Goal: Information Seeking & Learning: Check status

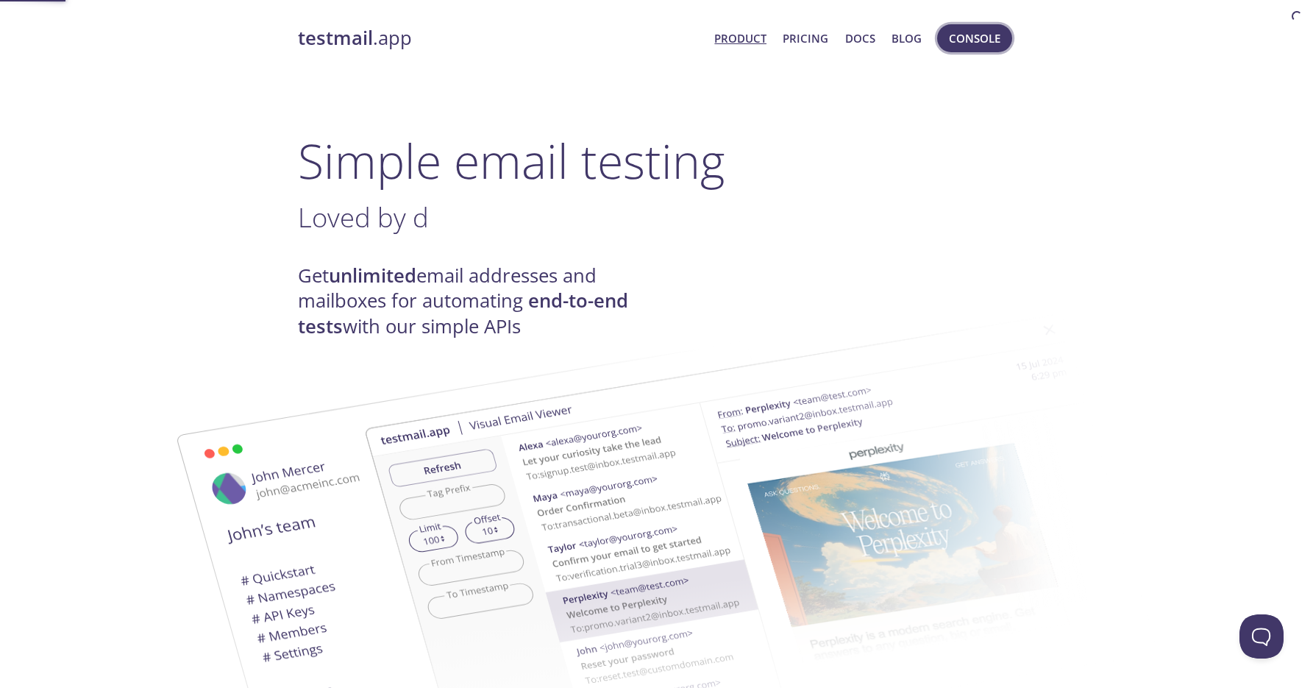
click at [946, 36] on button "Console" at bounding box center [974, 38] width 75 height 28
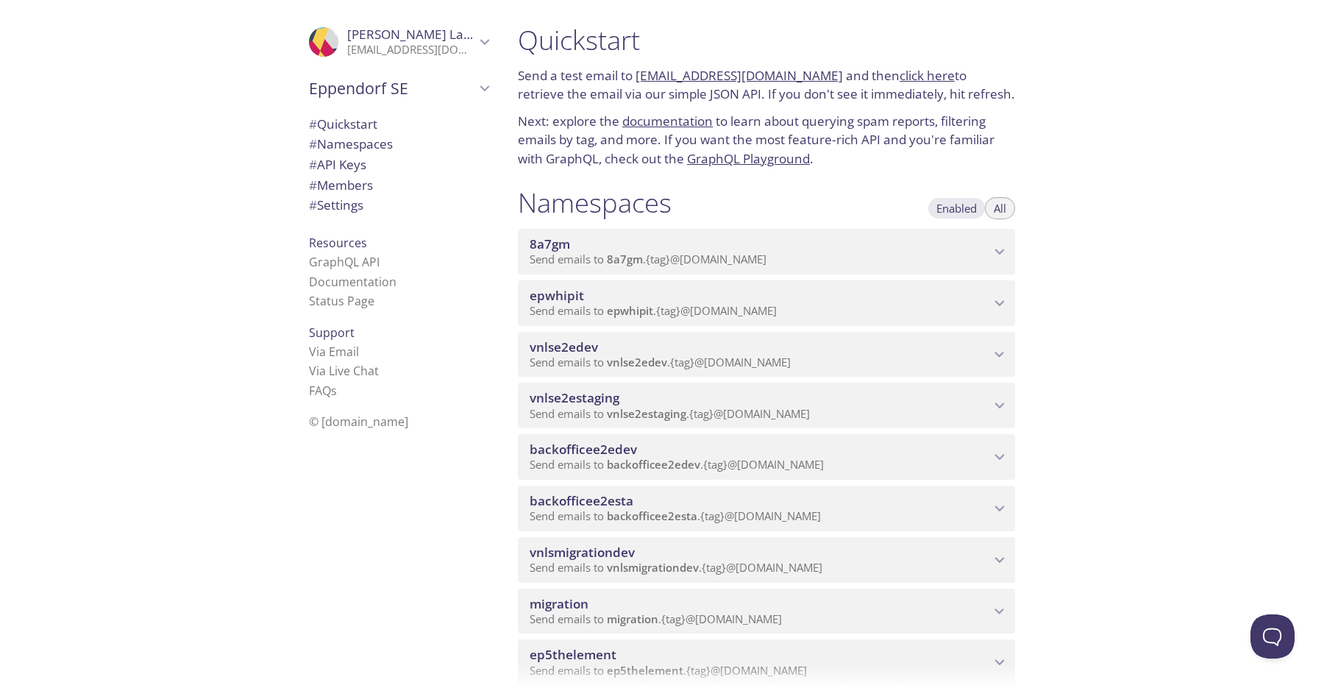
click at [937, 208] on span "Enabled" at bounding box center [956, 208] width 40 height 0
type button "enabled"
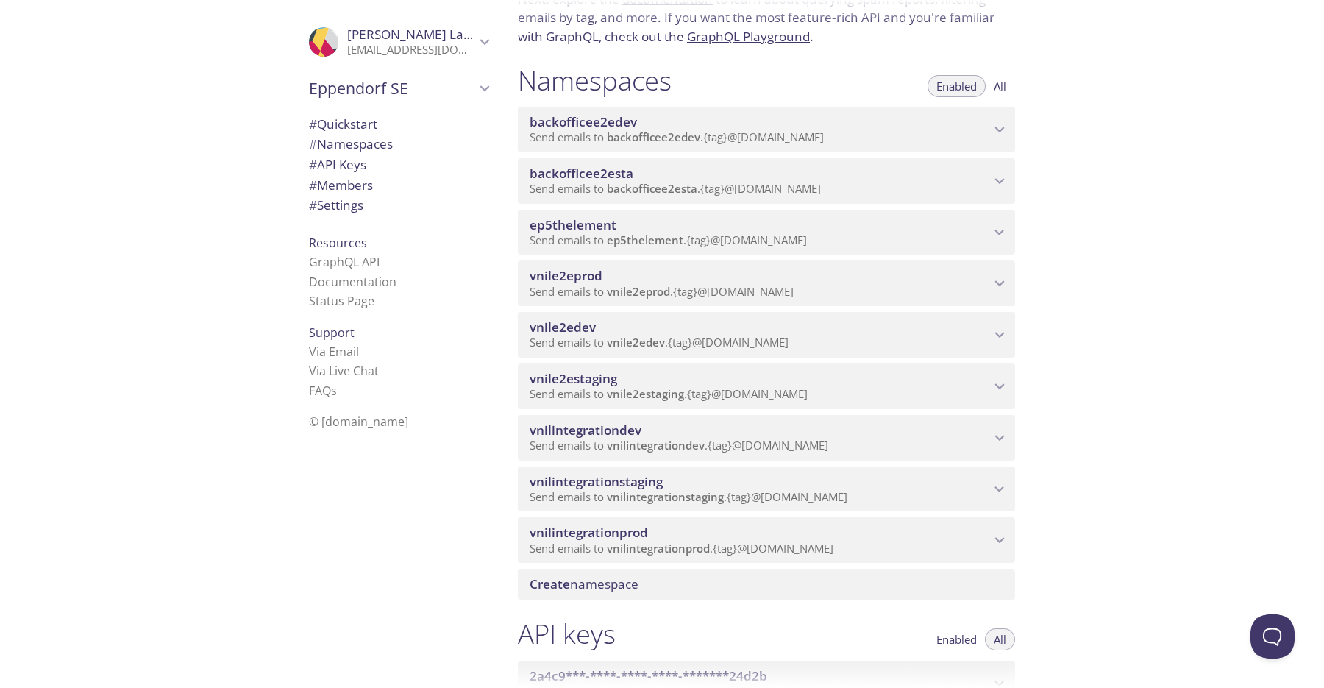
scroll to position [129, 0]
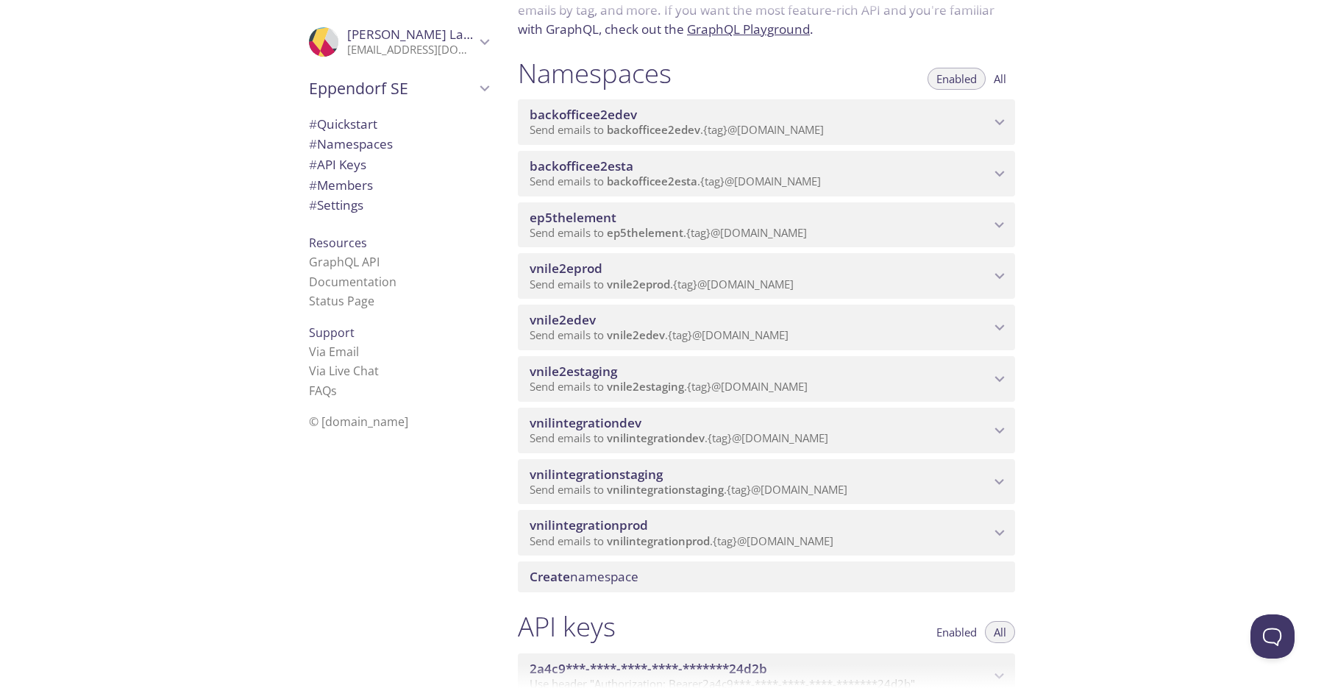
click at [641, 380] on span "vnile2estaging" at bounding box center [760, 371] width 460 height 16
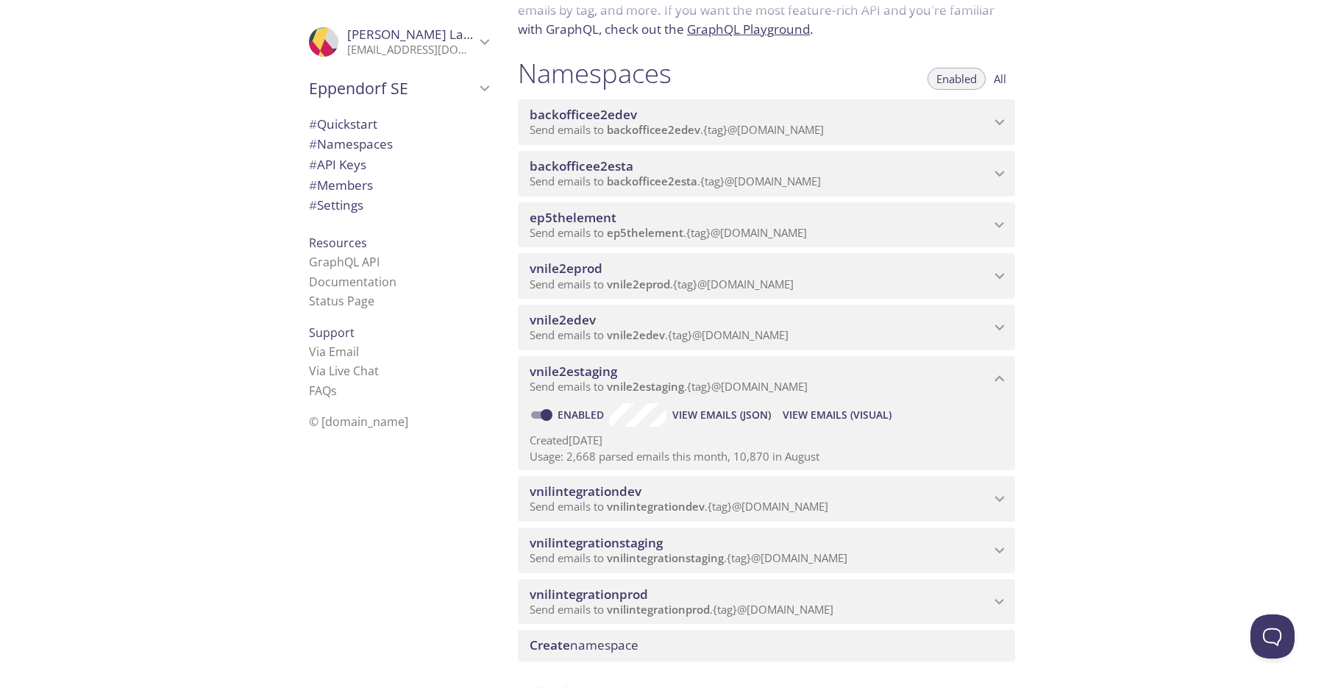
click at [719, 424] on span "View Emails (JSON)" at bounding box center [721, 415] width 99 height 18
click at [833, 424] on span "View Emails (Visual)" at bounding box center [837, 415] width 109 height 18
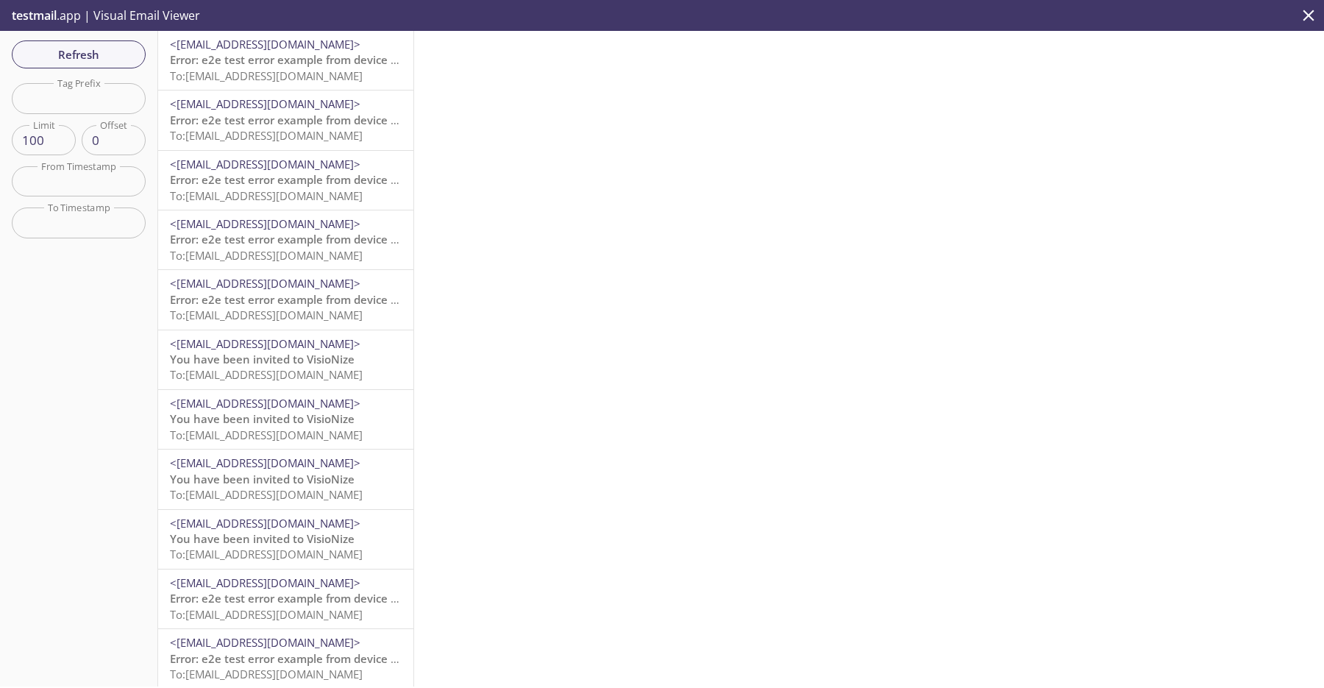
click at [334, 103] on span "<[EMAIL_ADDRESS][DOMAIN_NAME]>" at bounding box center [265, 103] width 191 height 15
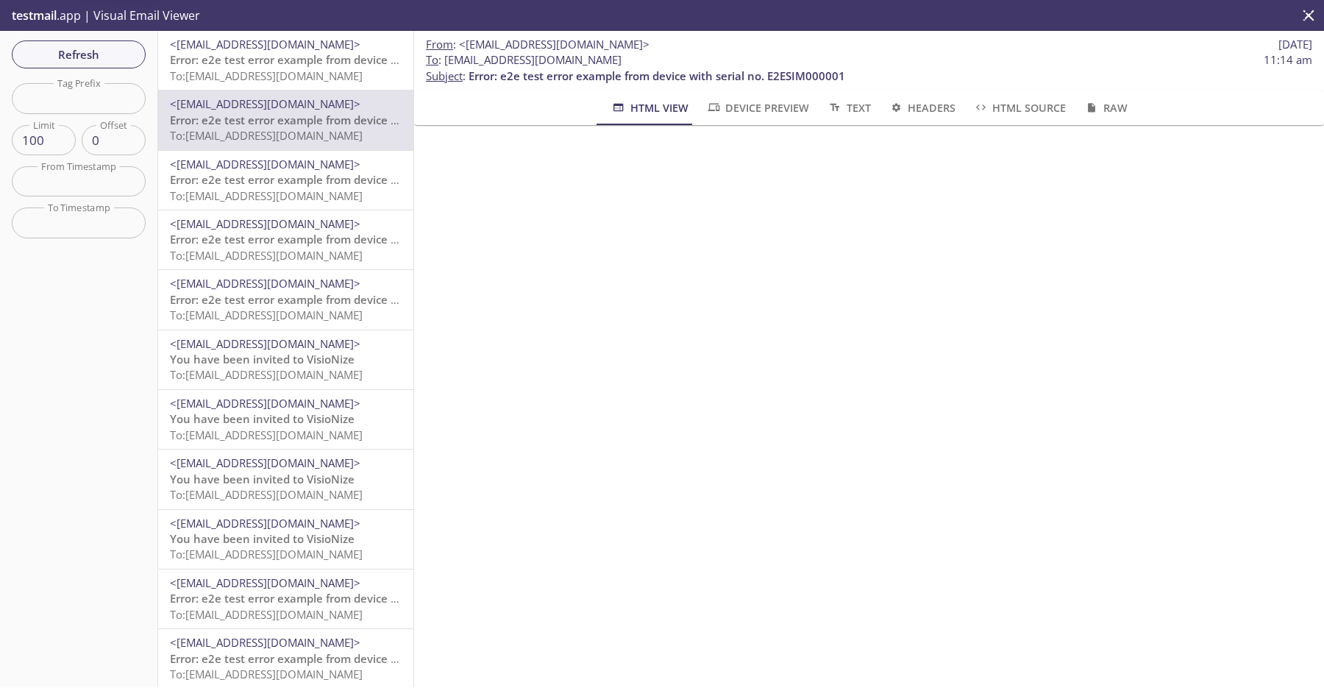
click at [338, 67] on span "Error: e2e test error example from device with serial no. E2ESIM000001" at bounding box center [358, 59] width 377 height 15
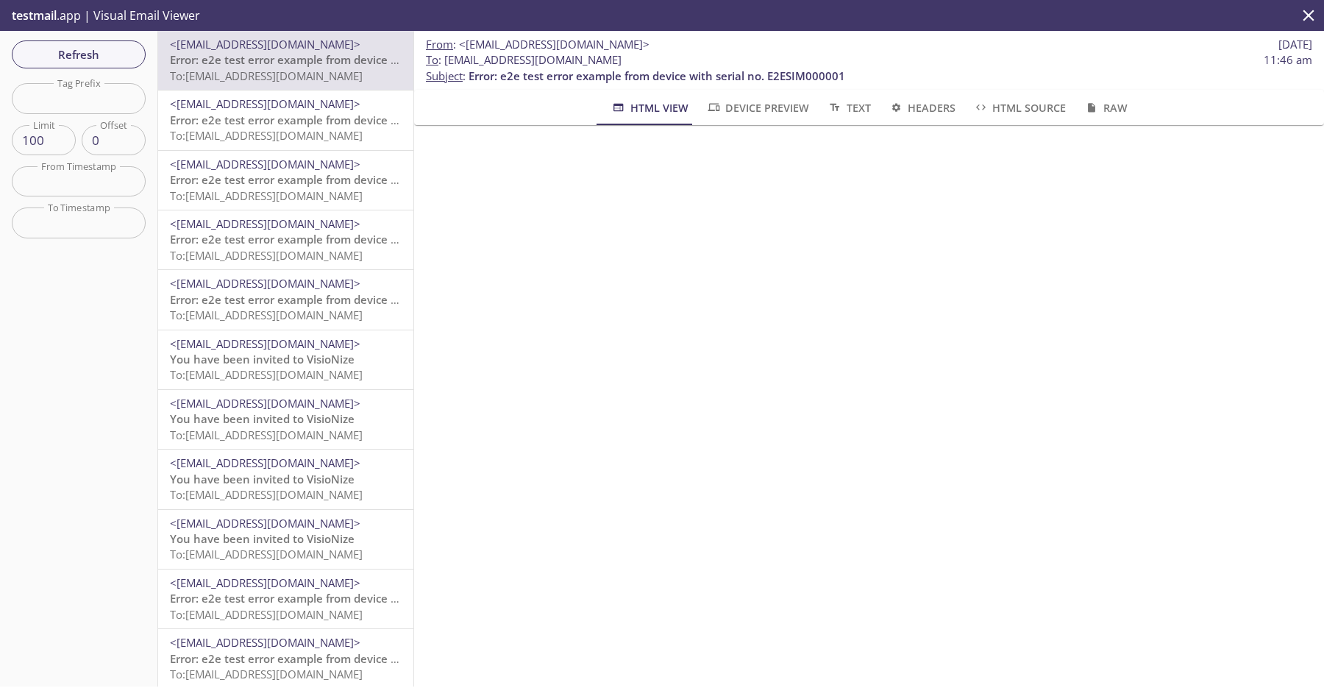
click at [310, 85] on div "<do-not-reply@sta-lab-suite.visionize.com> Error: e2e test error example from d…" at bounding box center [285, 60] width 255 height 59
click at [327, 116] on span "Error: e2e test error example from device with serial no. E2ESIM000001" at bounding box center [358, 120] width 377 height 15
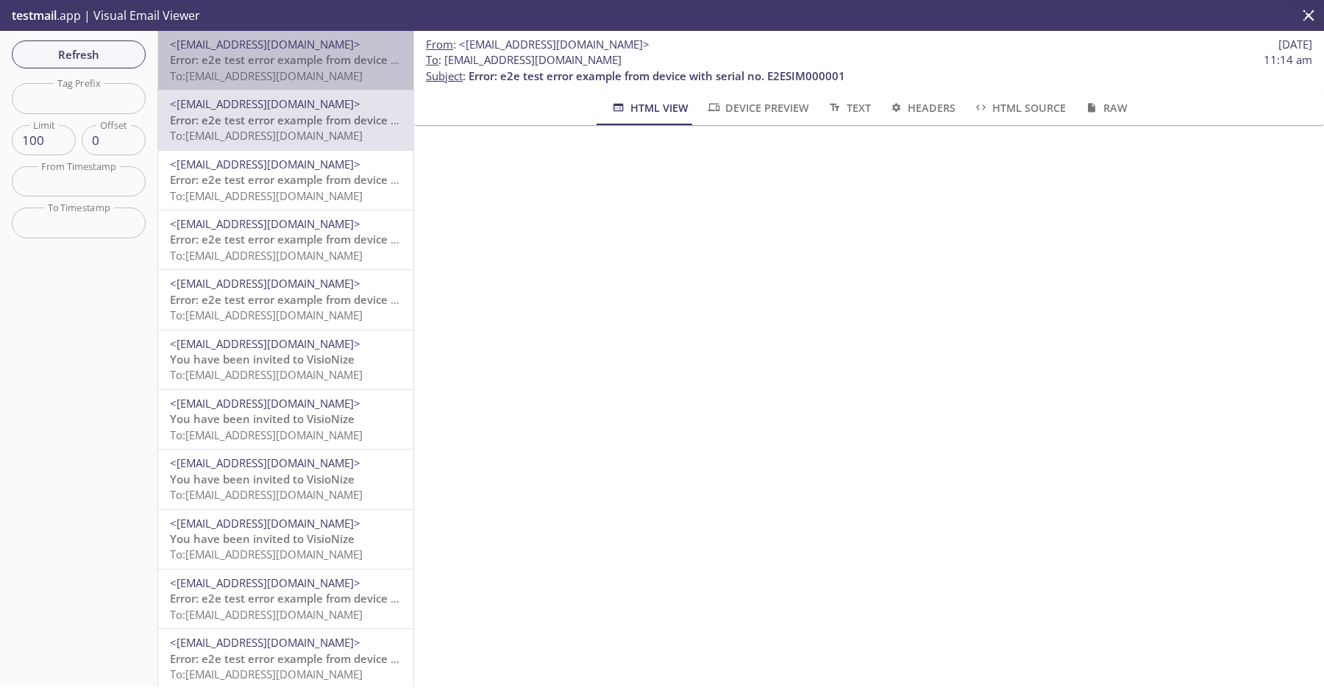
click at [329, 75] on span "To: [EMAIL_ADDRESS][DOMAIN_NAME]" at bounding box center [266, 75] width 193 height 15
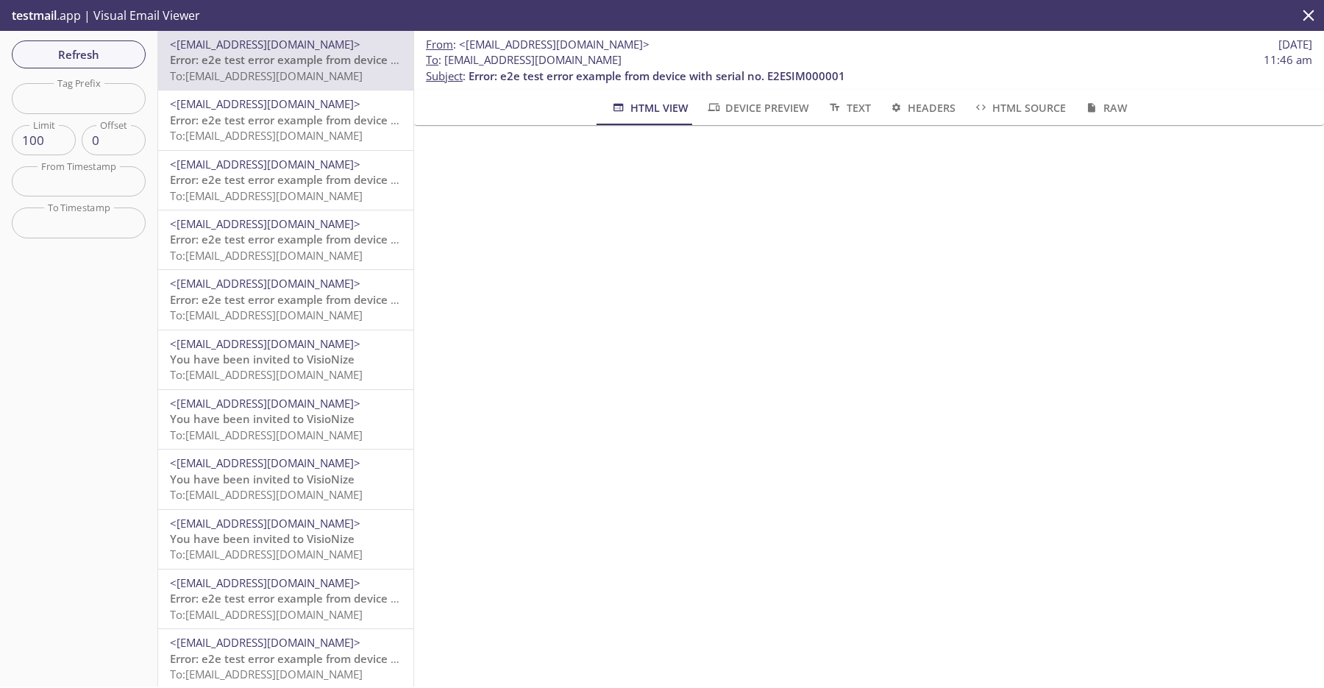
click at [319, 127] on span "Error: e2e test error example from device with serial no. E2ESIM000001" at bounding box center [358, 120] width 377 height 15
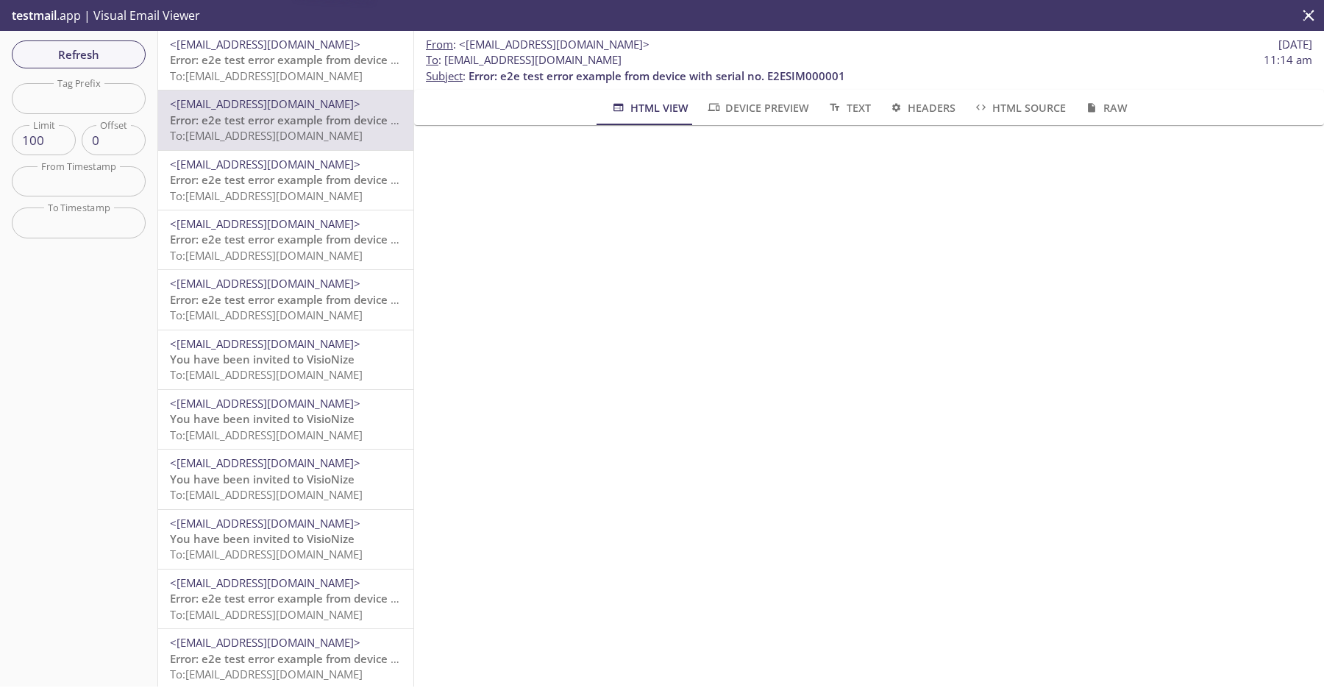
click at [335, 63] on span "Error: e2e test error example from device with serial no. E2ESIM000001" at bounding box center [358, 59] width 377 height 15
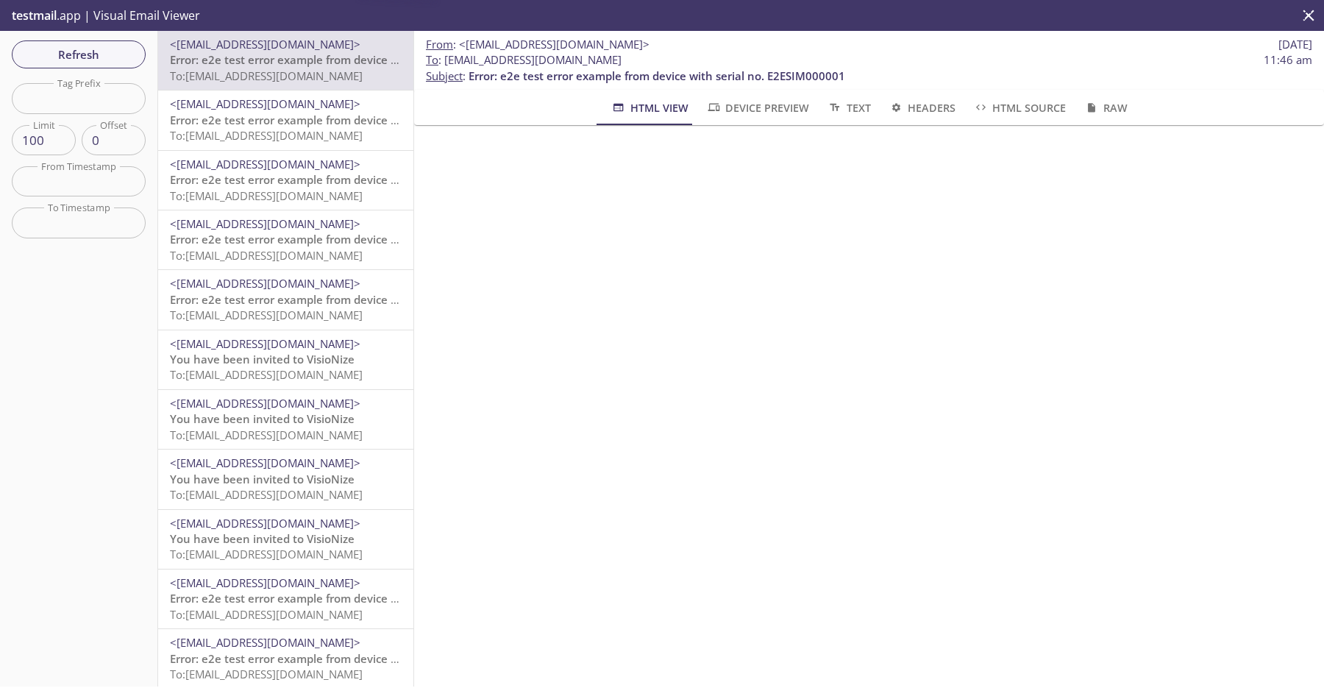
click at [335, 113] on span "Error: e2e test error example from device with serial no. E2ESIM000001" at bounding box center [358, 120] width 377 height 15
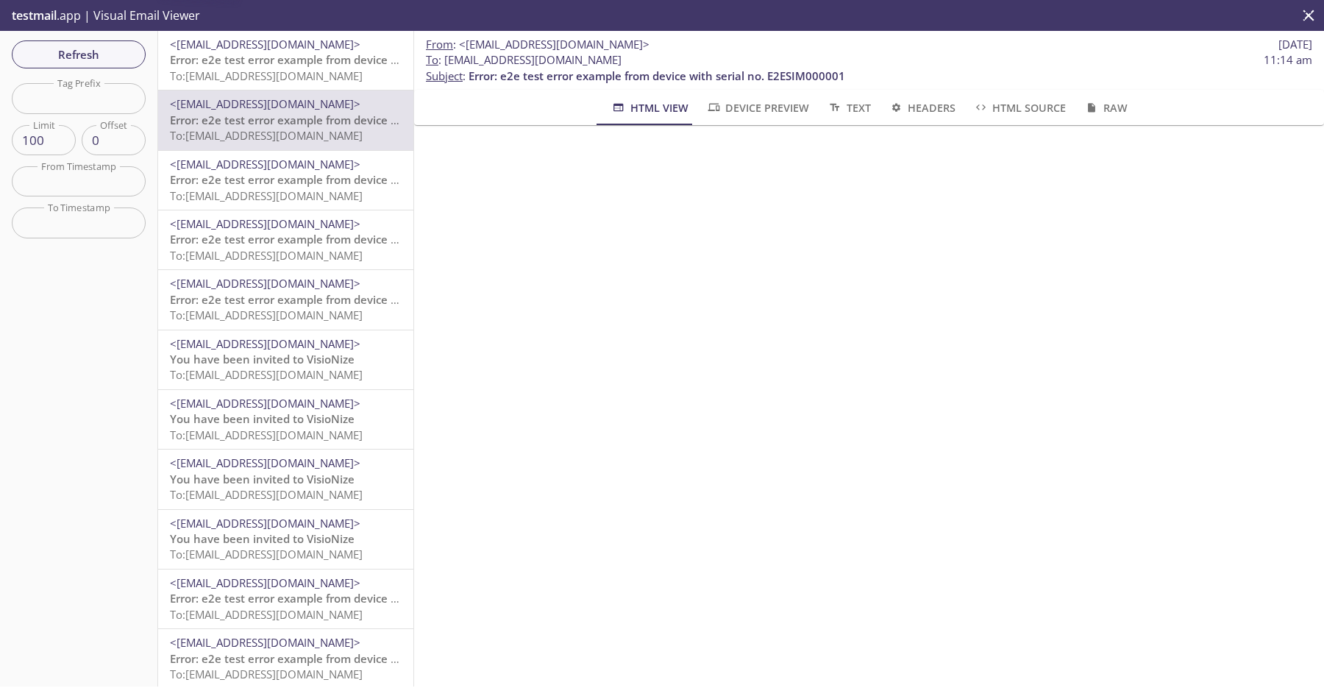
click at [340, 74] on span "To: [EMAIL_ADDRESS][DOMAIN_NAME]" at bounding box center [266, 75] width 193 height 15
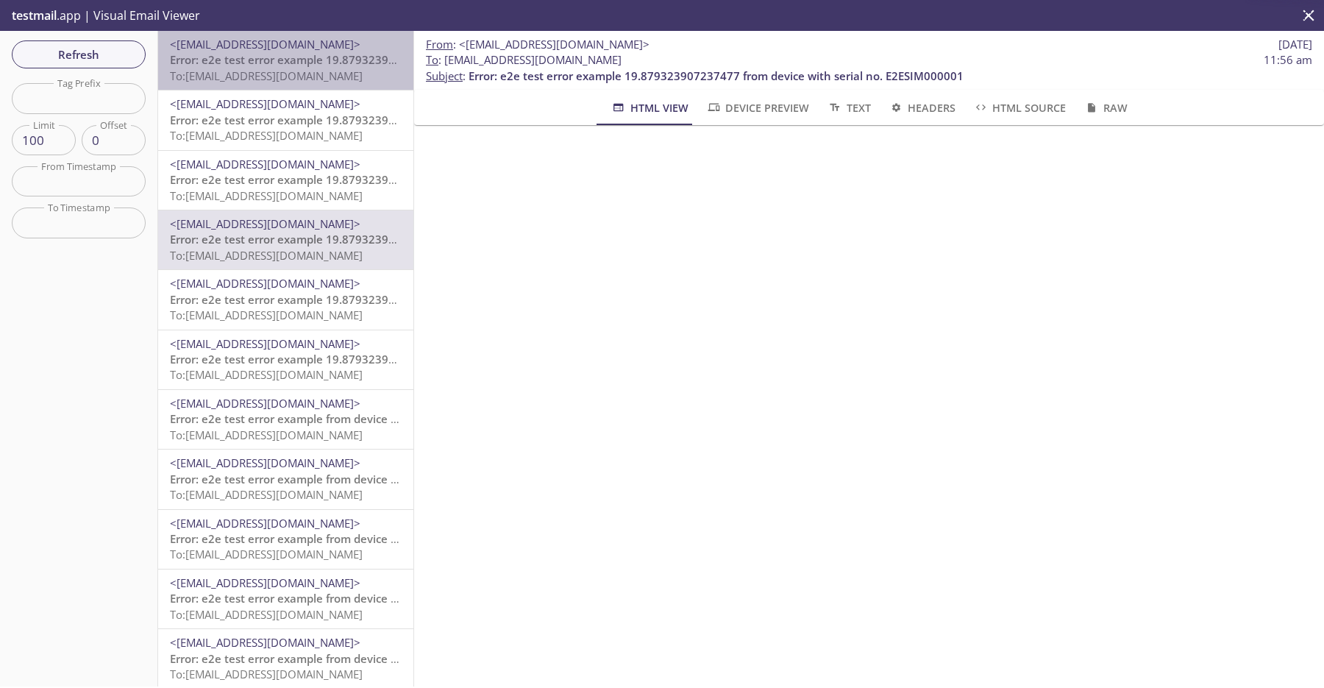
click at [307, 71] on span "To: [EMAIL_ADDRESS][DOMAIN_NAME]" at bounding box center [266, 75] width 193 height 15
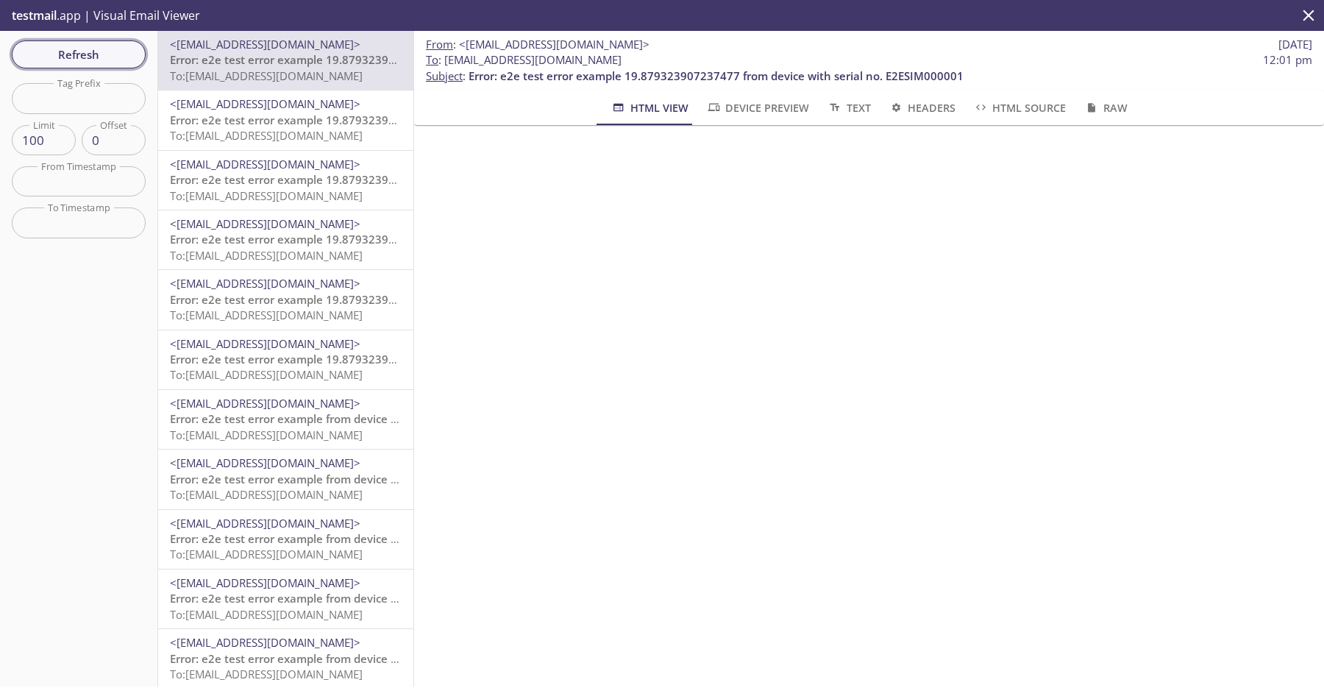
click at [127, 55] on span "Refresh" at bounding box center [79, 54] width 110 height 19
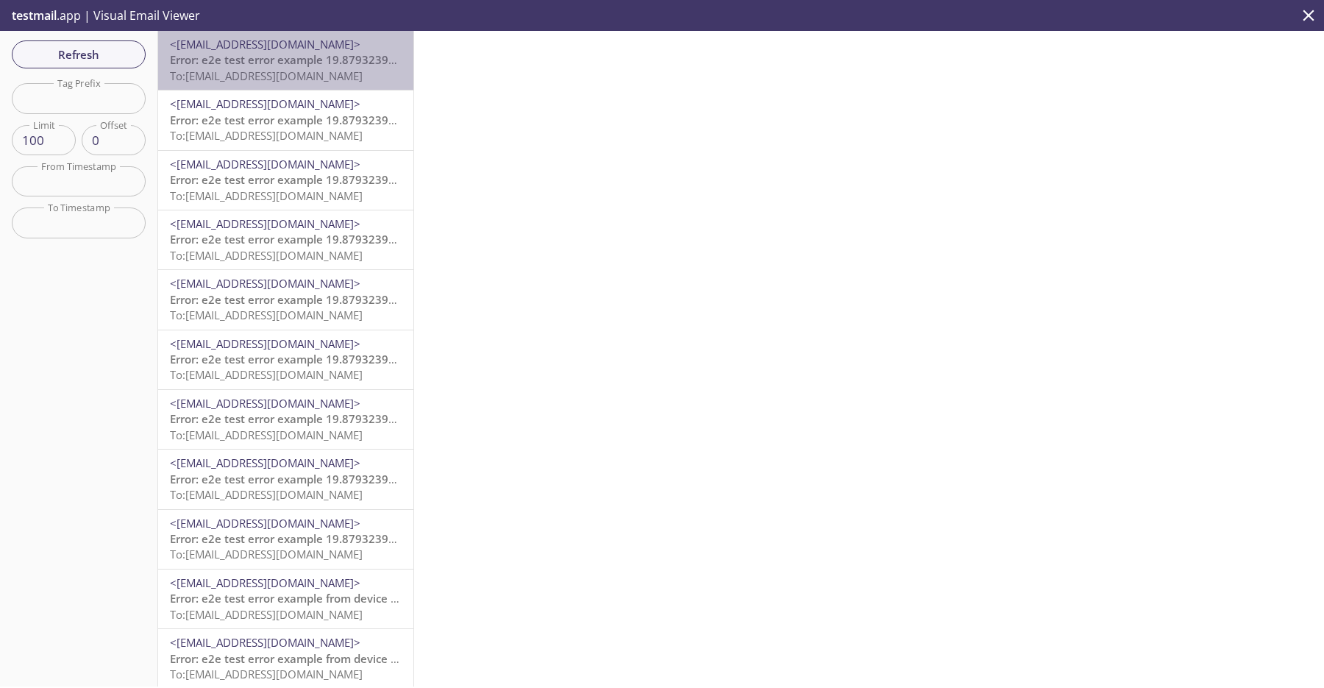
click at [360, 74] on span "To: [EMAIL_ADDRESS][DOMAIN_NAME]" at bounding box center [266, 75] width 193 height 15
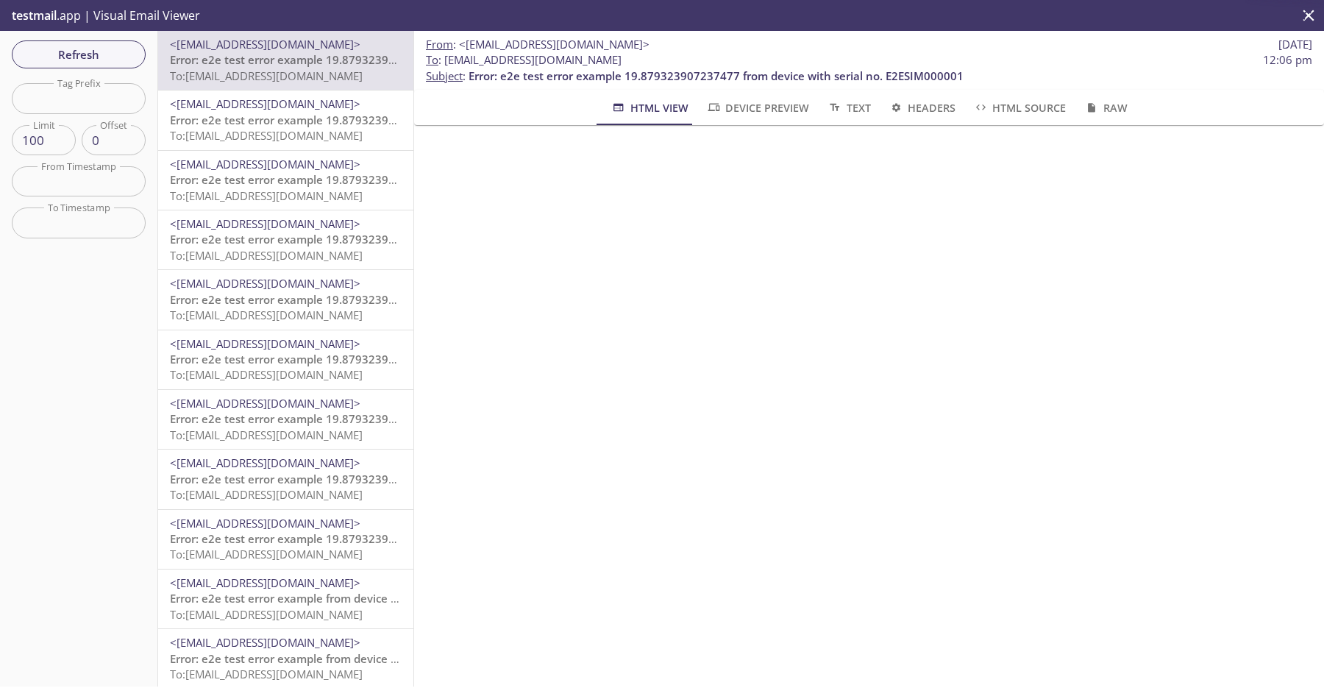
click at [331, 127] on span "Error: e2e test error example 19.879323907237477 from device with serial no. E2…" at bounding box center [417, 120] width 495 height 15
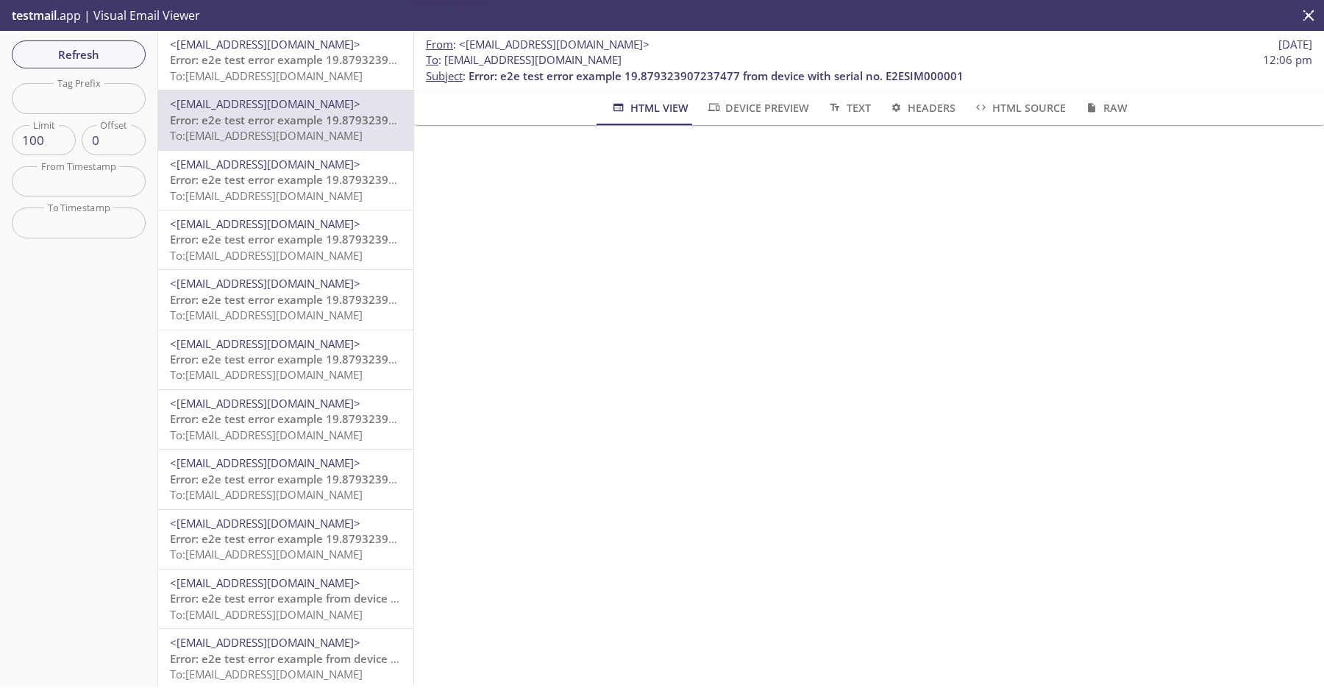
click at [338, 83] on p "Error: e2e test error example 19.879323907237477 from device with serial no. E2…" at bounding box center [286, 68] width 232 height 32
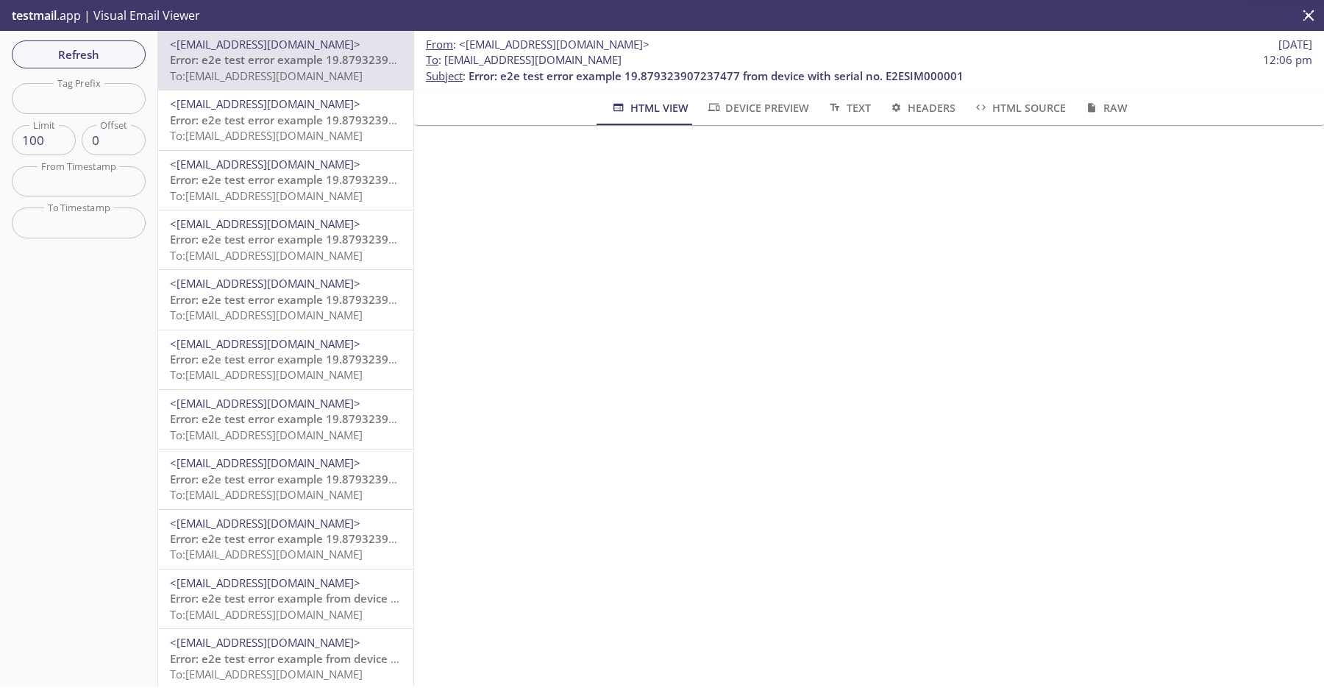
click at [333, 152] on div "<[EMAIL_ADDRESS][DOMAIN_NAME]> Error: e2e test error example 19.879323907237477…" at bounding box center [285, 180] width 255 height 59
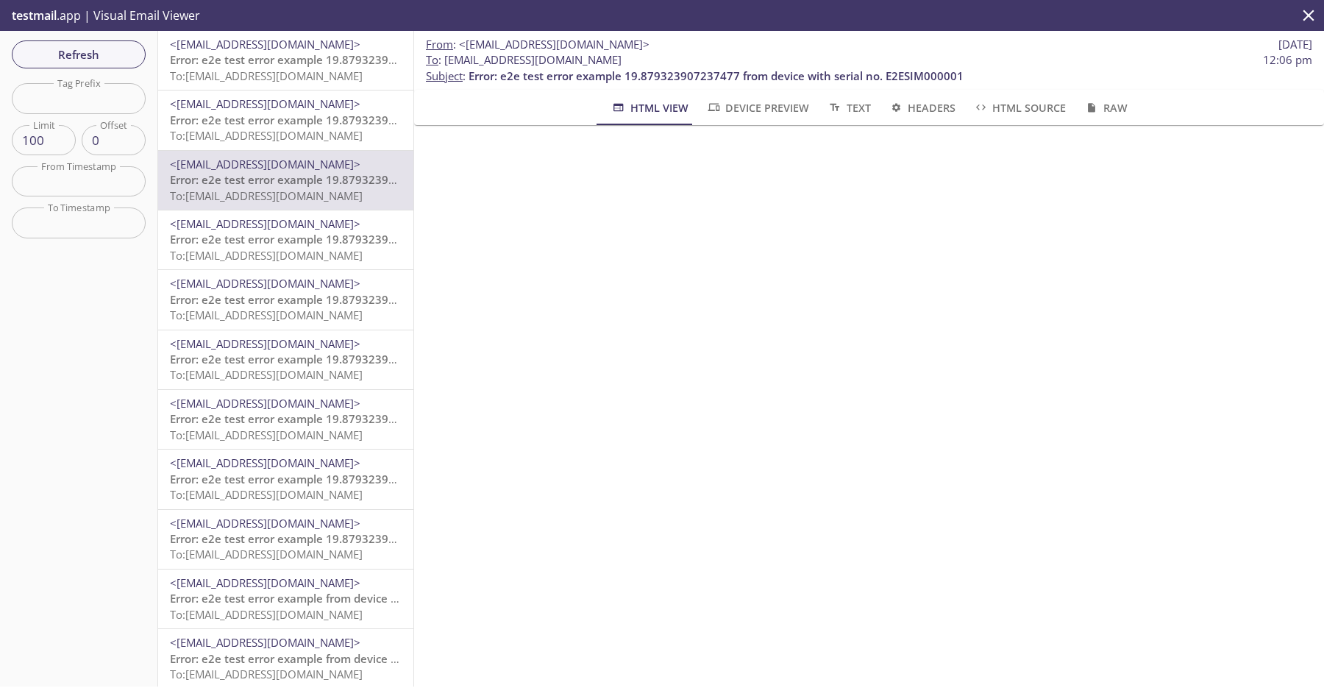
click at [333, 141] on span "To: [EMAIL_ADDRESS][DOMAIN_NAME]" at bounding box center [266, 135] width 193 height 15
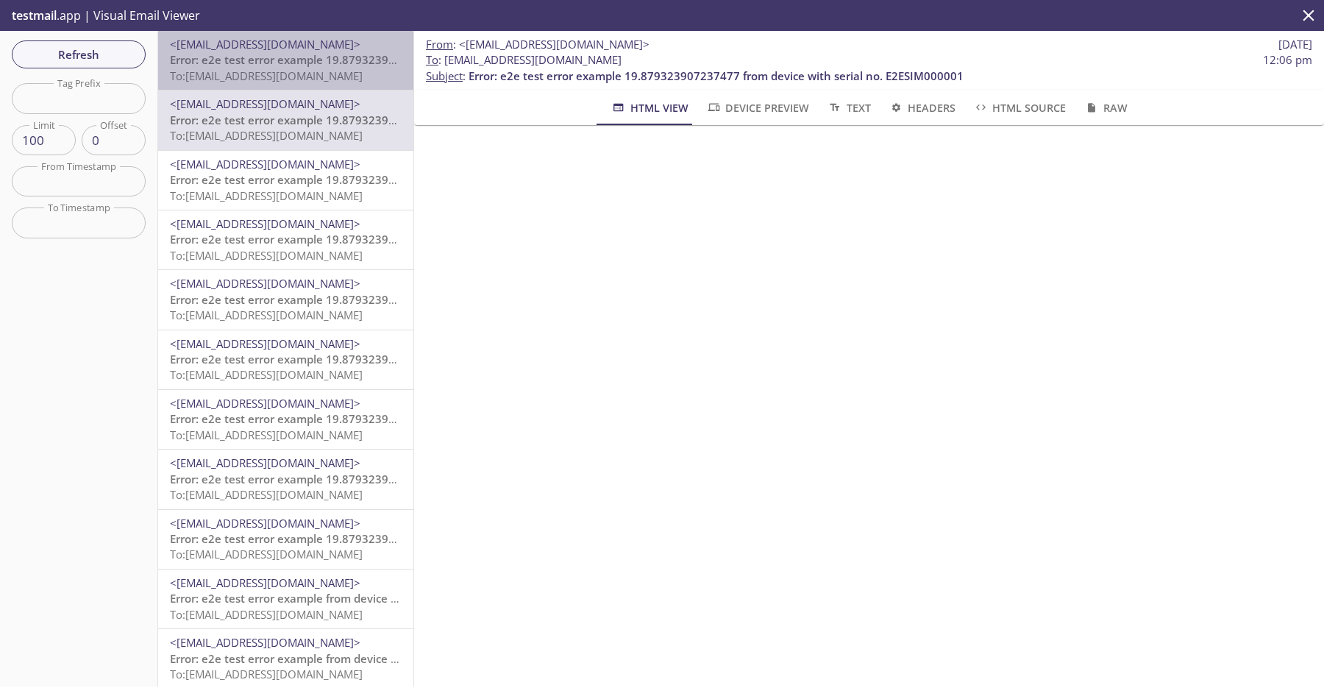
click at [313, 81] on span "To: [EMAIL_ADDRESS][DOMAIN_NAME]" at bounding box center [266, 75] width 193 height 15
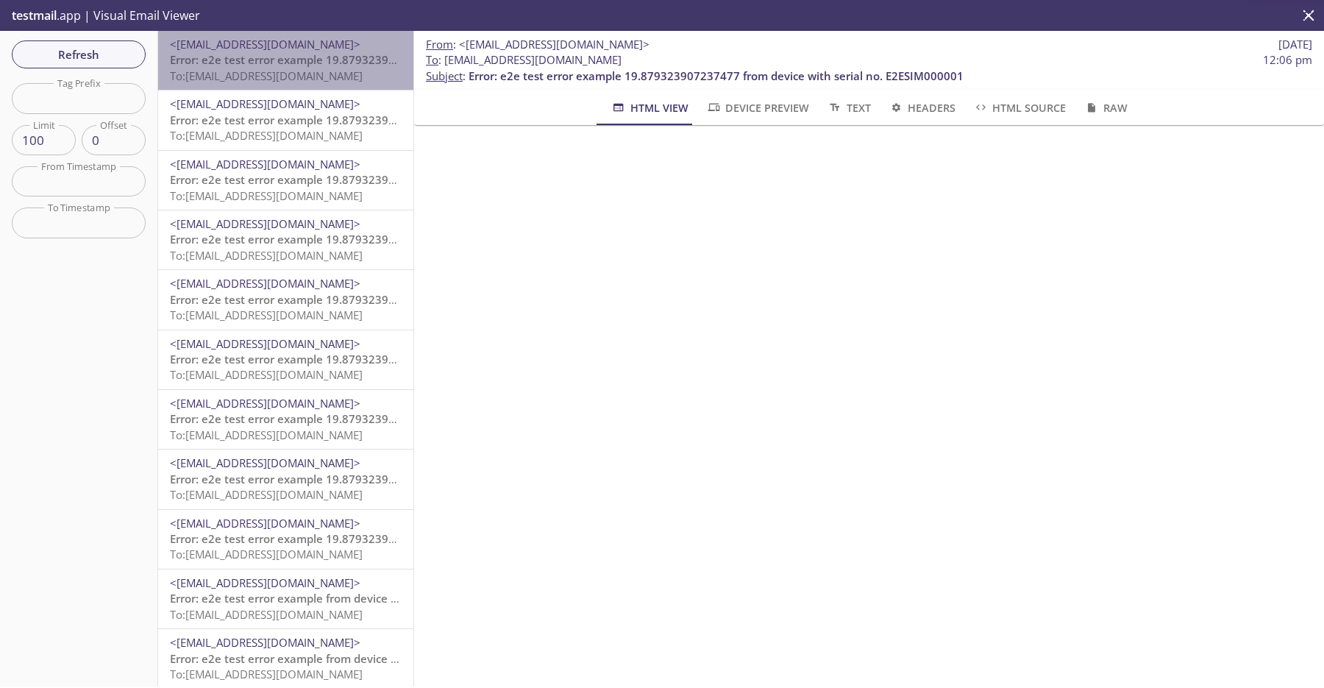
click at [293, 61] on span "Error: e2e test error example 19.879323907237477 from device with serial no. E2…" at bounding box center [417, 59] width 495 height 15
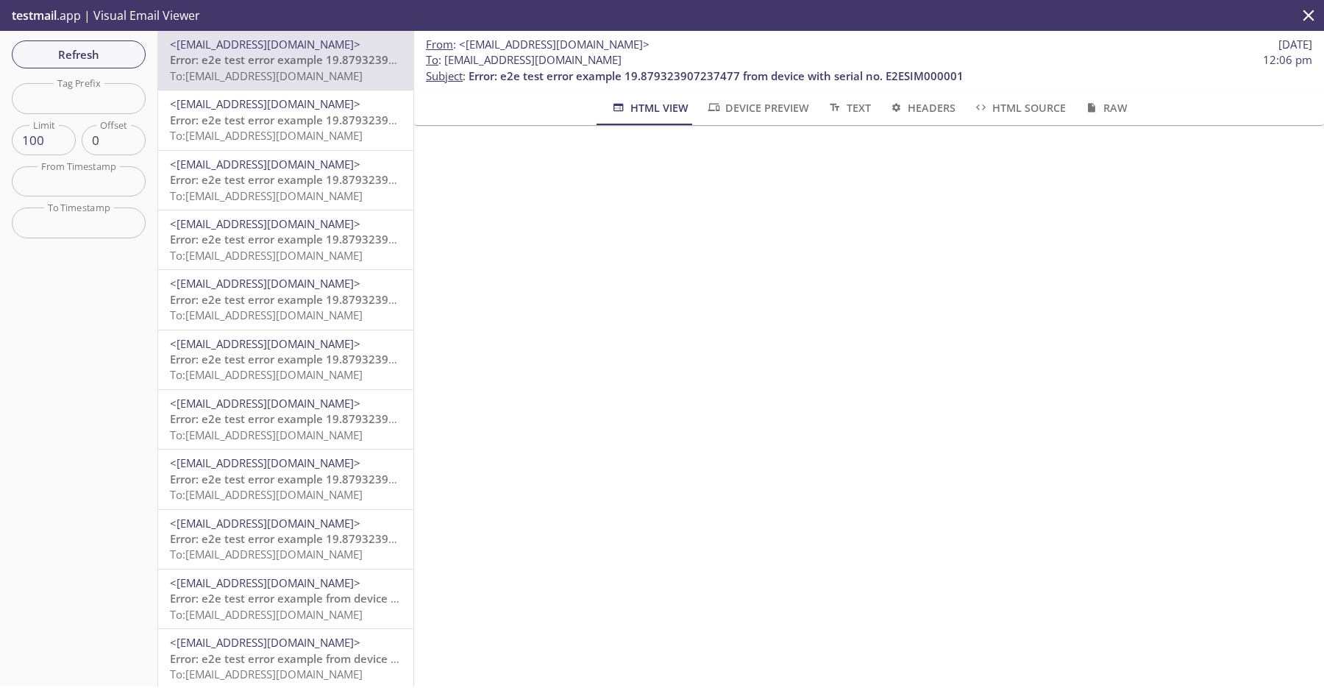
click at [298, 115] on span "Error: e2e test error example 19.879323907237477 from device with serial no. E2…" at bounding box center [417, 120] width 495 height 15
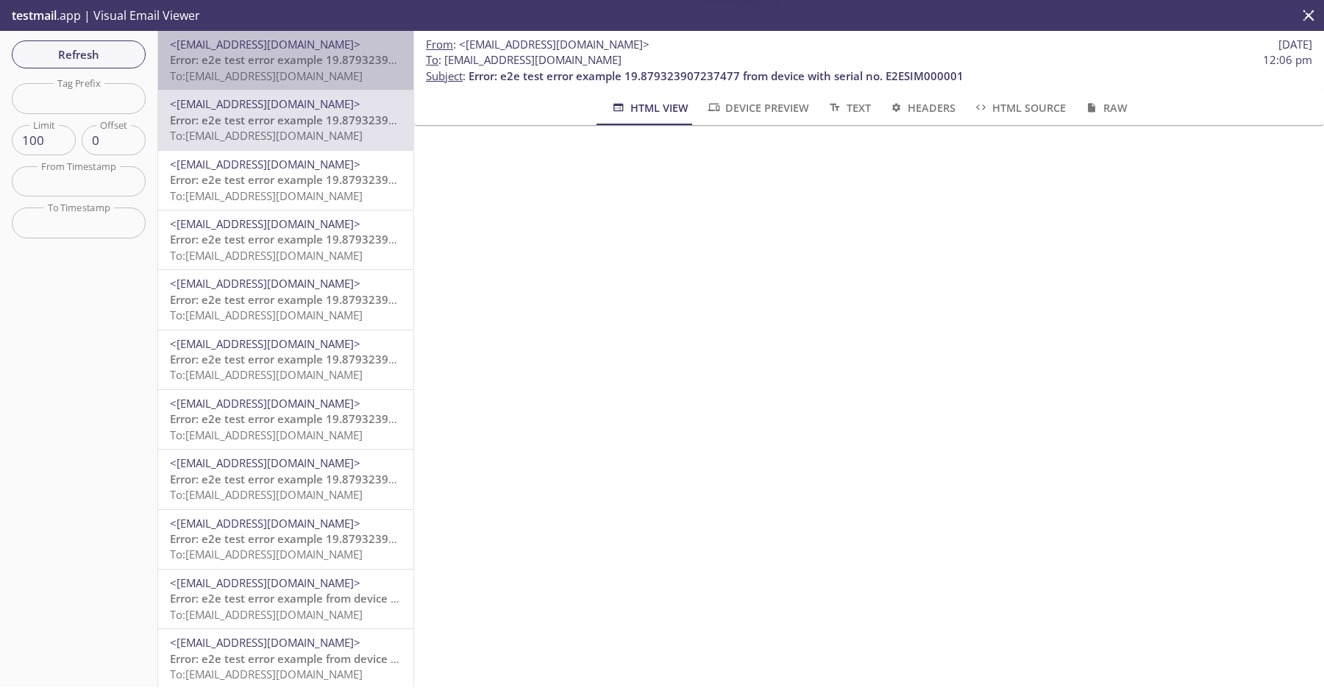
click at [315, 81] on span "To: [EMAIL_ADDRESS][DOMAIN_NAME]" at bounding box center [266, 75] width 193 height 15
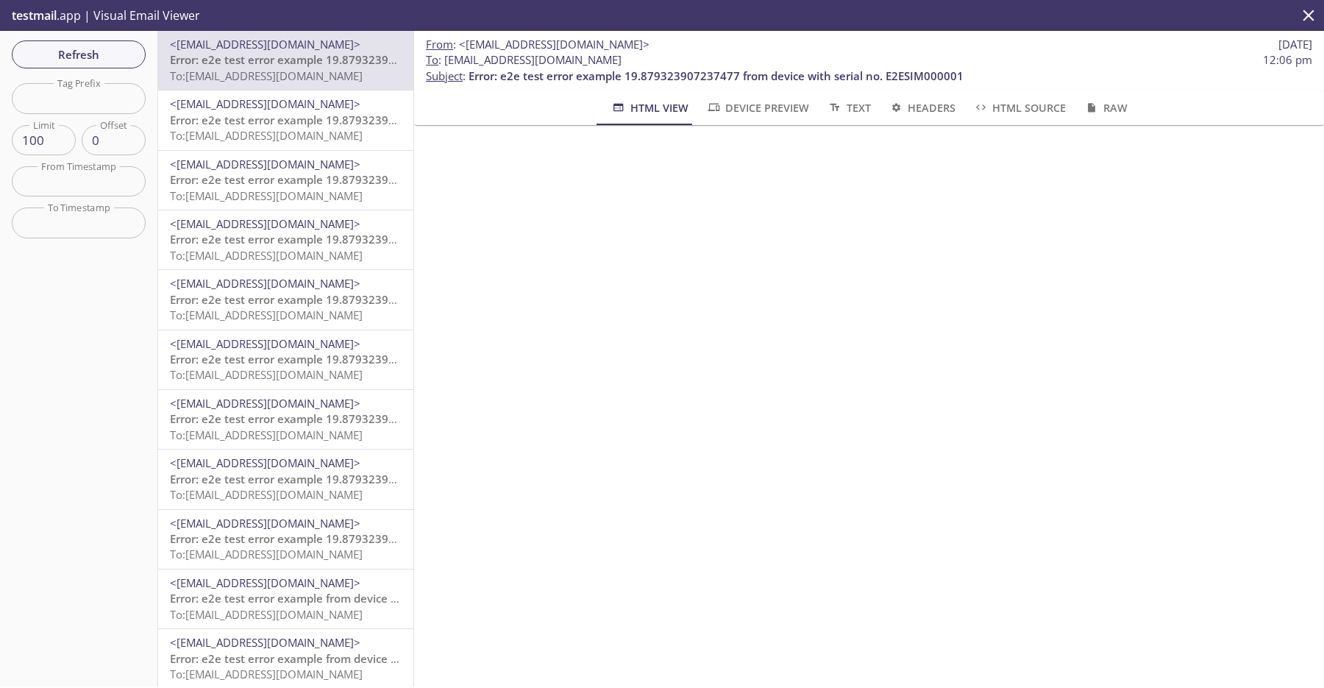
click at [315, 146] on div "<[EMAIL_ADDRESS][DOMAIN_NAME]> Error: e2e test error example 19.879323907237477…" at bounding box center [285, 119] width 255 height 59
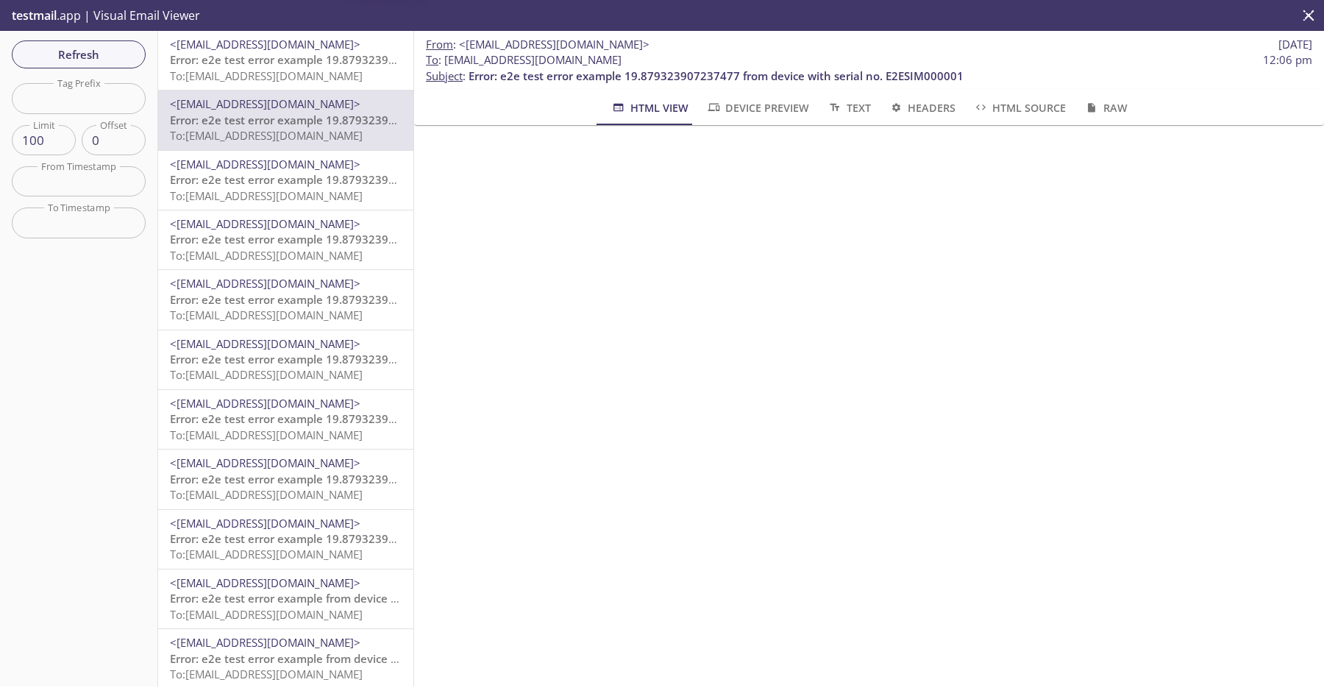
click at [332, 90] on hr "emails" at bounding box center [285, 90] width 255 height 1
click at [288, 46] on span "<[EMAIL_ADDRESS][DOMAIN_NAME]>" at bounding box center [265, 44] width 191 height 15
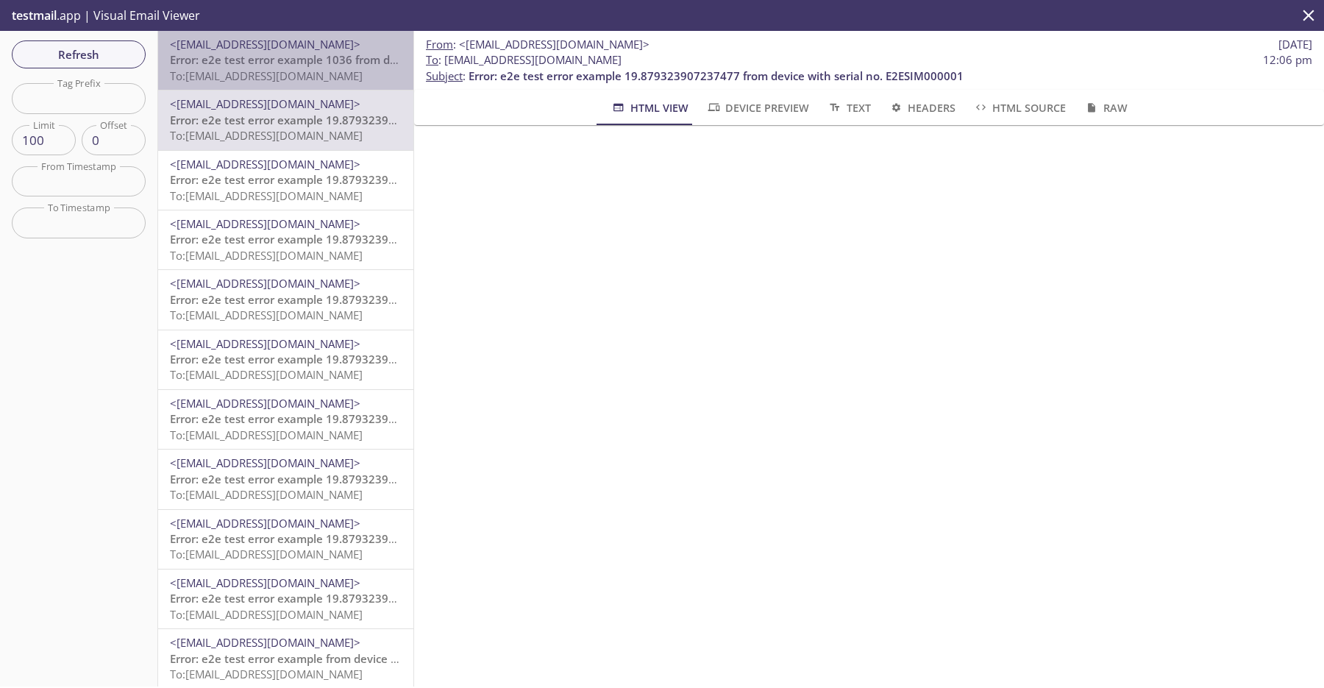
click at [307, 68] on span "To: [EMAIL_ADDRESS][DOMAIN_NAME]" at bounding box center [266, 75] width 193 height 15
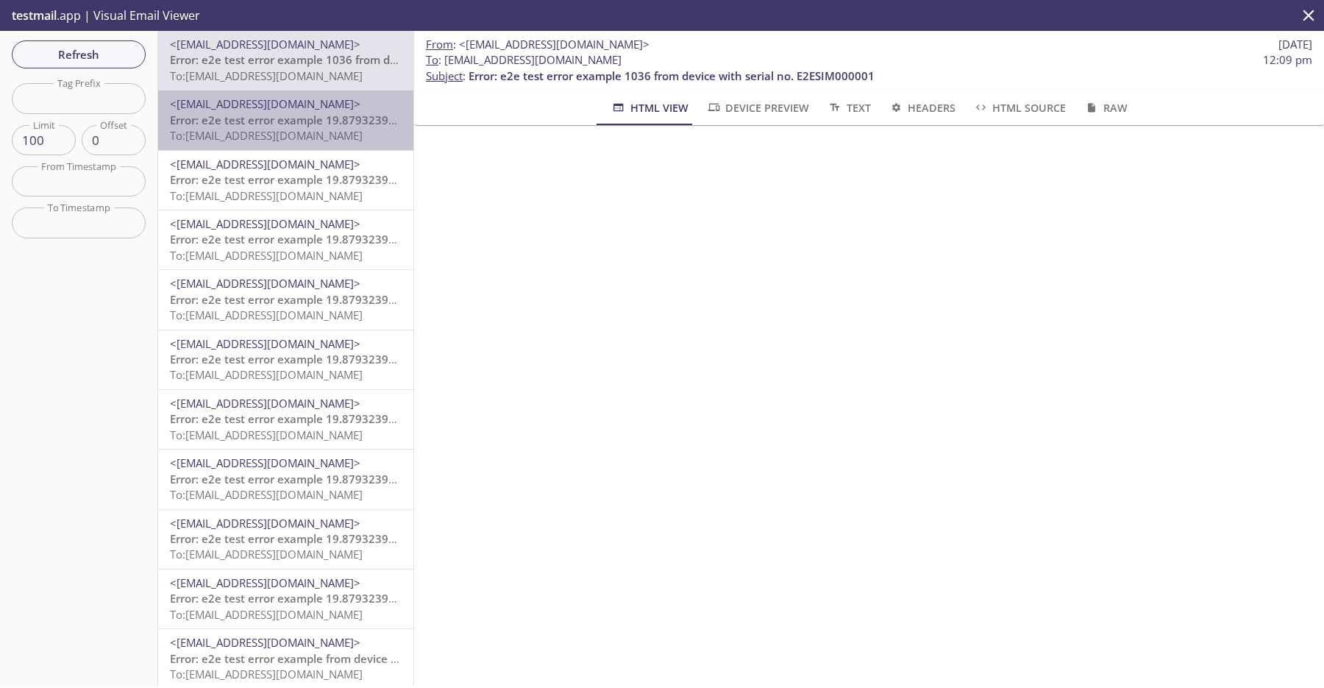
click at [298, 124] on span "Error: e2e test error example 19.879323907237477 from device with serial no. E2…" at bounding box center [417, 120] width 495 height 15
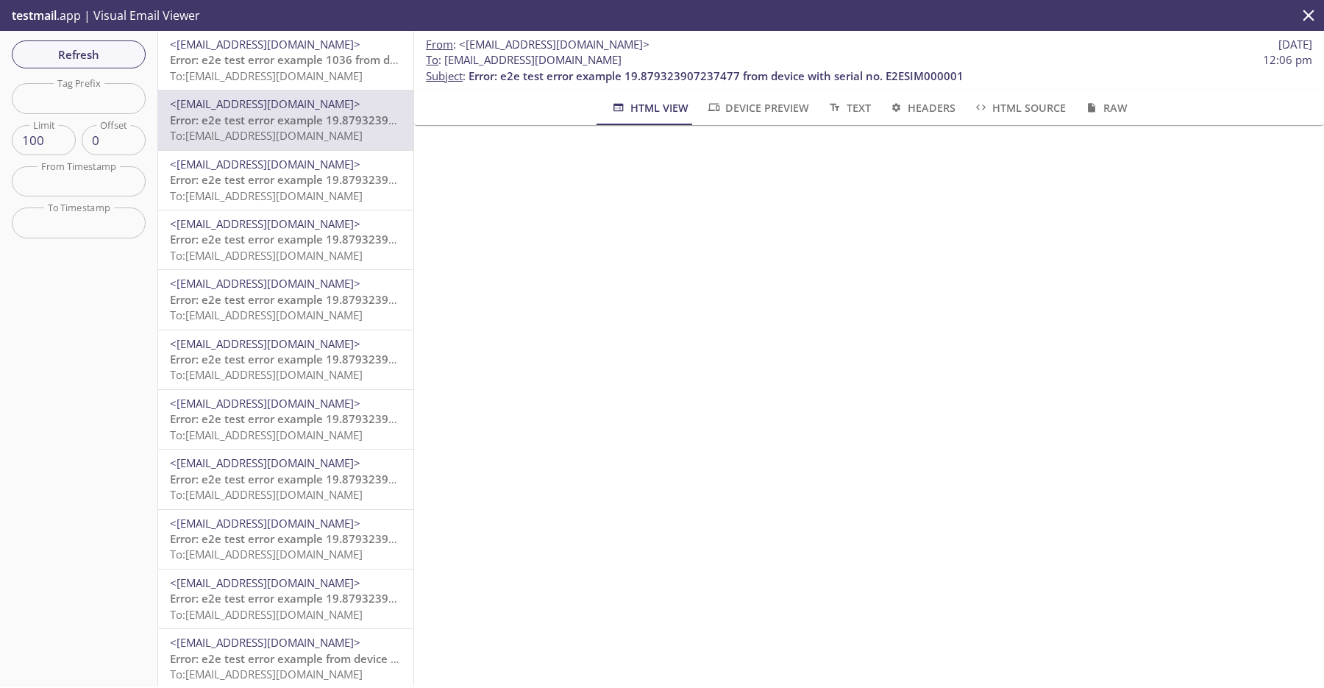
click at [327, 82] on span "To: [EMAIL_ADDRESS][DOMAIN_NAME]" at bounding box center [266, 75] width 193 height 15
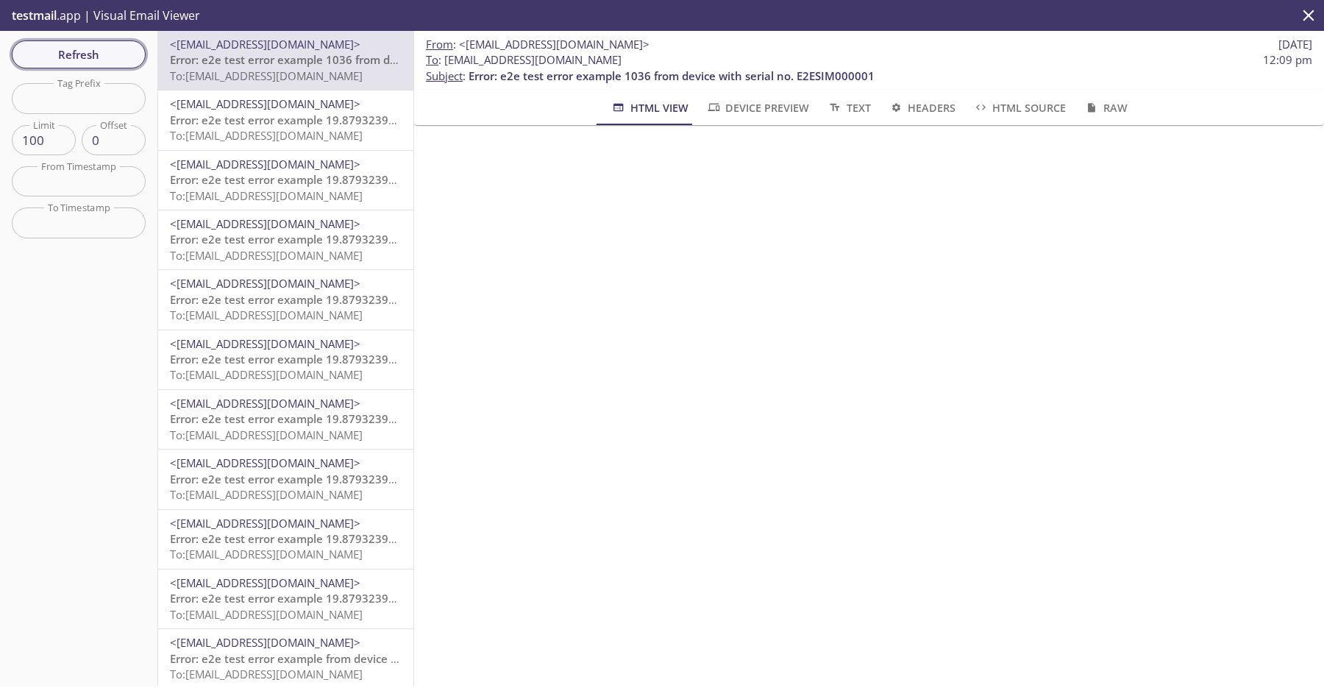
click at [126, 59] on span "Refresh" at bounding box center [79, 54] width 110 height 19
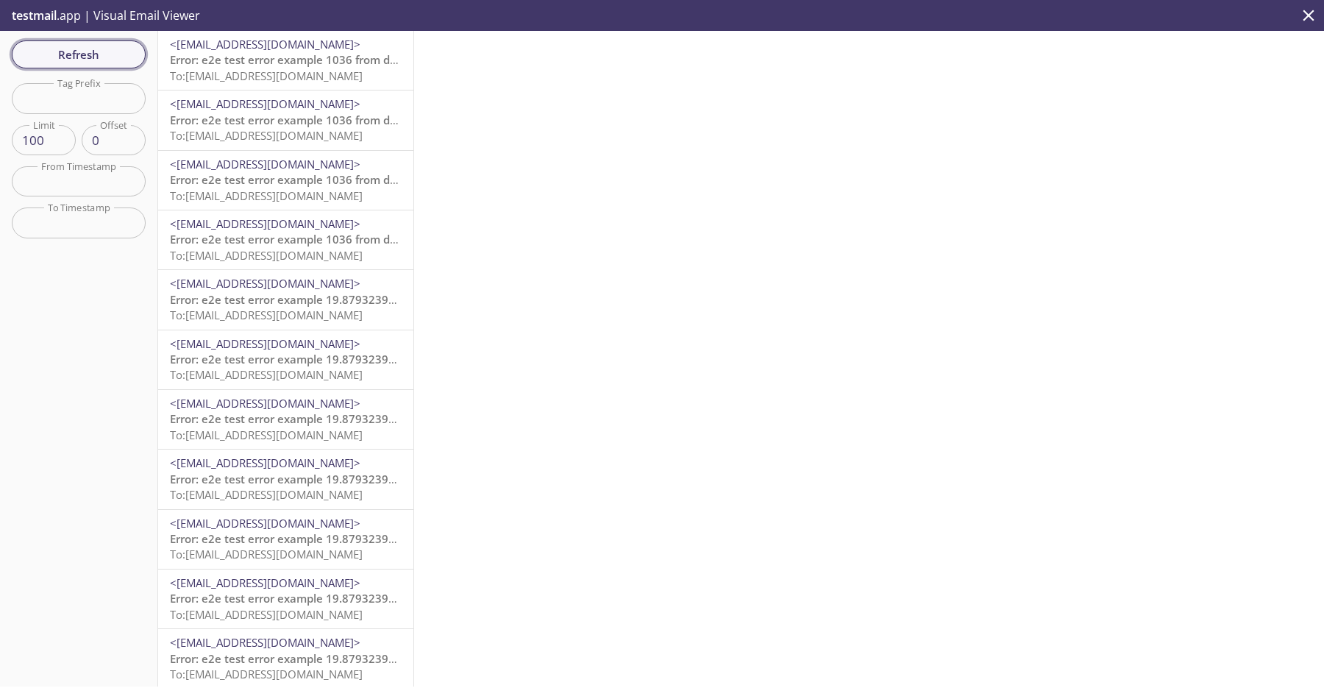
click at [126, 59] on span "Refresh" at bounding box center [79, 54] width 110 height 19
click at [234, 61] on span "Error: e2e test error example 1036 from device with serial no. E2ESIM000001" at bounding box center [373, 59] width 406 height 15
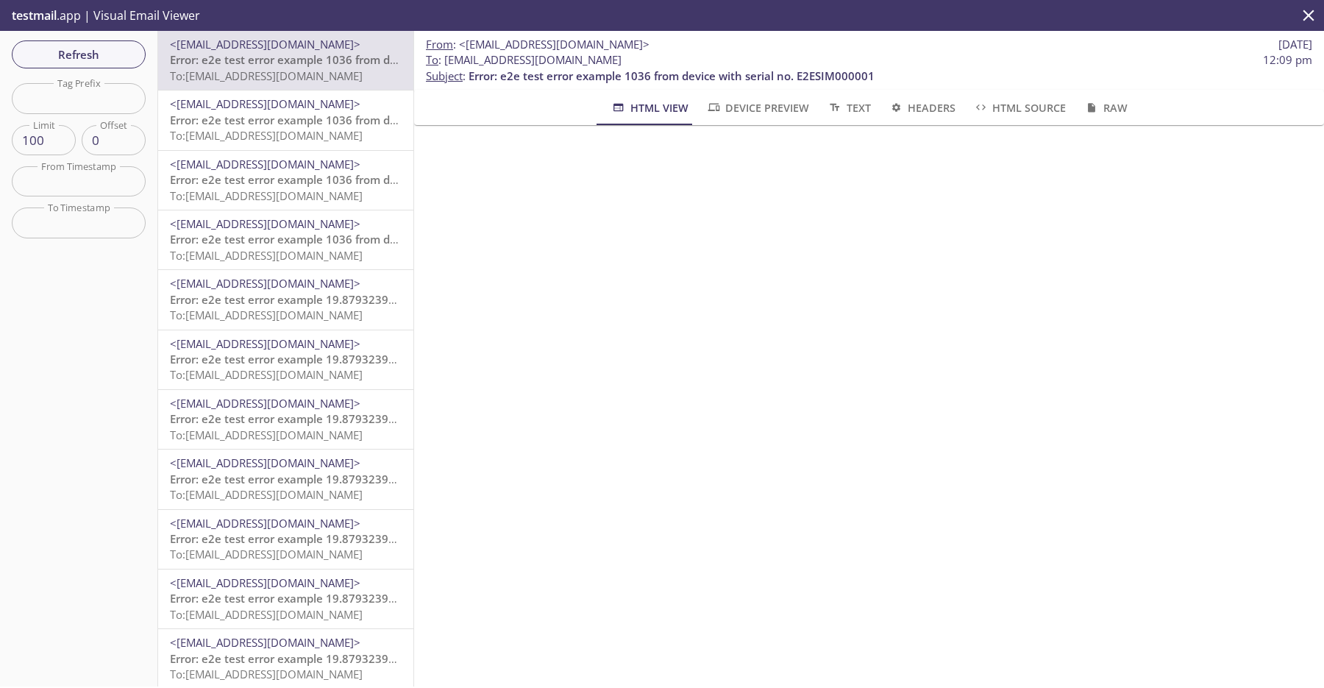
click at [316, 120] on span "Error: e2e test error example 1036 from device with serial no. E2ESIM000001" at bounding box center [373, 120] width 406 height 15
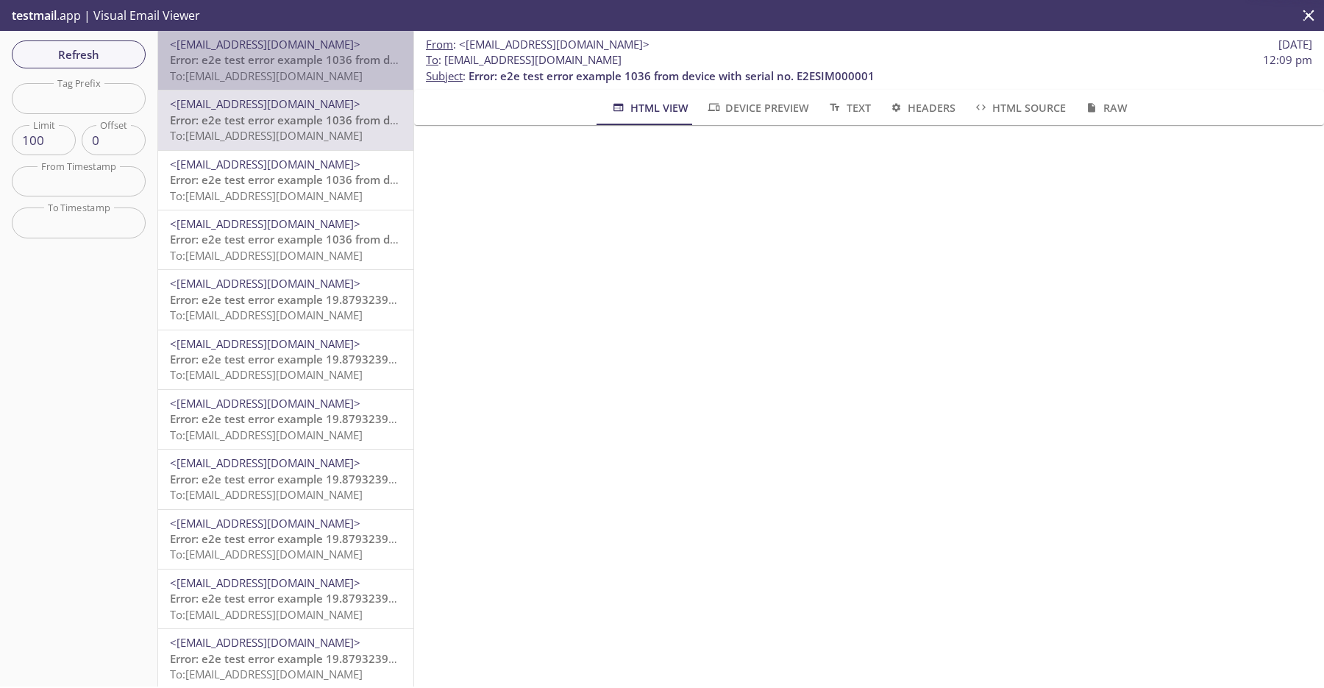
click at [334, 76] on span "To: [EMAIL_ADDRESS][DOMAIN_NAME]" at bounding box center [266, 75] width 193 height 15
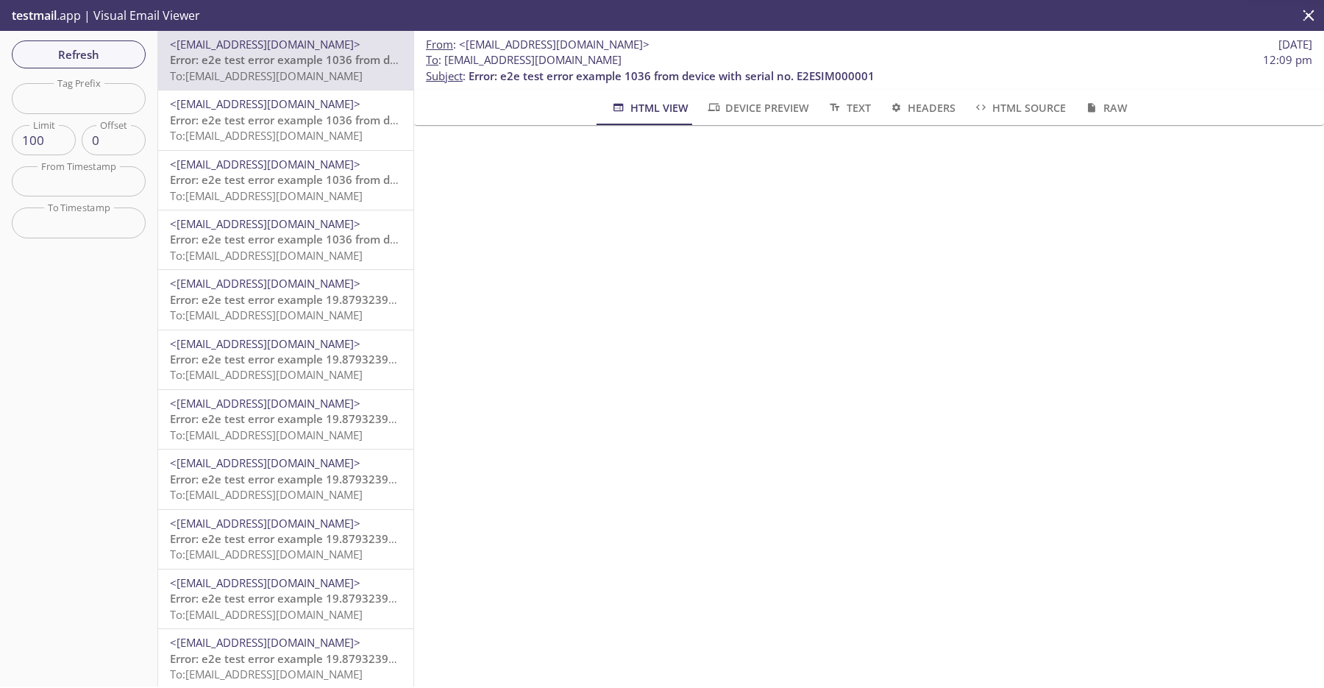
click at [340, 196] on span "To: [EMAIL_ADDRESS][DOMAIN_NAME]" at bounding box center [266, 195] width 193 height 15
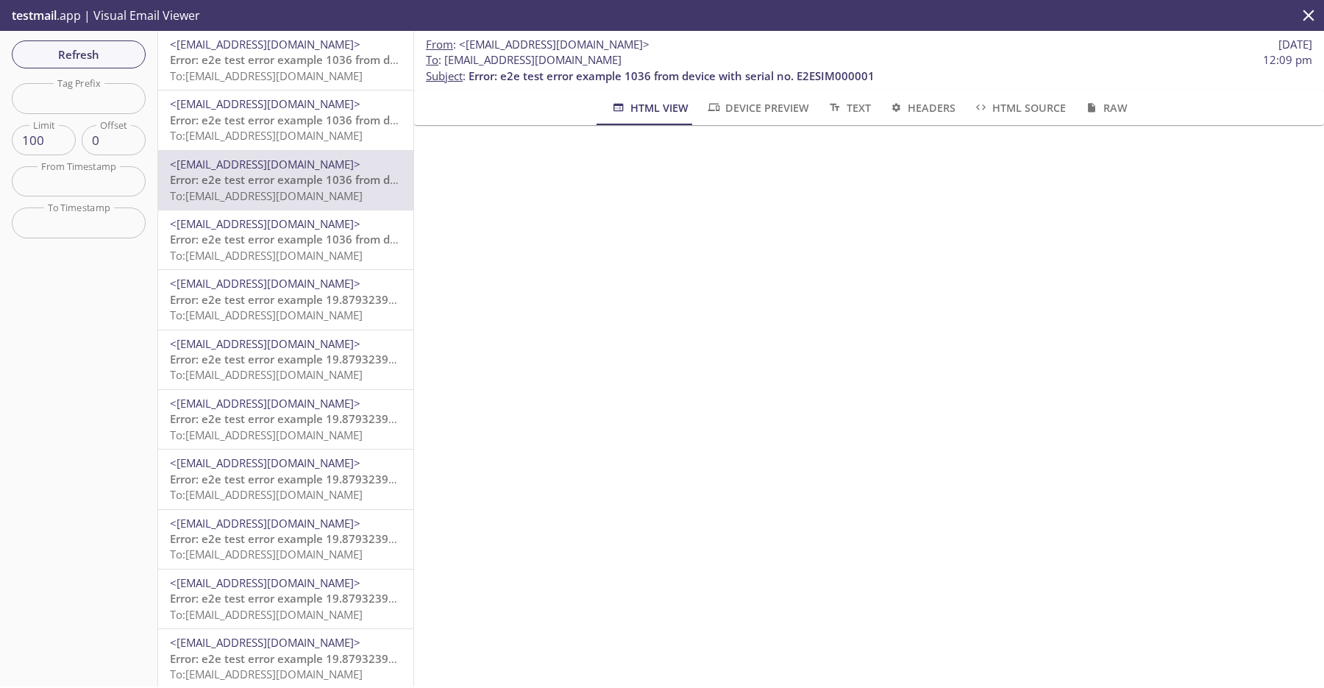
click at [332, 238] on span "Error: e2e test error example 1036 from device with serial no. E2ESIM000001" at bounding box center [373, 239] width 406 height 15
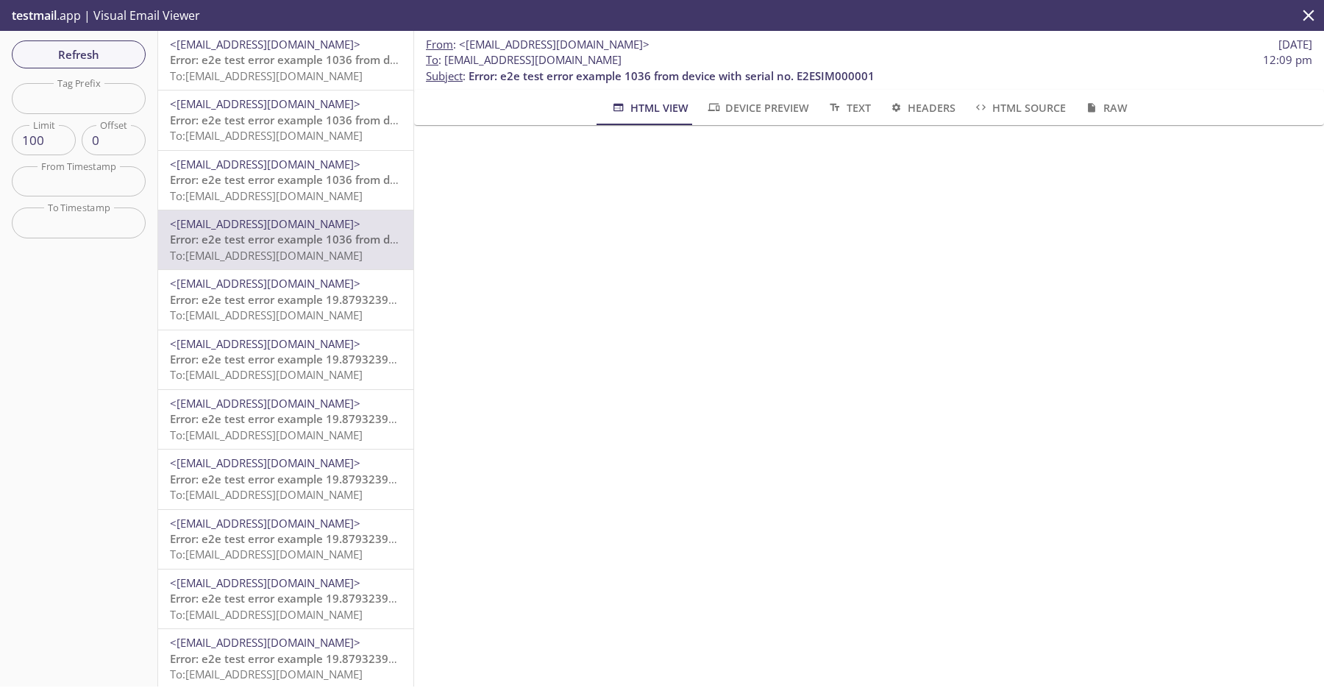
click at [334, 320] on span "To: vnile2estaging.main@inbox.testmail.app" at bounding box center [266, 314] width 193 height 15
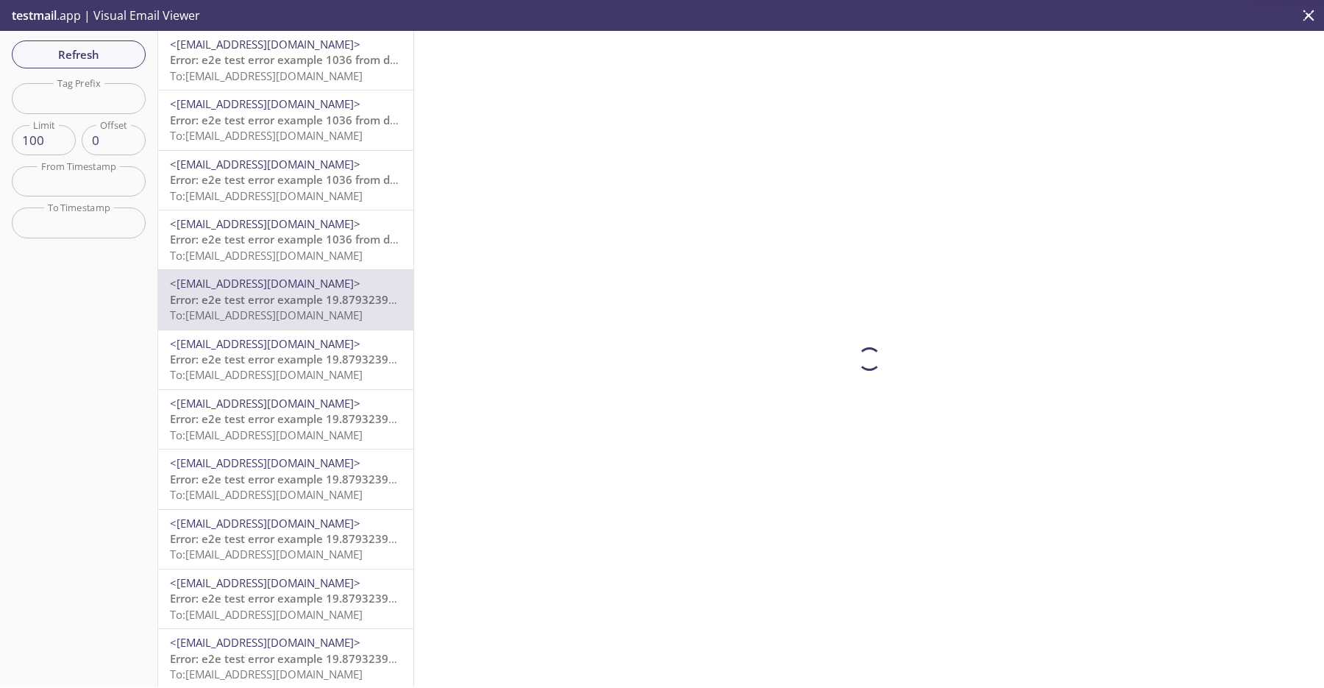
click at [343, 241] on span "Error: e2e test error example 1036 from device with serial no. E2ESIM000001" at bounding box center [373, 239] width 406 height 15
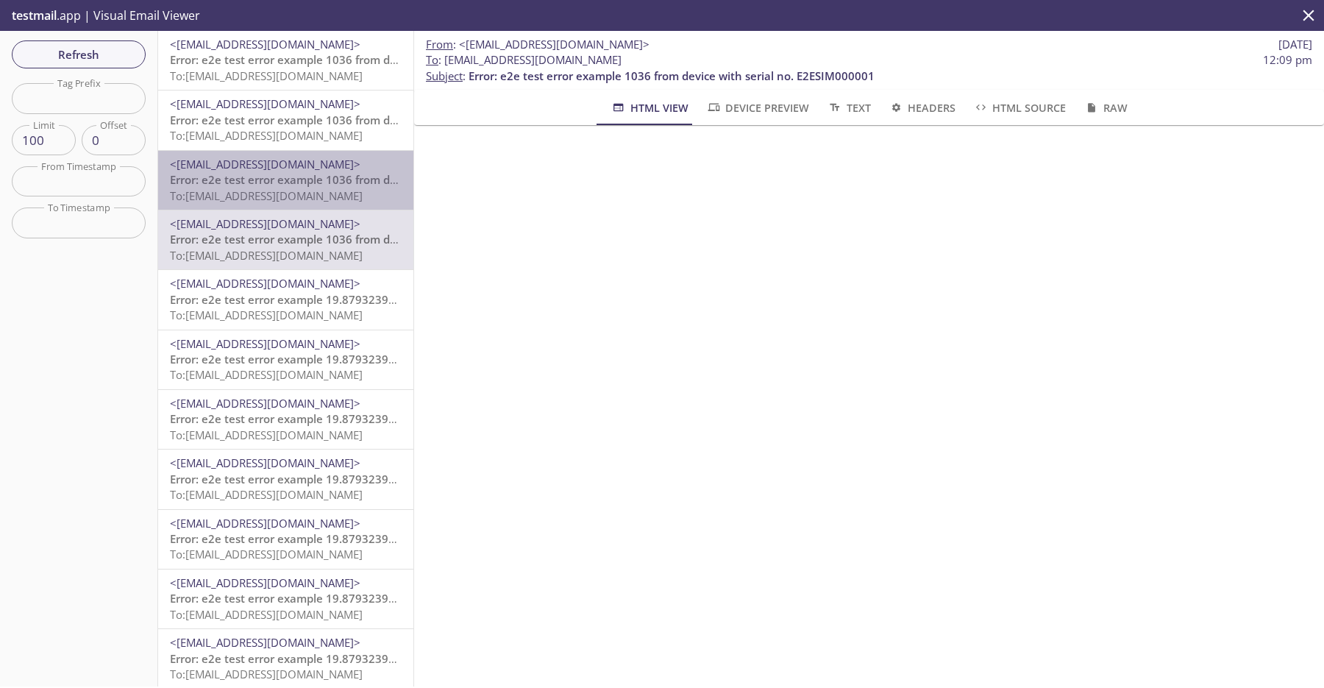
click at [296, 160] on span "<[EMAIL_ADDRESS][DOMAIN_NAME]>" at bounding box center [265, 164] width 191 height 15
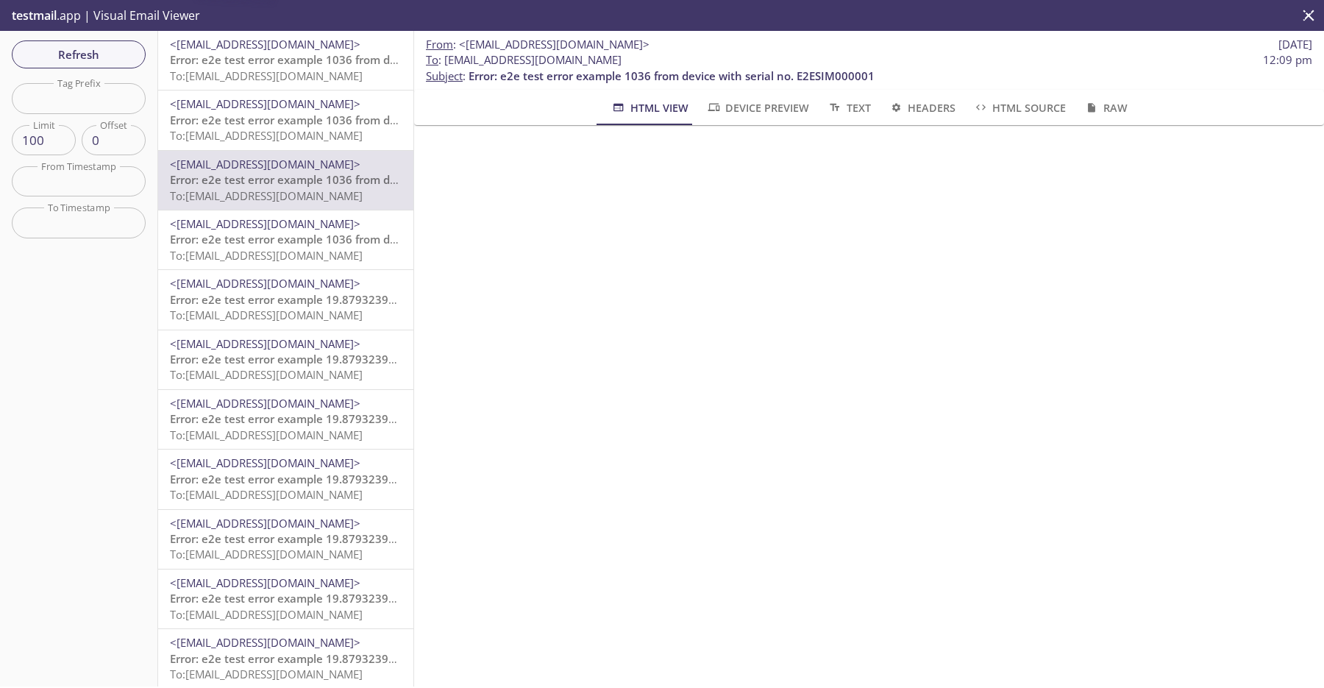
click at [321, 115] on span "Error: e2e test error example 1036 from device with serial no. E2ESIM000001" at bounding box center [373, 120] width 406 height 15
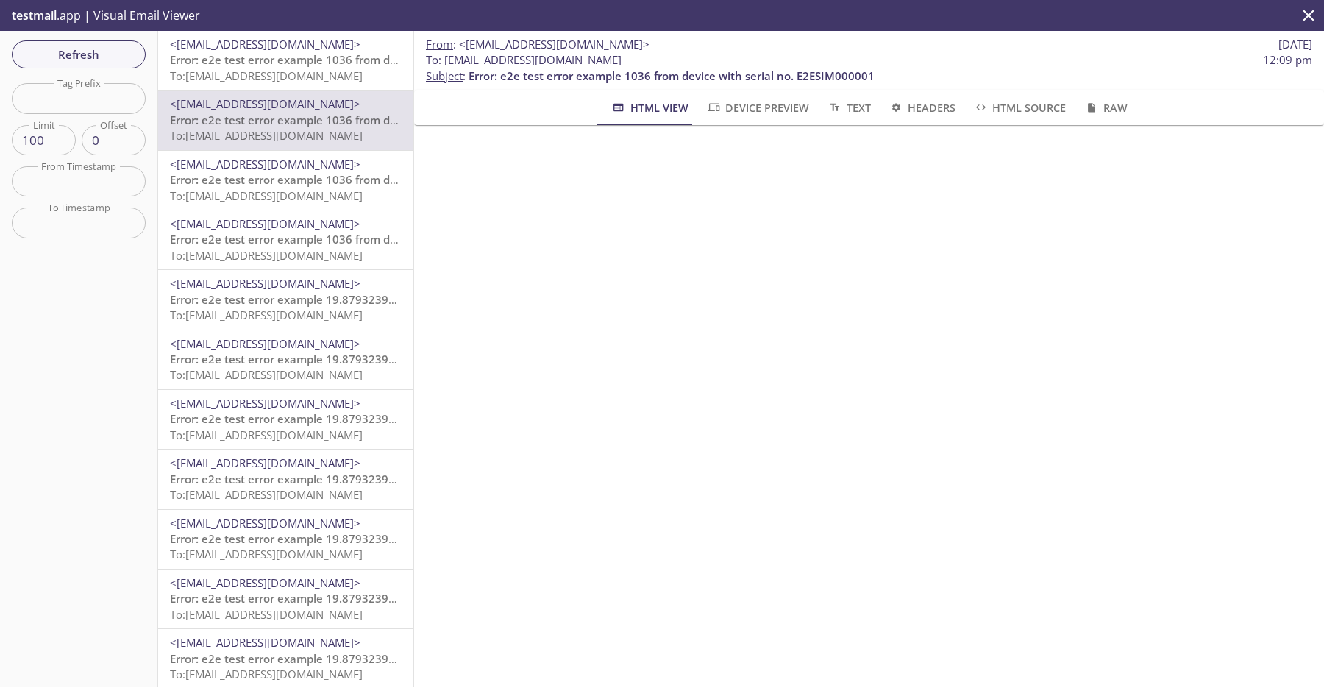
click at [345, 93] on div "<do-not-reply@sta-lab-suite.visionize.com> Error: e2e test error example 1036 f…" at bounding box center [285, 119] width 255 height 59
click at [347, 68] on span "To: [EMAIL_ADDRESS][DOMAIN_NAME]" at bounding box center [266, 75] width 193 height 15
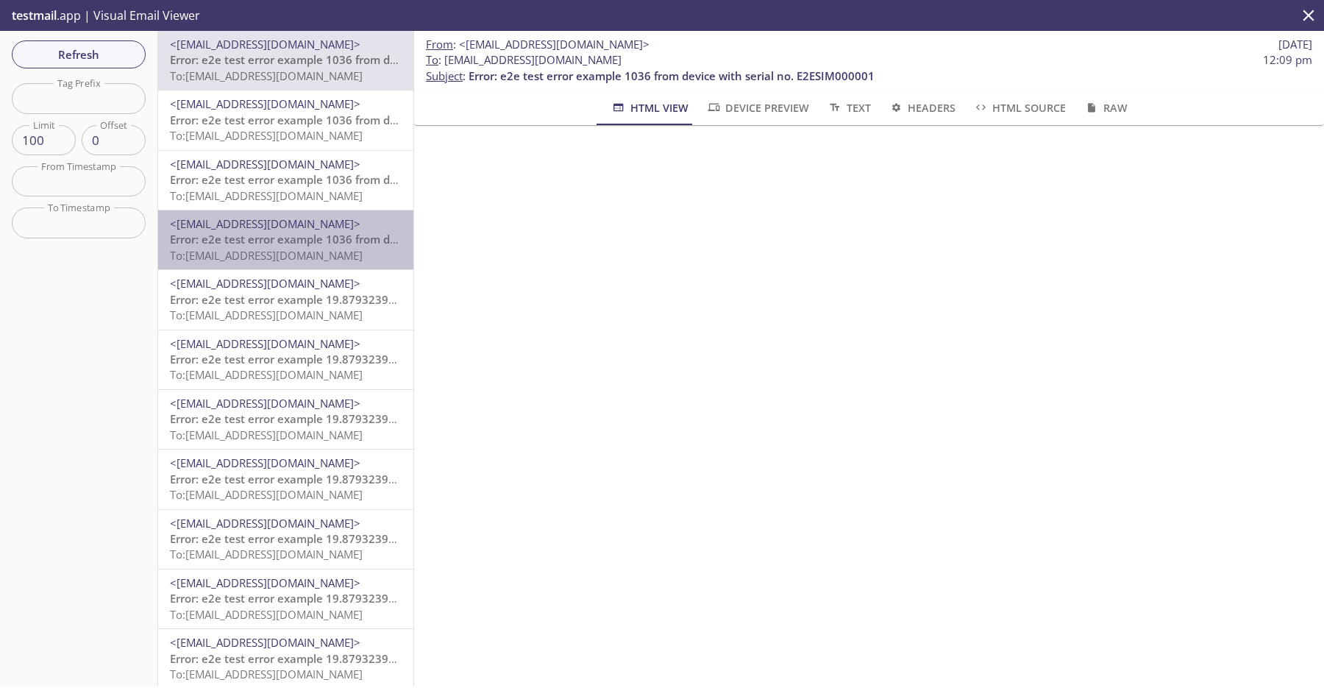
click at [288, 243] on span "Error: e2e test error example 1036 from device with serial no. E2ESIM000001" at bounding box center [373, 239] width 406 height 15
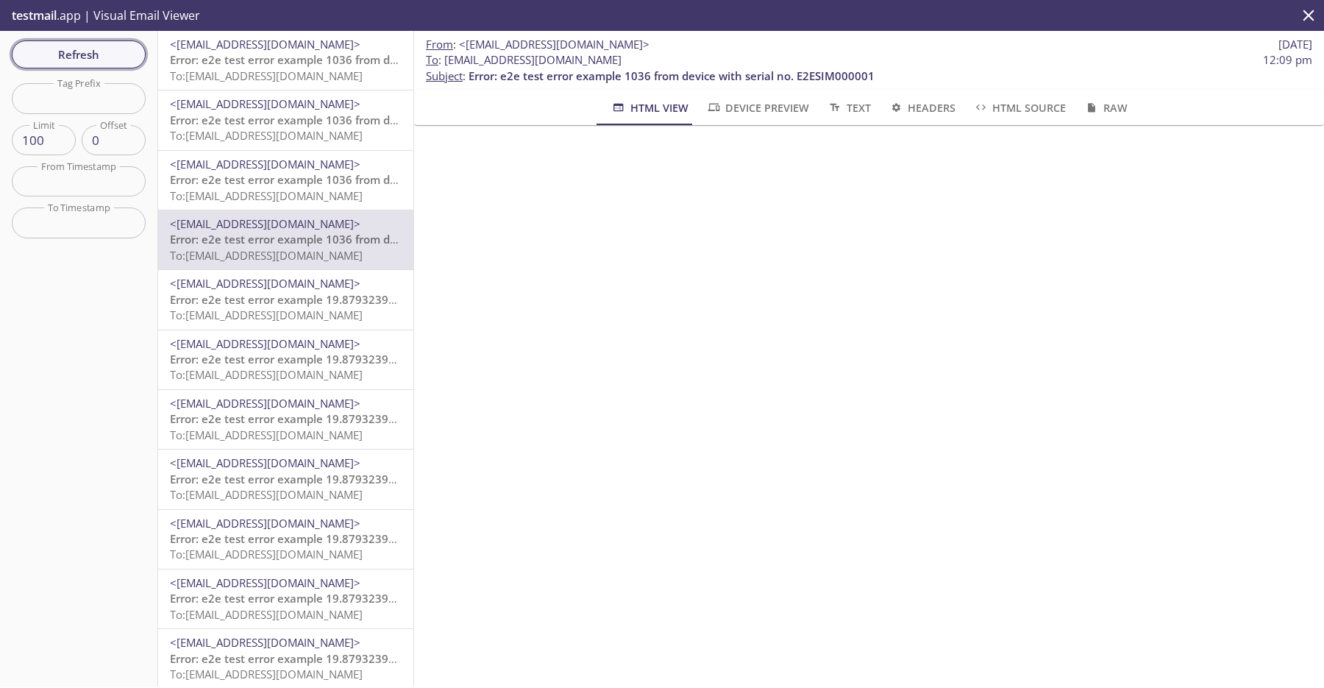
click at [107, 45] on span "Refresh" at bounding box center [79, 54] width 110 height 19
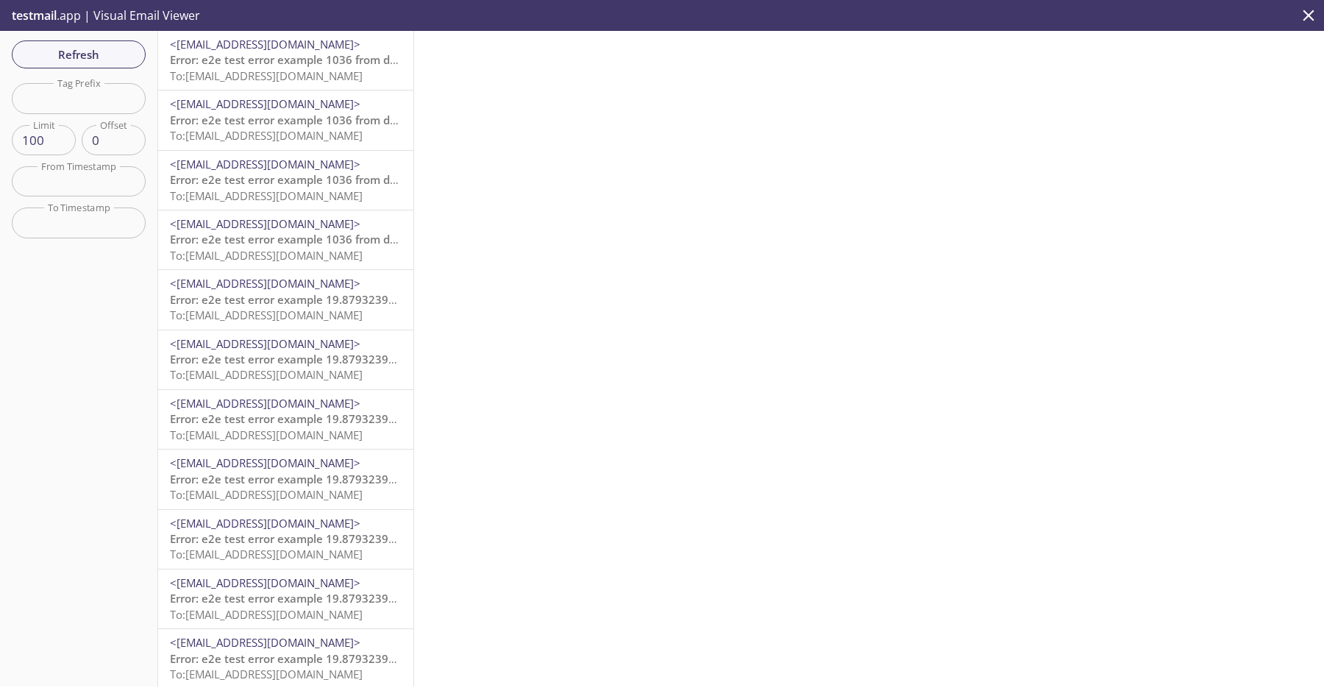
click at [363, 249] on span "To: [EMAIL_ADDRESS][DOMAIN_NAME]" at bounding box center [266, 255] width 193 height 15
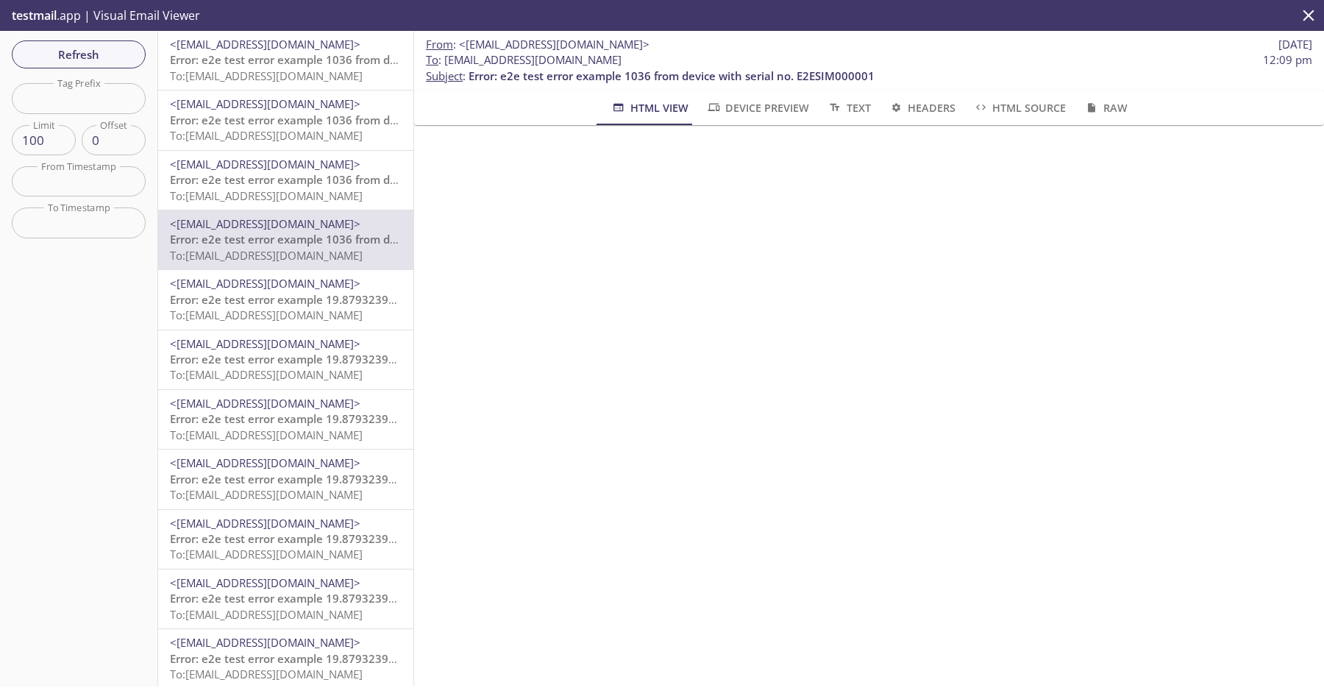
click at [301, 71] on span "To: [EMAIL_ADDRESS][DOMAIN_NAME]" at bounding box center [266, 75] width 193 height 15
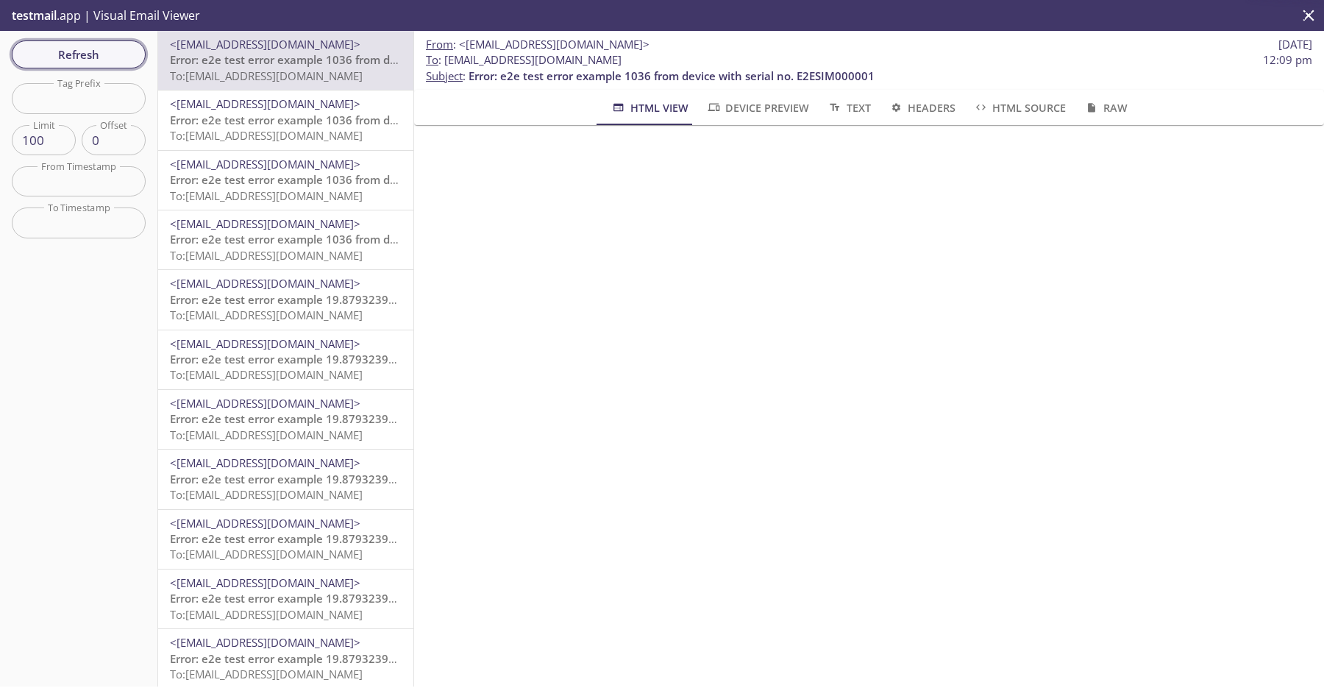
click at [110, 49] on span "Refresh" at bounding box center [79, 54] width 110 height 19
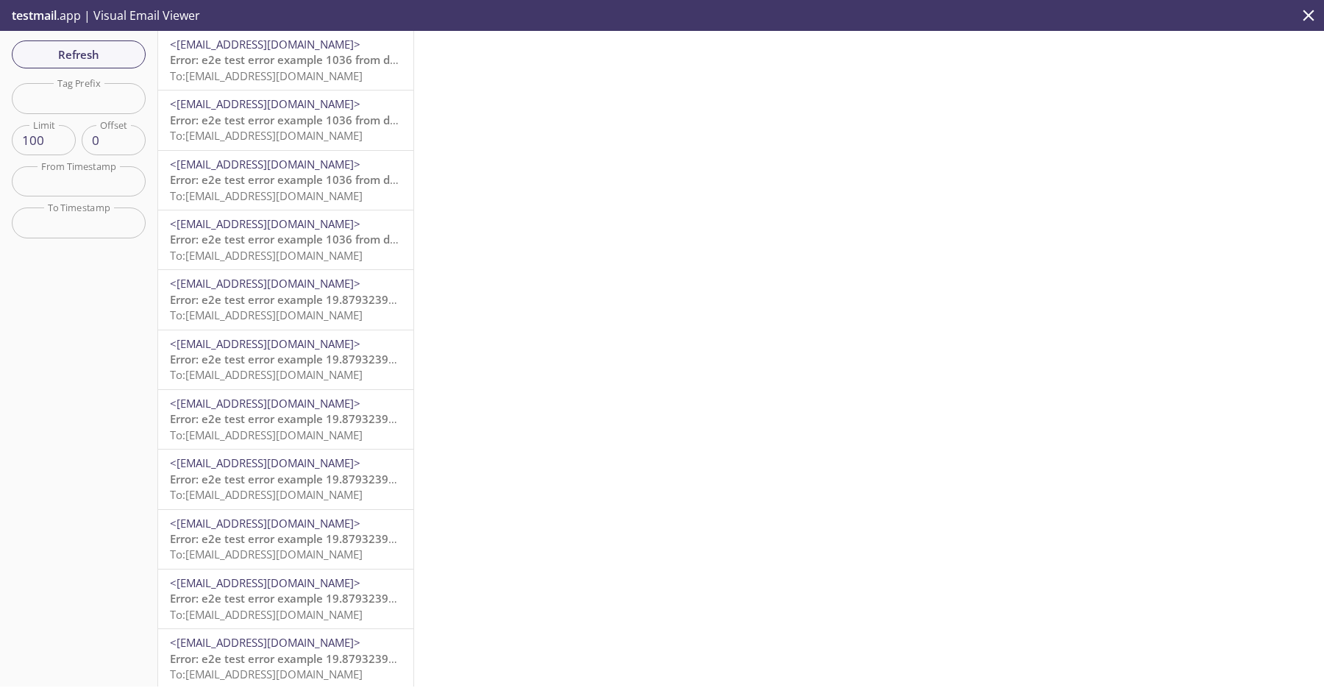
click at [345, 91] on div "<do-not-reply@sta-lab-suite.visionize.com> Error: e2e test error example 1036 f…" at bounding box center [285, 119] width 255 height 59
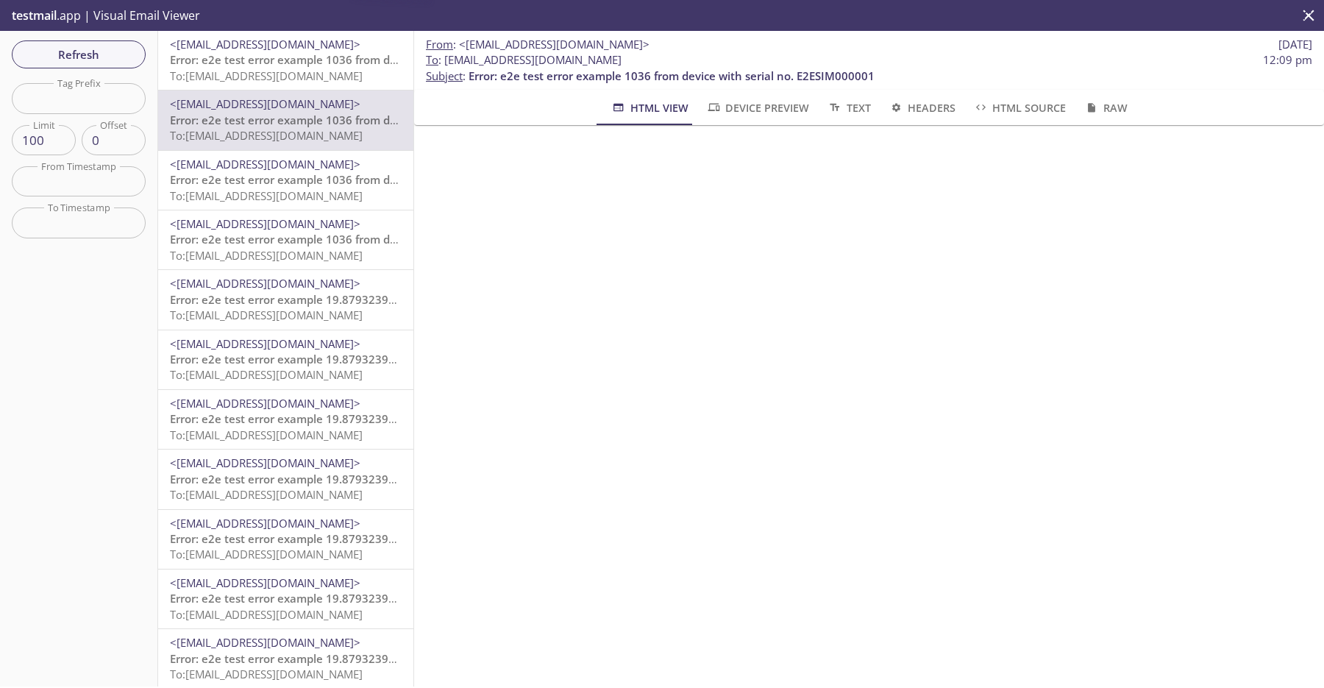
click at [355, 63] on span "Error: e2e test error example 1036 from device with serial no. E2ESIM000001" at bounding box center [373, 59] width 406 height 15
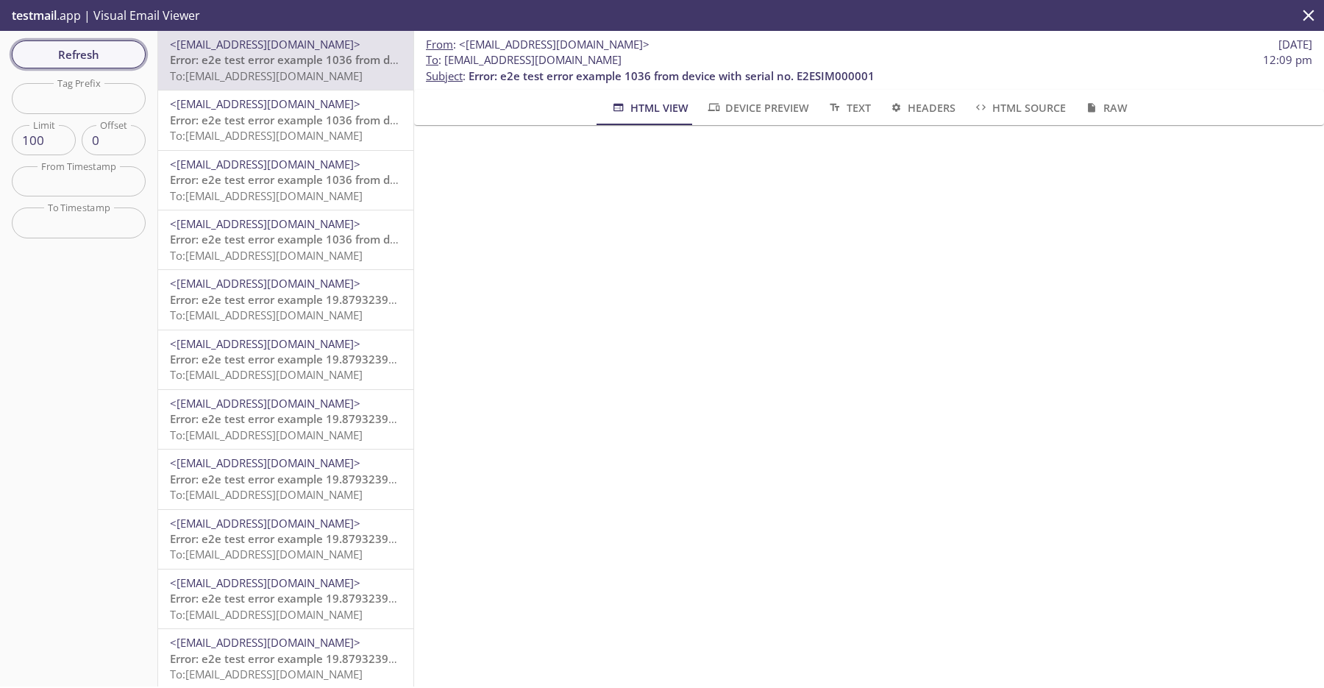
click at [111, 63] on span "Refresh" at bounding box center [79, 54] width 110 height 19
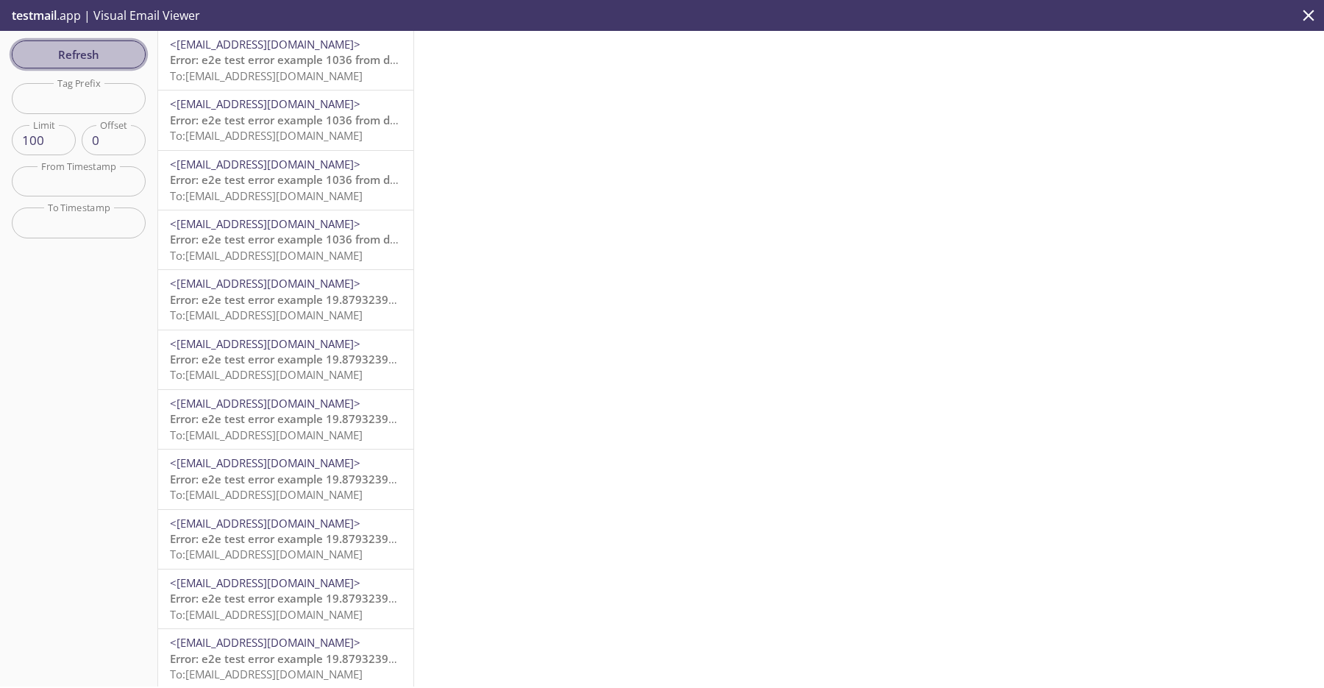
click at [118, 49] on span "Refresh" at bounding box center [79, 54] width 110 height 19
click at [249, 54] on span "Error: e2e test error example 18538 from device with serial no. E2ESIM000001" at bounding box center [376, 59] width 413 height 15
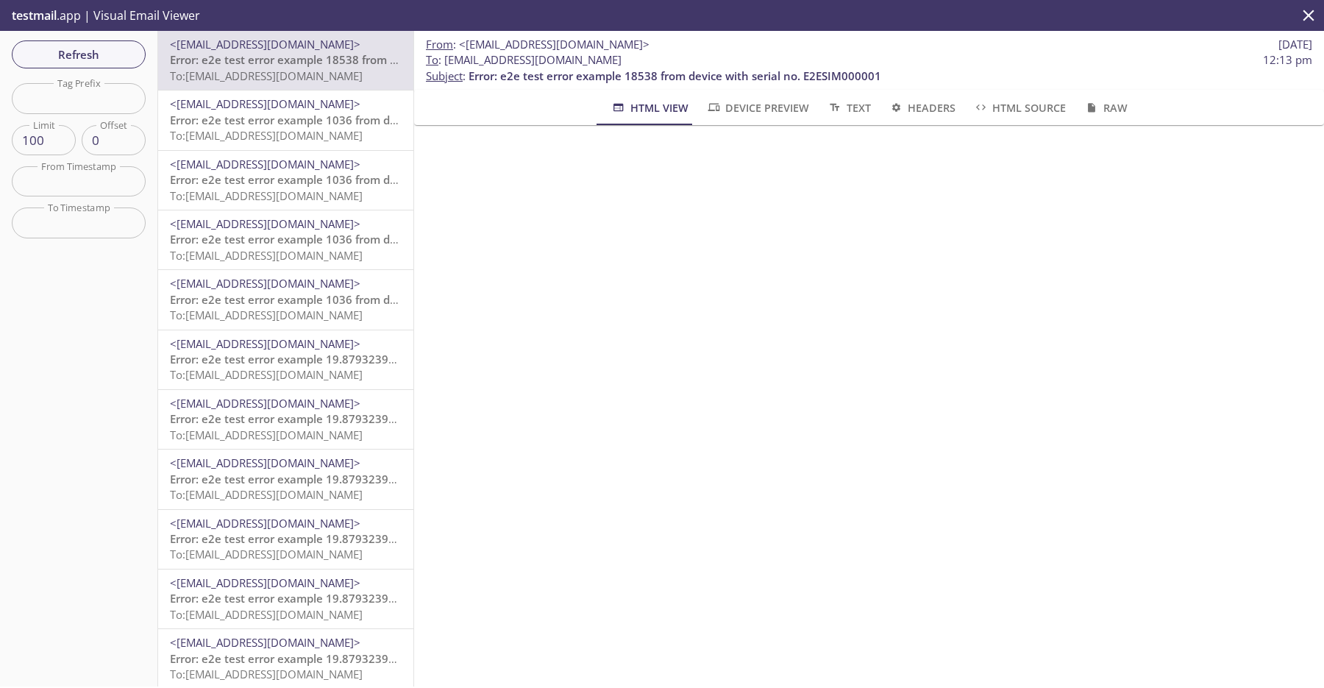
click at [327, 78] on span "To: [EMAIL_ADDRESS][DOMAIN_NAME]" at bounding box center [266, 75] width 193 height 15
click at [111, 53] on span "Refresh" at bounding box center [79, 54] width 110 height 19
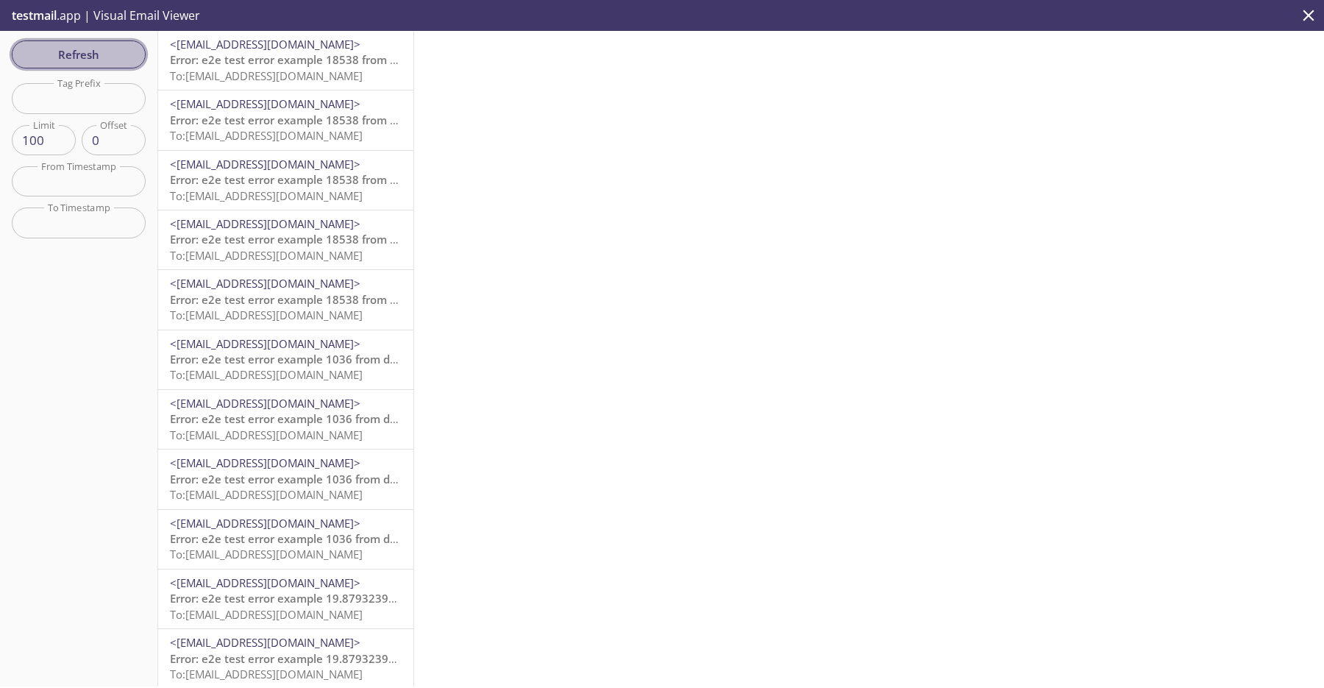
click at [111, 53] on span "Refresh" at bounding box center [79, 54] width 110 height 19
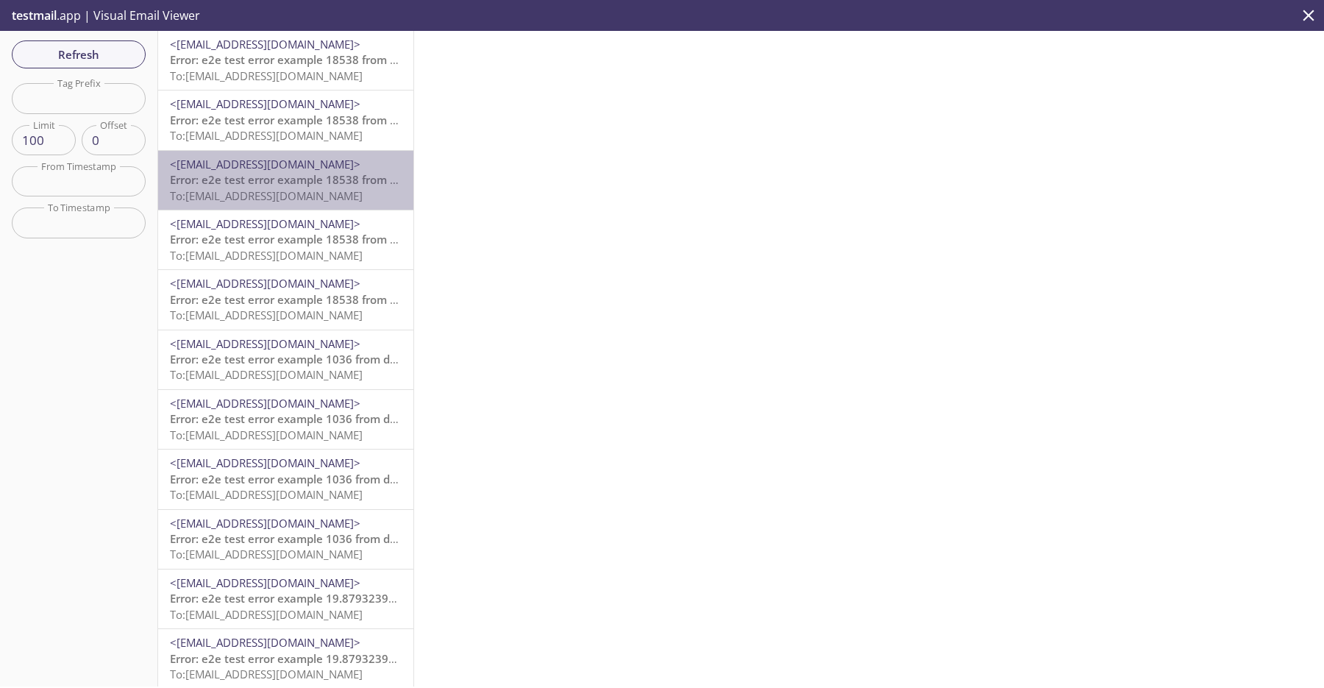
click at [293, 184] on span "Error: e2e test error example 18538 from device with serial no. E2ESIM000001" at bounding box center [376, 179] width 413 height 15
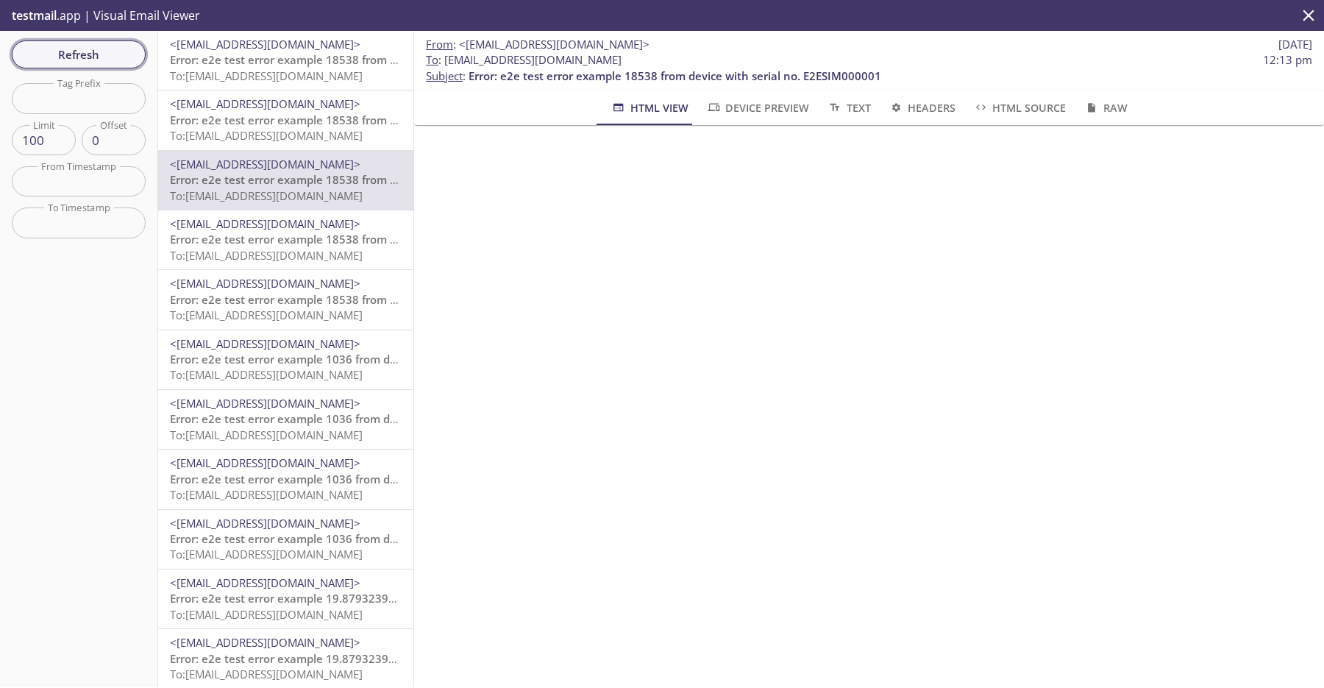
click at [102, 52] on span "Refresh" at bounding box center [79, 54] width 110 height 19
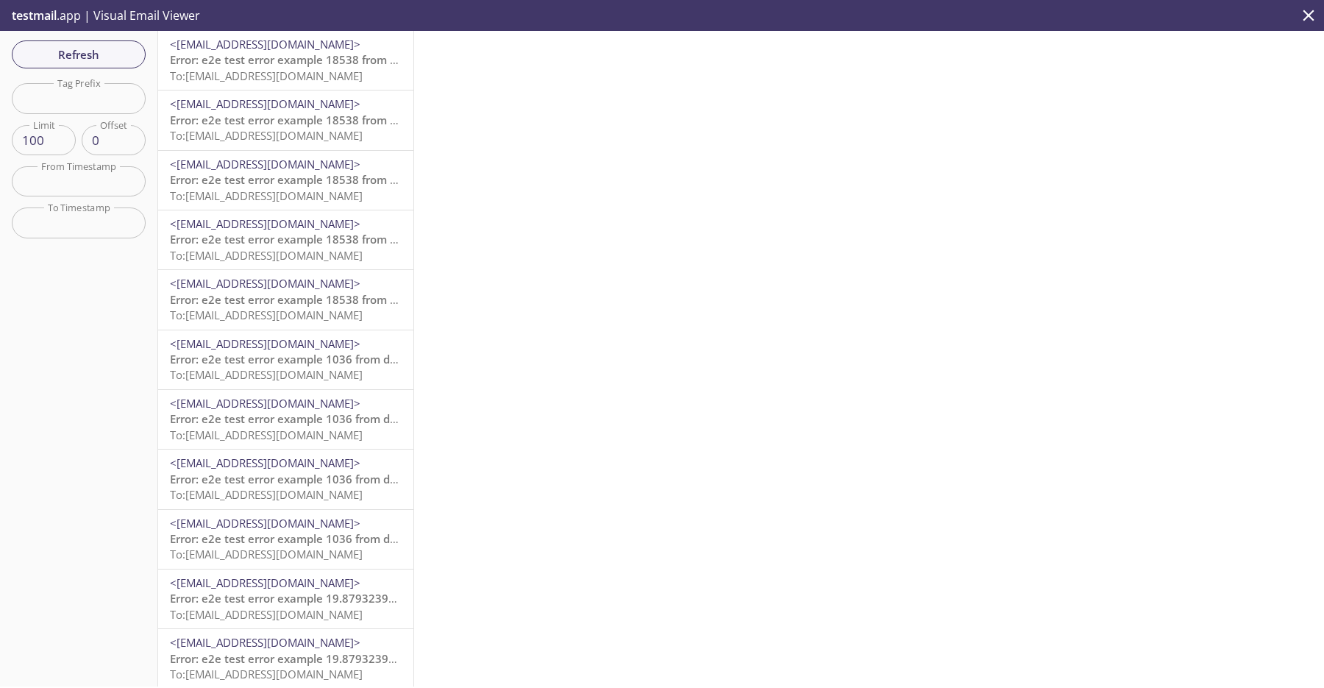
click at [325, 55] on span "Error: e2e test error example 18538 from device with serial no. E2ESIM000001" at bounding box center [376, 59] width 413 height 15
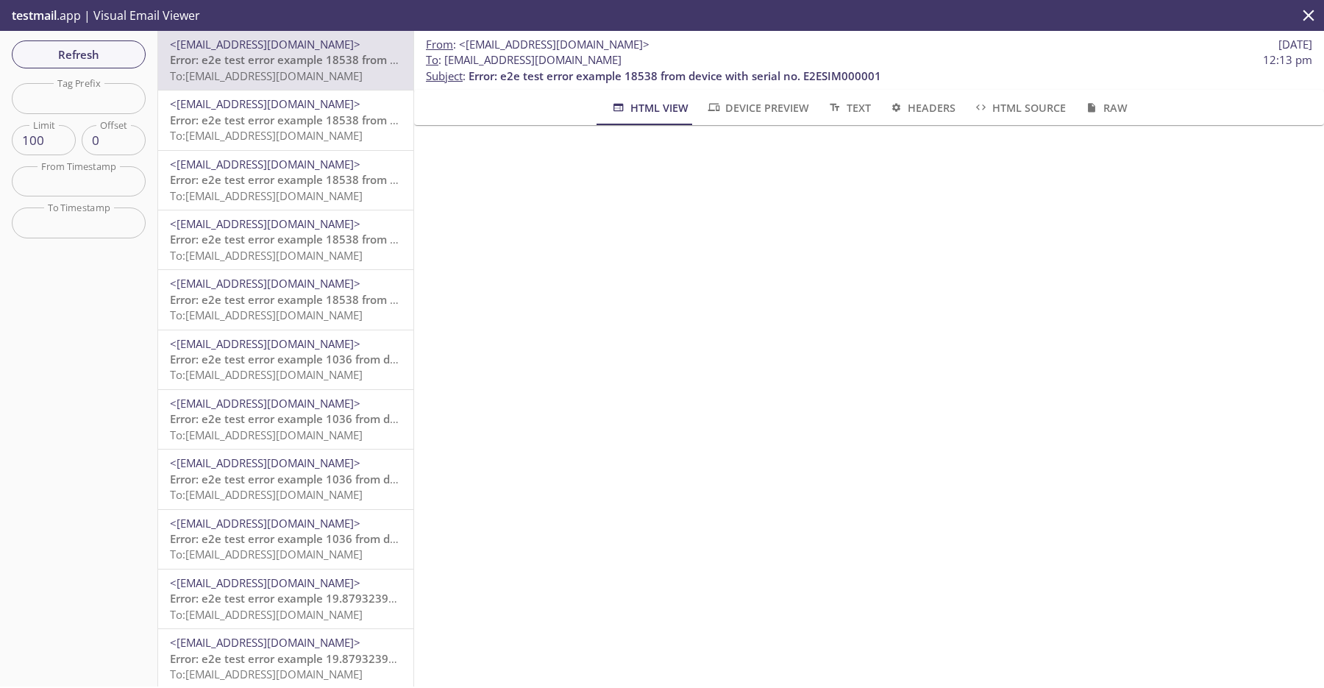
click at [348, 111] on span "<[EMAIL_ADDRESS][DOMAIN_NAME]>" at bounding box center [265, 103] width 191 height 15
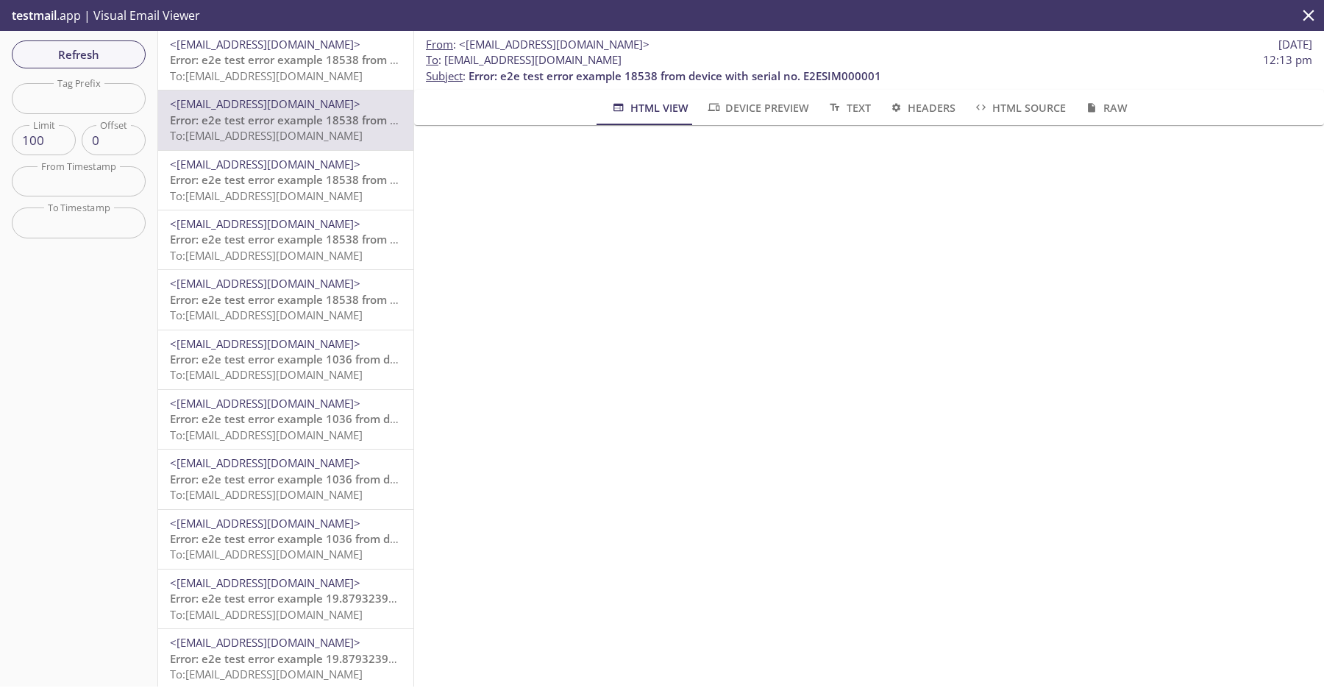
click at [363, 203] on p "Error: e2e test error example 18538 from device with serial no. E2ESIM000001 To…" at bounding box center [286, 188] width 232 height 32
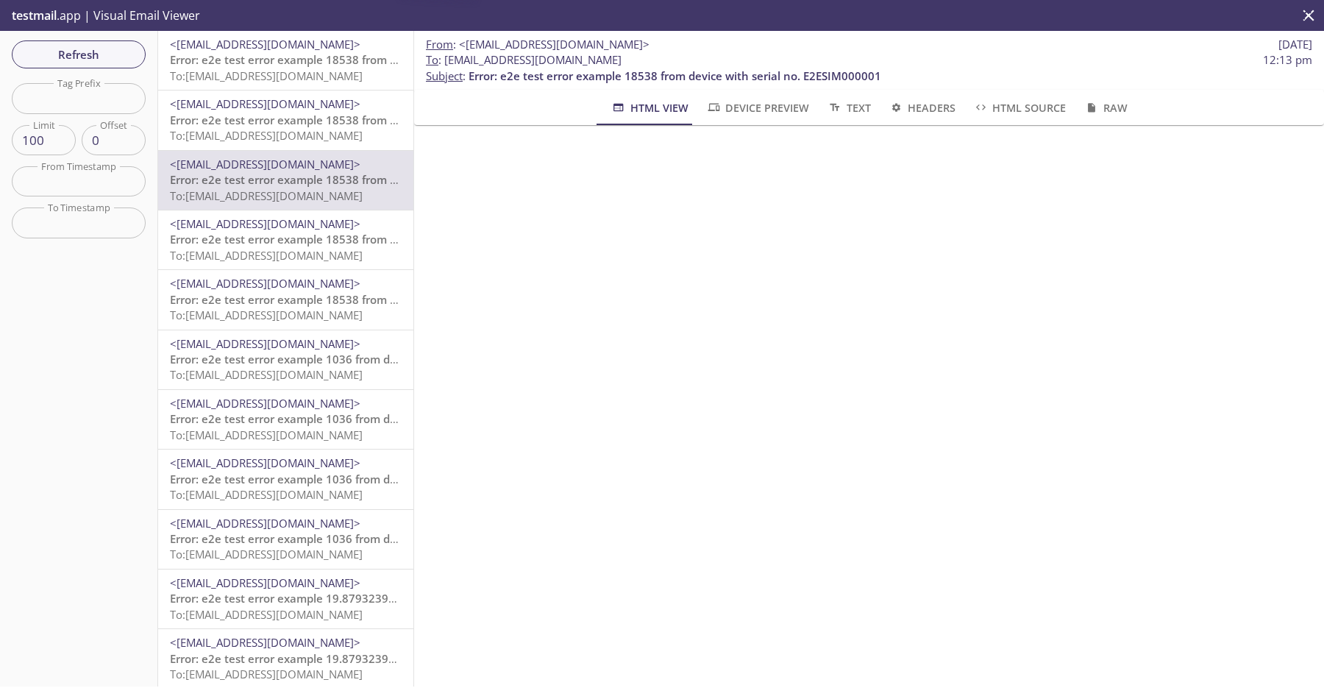
click at [361, 243] on span "Error: e2e test error example 18538 from device with serial no. E2ESIM000001" at bounding box center [376, 239] width 413 height 15
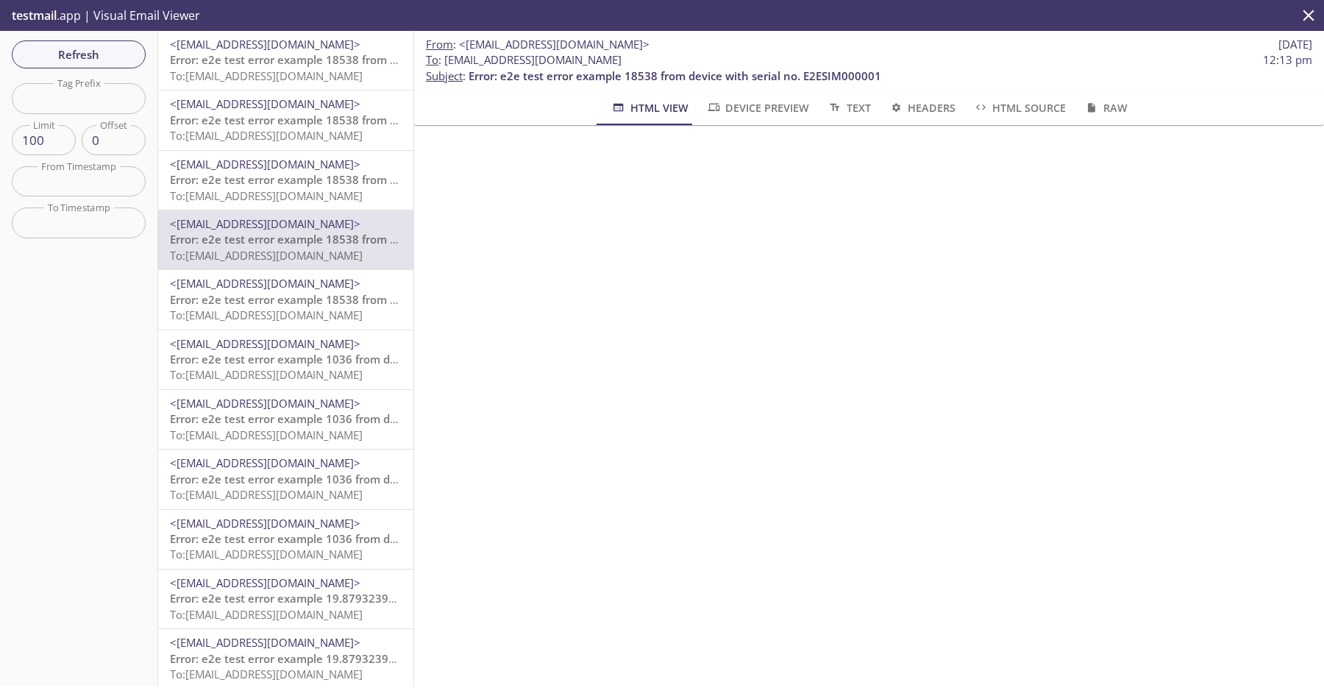
click at [357, 80] on span "To: [EMAIL_ADDRESS][DOMAIN_NAME]" at bounding box center [266, 75] width 193 height 15
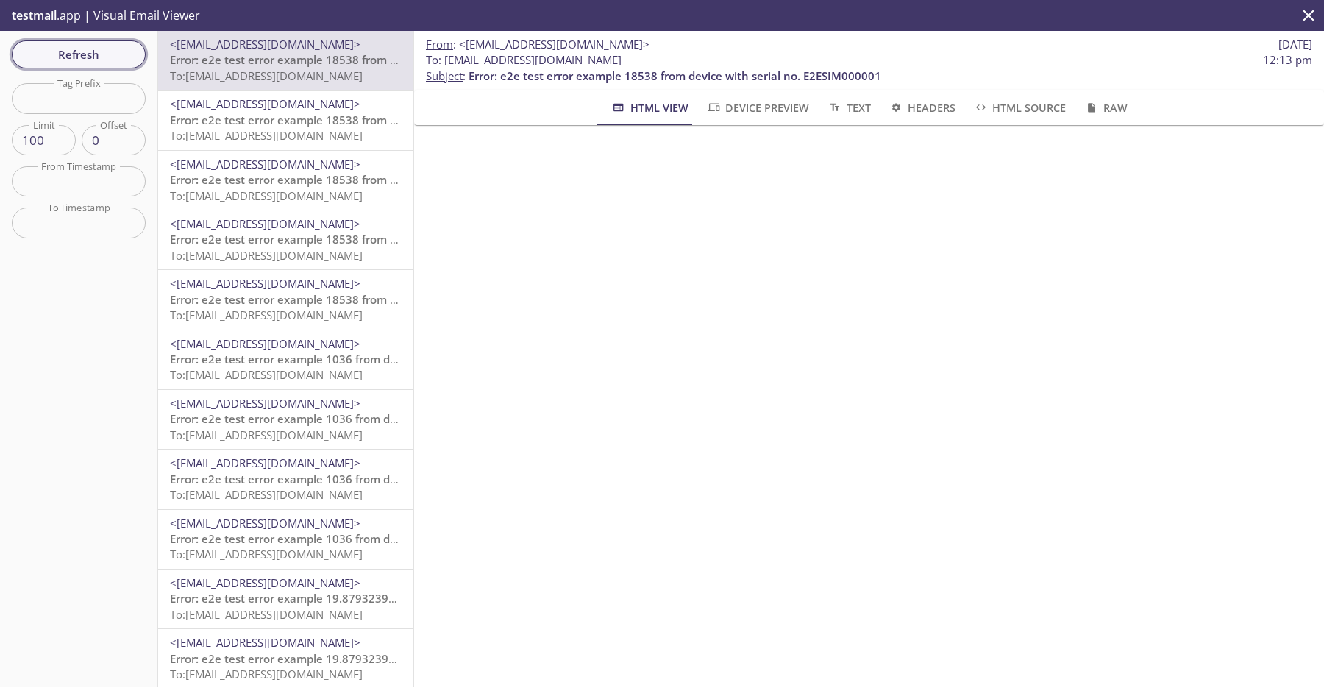
click at [57, 53] on span "Refresh" at bounding box center [79, 54] width 110 height 19
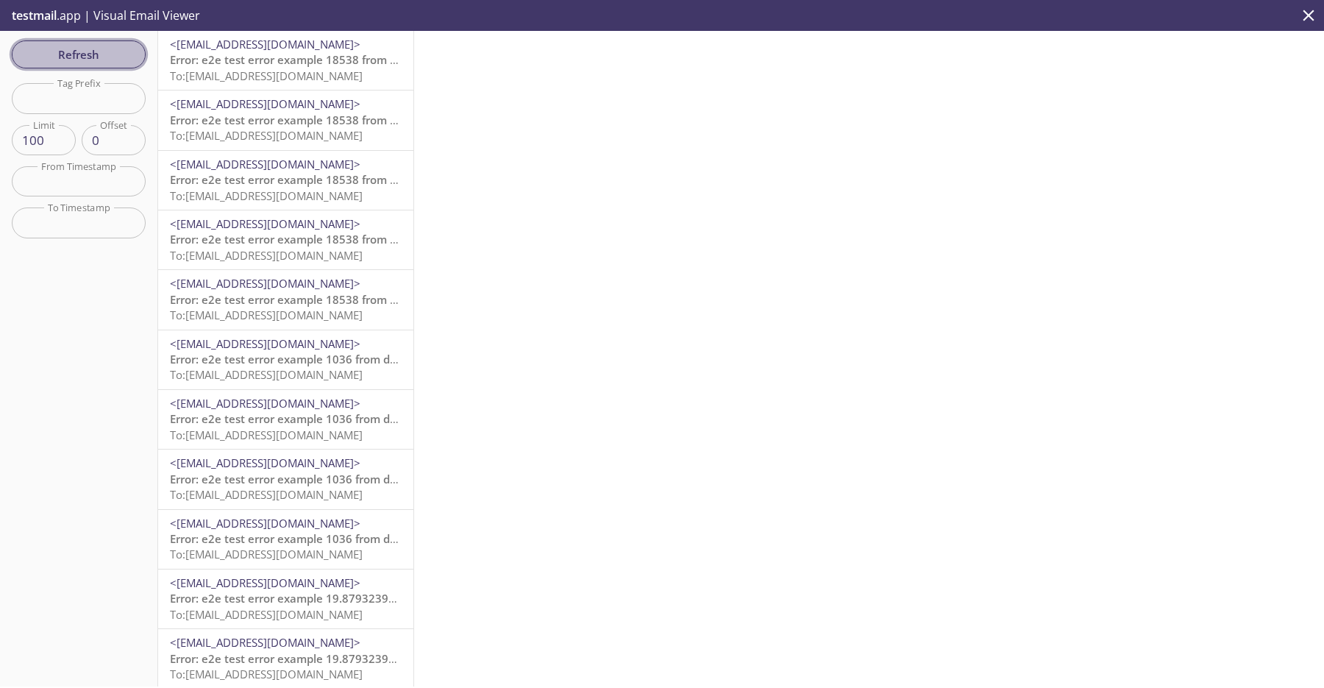
click at [57, 53] on span "Refresh" at bounding box center [79, 54] width 110 height 19
click at [93, 54] on span "Refresh" at bounding box center [79, 54] width 110 height 19
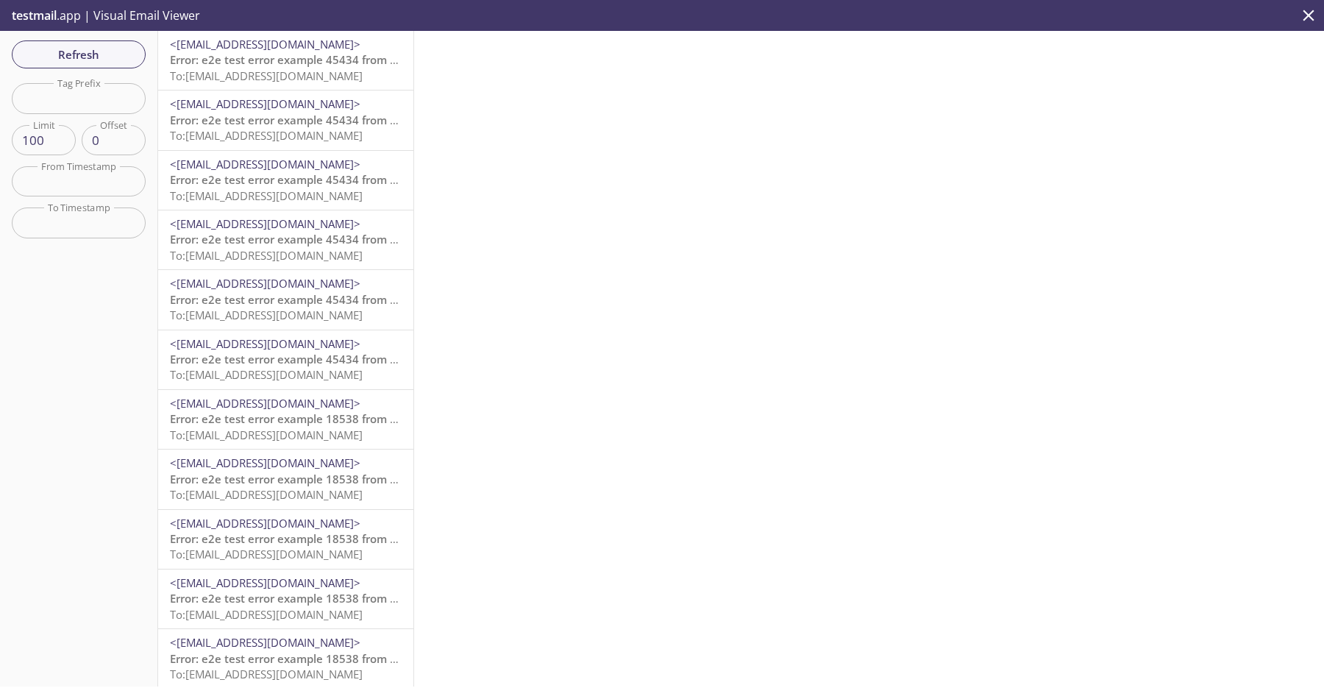
click at [307, 193] on span "To: [EMAIL_ADDRESS][DOMAIN_NAME]" at bounding box center [266, 195] width 193 height 15
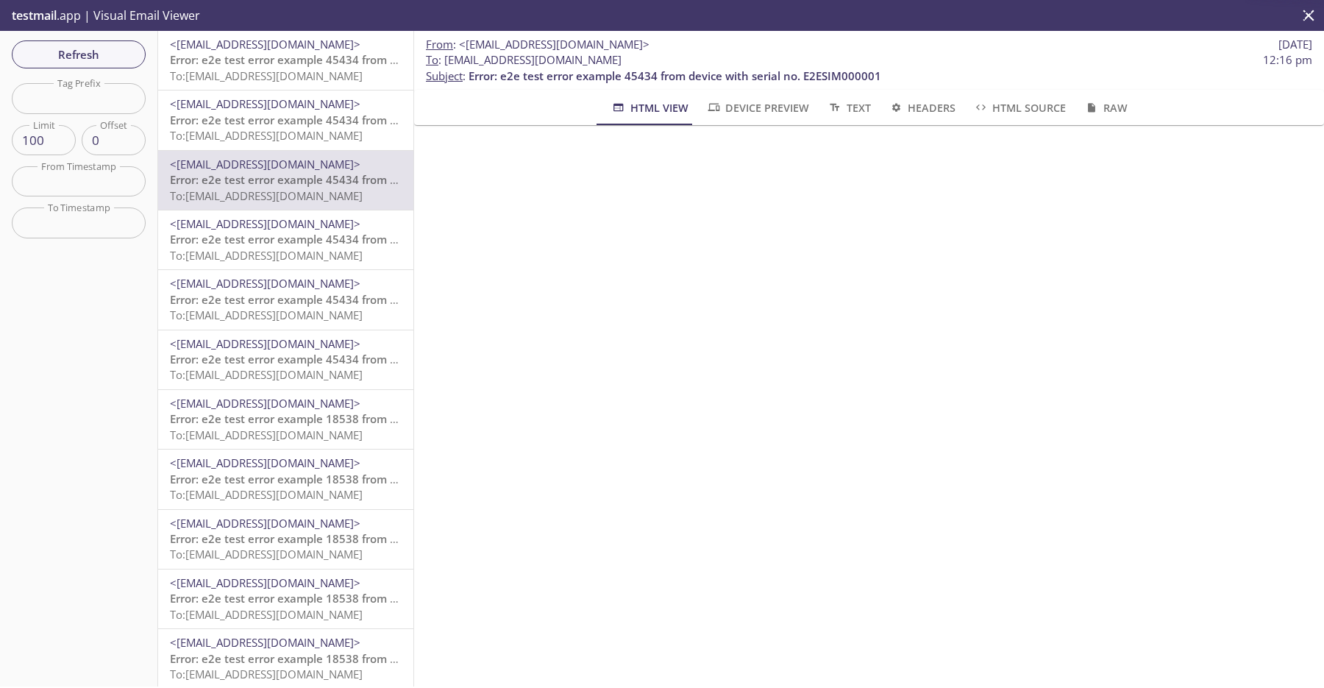
click at [316, 239] on span "Error: e2e test error example 45434 from device with serial no. E2ESIM000001" at bounding box center [376, 239] width 413 height 15
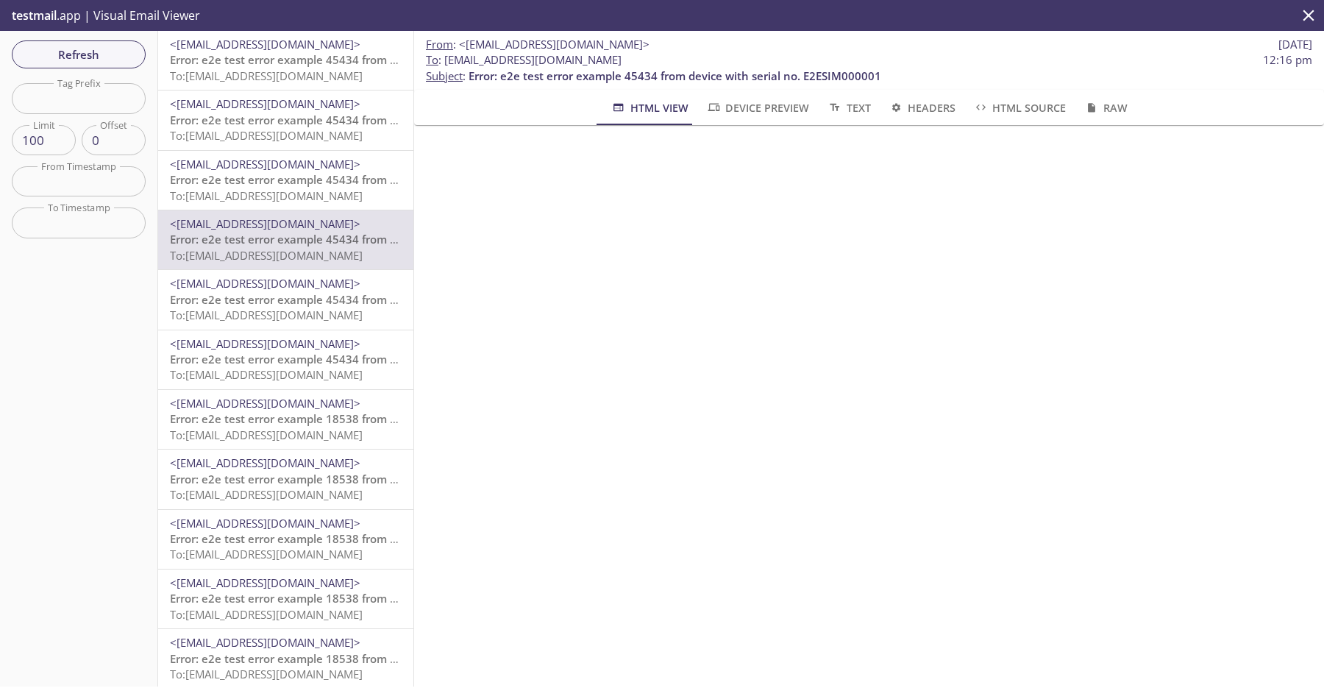
click at [318, 285] on span "<[EMAIL_ADDRESS][DOMAIN_NAME]>" at bounding box center [265, 283] width 191 height 15
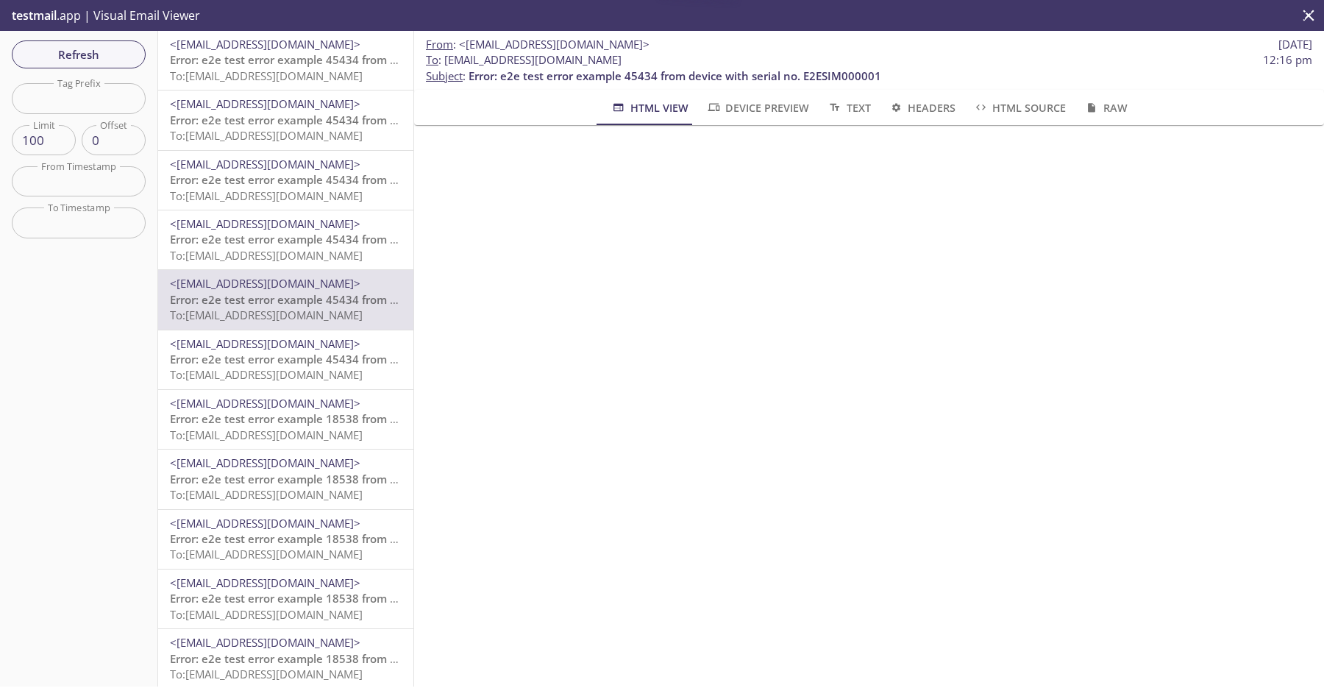
click at [326, 362] on span "Error: e2e test error example 45434 from device with serial no. E2ESIM000001" at bounding box center [376, 359] width 413 height 15
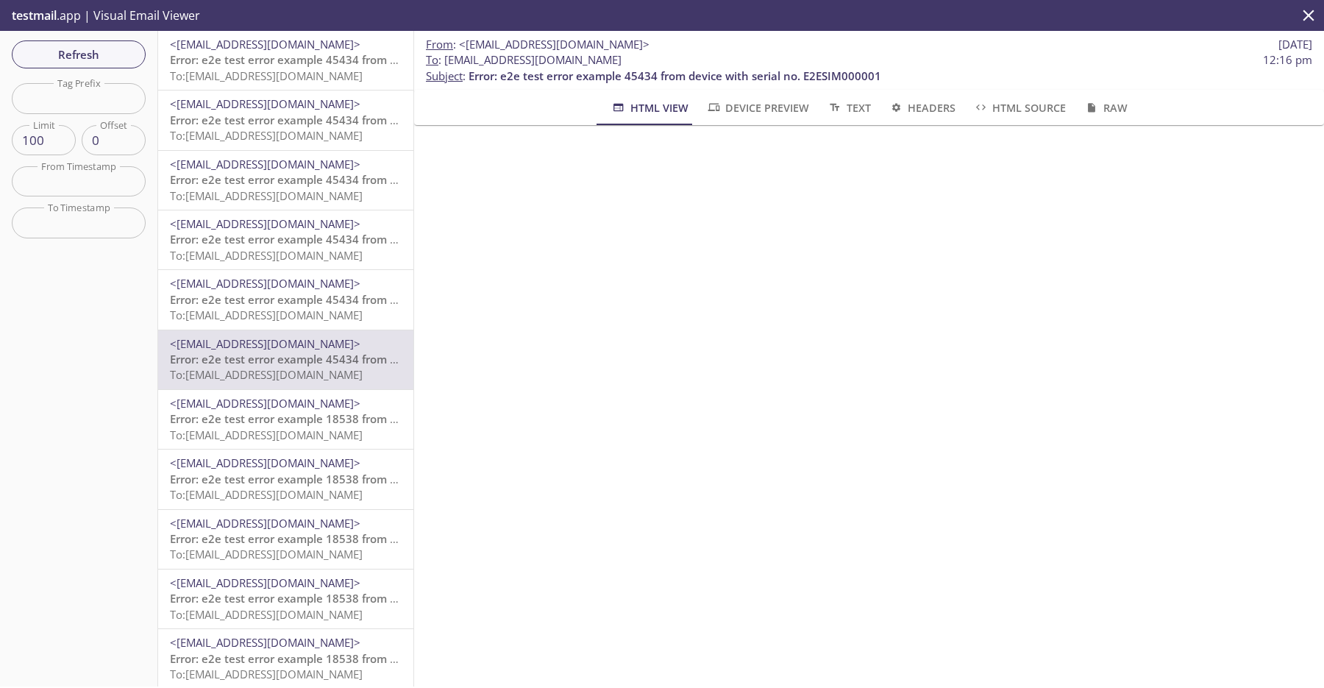
click at [329, 307] on span "To: [EMAIL_ADDRESS][DOMAIN_NAME]" at bounding box center [266, 314] width 193 height 15
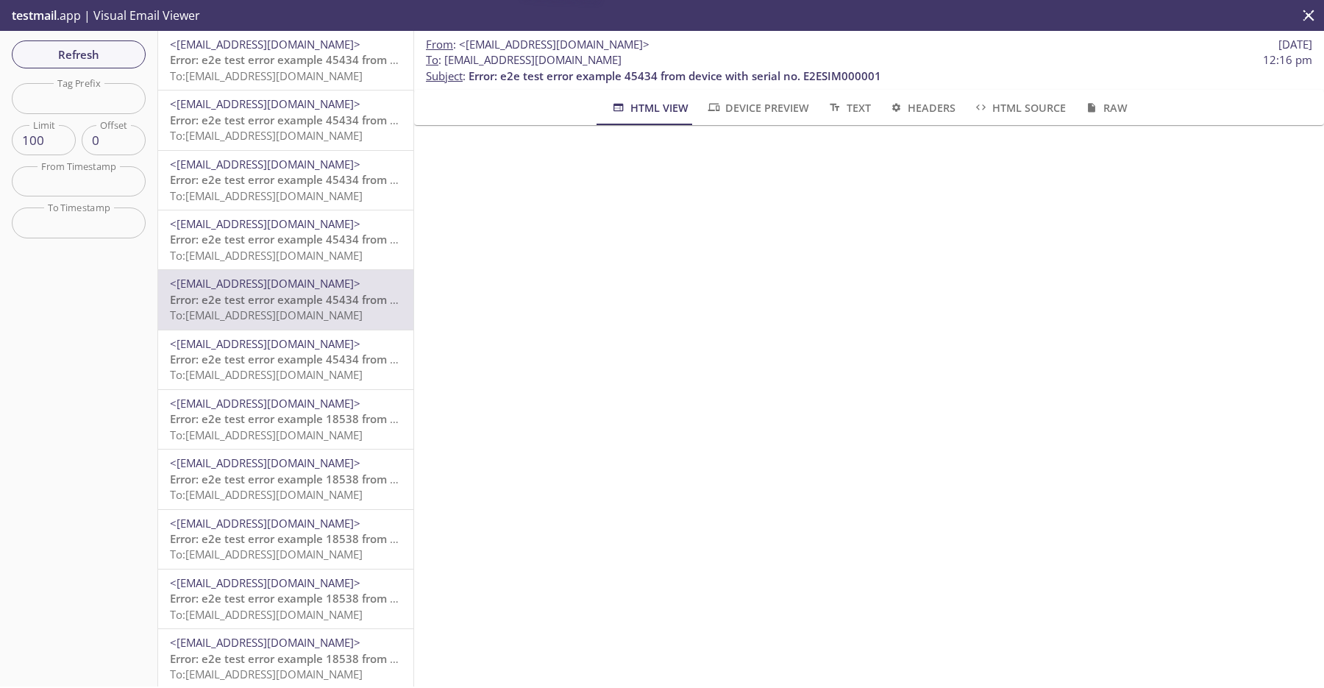
click at [340, 238] on span "Error: e2e test error example 45434 from device with serial no. E2ESIM000001" at bounding box center [376, 239] width 413 height 15
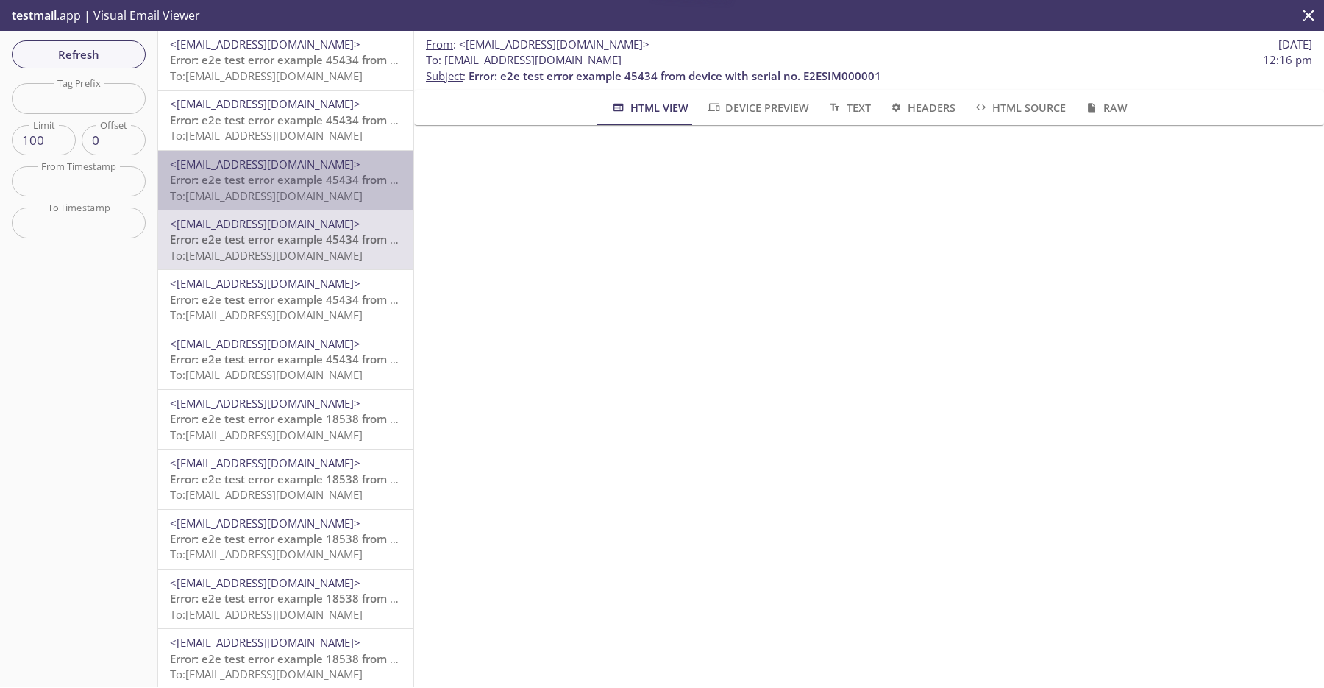
click at [352, 188] on span "To: [EMAIL_ADDRESS][DOMAIN_NAME]" at bounding box center [266, 195] width 193 height 15
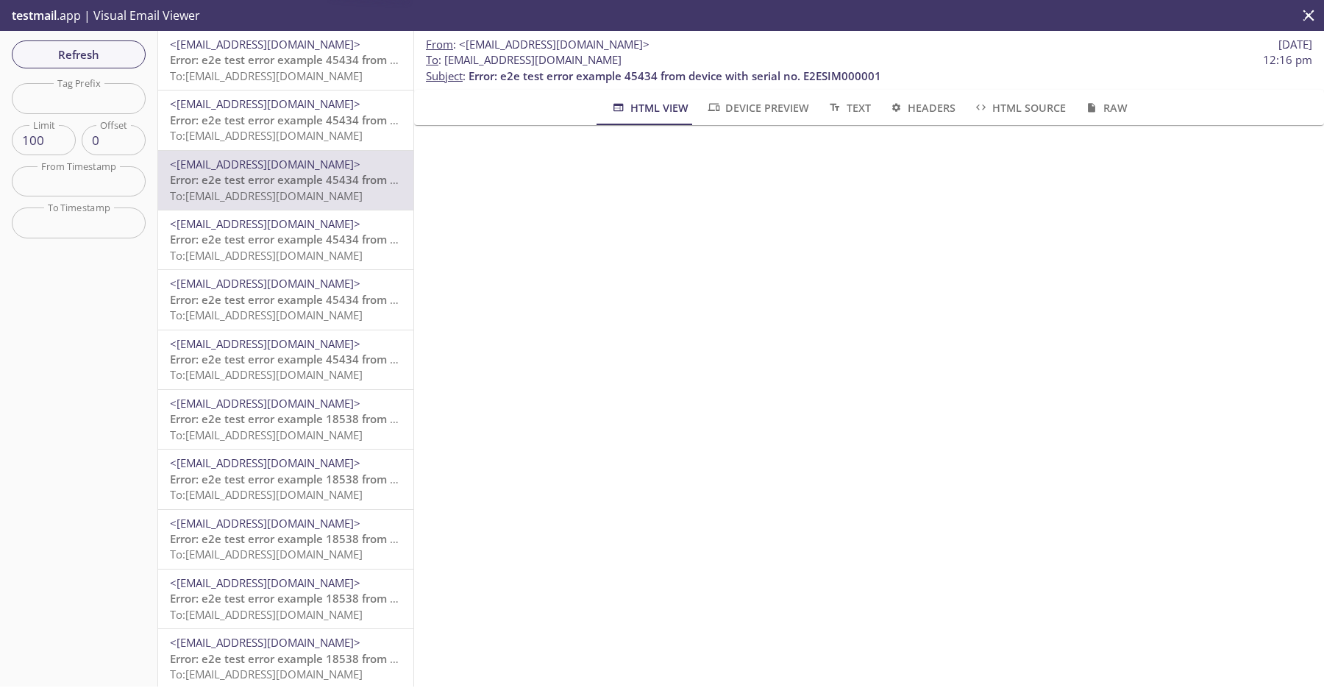
click at [360, 131] on span "To: [EMAIL_ADDRESS][DOMAIN_NAME]" at bounding box center [266, 135] width 193 height 15
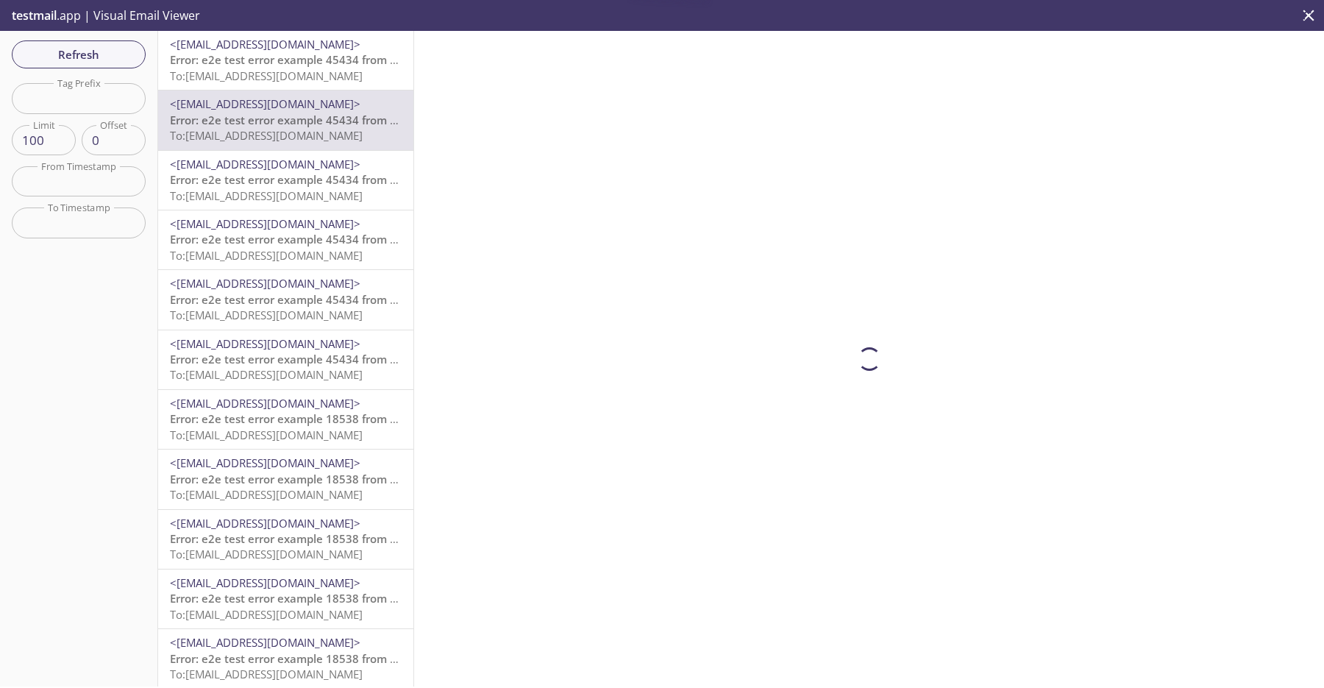
click at [360, 79] on span "To: [EMAIL_ADDRESS][DOMAIN_NAME]" at bounding box center [266, 75] width 193 height 15
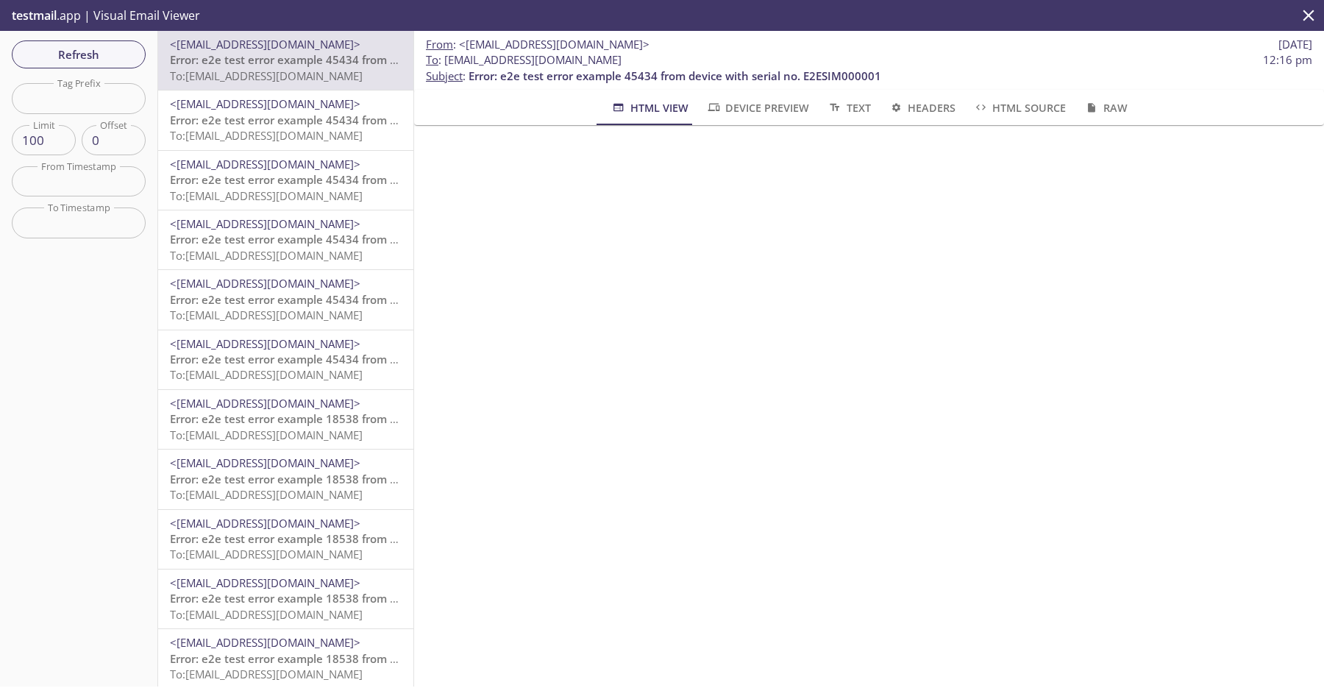
click at [118, 69] on div "Refresh Filters Tag Prefix Tag Prefix Limit 100 Limit Offset 0 Offset From Time…" at bounding box center [79, 358] width 158 height 655
click at [126, 60] on span "Refresh" at bounding box center [79, 54] width 110 height 19
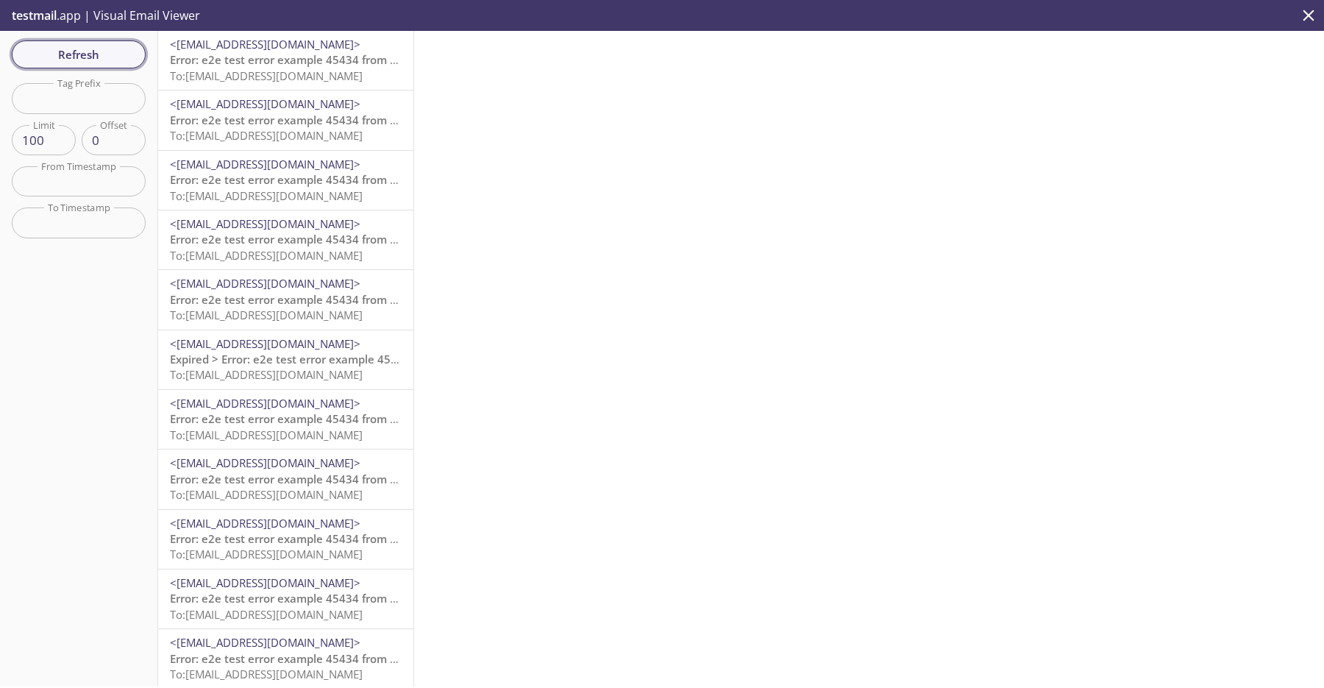
click at [99, 65] on button "Refresh" at bounding box center [79, 54] width 134 height 28
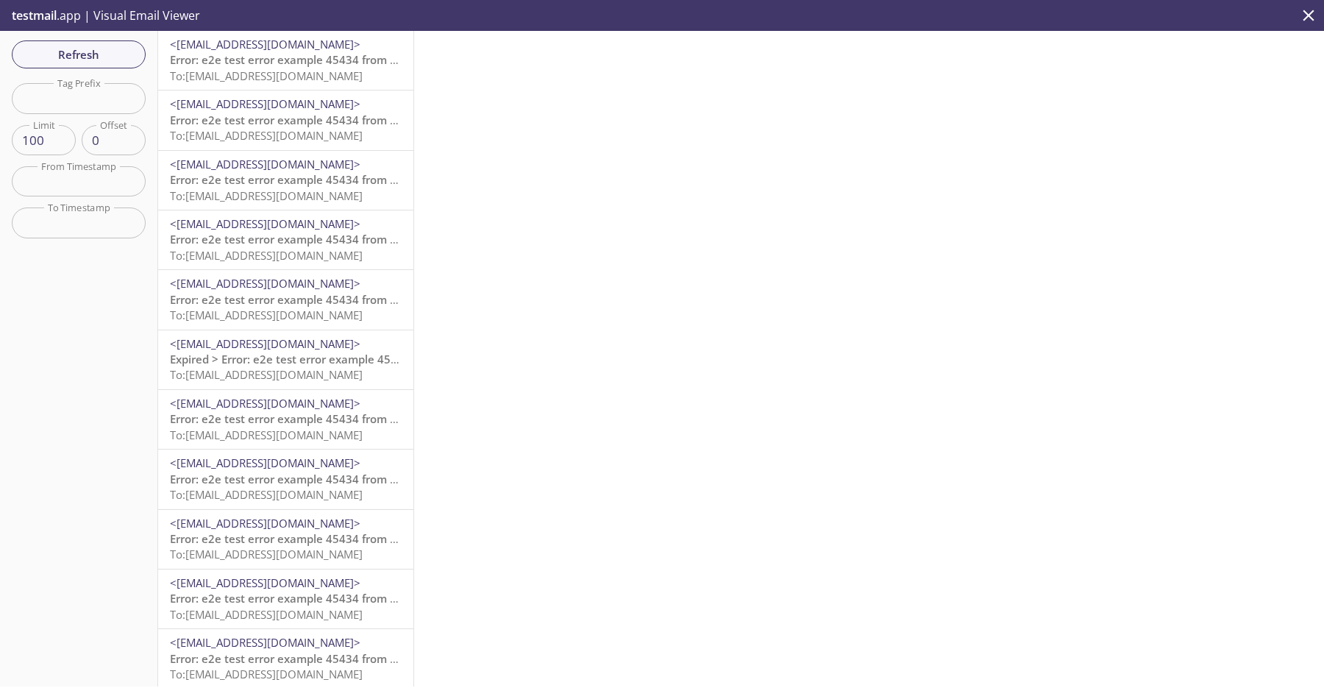
click at [360, 291] on span "<[EMAIL_ADDRESS][DOMAIN_NAME]>" at bounding box center [265, 283] width 191 height 15
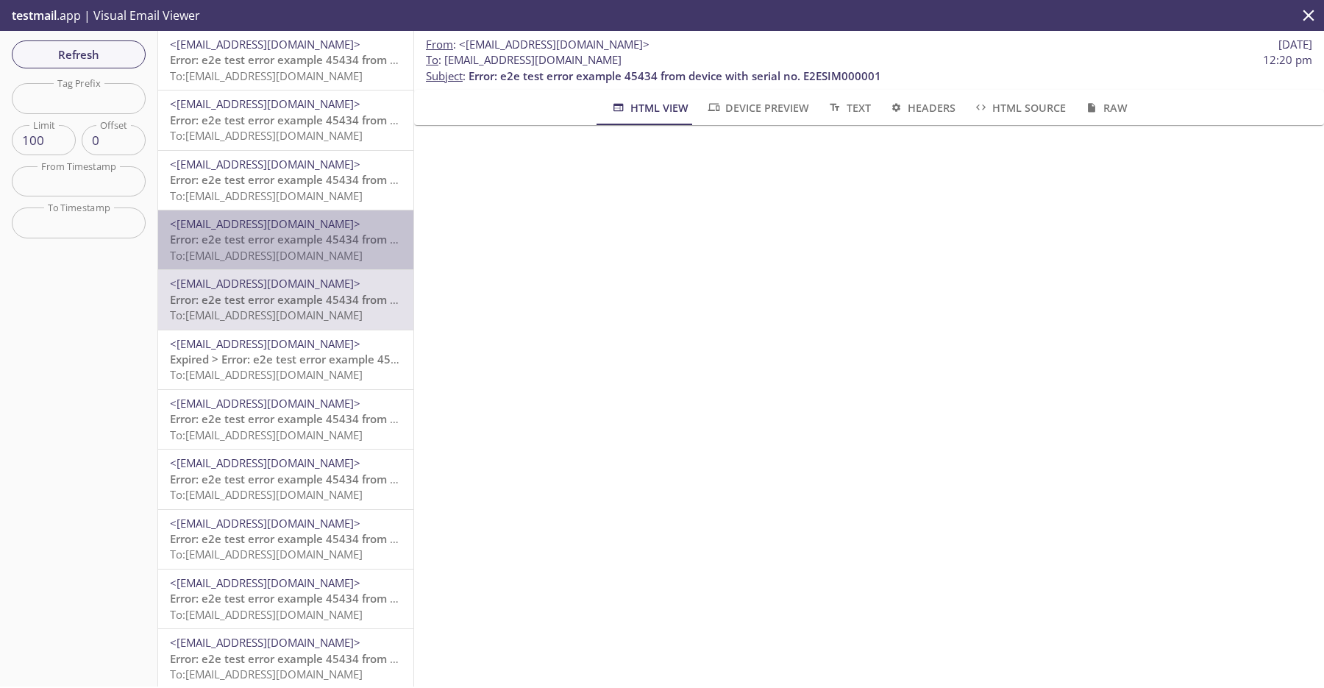
click at [363, 238] on span "Error: e2e test error example 45434 from device with serial no. E2ESIM000001" at bounding box center [376, 239] width 413 height 15
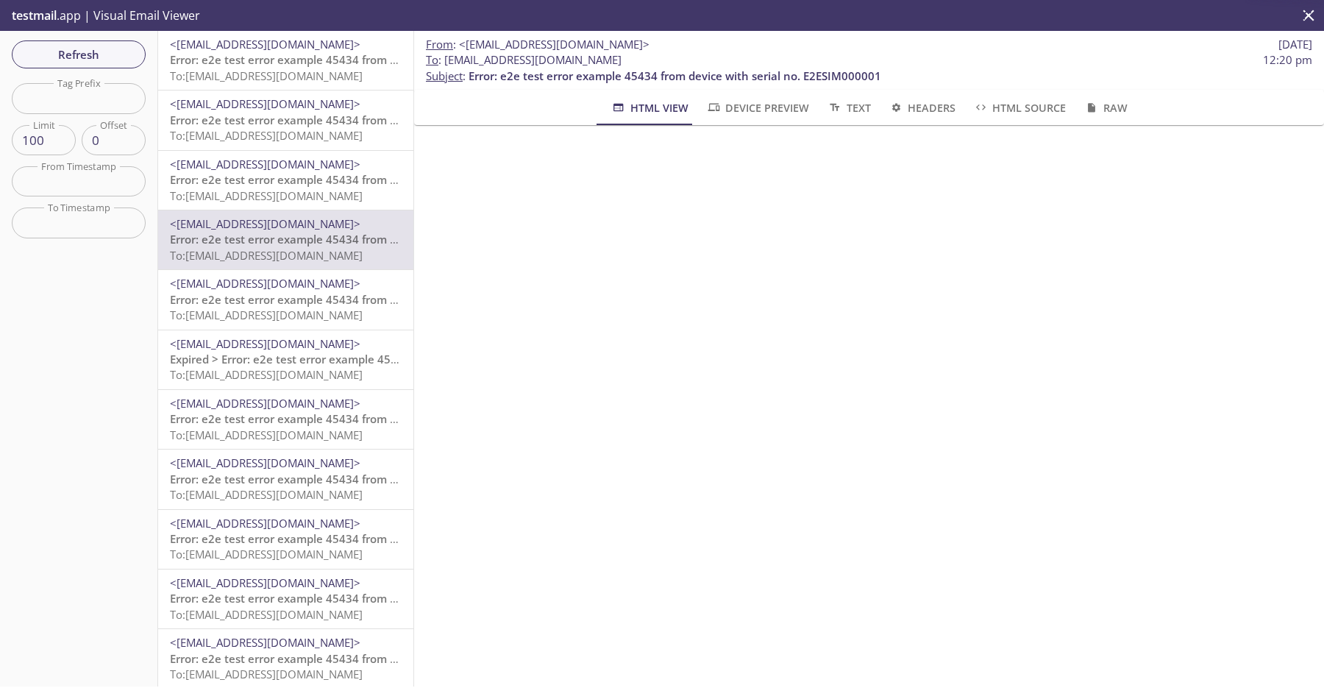
click at [358, 157] on span "<[EMAIL_ADDRESS][DOMAIN_NAME]>" at bounding box center [265, 164] width 191 height 15
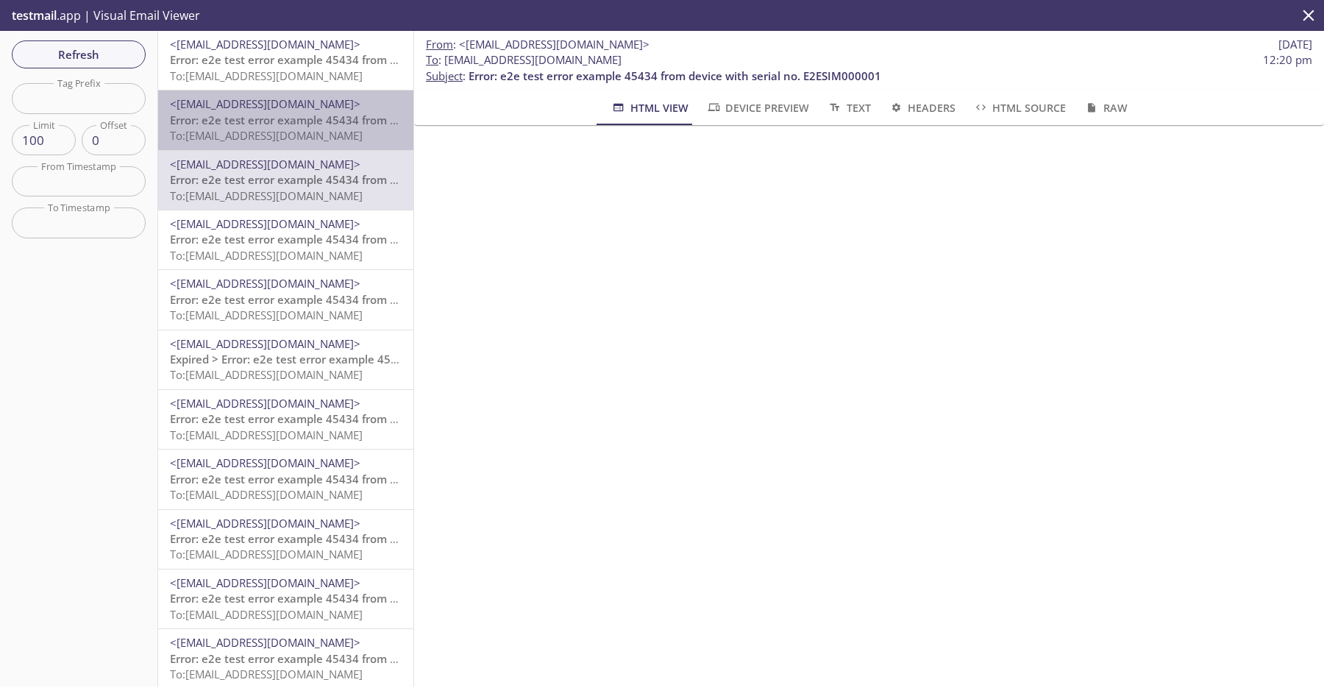
click at [359, 123] on span "Error: e2e test error example 45434 from device with serial no. E2ESIM000001" at bounding box center [376, 120] width 413 height 15
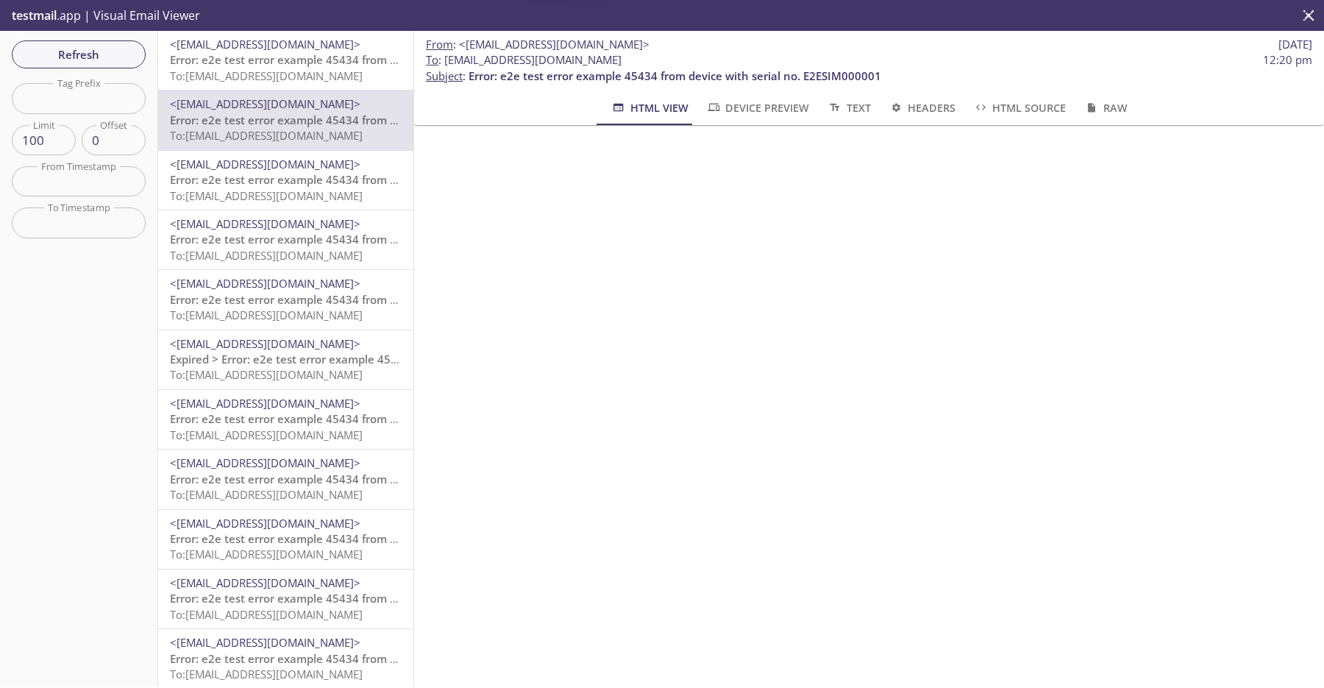
click at [358, 72] on span "To: [EMAIL_ADDRESS][DOMAIN_NAME]" at bounding box center [266, 75] width 193 height 15
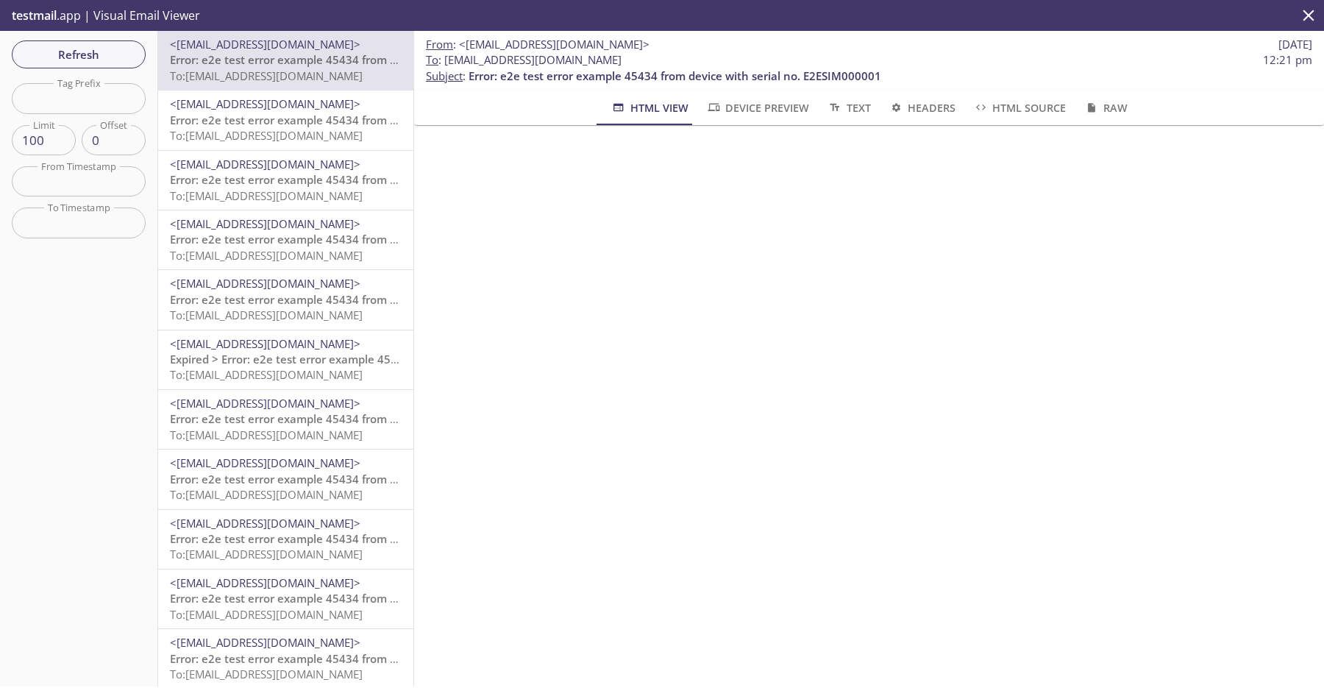
click at [1289, 64] on span "12:21 pm" at bounding box center [1287, 59] width 49 height 15
click at [318, 477] on span "Error: e2e test error example 45434 from device with serial no. E2ESIM000001" at bounding box center [376, 478] width 413 height 15
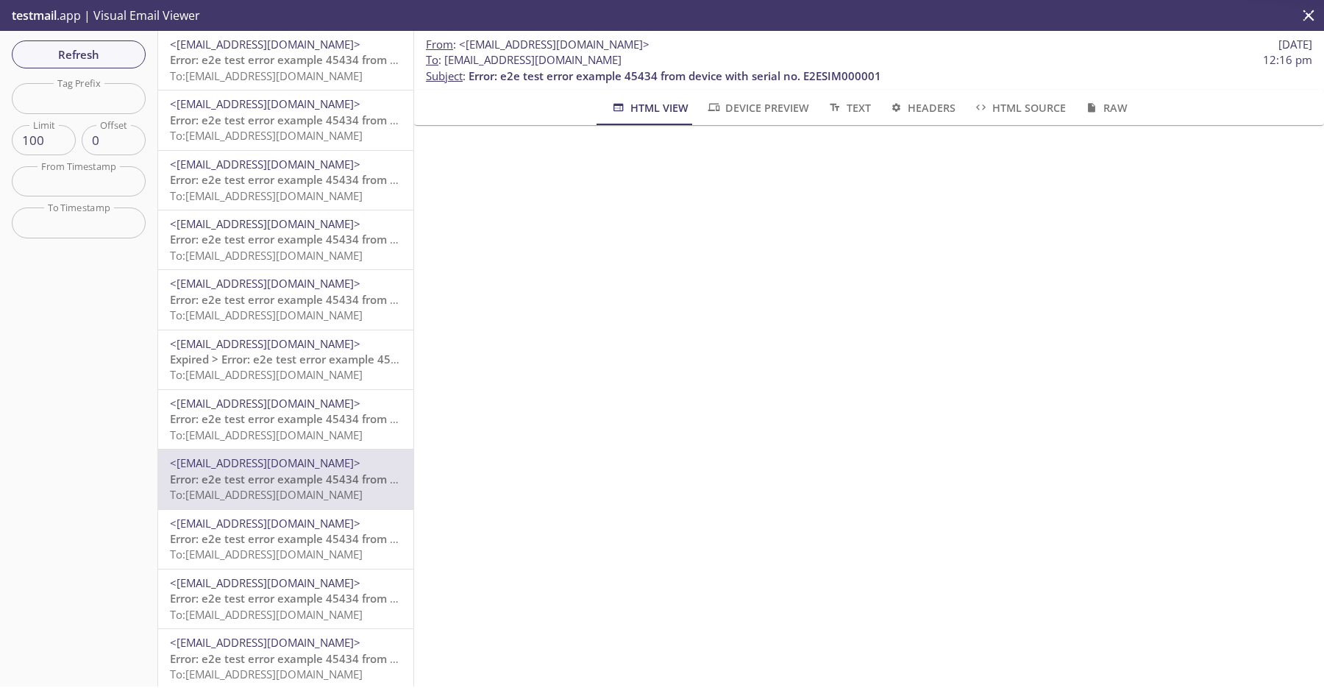
click at [315, 545] on span "Error: e2e test error example 45434 from device with serial no. E2ESIM000001" at bounding box center [376, 538] width 413 height 15
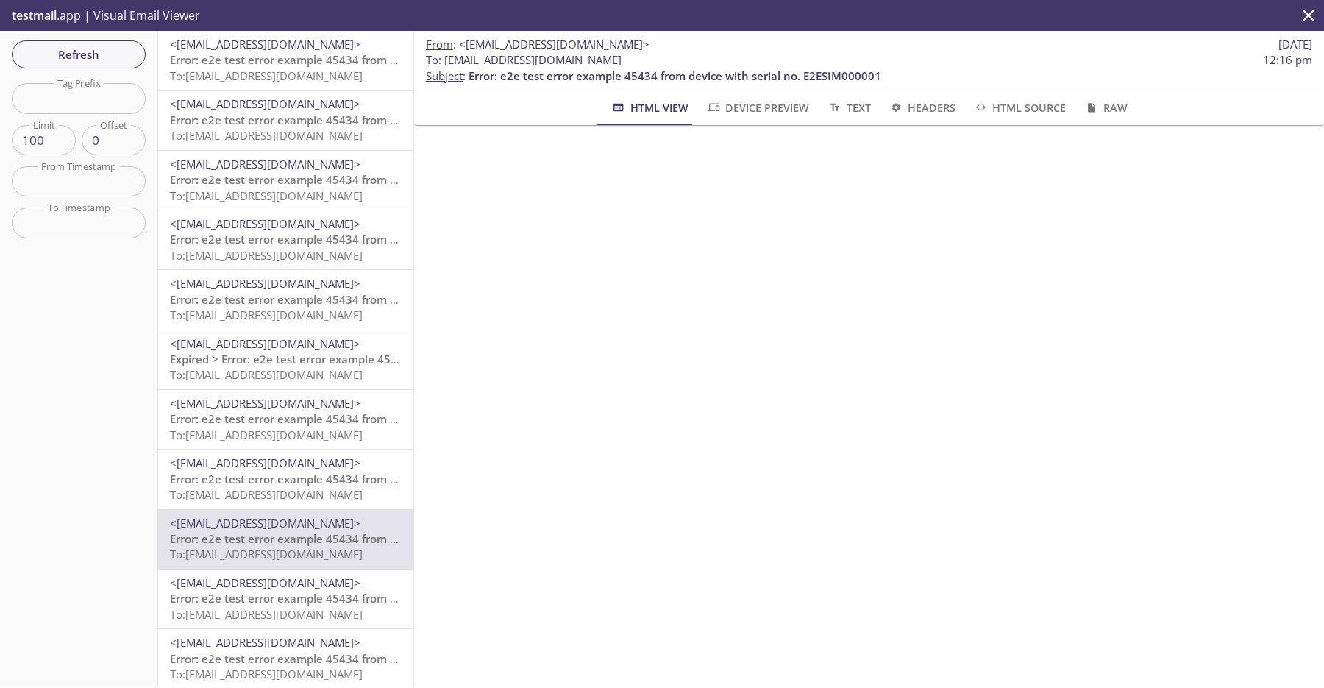
click at [349, 672] on span "To: [EMAIL_ADDRESS][DOMAIN_NAME]" at bounding box center [266, 673] width 193 height 15
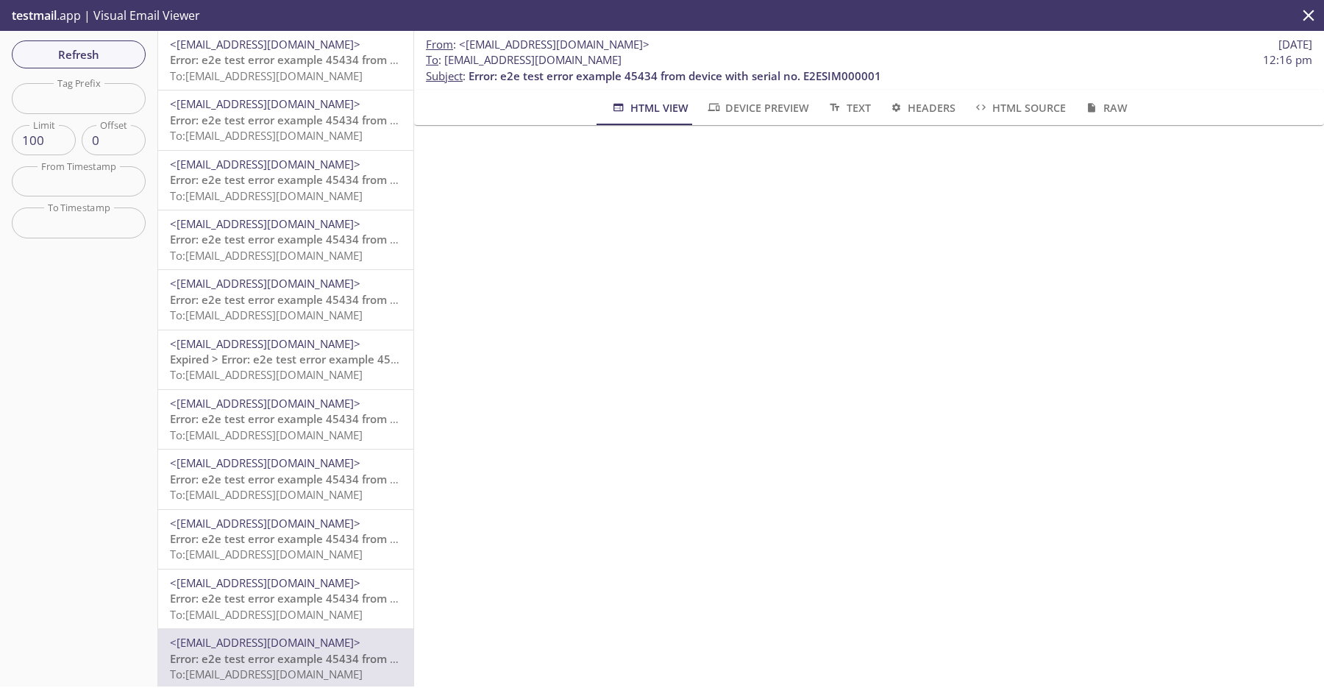
click at [236, 81] on span "To: [EMAIL_ADDRESS][DOMAIN_NAME]" at bounding box center [266, 75] width 193 height 15
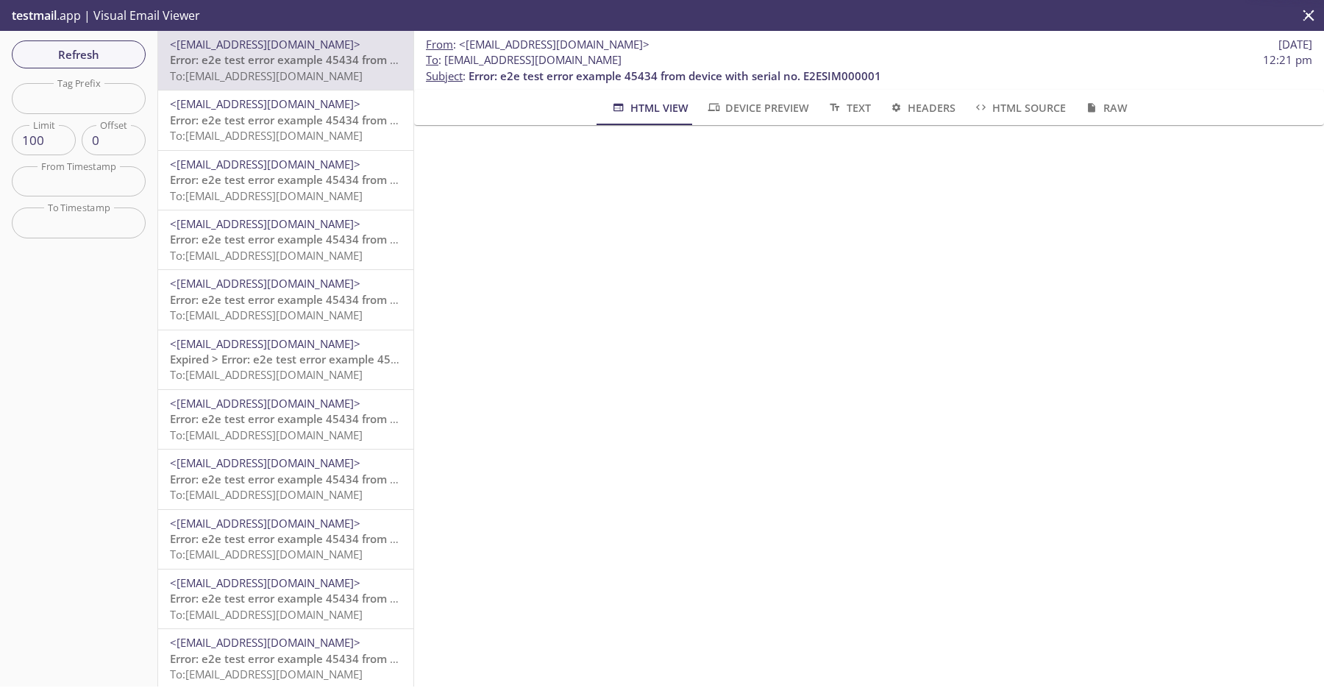
click at [242, 132] on span "To: [EMAIL_ADDRESS][DOMAIN_NAME]" at bounding box center [266, 135] width 193 height 15
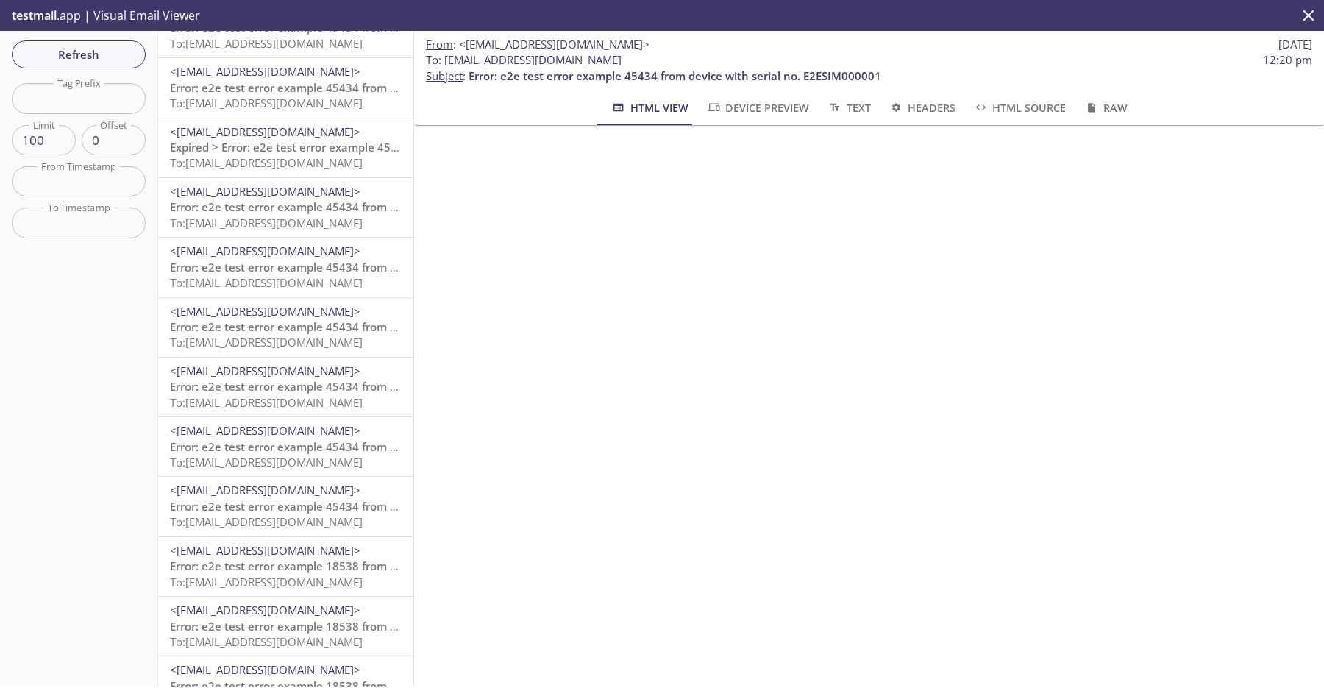
scroll to position [206, 0]
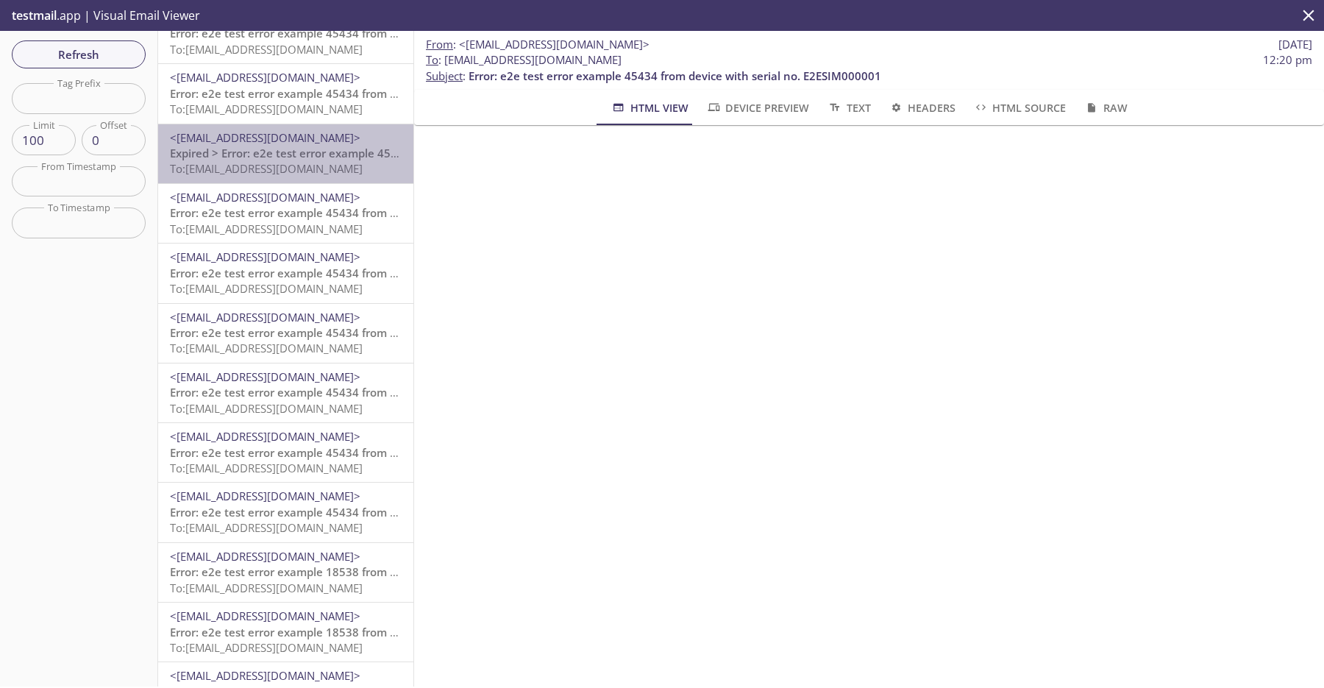
click at [330, 146] on span "Expired > Error: e2e test error example 45434 from device with serial no. E2ESI…" at bounding box center [402, 153] width 464 height 15
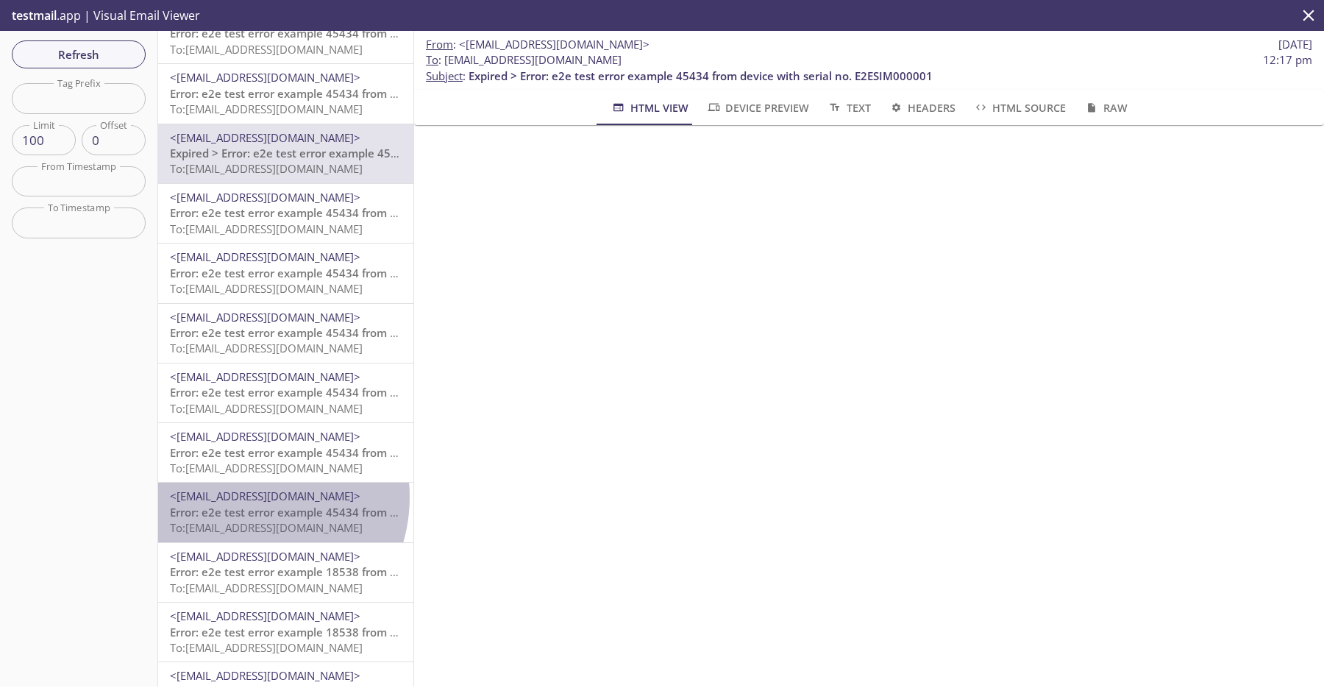
click at [246, 497] on span "<[EMAIL_ADDRESS][DOMAIN_NAME]>" at bounding box center [265, 495] width 191 height 15
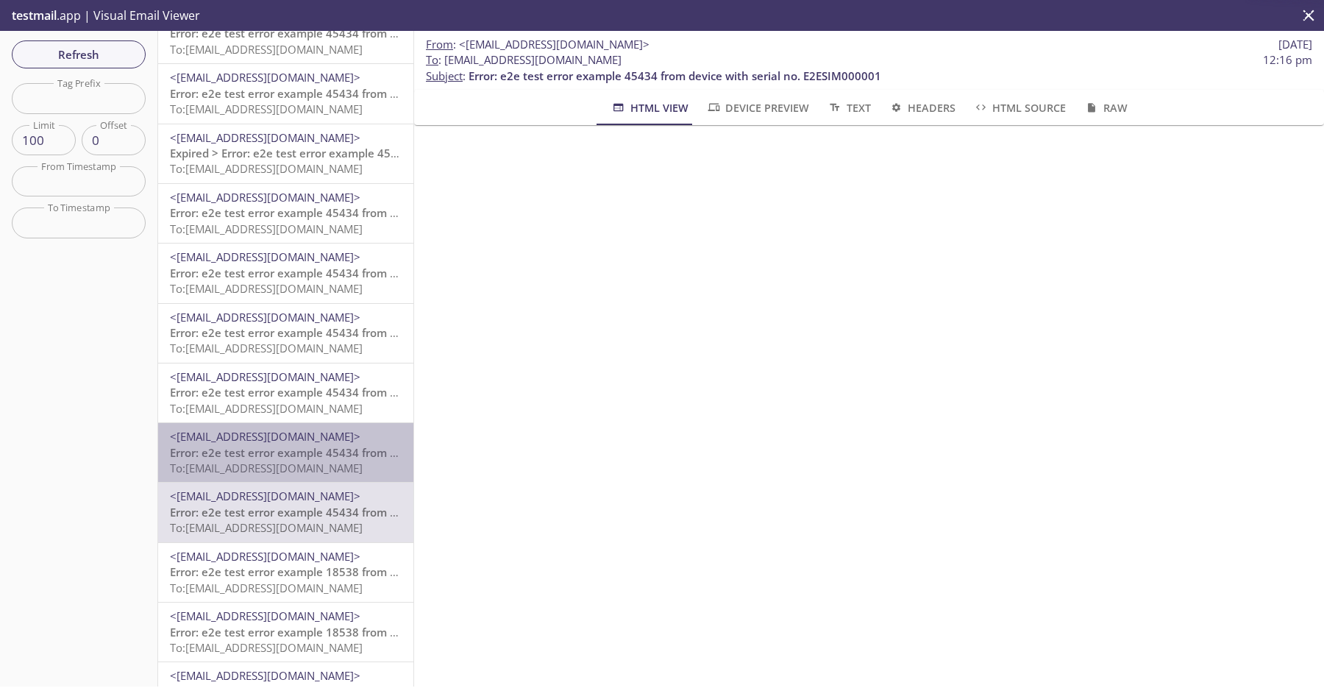
click at [309, 453] on span "Error: e2e test error example 45434 from device with serial no. E2ESIM000001" at bounding box center [376, 452] width 413 height 15
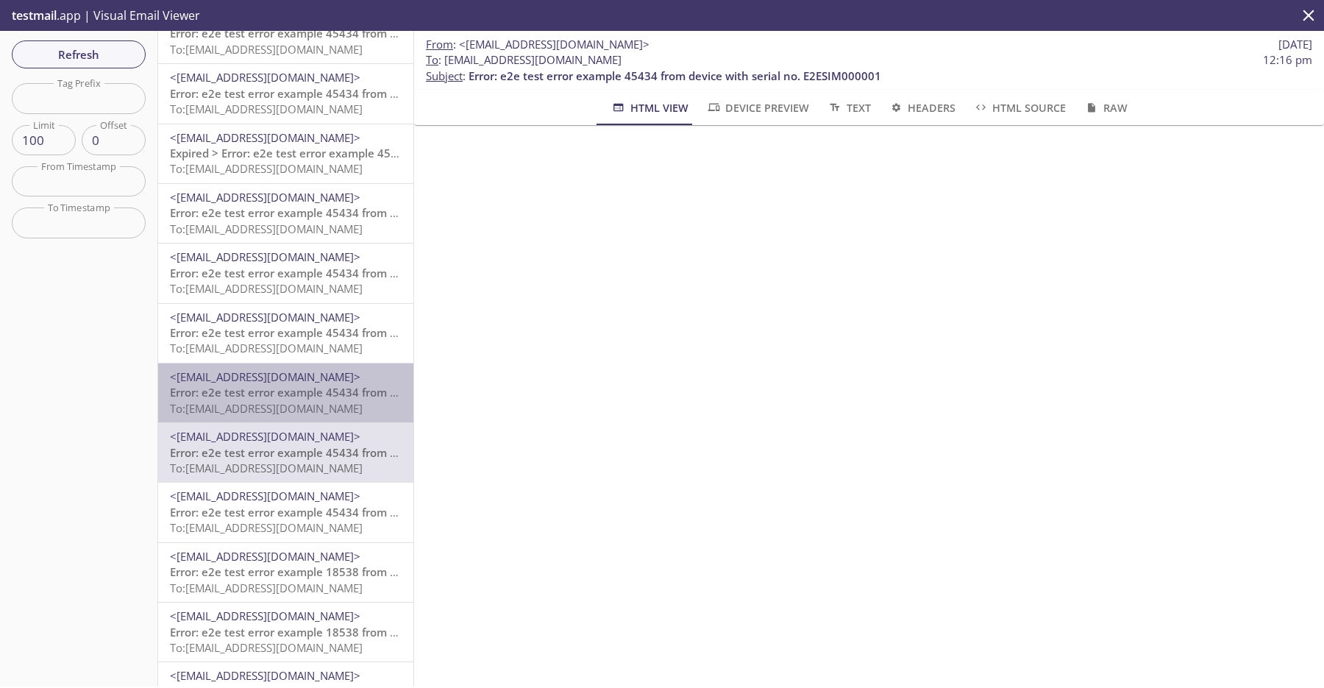
click at [337, 395] on span "Error: e2e test error example 45434 from device with serial no. E2ESIM000001" at bounding box center [376, 392] width 413 height 15
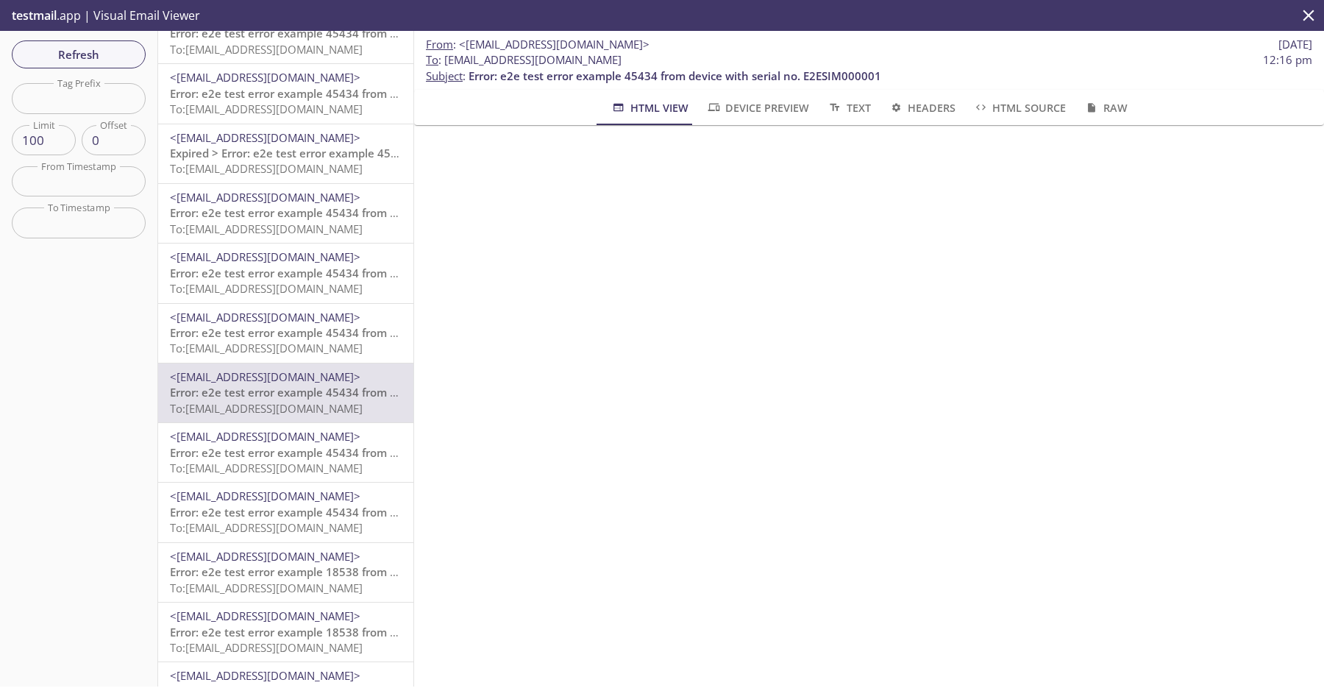
click at [345, 346] on span "To: [EMAIL_ADDRESS][DOMAIN_NAME]" at bounding box center [266, 348] width 193 height 15
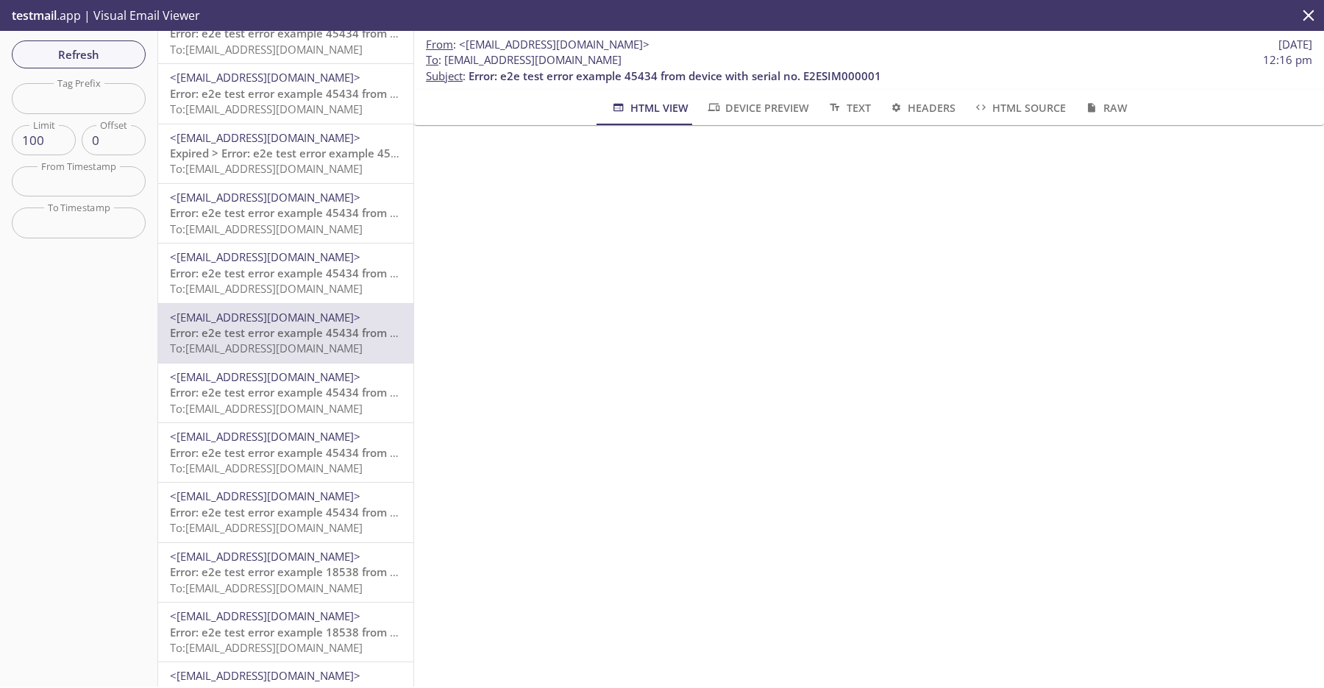
click at [325, 494] on span "<[EMAIL_ADDRESS][DOMAIN_NAME]>" at bounding box center [265, 495] width 191 height 15
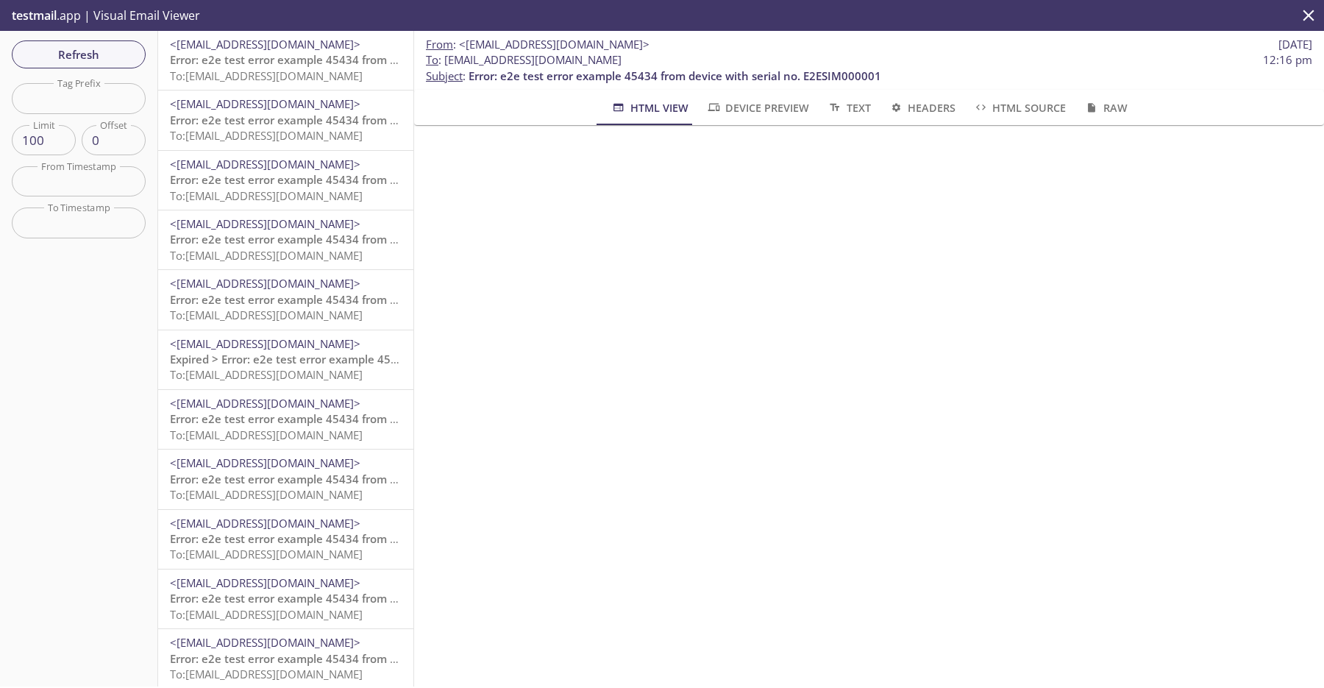
click at [291, 381] on span "To: [EMAIL_ADDRESS][DOMAIN_NAME]" at bounding box center [266, 374] width 193 height 15
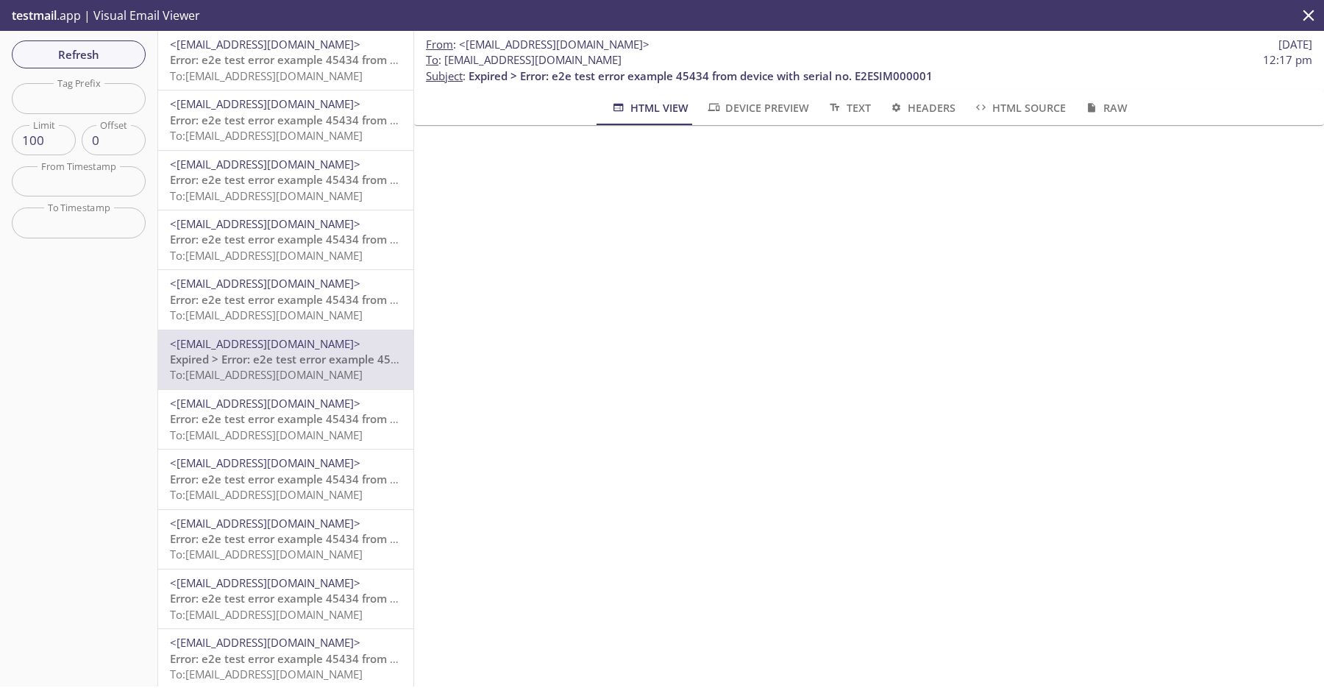
click at [277, 280] on span "<[EMAIL_ADDRESS][DOMAIN_NAME]>" at bounding box center [265, 283] width 191 height 15
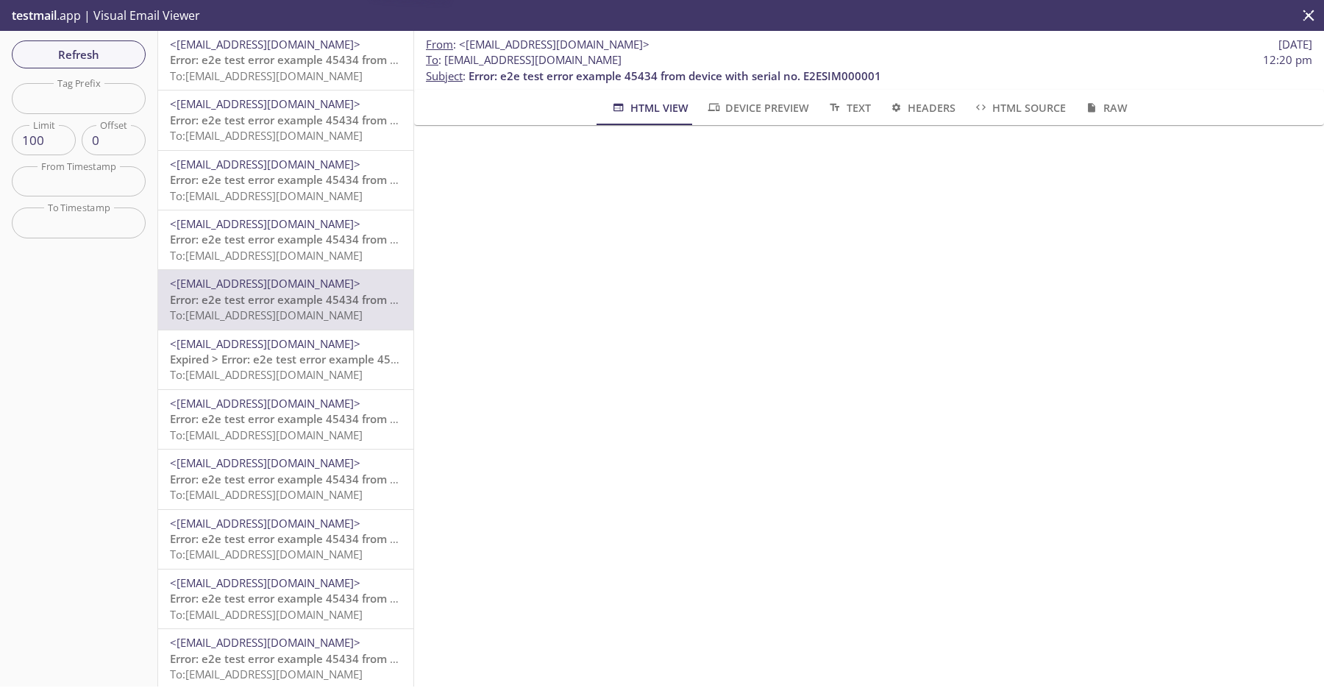
click at [276, 382] on p "Expired > Error: e2e test error example 45434 from device with serial no. E2ESI…" at bounding box center [286, 368] width 232 height 32
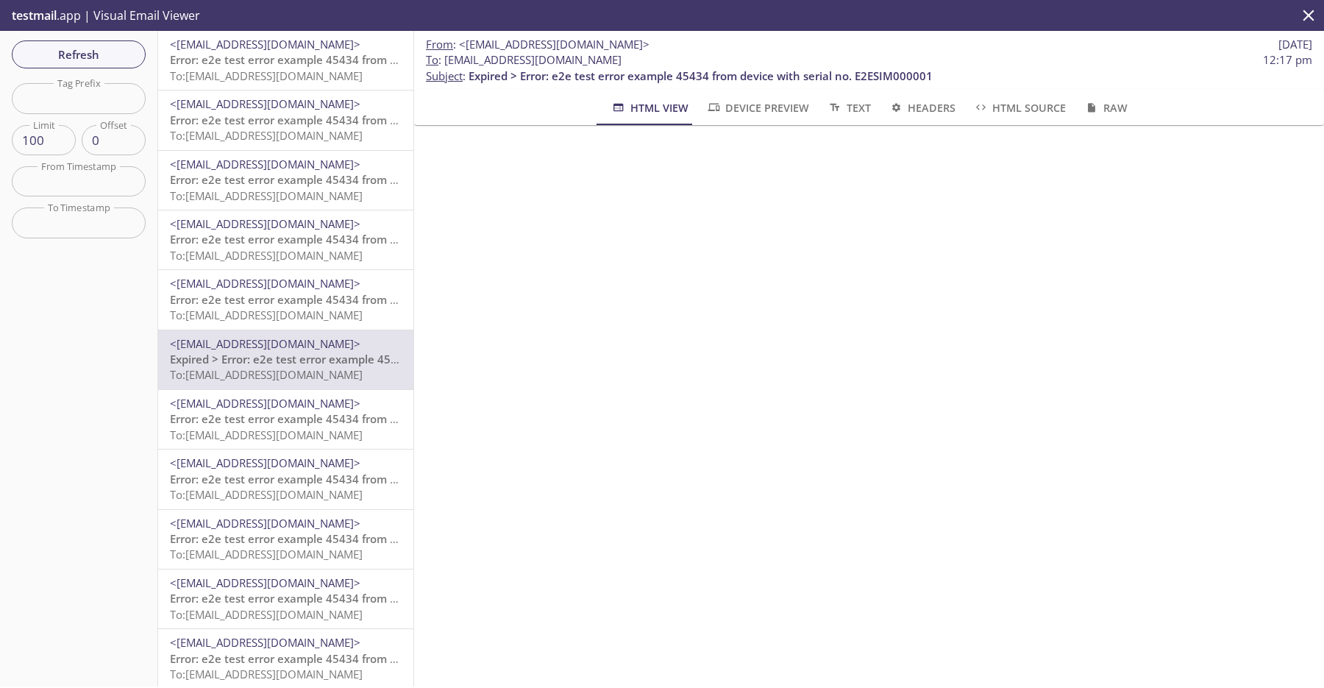
click at [299, 309] on span "To: [EMAIL_ADDRESS][DOMAIN_NAME]" at bounding box center [266, 314] width 193 height 15
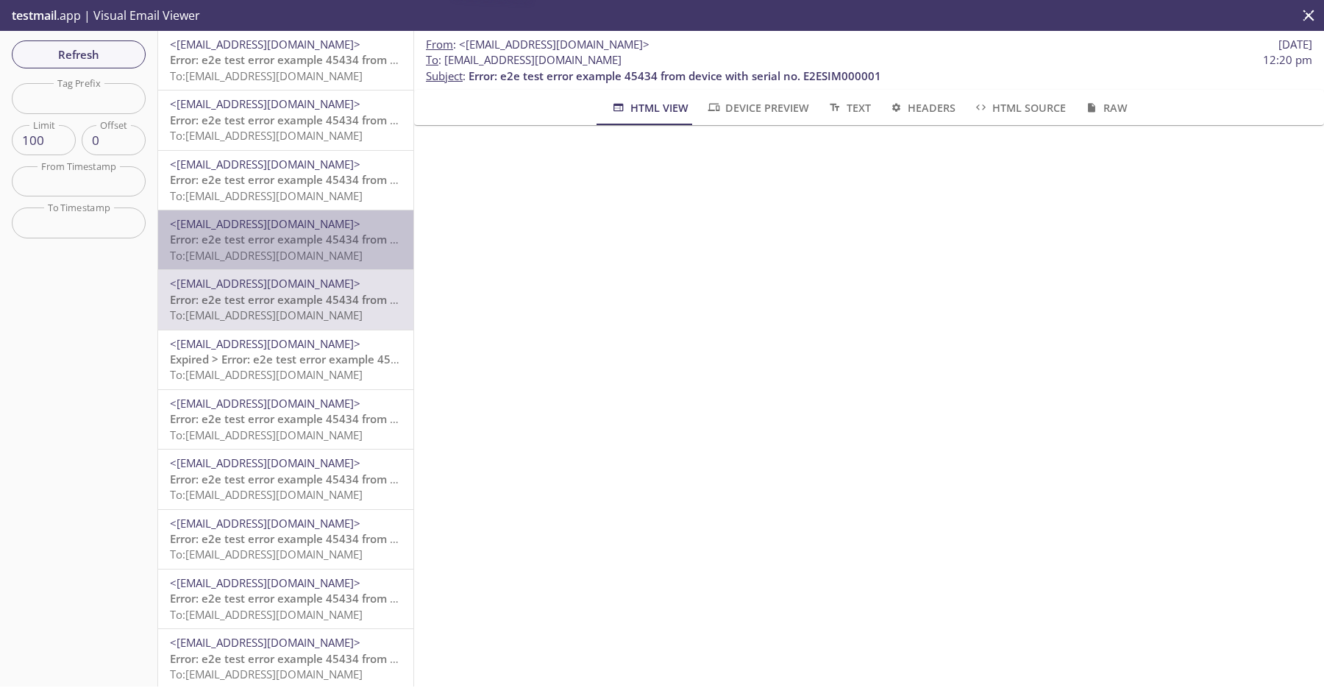
click at [330, 231] on span "<[EMAIL_ADDRESS][DOMAIN_NAME]>" at bounding box center [265, 223] width 191 height 15
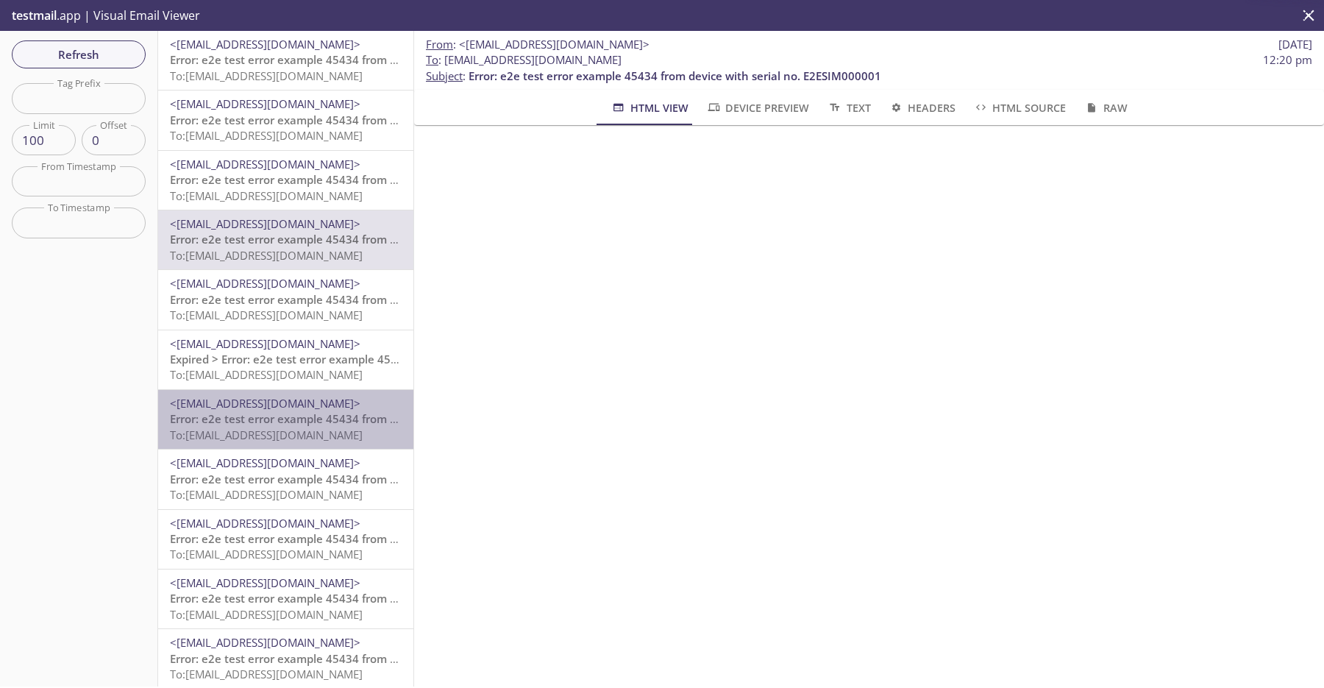
click at [310, 394] on div "<do-not-reply@sta-lab-suite.visionize.com> Error: e2e test error example 45434 …" at bounding box center [285, 419] width 255 height 59
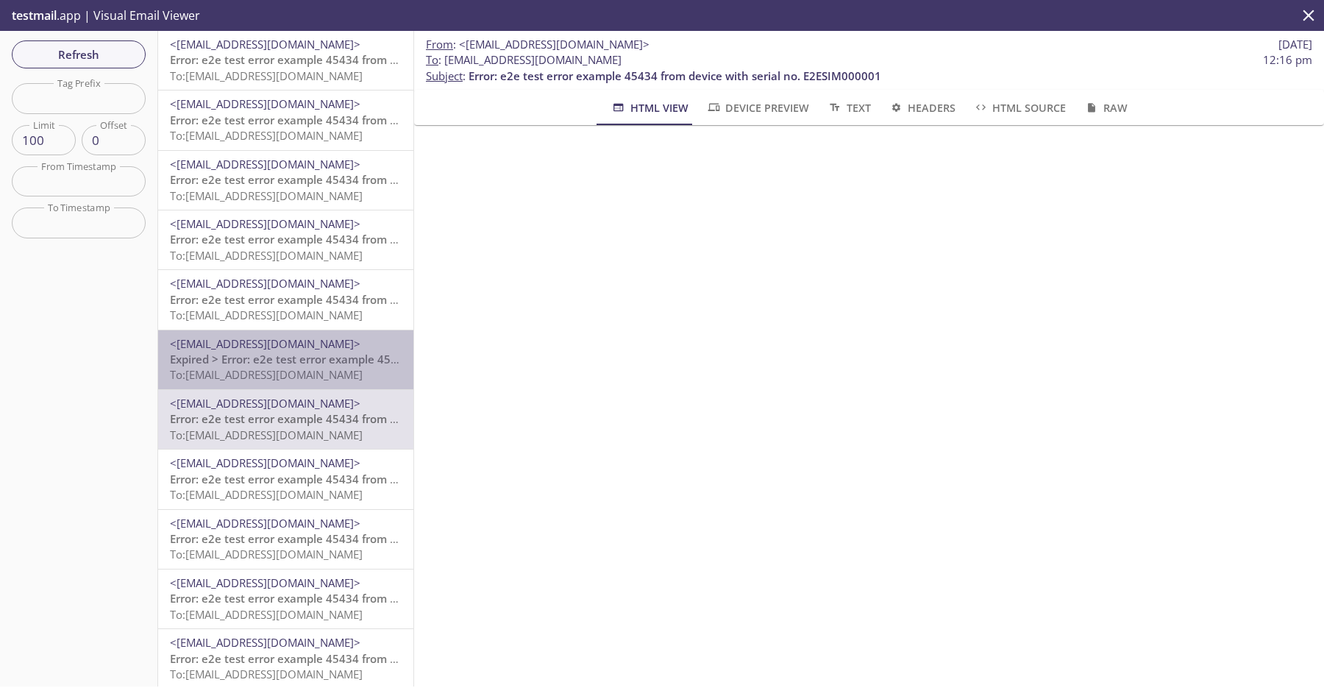
click at [330, 369] on span "To: [EMAIL_ADDRESS][DOMAIN_NAME]" at bounding box center [266, 374] width 193 height 15
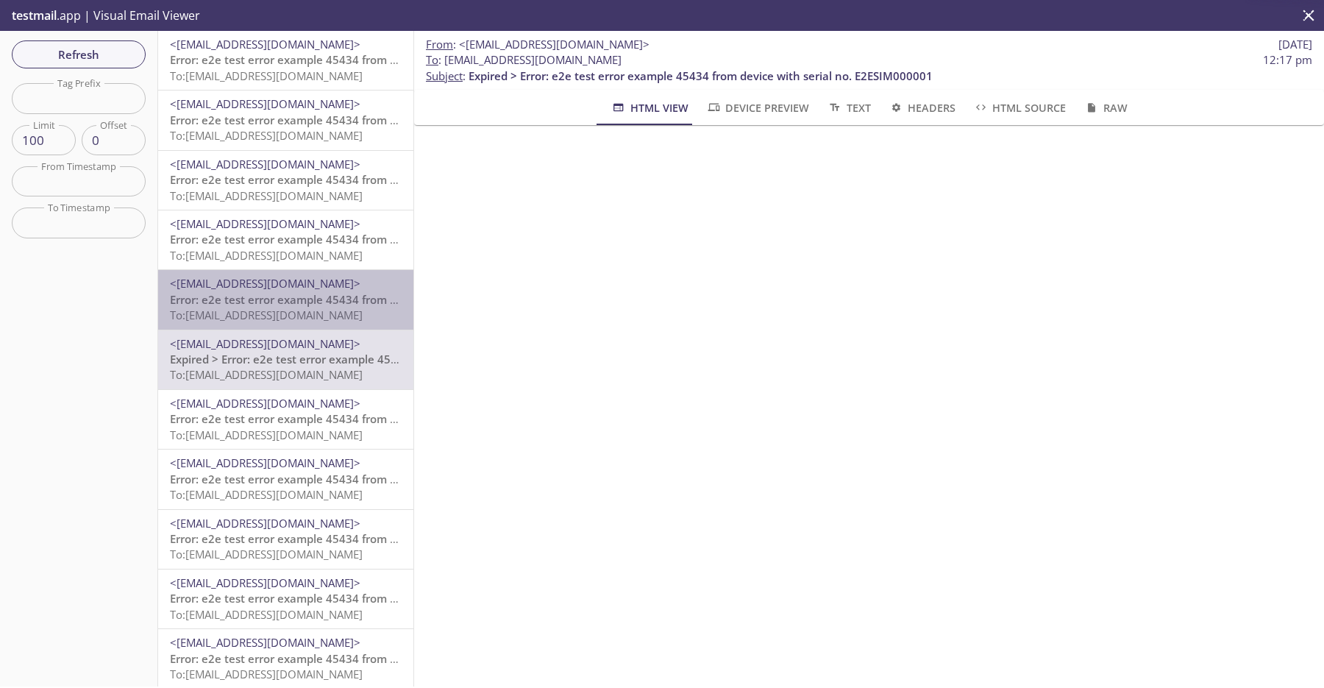
click at [340, 324] on div "<do-not-reply@sta-lab-suite.visionize.com> Error: e2e test error example 45434 …" at bounding box center [285, 299] width 255 height 59
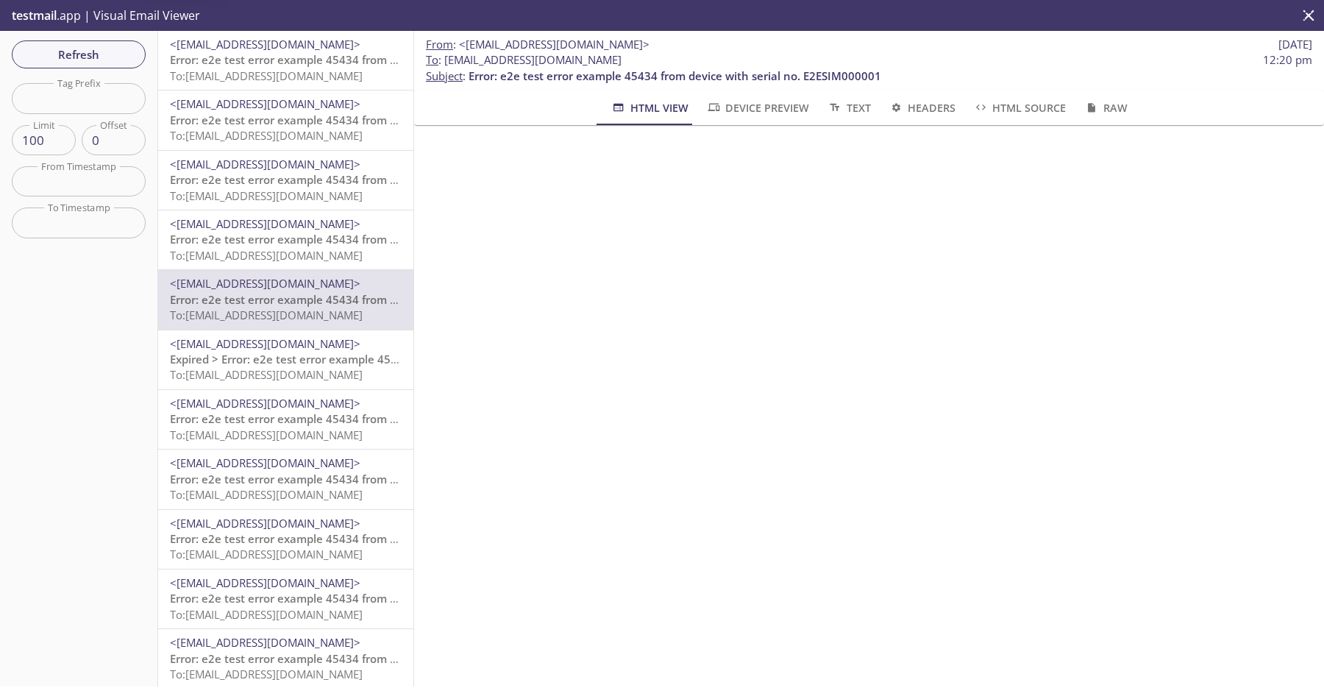
click at [340, 378] on span "To: [EMAIL_ADDRESS][DOMAIN_NAME]" at bounding box center [266, 374] width 193 height 15
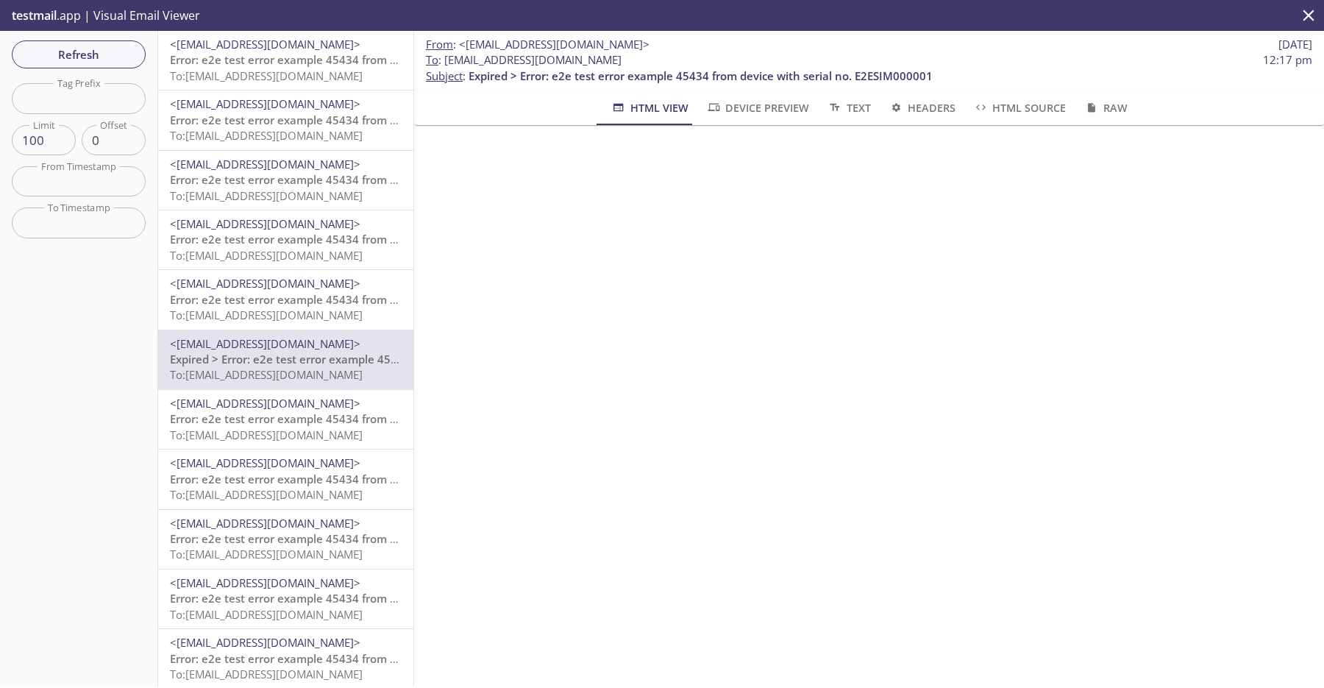
click at [340, 302] on span "Error: e2e test error example 45434 from device with serial no. E2ESIM000001" at bounding box center [376, 299] width 413 height 15
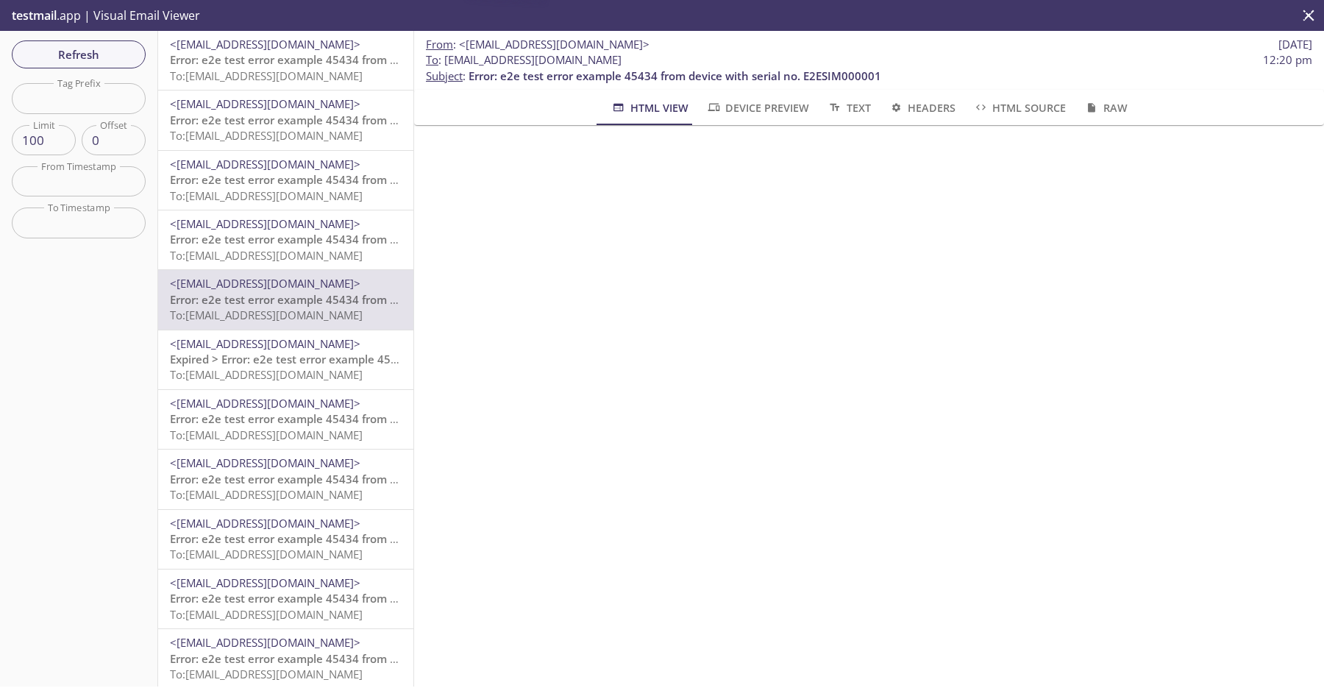
click at [329, 394] on div "<do-not-reply@sta-lab-suite.visionize.com> Error: e2e test error example 45434 …" at bounding box center [285, 419] width 255 height 59
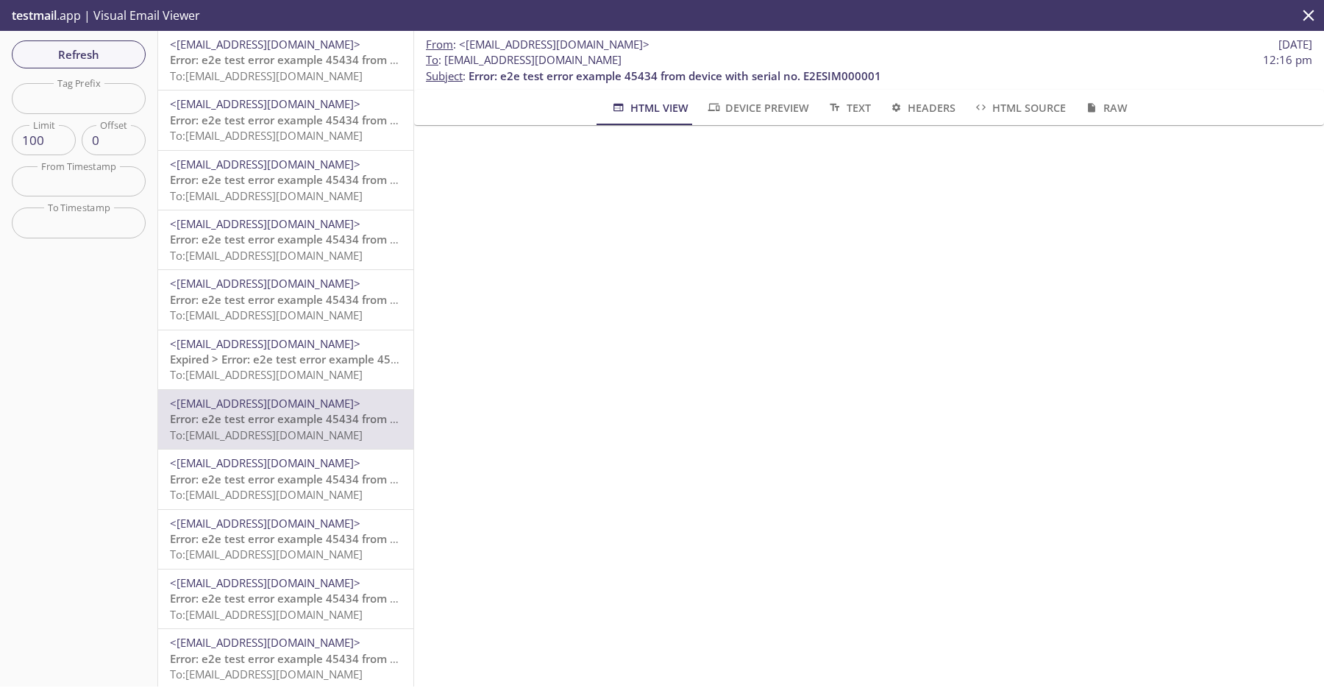
click at [348, 371] on span "To: [EMAIL_ADDRESS][DOMAIN_NAME]" at bounding box center [266, 374] width 193 height 15
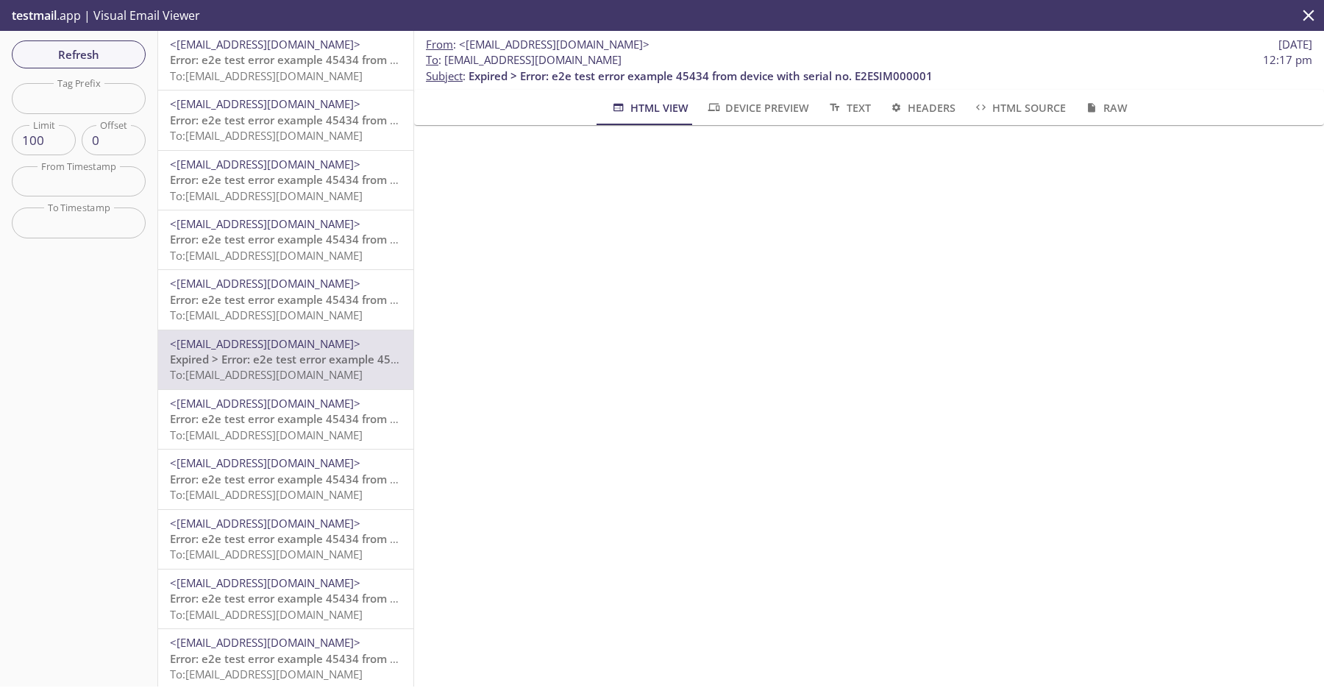
click at [256, 298] on span "Error: e2e test error example 45434 from device with serial no. E2ESIM000001" at bounding box center [376, 299] width 413 height 15
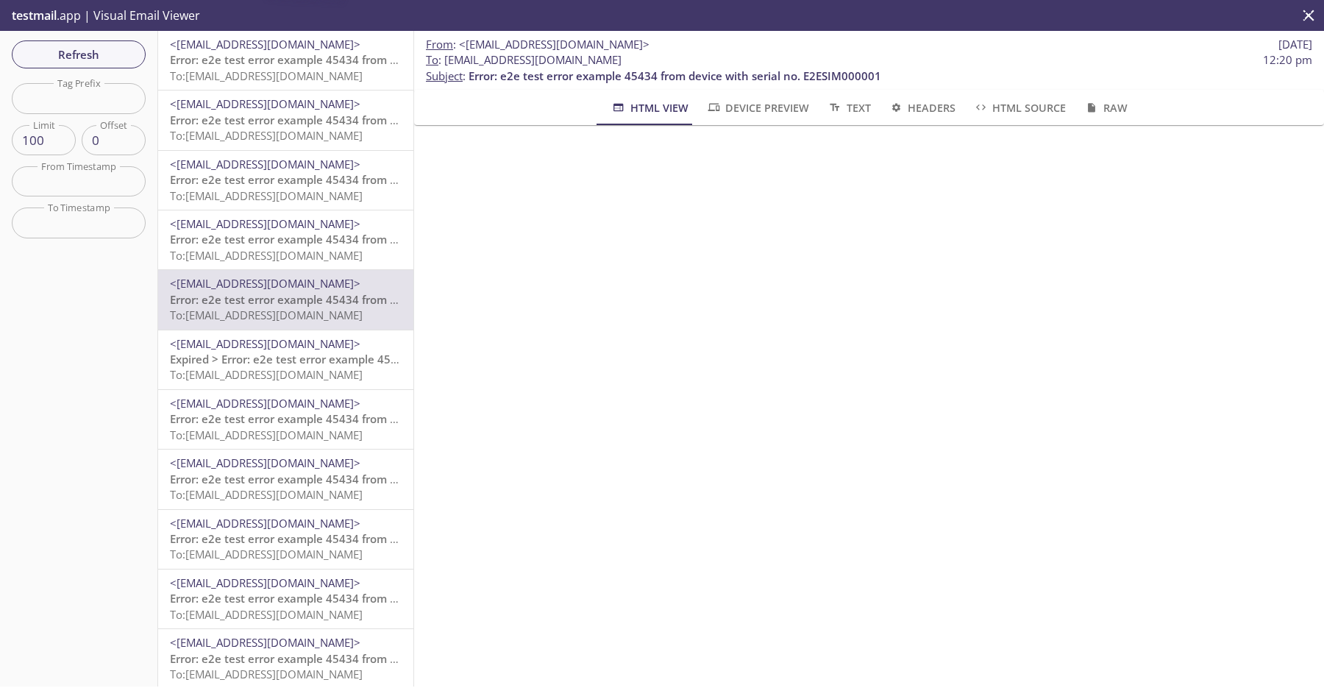
click at [258, 355] on span "Expired > Error: e2e test error example 45434 from device with serial no. E2ESI…" at bounding box center [402, 359] width 464 height 15
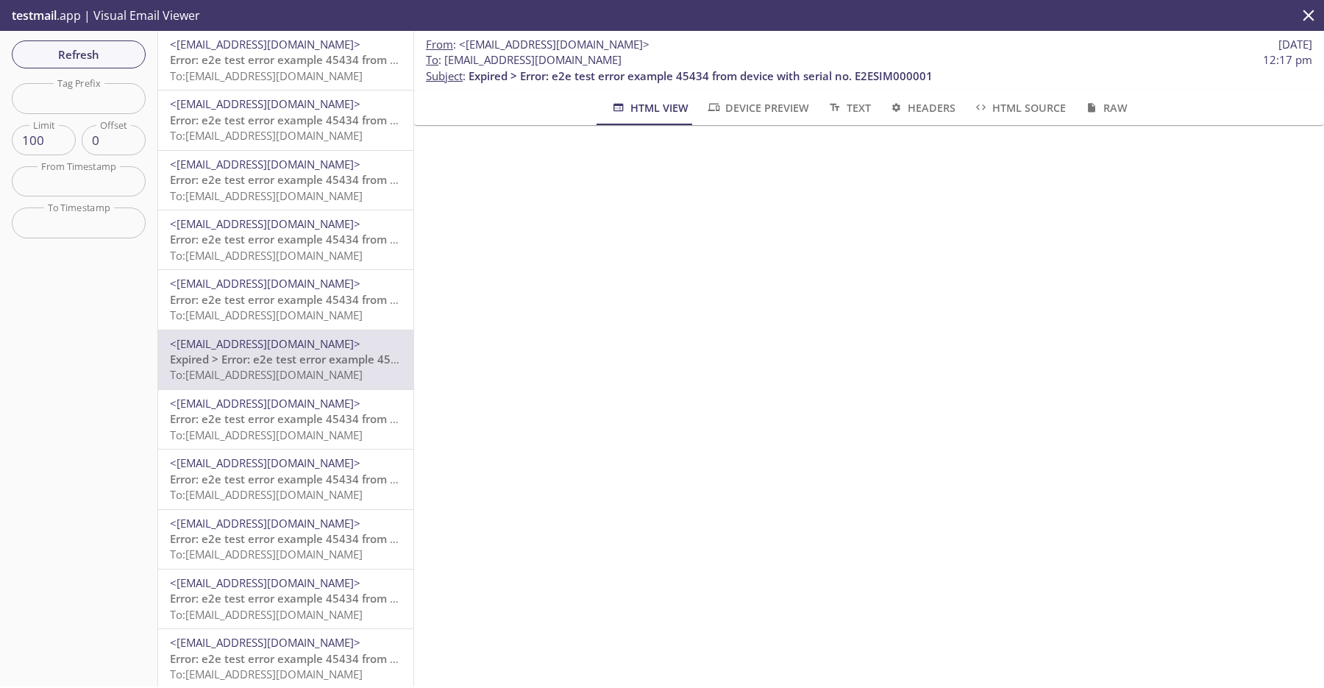
click at [341, 343] on span "<[EMAIL_ADDRESS][DOMAIN_NAME]>" at bounding box center [265, 343] width 191 height 15
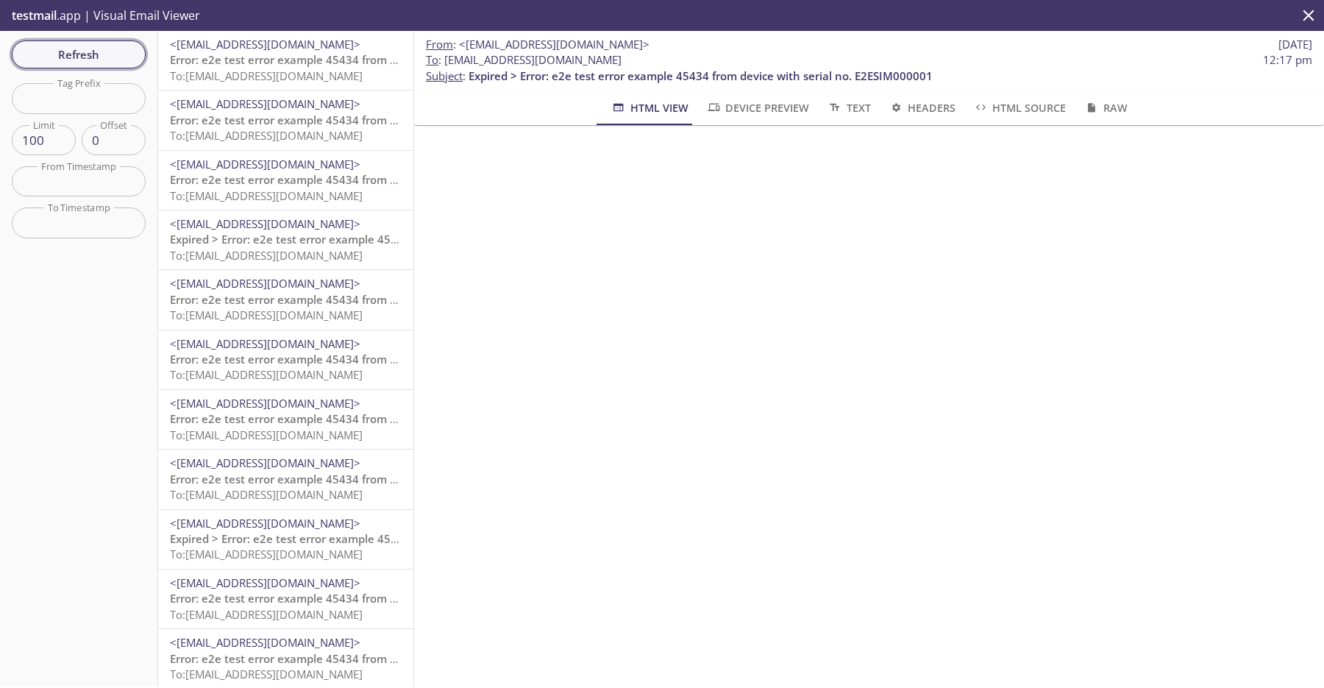
click at [118, 45] on span "Refresh" at bounding box center [79, 54] width 110 height 19
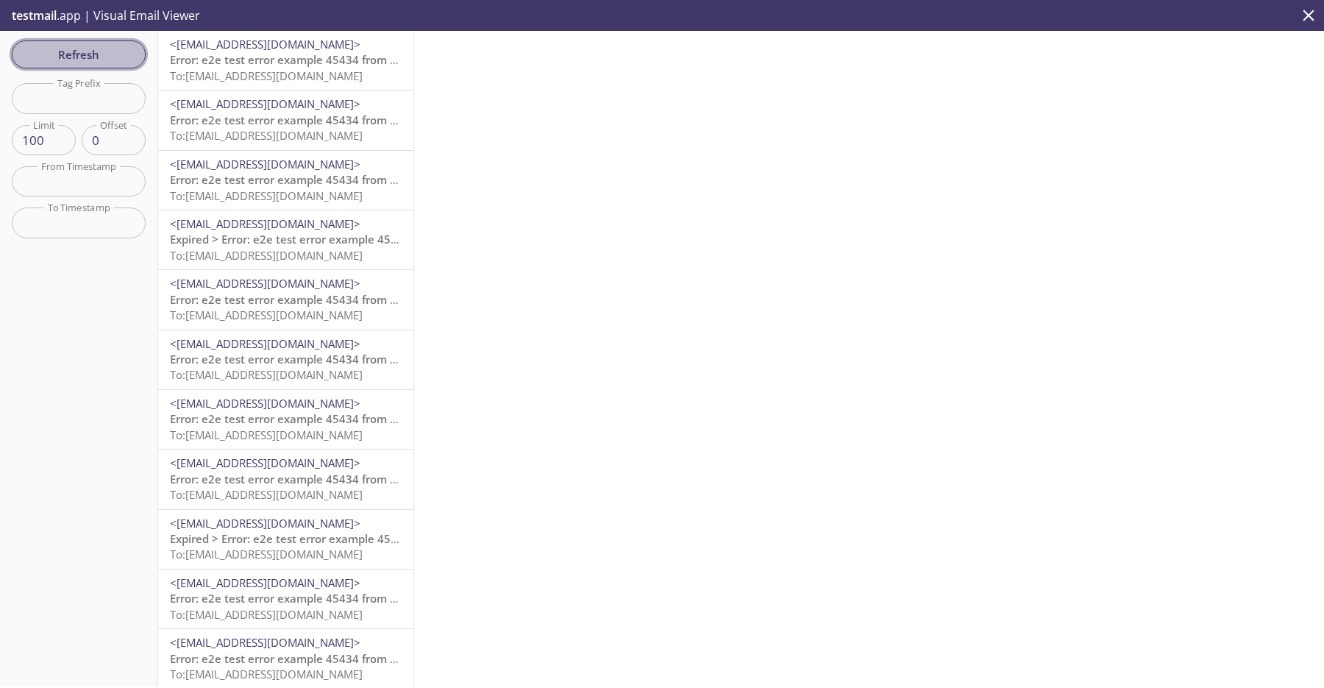
click at [122, 61] on span "Refresh" at bounding box center [79, 54] width 110 height 19
click at [127, 63] on span "Refresh" at bounding box center [79, 54] width 110 height 19
click at [301, 399] on span "<[EMAIL_ADDRESS][DOMAIN_NAME]>" at bounding box center [265, 403] width 191 height 15
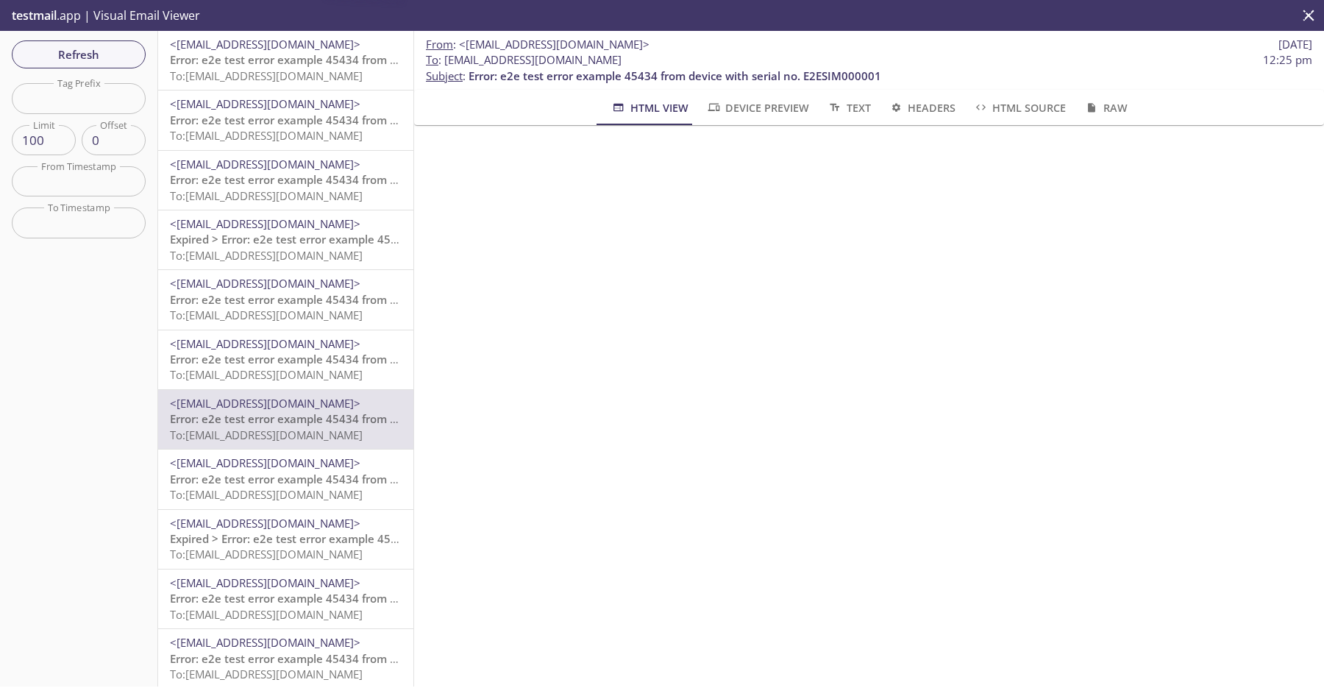
click at [318, 502] on span "To: [EMAIL_ADDRESS][DOMAIN_NAME]" at bounding box center [266, 494] width 193 height 15
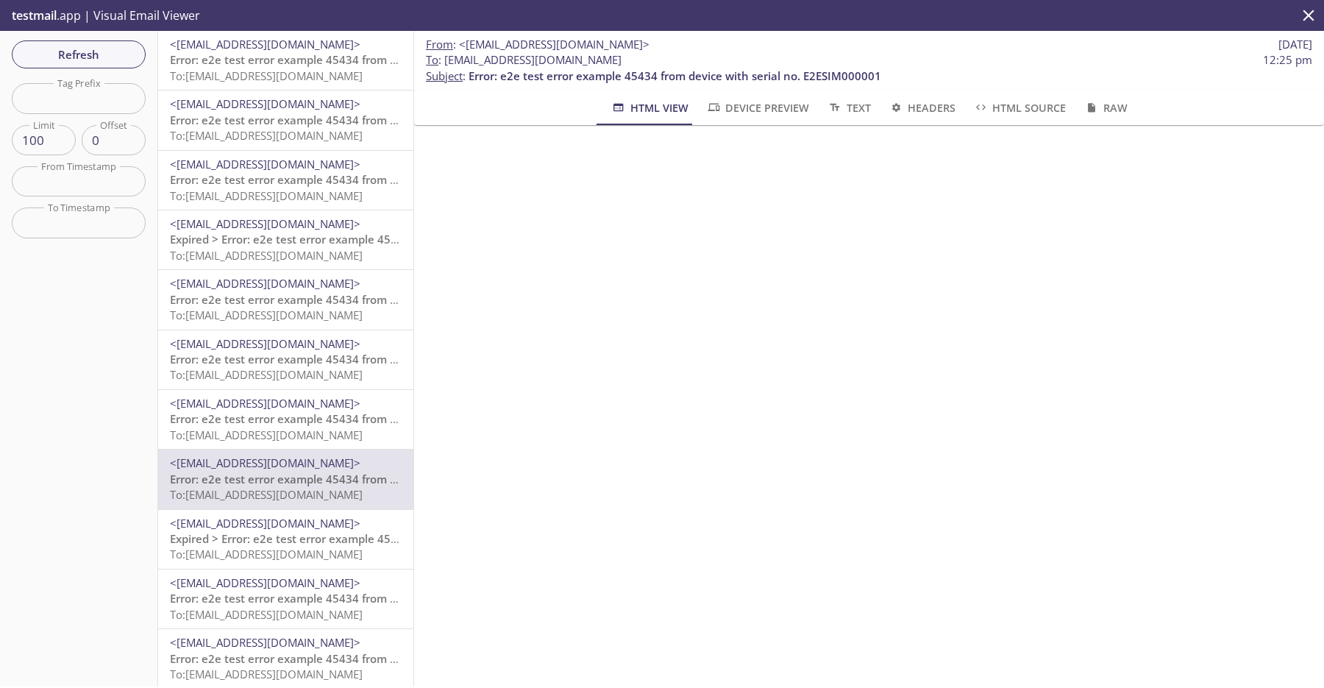
click at [347, 427] on span "To: [EMAIL_ADDRESS][DOMAIN_NAME]" at bounding box center [266, 434] width 193 height 15
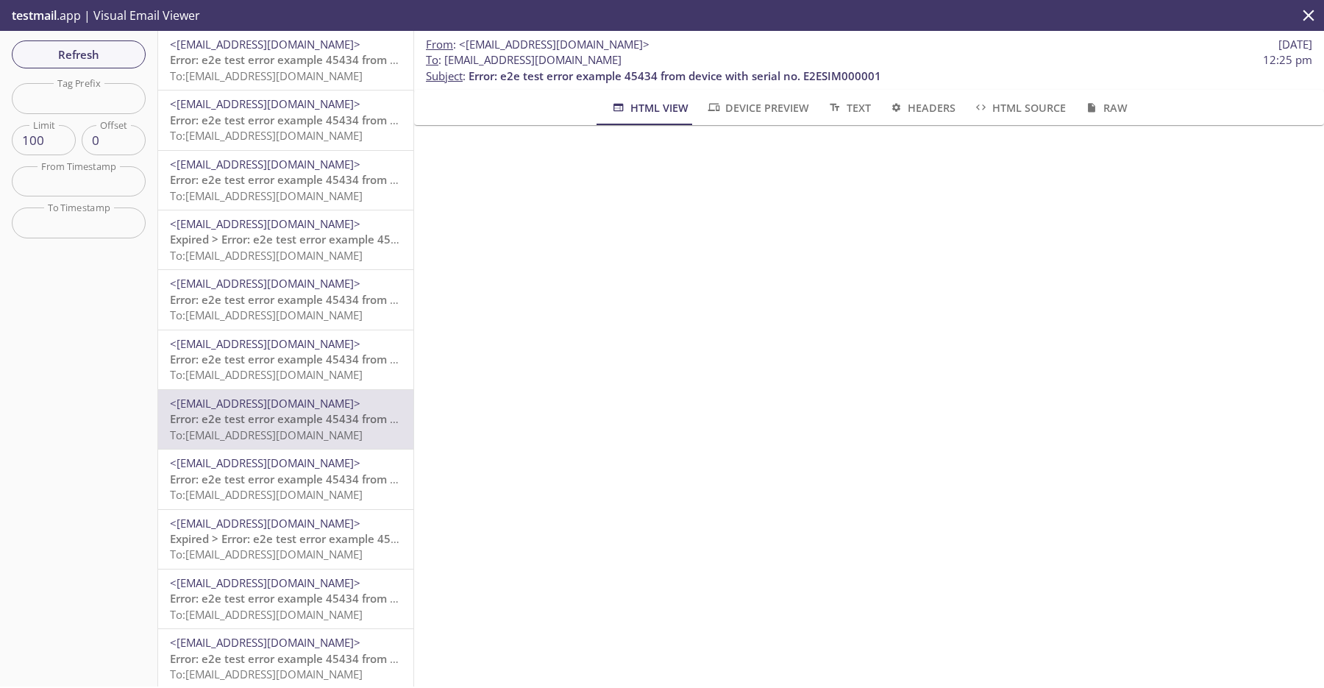
click at [338, 67] on span "Error: e2e test error example 45434 from device with serial no. E2ESIM000001" at bounding box center [376, 59] width 413 height 15
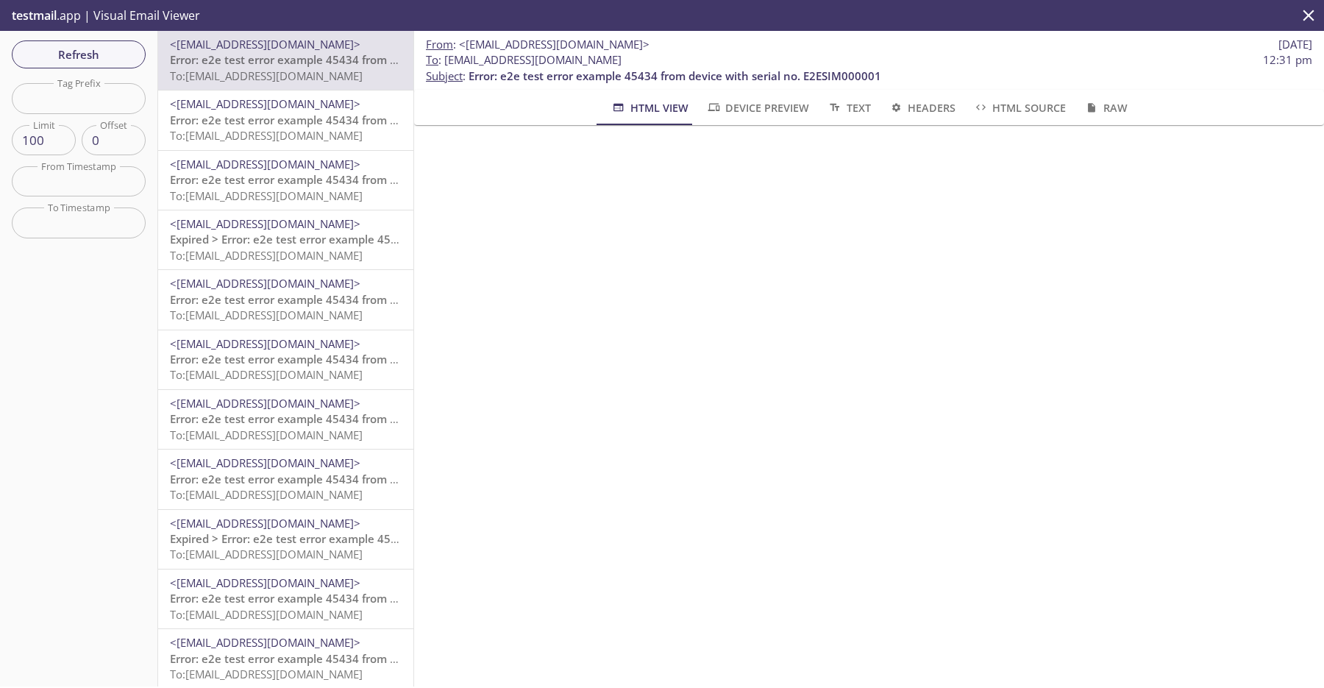
click at [302, 127] on span "Error: e2e test error example 45434 from device with serial no. E2ESIM000001" at bounding box center [376, 120] width 413 height 15
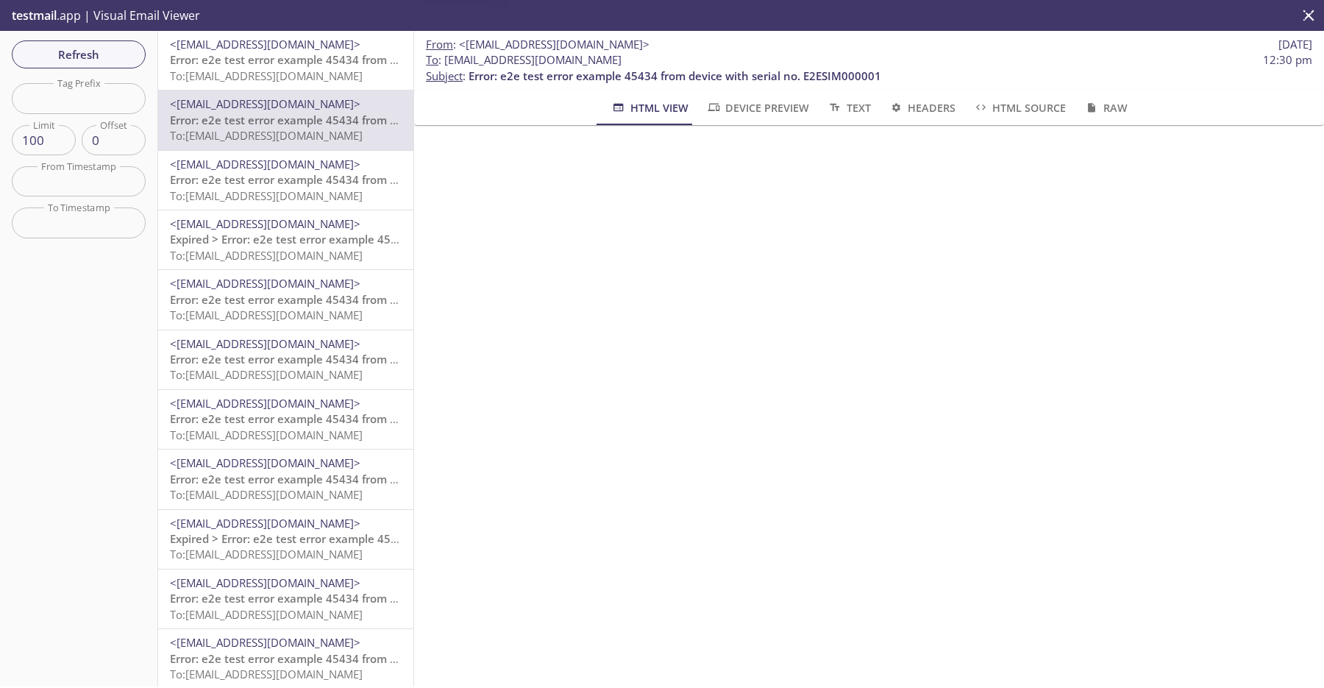
click at [311, 207] on div "<do-not-reply@sta-lab-suite.visionize.com> Error: e2e test error example 45434 …" at bounding box center [285, 180] width 255 height 59
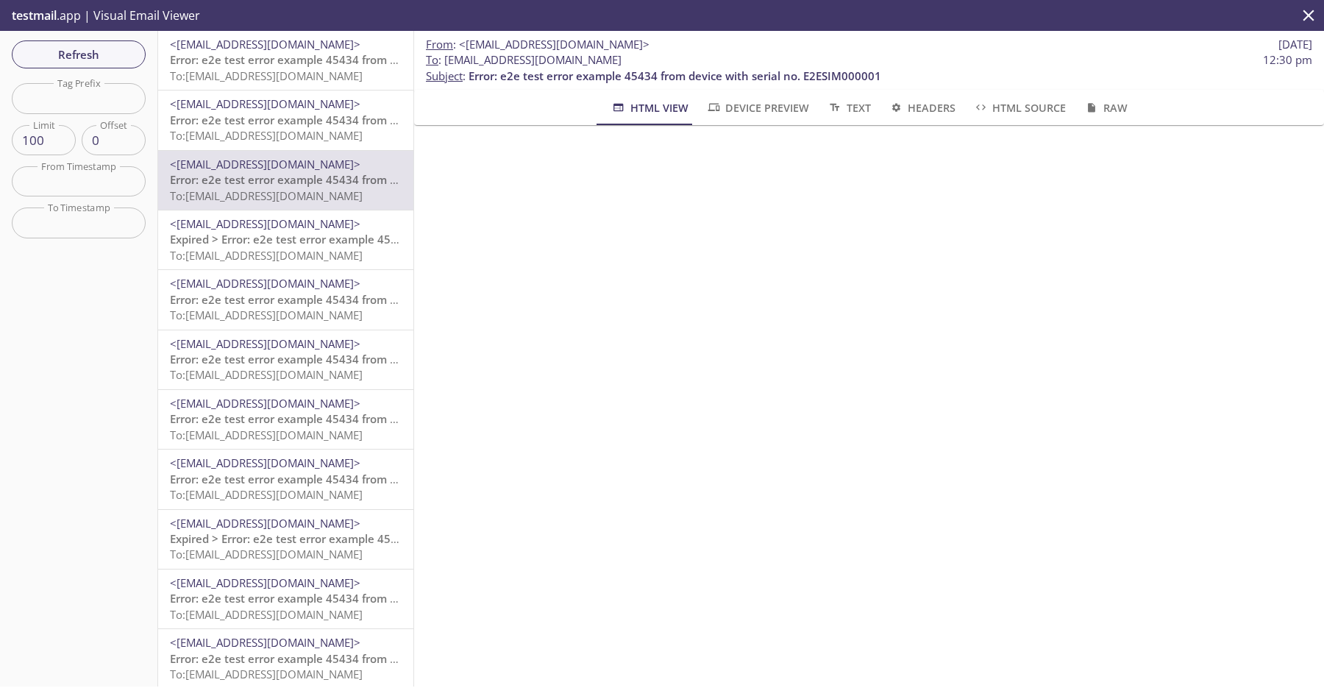
click at [323, 265] on div "<do-not-reply@sta-lab-suite.visionize.com> Expired > Error: e2e test error exam…" at bounding box center [285, 239] width 255 height 59
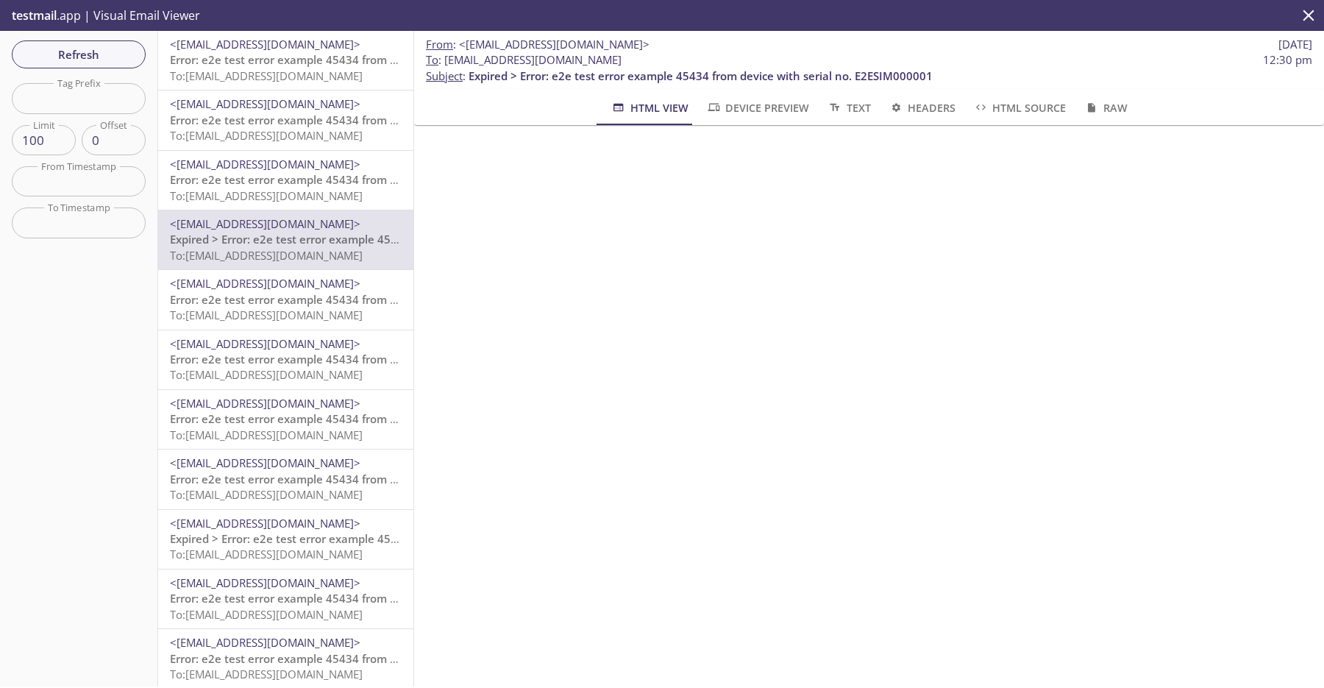
click at [300, 55] on span "Error: e2e test error example 45434 from device with serial no. E2ESIM000001" at bounding box center [376, 59] width 413 height 15
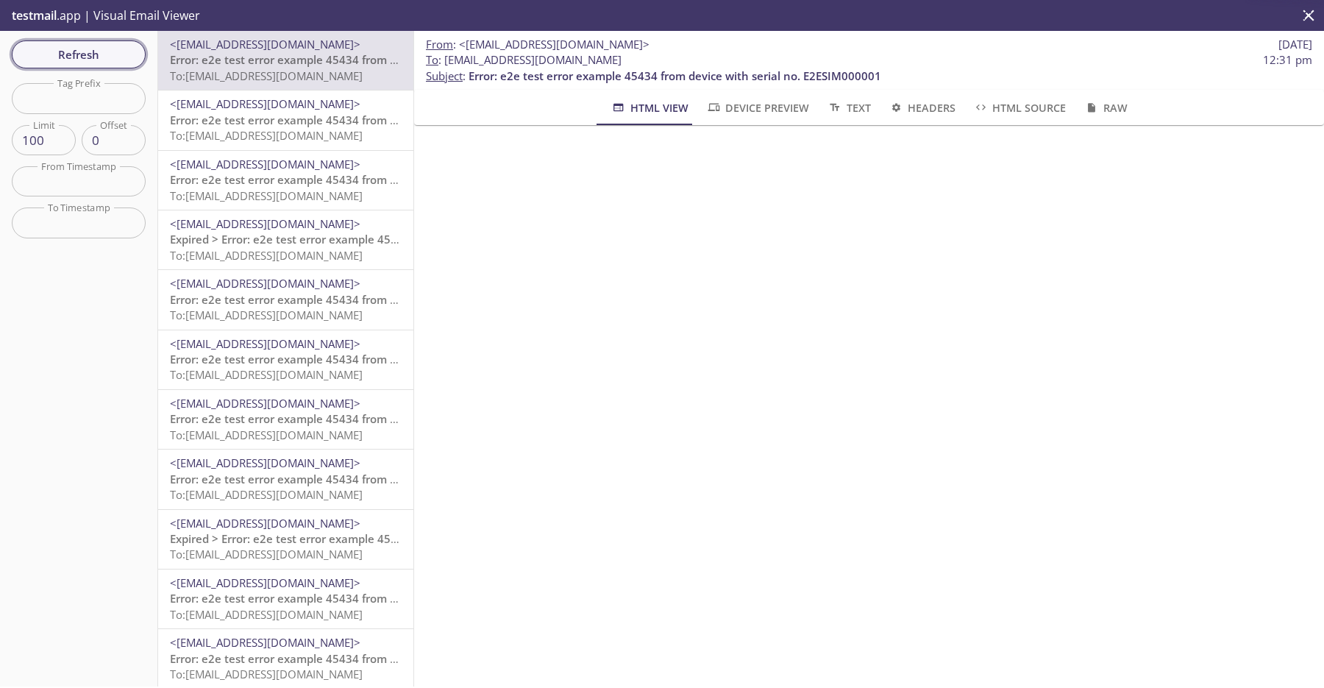
click at [93, 59] on span "Refresh" at bounding box center [79, 54] width 110 height 19
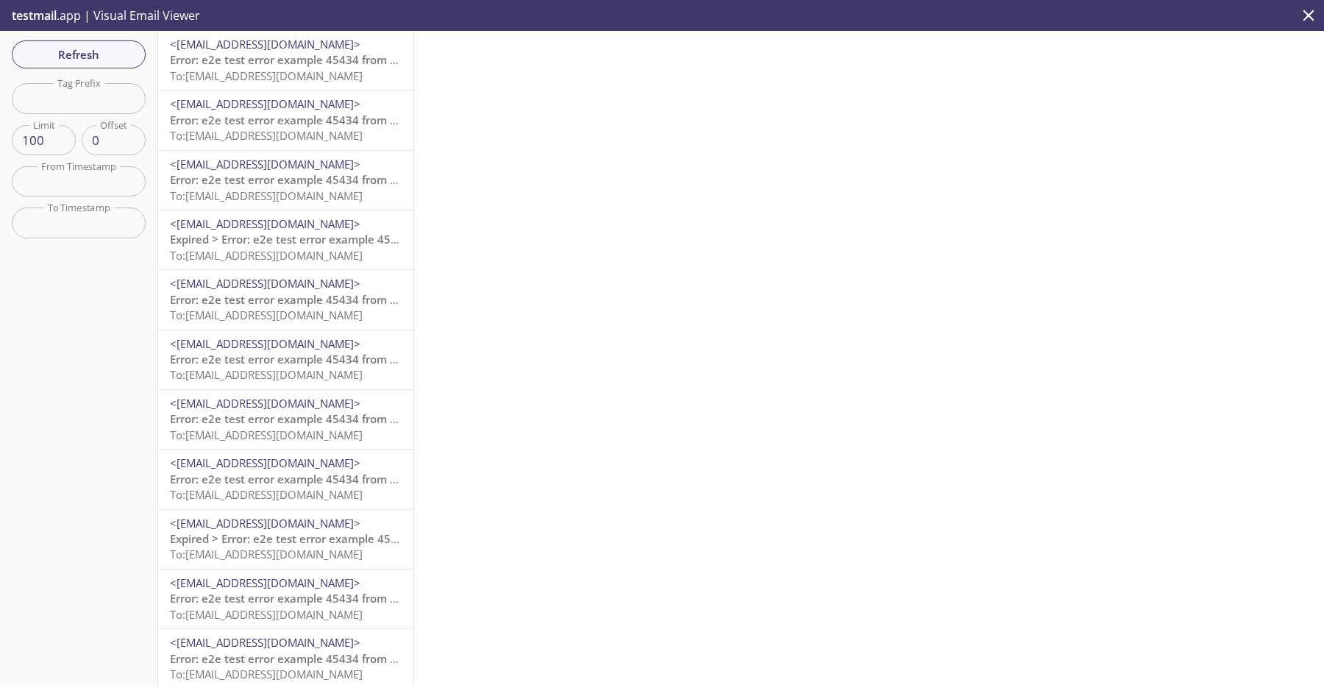
click at [280, 74] on span "To: [EMAIL_ADDRESS][DOMAIN_NAME]" at bounding box center [266, 75] width 193 height 15
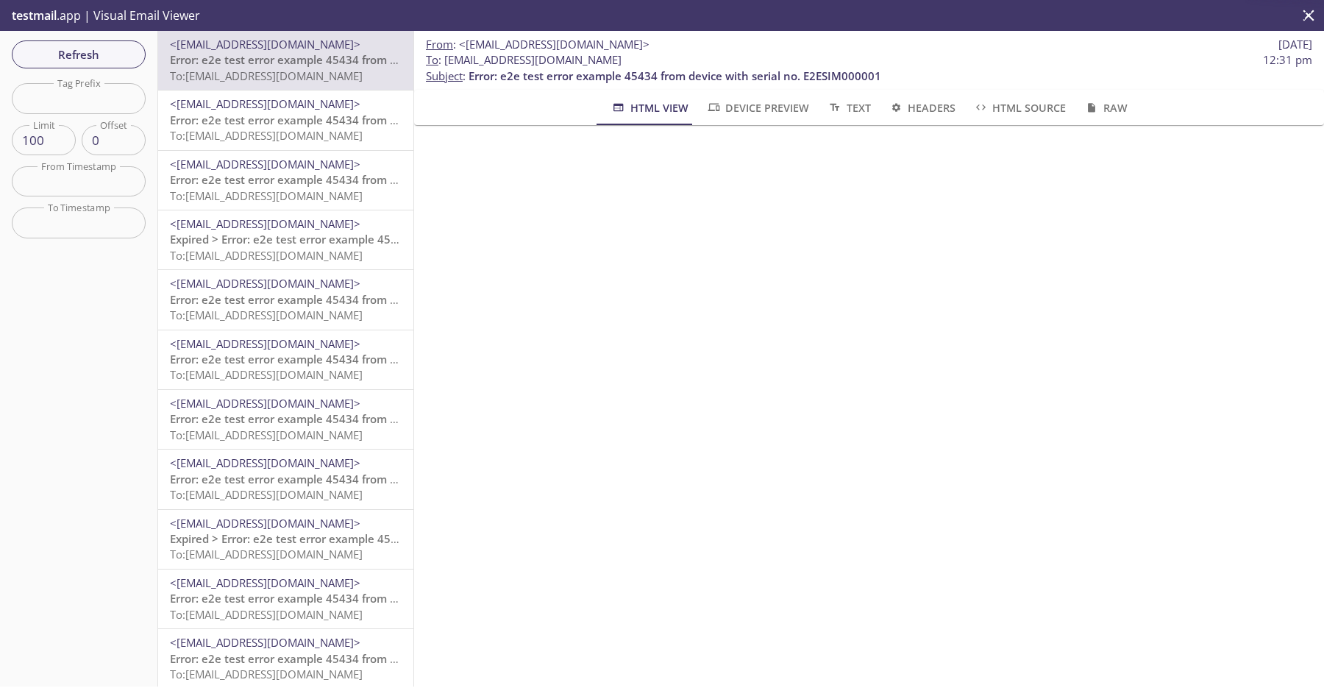
click at [315, 126] on span "Error: e2e test error example 45434 from device with serial no. E2ESIM000001" at bounding box center [376, 120] width 413 height 15
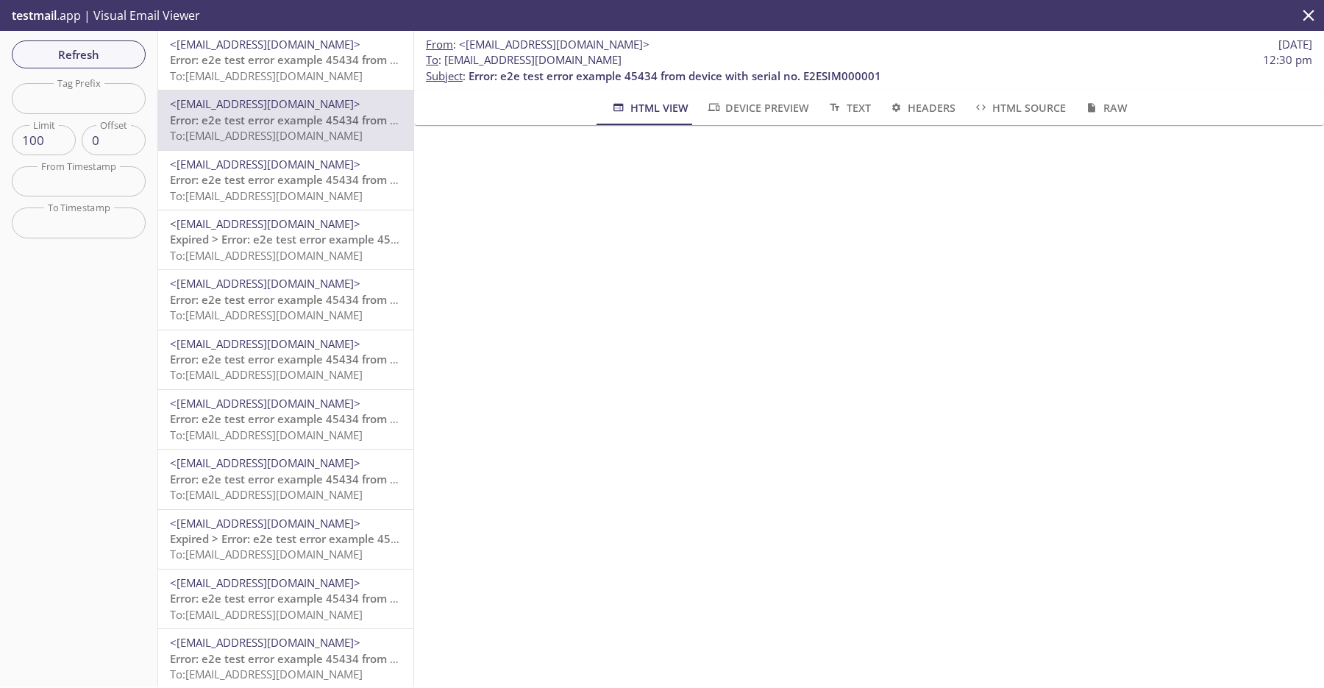
click at [319, 190] on span "To: [EMAIL_ADDRESS][DOMAIN_NAME]" at bounding box center [266, 195] width 193 height 15
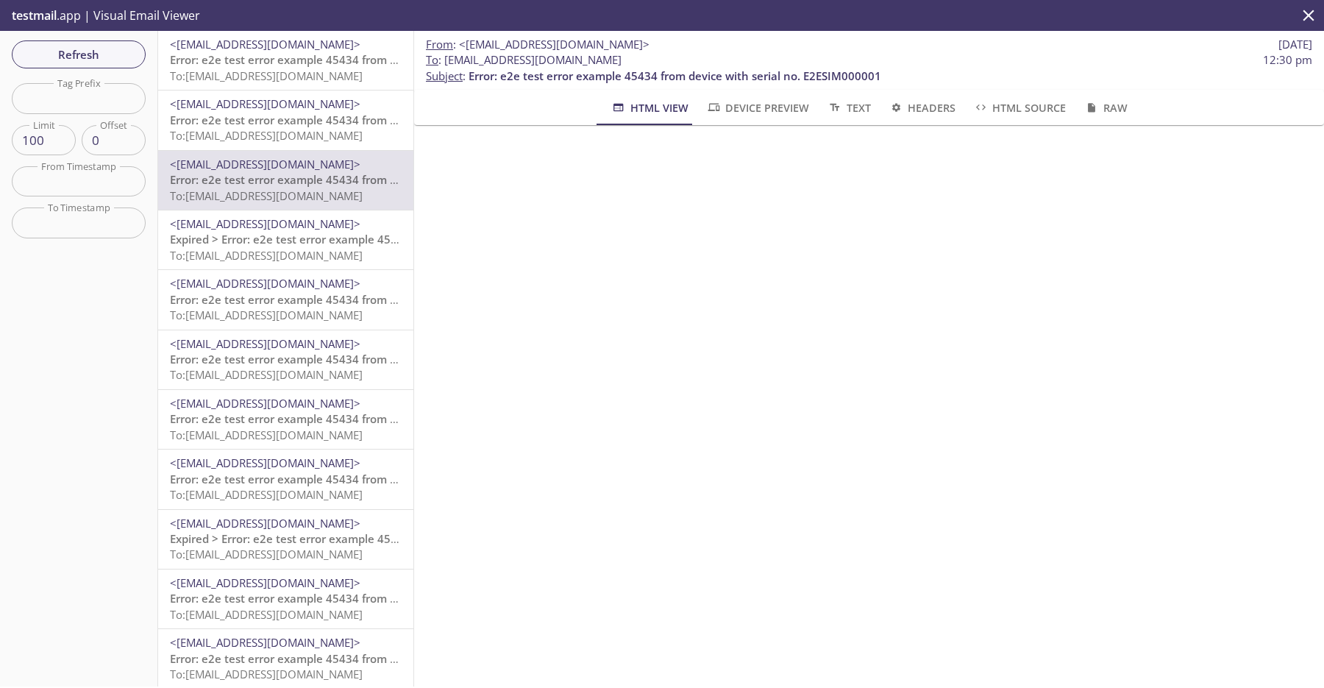
click at [319, 251] on span "To: [EMAIL_ADDRESS][DOMAIN_NAME]" at bounding box center [266, 255] width 193 height 15
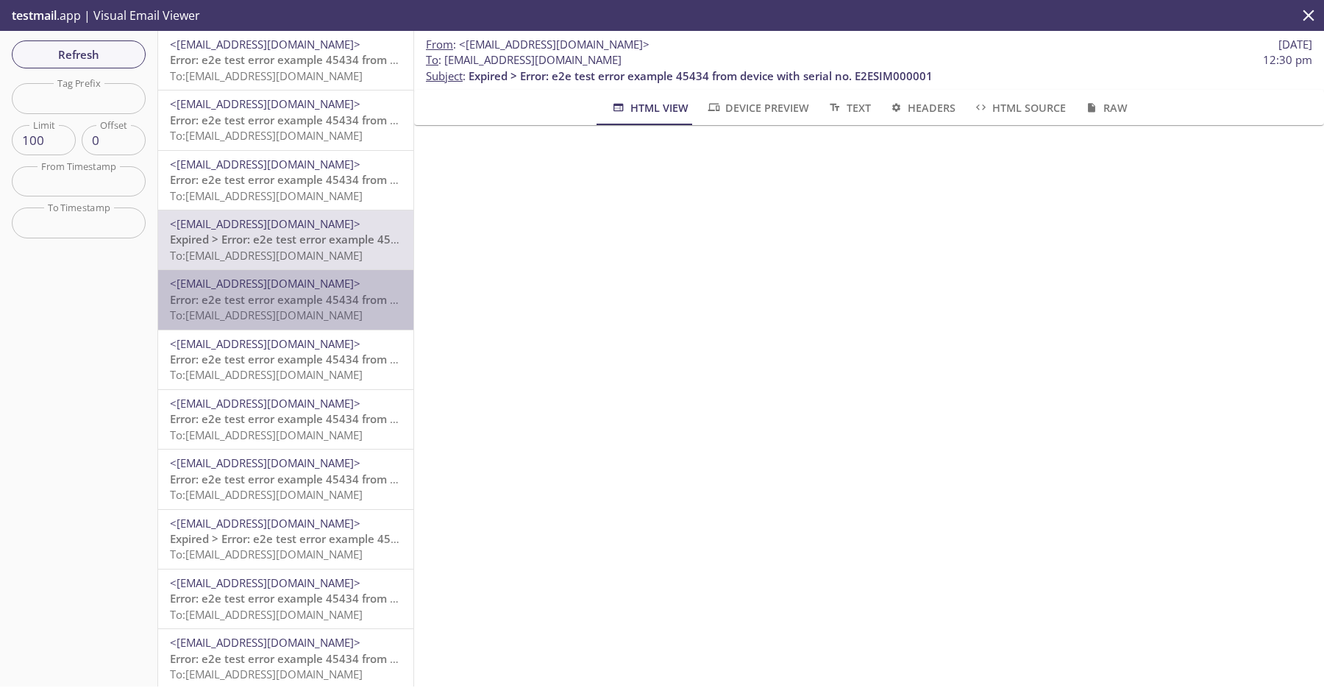
click at [322, 308] on span "To: [EMAIL_ADDRESS][DOMAIN_NAME]" at bounding box center [266, 314] width 193 height 15
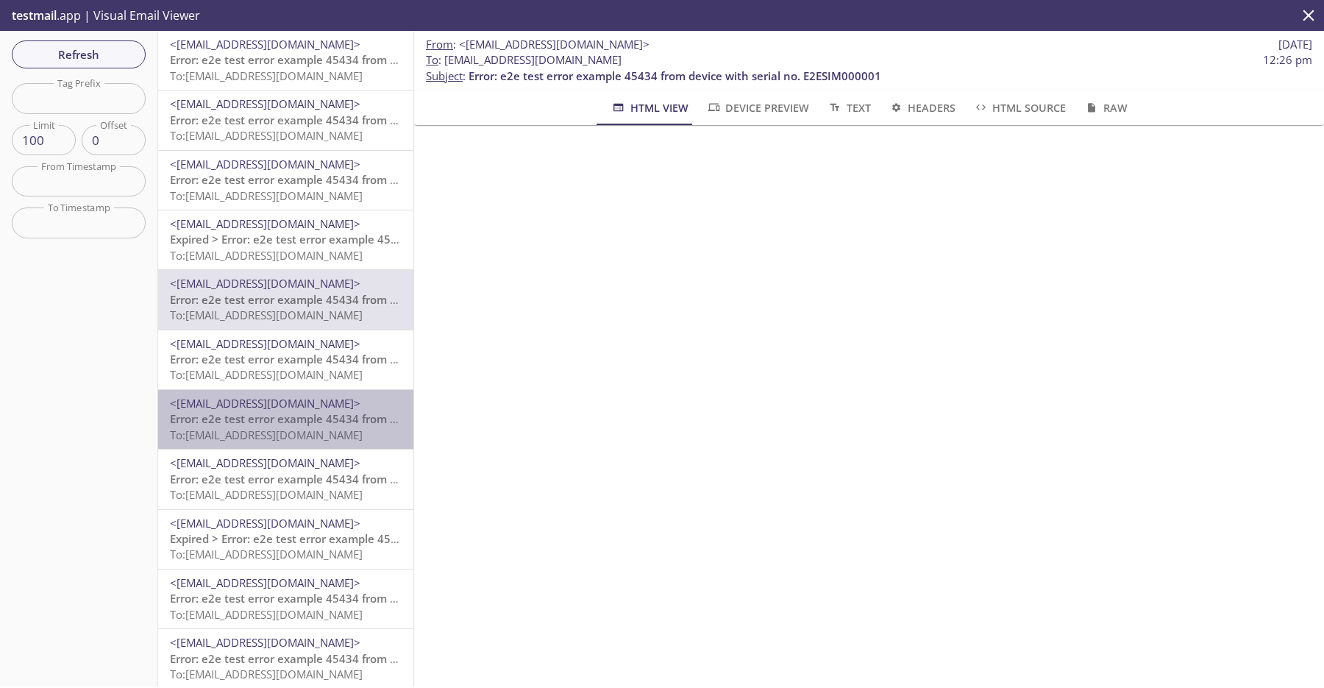
click at [327, 399] on span "<[EMAIL_ADDRESS][DOMAIN_NAME]>" at bounding box center [265, 403] width 191 height 15
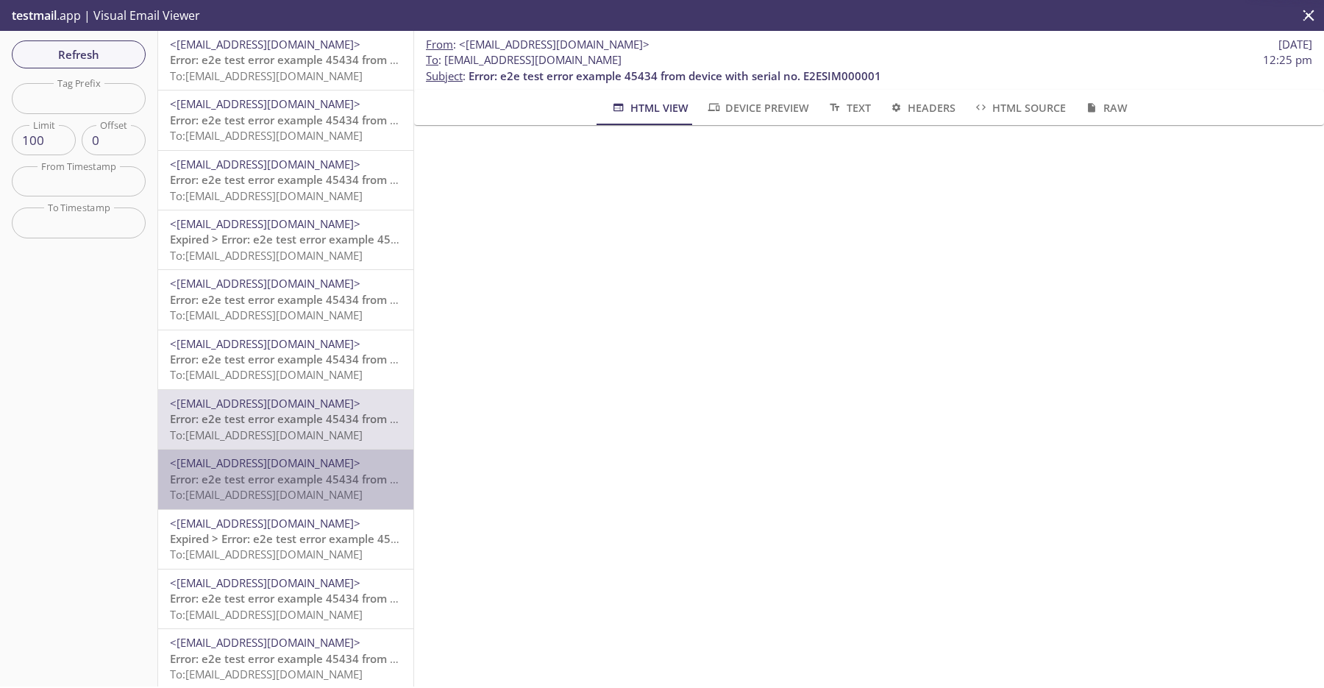
click at [312, 496] on span "To: [EMAIL_ADDRESS][DOMAIN_NAME]" at bounding box center [266, 494] width 193 height 15
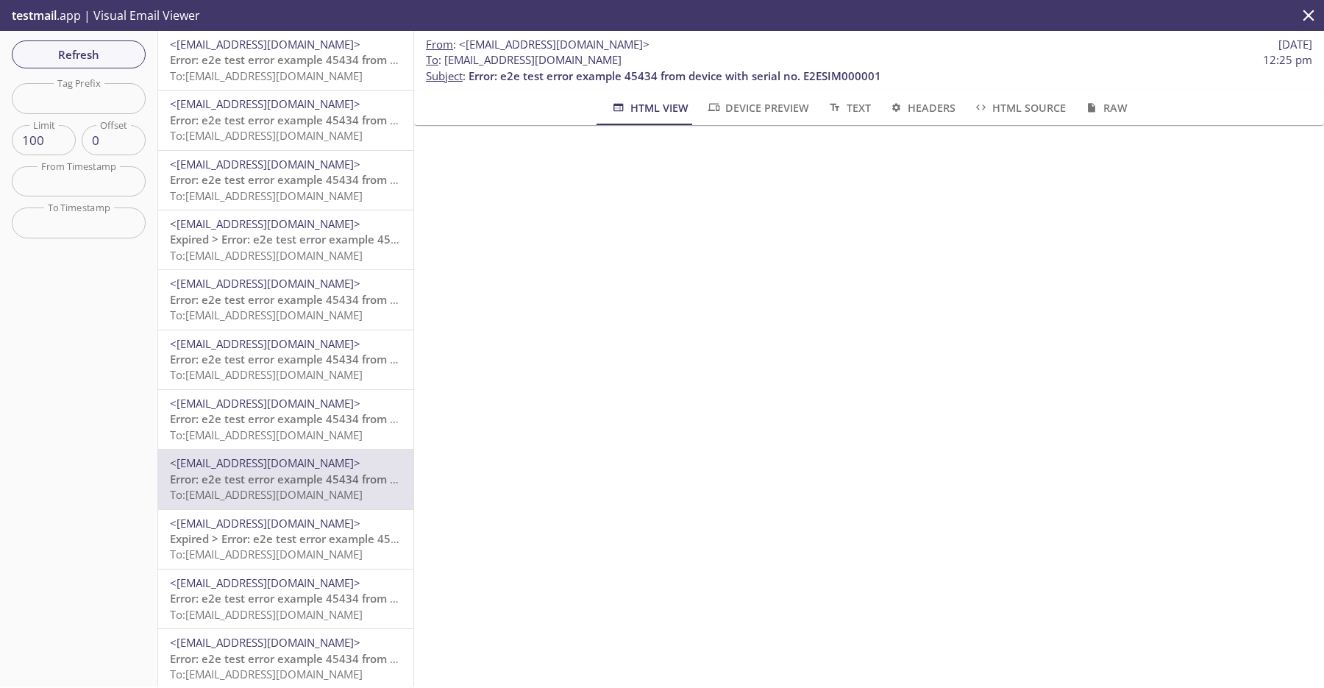
click at [310, 546] on span "To: [EMAIL_ADDRESS][DOMAIN_NAME]" at bounding box center [266, 553] width 193 height 15
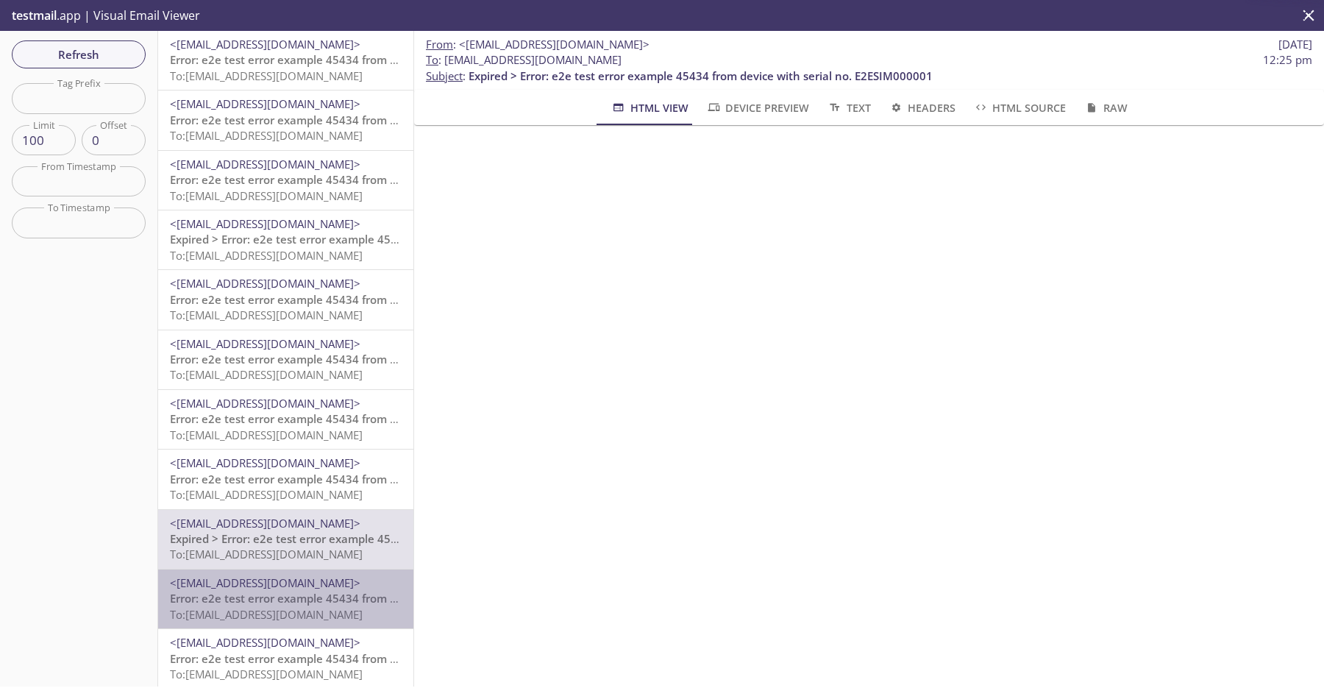
click at [322, 610] on span "To: [EMAIL_ADDRESS][DOMAIN_NAME]" at bounding box center [266, 614] width 193 height 15
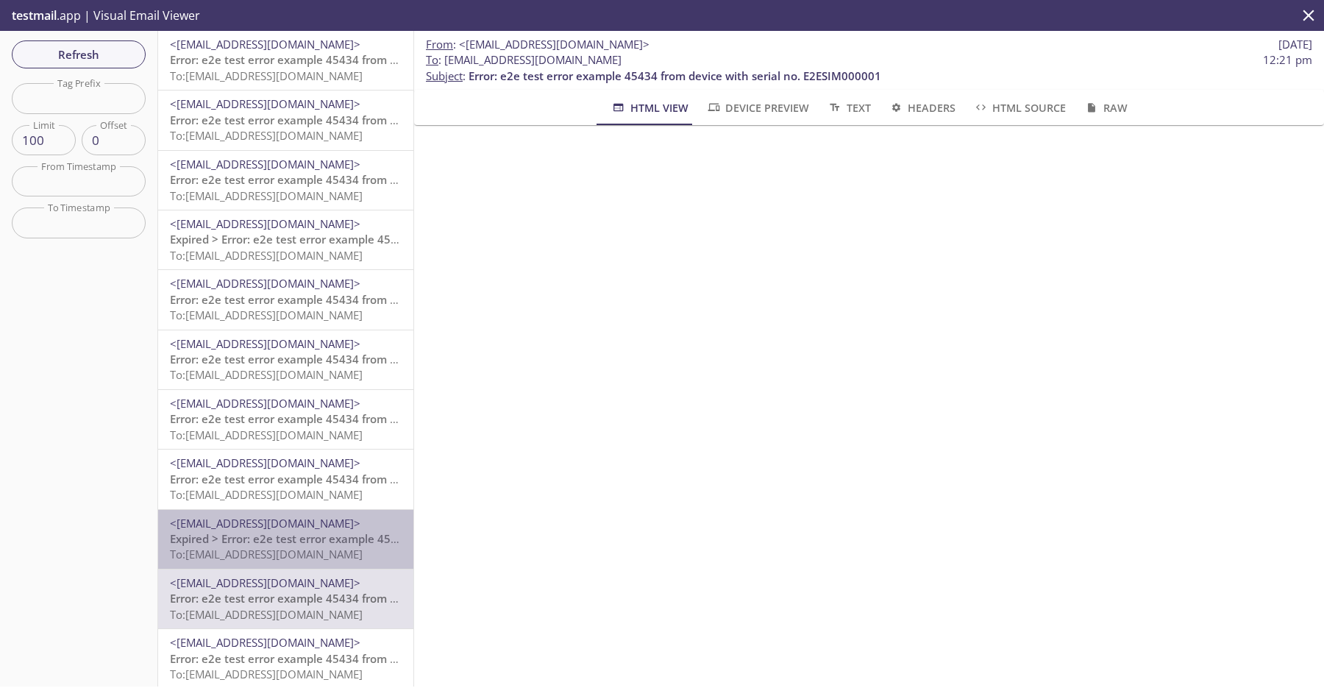
click at [339, 538] on span "Expired > Error: e2e test error example 45434 from device with serial no. E2ESI…" at bounding box center [402, 538] width 464 height 15
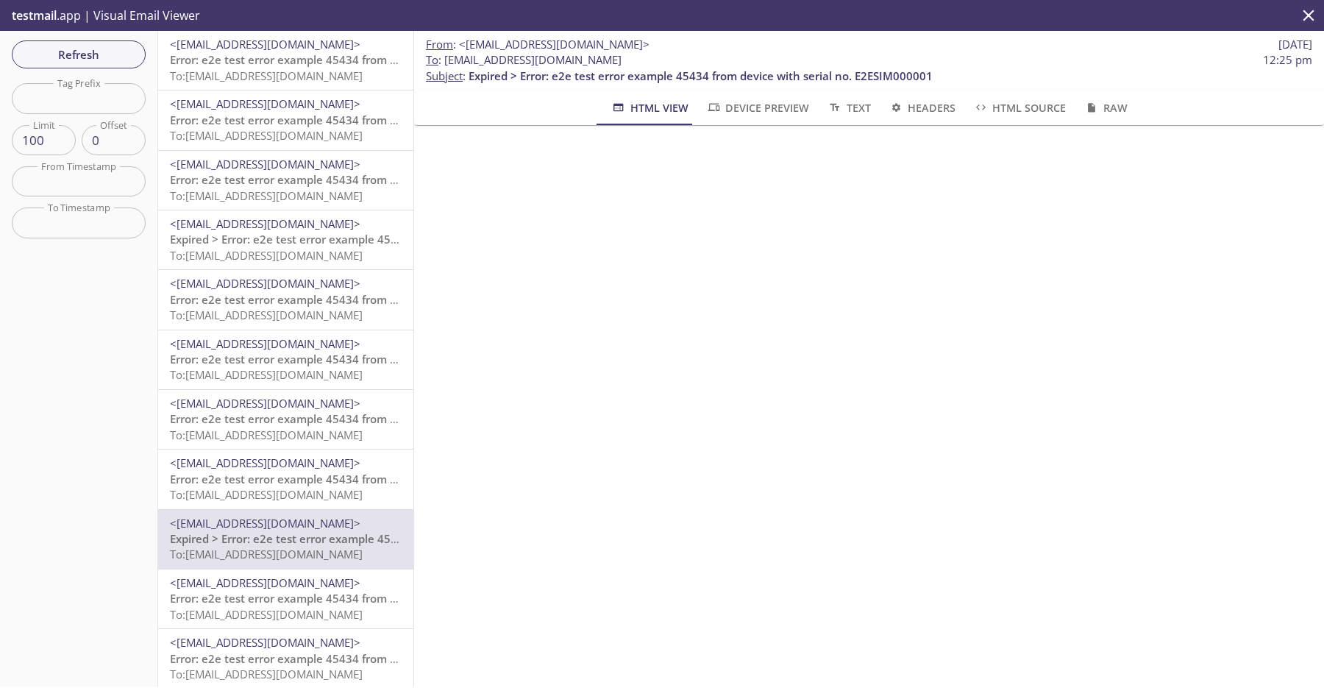
click at [321, 253] on span "To: [EMAIL_ADDRESS][DOMAIN_NAME]" at bounding box center [266, 255] width 193 height 15
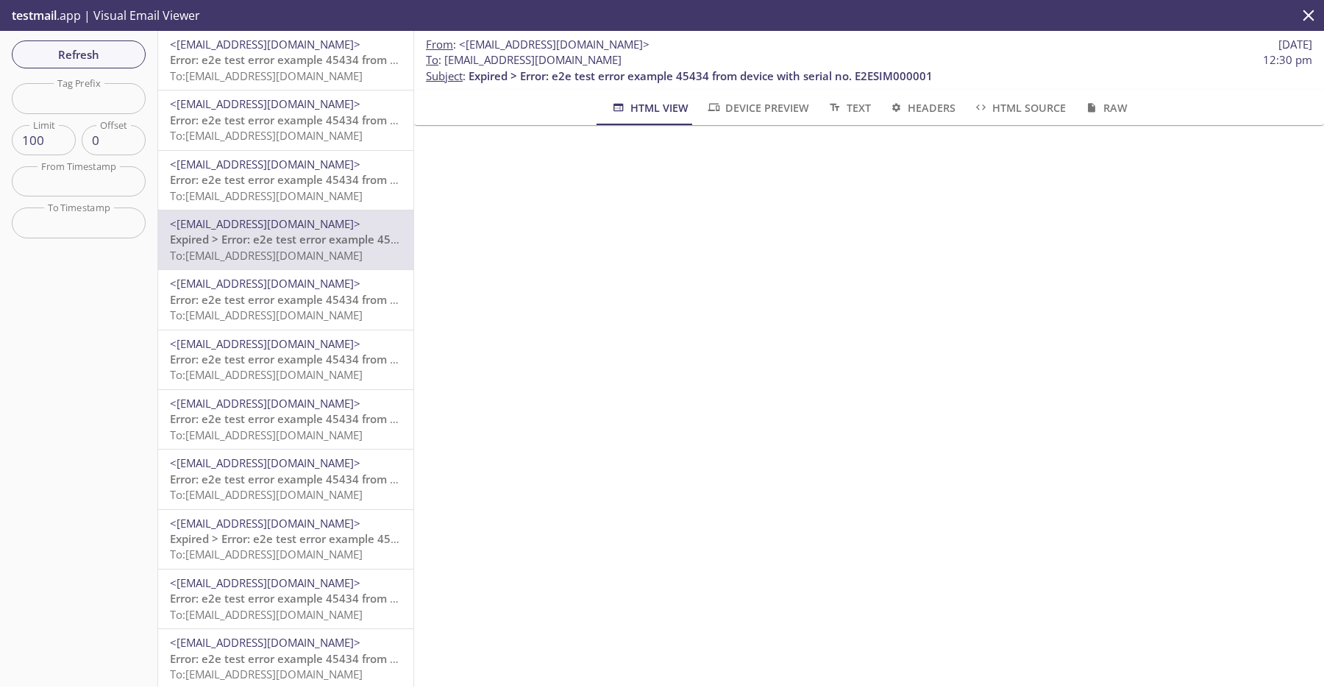
click at [316, 533] on span "Expired > Error: e2e test error example 45434 from device with serial no. E2ESI…" at bounding box center [402, 538] width 464 height 15
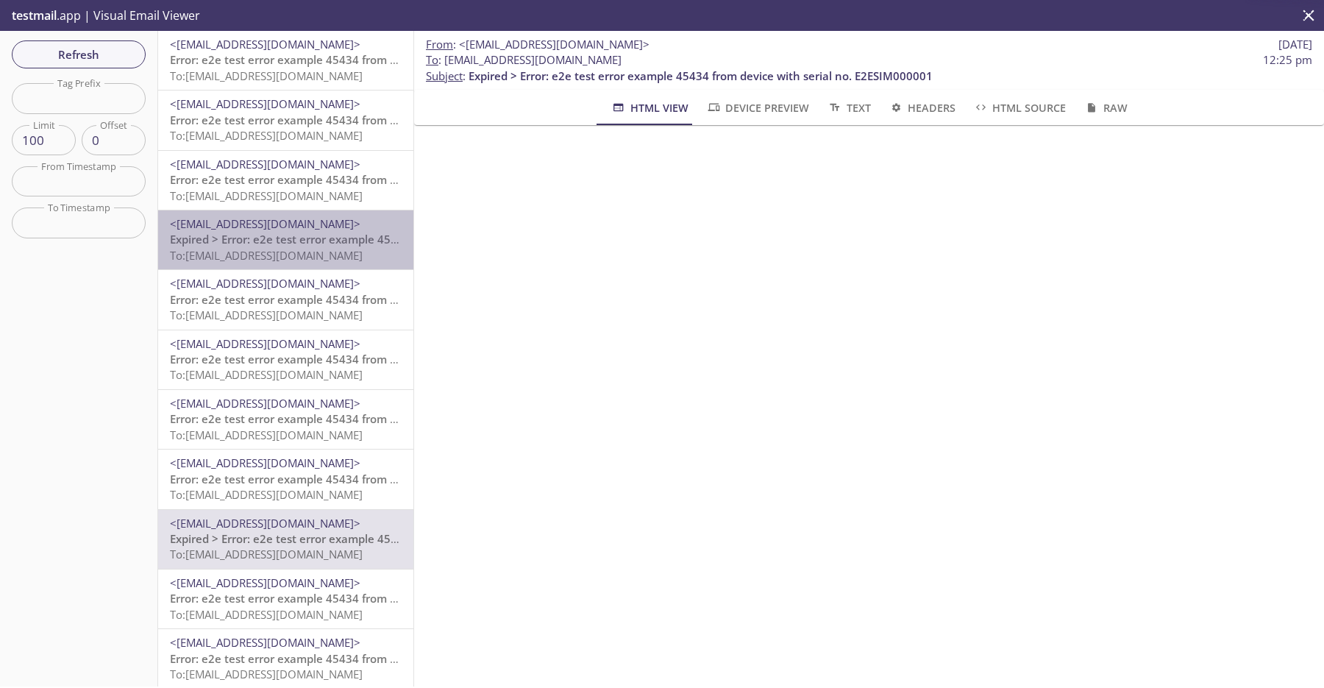
click at [365, 241] on span "Expired > Error: e2e test error example 45434 from device with serial no. E2ESI…" at bounding box center [402, 239] width 464 height 15
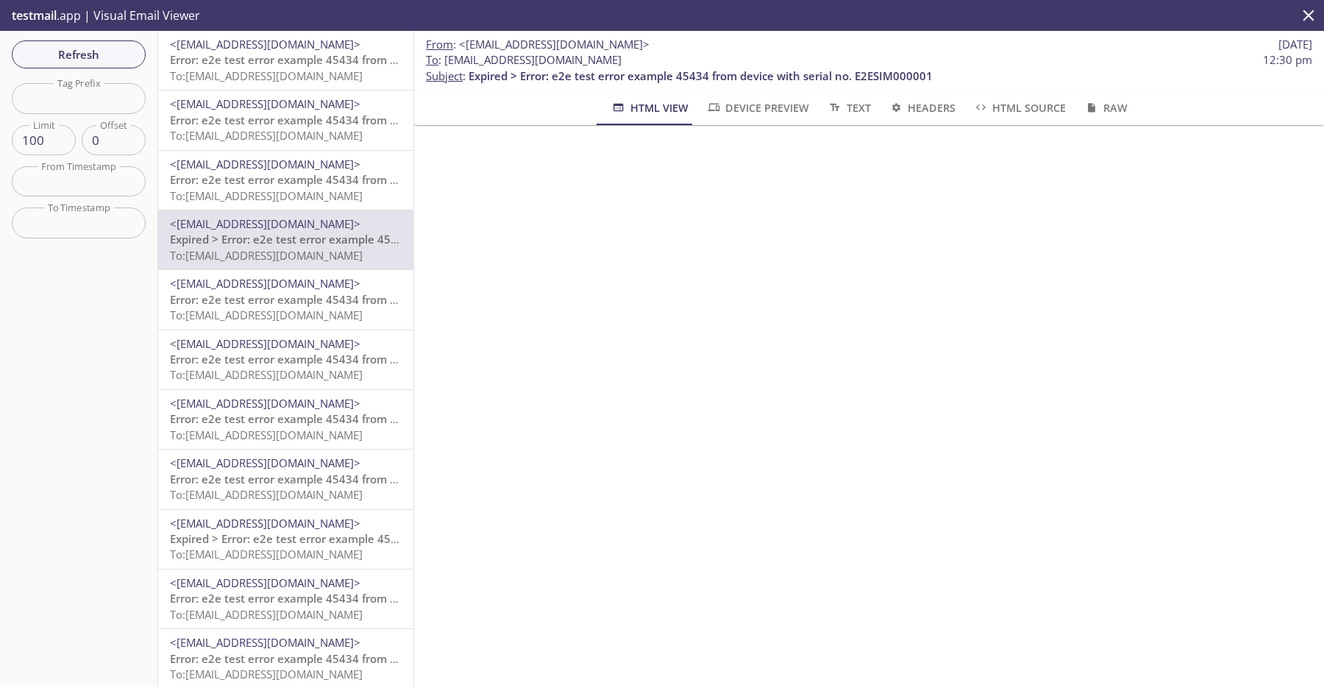
click at [279, 555] on span "To: [EMAIL_ADDRESS][DOMAIN_NAME]" at bounding box center [266, 553] width 193 height 15
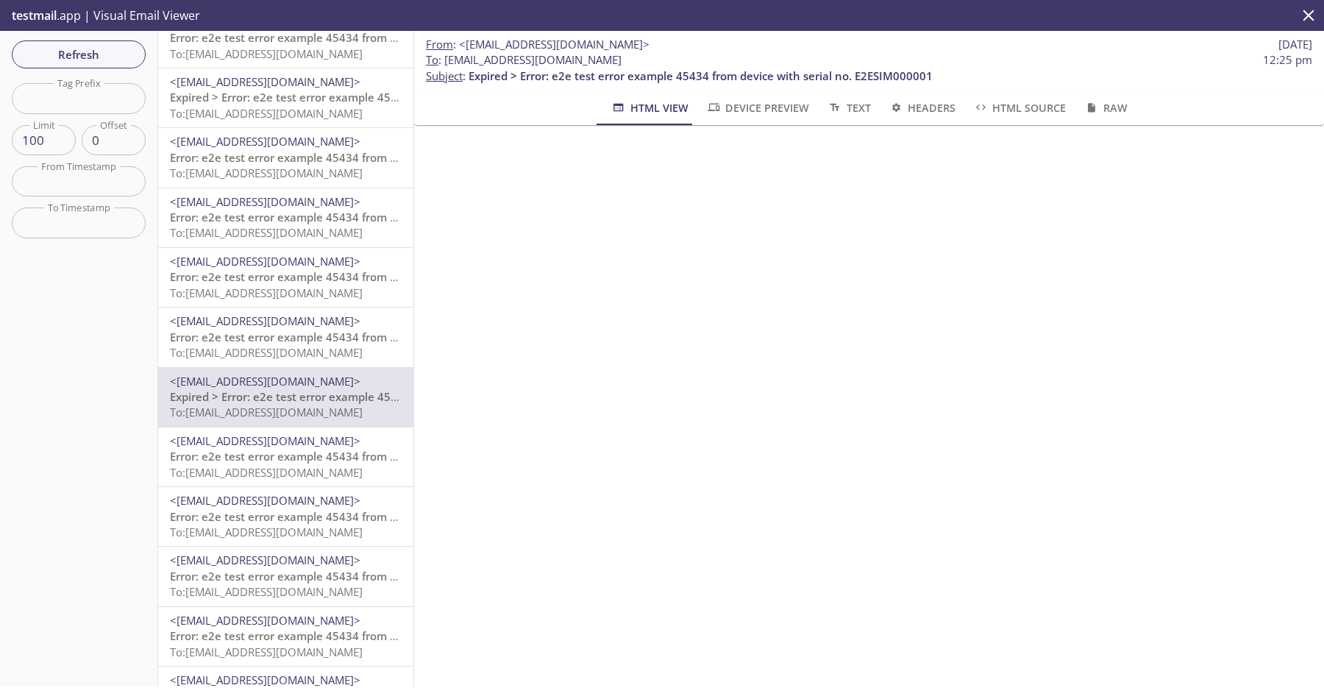
scroll to position [159, 0]
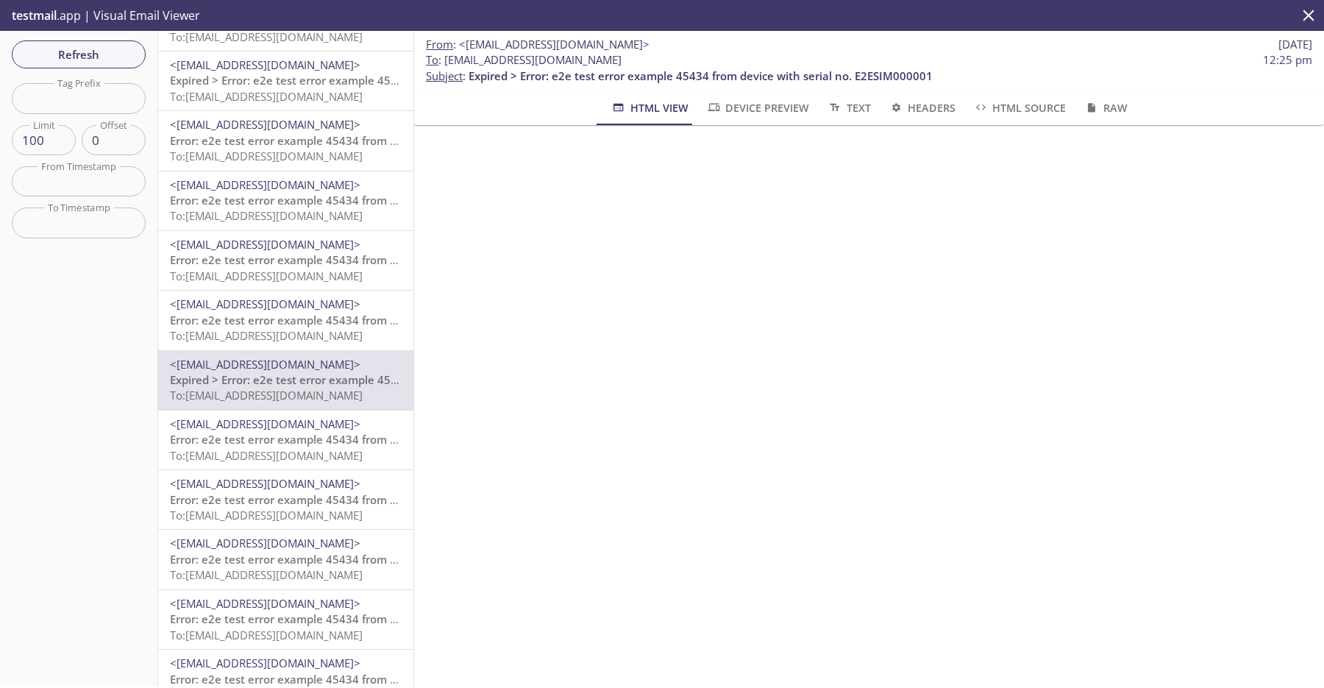
click at [327, 560] on span "Error: e2e test error example 45434 from device with serial no. E2ESIM000001" at bounding box center [376, 559] width 413 height 15
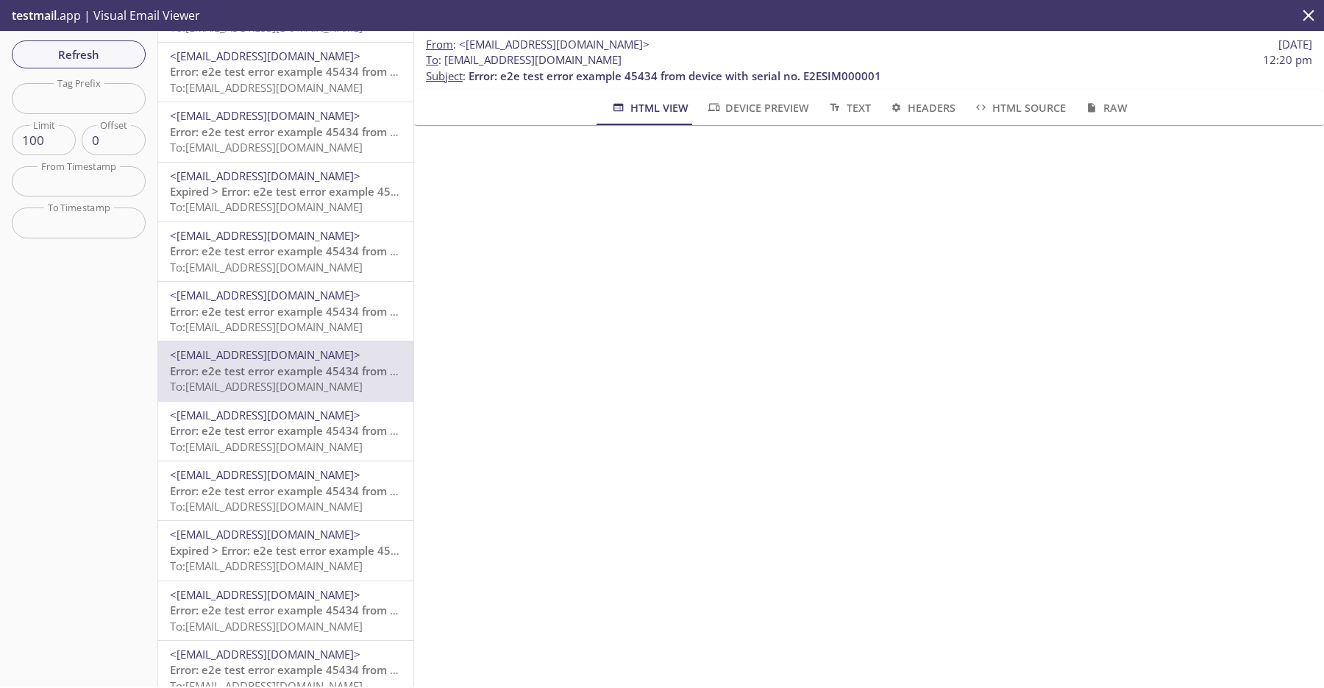
scroll to position [371, 0]
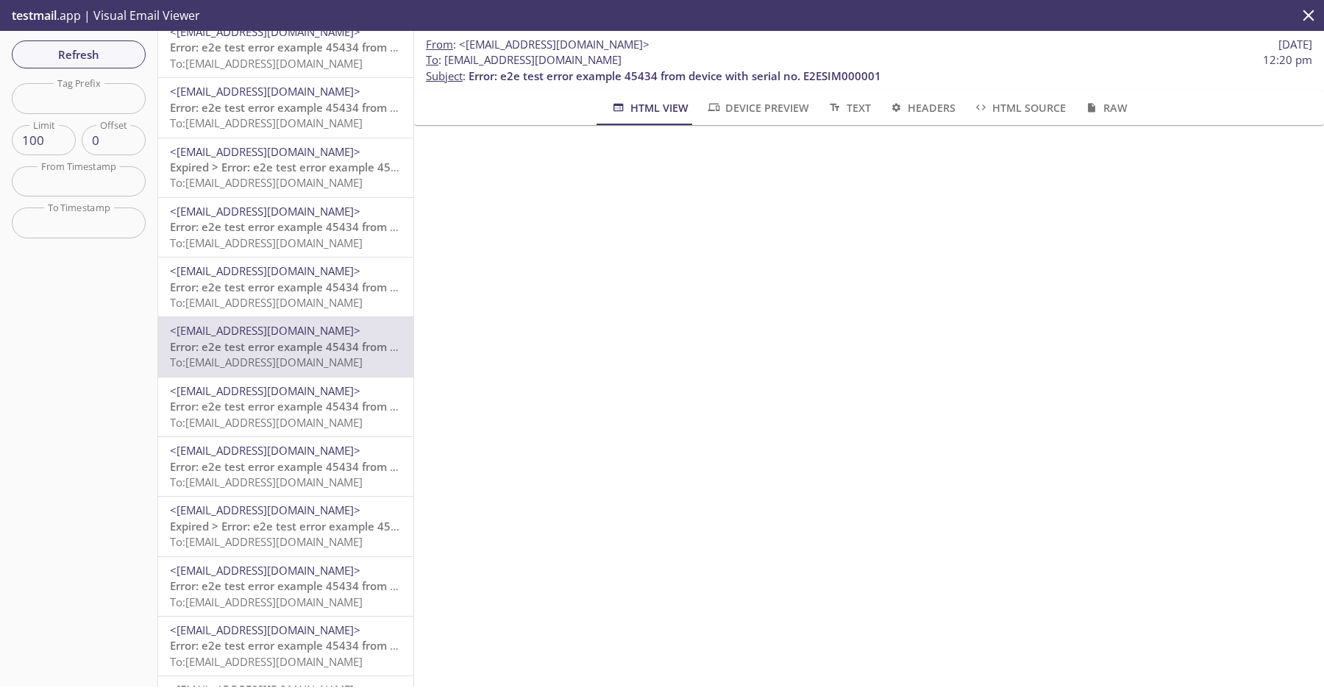
click at [293, 495] on div "<do-not-reply@sta-lab-suite.visionize.com> Error: e2e test error example 45434 …" at bounding box center [285, 466] width 255 height 59
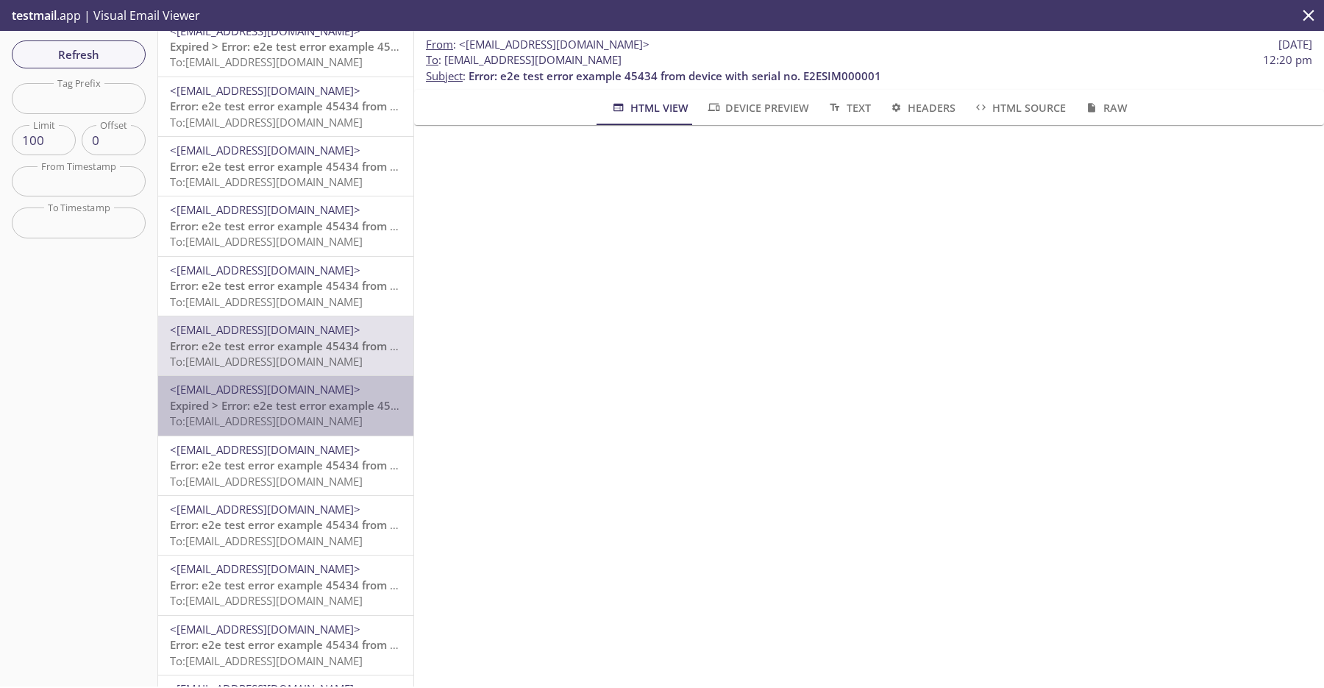
click at [342, 387] on span "<[EMAIL_ADDRESS][DOMAIN_NAME]>" at bounding box center [265, 389] width 191 height 15
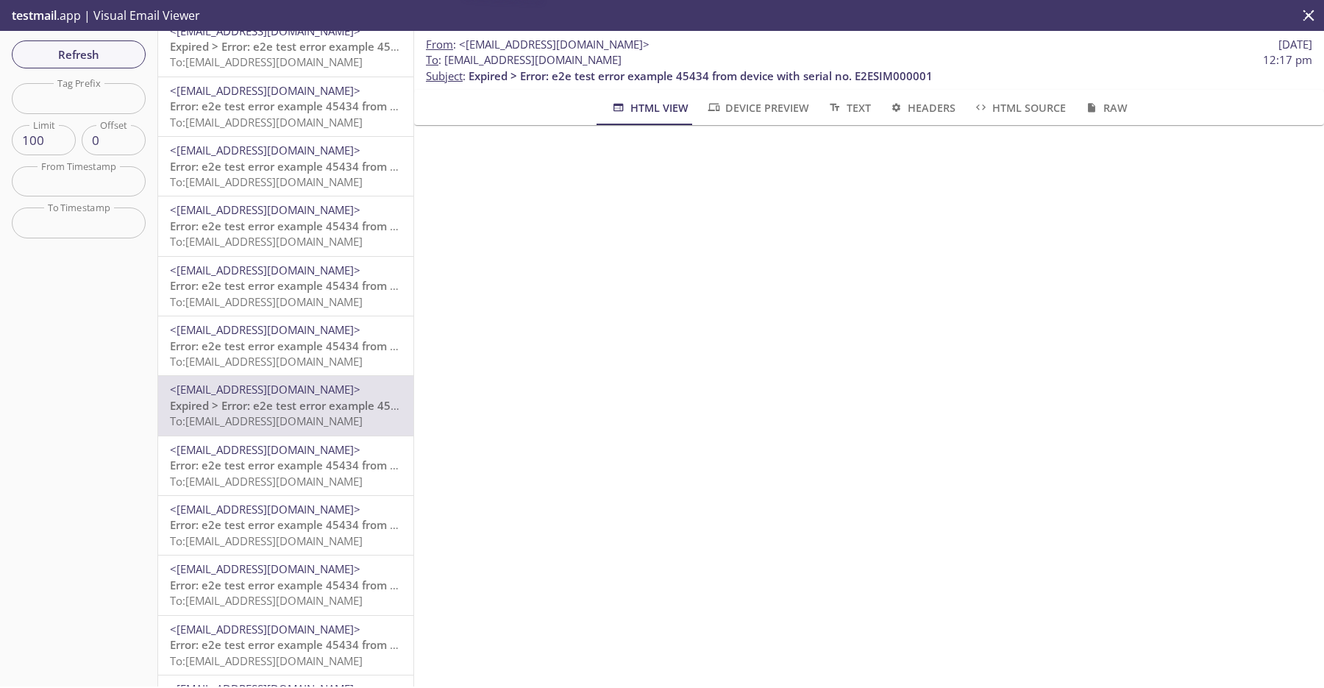
click at [337, 477] on span "To: [EMAIL_ADDRESS][DOMAIN_NAME]" at bounding box center [266, 481] width 193 height 15
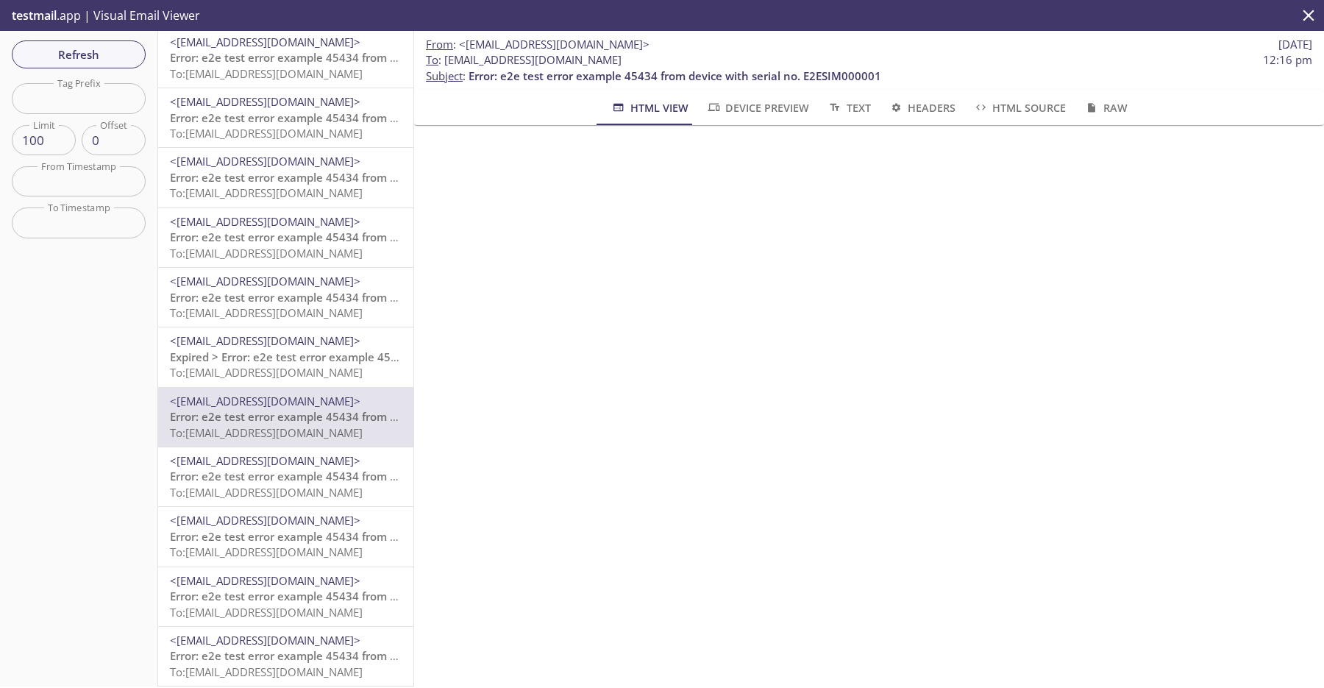
scroll to position [555, 0]
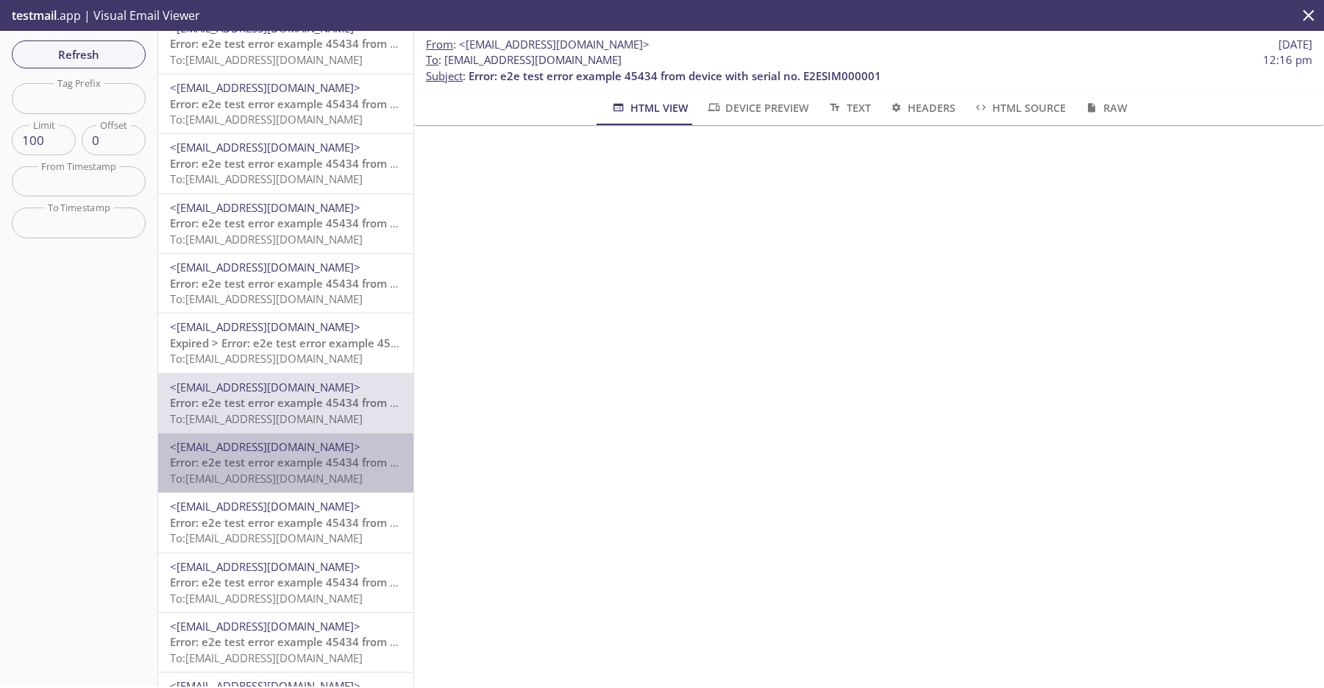
click at [335, 464] on span "Error: e2e test error example 45434 from device with serial no. E2ESIM000001" at bounding box center [376, 462] width 413 height 15
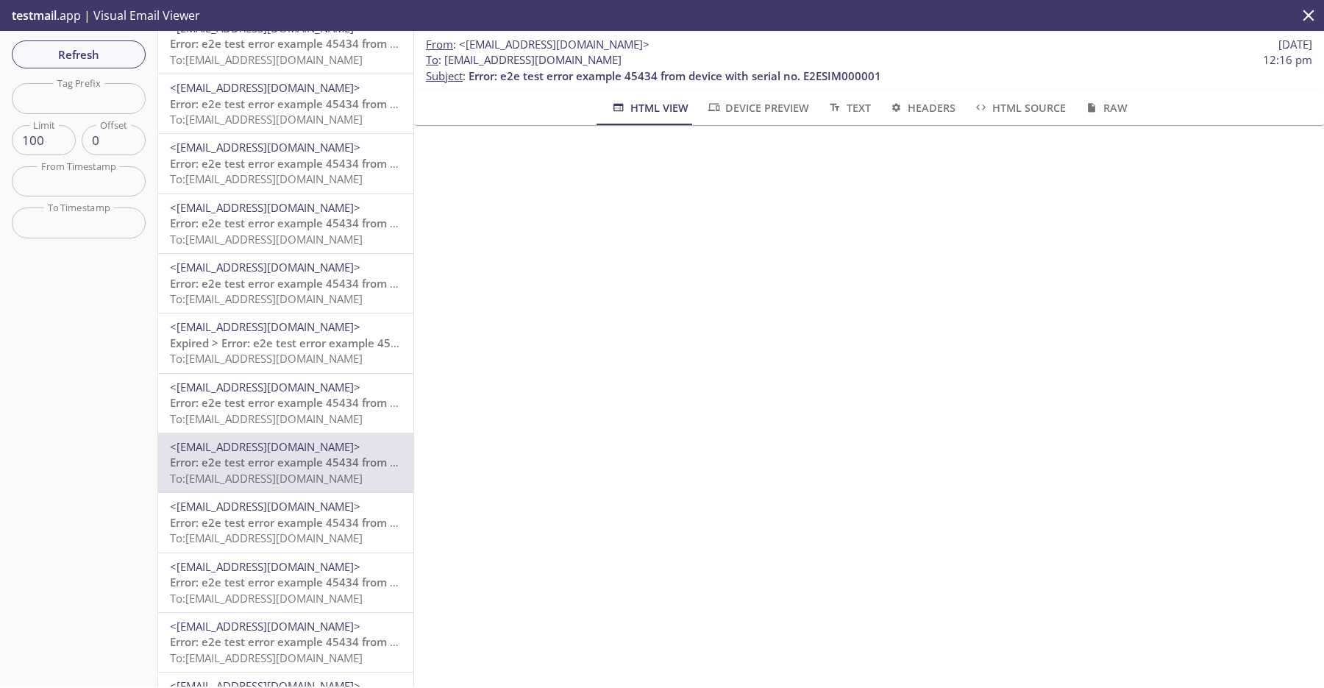
click at [334, 521] on span "Error: e2e test error example 45434 from device with serial no. E2ESIM000001" at bounding box center [376, 522] width 413 height 15
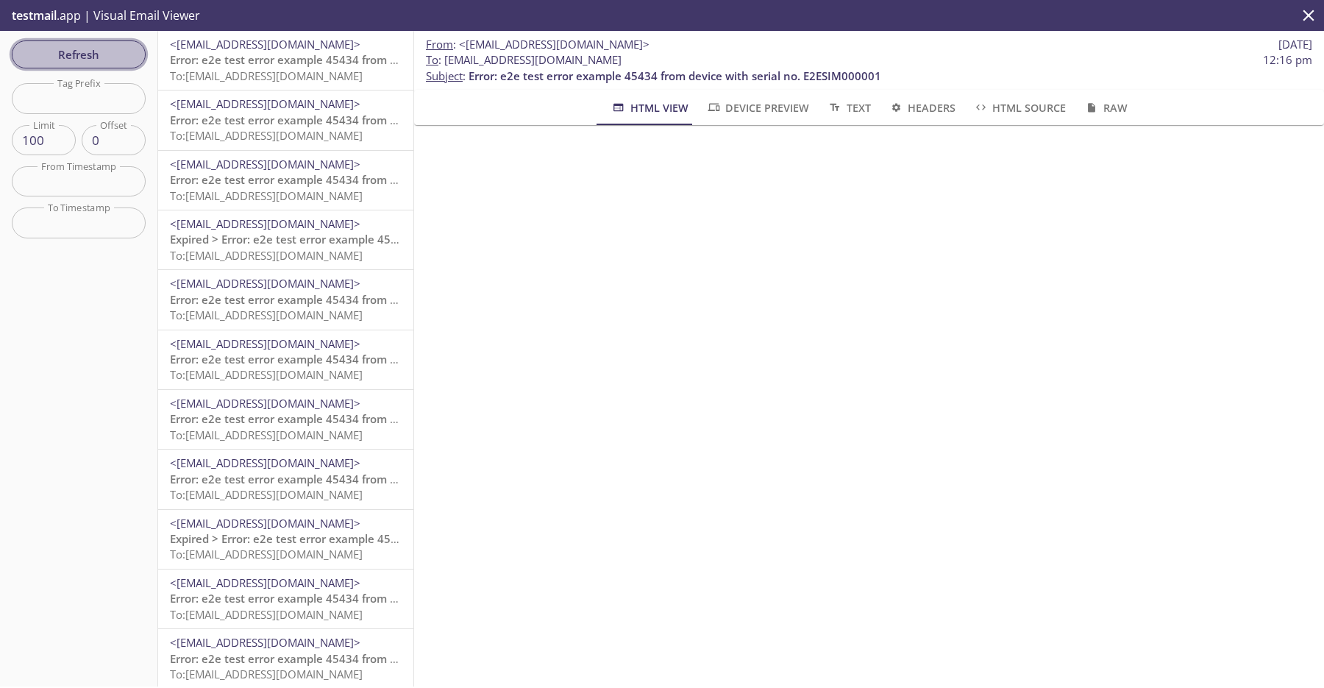
click at [99, 60] on span "Refresh" at bounding box center [79, 54] width 110 height 19
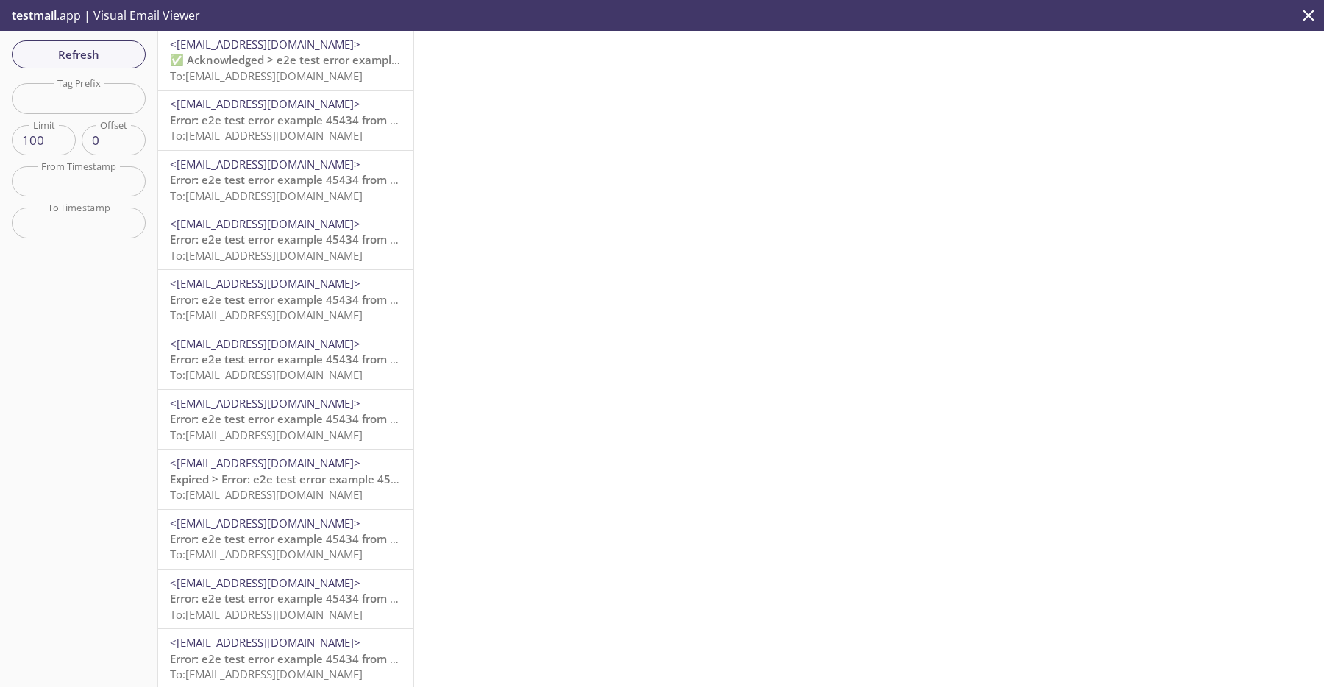
click at [271, 73] on span "To: [EMAIL_ADDRESS][DOMAIN_NAME]" at bounding box center [266, 75] width 193 height 15
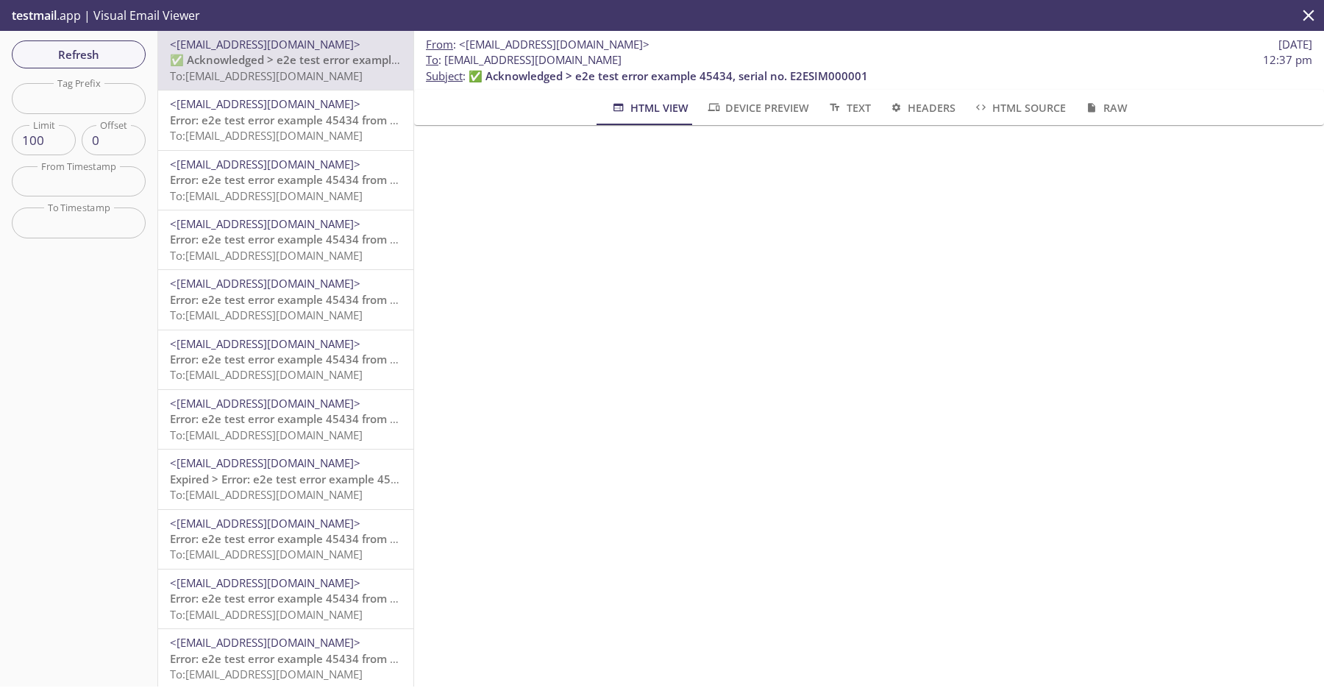
click at [311, 120] on span "Error: e2e test error example 45434 from device with serial no. E2ESIM000001" at bounding box center [376, 120] width 413 height 15
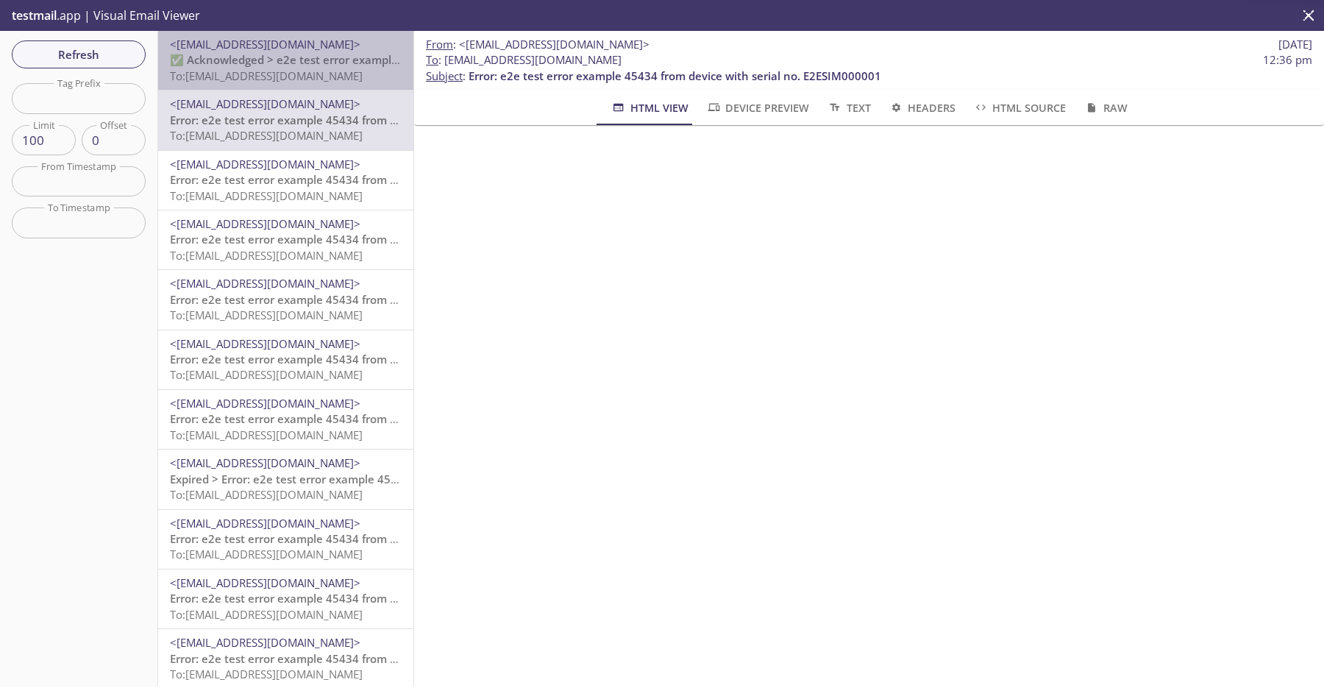
click at [351, 63] on span "✅ Acknowledged > e2e test error example 45434, serial no. E2ESIM000001" at bounding box center [369, 59] width 399 height 15
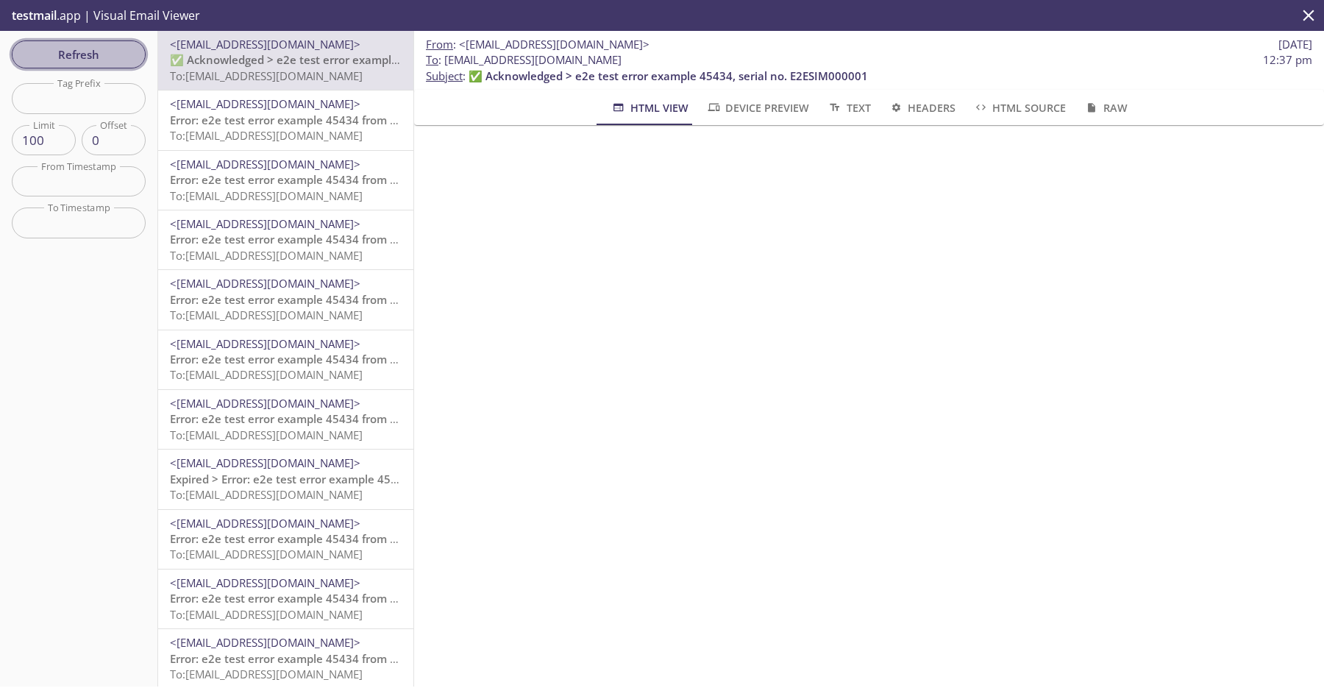
click at [132, 63] on span "Refresh" at bounding box center [79, 54] width 110 height 19
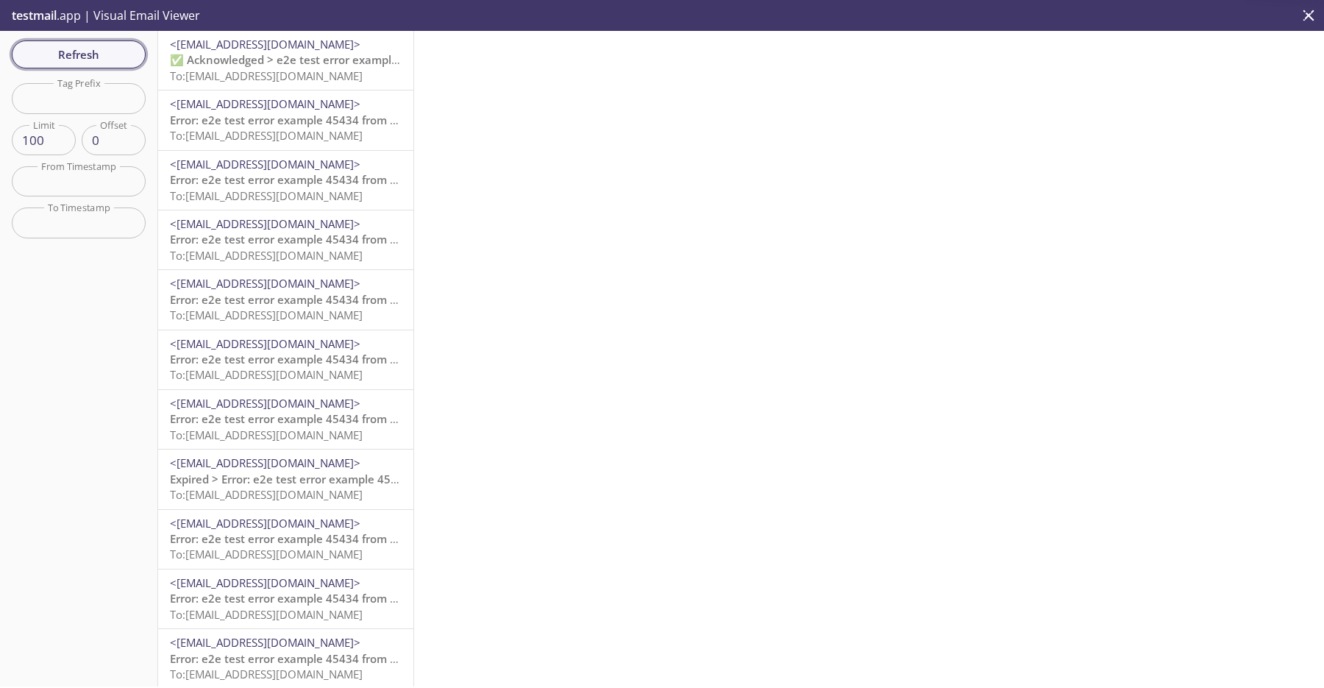
click at [132, 63] on span "Refresh" at bounding box center [79, 54] width 110 height 19
click at [112, 60] on span "Refresh" at bounding box center [79, 54] width 110 height 19
click at [326, 160] on span "<[EMAIL_ADDRESS][DOMAIN_NAME]>" at bounding box center [265, 164] width 191 height 15
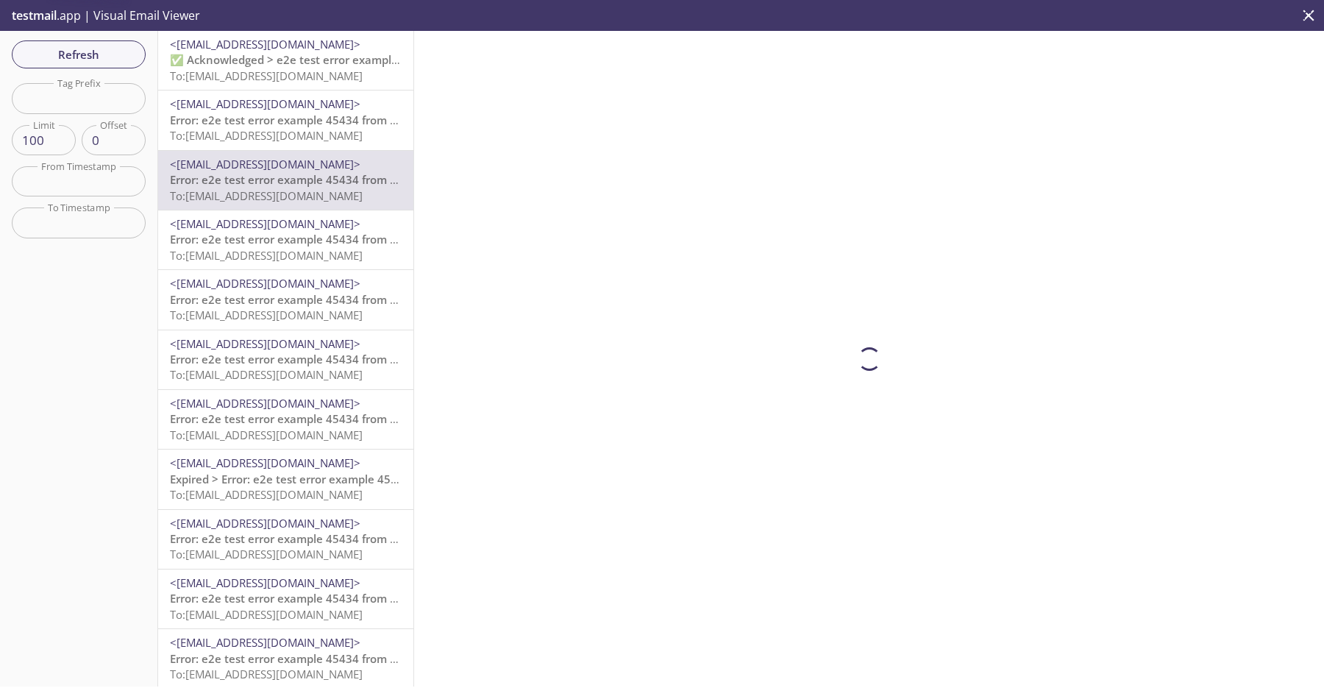
click at [342, 121] on span "Error: e2e test error example 45434 from device with serial no. E2ESIM000001" at bounding box center [376, 120] width 413 height 15
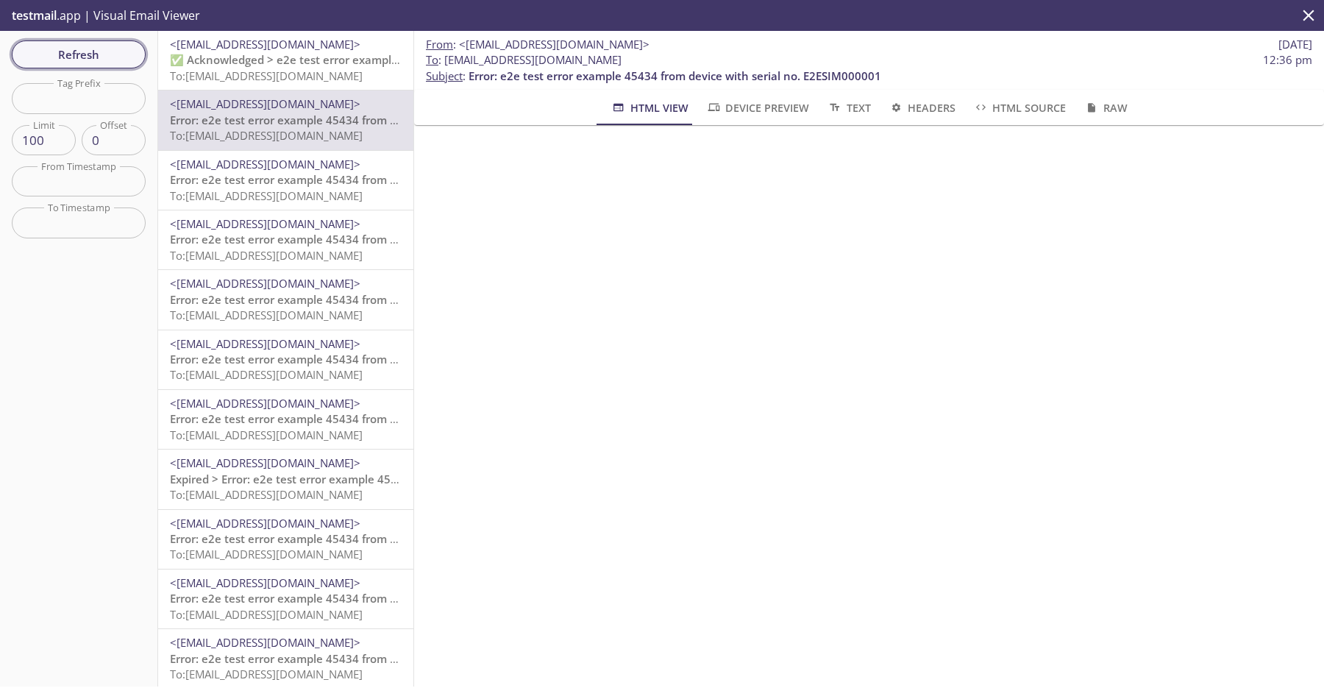
click at [118, 63] on span "Refresh" at bounding box center [79, 54] width 110 height 19
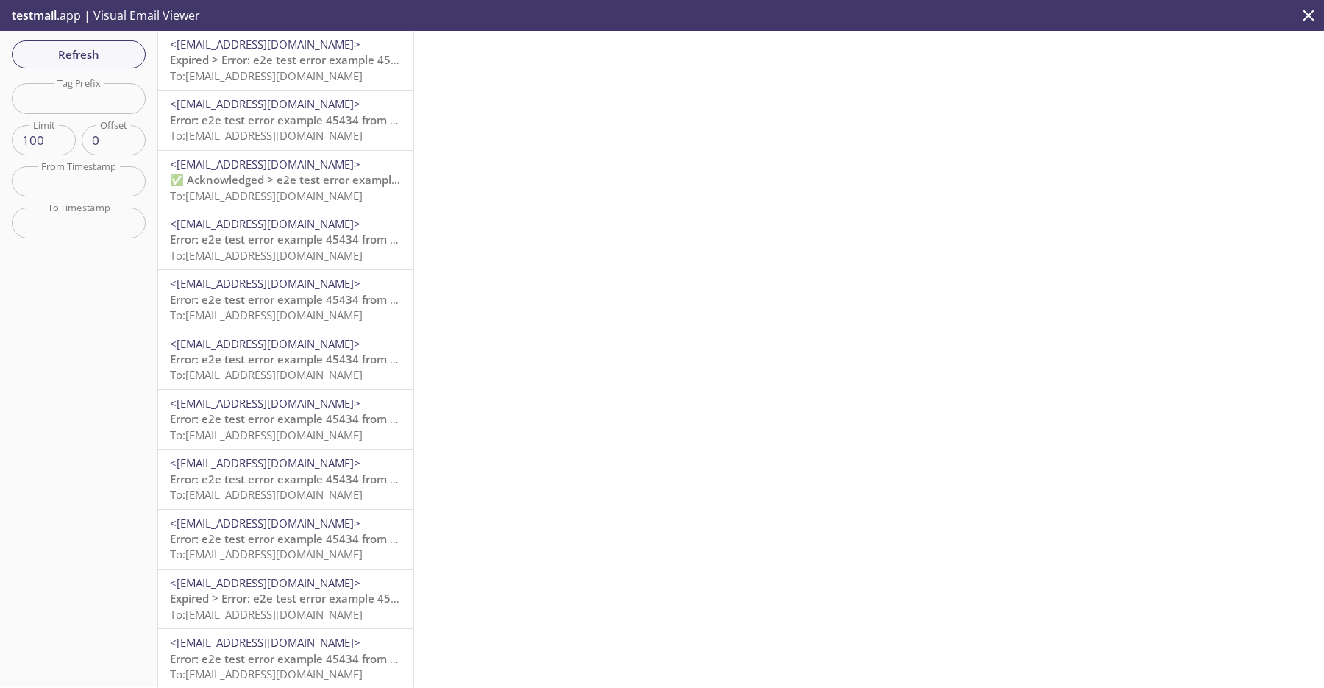
click at [363, 134] on span "To: [EMAIL_ADDRESS][DOMAIN_NAME]" at bounding box center [266, 135] width 193 height 15
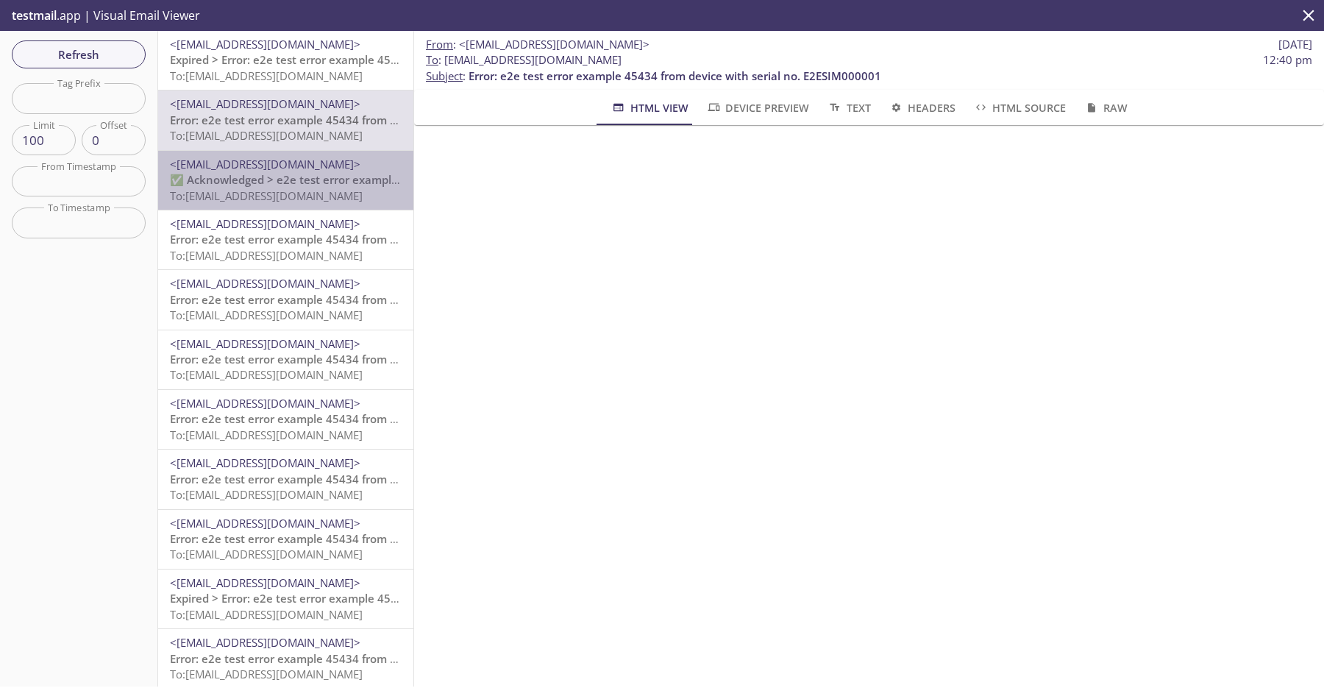
click at [313, 209] on div "<do-not-reply@sta-lab-suite.visionize.com> ✅ Acknowledged > e2e test error exam…" at bounding box center [285, 180] width 255 height 59
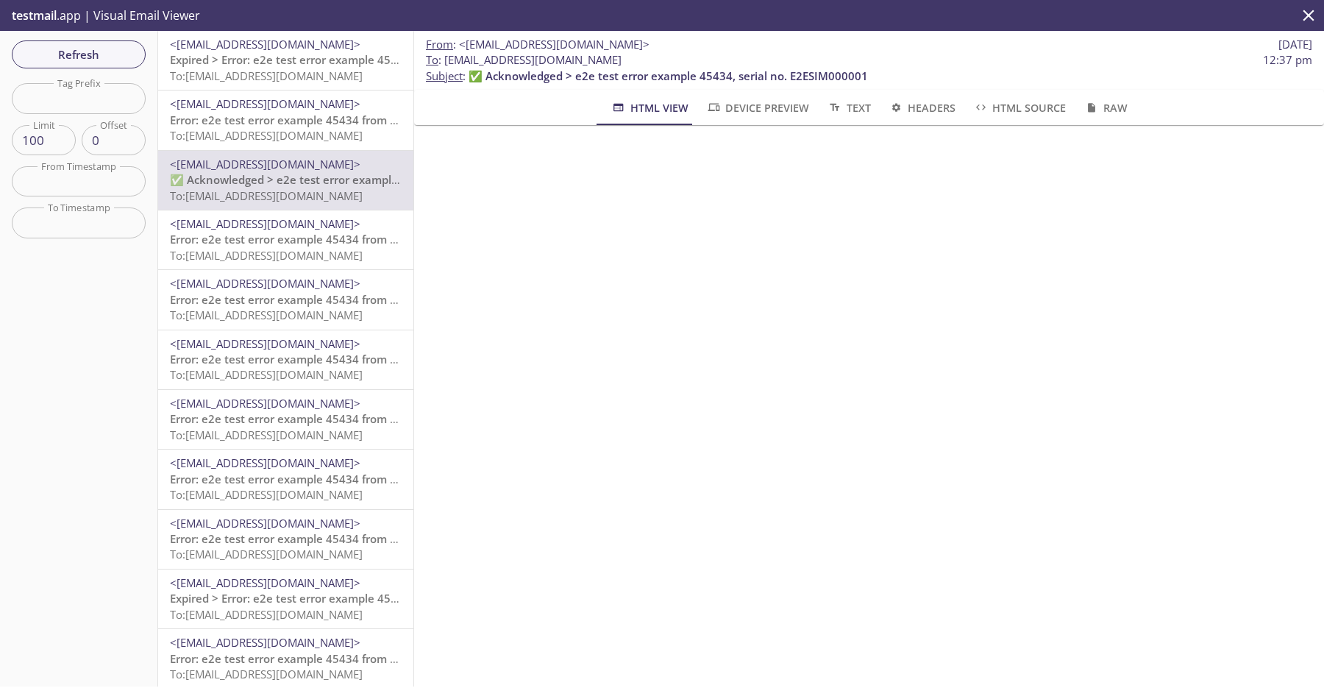
click at [336, 64] on span "Expired > Error: e2e test error example 45434 from device with serial no. E2ESI…" at bounding box center [402, 59] width 464 height 15
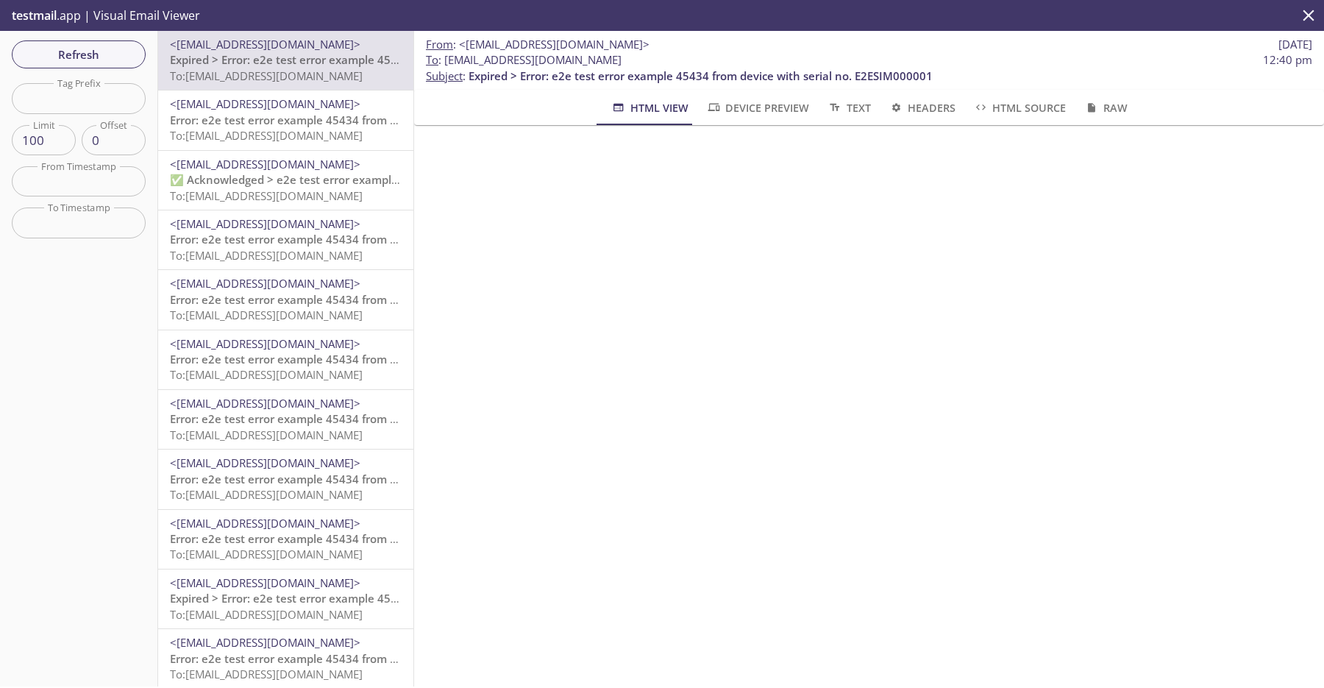
click at [290, 250] on span "To: [EMAIL_ADDRESS][DOMAIN_NAME]" at bounding box center [266, 255] width 193 height 15
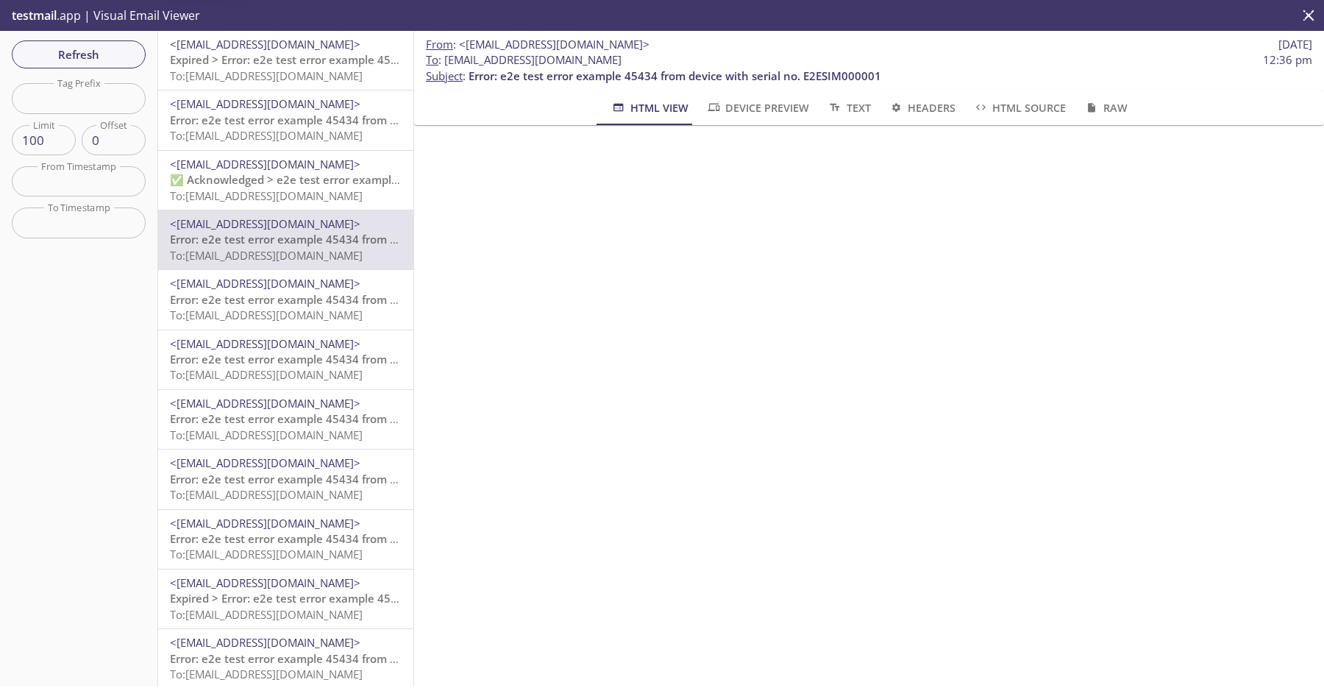
click at [324, 198] on span "To: [EMAIL_ADDRESS][DOMAIN_NAME]" at bounding box center [266, 195] width 193 height 15
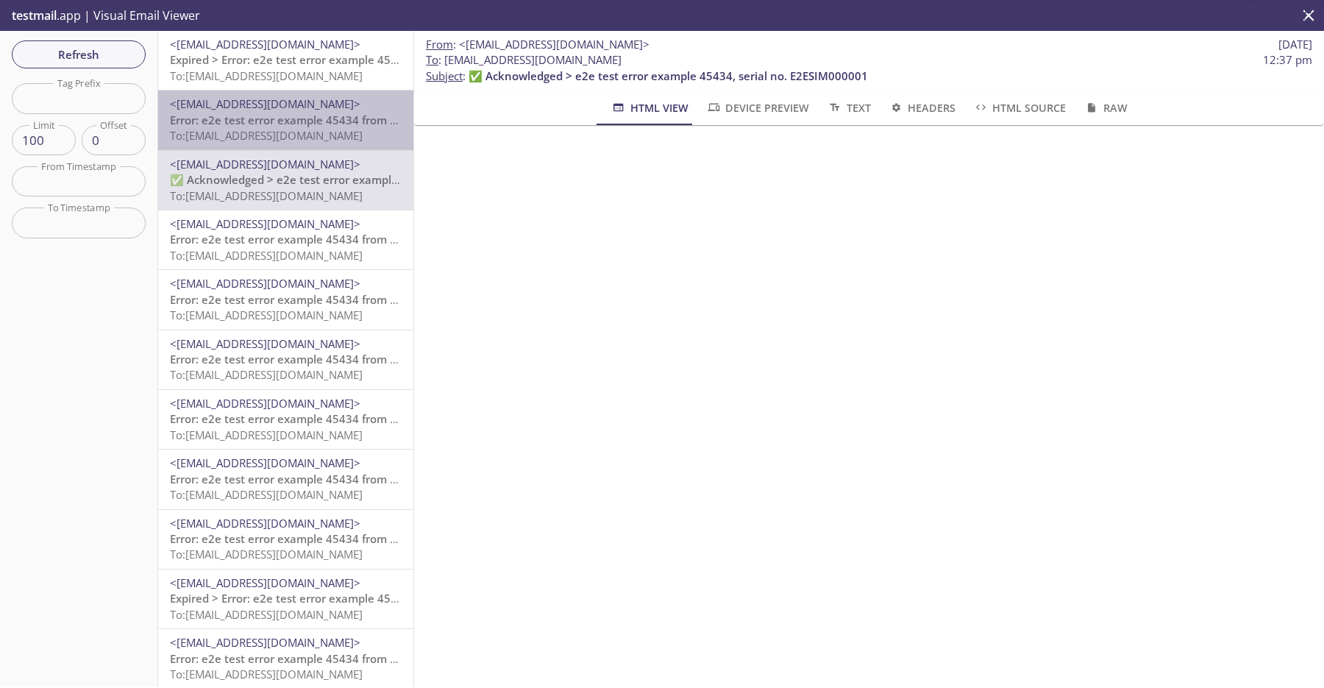
click at [337, 138] on span "To: [EMAIL_ADDRESS][DOMAIN_NAME]" at bounding box center [266, 135] width 193 height 15
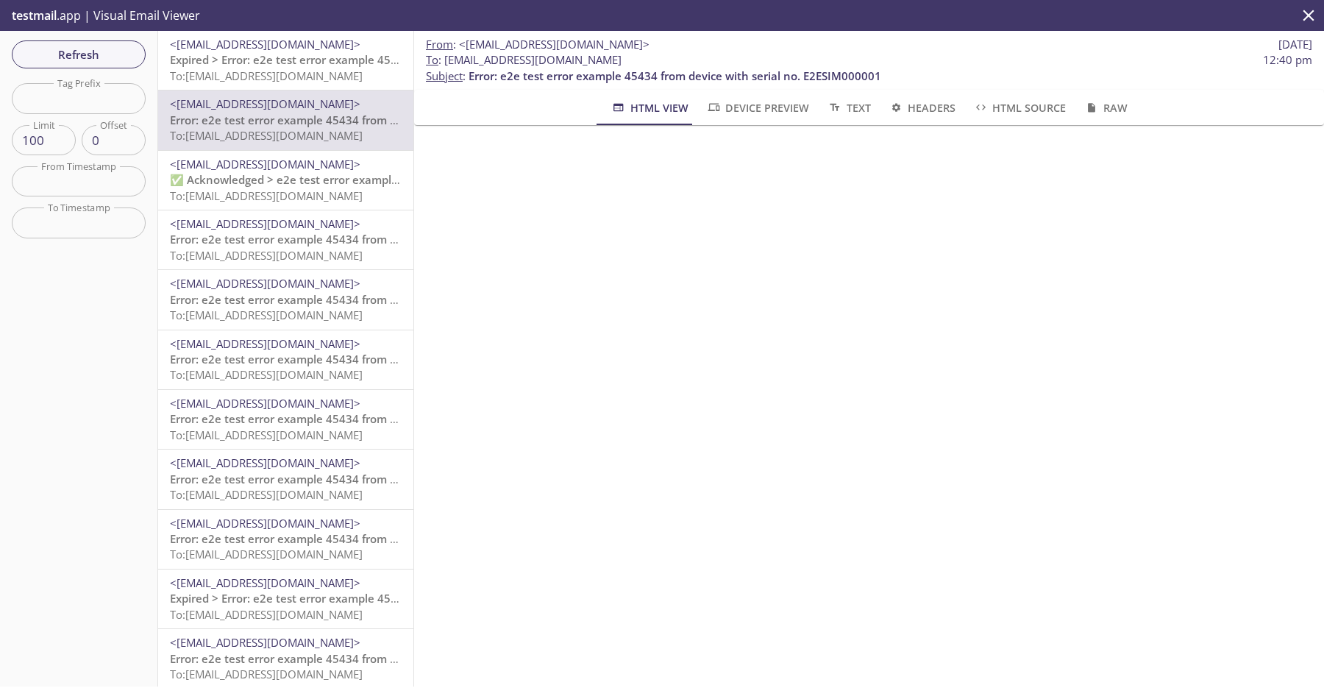
click at [363, 68] on span "To: [EMAIL_ADDRESS][DOMAIN_NAME]" at bounding box center [266, 75] width 193 height 15
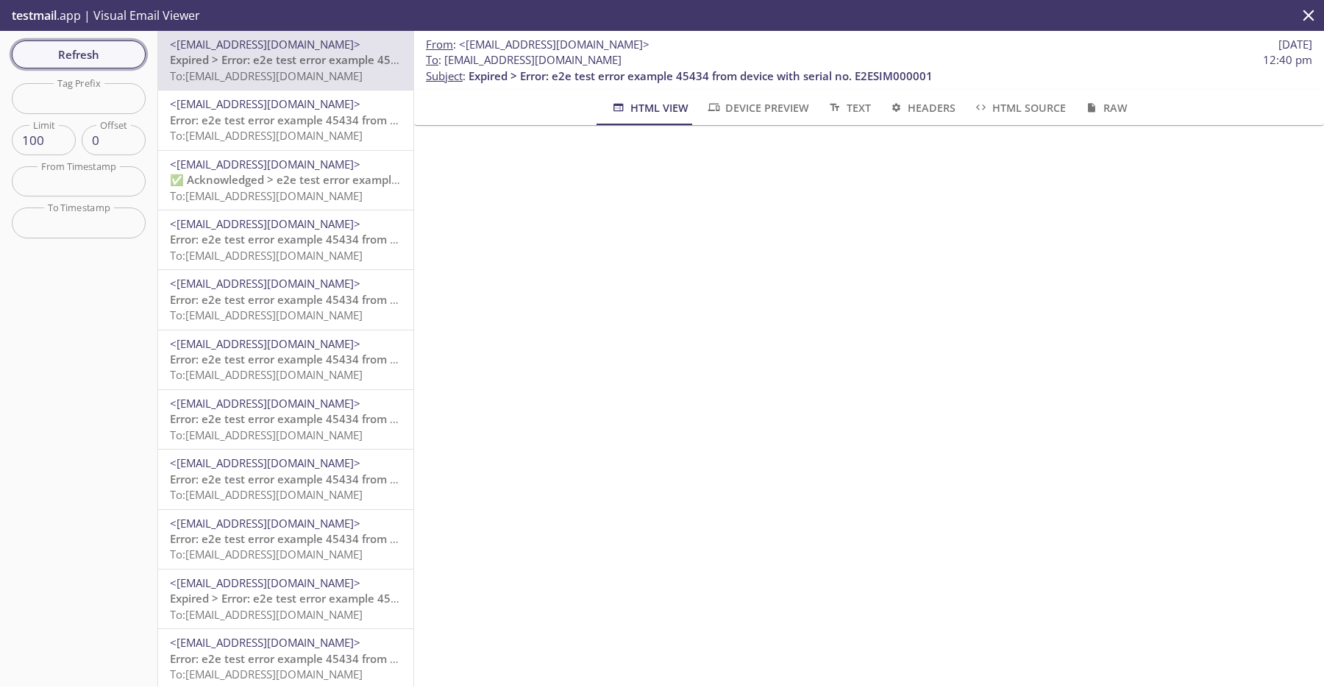
click at [101, 55] on span "Refresh" at bounding box center [79, 54] width 110 height 19
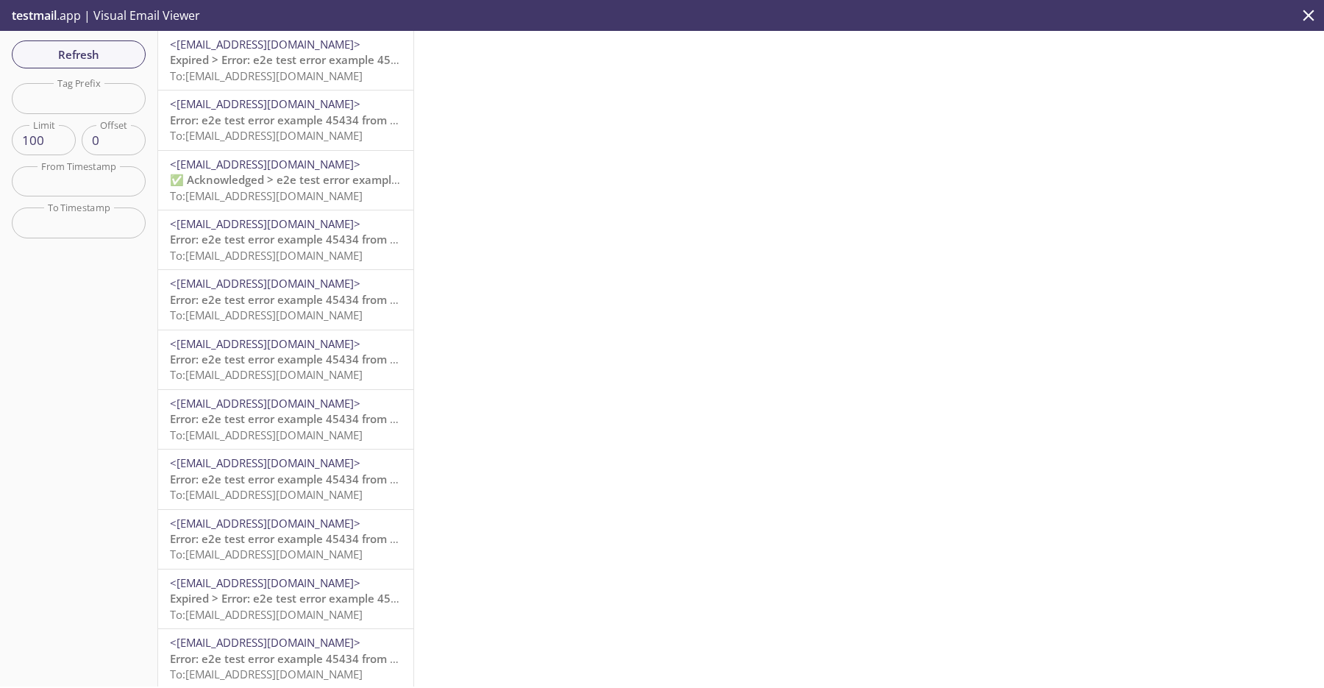
click at [335, 132] on span "To: [EMAIL_ADDRESS][DOMAIN_NAME]" at bounding box center [266, 135] width 193 height 15
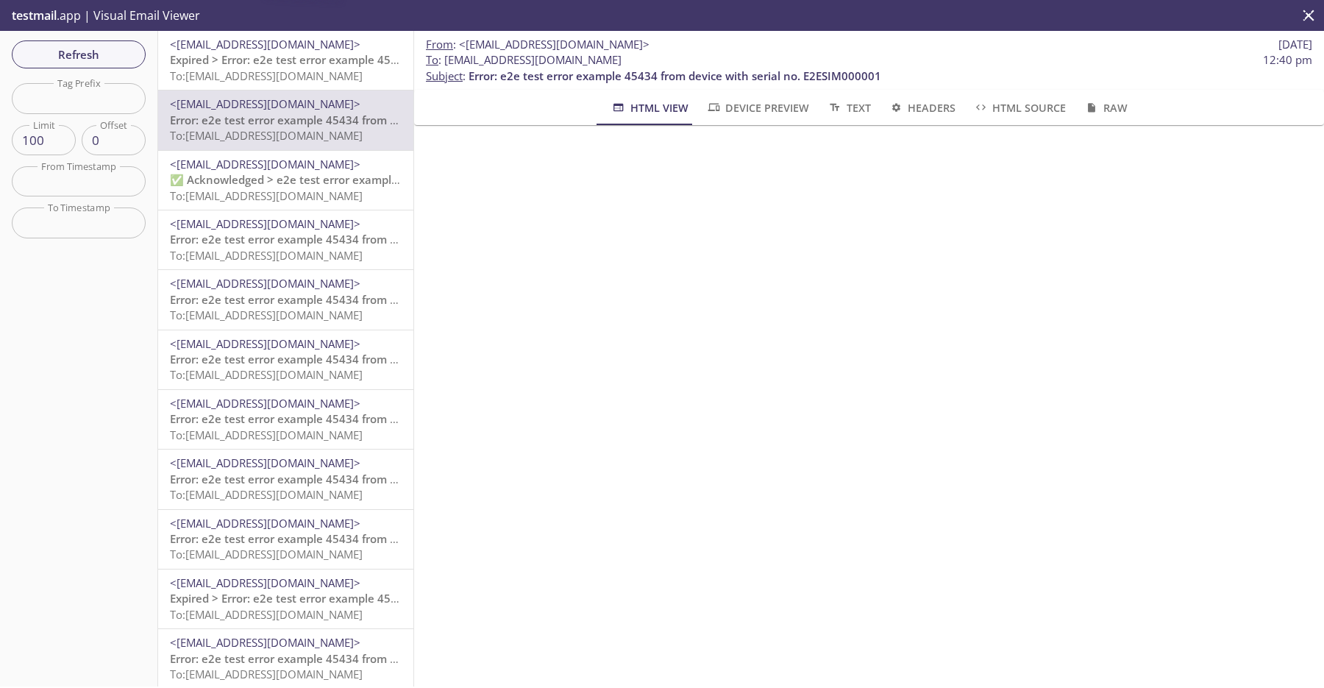
click at [336, 40] on span "<[EMAIL_ADDRESS][DOMAIN_NAME]>" at bounding box center [265, 44] width 191 height 15
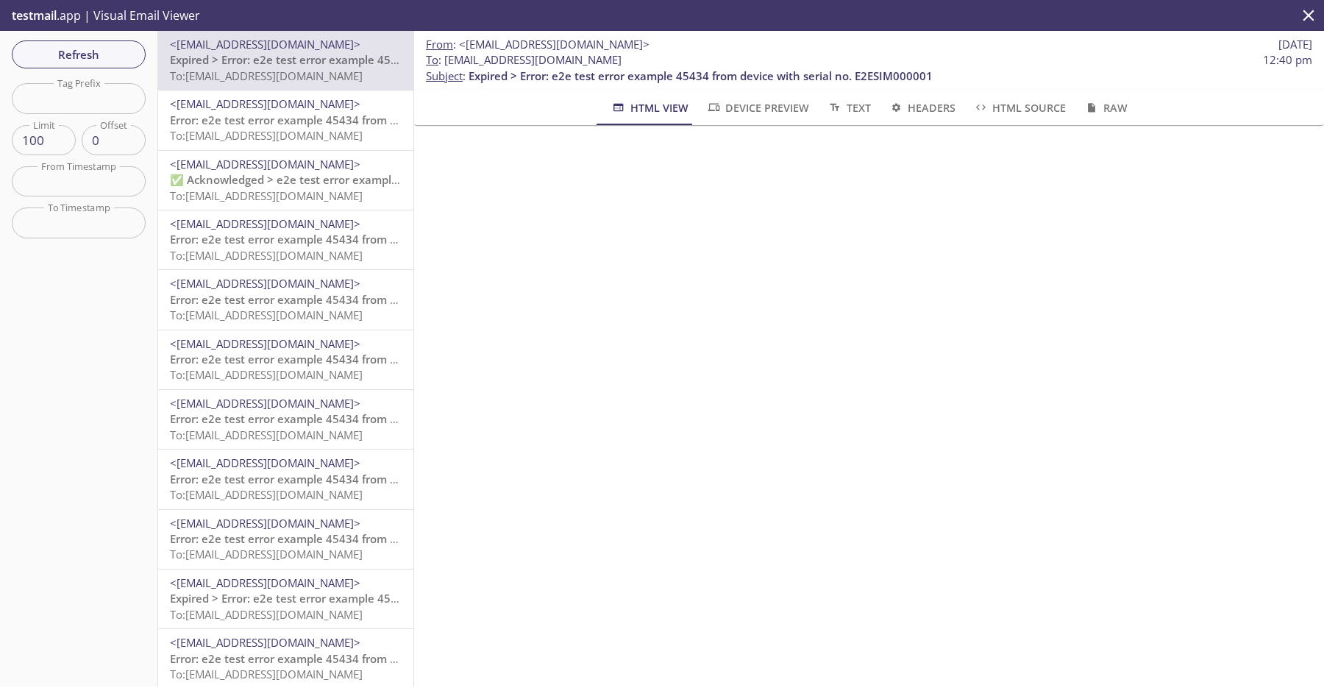
click at [266, 604] on span "Expired > Error: e2e test error example 45434 from device with serial no. E2ESI…" at bounding box center [402, 598] width 464 height 15
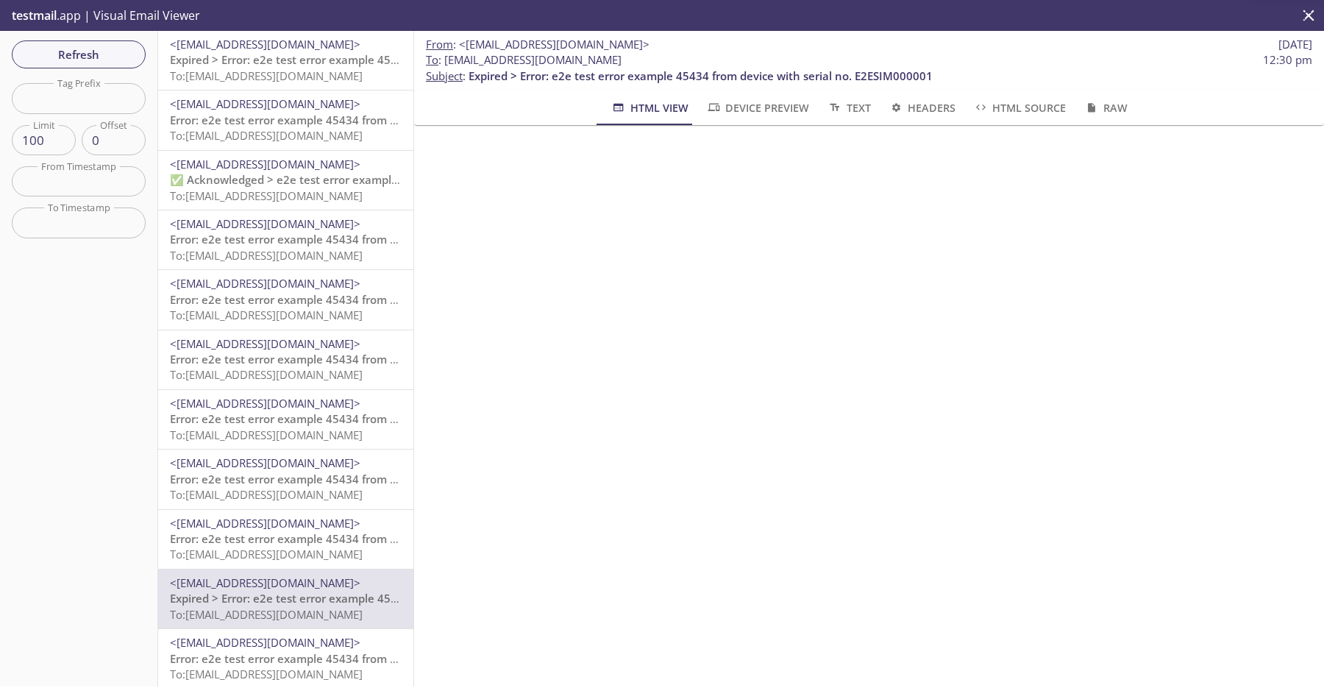
click at [322, 70] on span "To: [EMAIL_ADDRESS][DOMAIN_NAME]" at bounding box center [266, 75] width 193 height 15
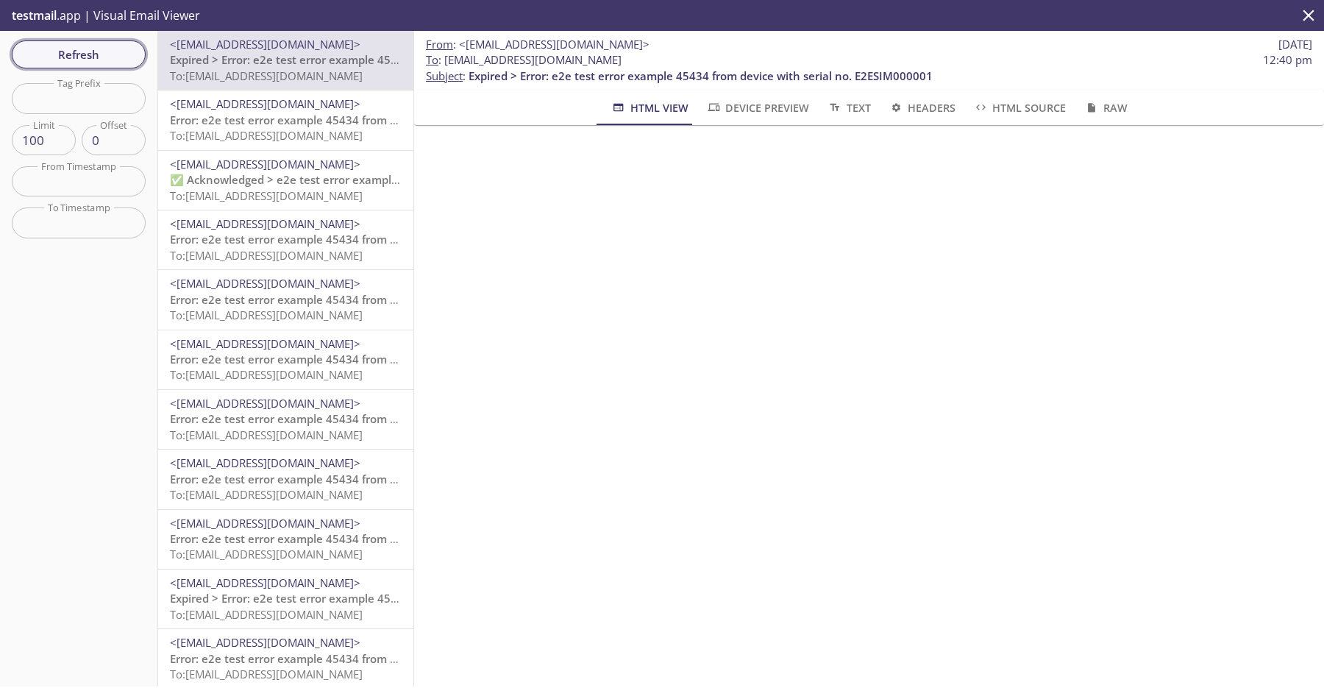
click at [95, 63] on span "Refresh" at bounding box center [79, 54] width 110 height 19
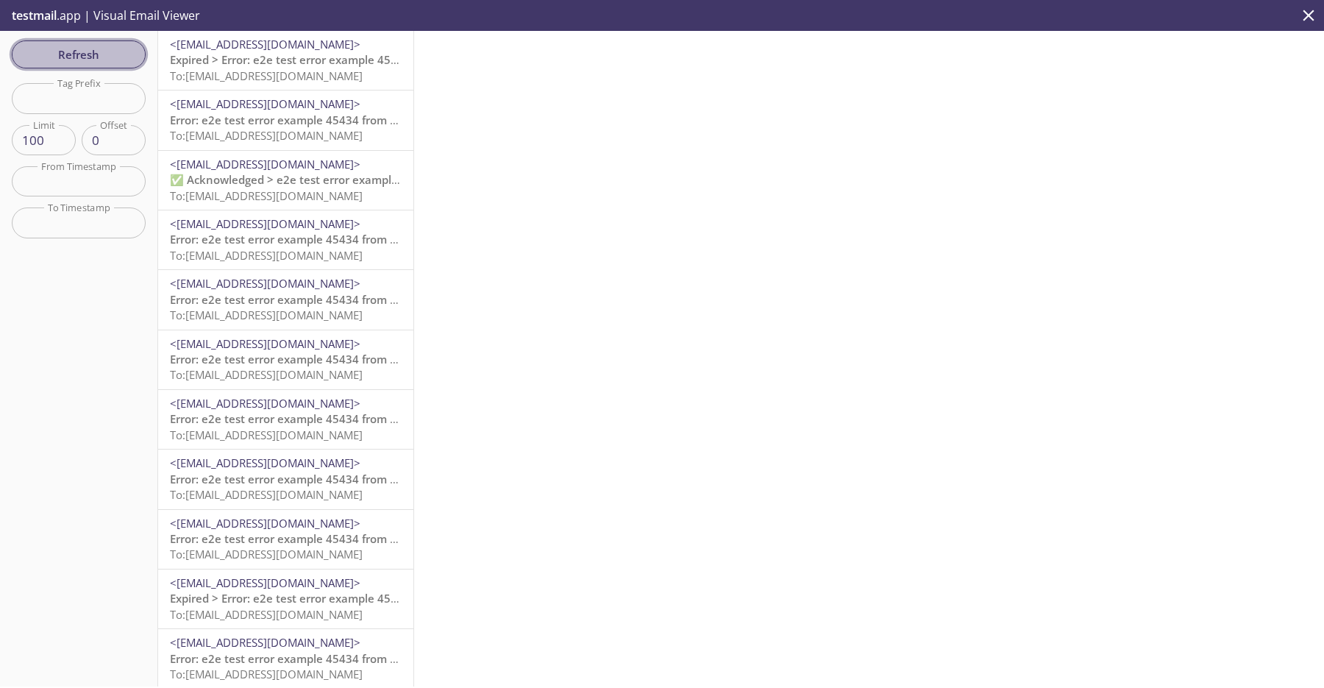
click at [107, 52] on span "Refresh" at bounding box center [79, 54] width 110 height 19
click at [105, 51] on span "Refresh" at bounding box center [79, 54] width 110 height 19
click at [246, 111] on span "<[EMAIL_ADDRESS][DOMAIN_NAME]>" at bounding box center [265, 103] width 191 height 15
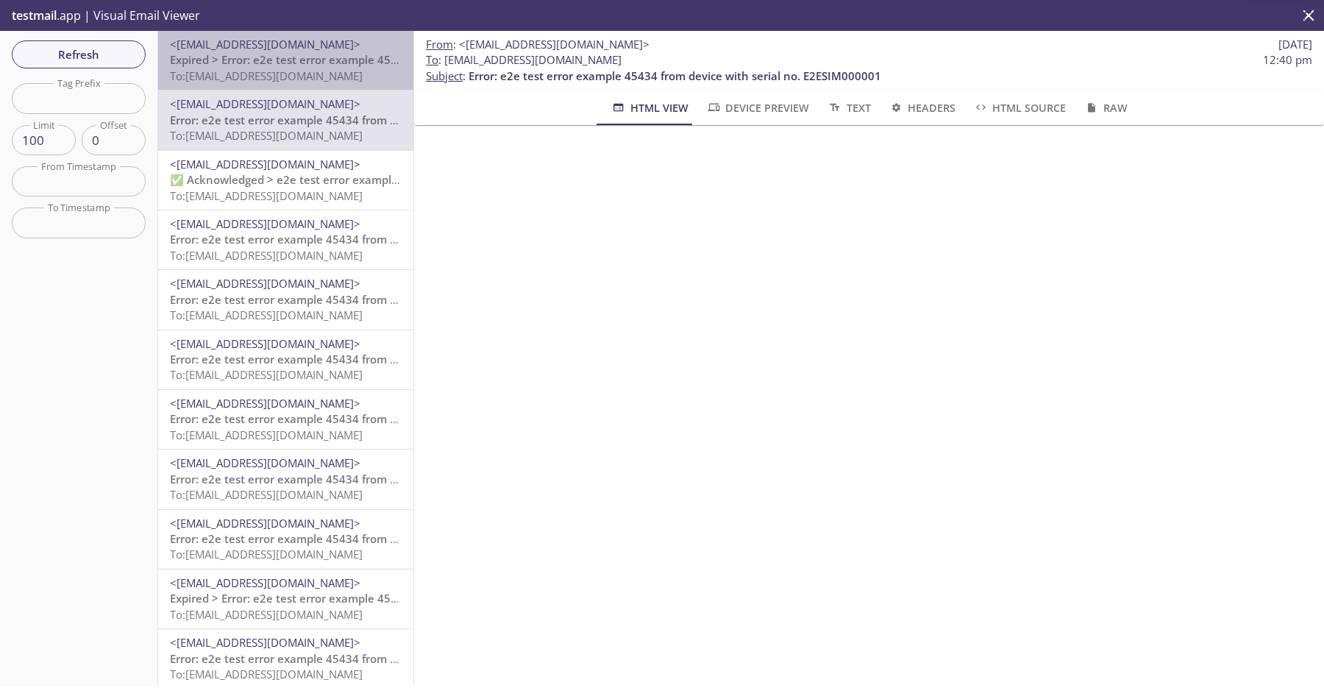
click at [316, 66] on span "Expired > Error: e2e test error example 45434 from device with serial no. E2ESI…" at bounding box center [402, 59] width 464 height 15
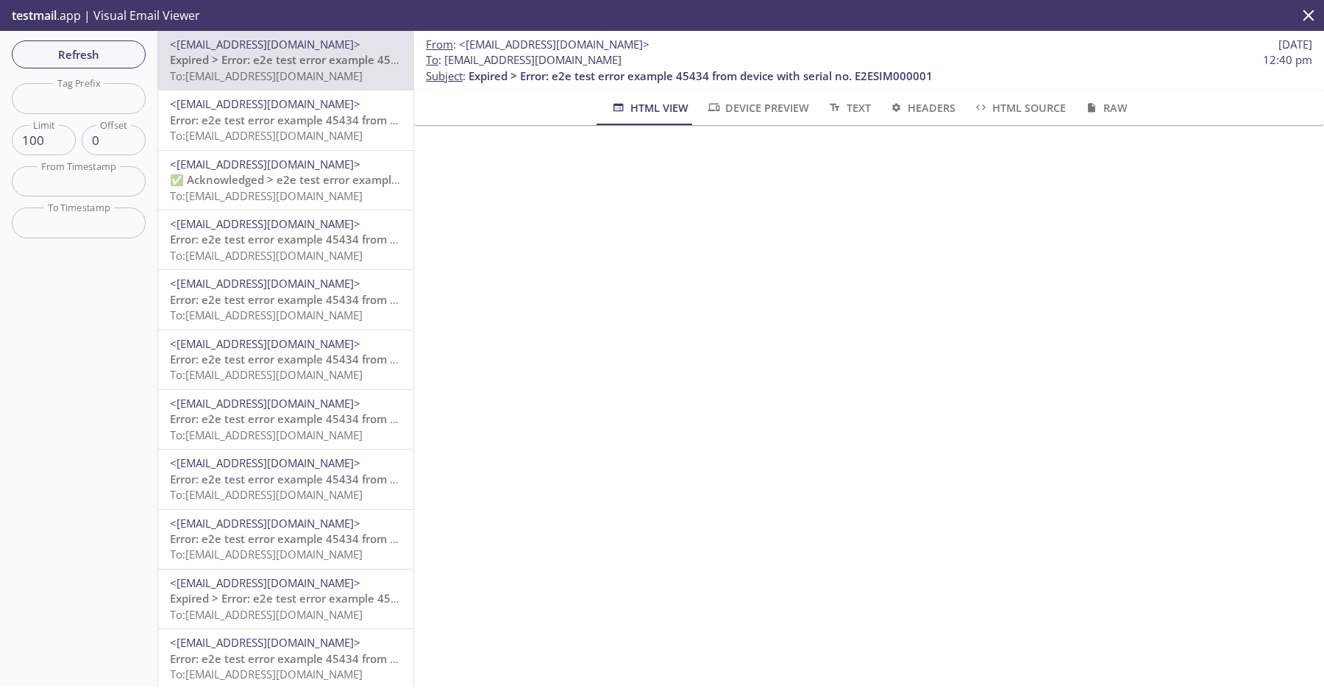
click at [316, 260] on span "To: [EMAIL_ADDRESS][DOMAIN_NAME]" at bounding box center [266, 255] width 193 height 15
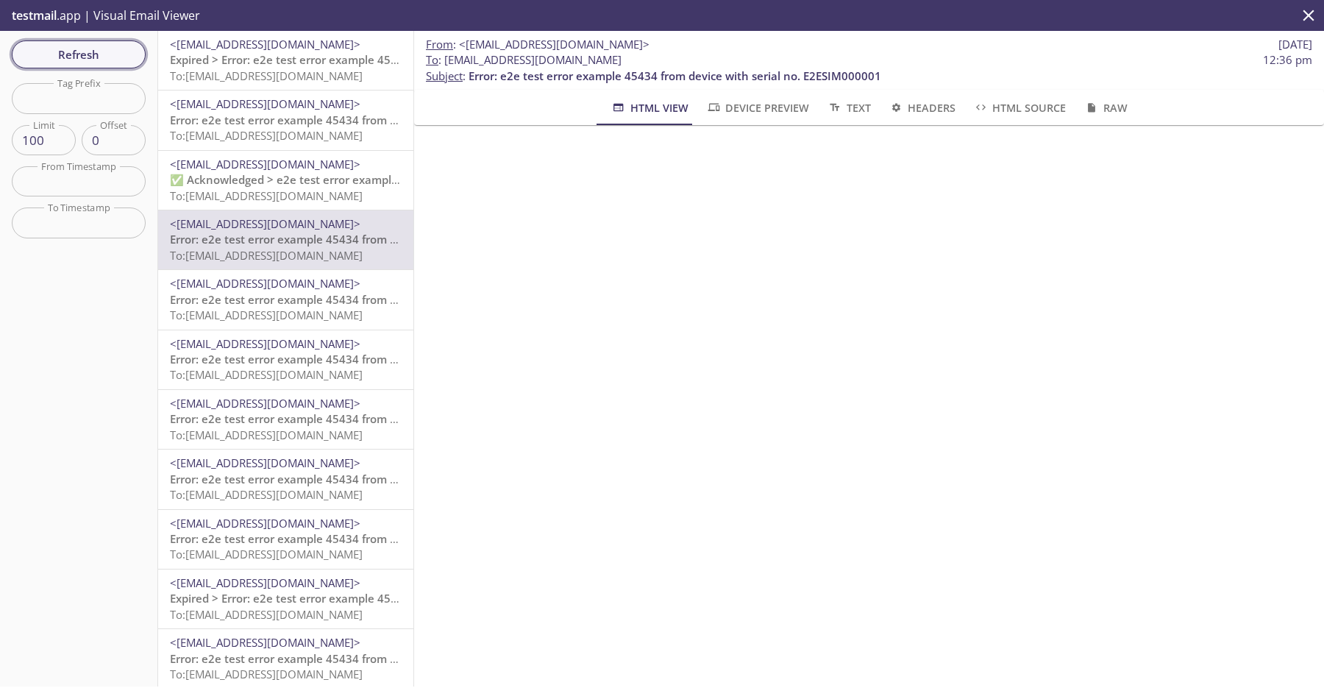
click at [82, 50] on span "Refresh" at bounding box center [79, 54] width 110 height 19
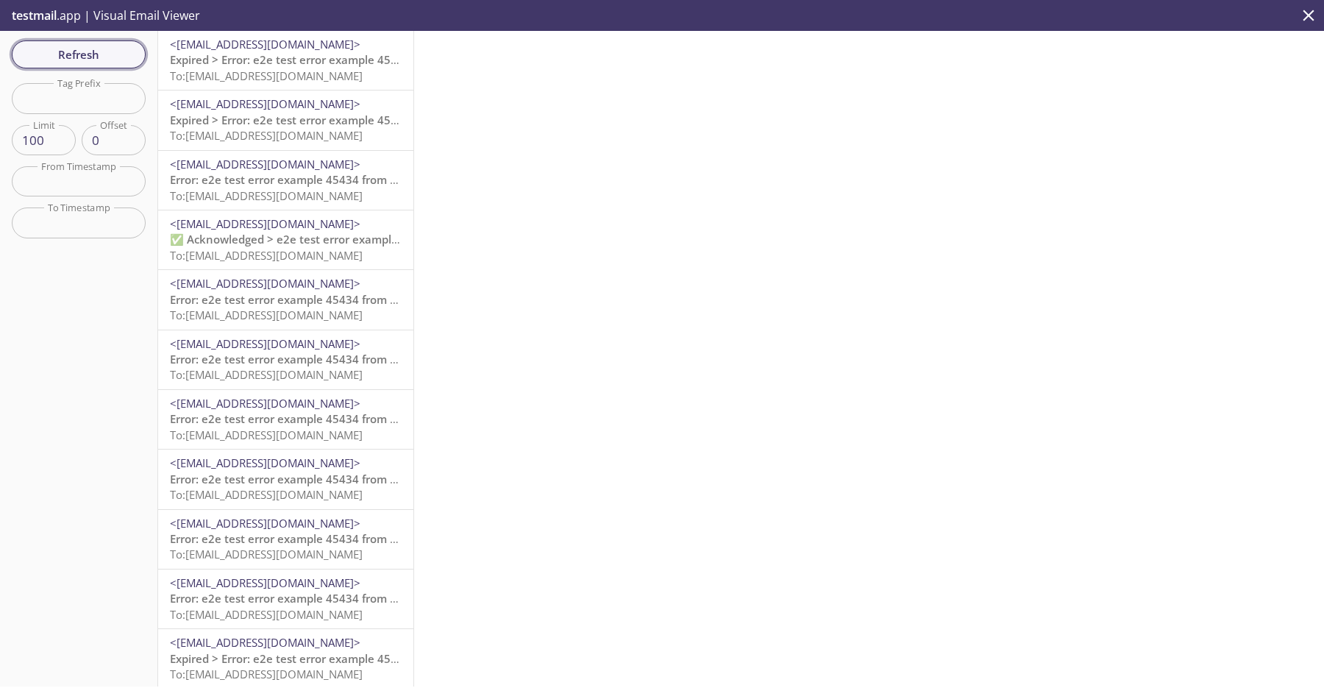
click at [119, 49] on span "Refresh" at bounding box center [79, 54] width 110 height 19
click at [271, 138] on span "To: [EMAIL_ADDRESS][DOMAIN_NAME]" at bounding box center [266, 135] width 193 height 15
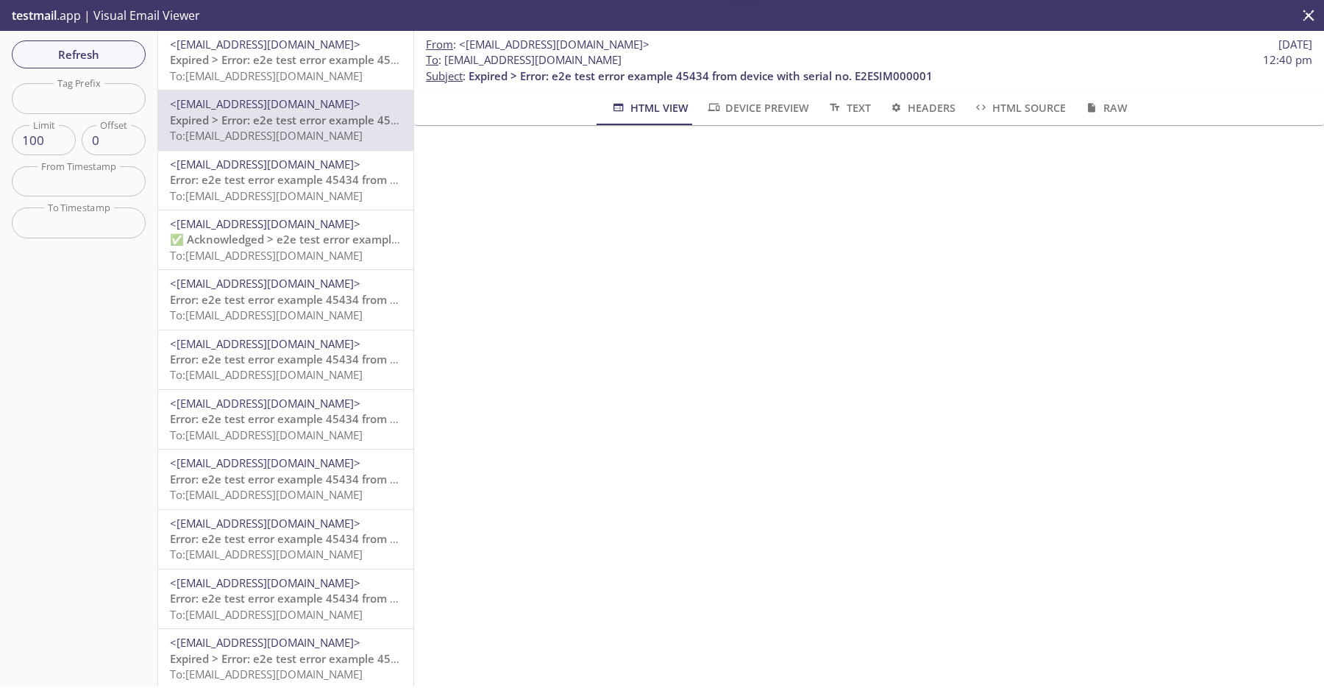
click at [344, 64] on span "Expired > Error: e2e test error example 45434 from device with serial no. E2ESI…" at bounding box center [402, 59] width 464 height 15
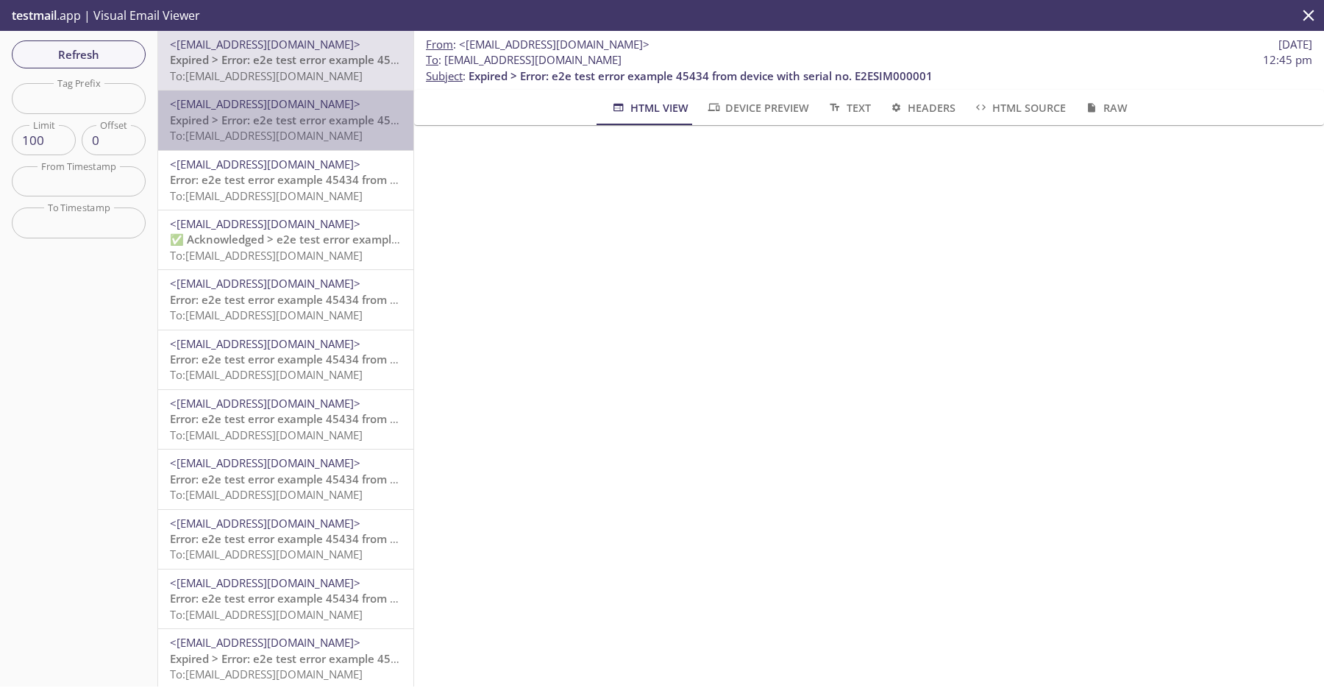
click at [318, 132] on span "To: [EMAIL_ADDRESS][DOMAIN_NAME]" at bounding box center [266, 135] width 193 height 15
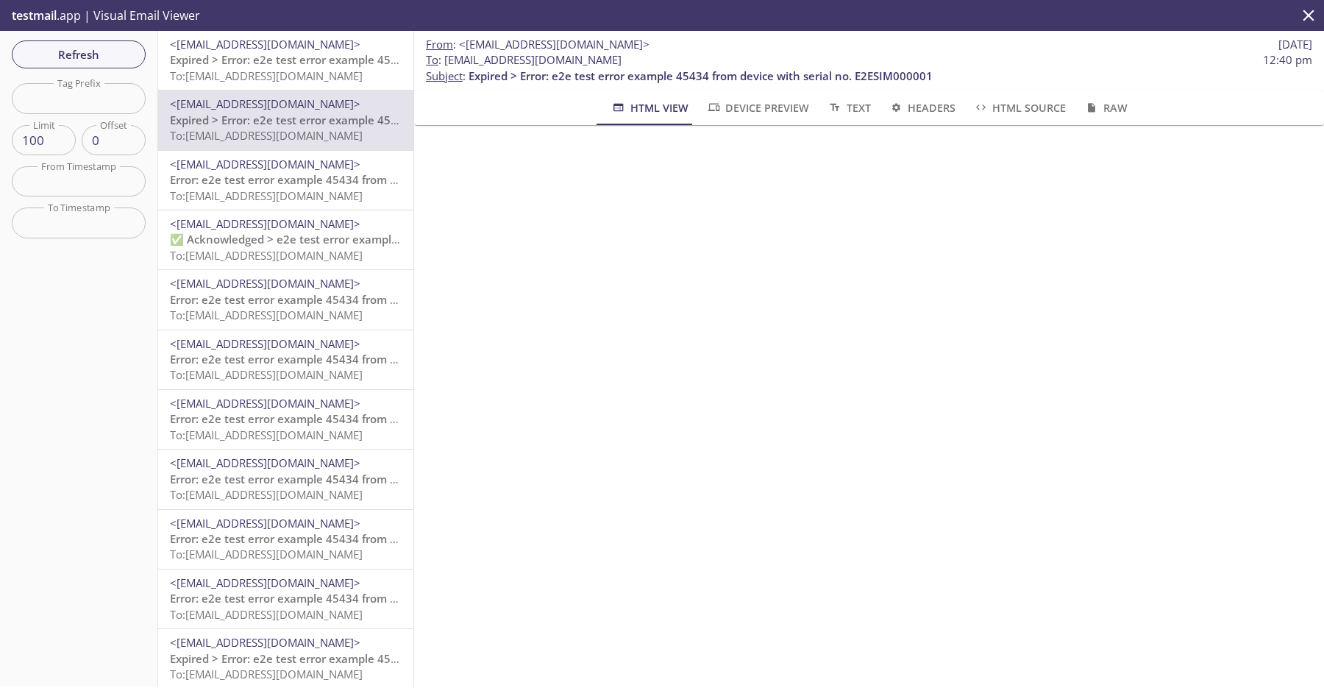
click at [335, 83] on span "To: [EMAIL_ADDRESS][DOMAIN_NAME]" at bounding box center [266, 75] width 193 height 15
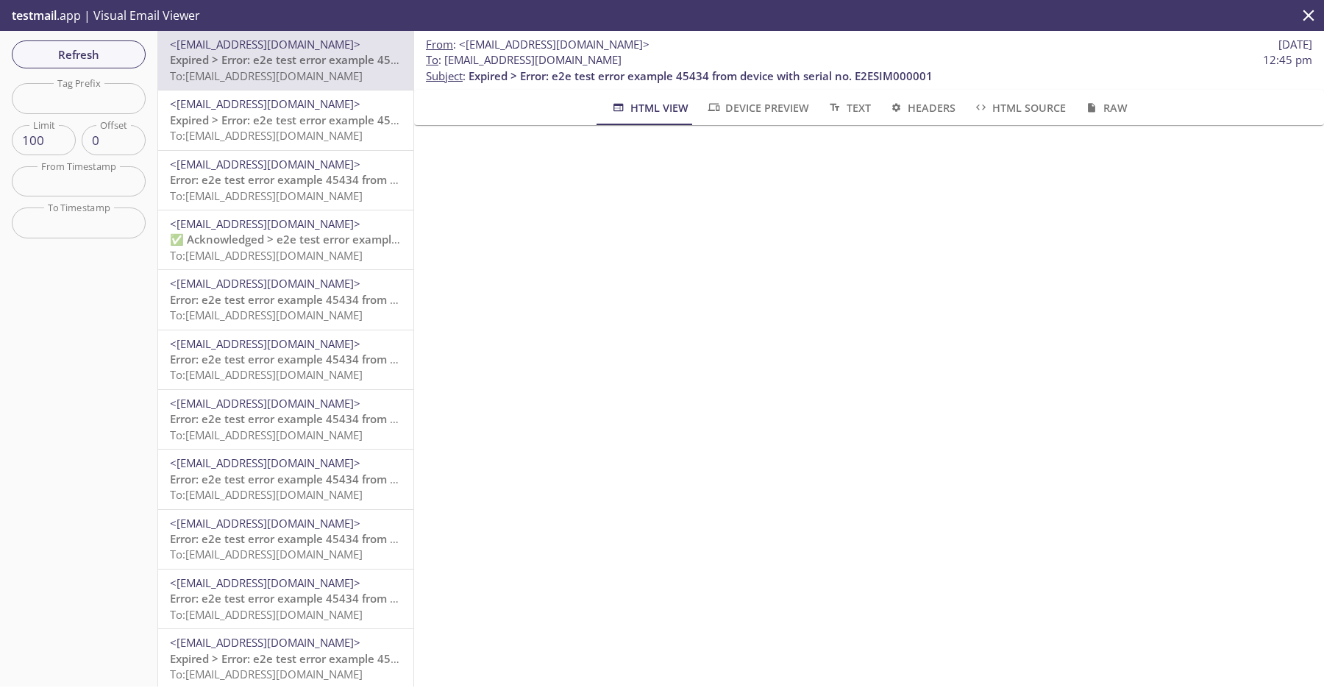
click at [333, 132] on span "To: [EMAIL_ADDRESS][DOMAIN_NAME]" at bounding box center [266, 135] width 193 height 15
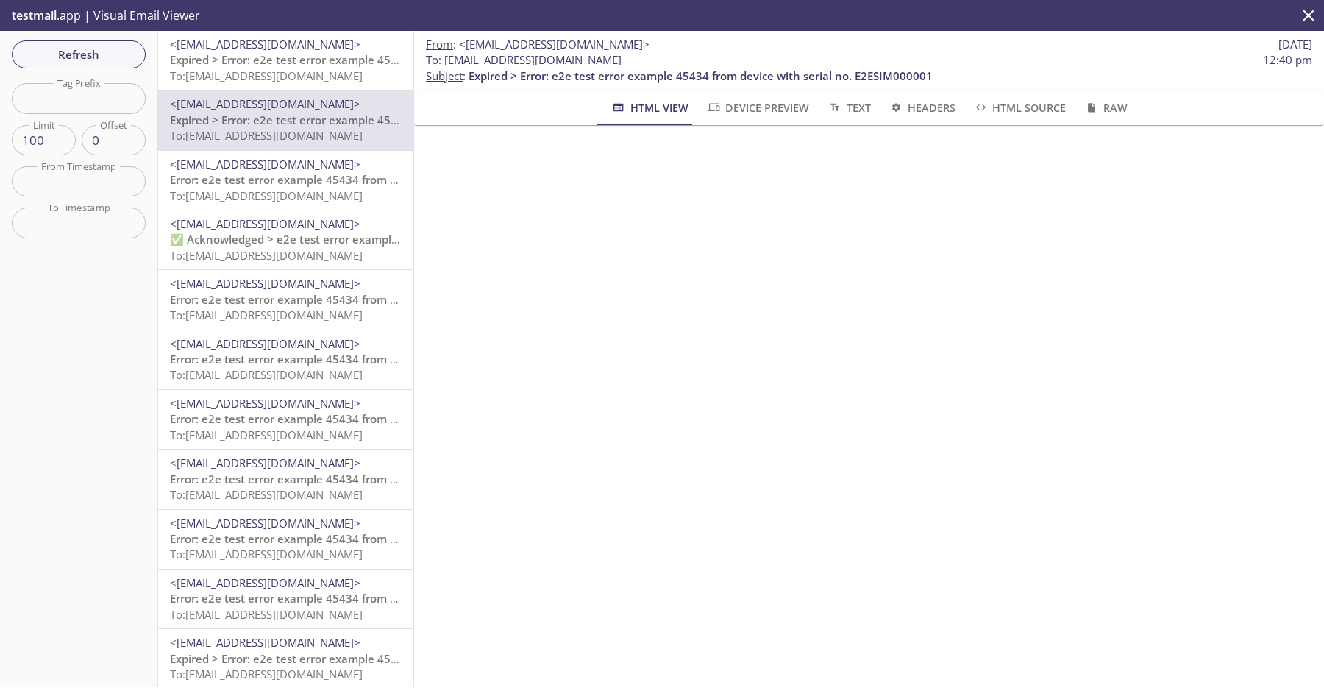
click at [313, 198] on span "To: [EMAIL_ADDRESS][DOMAIN_NAME]" at bounding box center [266, 195] width 193 height 15
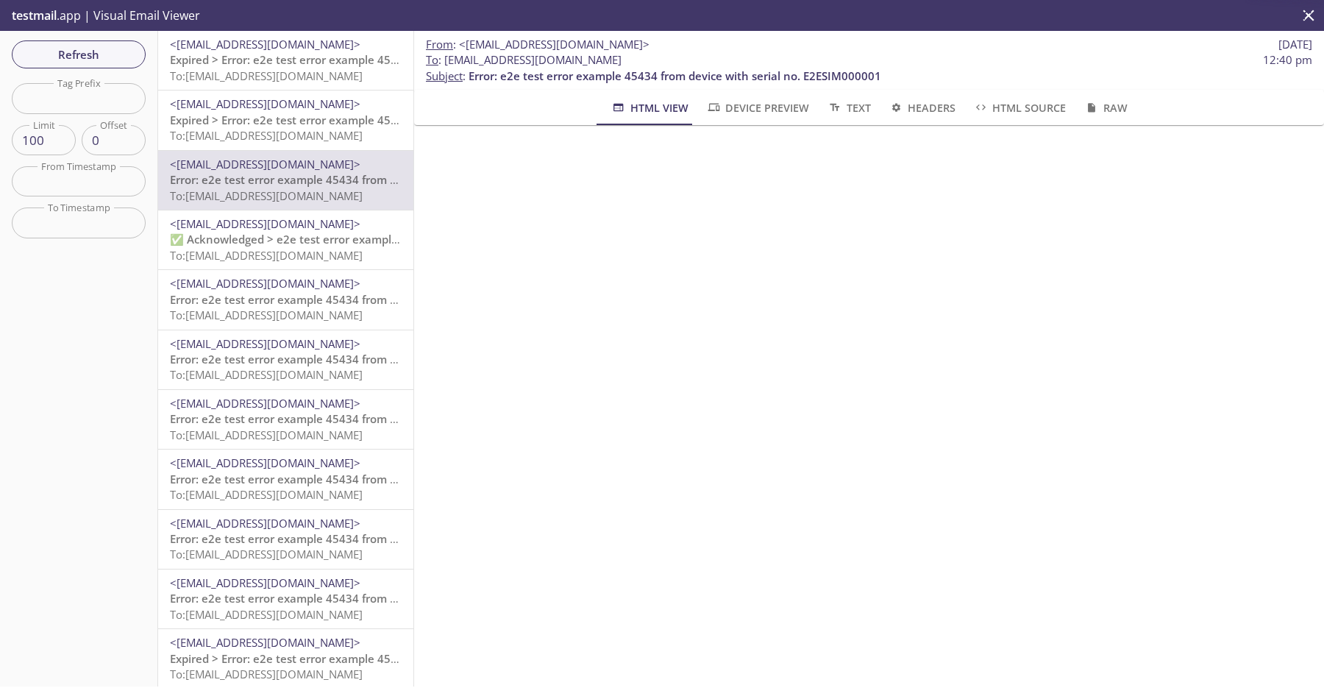
click at [299, 357] on span "Error: e2e test error example 45434 from device with serial no. E2ESIM000001" at bounding box center [376, 359] width 413 height 15
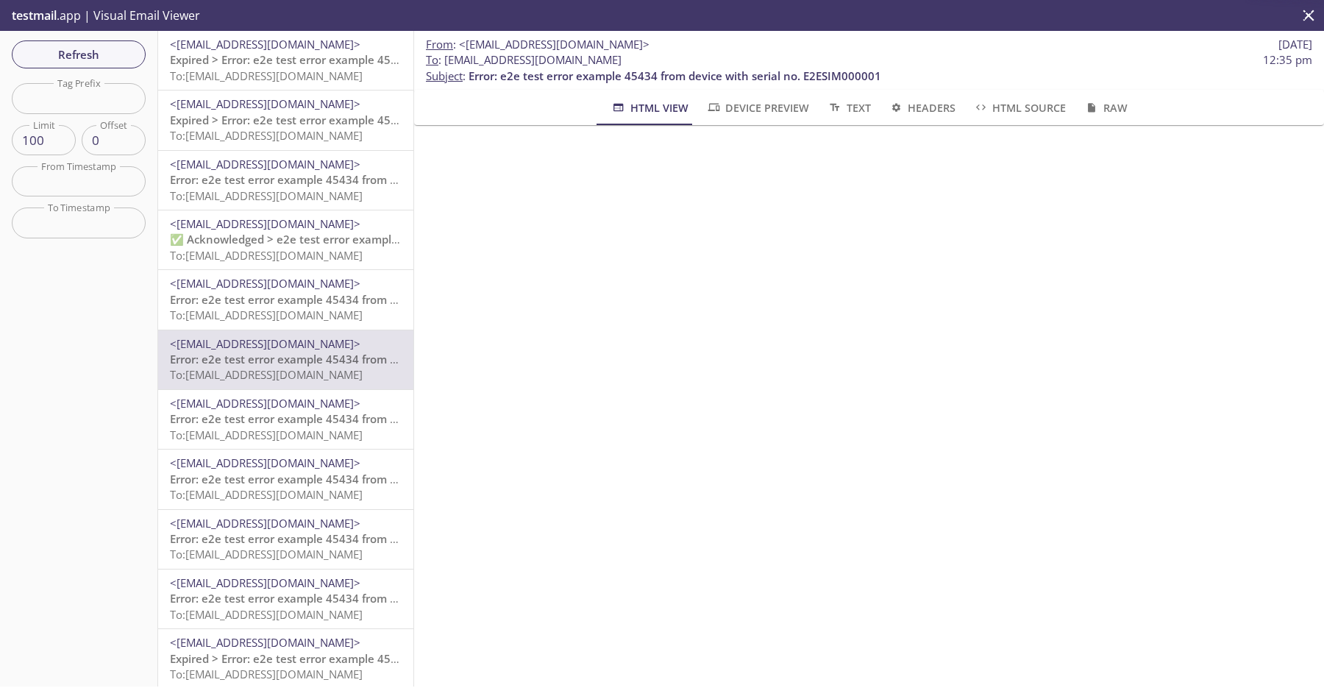
click at [321, 317] on span "To: [EMAIL_ADDRESS][DOMAIN_NAME]" at bounding box center [266, 314] width 193 height 15
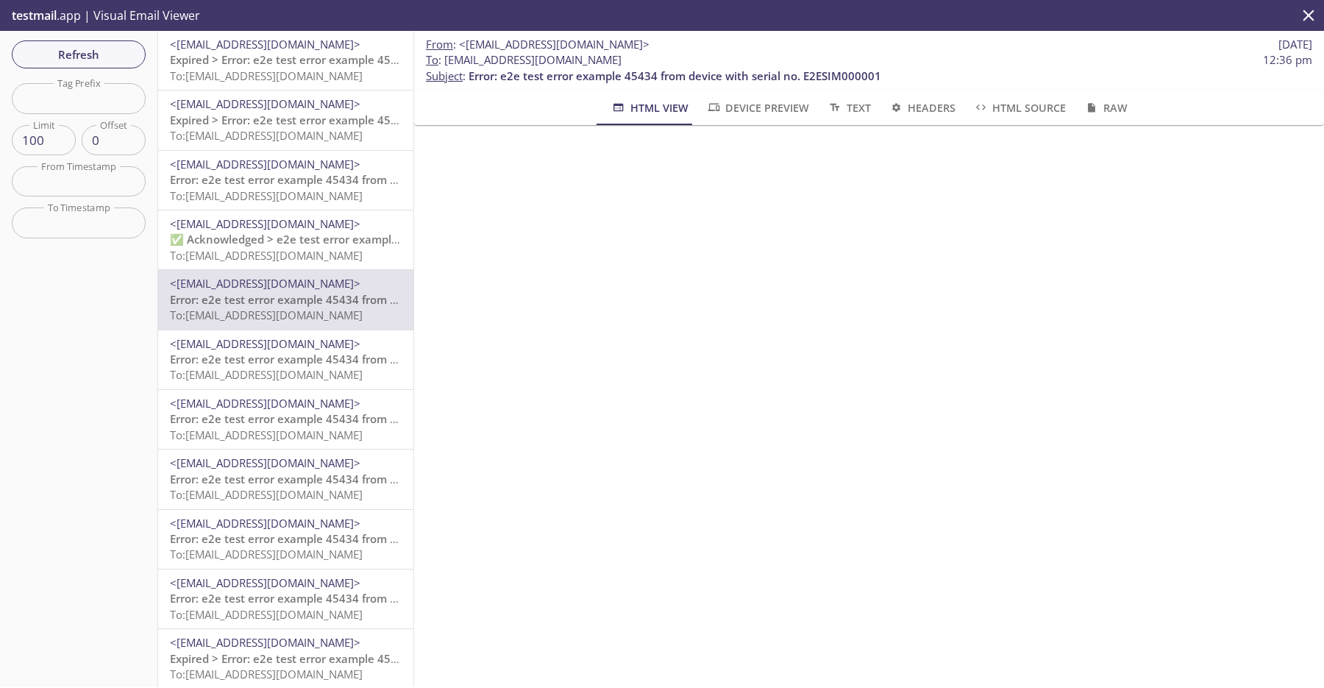
click at [337, 357] on span "Error: e2e test error example 45434 from device with serial no. E2ESIM000001" at bounding box center [376, 359] width 413 height 15
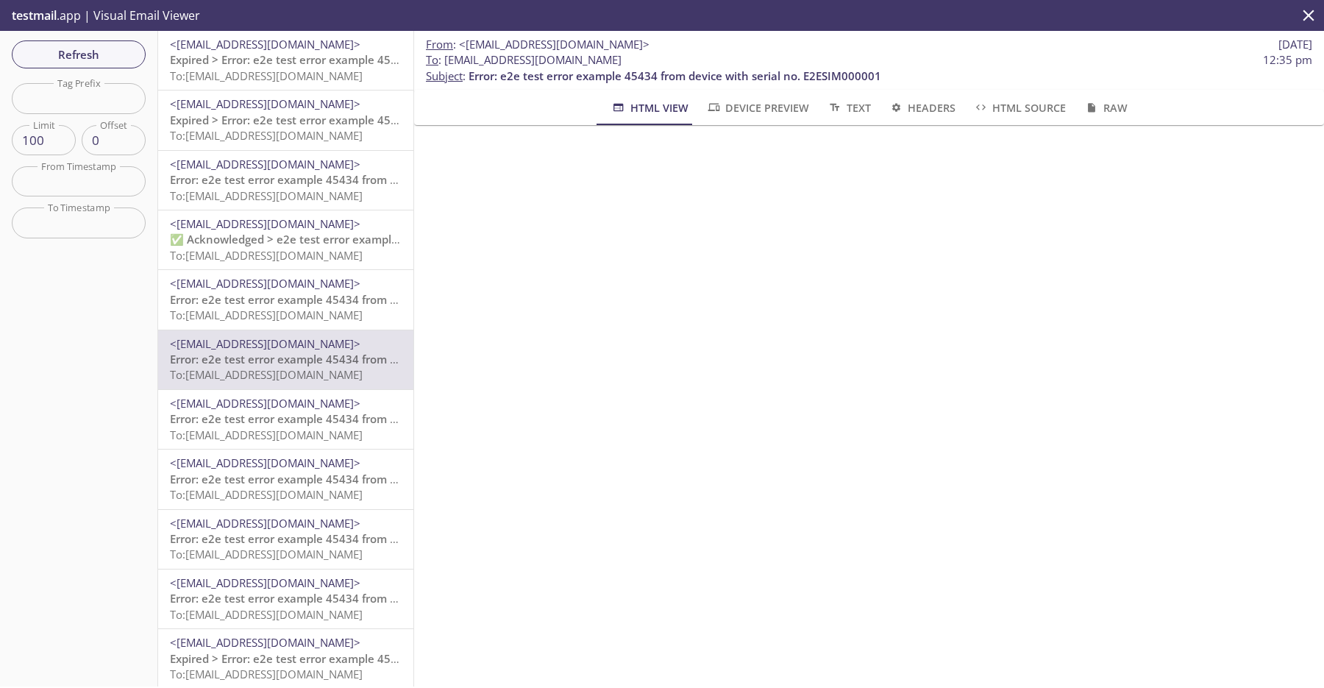
click at [332, 411] on span "Error: e2e test error example 45434 from device with serial no. E2ESIM000001" at bounding box center [376, 418] width 413 height 15
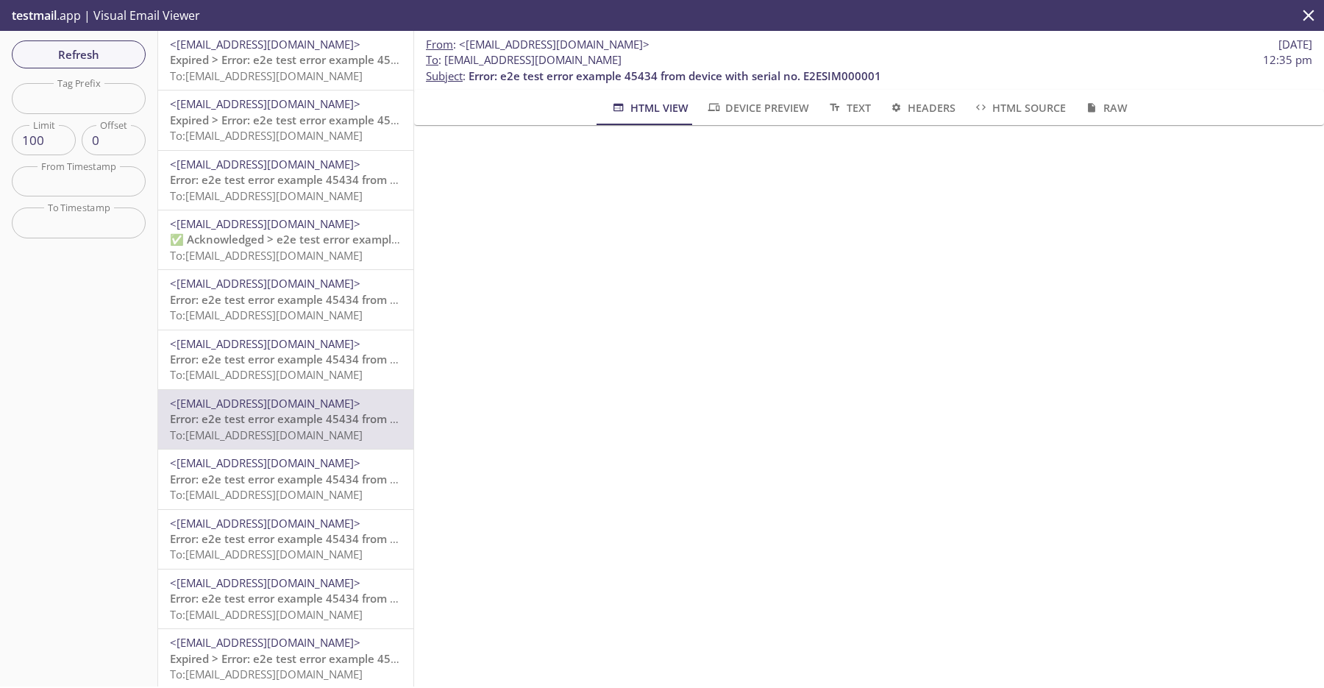
click at [336, 373] on span "To: [EMAIL_ADDRESS][DOMAIN_NAME]" at bounding box center [266, 374] width 193 height 15
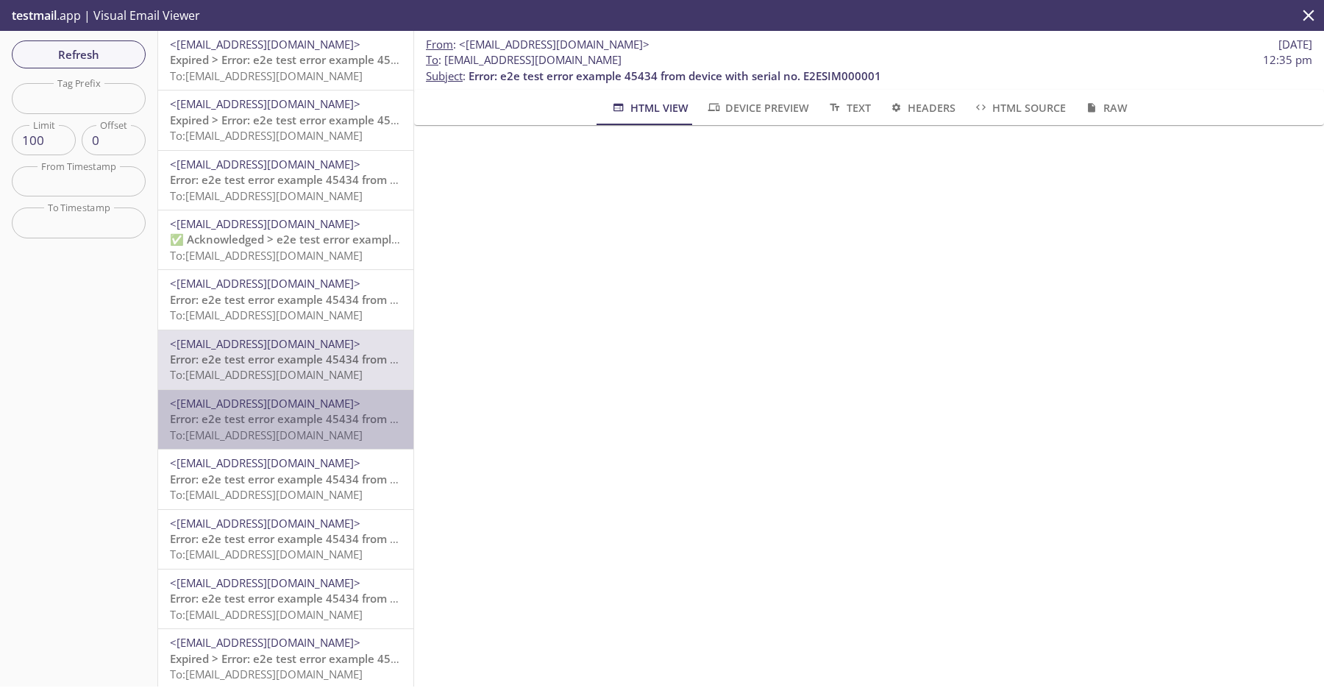
click at [330, 418] on span "Error: e2e test error example 45434 from device with serial no. E2ESIM000001" at bounding box center [376, 418] width 413 height 15
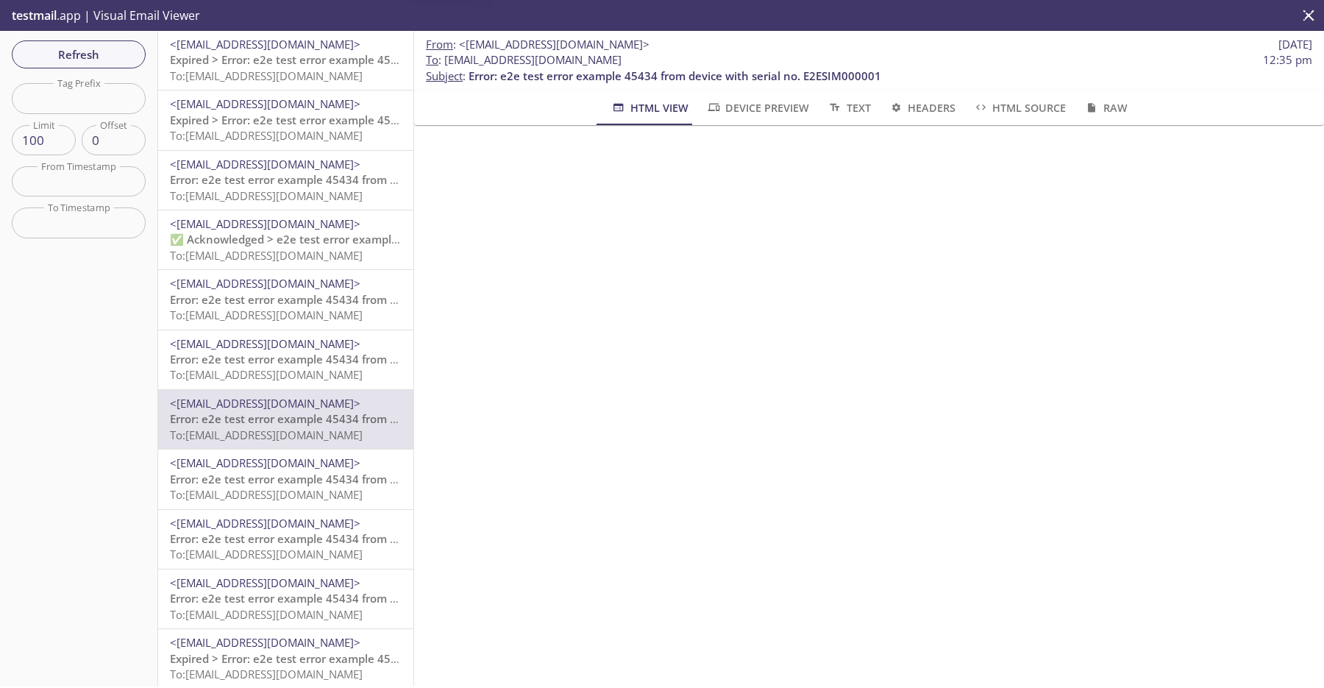
click at [329, 370] on span "To: [EMAIL_ADDRESS][DOMAIN_NAME]" at bounding box center [266, 374] width 193 height 15
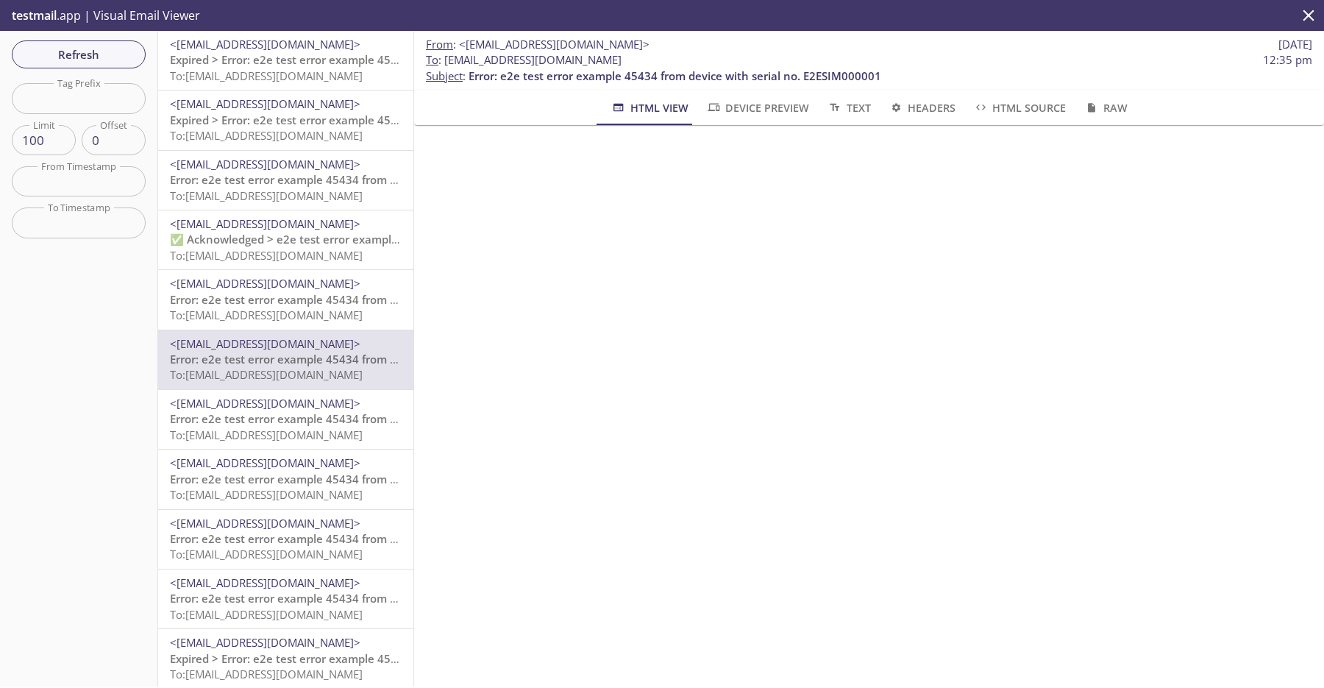
click at [341, 313] on span "To: [EMAIL_ADDRESS][DOMAIN_NAME]" at bounding box center [266, 314] width 193 height 15
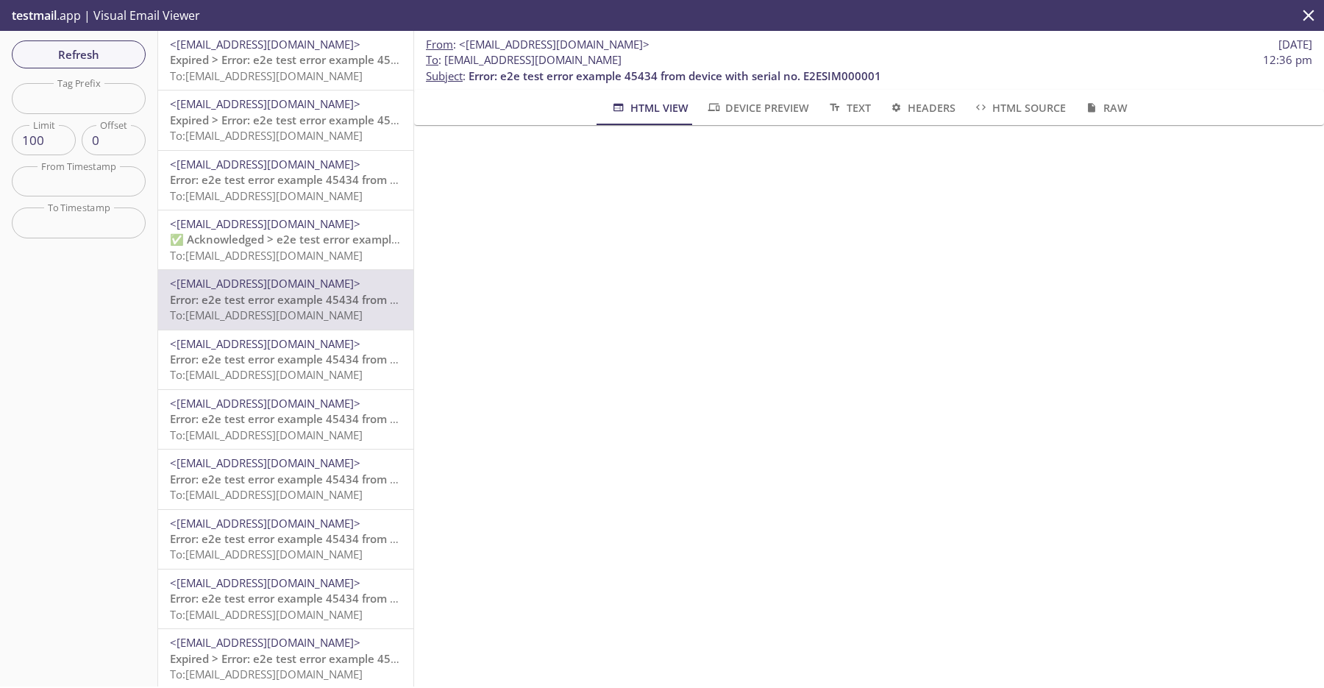
click at [306, 364] on span "Error: e2e test error example 45434 from device with serial no. E2ESIM000001" at bounding box center [376, 359] width 413 height 15
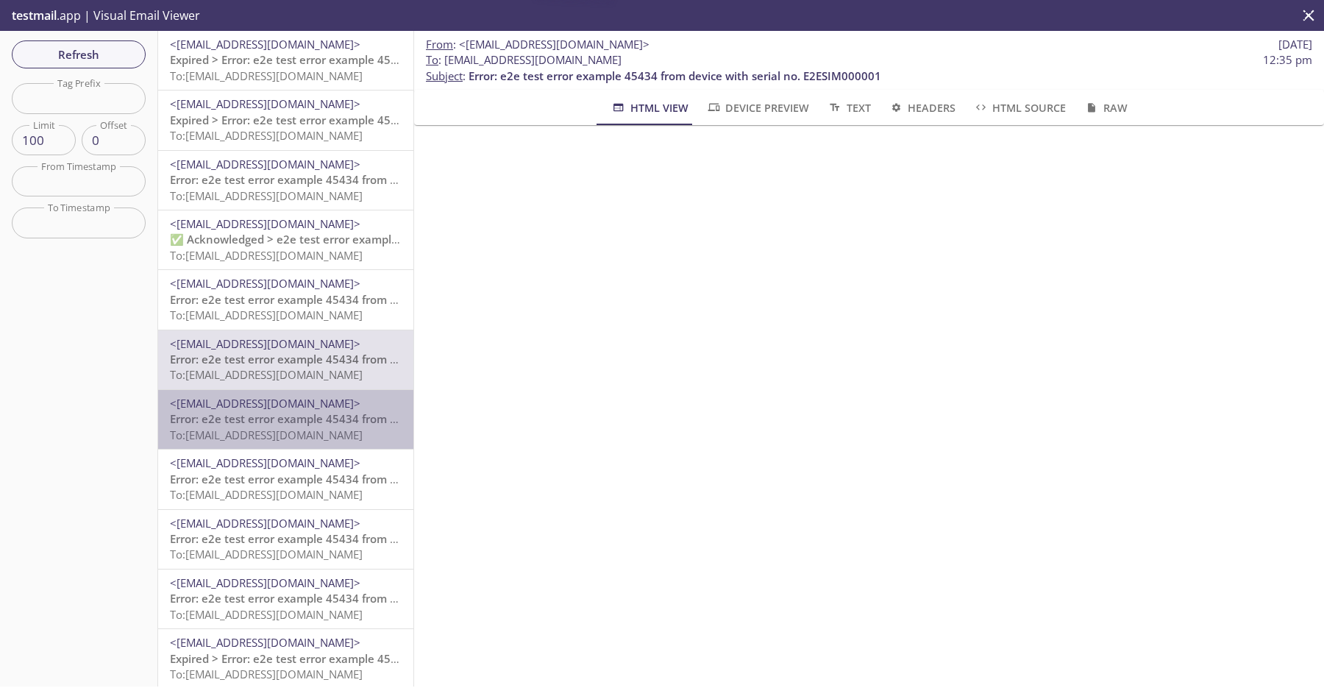
click at [306, 410] on span "<[EMAIL_ADDRESS][DOMAIN_NAME]>" at bounding box center [265, 403] width 191 height 15
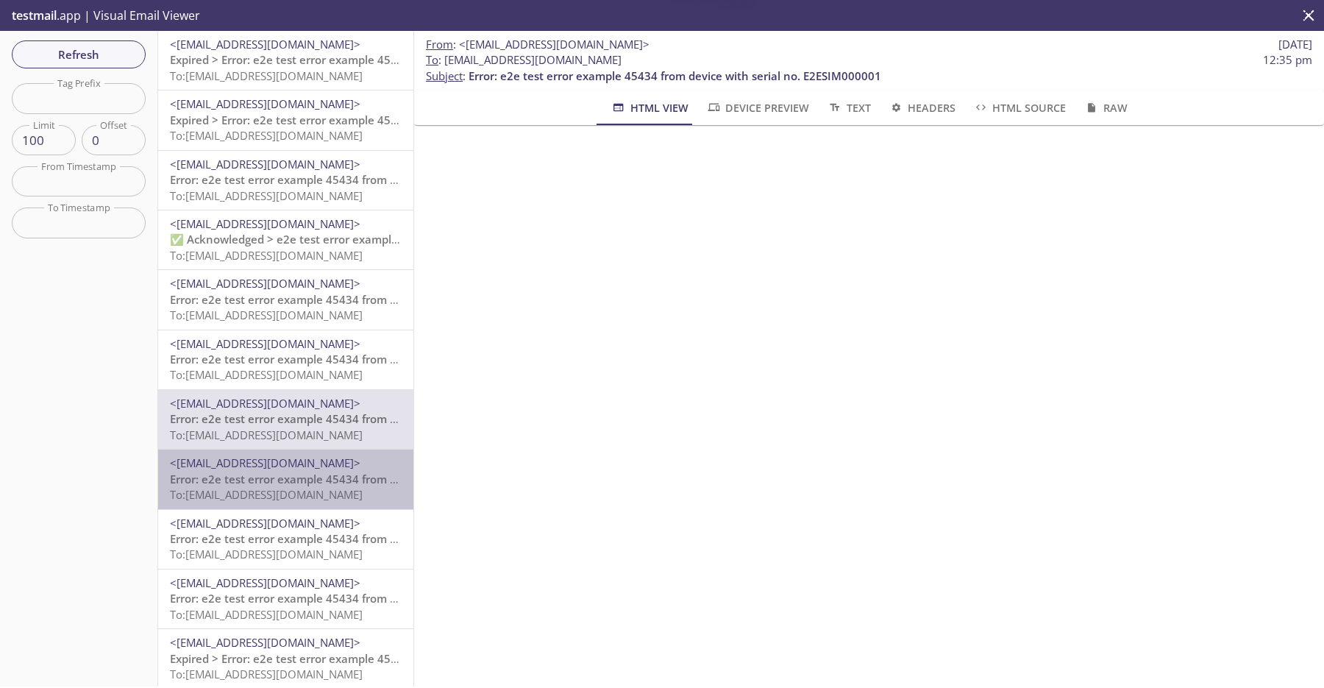
click at [310, 463] on span "<[EMAIL_ADDRESS][DOMAIN_NAME]>" at bounding box center [265, 462] width 191 height 15
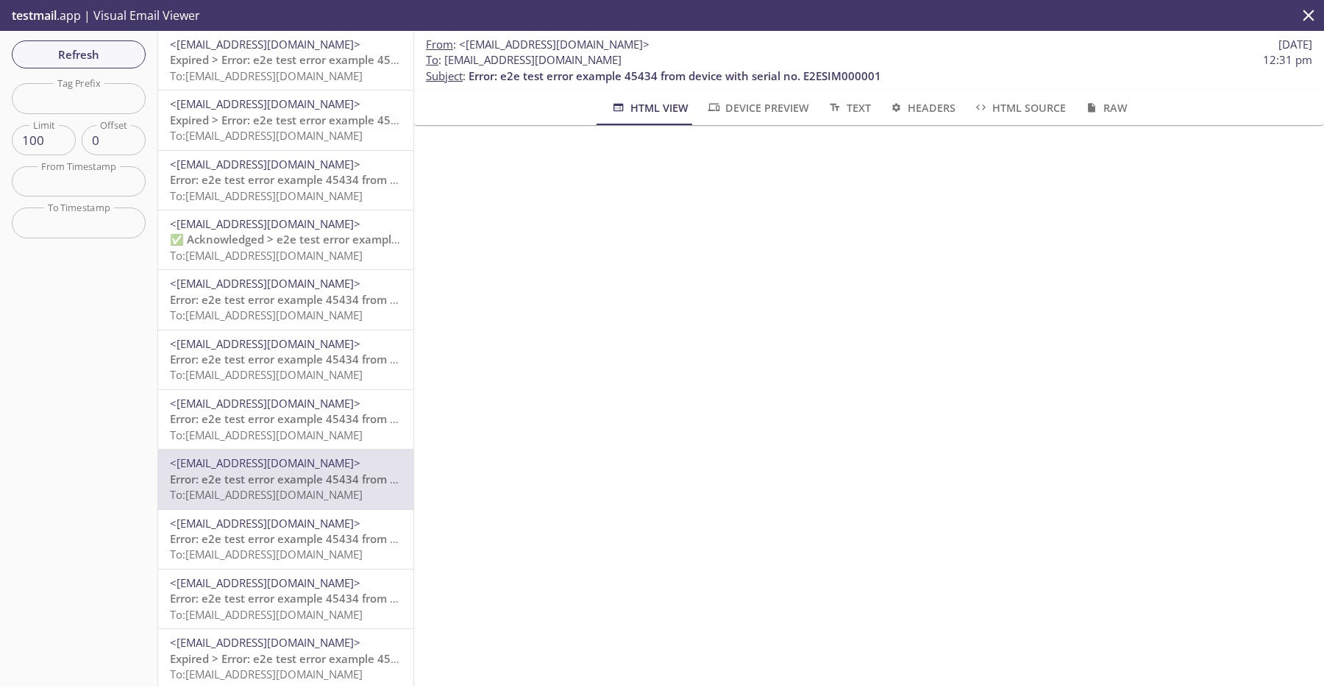
click at [327, 415] on span "Error: e2e test error example 45434 from device with serial no. E2ESIM000001" at bounding box center [376, 418] width 413 height 15
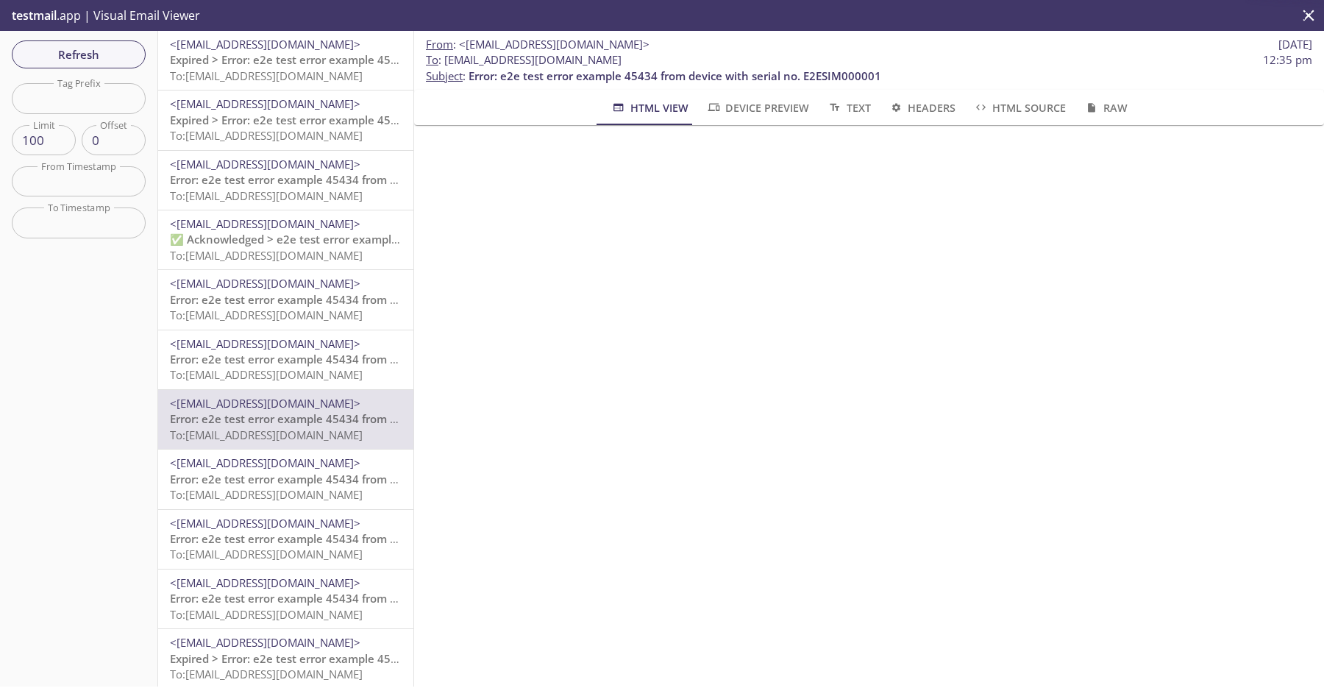
click at [325, 380] on span "To: [EMAIL_ADDRESS][DOMAIN_NAME]" at bounding box center [266, 374] width 193 height 15
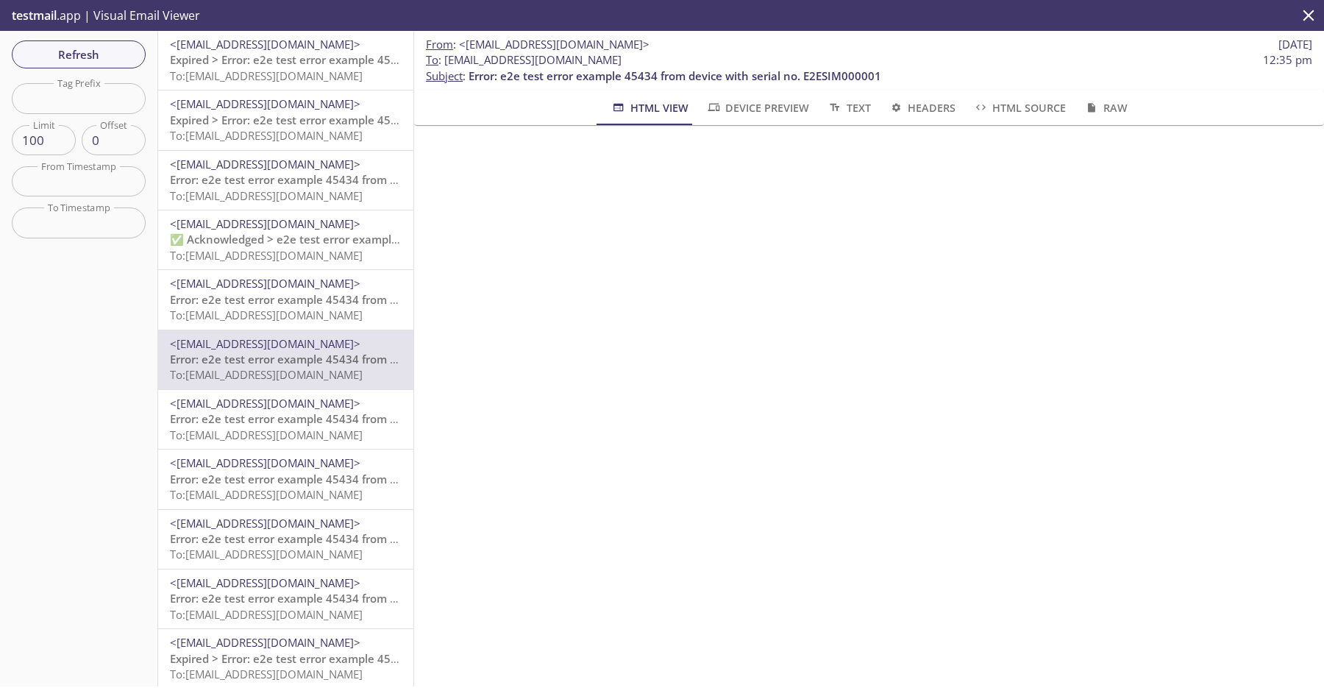
click at [336, 299] on span "Error: e2e test error example 45434 from device with serial no. E2ESIM000001" at bounding box center [376, 299] width 413 height 15
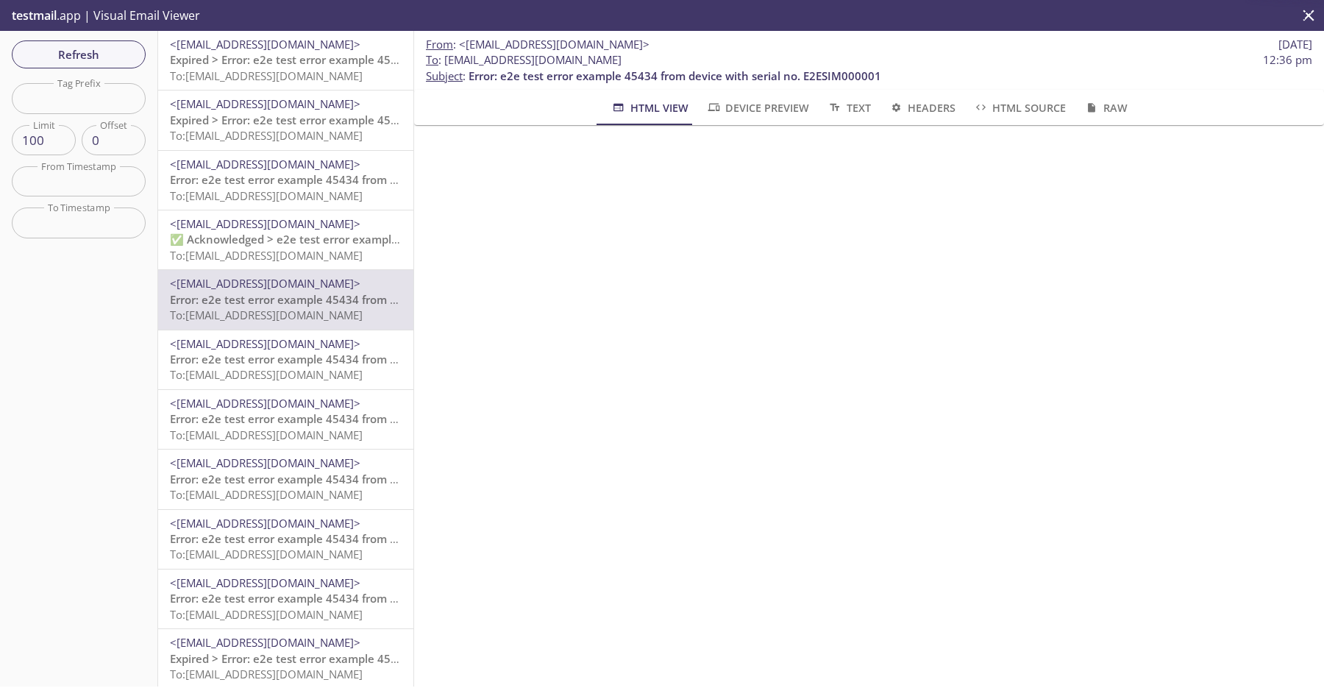
click at [326, 355] on span "Error: e2e test error example 45434 from device with serial no. E2ESIM000001" at bounding box center [376, 359] width 413 height 15
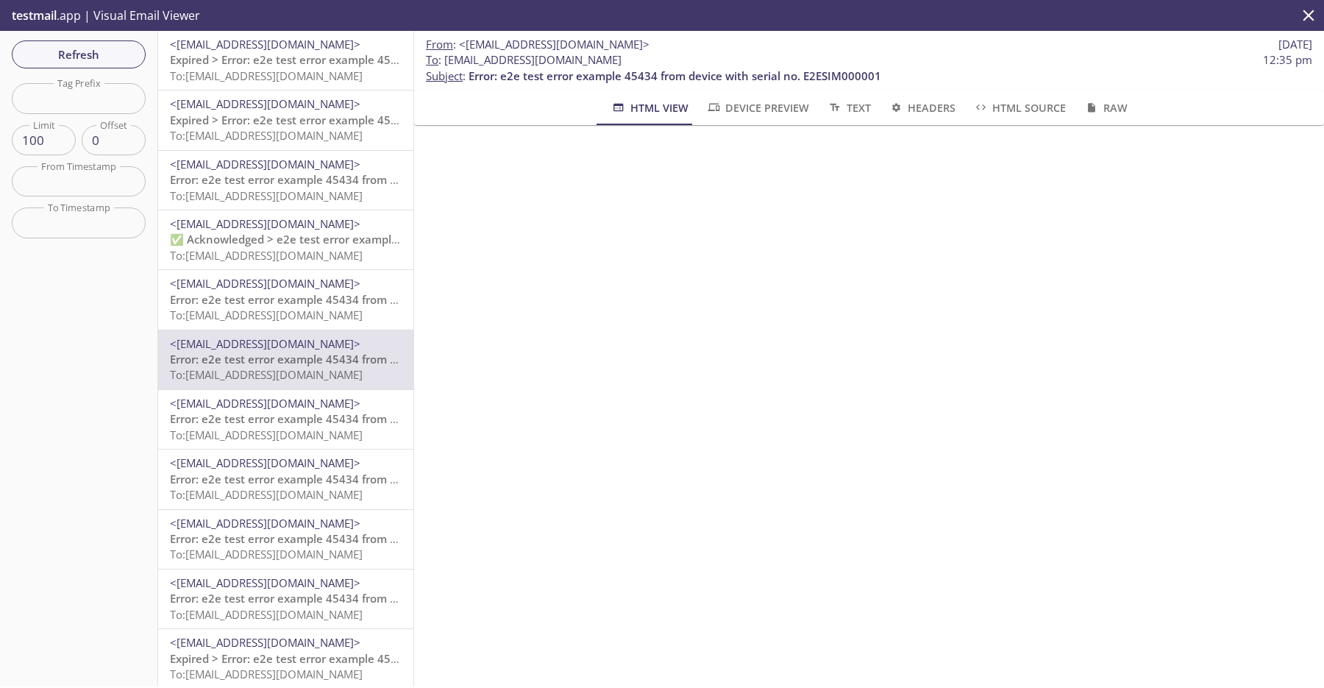
click at [323, 418] on span "Error: e2e test error example 45434 from device with serial no. E2ESIM000001" at bounding box center [376, 418] width 413 height 15
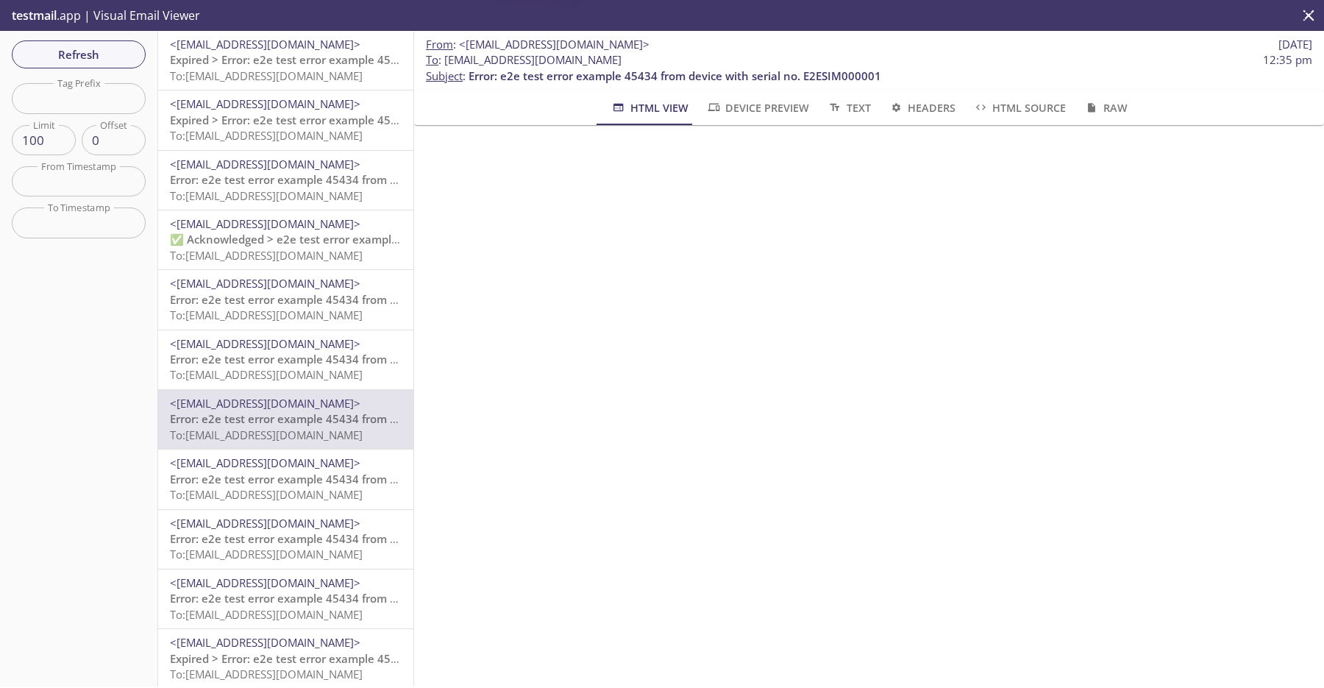
click at [322, 488] on span "To: [EMAIL_ADDRESS][DOMAIN_NAME]" at bounding box center [266, 494] width 193 height 15
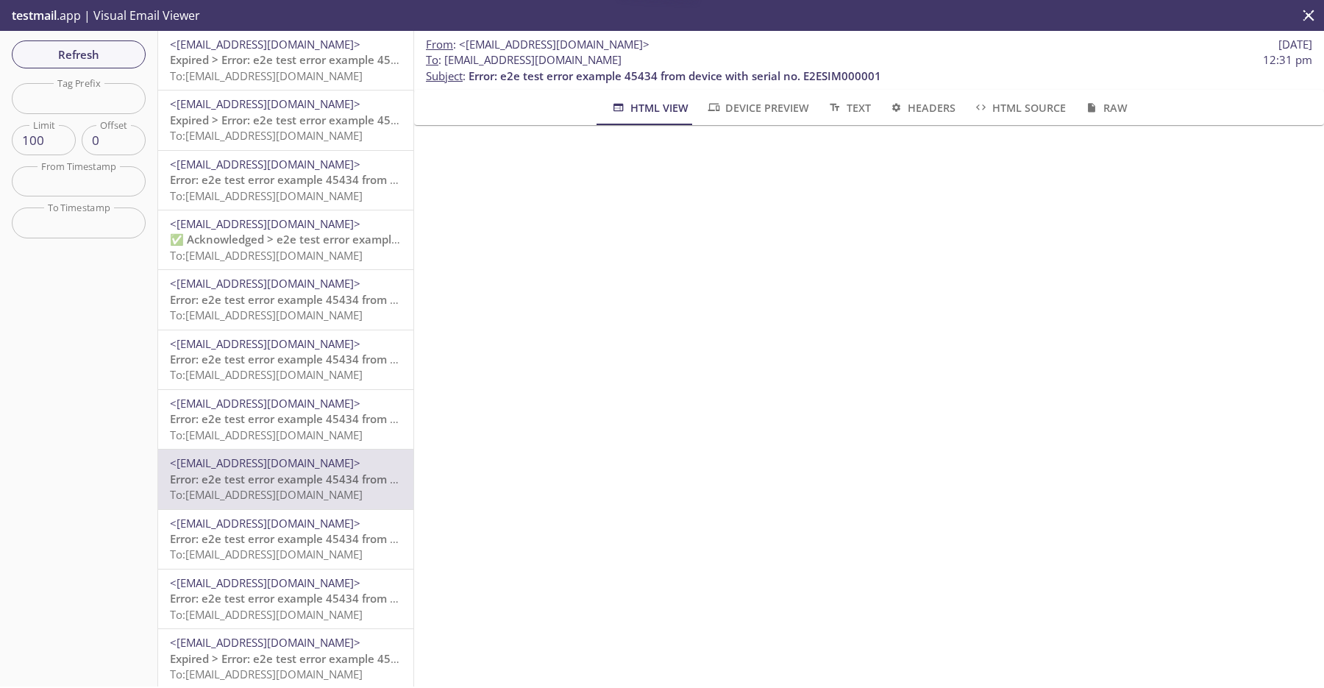
click at [327, 402] on span "<[EMAIL_ADDRESS][DOMAIN_NAME]>" at bounding box center [265, 403] width 191 height 15
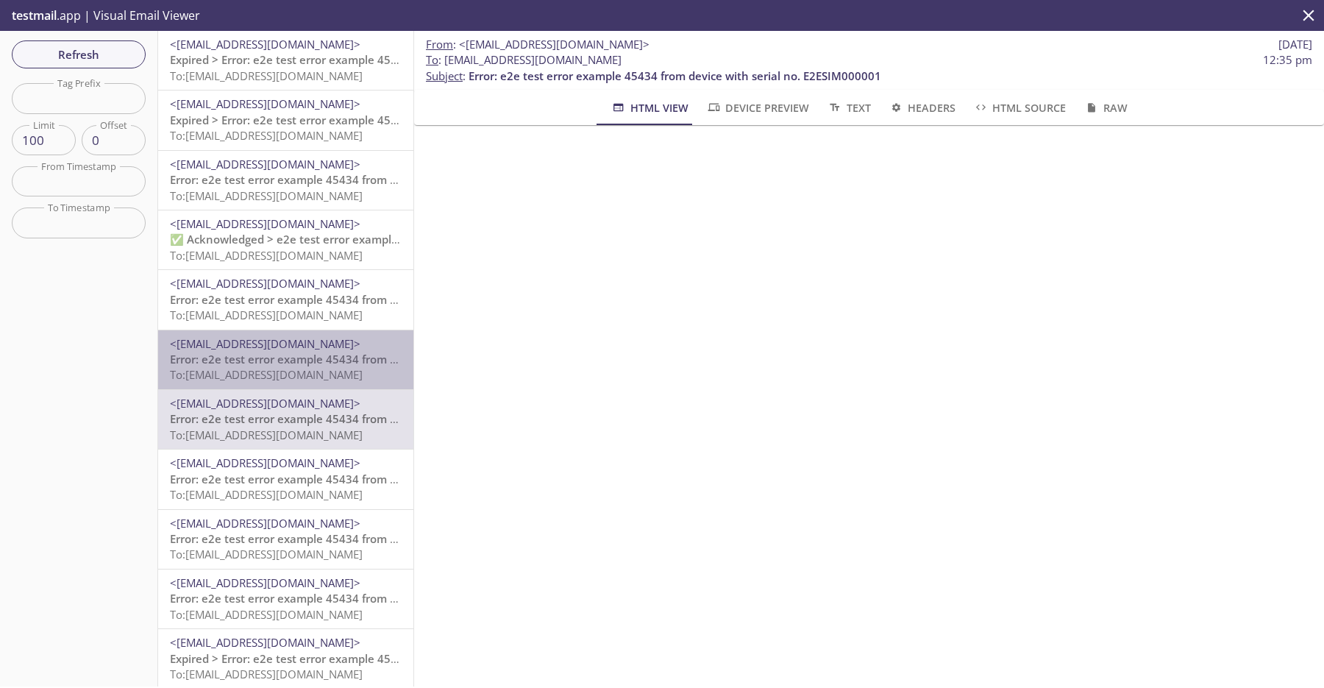
click at [331, 336] on span "<[EMAIL_ADDRESS][DOMAIN_NAME]>" at bounding box center [265, 343] width 191 height 15
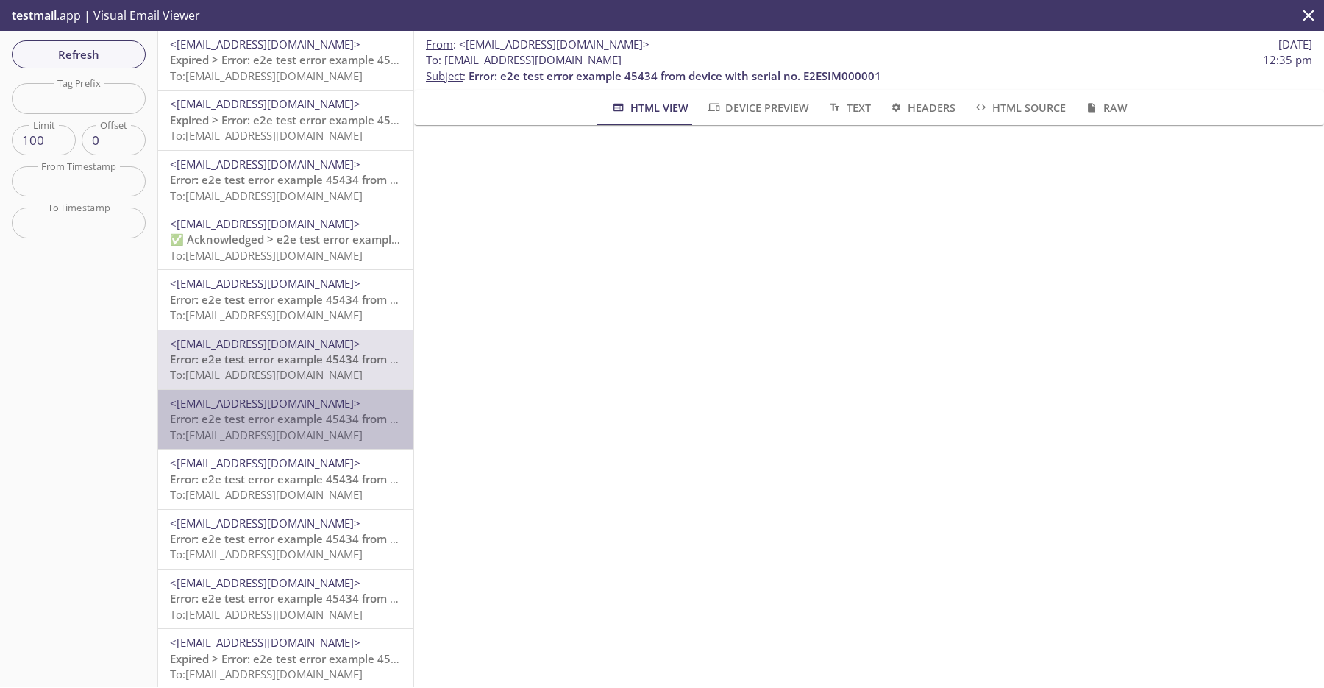
click at [323, 427] on span "To: [EMAIL_ADDRESS][DOMAIN_NAME]" at bounding box center [266, 434] width 193 height 15
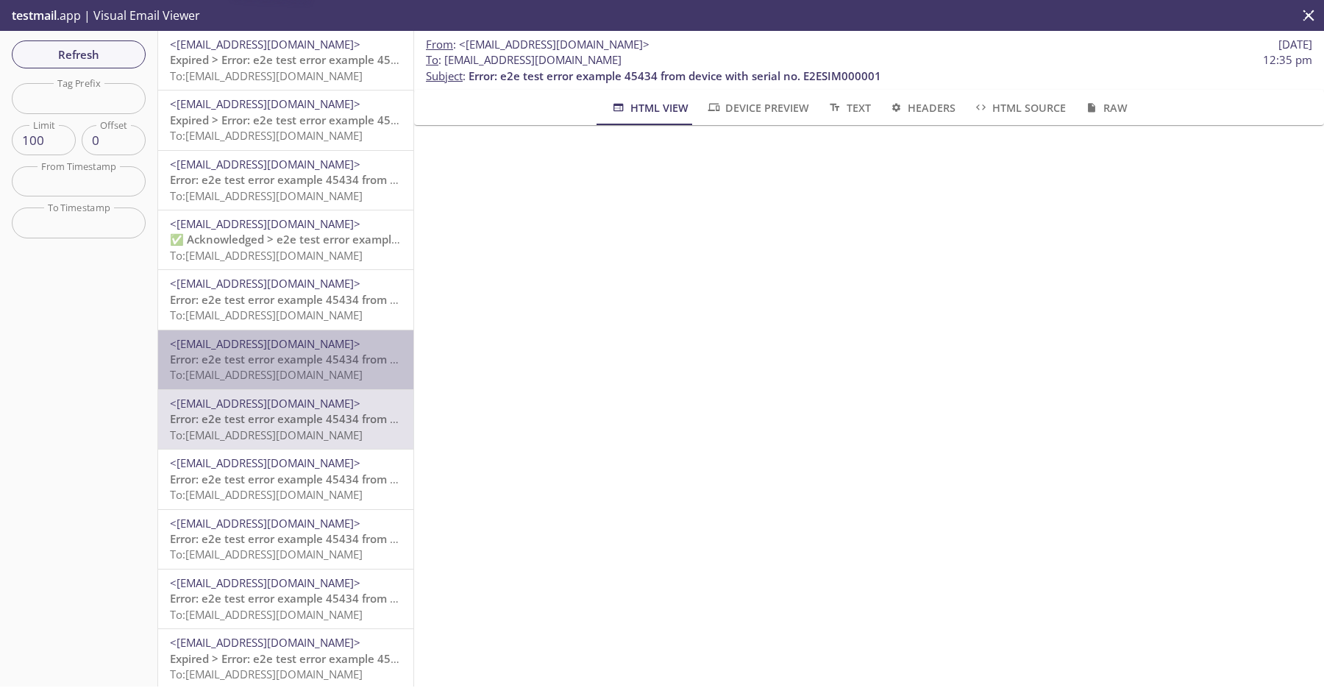
click at [323, 352] on span "Error: e2e test error example 45434 from device with serial no. E2ESIM000001" at bounding box center [376, 359] width 413 height 15
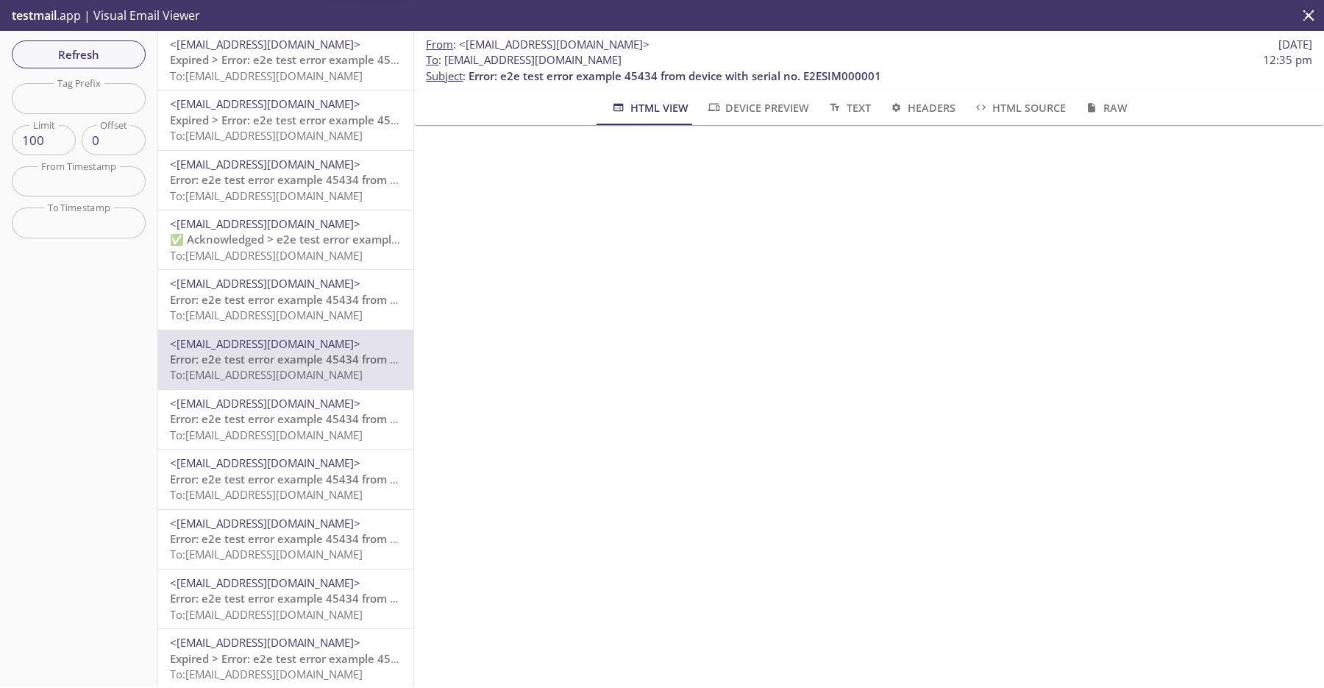
click at [323, 300] on span "Error: e2e test error example 45434 from device with serial no. E2ESIM000001" at bounding box center [376, 299] width 413 height 15
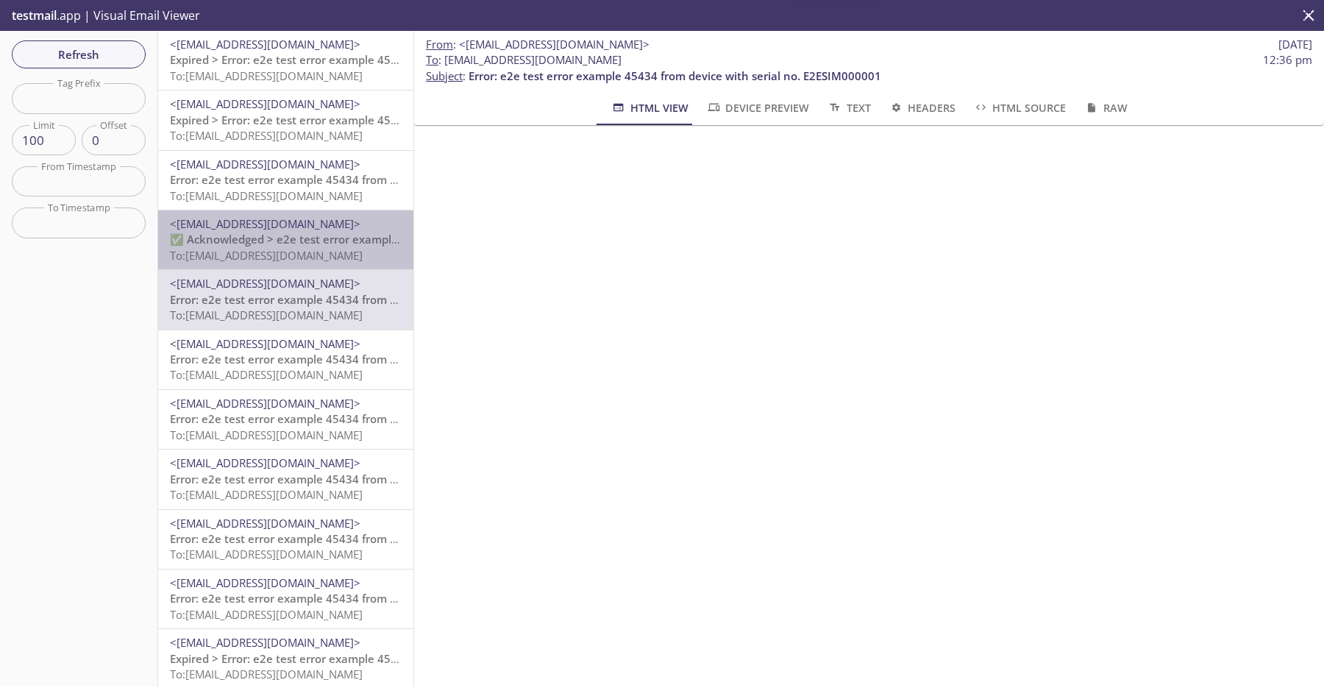
click at [324, 254] on span "To: [EMAIL_ADDRESS][DOMAIN_NAME]" at bounding box center [266, 255] width 193 height 15
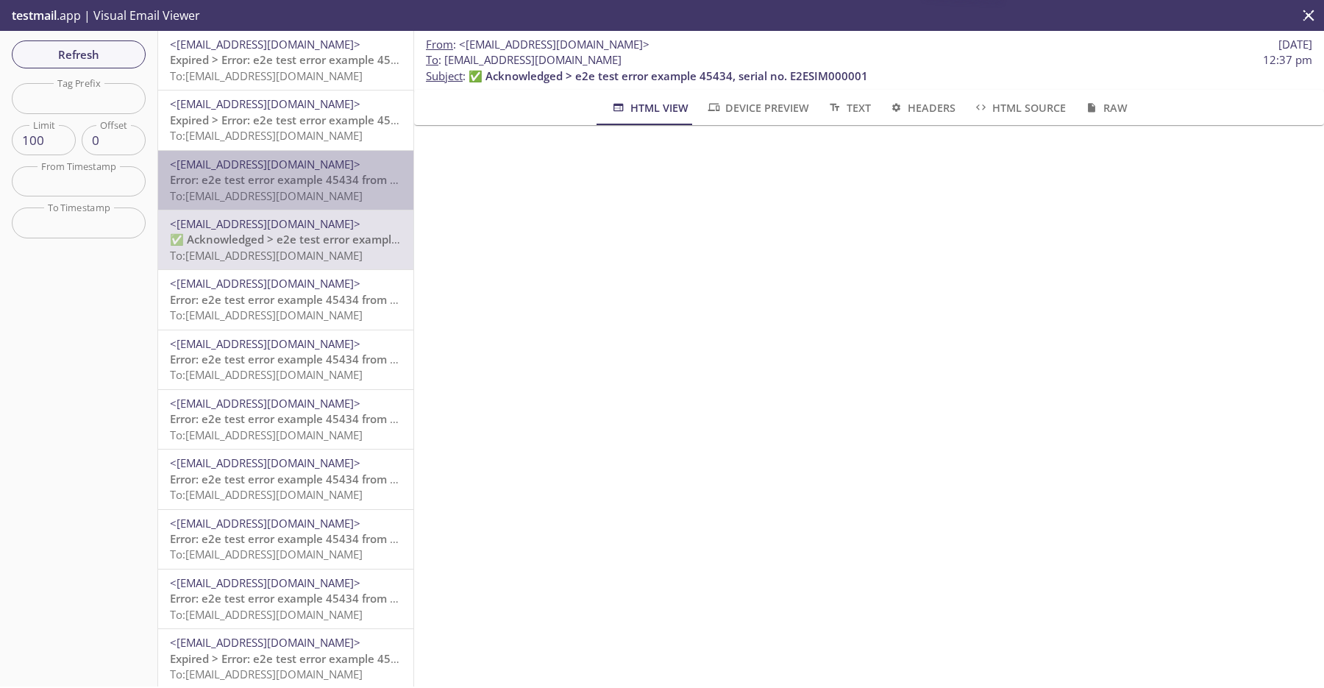
click at [336, 182] on span "Error: e2e test error example 45434 from device with serial no. E2ESIM000001" at bounding box center [376, 179] width 413 height 15
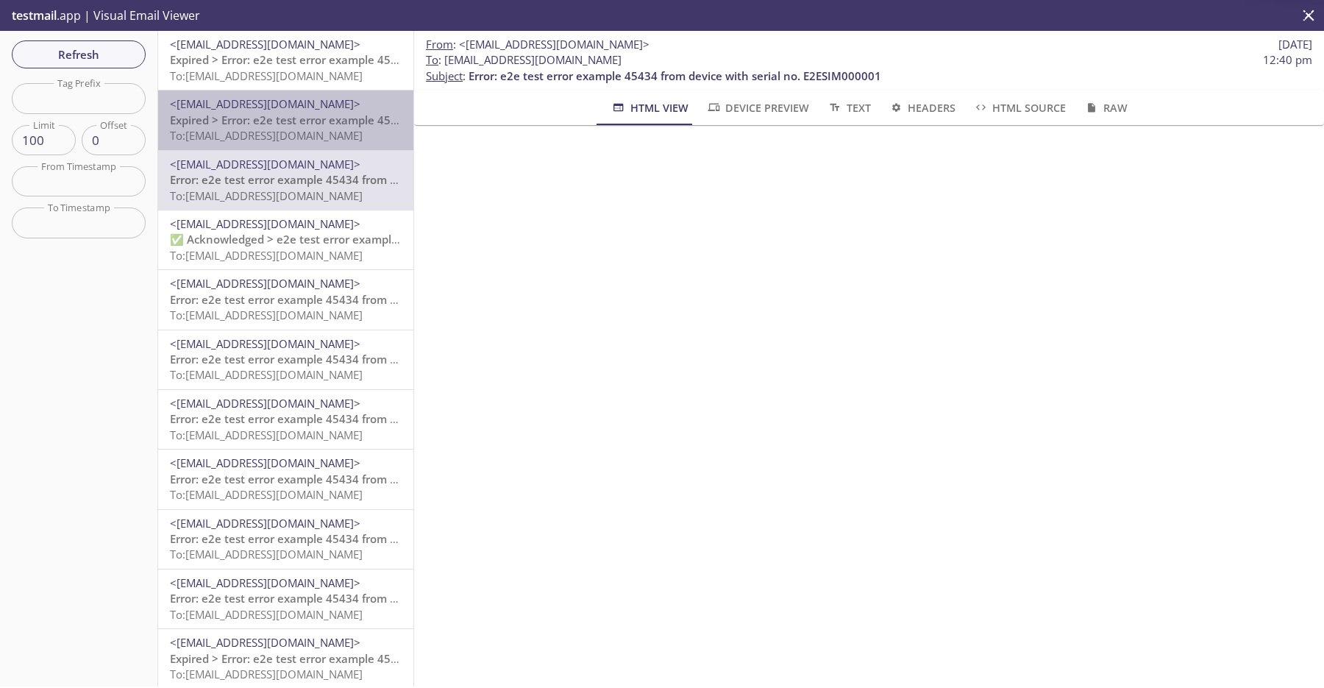
click at [348, 113] on span "Expired > Error: e2e test error example 45434 from device with serial no. E2ESI…" at bounding box center [402, 120] width 464 height 15
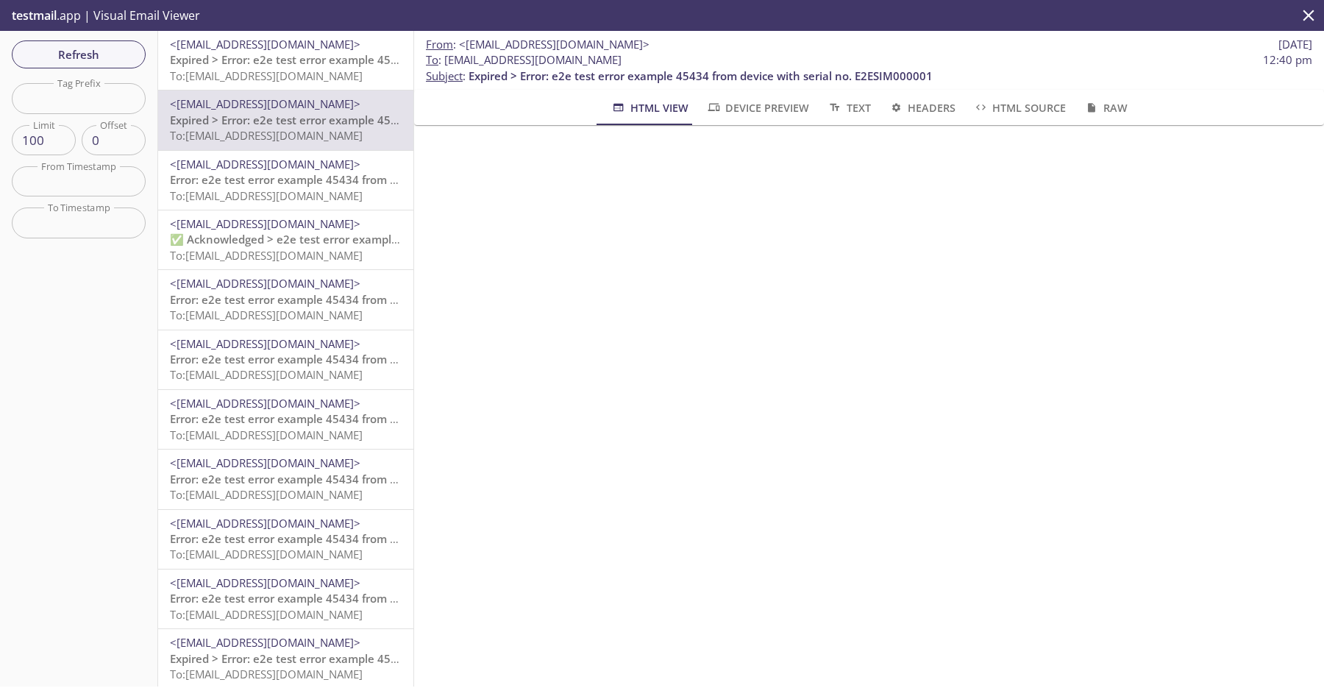
click at [341, 178] on span "Error: e2e test error example 45434 from device with serial no. E2ESIM000001" at bounding box center [376, 179] width 413 height 15
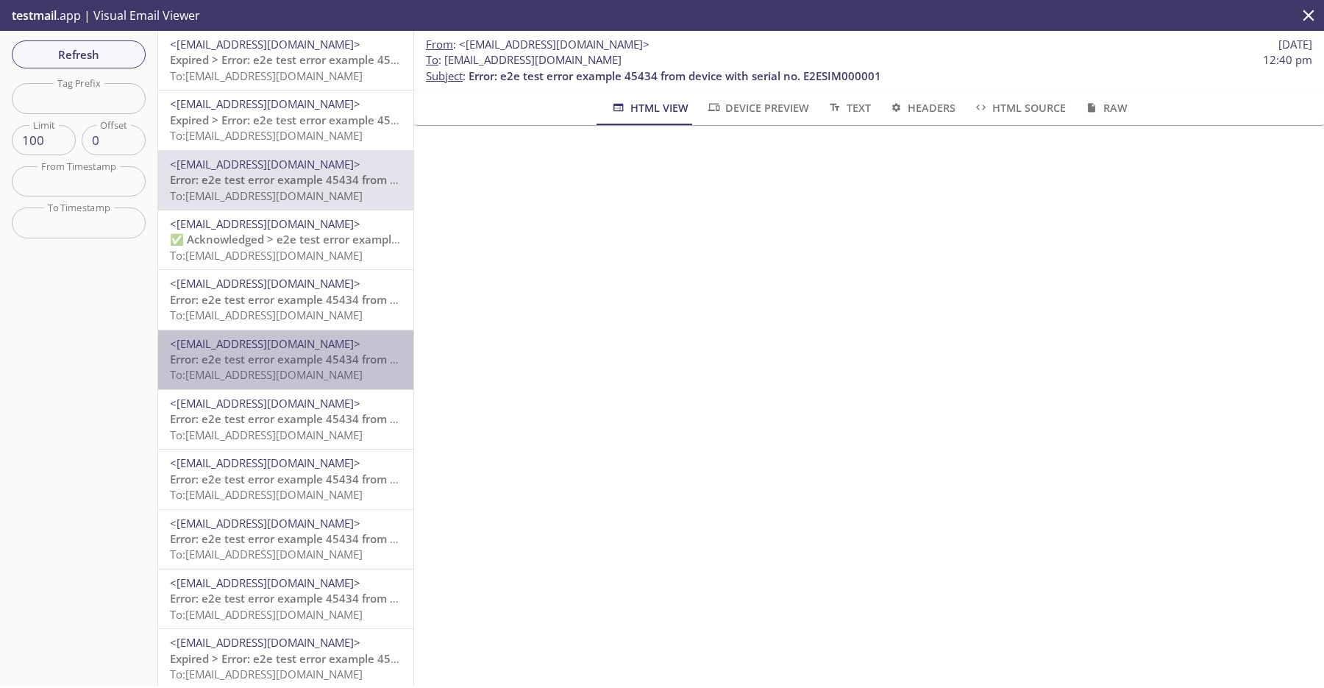
click at [322, 384] on div "<do-not-reply@sta-lab-suite.visionize.com> Error: e2e test error example 45434 …" at bounding box center [285, 359] width 255 height 59
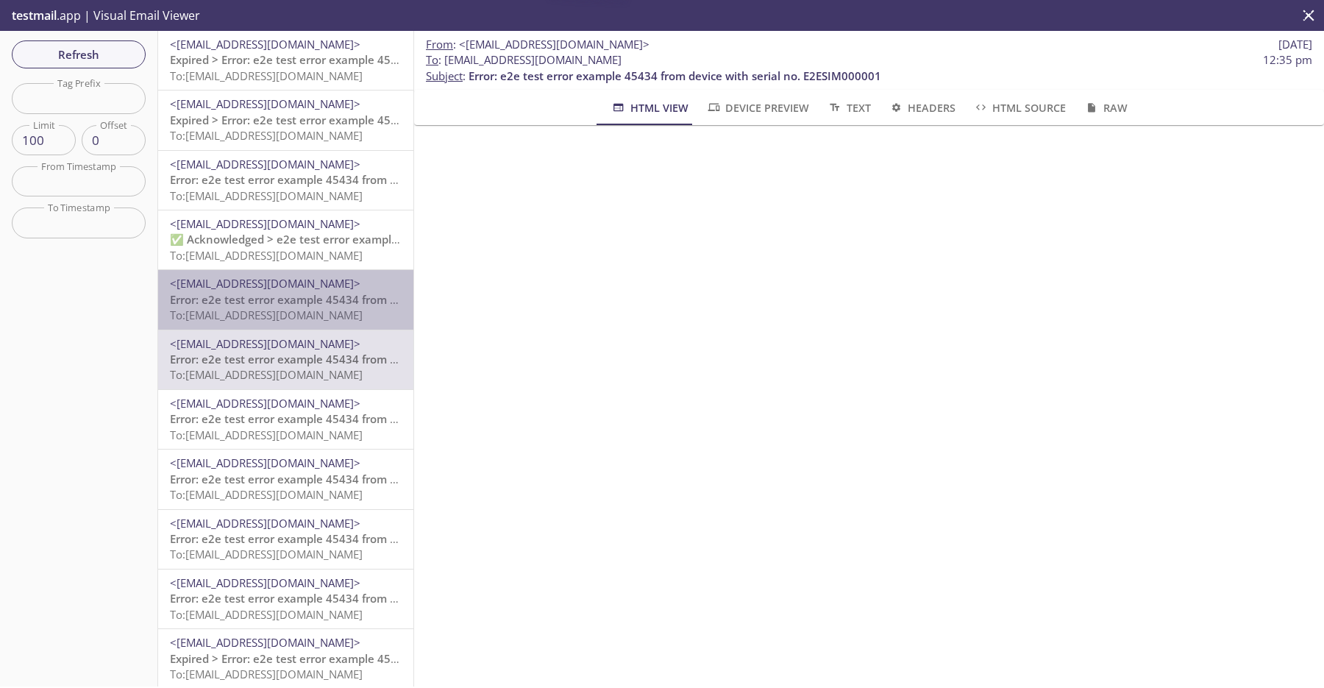
click at [346, 313] on span "To: [EMAIL_ADDRESS][DOMAIN_NAME]" at bounding box center [266, 314] width 193 height 15
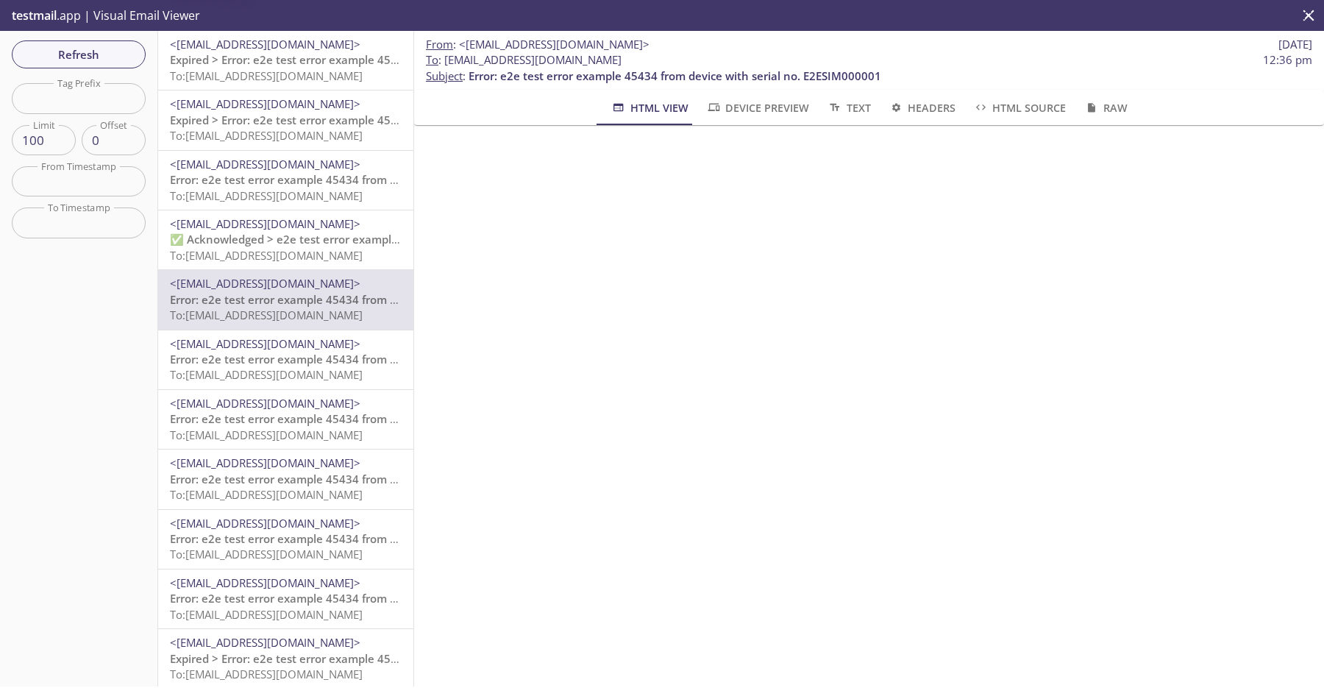
click at [340, 453] on div "<do-not-reply@sta-lab-suite.visionize.com> Error: e2e test error example 45434 …" at bounding box center [285, 478] width 255 height 59
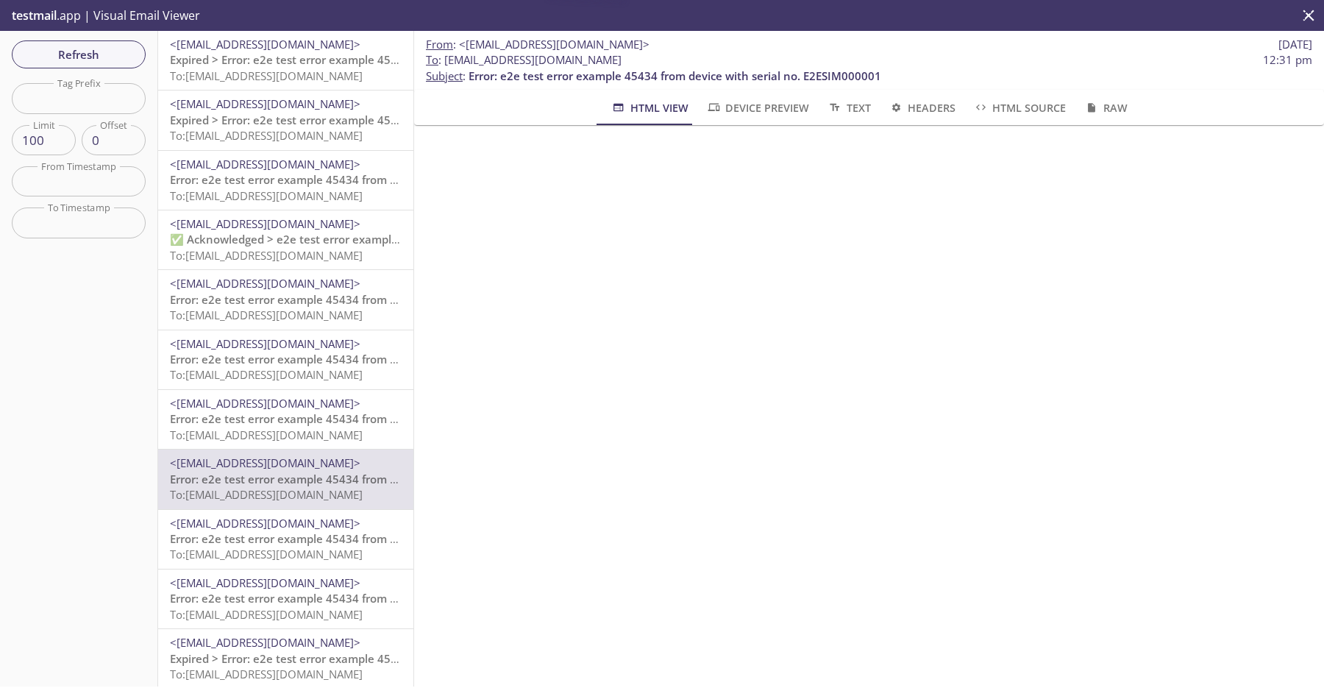
click at [352, 402] on span "<[EMAIL_ADDRESS][DOMAIN_NAME]>" at bounding box center [265, 403] width 191 height 15
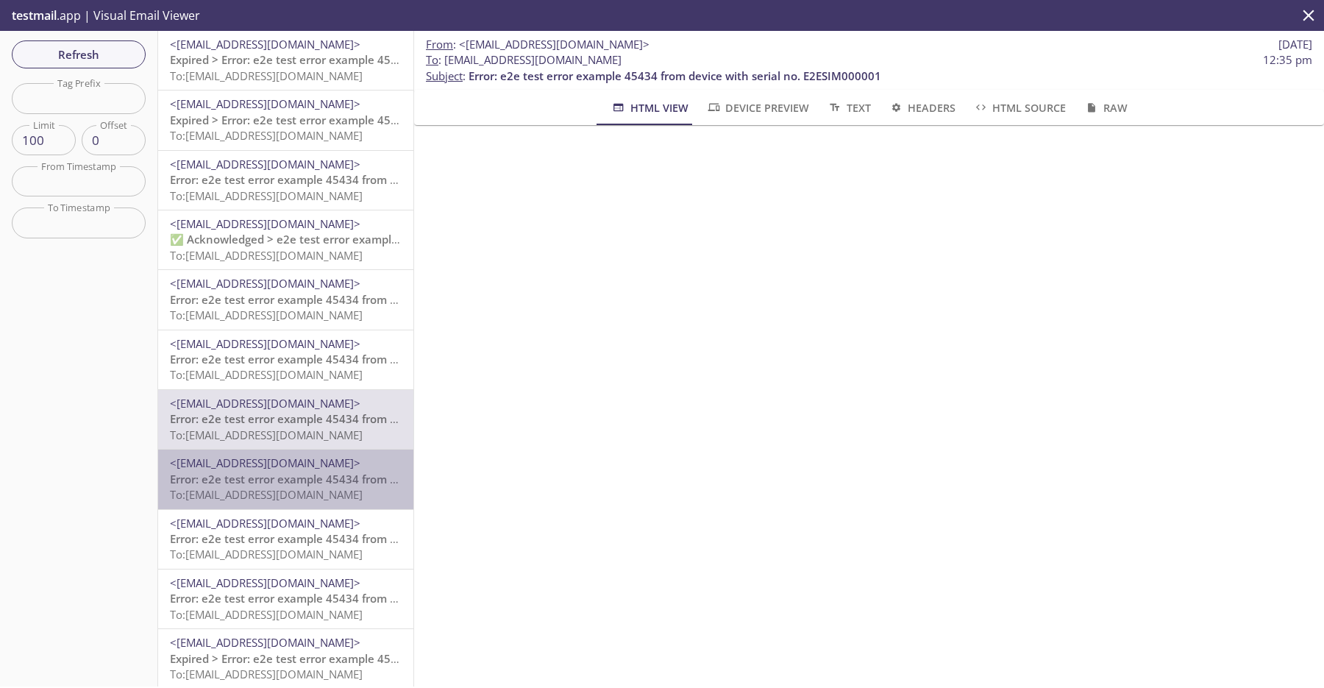
click at [319, 451] on div "<do-not-reply@sta-lab-suite.visionize.com> Error: e2e test error example 45434 …" at bounding box center [285, 478] width 255 height 59
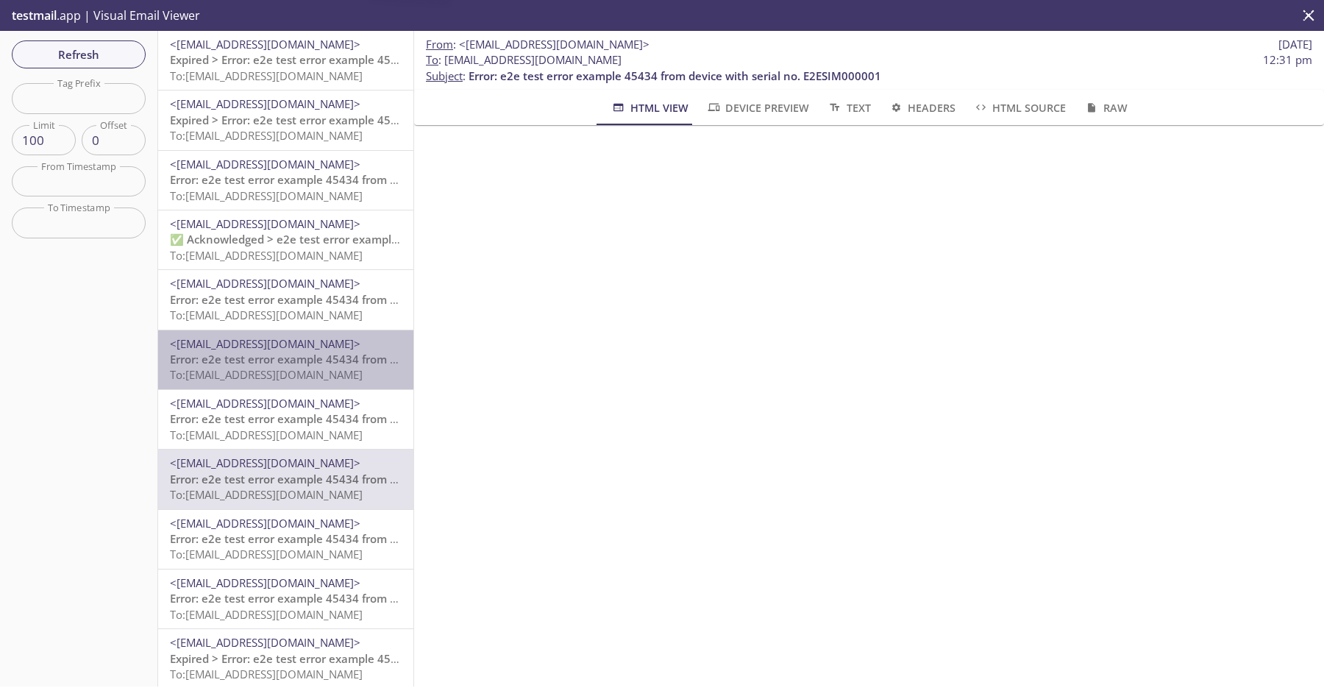
click at [319, 380] on span "To: [EMAIL_ADDRESS][DOMAIN_NAME]" at bounding box center [266, 374] width 193 height 15
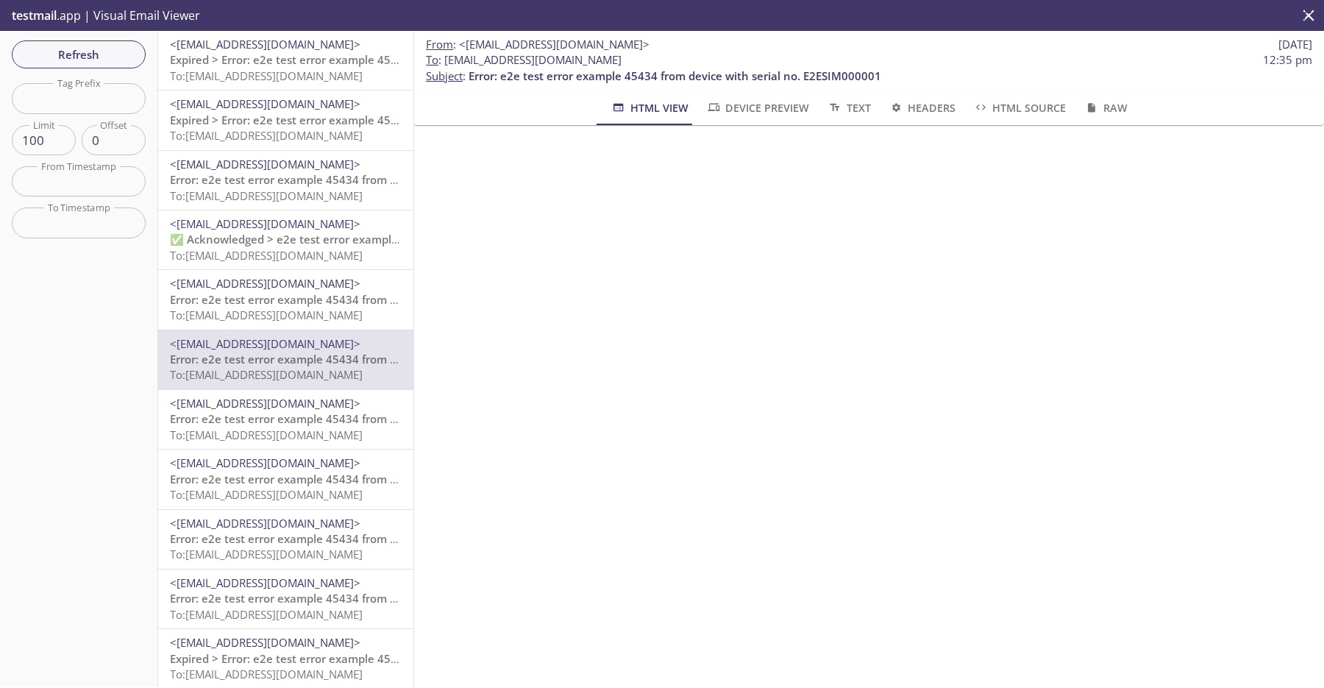
click at [322, 341] on span "<[EMAIL_ADDRESS][DOMAIN_NAME]>" at bounding box center [265, 343] width 191 height 15
click at [322, 232] on span "✅ Acknowledged > e2e test error example 45434, serial no. E2ESIM000001" at bounding box center [369, 239] width 399 height 15
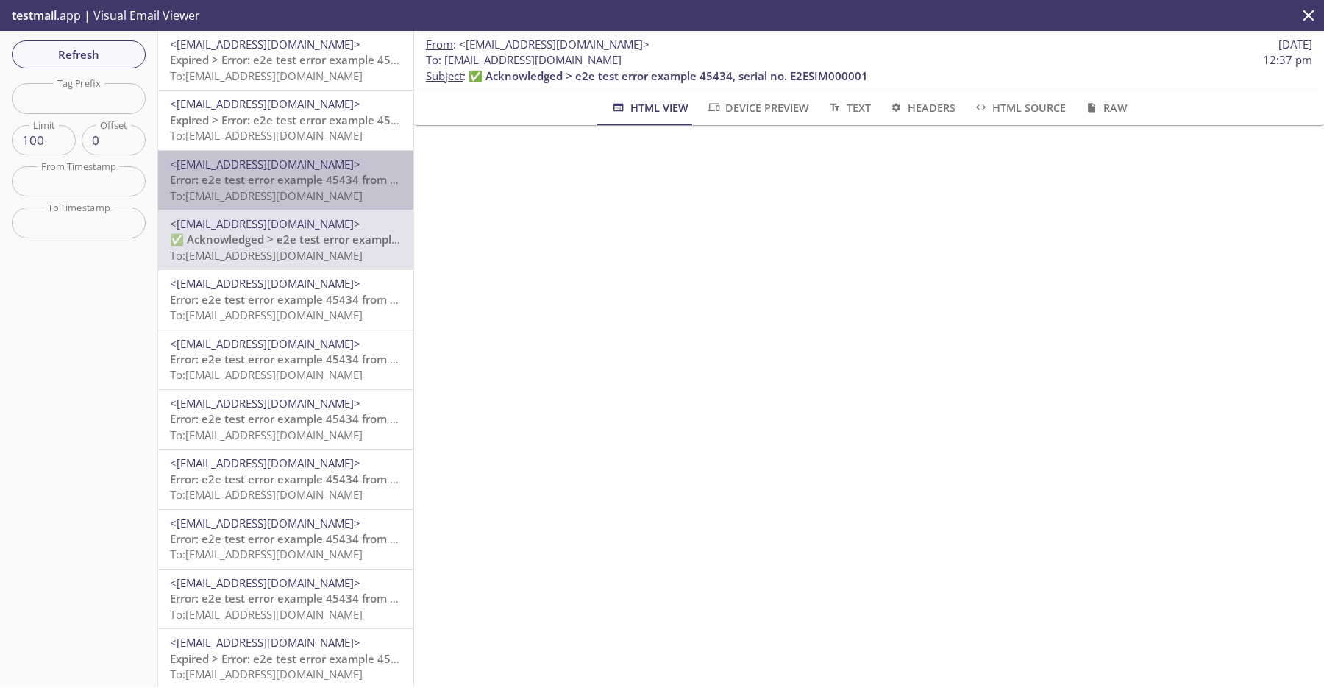
click at [335, 189] on span "To: [EMAIL_ADDRESS][DOMAIN_NAME]" at bounding box center [266, 195] width 193 height 15
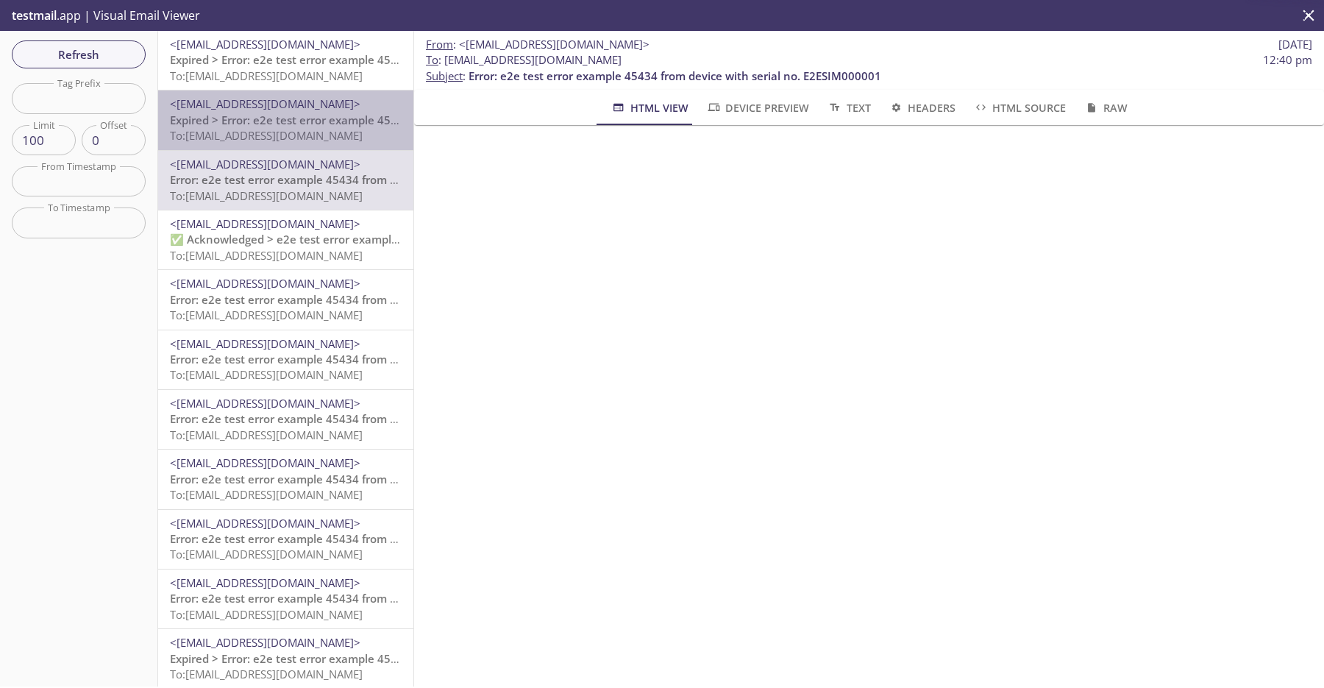
click at [337, 138] on span "To: [EMAIL_ADDRESS][DOMAIN_NAME]" at bounding box center [266, 135] width 193 height 15
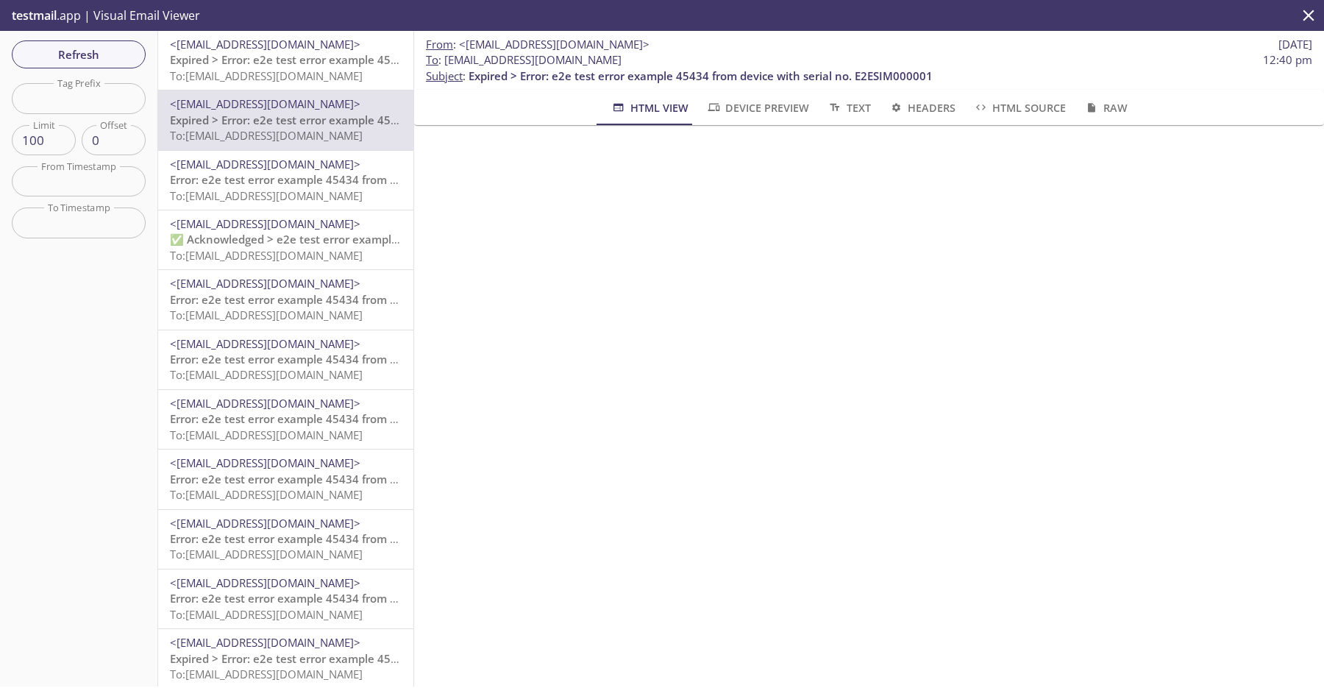
click at [341, 68] on span "To: [EMAIL_ADDRESS][DOMAIN_NAME]" at bounding box center [266, 75] width 193 height 15
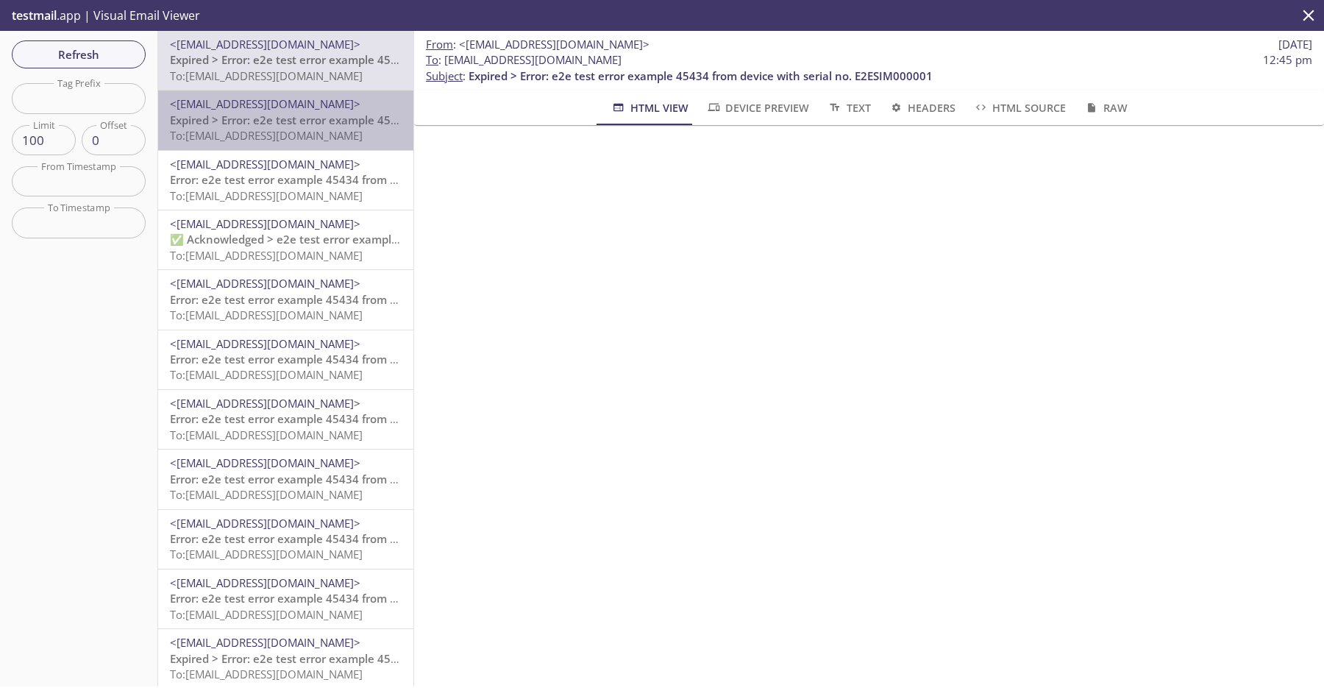
click at [340, 107] on span "<[EMAIL_ADDRESS][DOMAIN_NAME]>" at bounding box center [265, 103] width 191 height 15
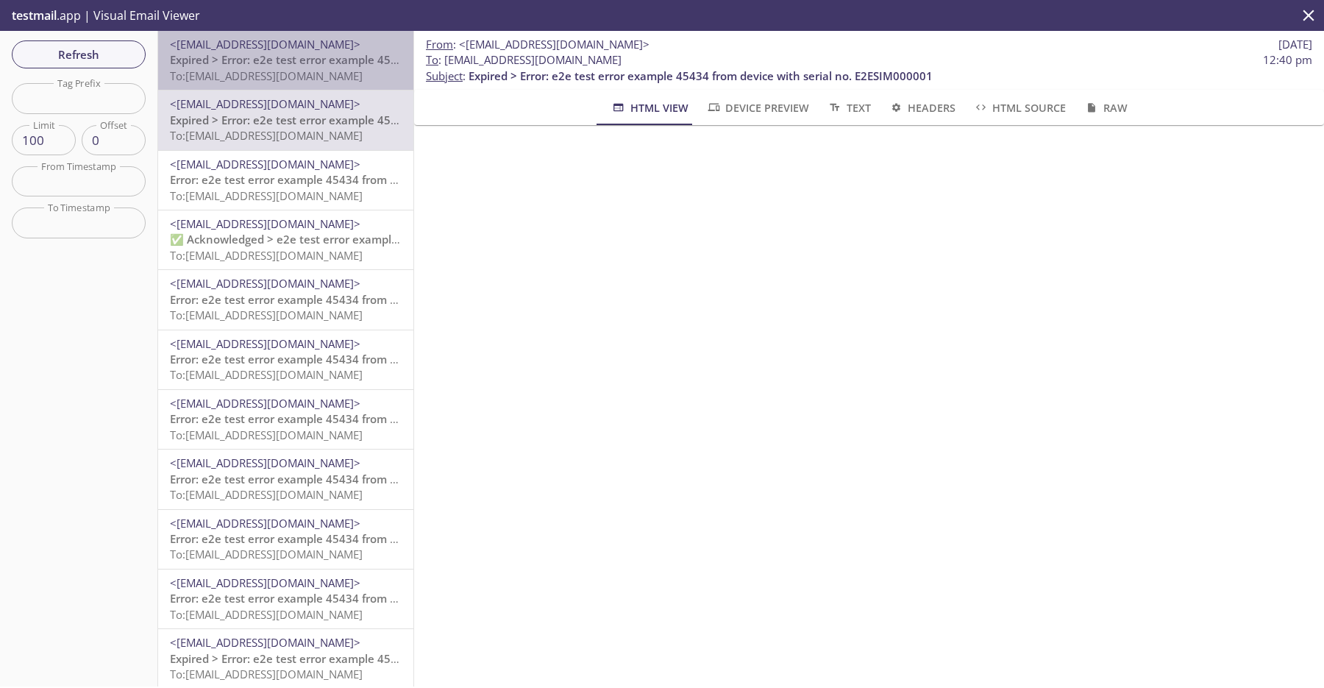
click at [349, 35] on div "<do-not-reply@sta-lab-suite.visionize.com> Expired > Error: e2e test error exam…" at bounding box center [285, 60] width 255 height 59
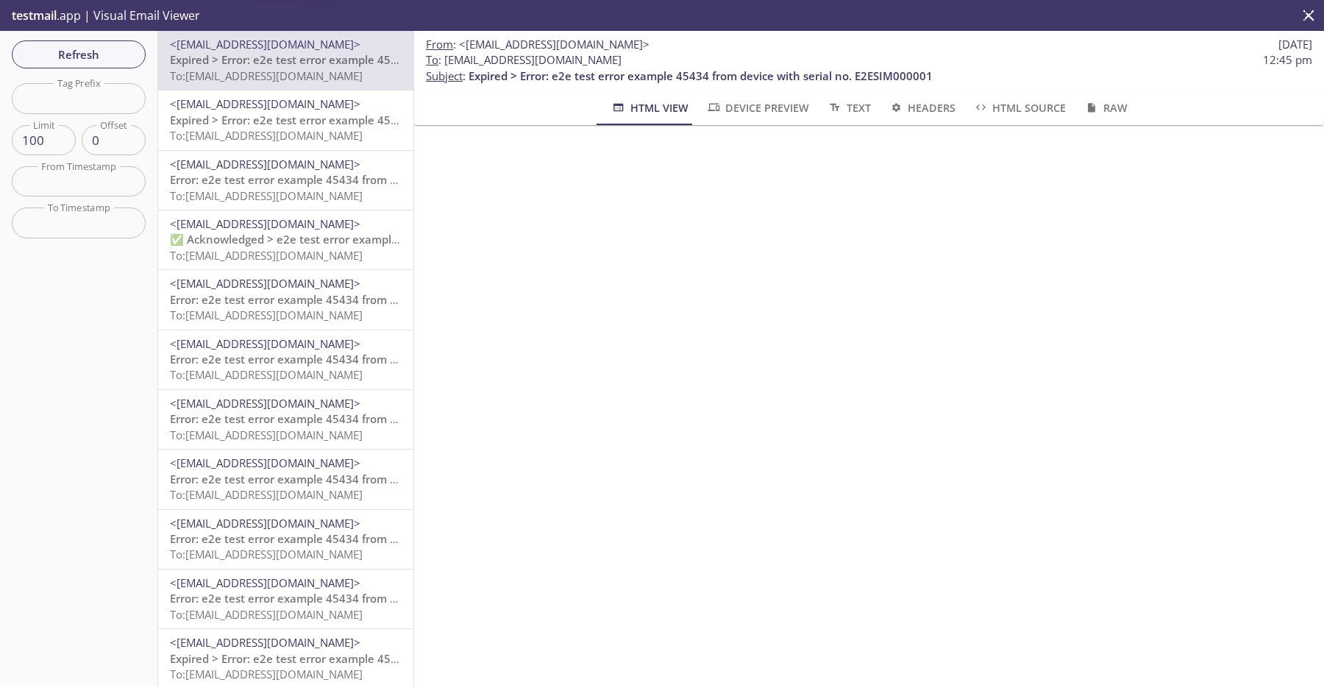
click at [349, 110] on span "<[EMAIL_ADDRESS][DOMAIN_NAME]>" at bounding box center [265, 103] width 191 height 15
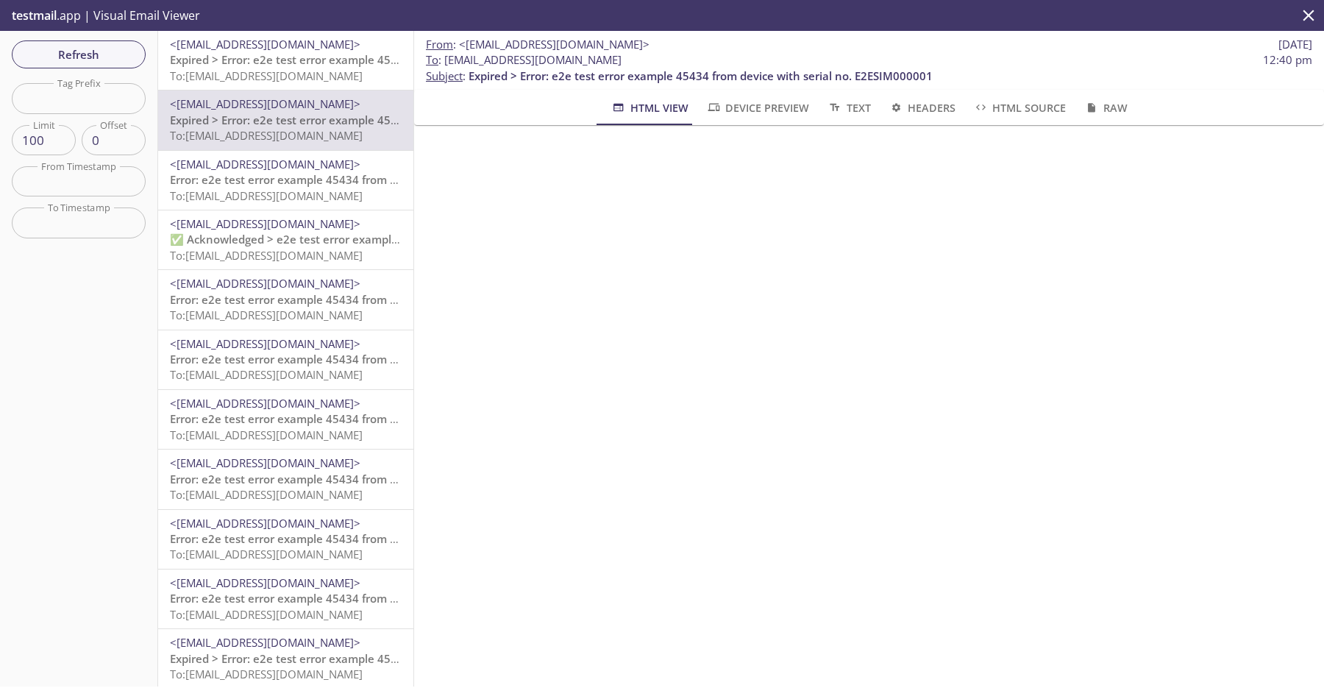
scroll to position [0, 2]
click at [121, 53] on span "Refresh" at bounding box center [79, 54] width 110 height 19
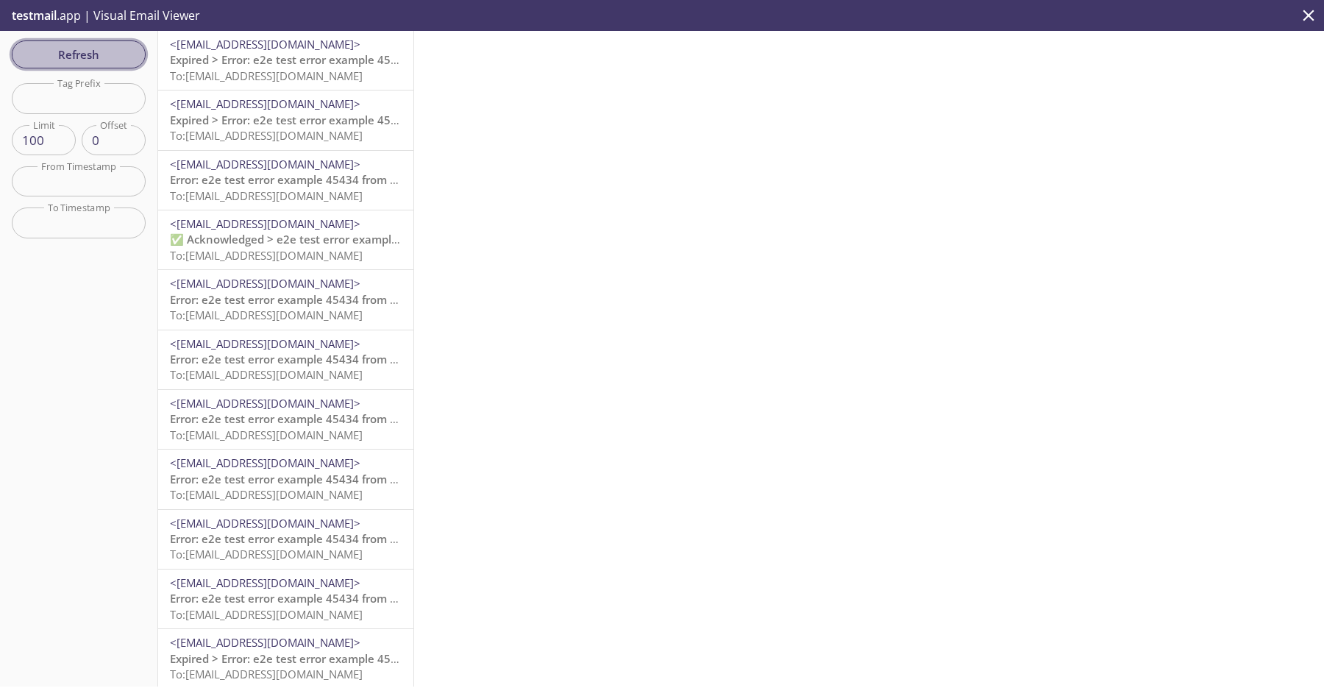
click at [99, 52] on span "Refresh" at bounding box center [79, 54] width 110 height 19
click at [286, 69] on span "To: [EMAIL_ADDRESS][DOMAIN_NAME]" at bounding box center [266, 75] width 193 height 15
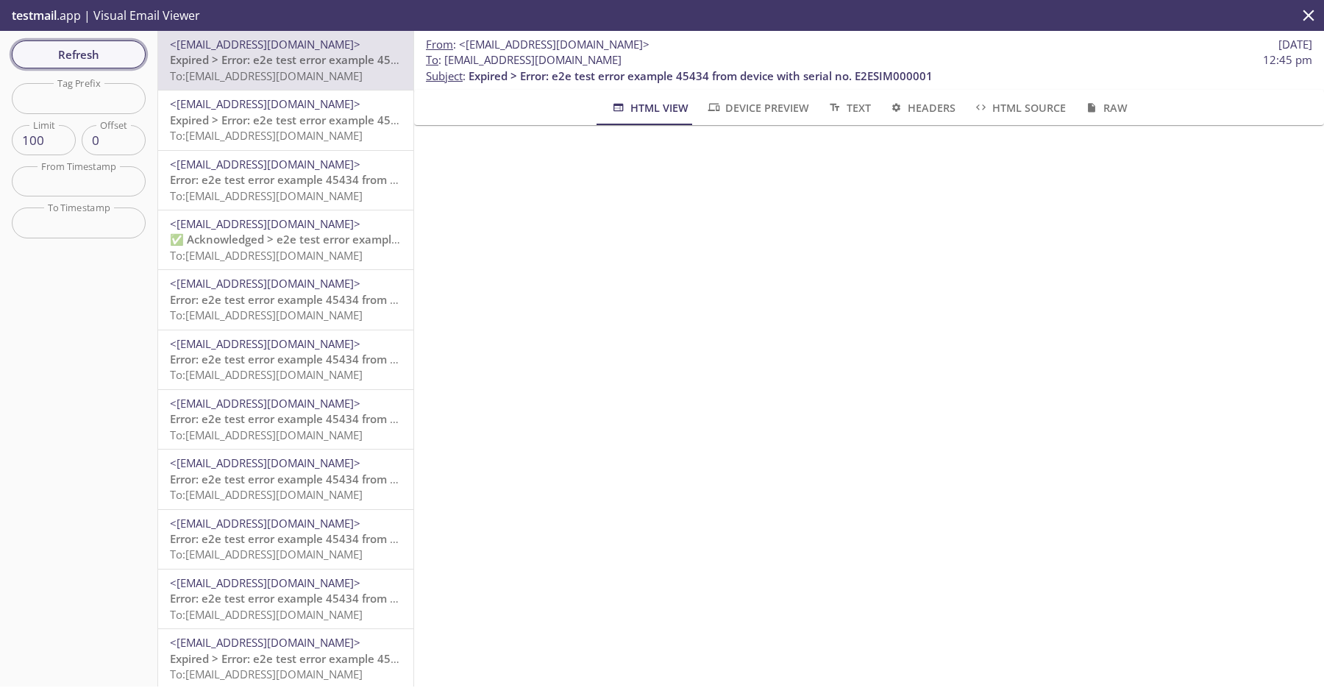
click at [104, 59] on span "Refresh" at bounding box center [79, 54] width 110 height 19
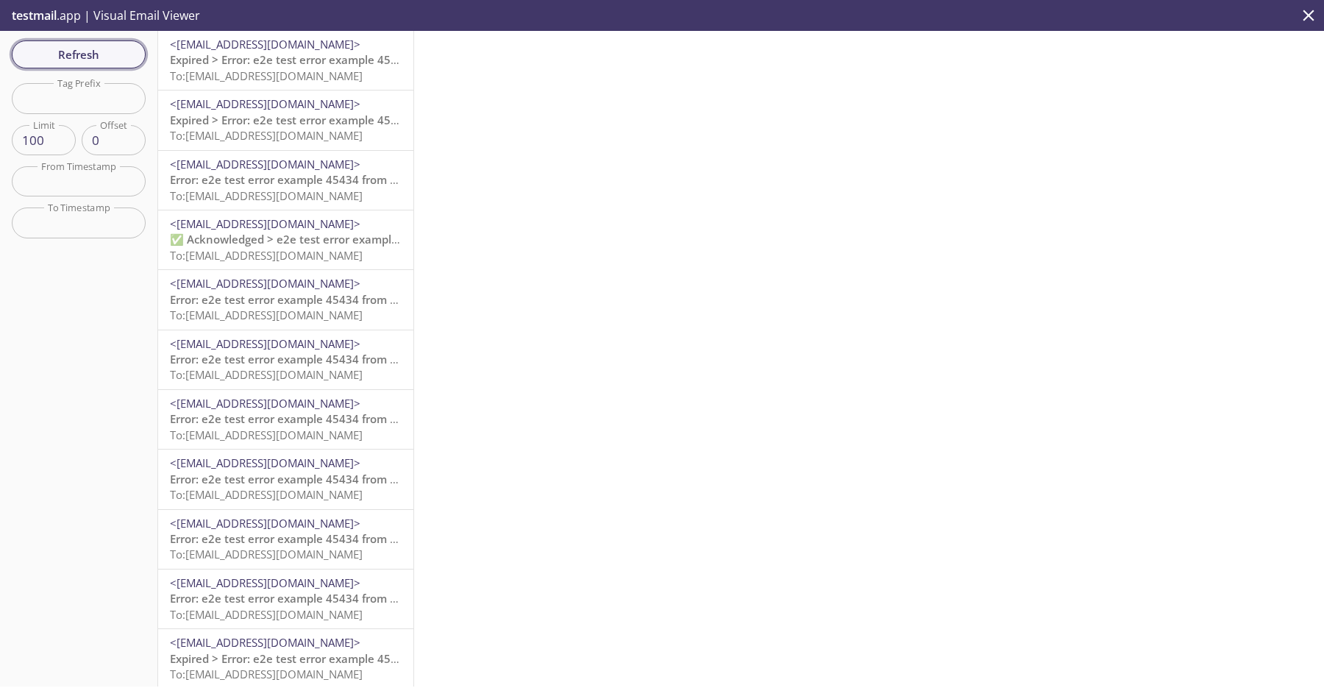
click at [107, 61] on span "Refresh" at bounding box center [79, 54] width 110 height 19
click at [289, 63] on span "Expired > Error: e2e test error example 45434 from device with serial no. E2ESI…" at bounding box center [402, 59] width 464 height 15
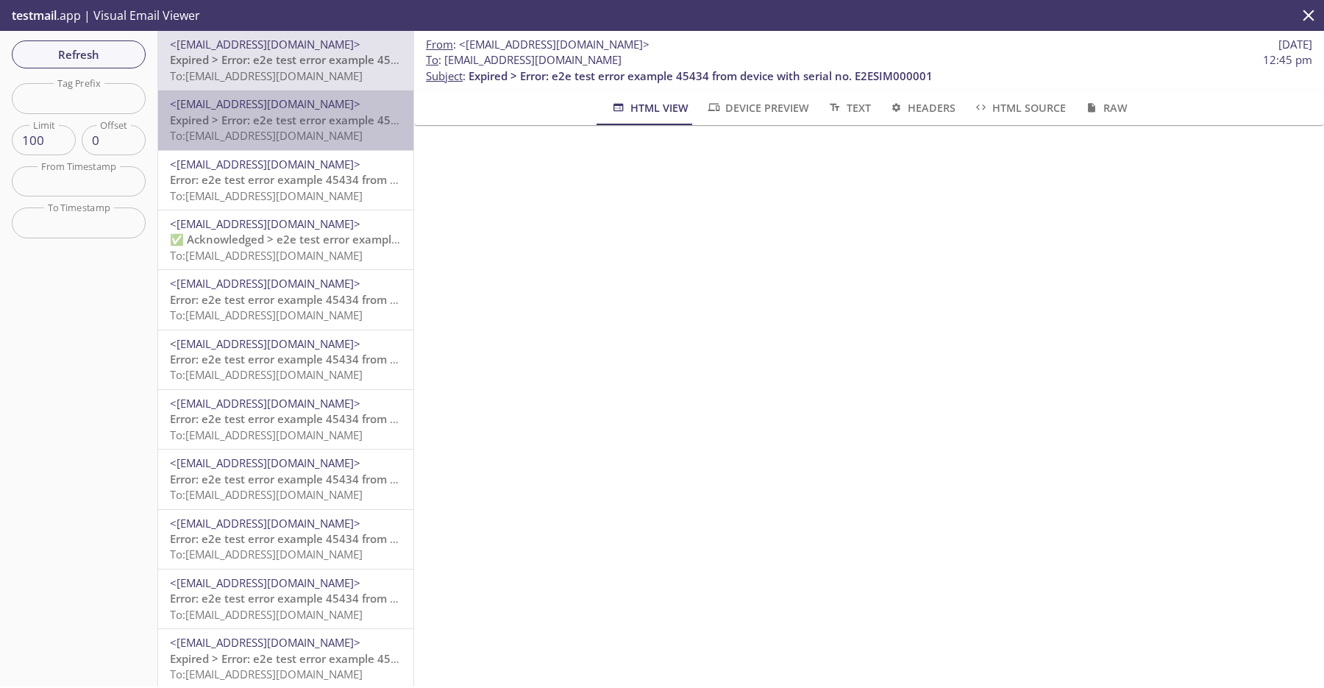
click at [293, 93] on div "<do-not-reply@sta-lab-suite.visionize.com> Expired > Error: e2e test error exam…" at bounding box center [285, 119] width 255 height 59
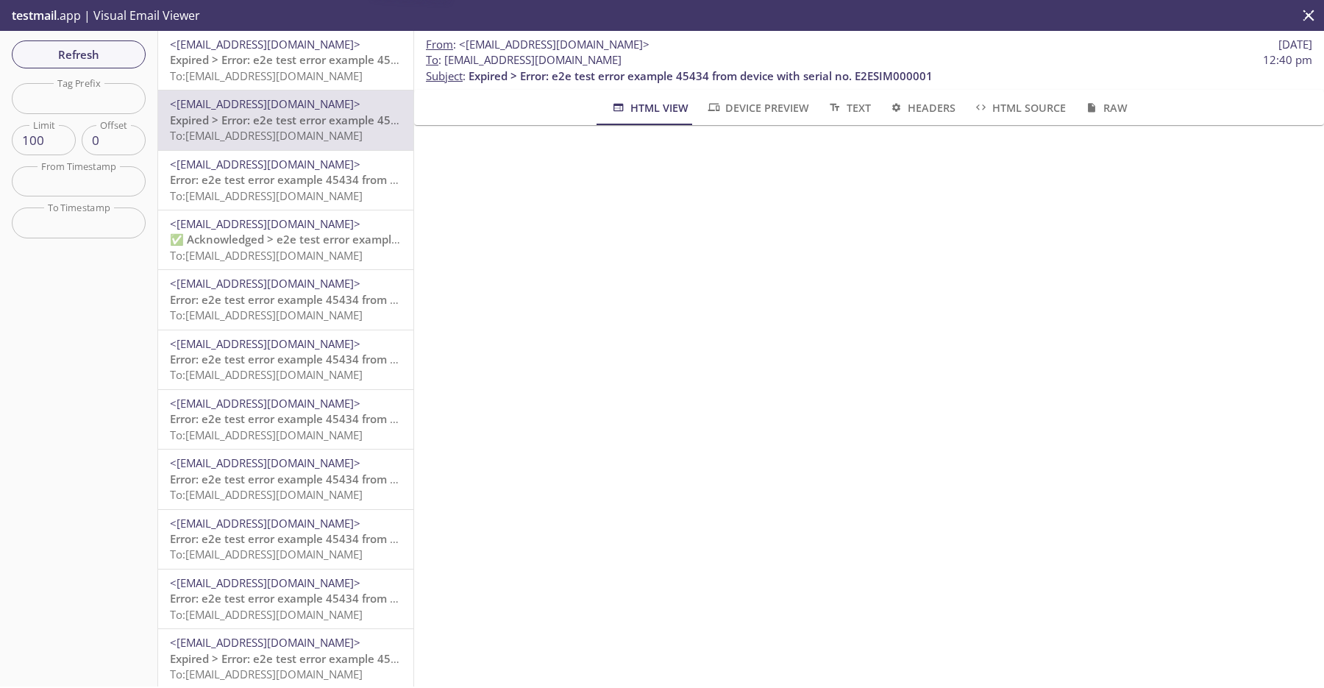
click at [295, 25] on div "testmail .app | Visual Email Viewer" at bounding box center [662, 15] width 1324 height 31
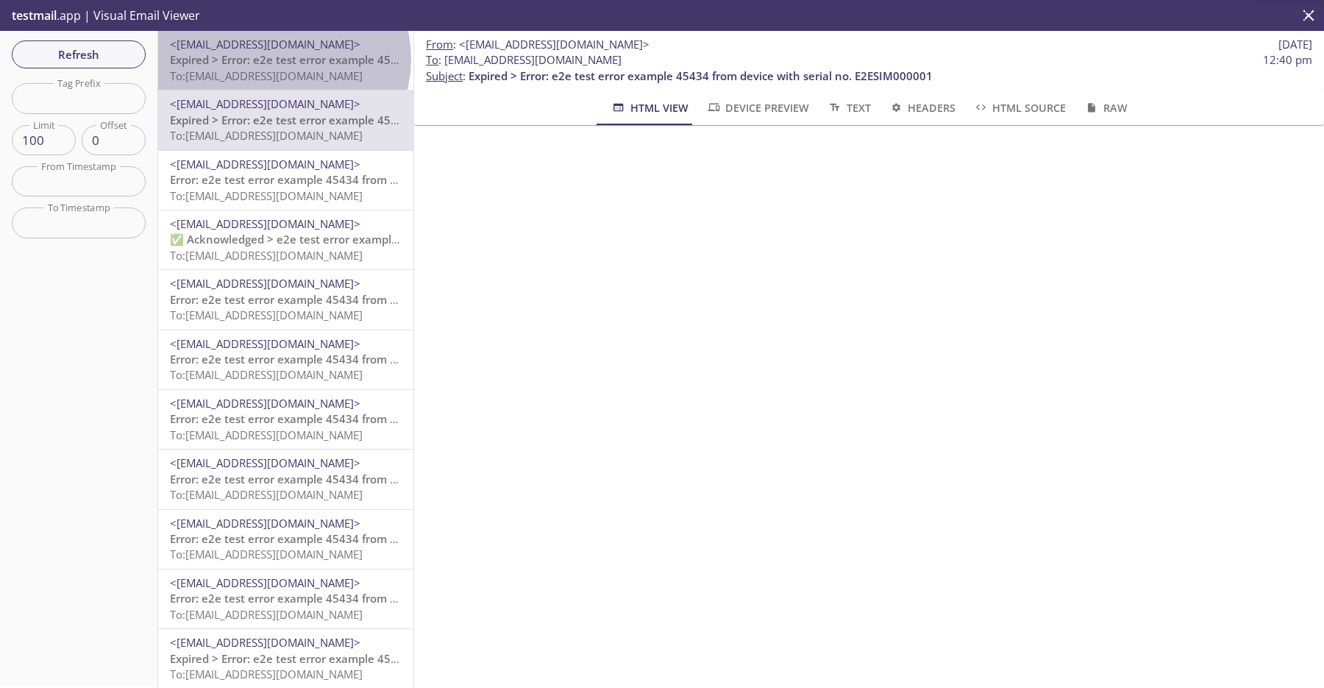
click at [282, 59] on span "Expired > Error: e2e test error example 45434 from device with serial no. E2ESI…" at bounding box center [402, 59] width 464 height 15
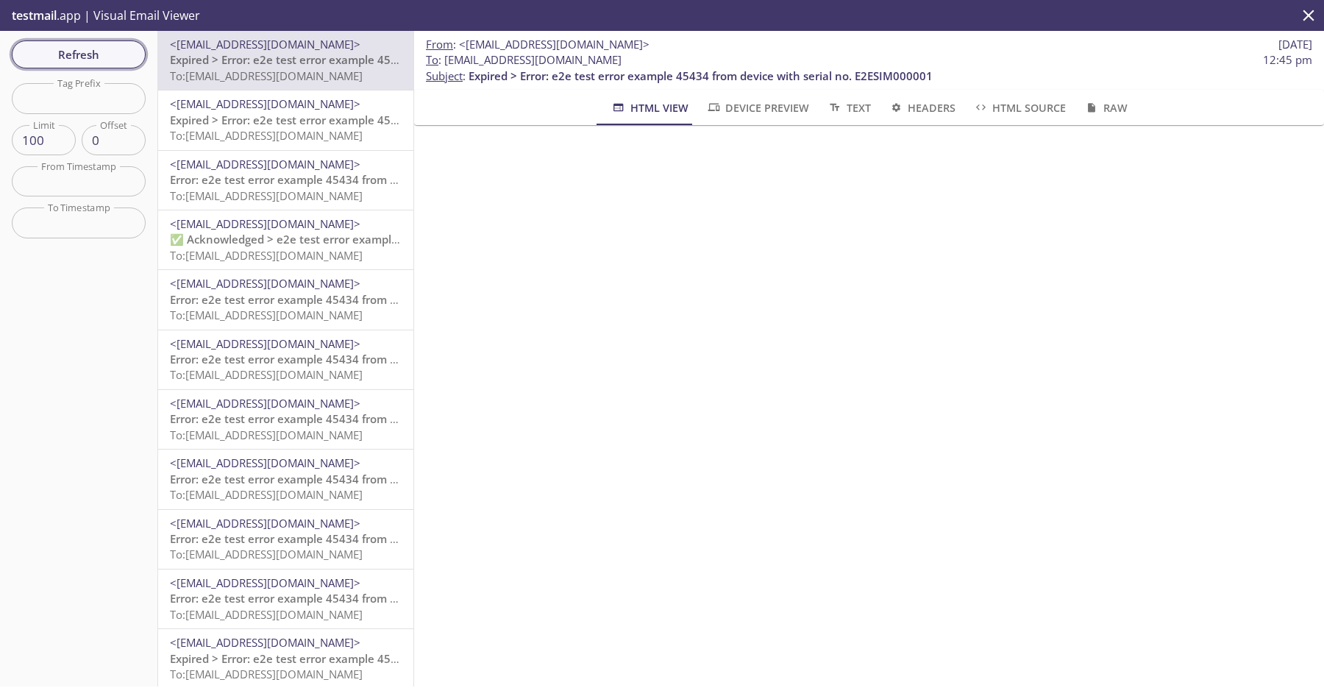
click at [107, 58] on span "Refresh" at bounding box center [79, 54] width 110 height 19
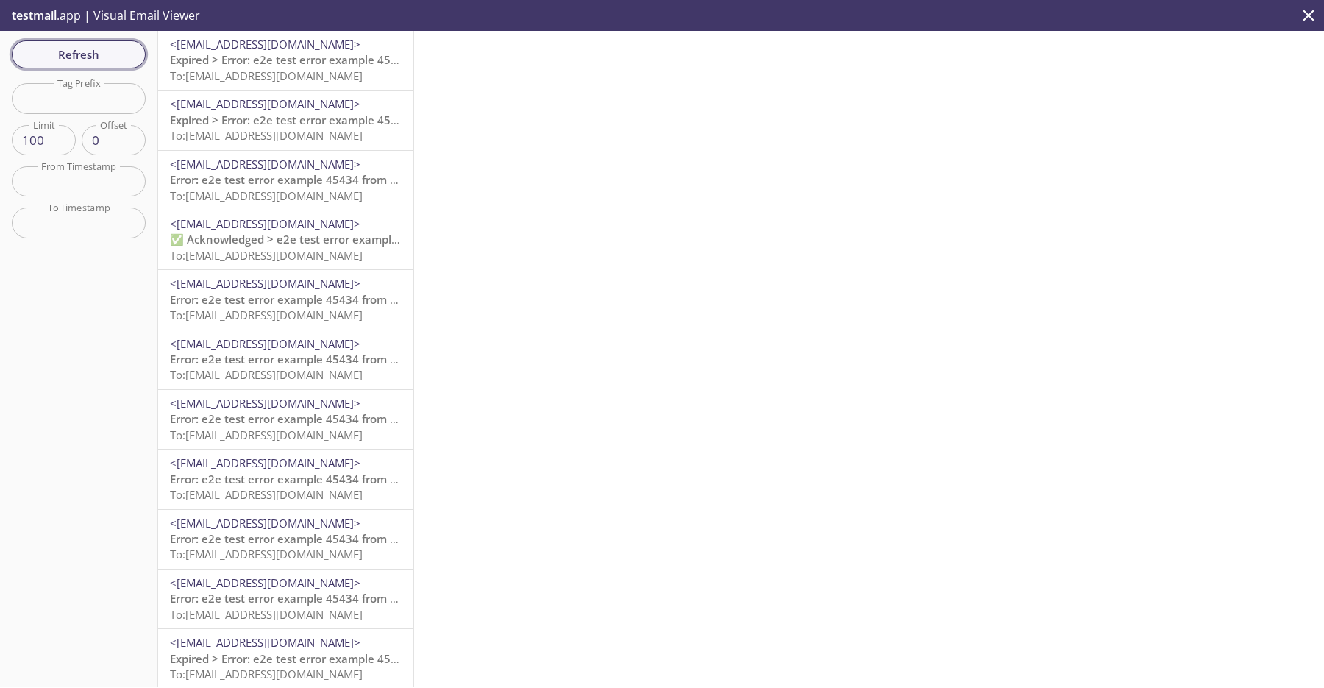
click at [107, 58] on span "Refresh" at bounding box center [79, 54] width 110 height 19
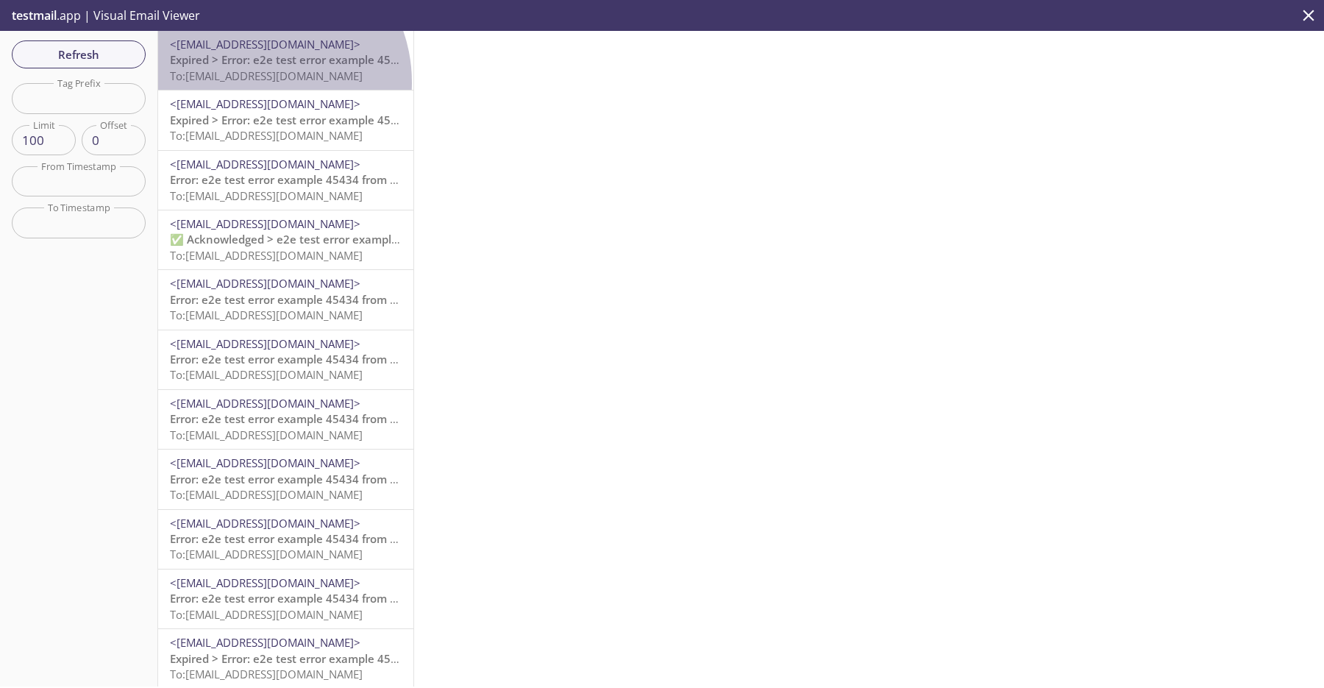
click at [254, 82] on span "To: [EMAIL_ADDRESS][DOMAIN_NAME]" at bounding box center [266, 75] width 193 height 15
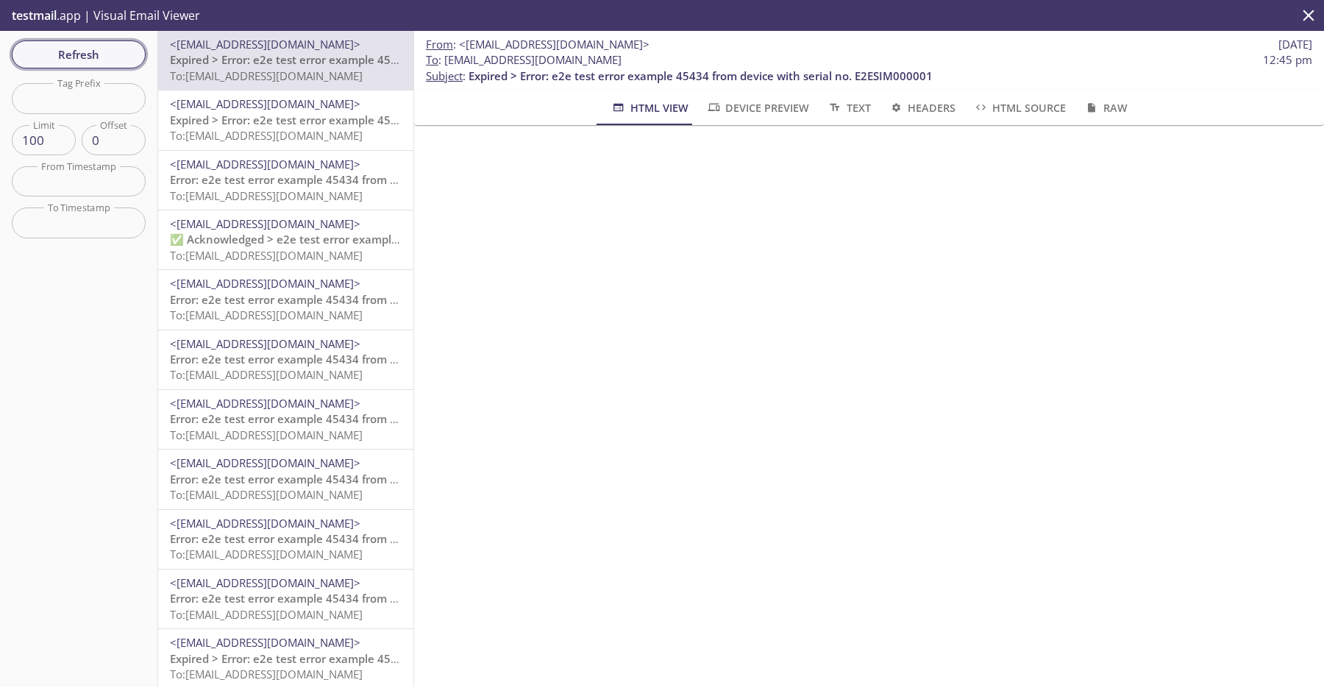
click at [127, 55] on span "Refresh" at bounding box center [79, 54] width 110 height 19
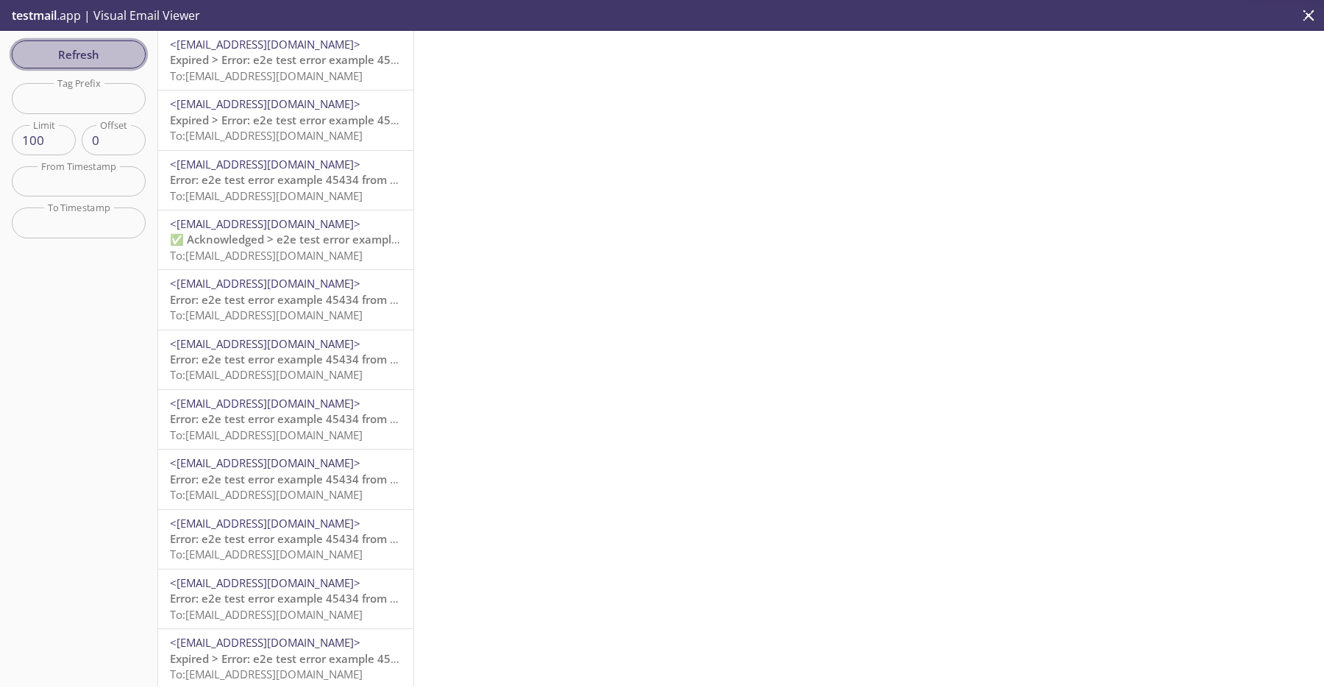
click at [127, 55] on span "Refresh" at bounding box center [79, 54] width 110 height 19
click at [241, 71] on span "To: [EMAIL_ADDRESS][DOMAIN_NAME]" at bounding box center [266, 75] width 193 height 15
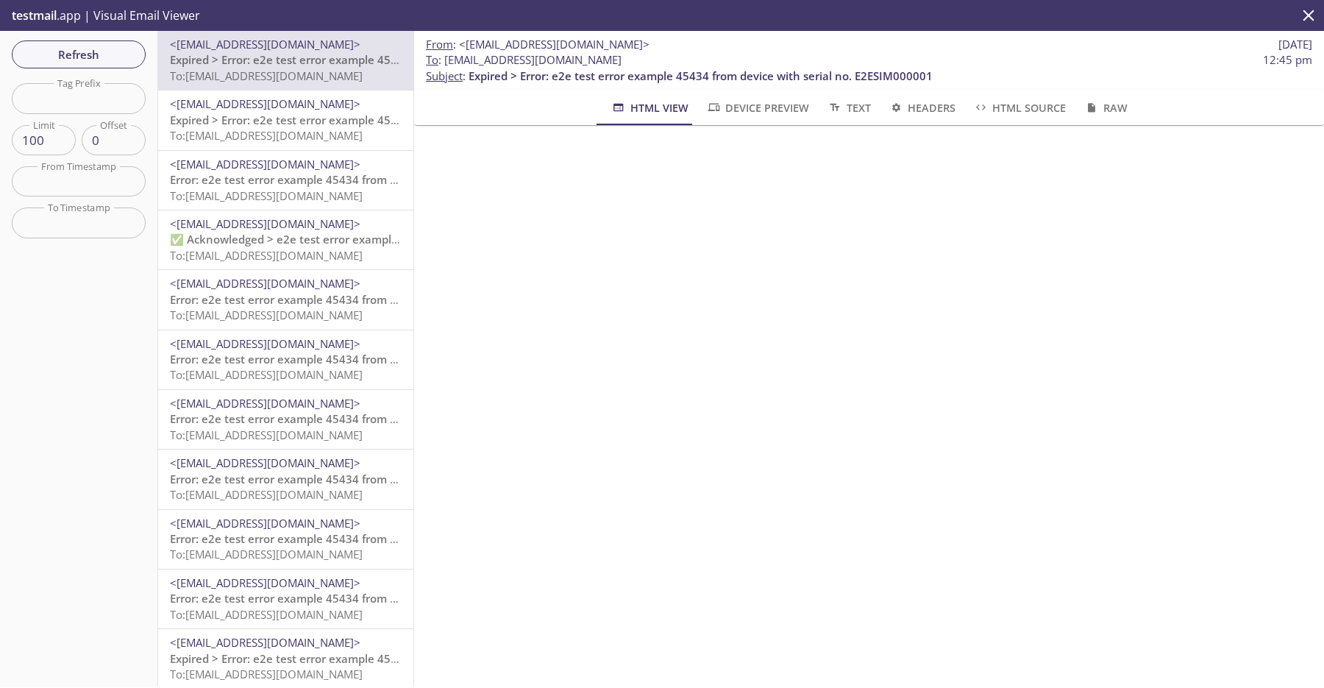
click at [247, 127] on span "Expired > Error: e2e test error example 45434 from device with serial no. E2ESI…" at bounding box center [402, 120] width 464 height 15
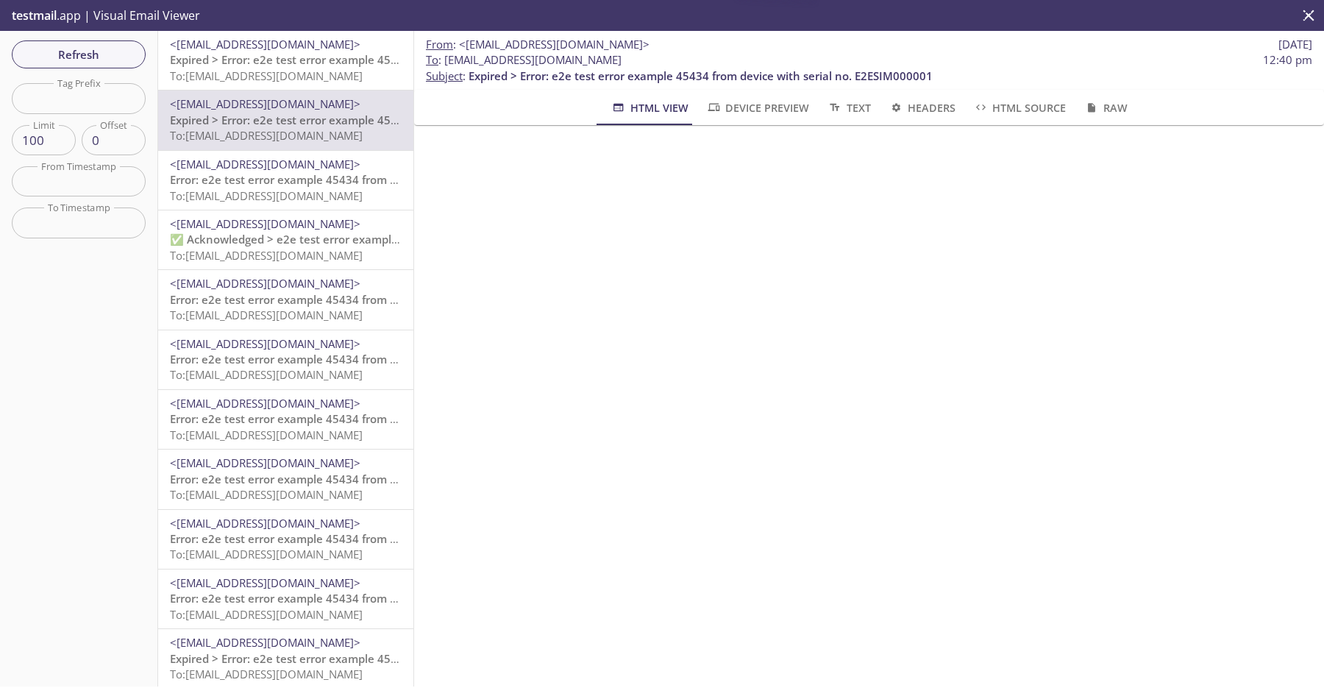
click at [274, 42] on span "<[EMAIL_ADDRESS][DOMAIN_NAME]>" at bounding box center [265, 44] width 191 height 15
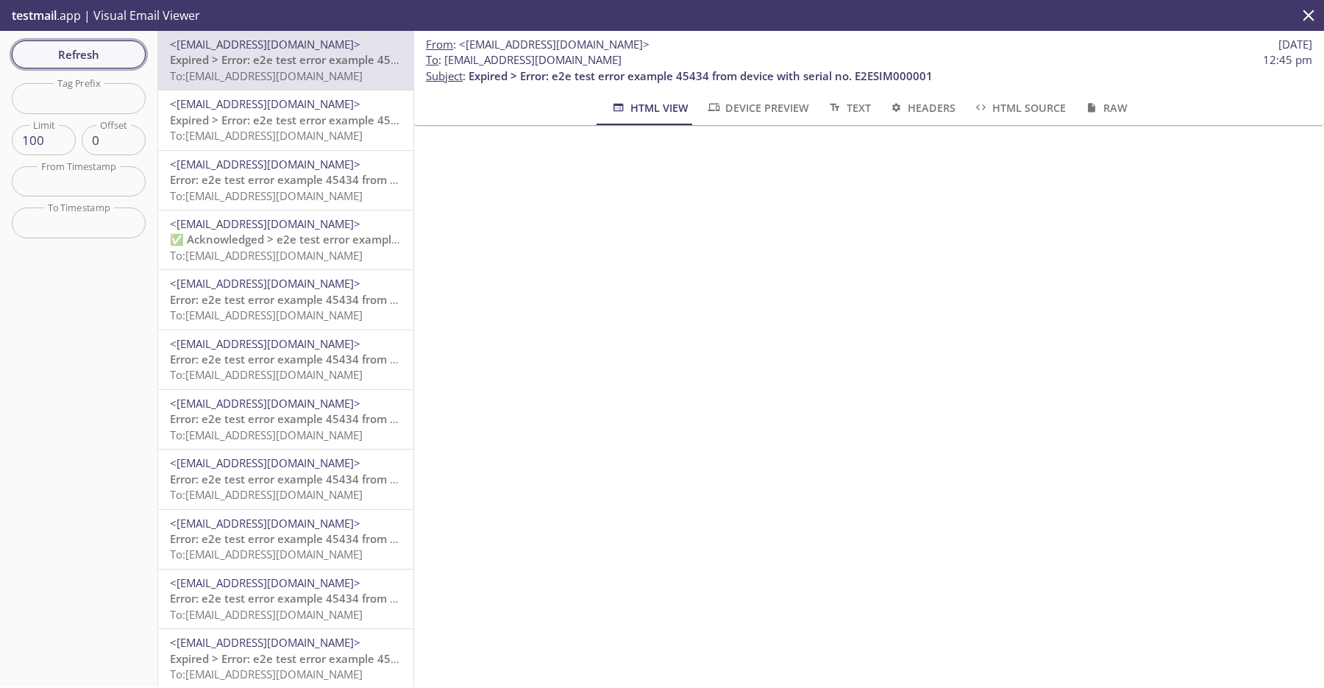
click at [91, 47] on span "Refresh" at bounding box center [79, 54] width 110 height 19
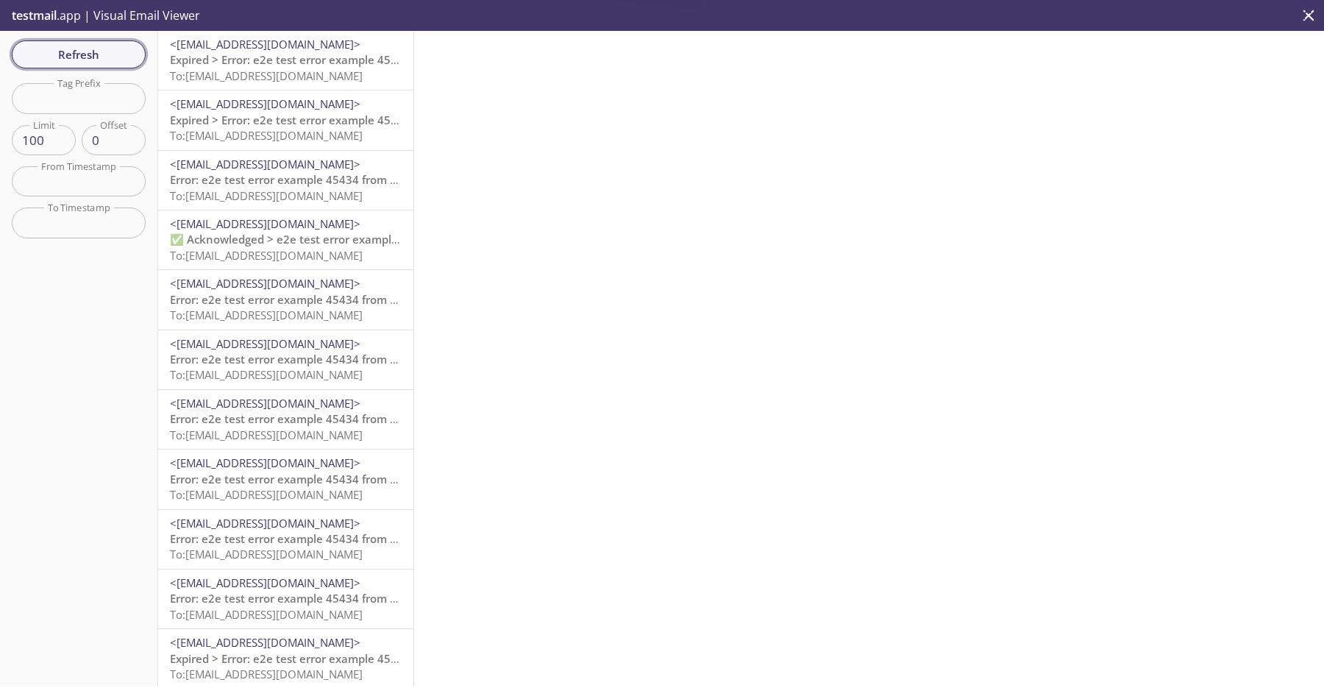
click at [91, 47] on span "Refresh" at bounding box center [79, 54] width 110 height 19
click at [233, 49] on span "<[EMAIL_ADDRESS][DOMAIN_NAME]>" at bounding box center [265, 44] width 191 height 15
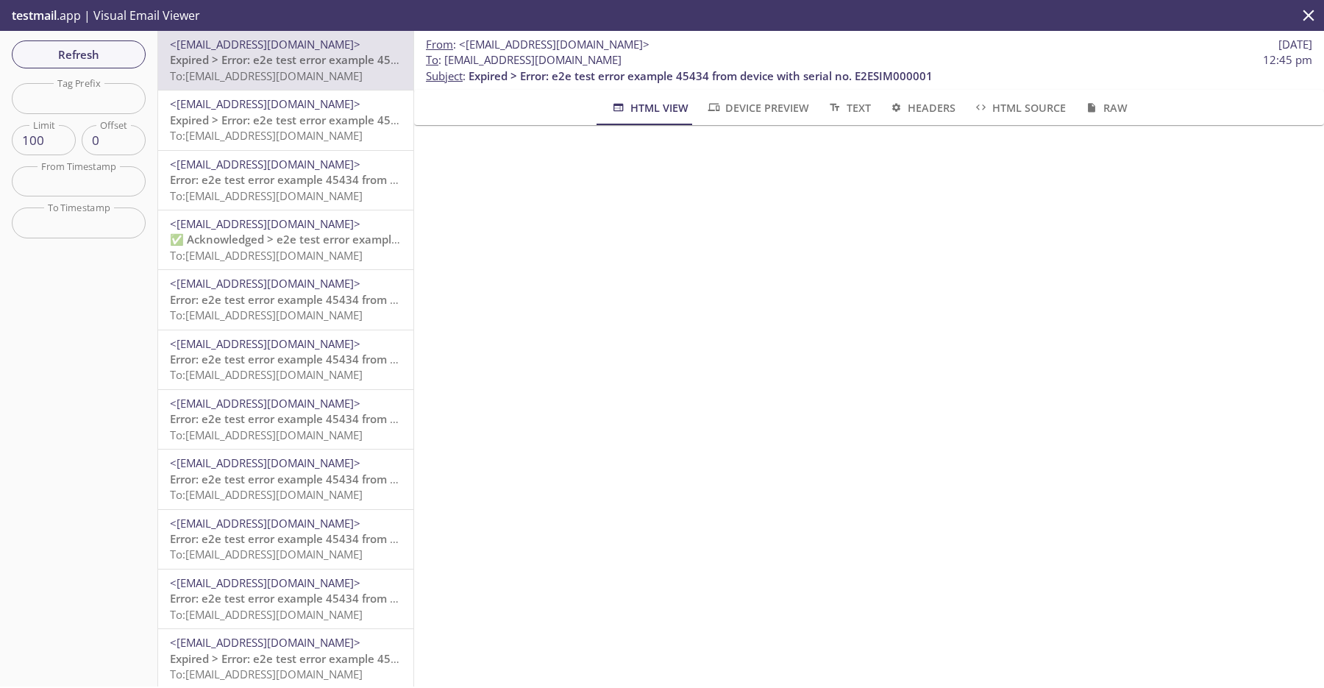
click at [257, 185] on span "Error: e2e test error example 45434 from device with serial no. E2ESIM000001" at bounding box center [376, 179] width 413 height 15
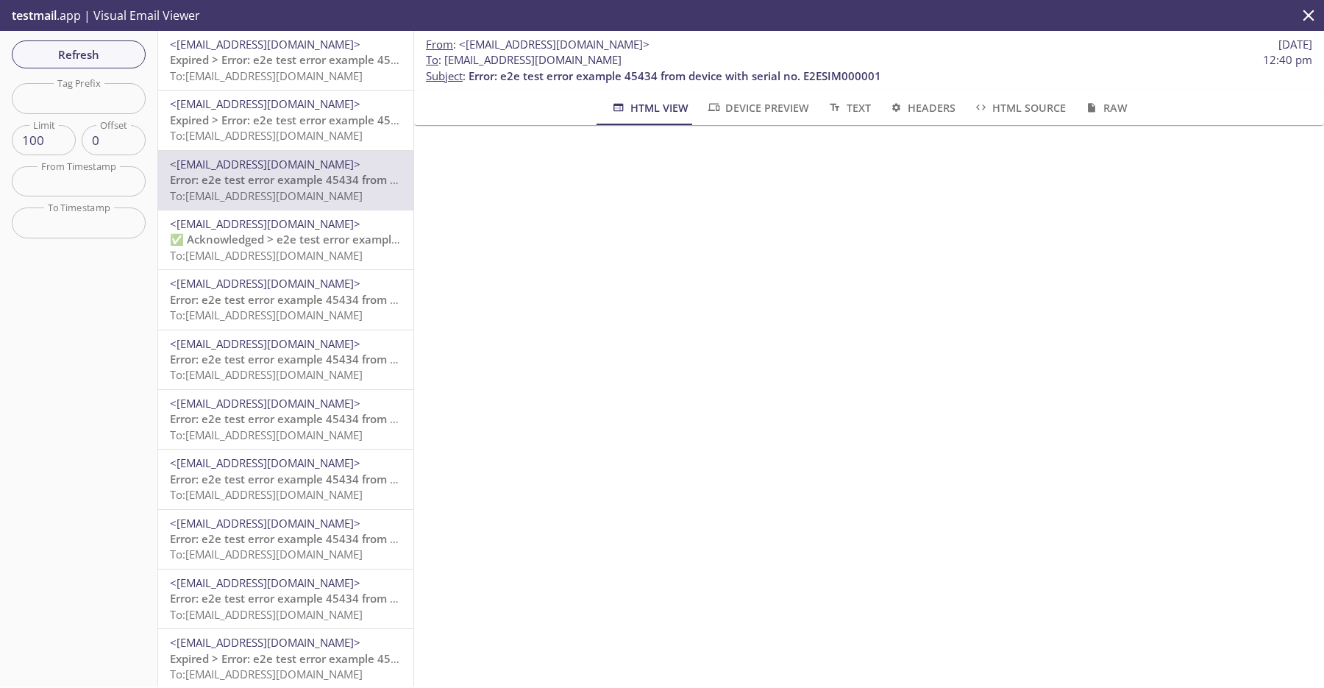
click at [315, 188] on span "To: [EMAIL_ADDRESS][DOMAIN_NAME]" at bounding box center [266, 195] width 193 height 15
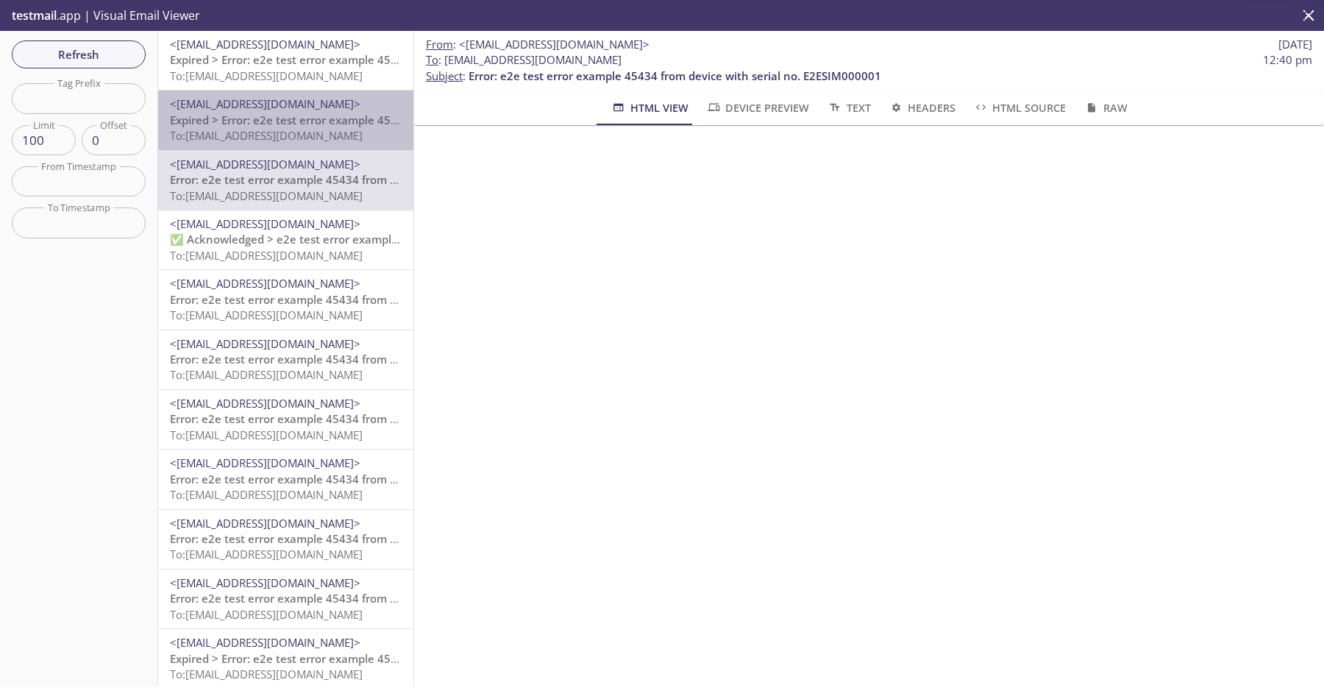
click at [349, 131] on span "To: [EMAIL_ADDRESS][DOMAIN_NAME]" at bounding box center [266, 135] width 193 height 15
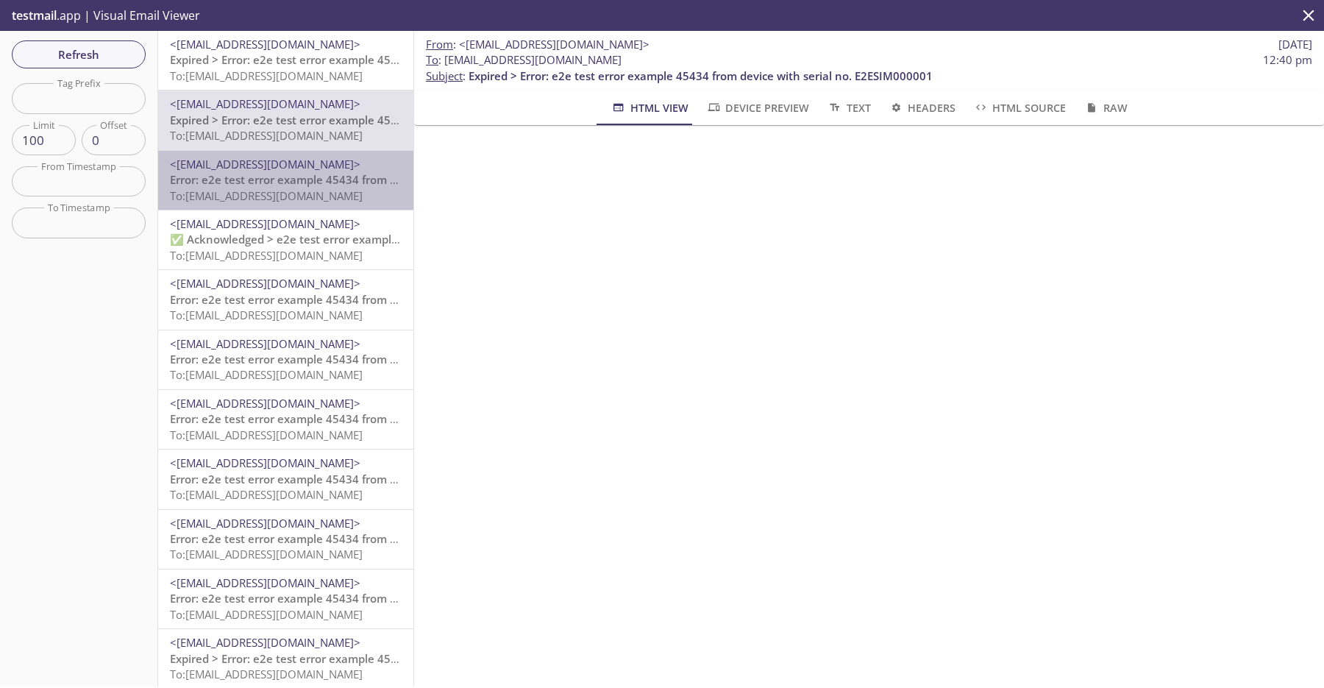
click at [340, 182] on span "Error: e2e test error example 45434 from device with serial no. E2ESIM000001" at bounding box center [376, 179] width 413 height 15
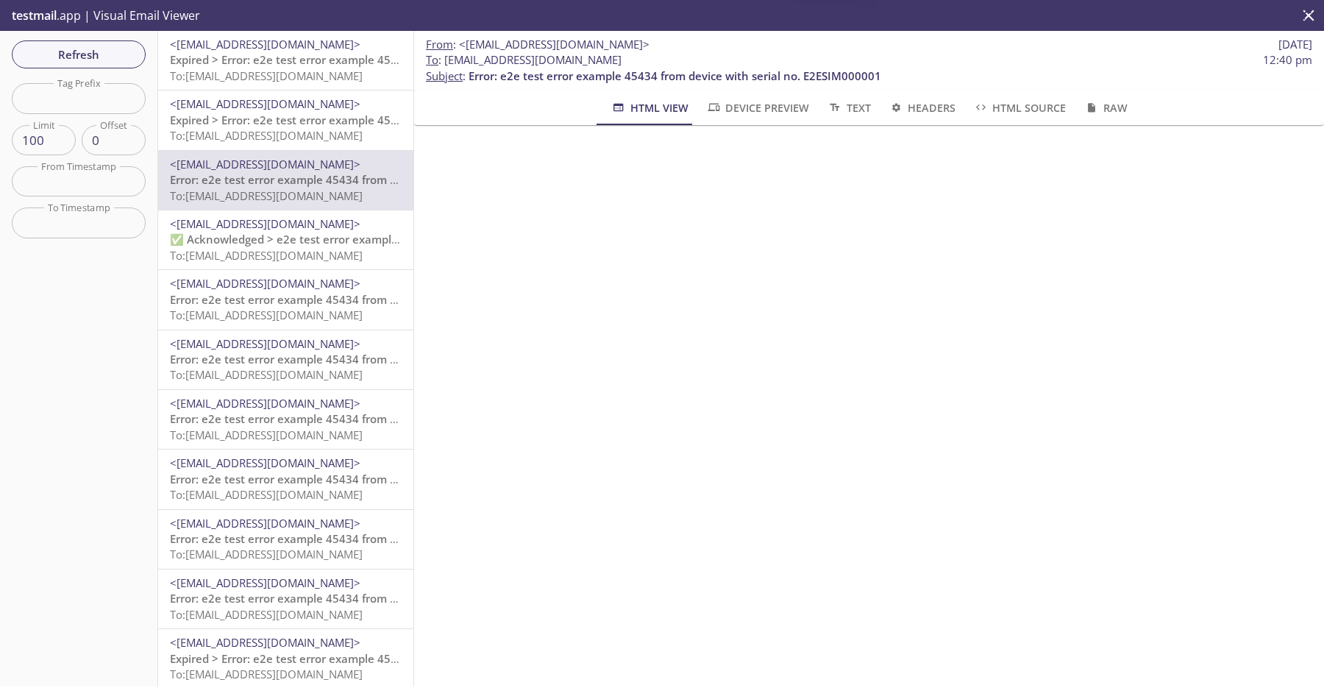
click at [328, 133] on span "To: [EMAIL_ADDRESS][DOMAIN_NAME]" at bounding box center [266, 135] width 193 height 15
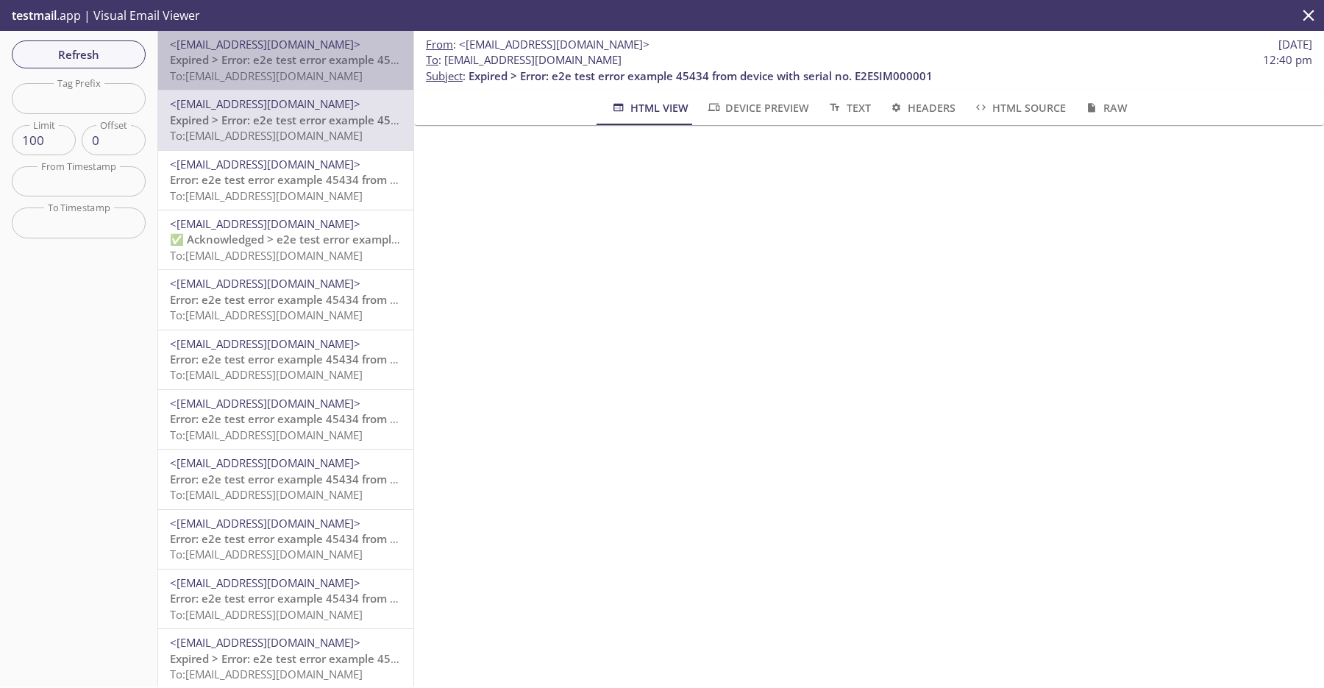
click at [319, 89] on div "<do-not-reply@sta-lab-suite.visionize.com> Expired > Error: e2e test error exam…" at bounding box center [285, 60] width 255 height 59
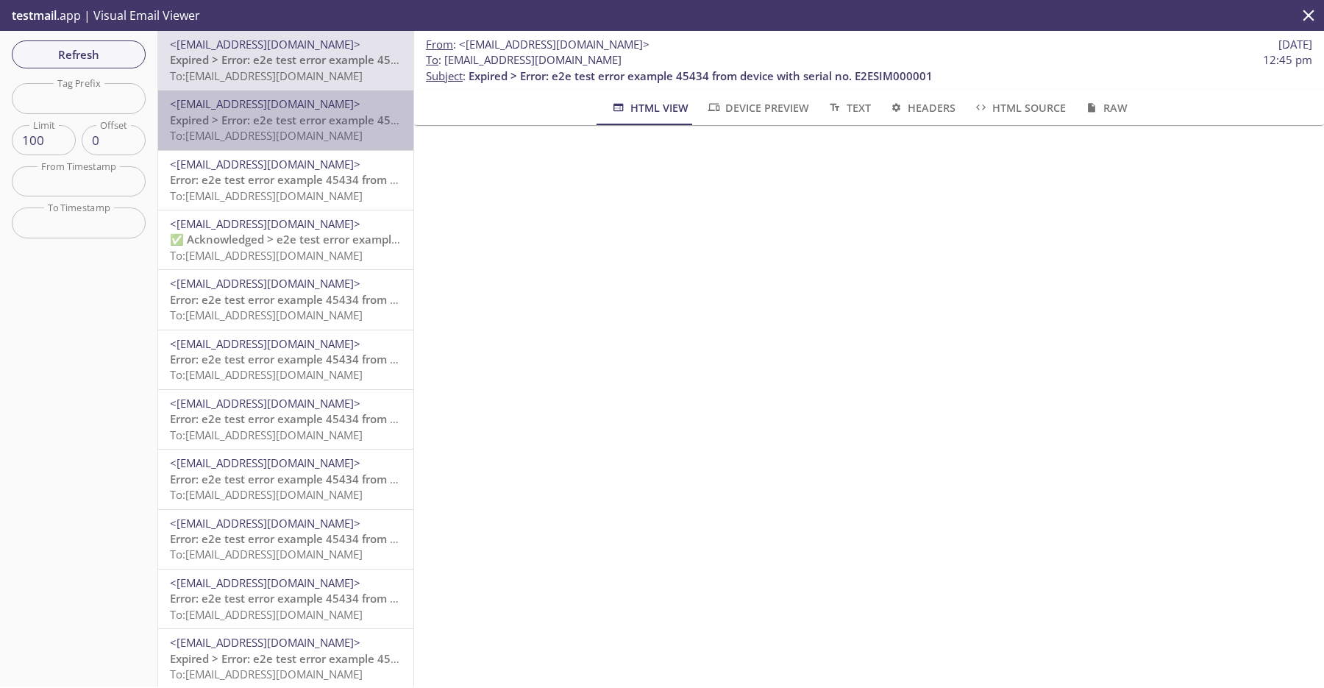
click at [288, 115] on span "Expired > Error: e2e test error example 45434 from device with serial no. E2ESI…" at bounding box center [402, 120] width 464 height 15
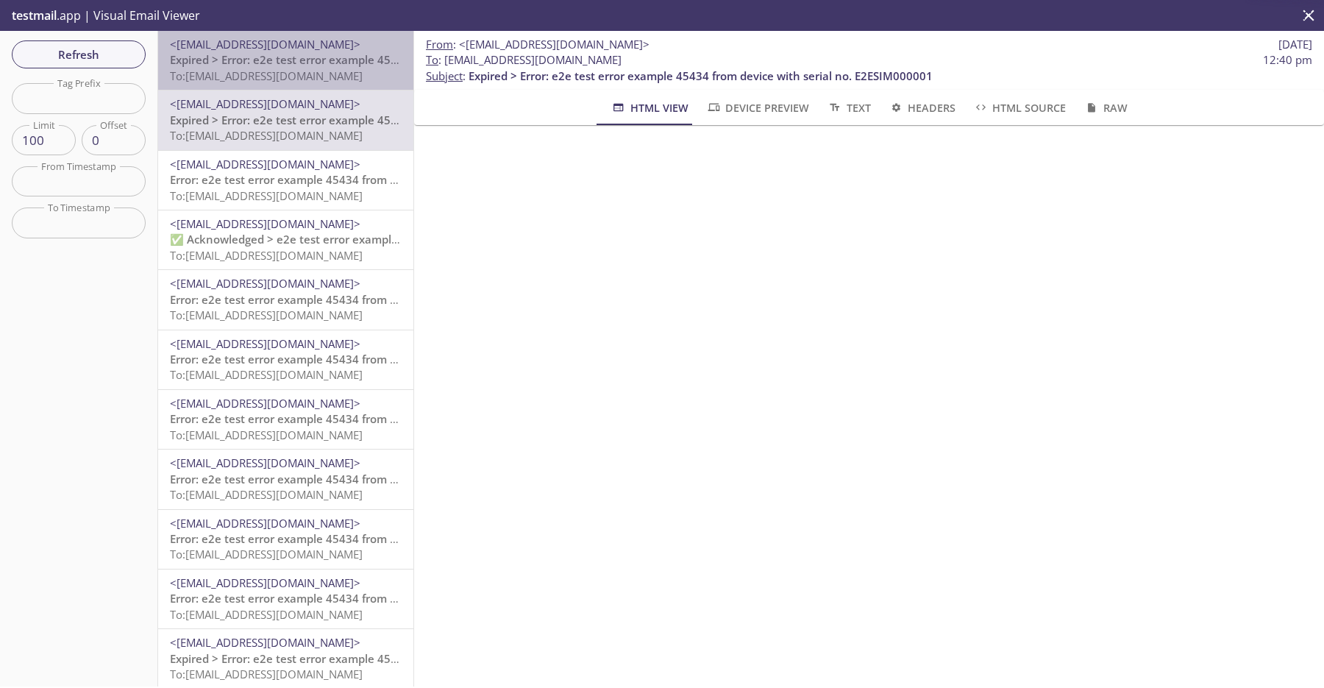
click at [303, 69] on span "To: [EMAIL_ADDRESS][DOMAIN_NAME]" at bounding box center [266, 75] width 193 height 15
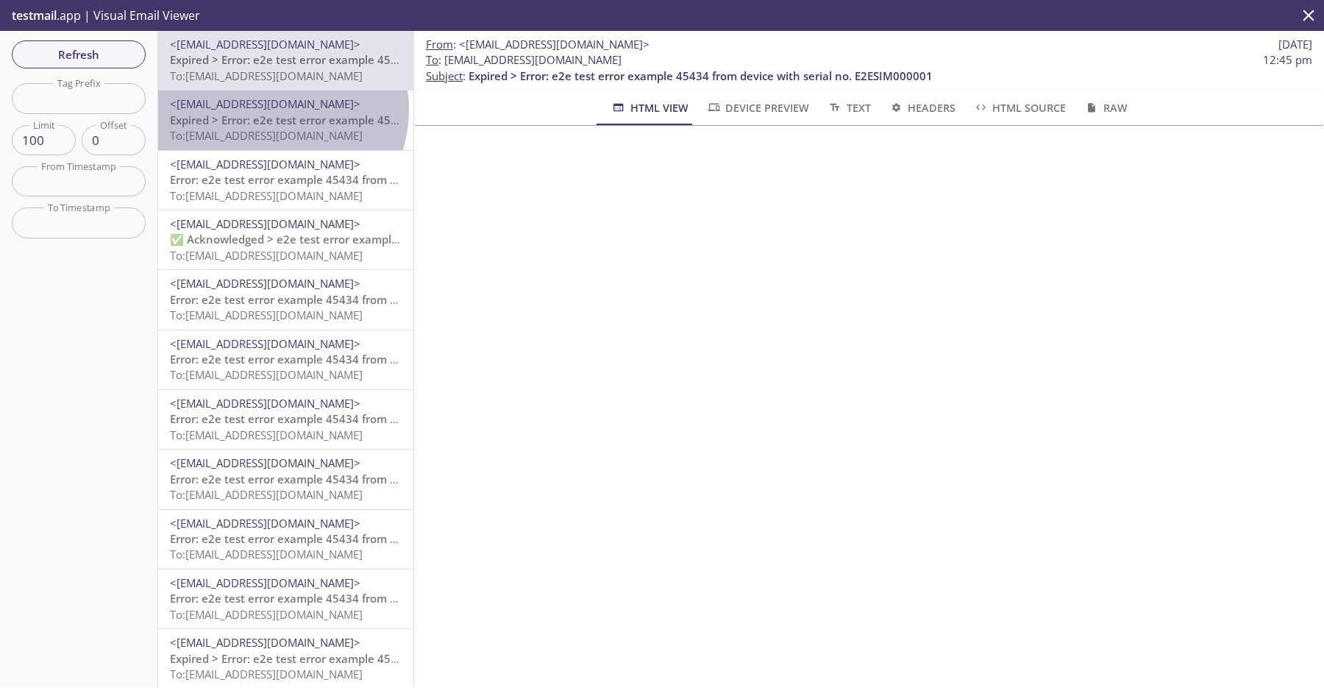
click at [275, 110] on span "<[EMAIL_ADDRESS][DOMAIN_NAME]>" at bounding box center [265, 103] width 191 height 15
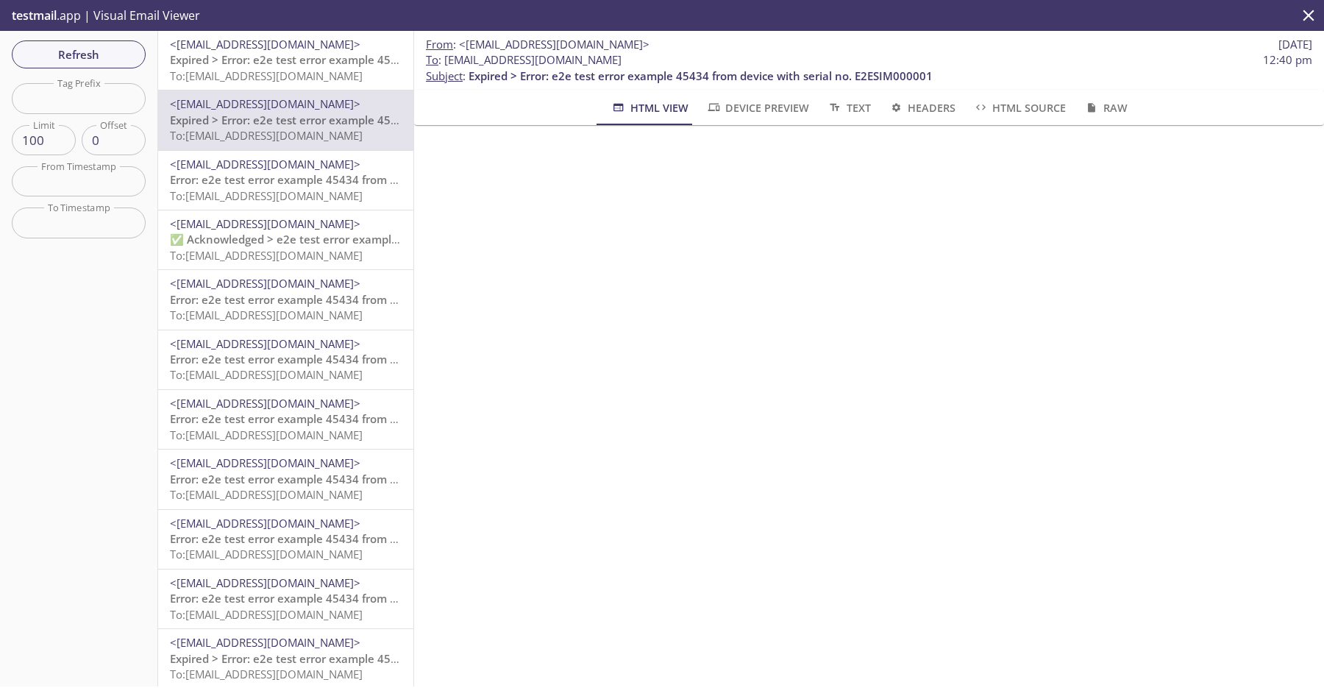
click at [278, 183] on span "Error: e2e test error example 45434 from device with serial no. E2ESIM000001" at bounding box center [376, 179] width 413 height 15
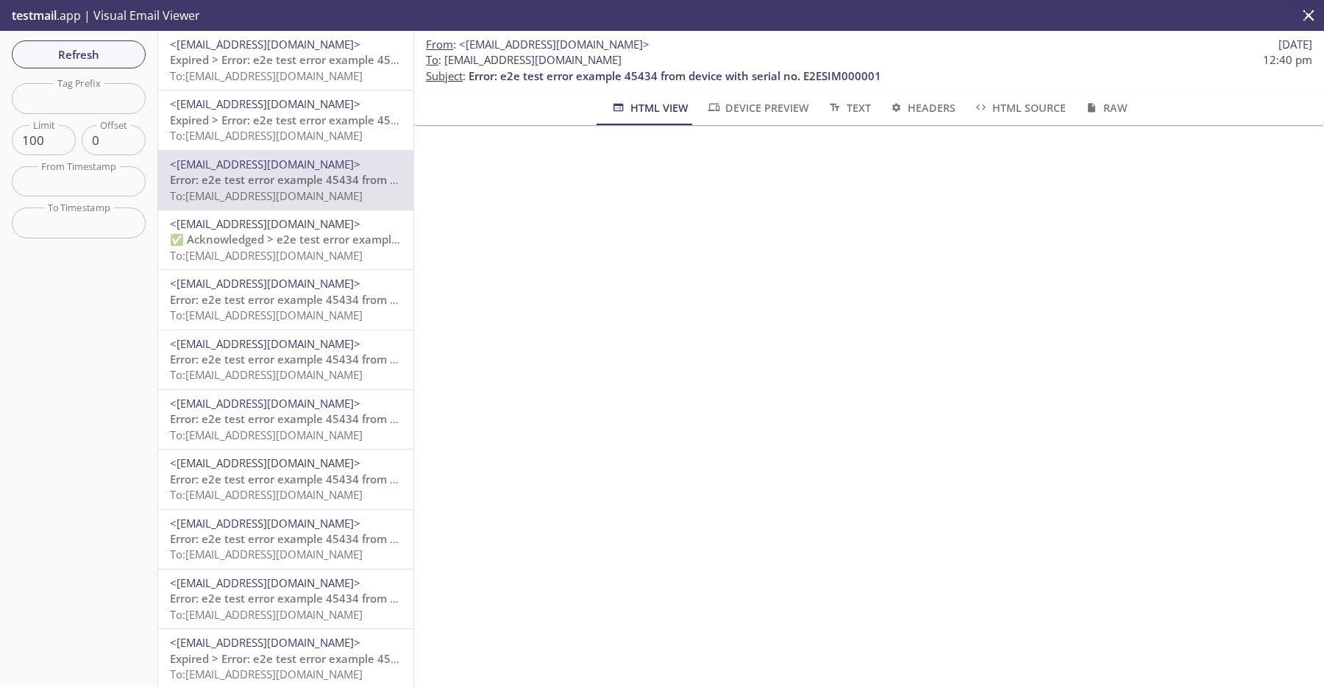
click at [281, 132] on span "To: [EMAIL_ADDRESS][DOMAIN_NAME]" at bounding box center [266, 135] width 193 height 15
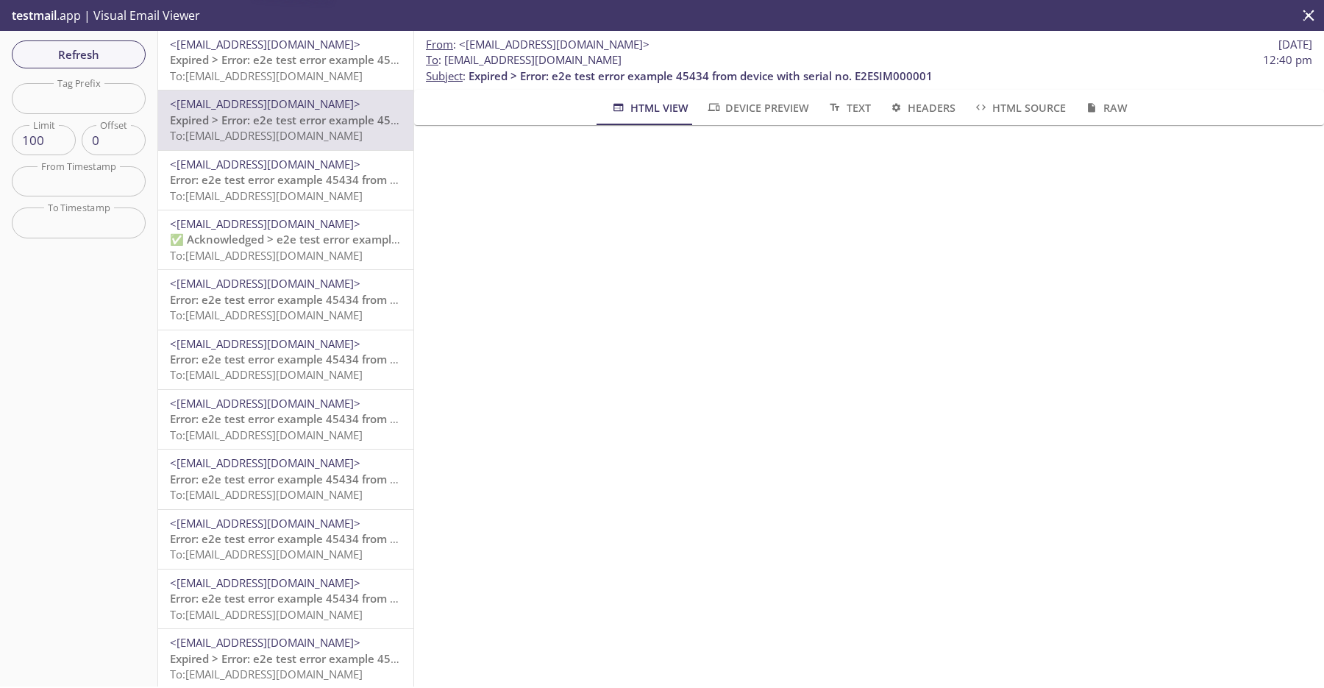
click at [285, 70] on span "To: [EMAIL_ADDRESS][DOMAIN_NAME]" at bounding box center [266, 75] width 193 height 15
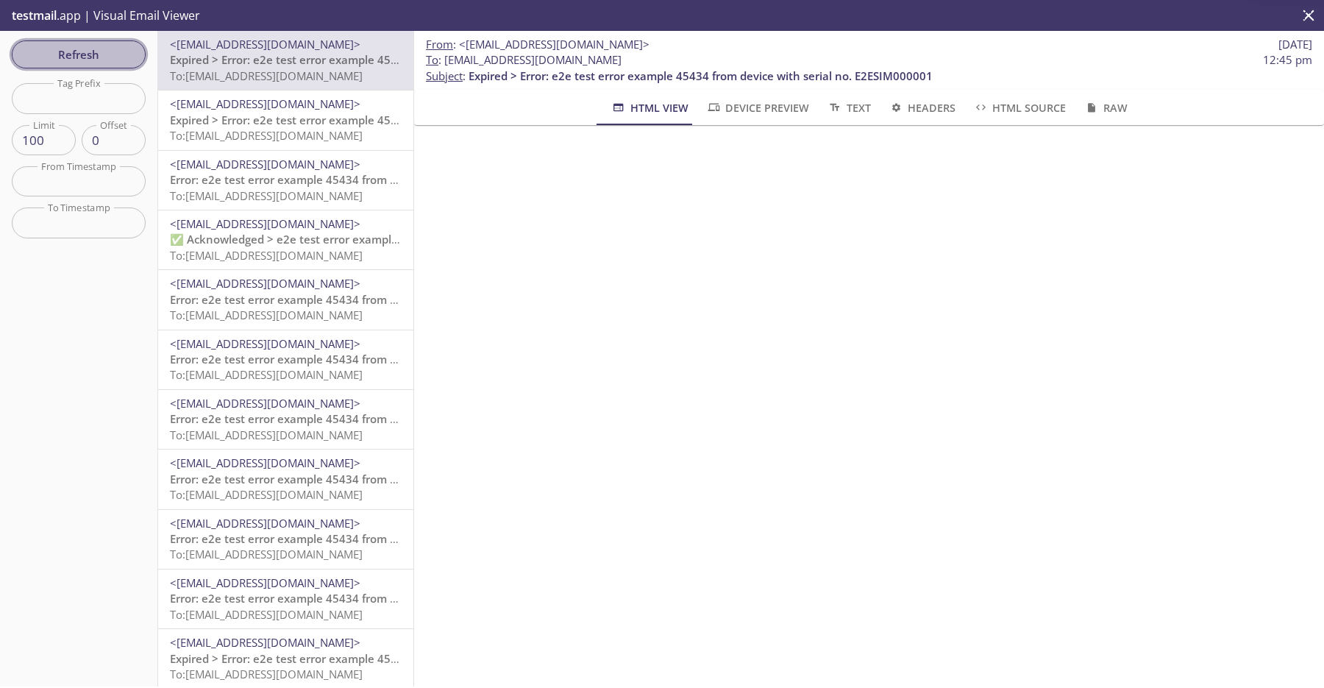
click at [99, 61] on span "Refresh" at bounding box center [79, 54] width 110 height 19
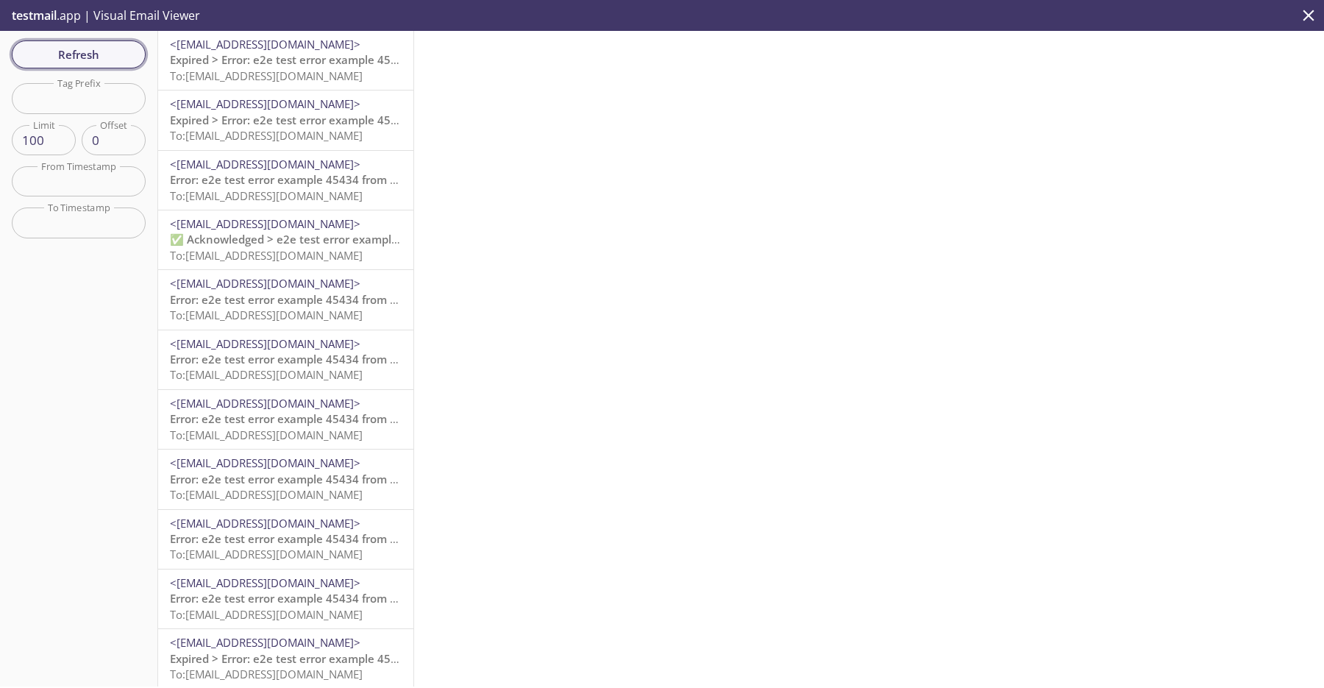
click at [102, 64] on button "Refresh" at bounding box center [79, 54] width 134 height 28
click at [102, 60] on span "Refresh" at bounding box center [79, 54] width 110 height 19
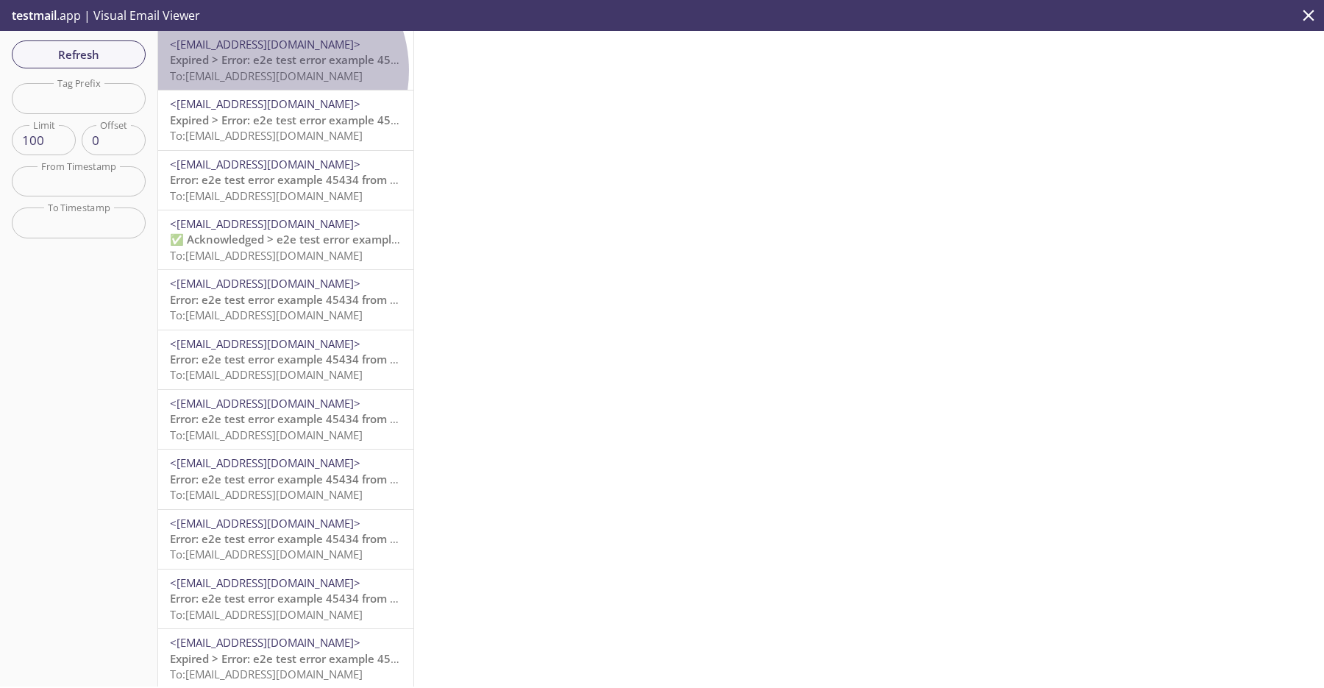
click at [271, 71] on span "To: [EMAIL_ADDRESS][DOMAIN_NAME]" at bounding box center [266, 75] width 193 height 15
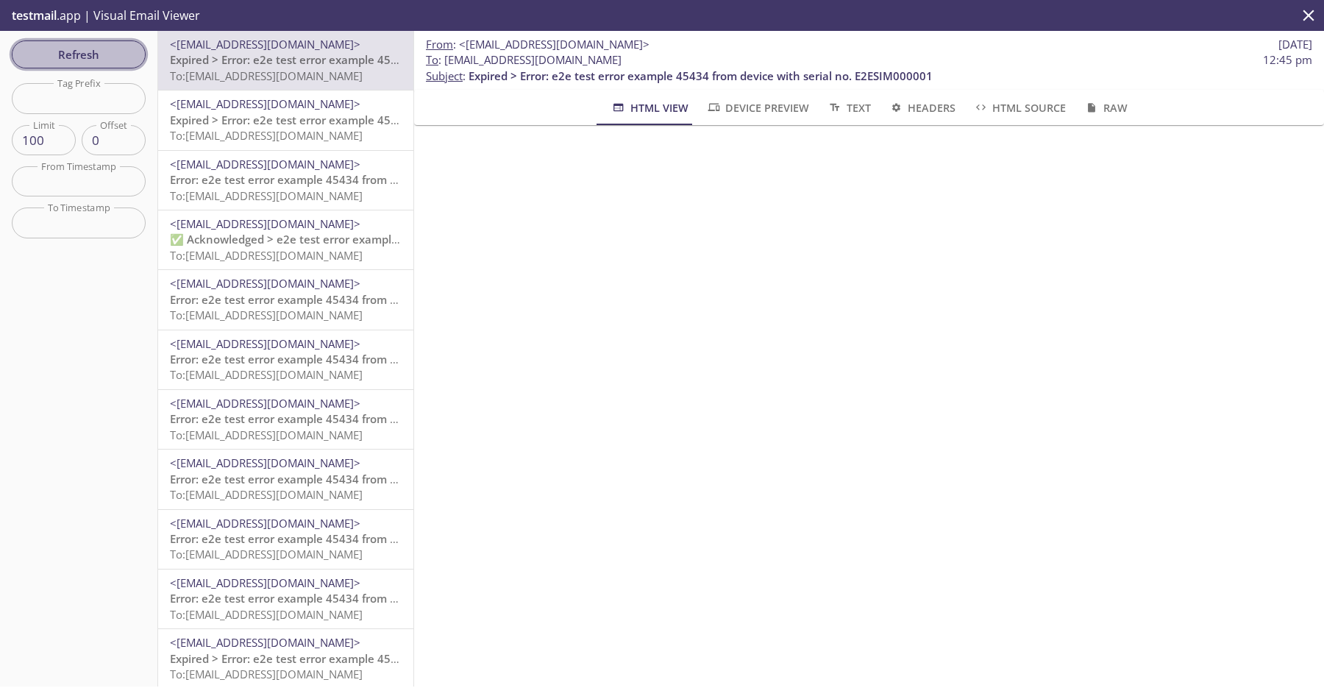
click at [94, 50] on span "Refresh" at bounding box center [79, 54] width 110 height 19
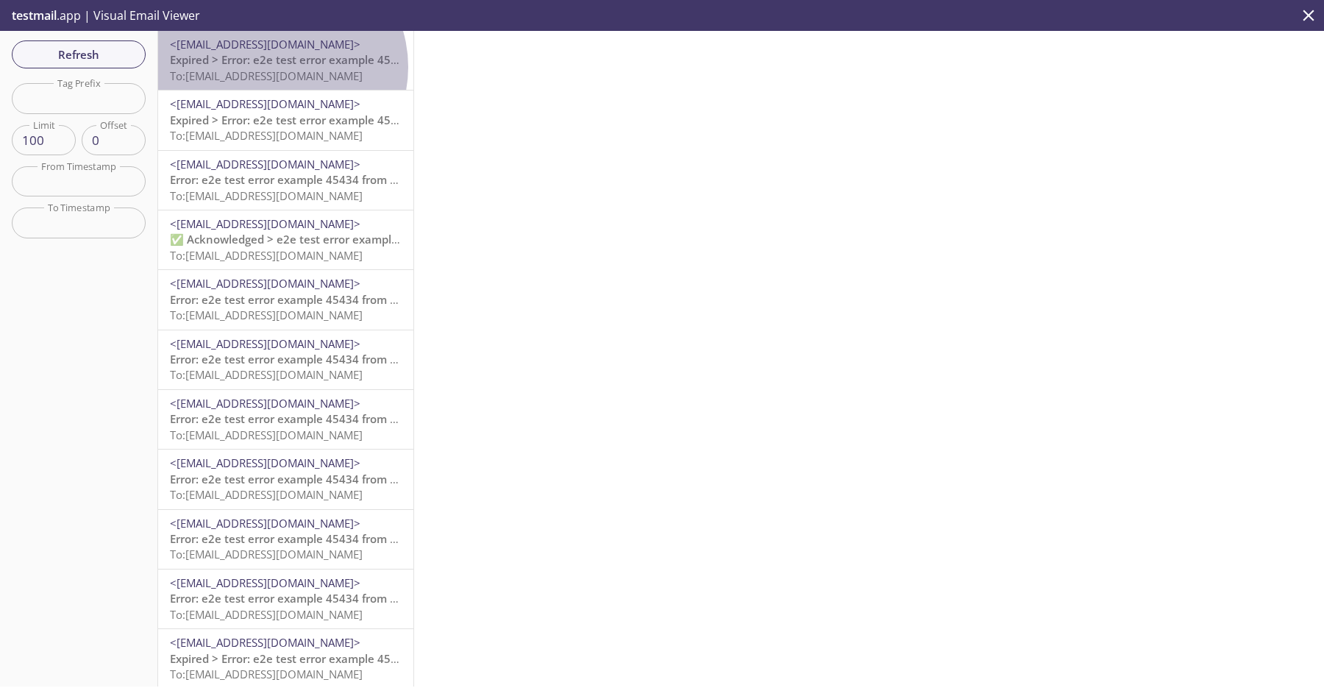
click at [280, 67] on span "Expired > Error: e2e test error example 45434 from device with serial no. E2ESI…" at bounding box center [402, 59] width 464 height 15
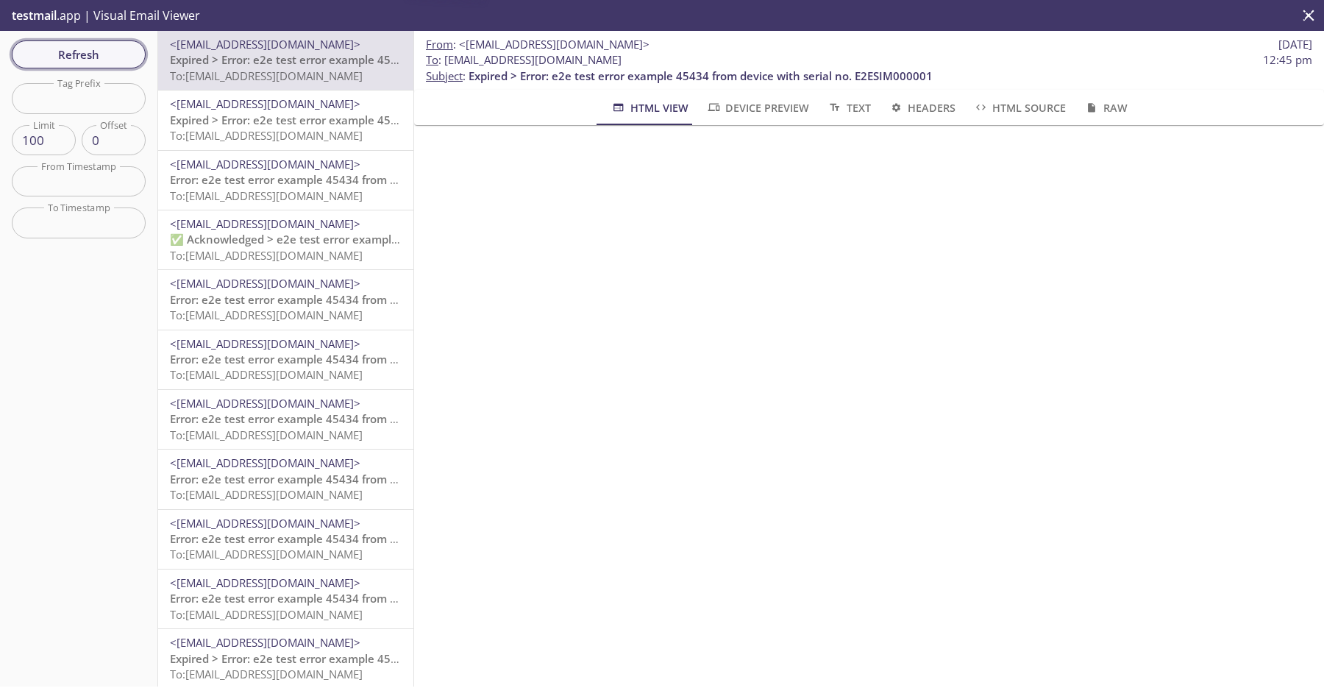
click at [73, 56] on span "Refresh" at bounding box center [79, 54] width 110 height 19
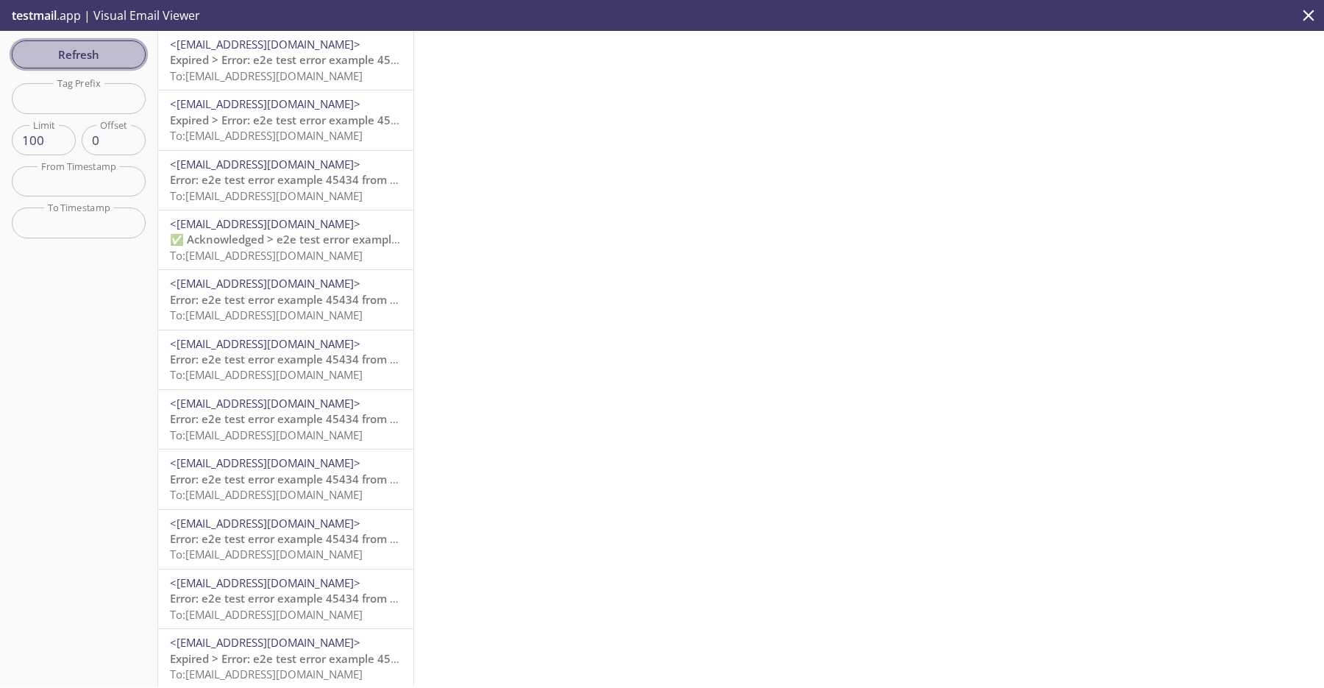
click at [73, 56] on span "Refresh" at bounding box center [79, 54] width 110 height 19
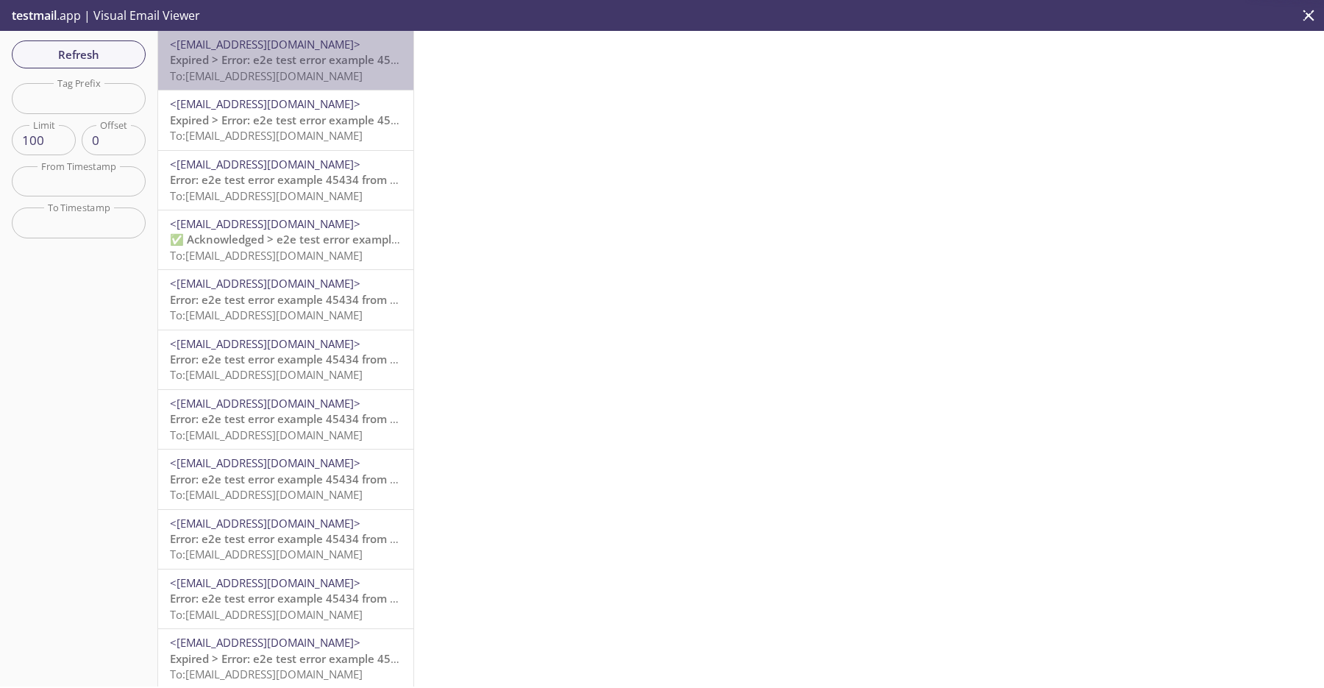
click at [336, 63] on span "Expired > Error: e2e test error example 45434 from device with serial no. E2ESI…" at bounding box center [402, 59] width 464 height 15
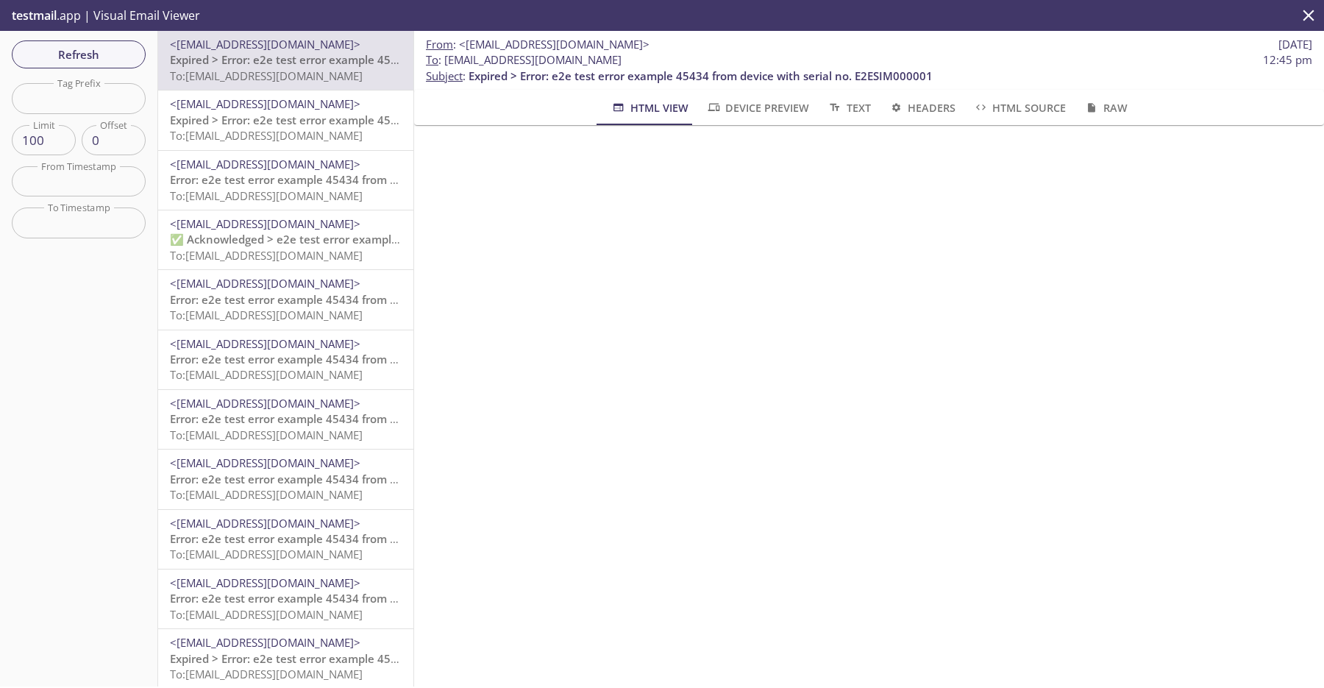
click at [344, 126] on span "Expired > Error: e2e test error example 45434 from device with serial no. E2ESI…" at bounding box center [402, 120] width 464 height 15
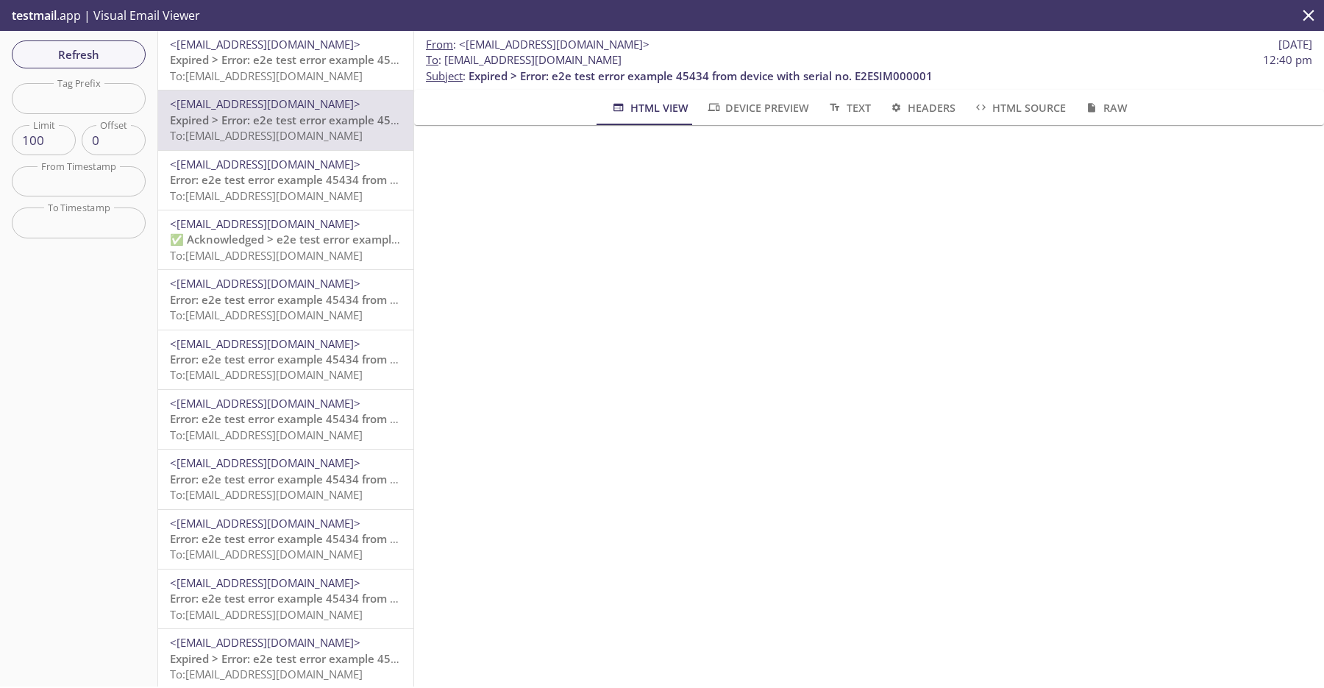
click at [335, 84] on p "Expired > Error: e2e test error example 45434 from device with serial no. E2ESI…" at bounding box center [286, 68] width 232 height 32
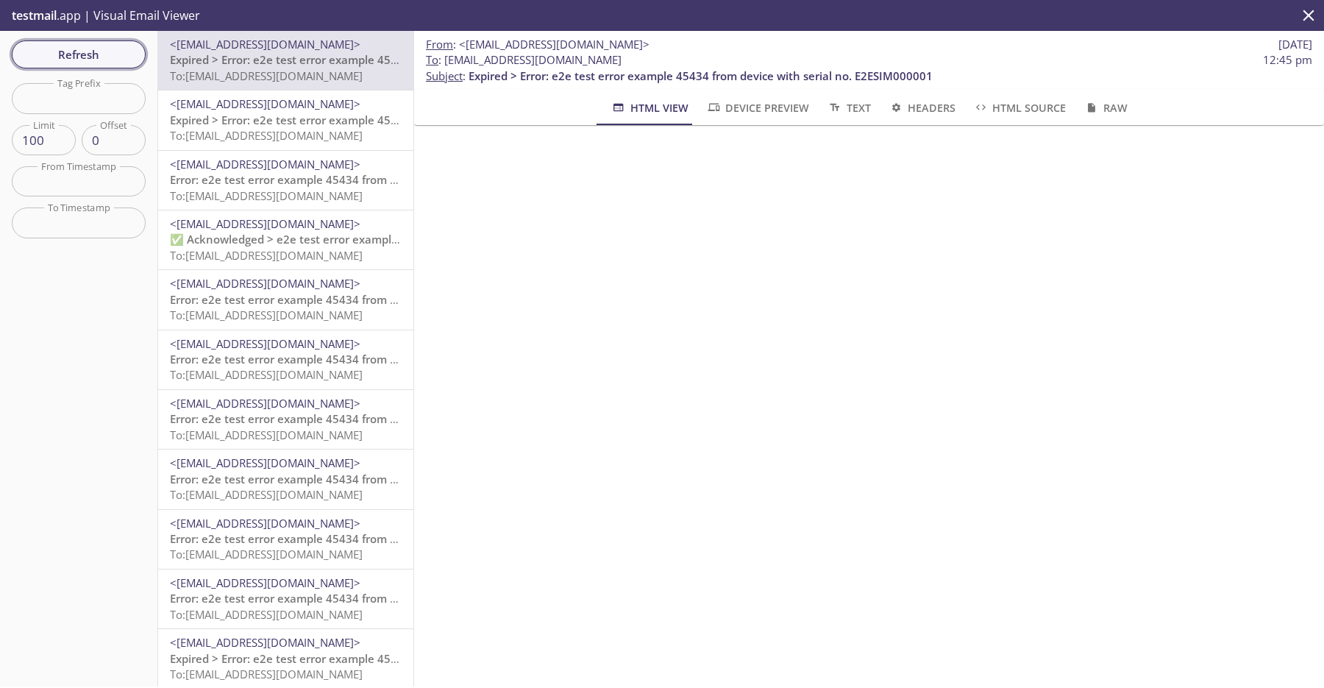
click at [130, 45] on span "Refresh" at bounding box center [79, 54] width 110 height 19
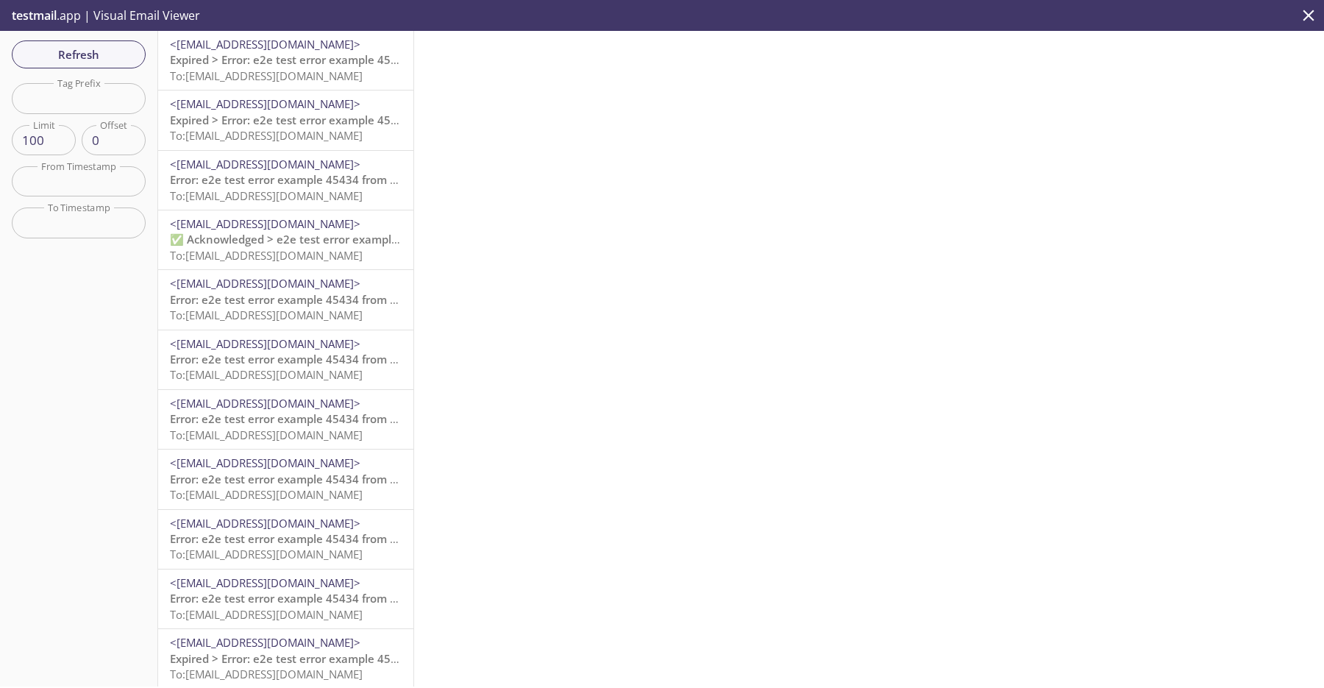
click at [315, 64] on span "Expired > Error: e2e test error example 45434 from device with serial no. E2ESI…" at bounding box center [402, 59] width 464 height 15
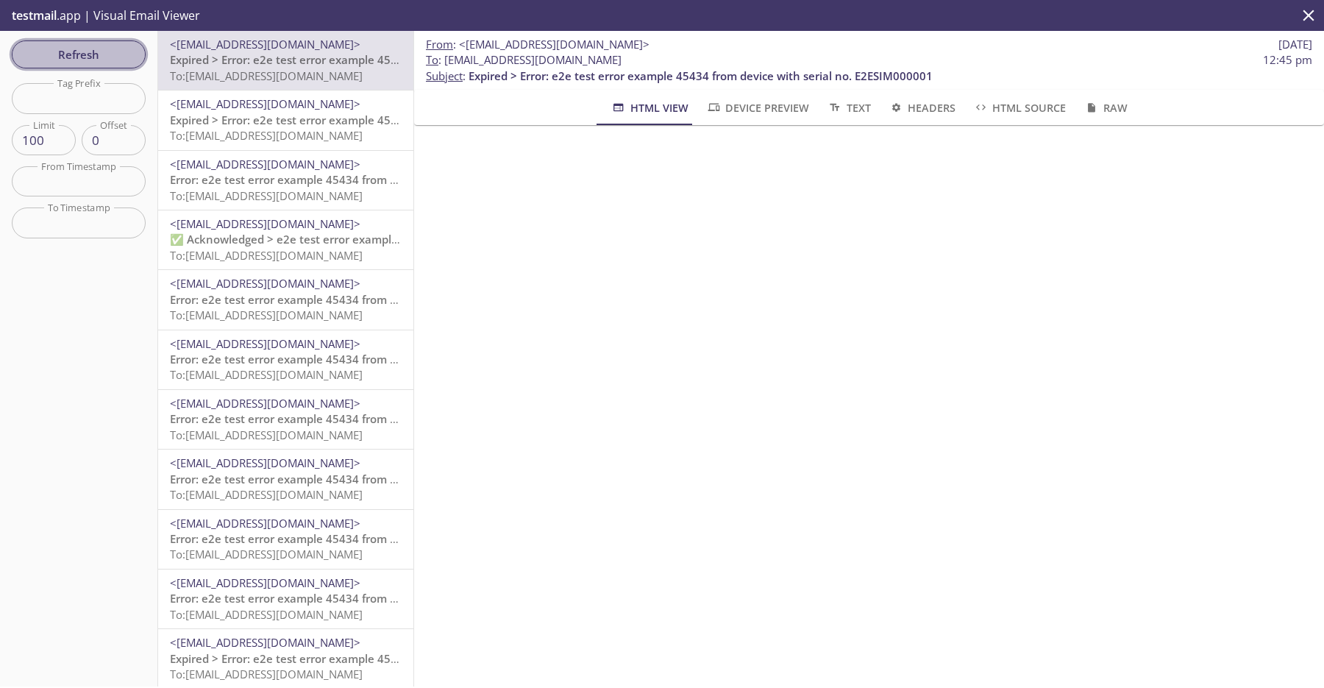
click at [76, 61] on span "Refresh" at bounding box center [79, 54] width 110 height 19
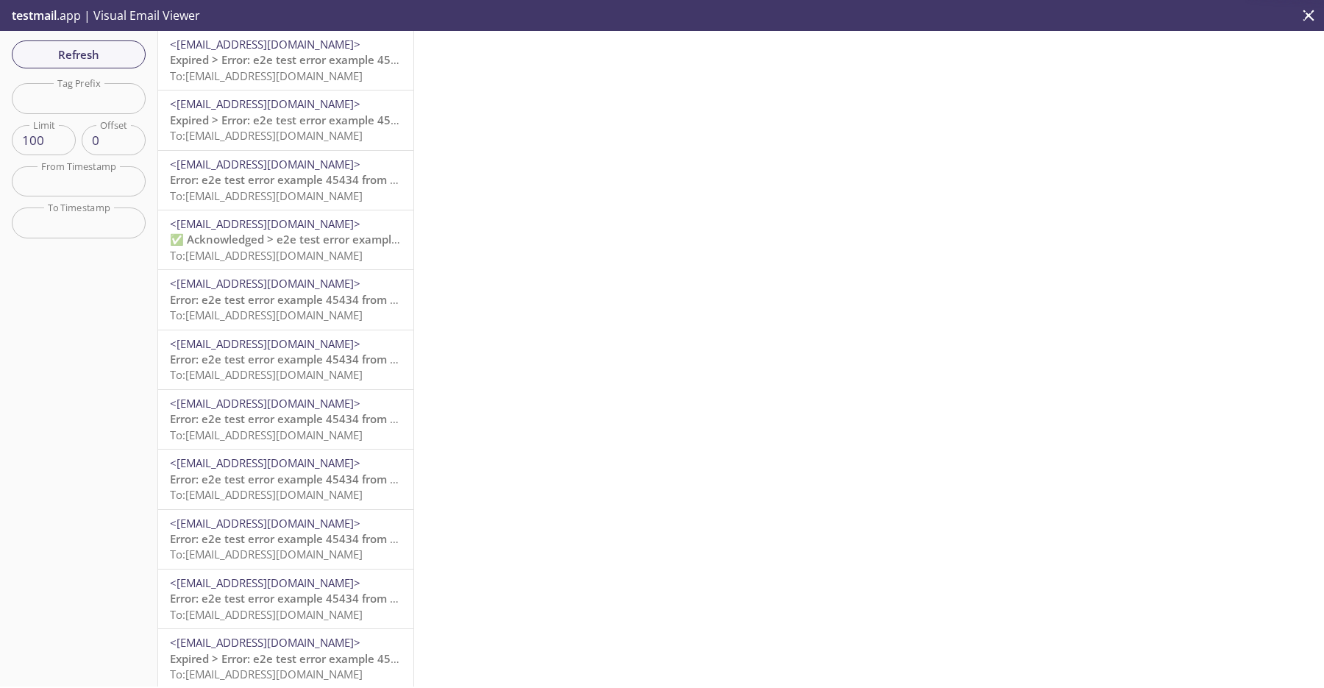
click at [289, 71] on span "To: [EMAIL_ADDRESS][DOMAIN_NAME]" at bounding box center [266, 75] width 193 height 15
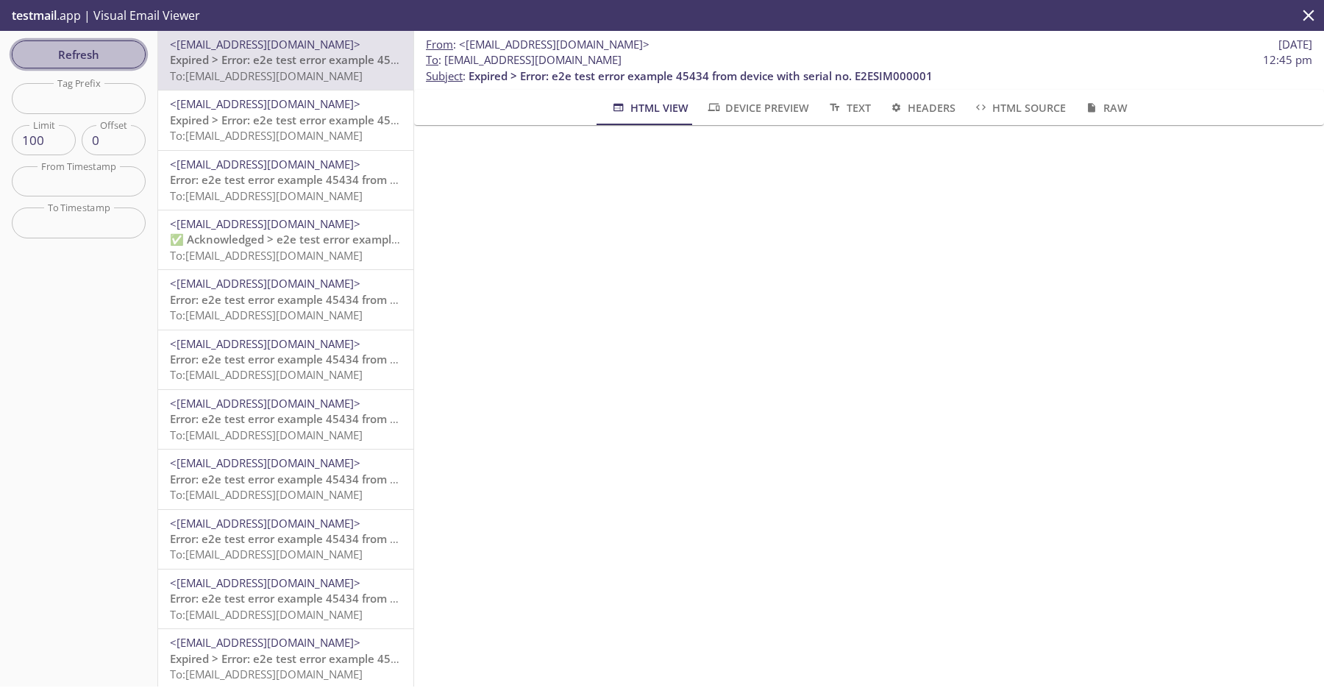
click at [96, 47] on span "Refresh" at bounding box center [79, 54] width 110 height 19
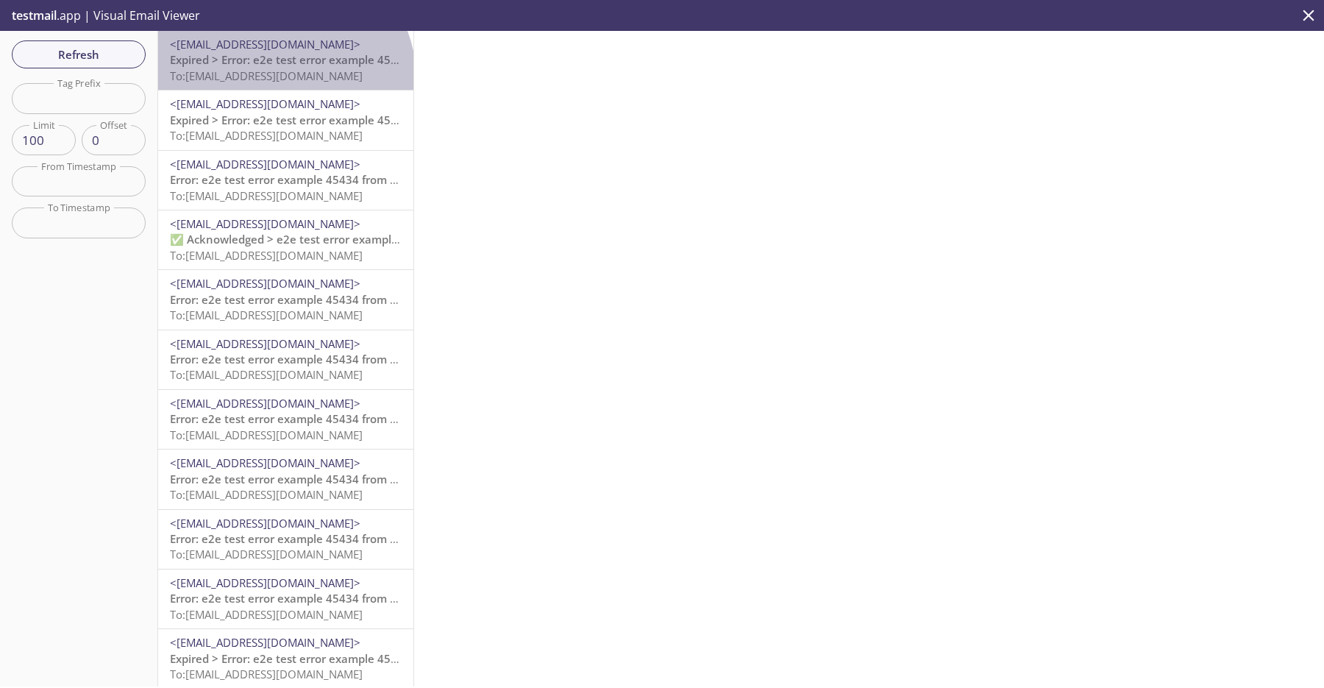
click at [282, 79] on span "To: [EMAIL_ADDRESS][DOMAIN_NAME]" at bounding box center [266, 75] width 193 height 15
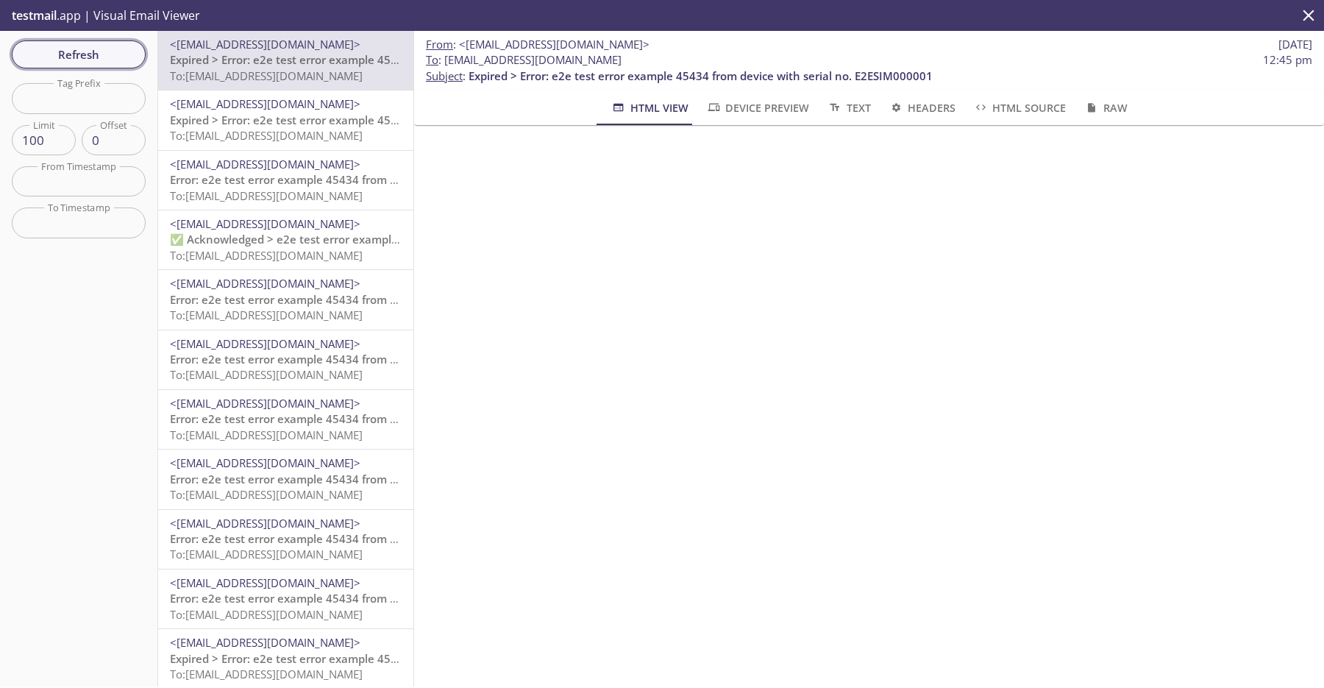
click at [81, 51] on span "Refresh" at bounding box center [79, 54] width 110 height 19
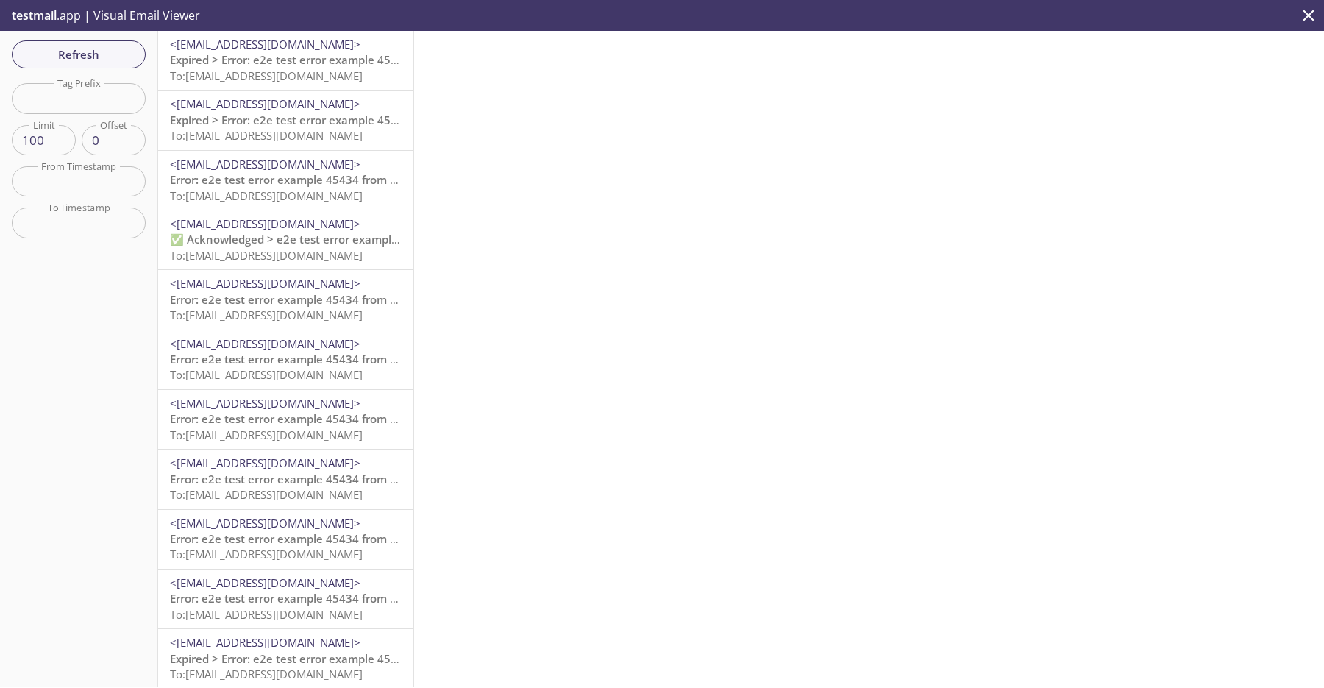
click at [228, 68] on p "Expired > Error: e2e test error example 45434 from device with serial no. E2ESI…" at bounding box center [286, 68] width 232 height 32
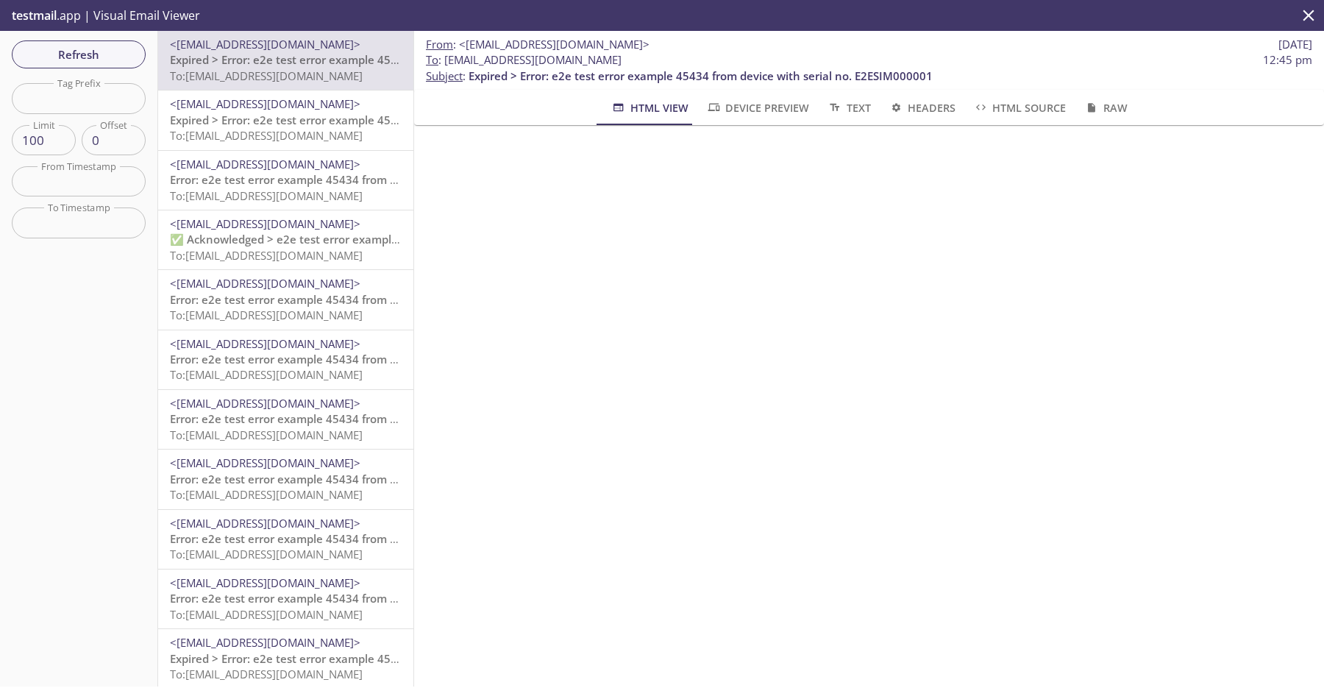
click at [907, 111] on span "Headers" at bounding box center [922, 108] width 67 height 18
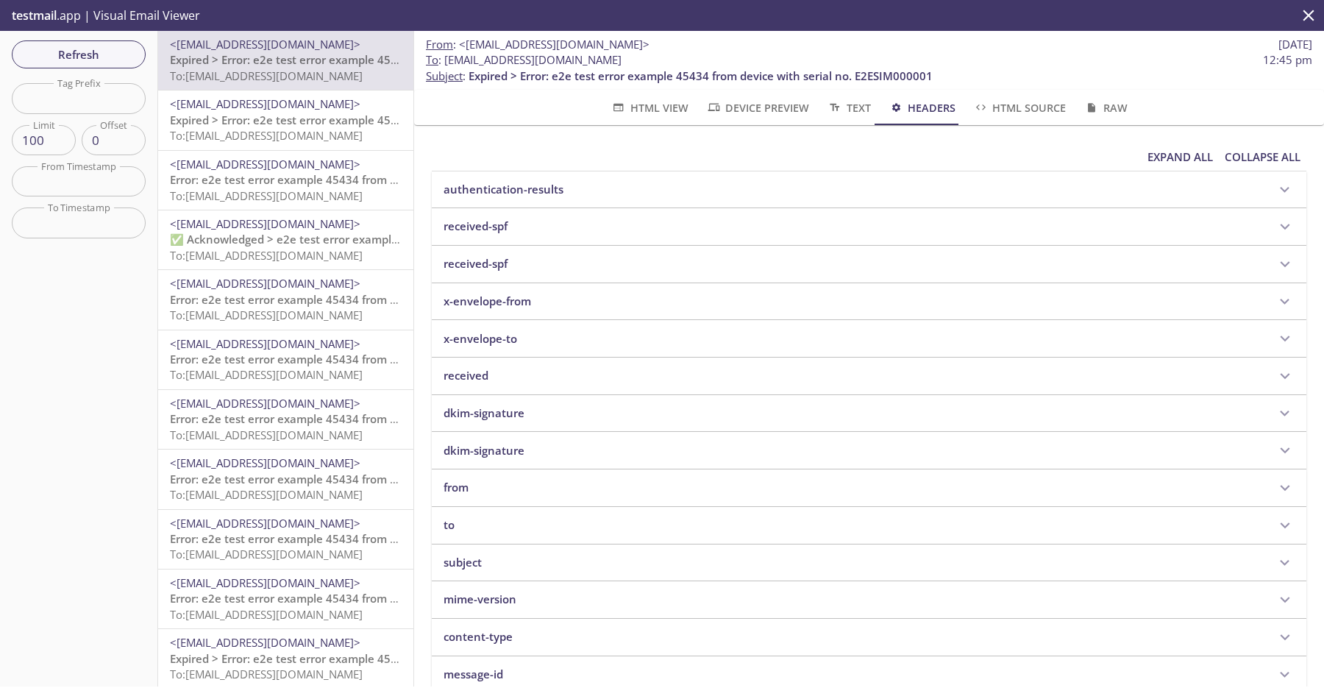
click at [997, 57] on span "To : vnile2estaging.main@inbox.testmail.app 12:45 pm" at bounding box center [869, 59] width 886 height 15
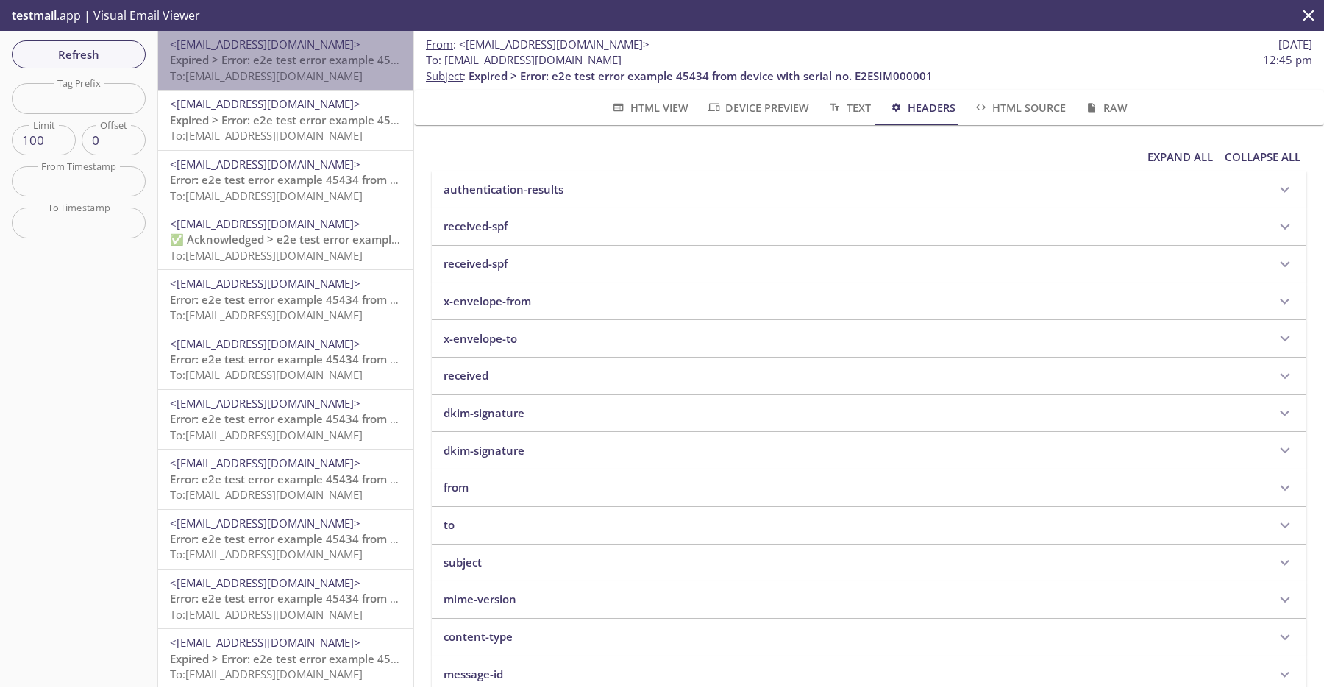
click at [329, 47] on span "<[EMAIL_ADDRESS][DOMAIN_NAME]>" at bounding box center [265, 44] width 191 height 15
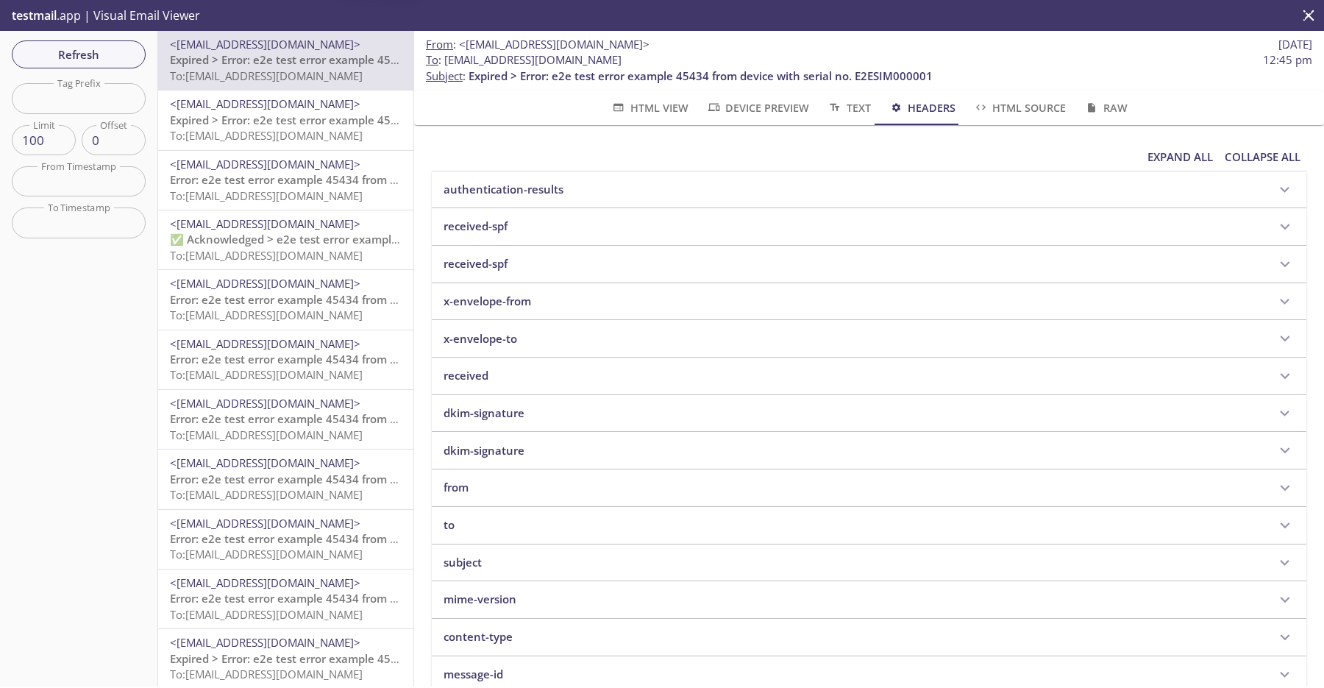
click at [326, 119] on span "Expired > Error: e2e test error example 45434 from device with serial no. E2ESI…" at bounding box center [402, 120] width 464 height 15
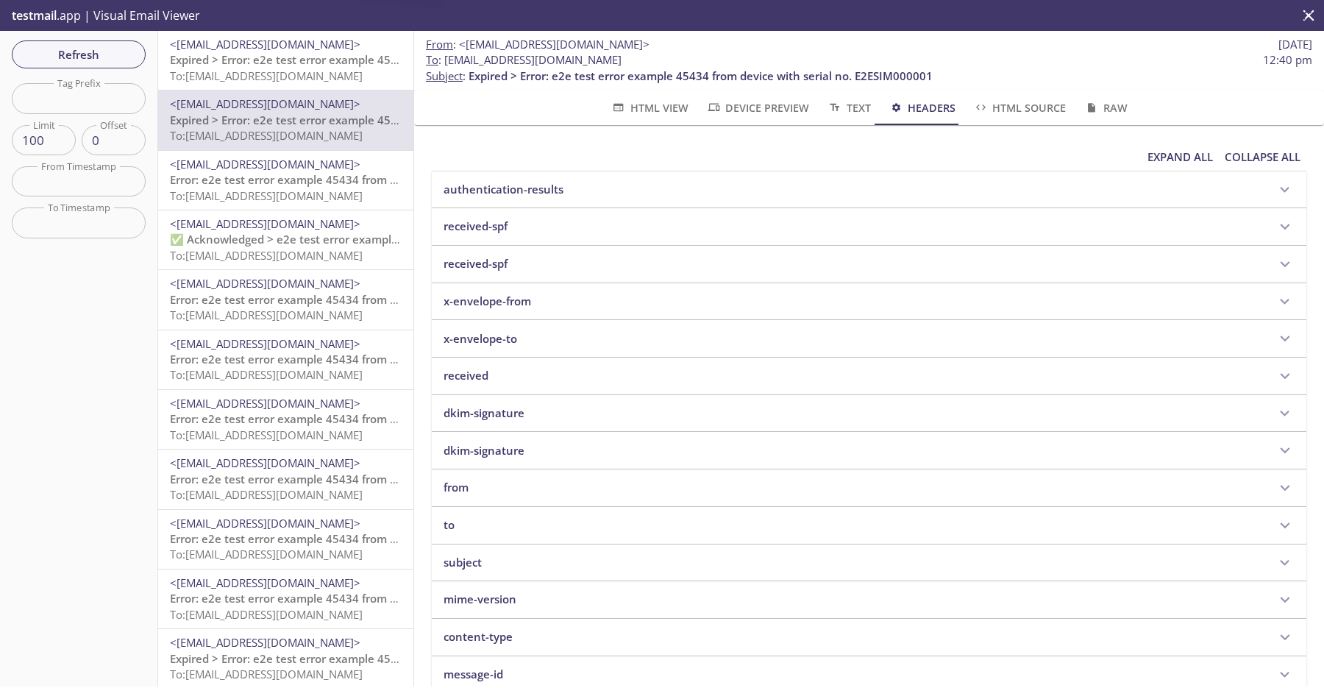
click at [369, 61] on span "Expired > Error: e2e test error example 45434 from device with serial no. E2ESI…" at bounding box center [402, 59] width 464 height 15
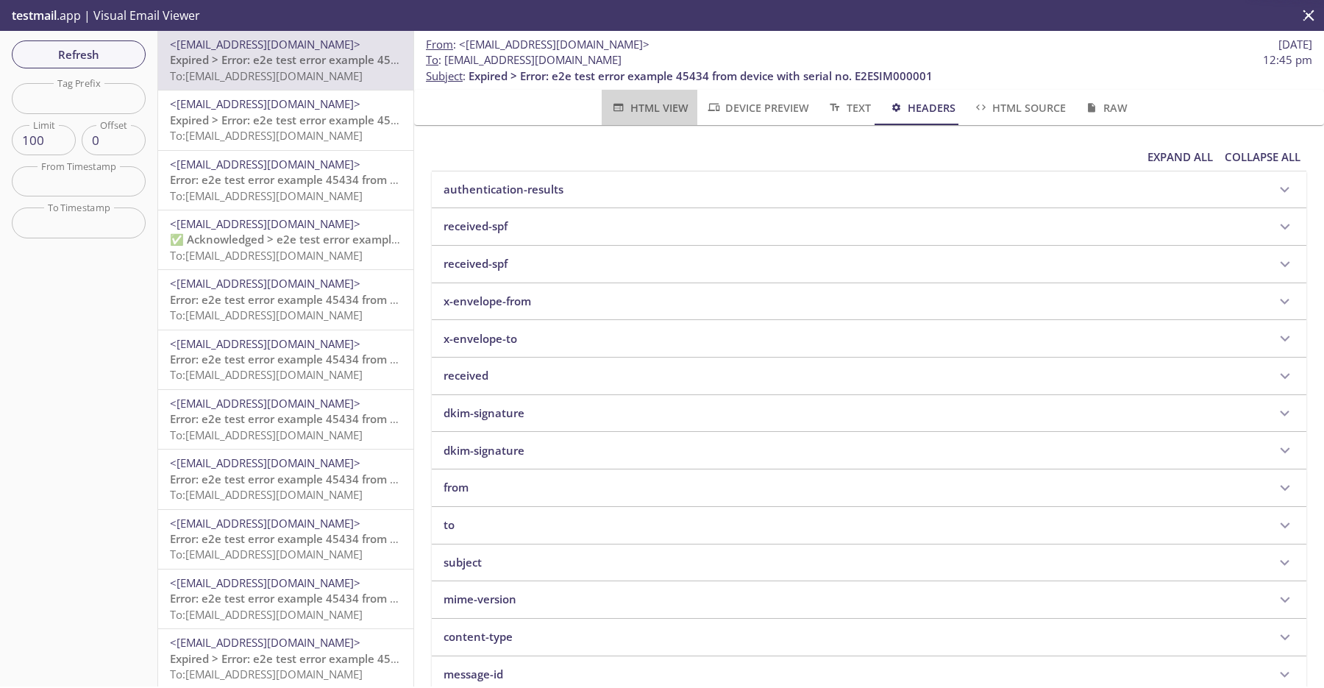
click at [669, 110] on span "HTML View" at bounding box center [648, 108] width 77 height 18
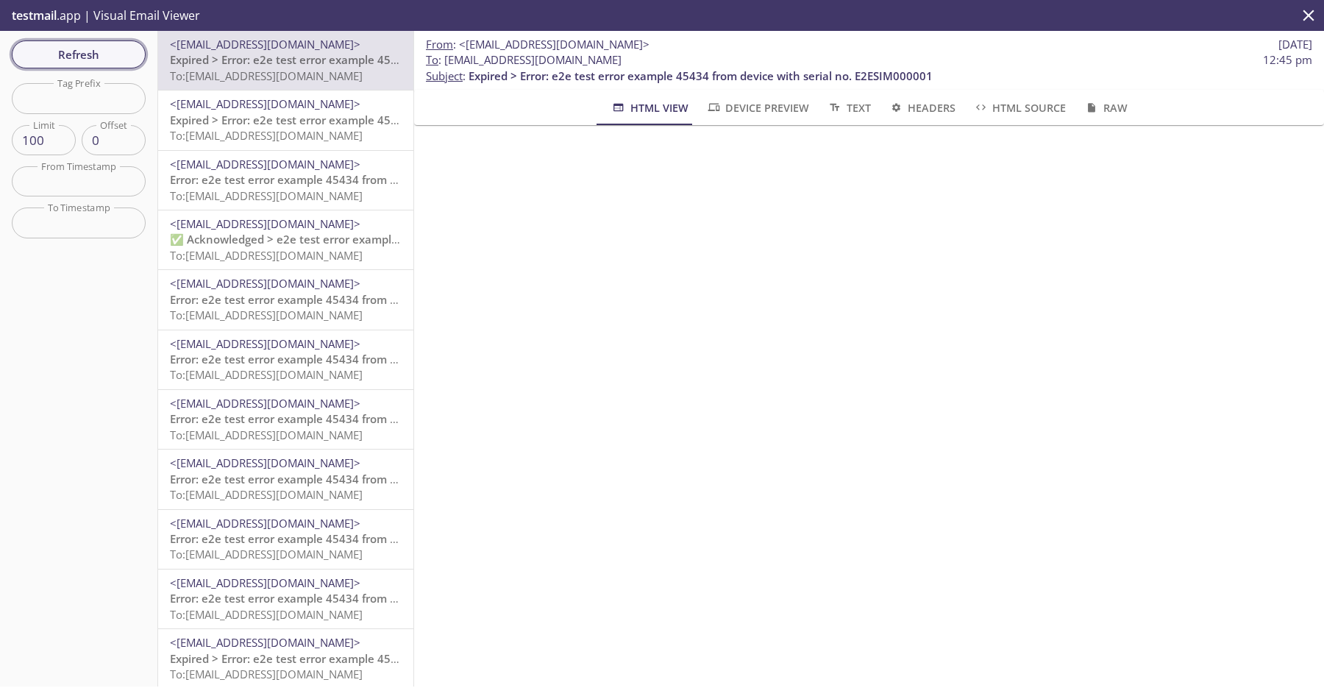
click at [94, 47] on span "Refresh" at bounding box center [79, 54] width 110 height 19
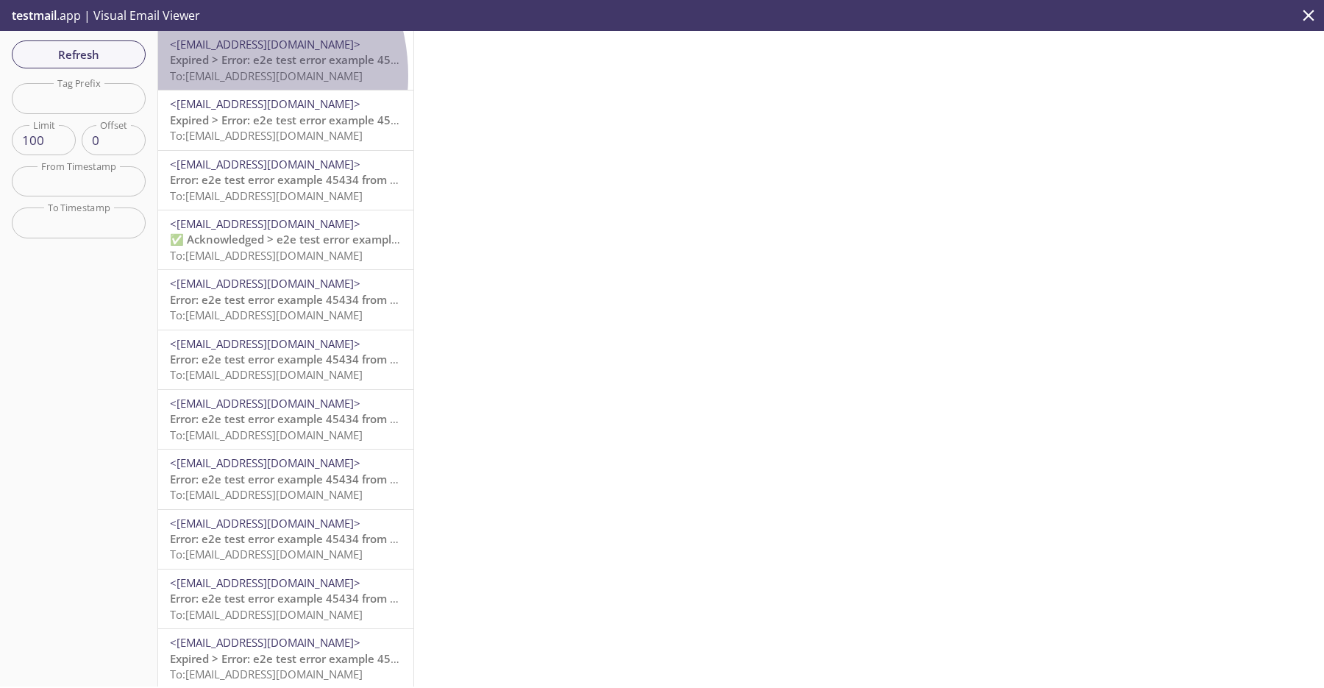
click at [207, 76] on span "To: [EMAIL_ADDRESS][DOMAIN_NAME]" at bounding box center [266, 75] width 193 height 15
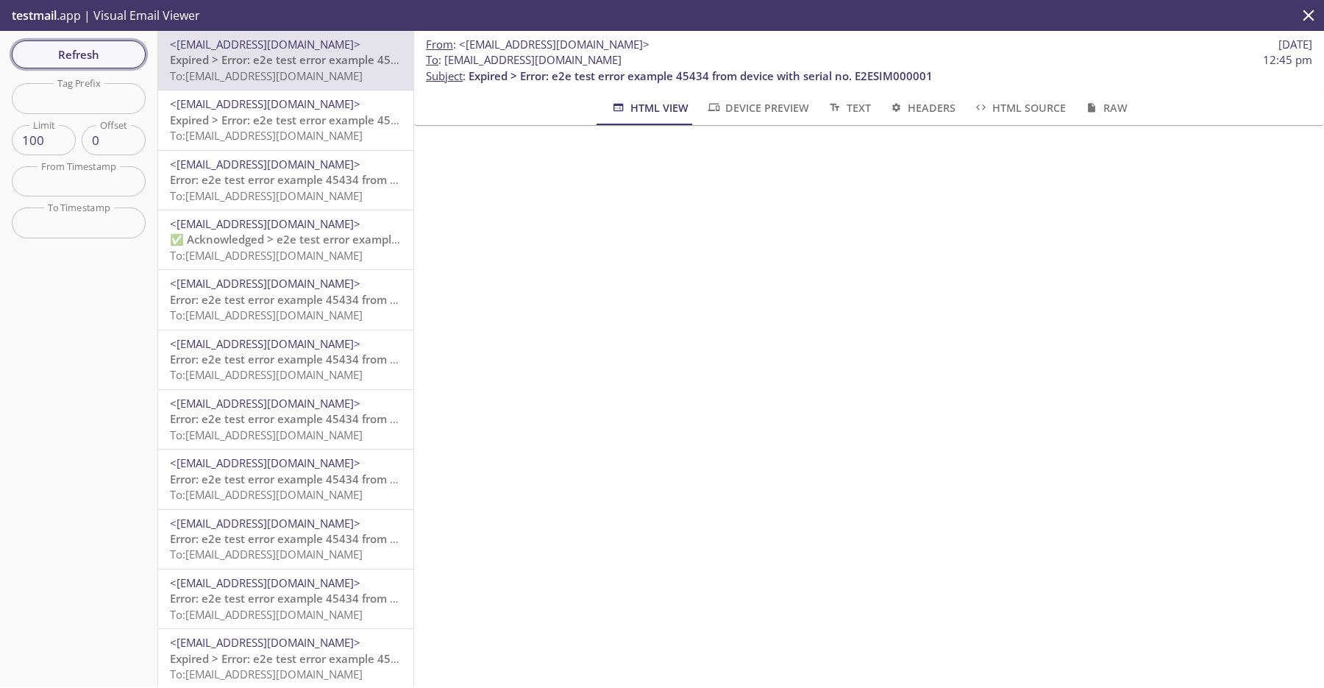
click at [114, 54] on span "Refresh" at bounding box center [79, 54] width 110 height 19
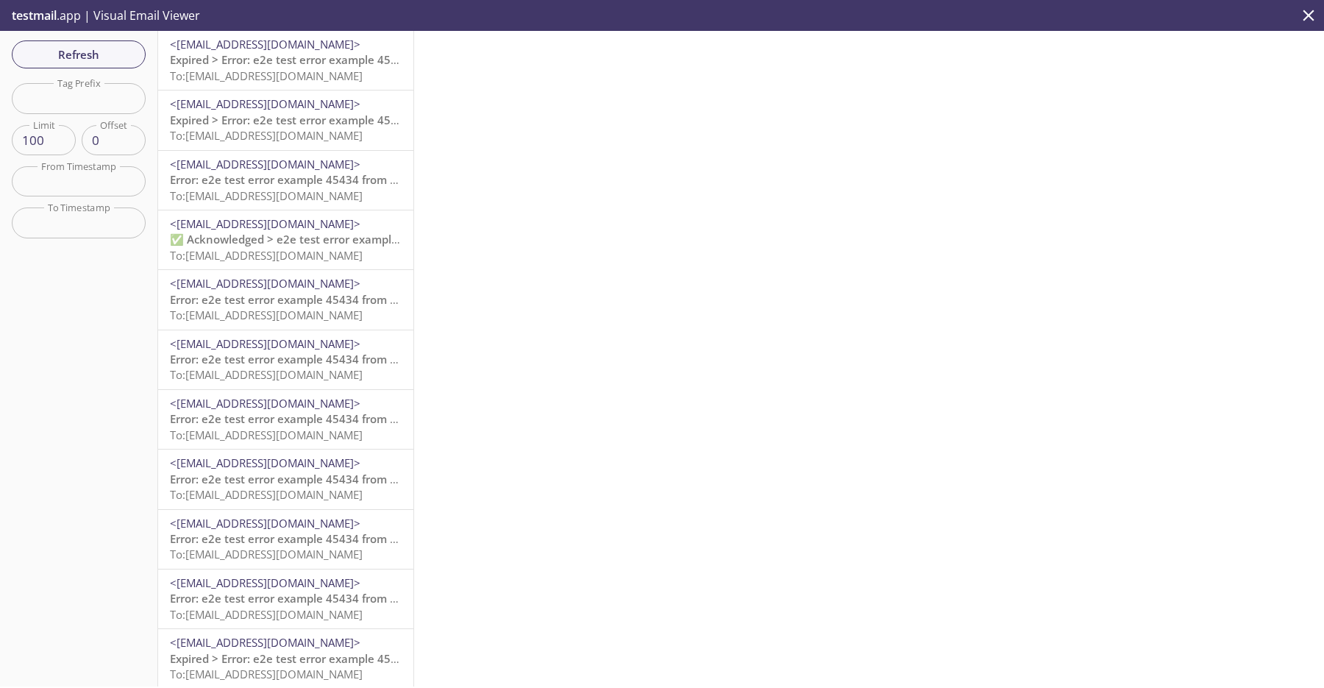
click at [231, 41] on span "<[EMAIL_ADDRESS][DOMAIN_NAME]>" at bounding box center [265, 44] width 191 height 15
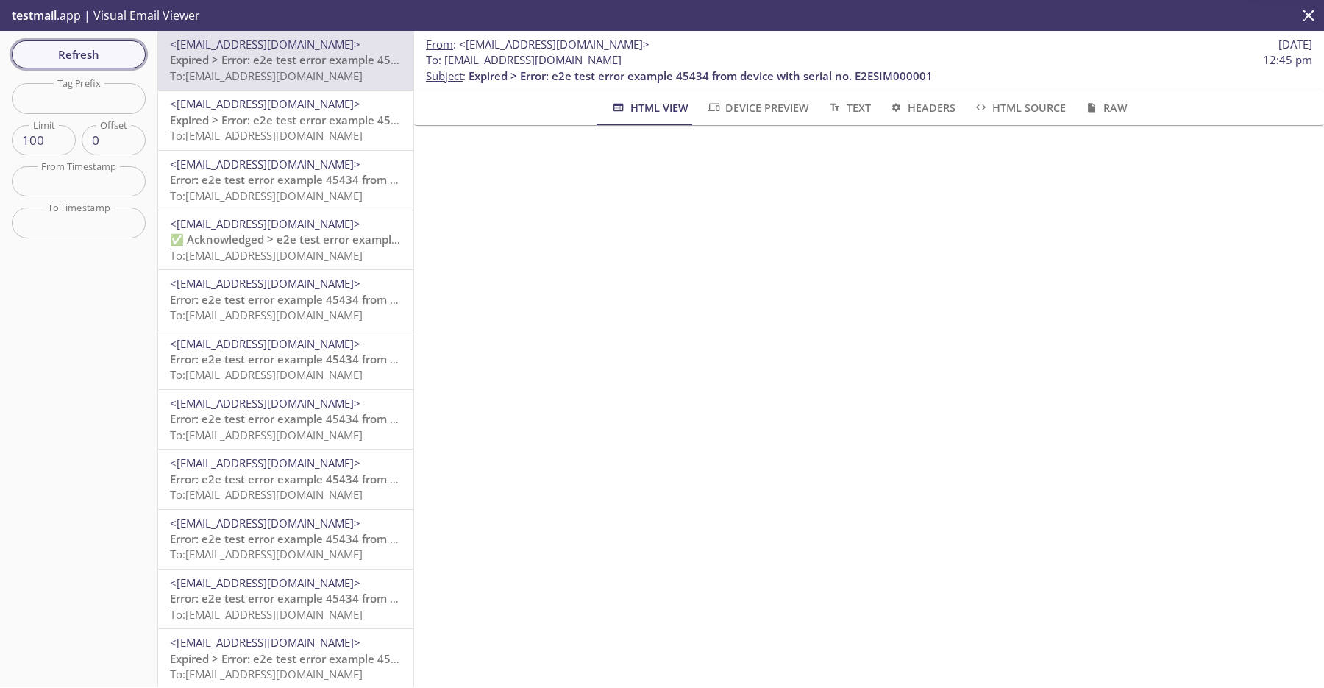
click at [83, 49] on span "Refresh" at bounding box center [79, 54] width 110 height 19
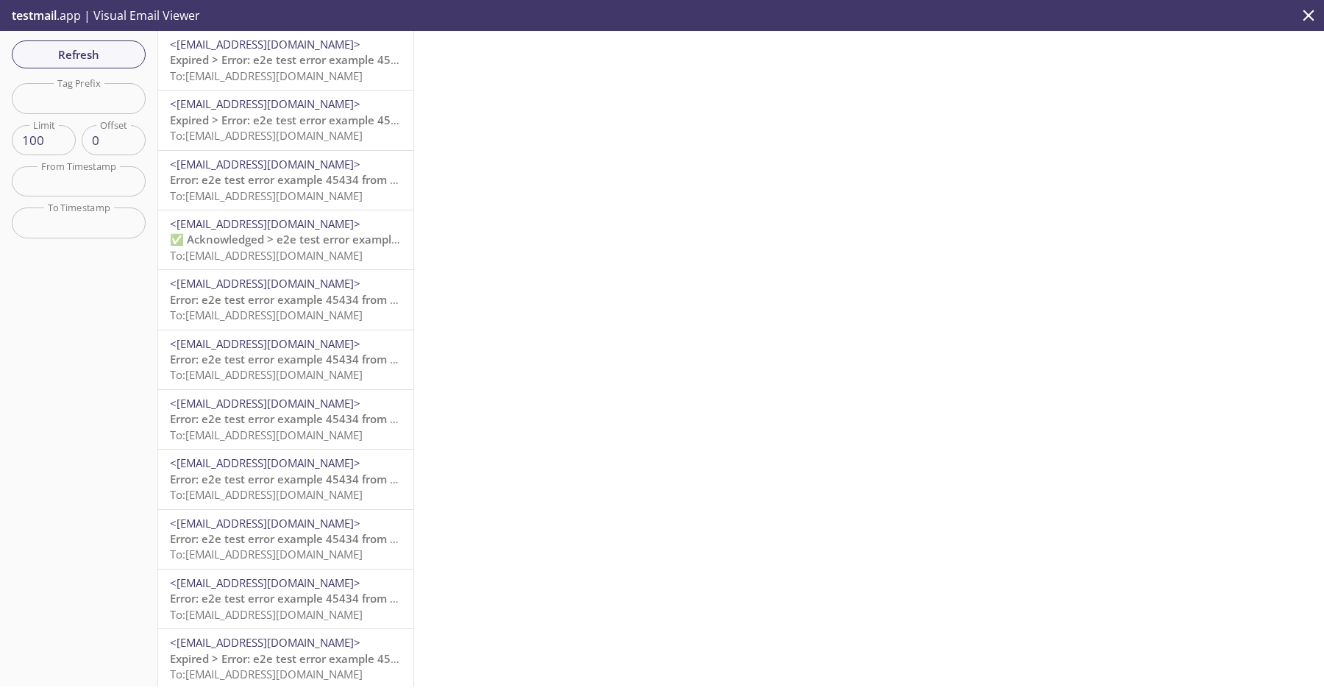
click at [263, 71] on span "To: [EMAIL_ADDRESS][DOMAIN_NAME]" at bounding box center [266, 75] width 193 height 15
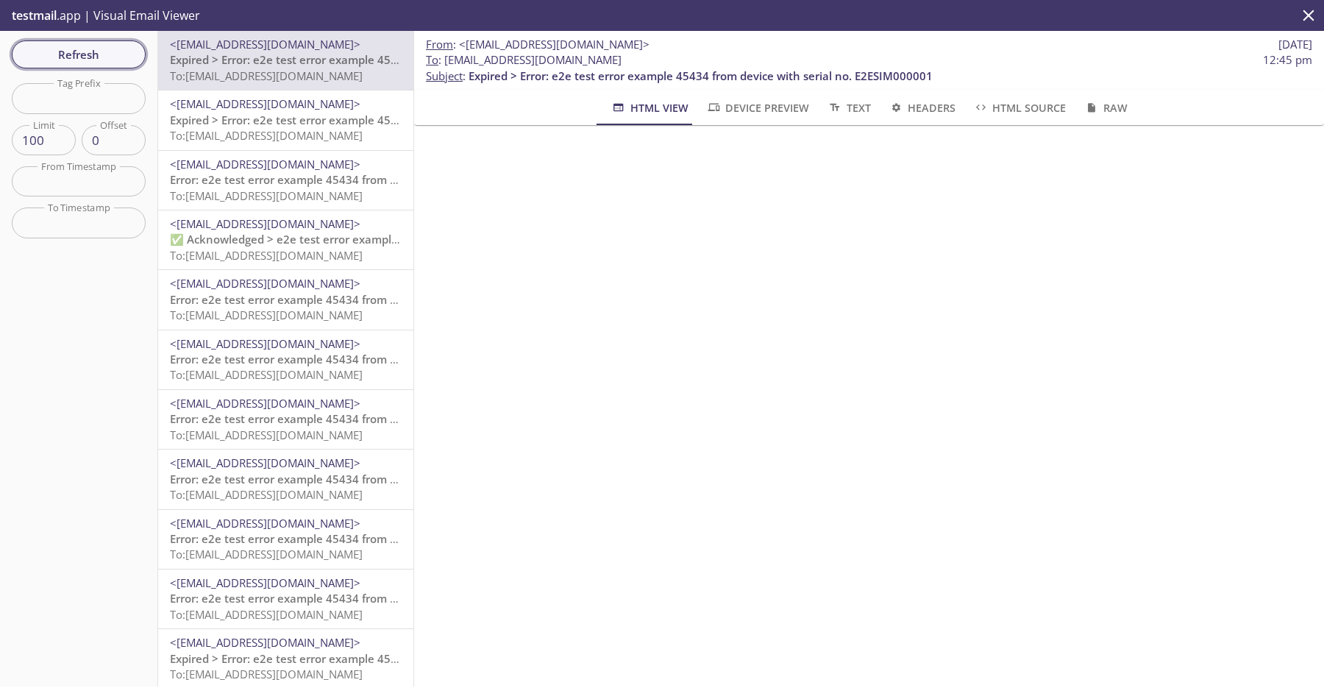
click at [138, 48] on button "Refresh" at bounding box center [79, 54] width 134 height 28
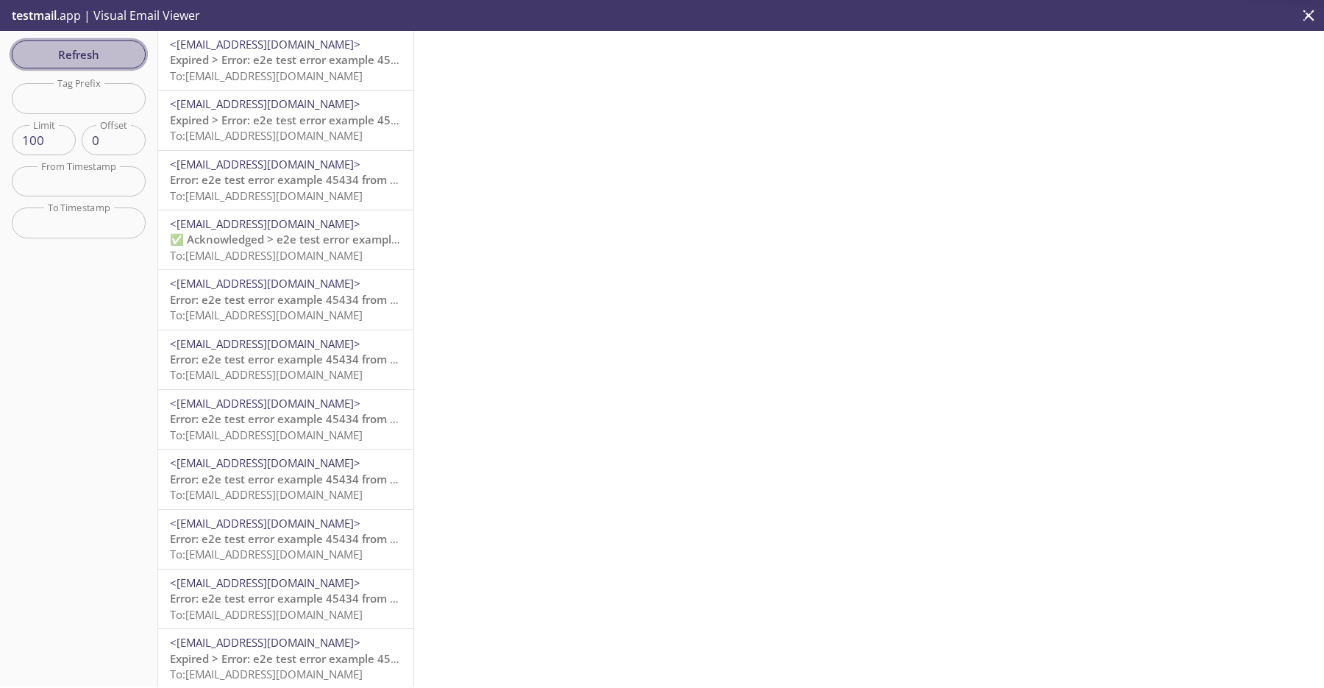
click at [138, 48] on button "Refresh" at bounding box center [79, 54] width 134 height 28
click at [285, 59] on span "Expired > Error: e2e test error example 45434 from device with serial no. E2ESI…" at bounding box center [402, 59] width 464 height 15
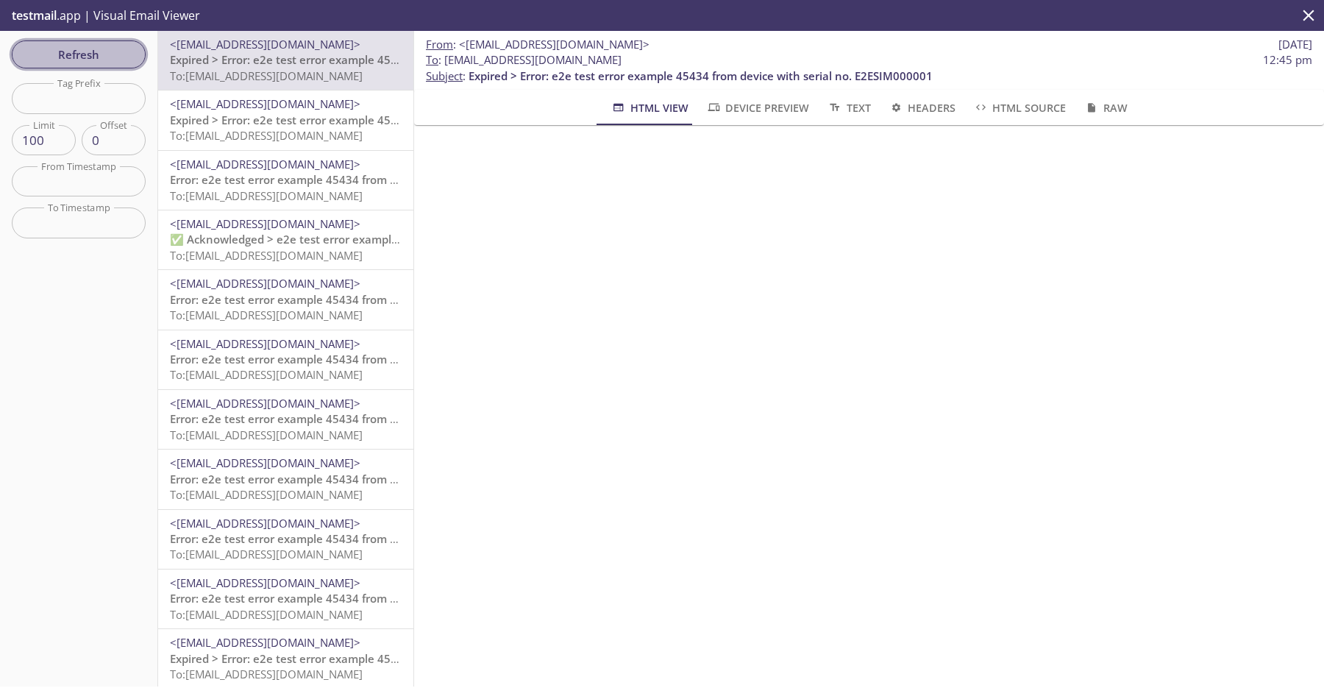
click at [117, 51] on span "Refresh" at bounding box center [79, 54] width 110 height 19
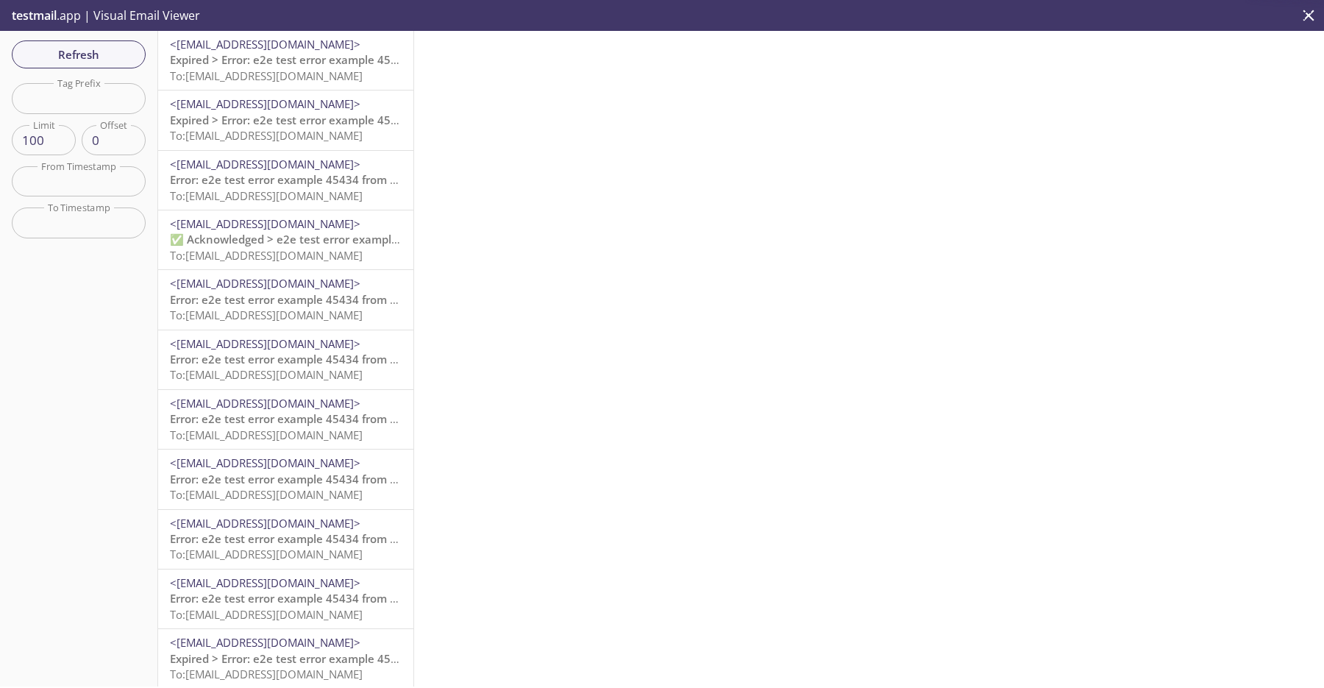
click at [249, 62] on span "Expired > Error: e2e test error example 45434 from device with serial no. E2ESI…" at bounding box center [402, 59] width 464 height 15
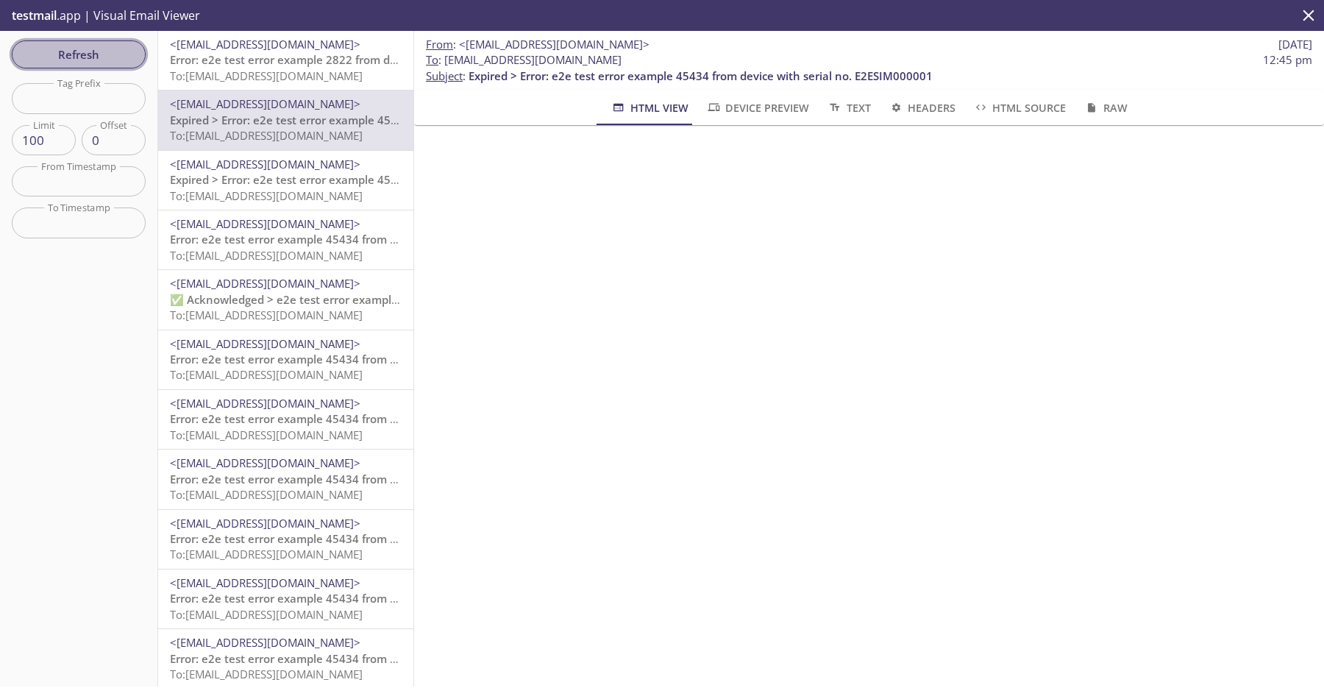
click at [99, 64] on button "Refresh" at bounding box center [79, 54] width 134 height 28
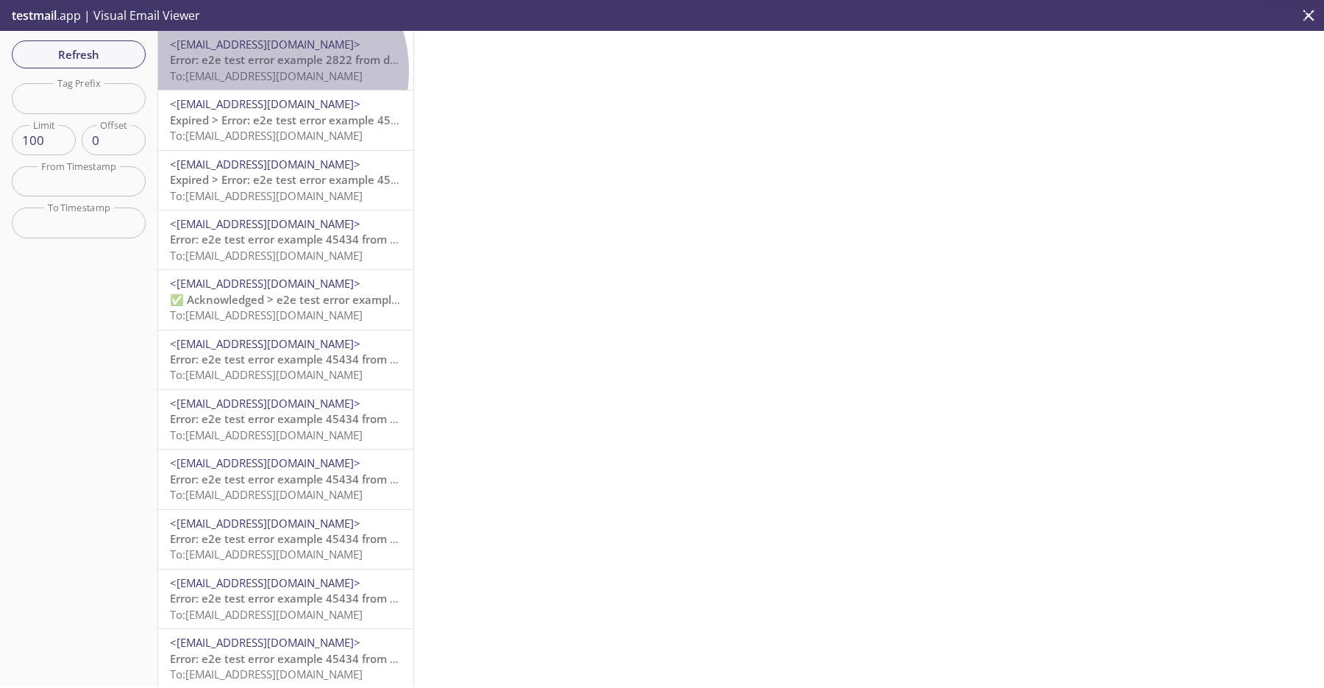
click at [269, 71] on span "To: [EMAIL_ADDRESS][DOMAIN_NAME]" at bounding box center [266, 75] width 193 height 15
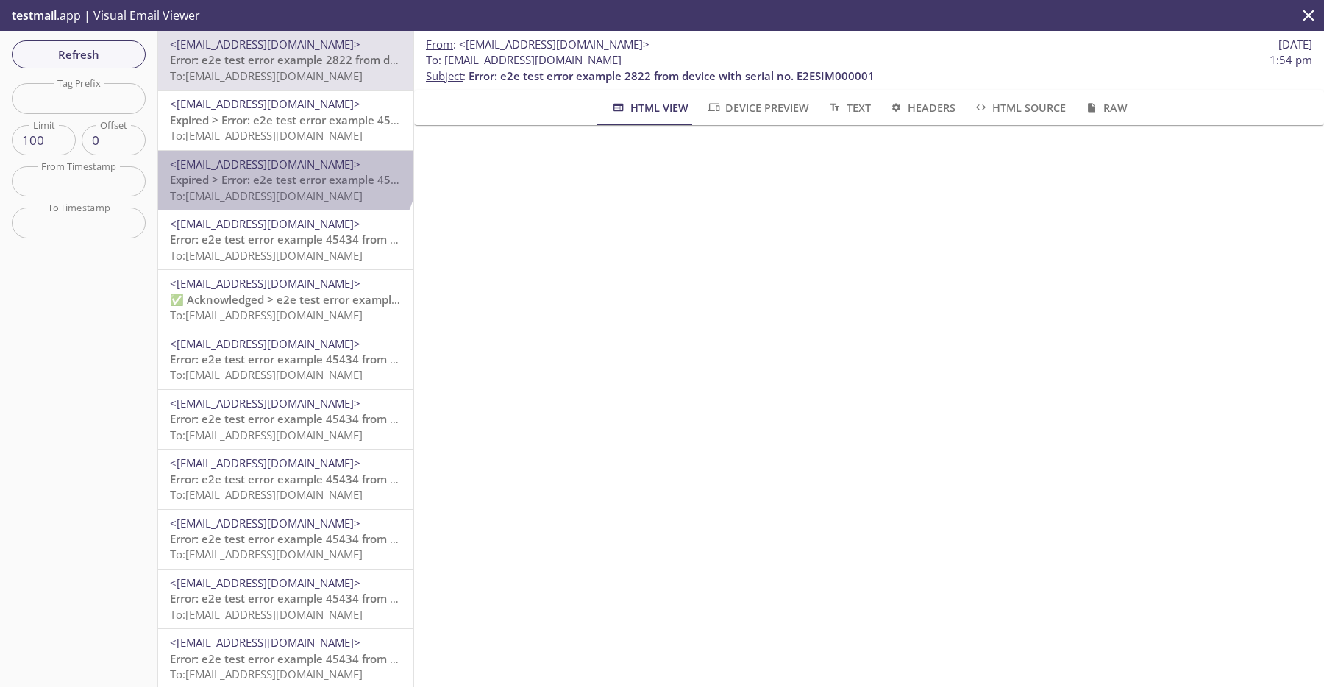
click at [283, 157] on span "<[EMAIL_ADDRESS][DOMAIN_NAME]>" at bounding box center [265, 164] width 191 height 15
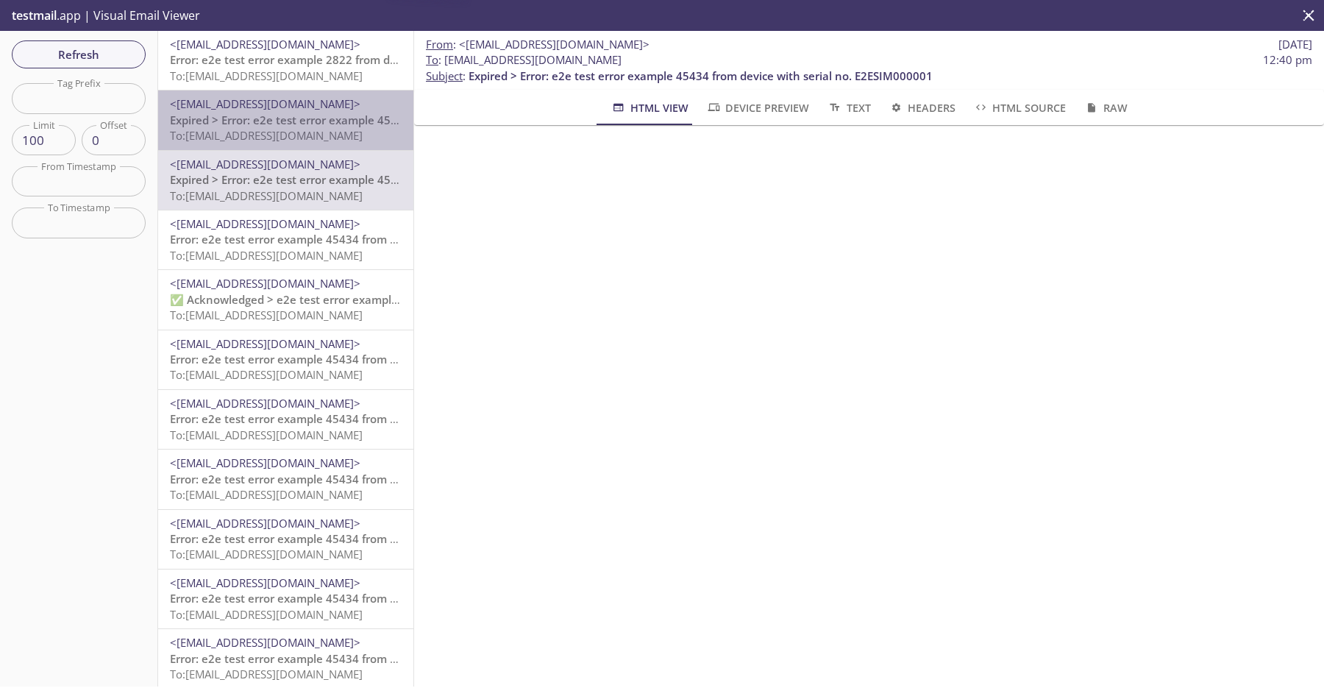
click at [293, 129] on span "To: [EMAIL_ADDRESS][DOMAIN_NAME]" at bounding box center [266, 135] width 193 height 15
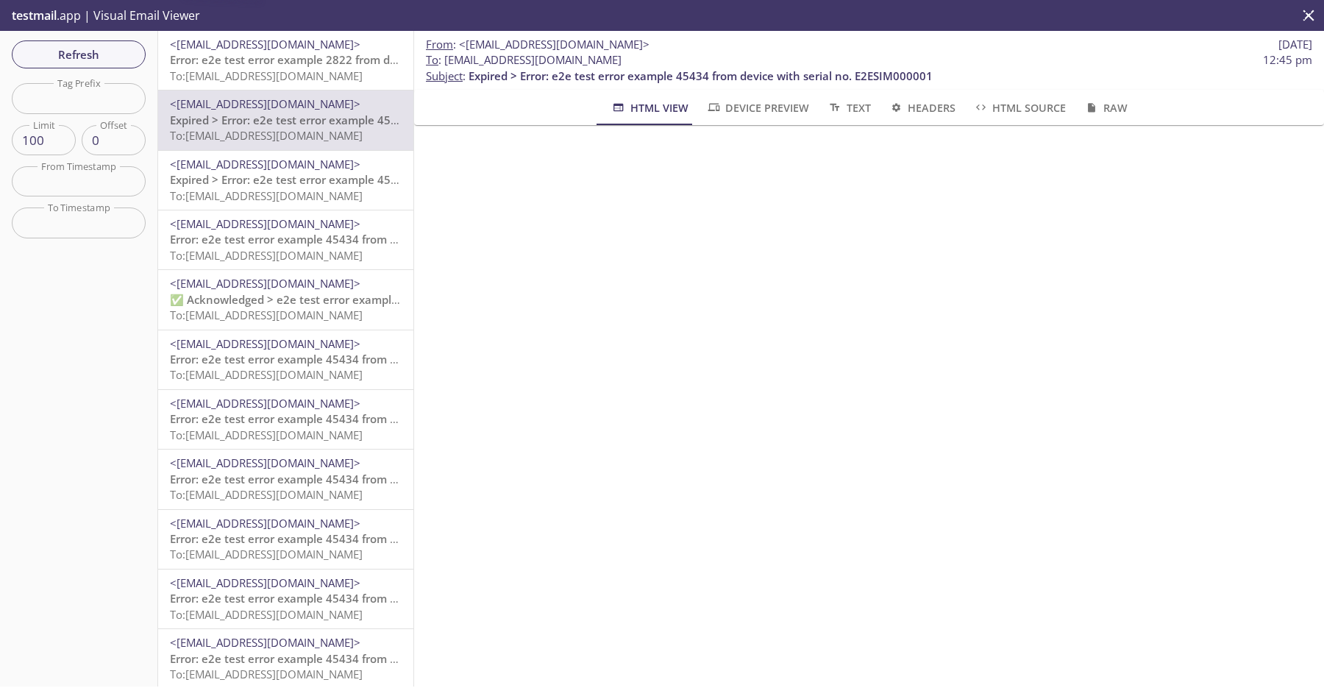
click at [303, 86] on div "<do-not-reply@sta-lab-suite.visionize.com> Error: e2e test error example 2822 f…" at bounding box center [285, 60] width 255 height 59
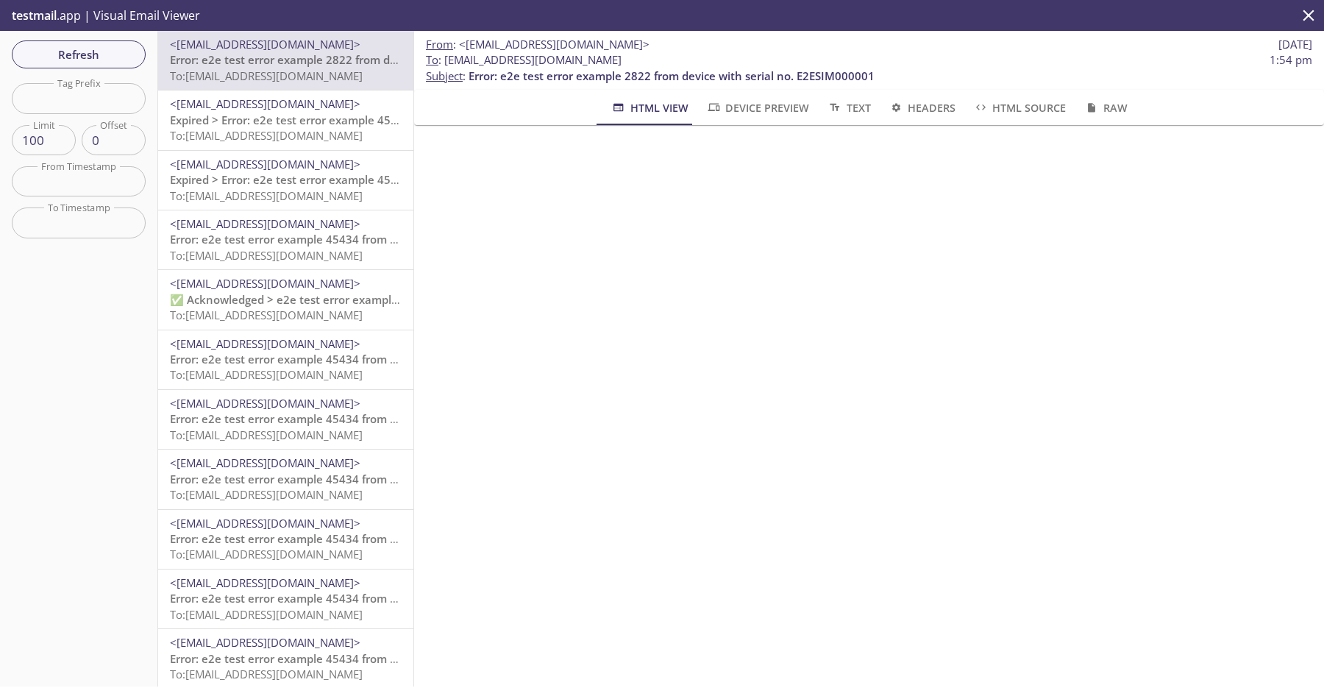
scroll to position [0, 11]
click at [100, 52] on span "Refresh" at bounding box center [79, 54] width 110 height 19
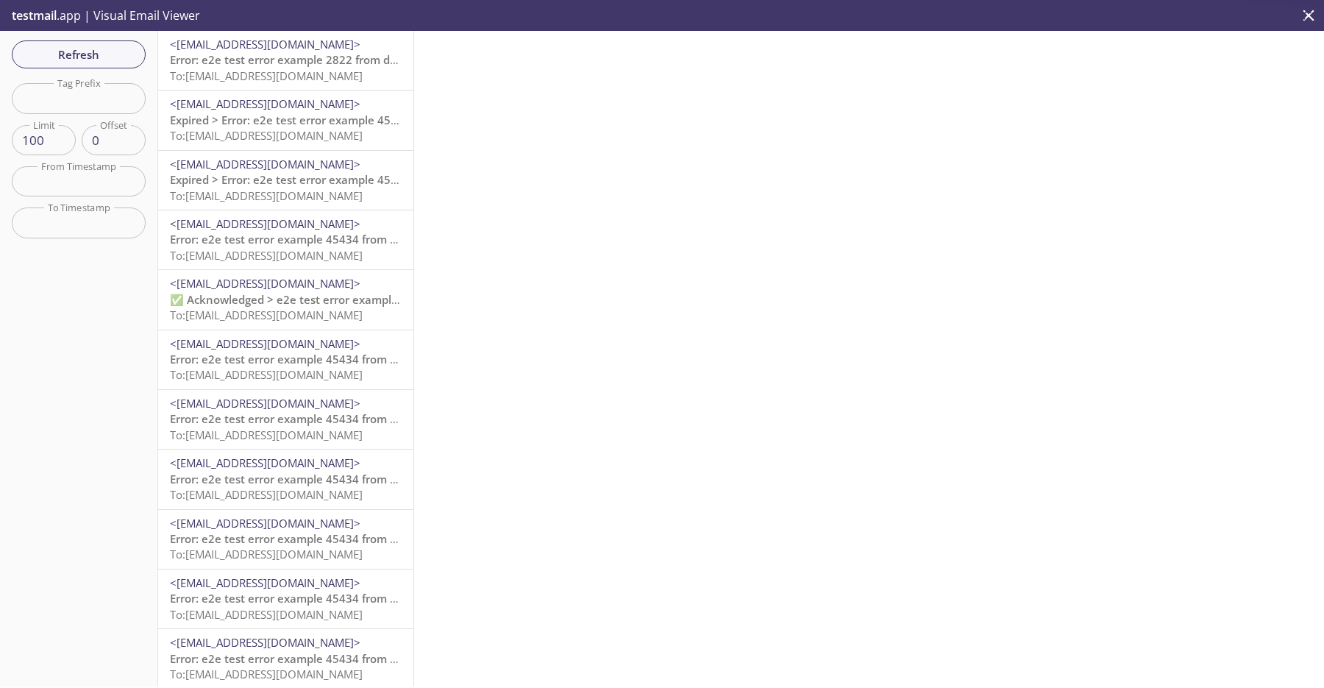
click at [356, 82] on span "To: [EMAIL_ADDRESS][DOMAIN_NAME]" at bounding box center [266, 75] width 193 height 15
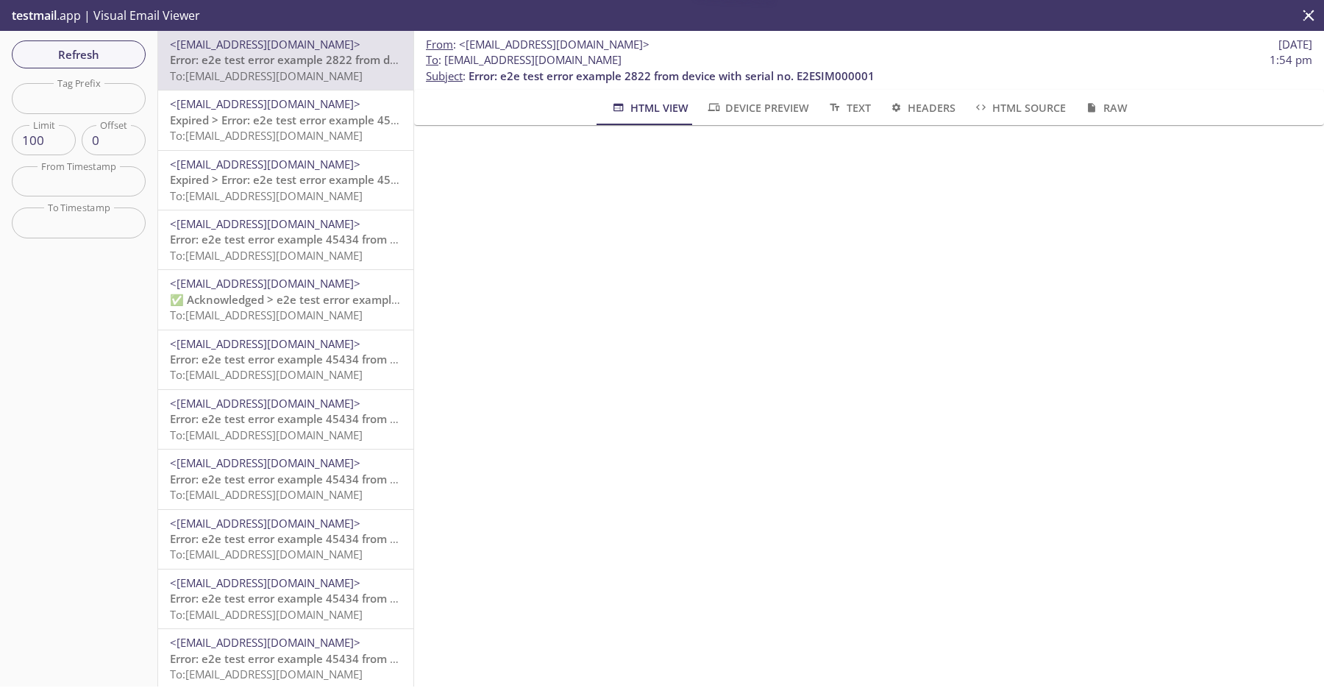
click at [342, 115] on span "Expired > Error: e2e test error example 45434 from device with serial no. E2ESI…" at bounding box center [402, 120] width 464 height 15
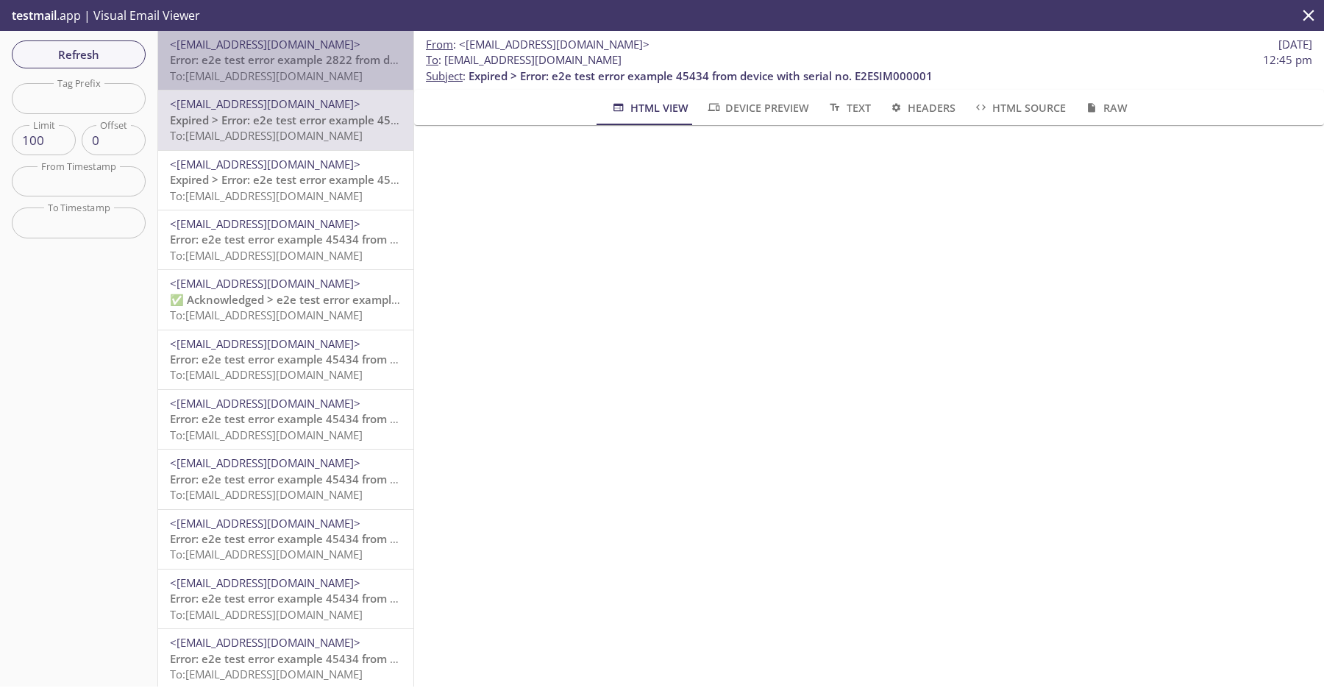
click at [347, 71] on span "To: [EMAIL_ADDRESS][DOMAIN_NAME]" at bounding box center [266, 75] width 193 height 15
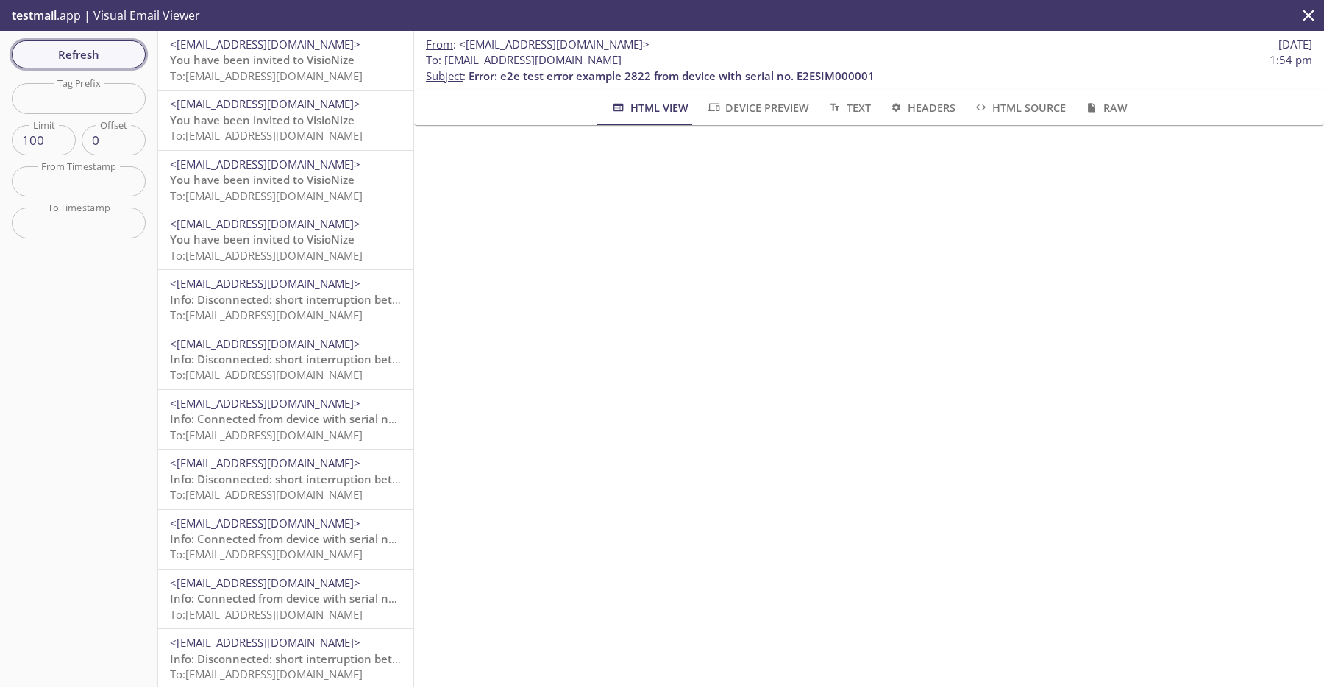
click at [55, 58] on span "Refresh" at bounding box center [79, 54] width 110 height 19
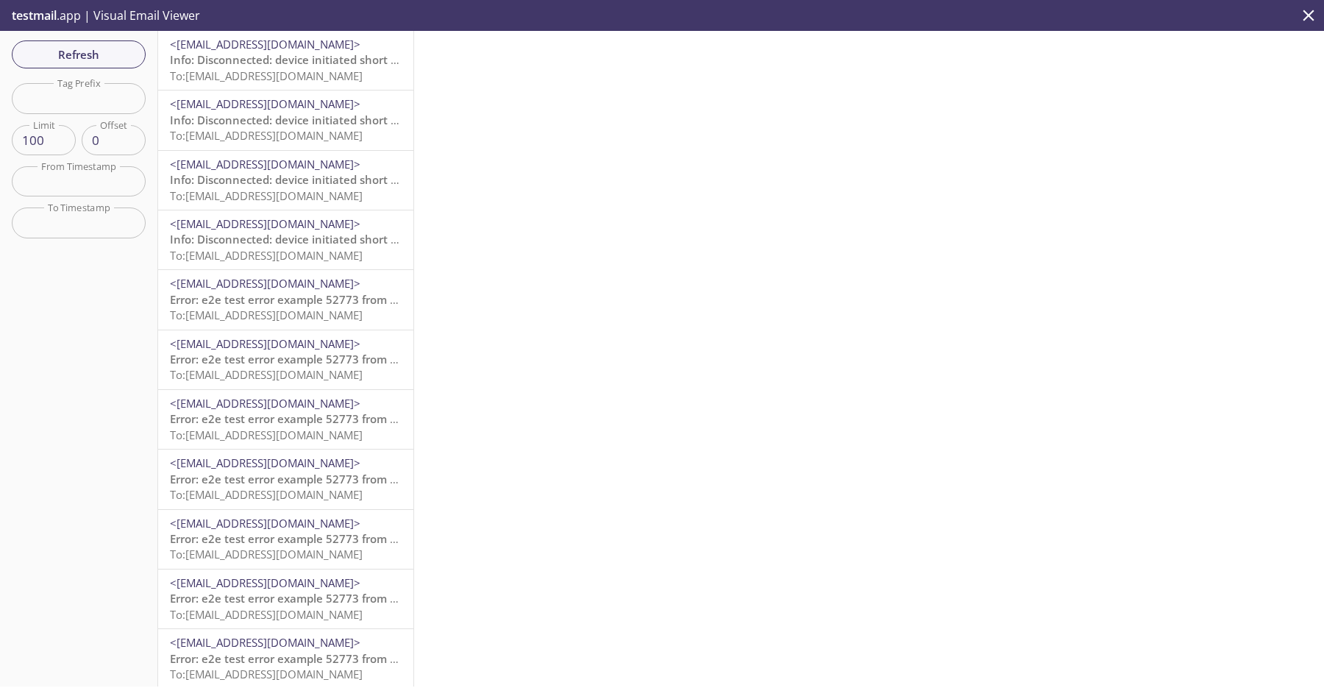
click at [260, 63] on span "Info: Disconnected: device initiated short interruption between device and clou…" at bounding box center [497, 59] width 655 height 15
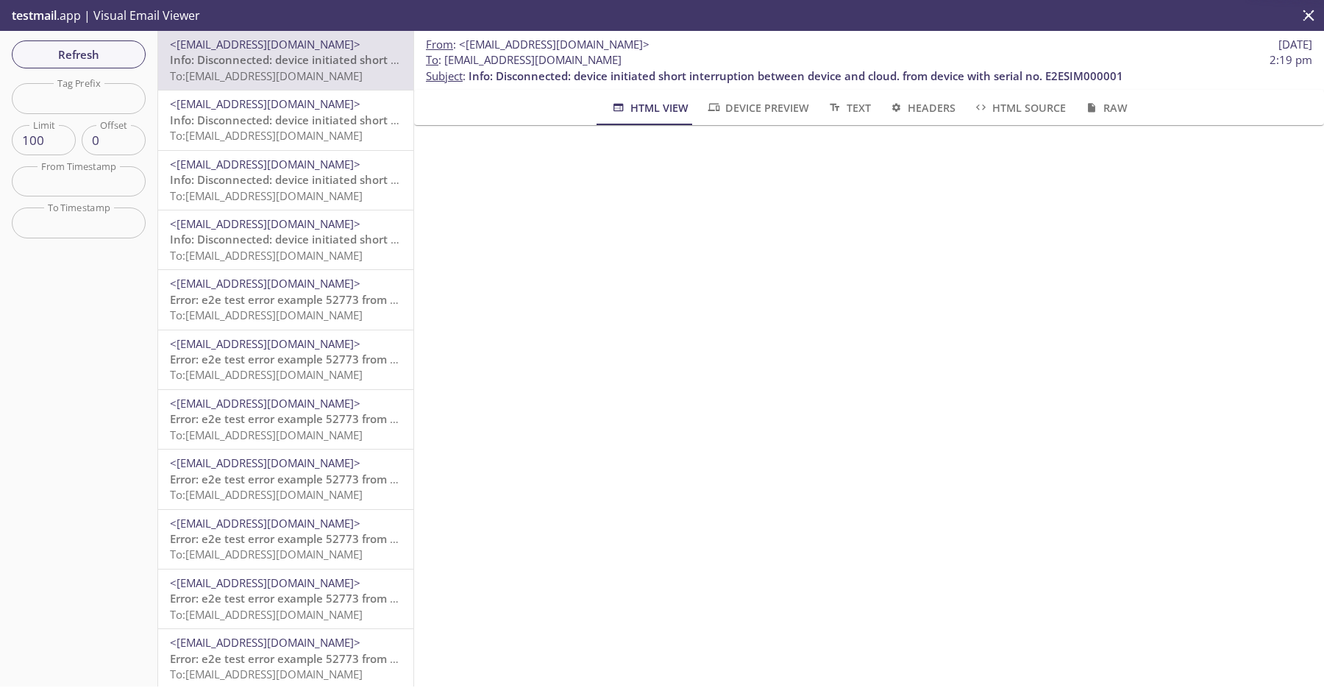
click at [282, 121] on span "Info: Disconnected: device initiated short interruption between device and clou…" at bounding box center [497, 120] width 655 height 15
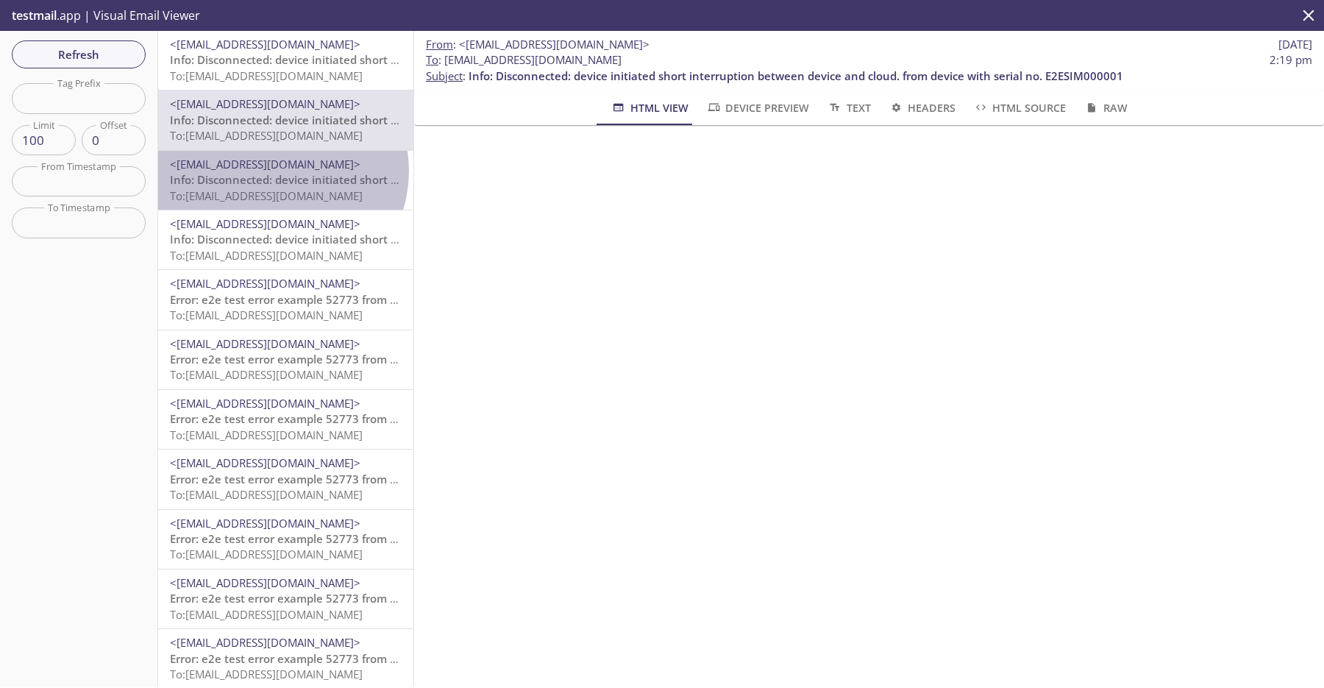
click at [280, 171] on span "<[EMAIL_ADDRESS][DOMAIN_NAME]>" at bounding box center [286, 164] width 232 height 15
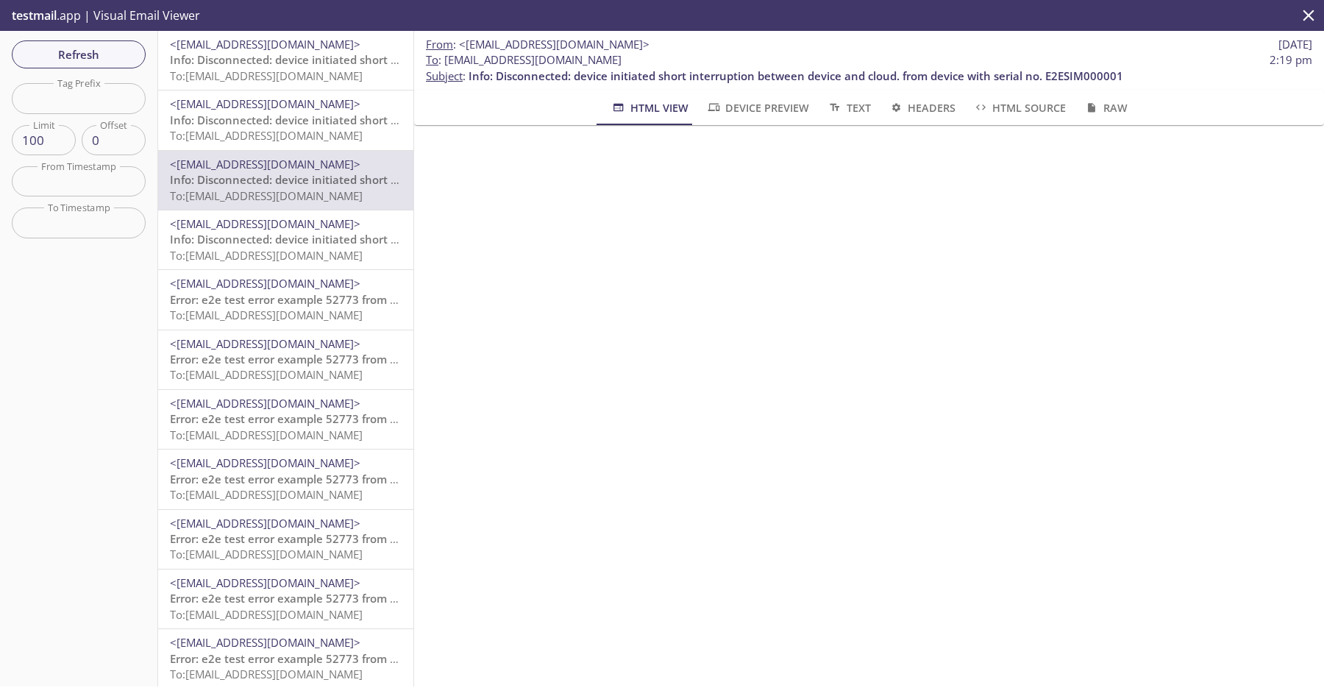
click at [294, 254] on span "To: [EMAIL_ADDRESS][DOMAIN_NAME]" at bounding box center [266, 255] width 193 height 15
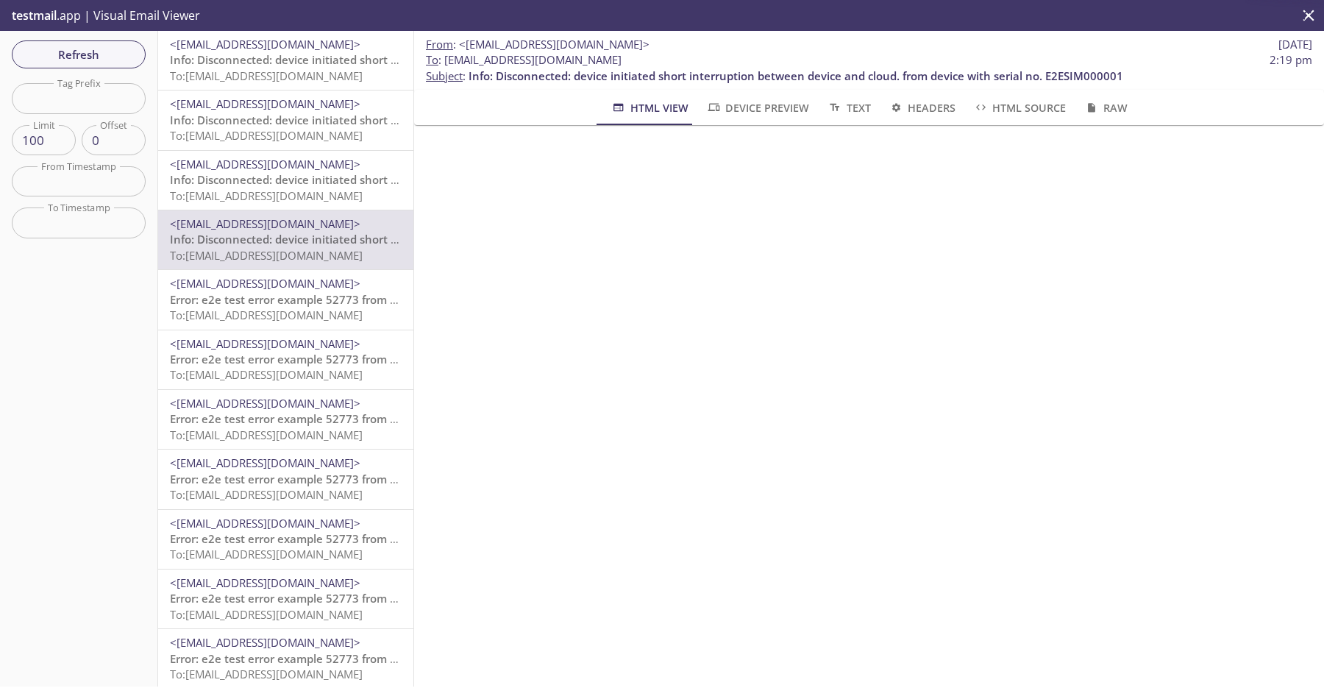
click at [295, 291] on span "<[EMAIL_ADDRESS][DOMAIN_NAME]>" at bounding box center [265, 283] width 191 height 15
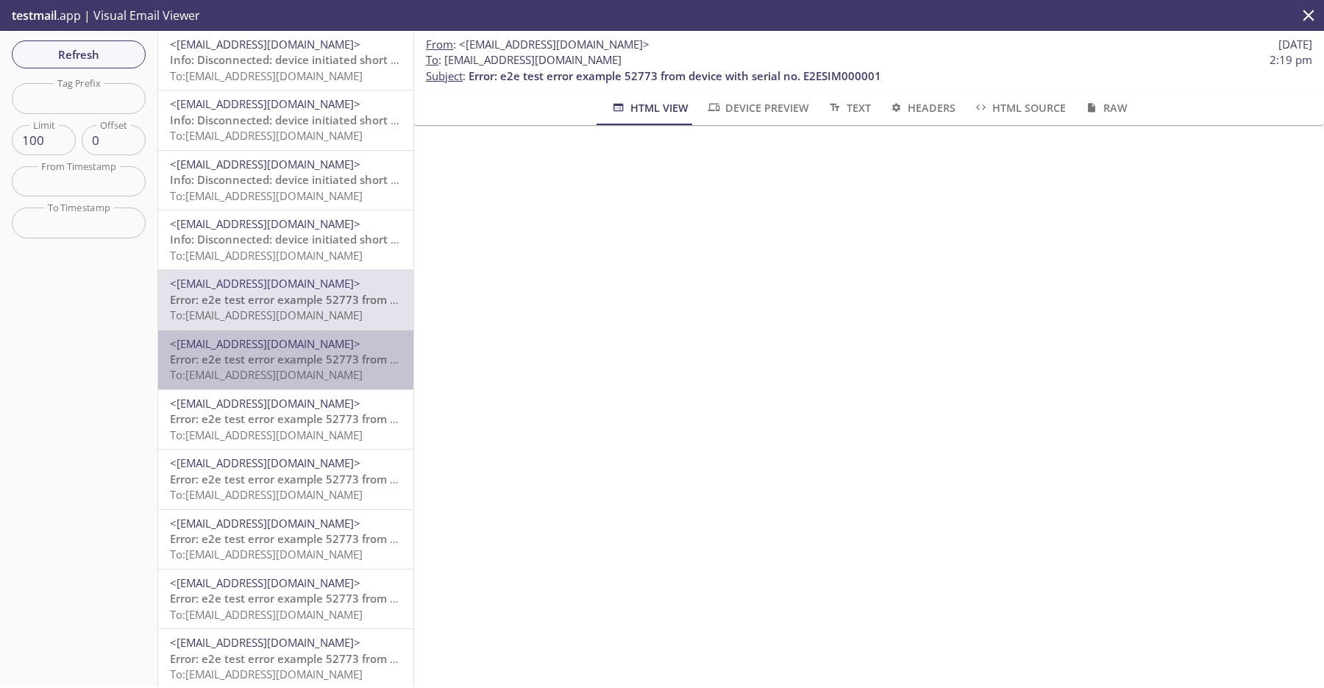
click at [291, 364] on span "Error: e2e test error example 52773 from device with serial no. E2ESIM000001" at bounding box center [376, 359] width 413 height 15
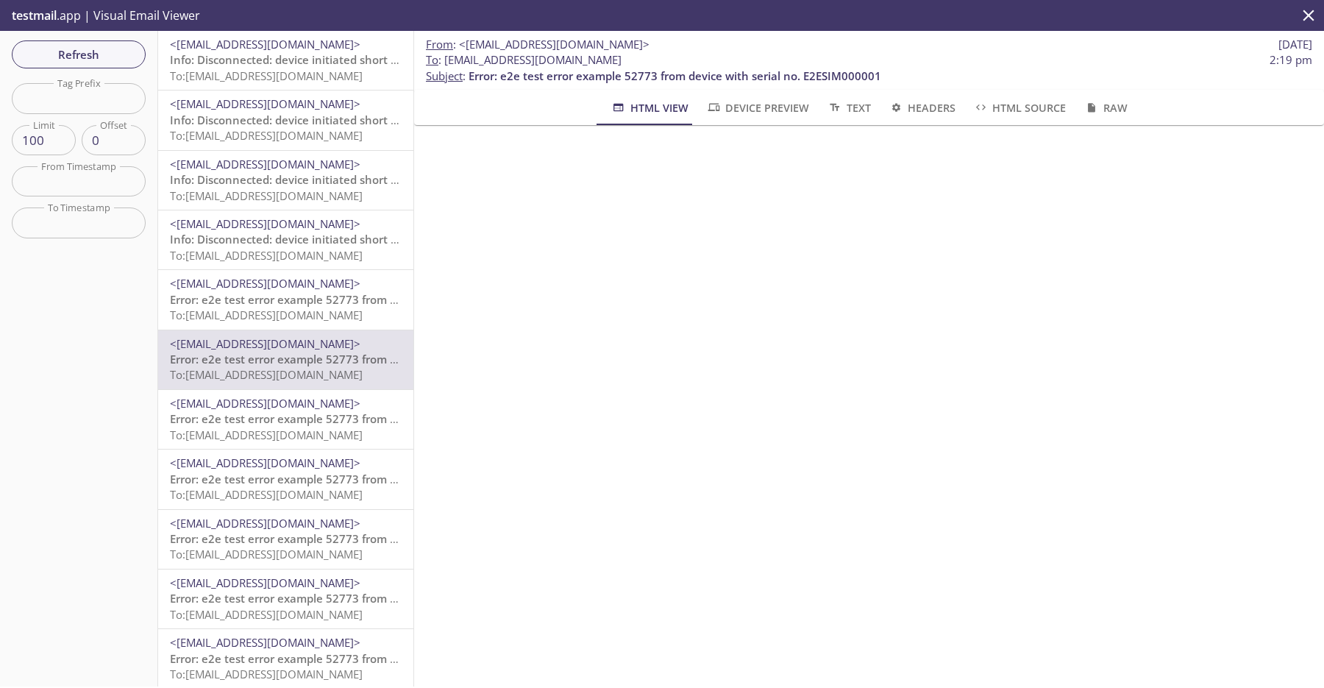
click at [298, 312] on span "To: [EMAIL_ADDRESS][DOMAIN_NAME]" at bounding box center [266, 314] width 193 height 15
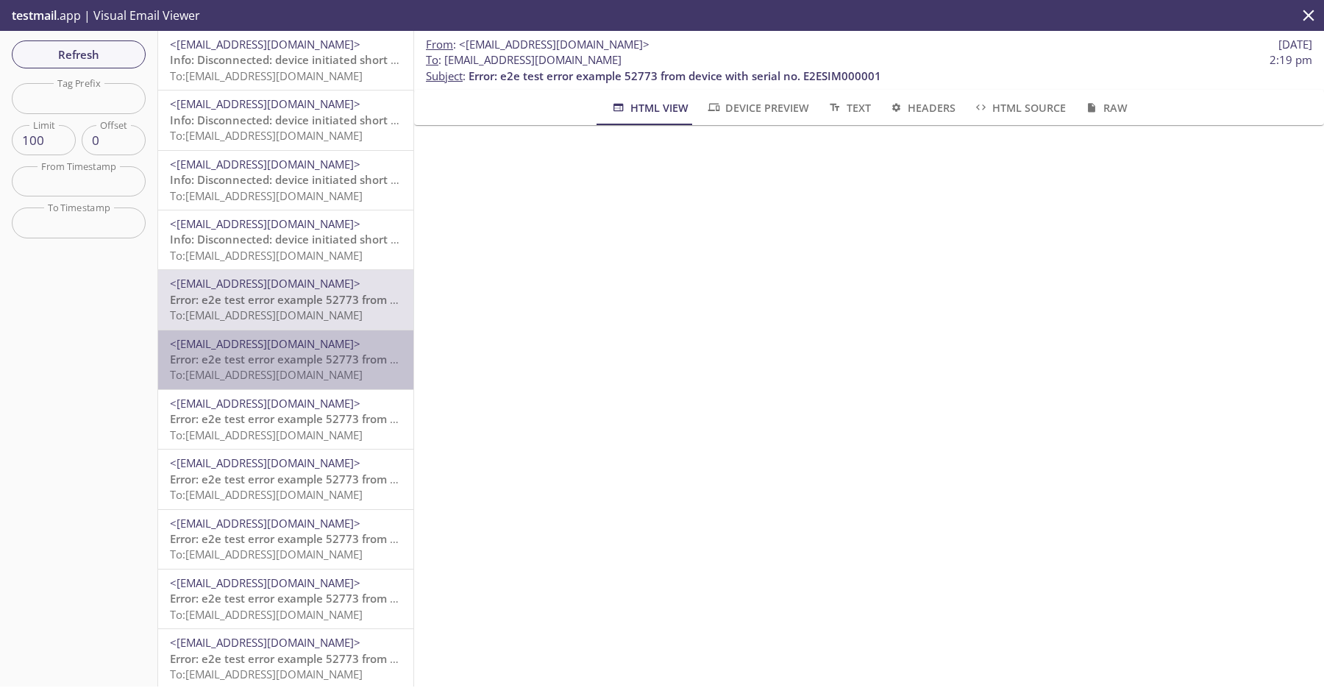
click at [295, 381] on span "To: [EMAIL_ADDRESS][DOMAIN_NAME]" at bounding box center [266, 374] width 193 height 15
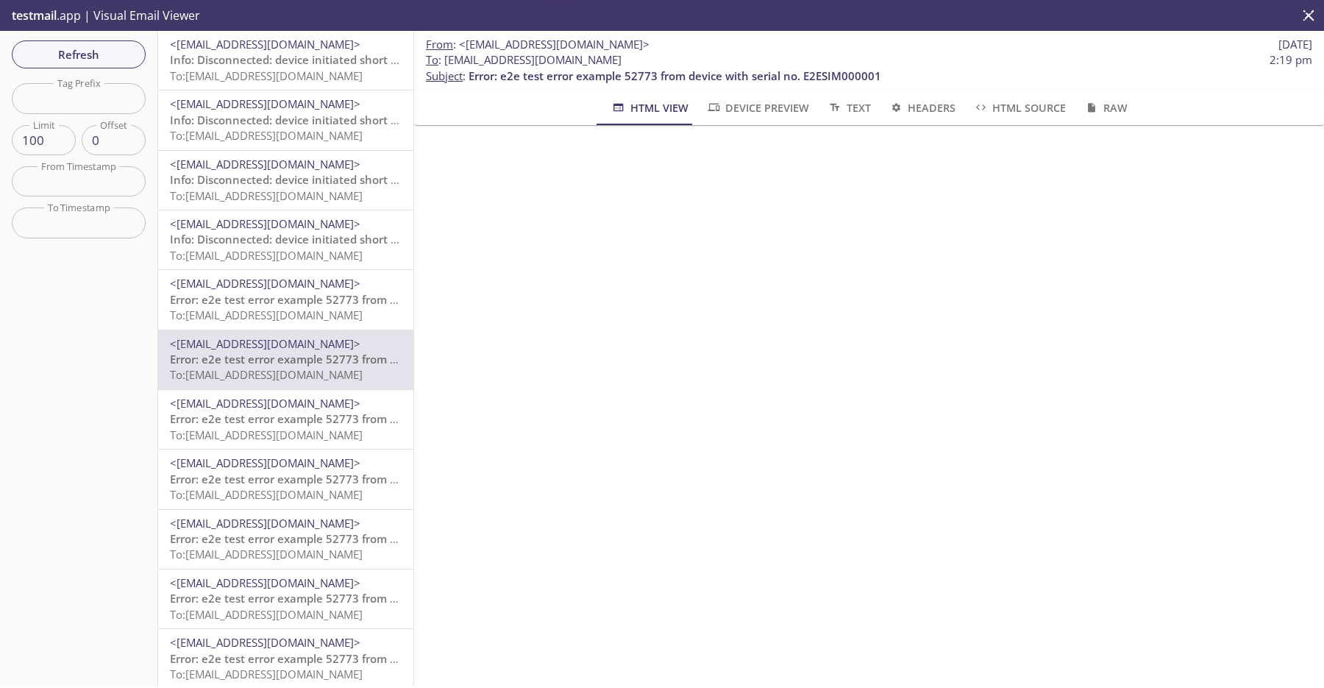
click at [286, 441] on span "To: [EMAIL_ADDRESS][DOMAIN_NAME]" at bounding box center [266, 434] width 193 height 15
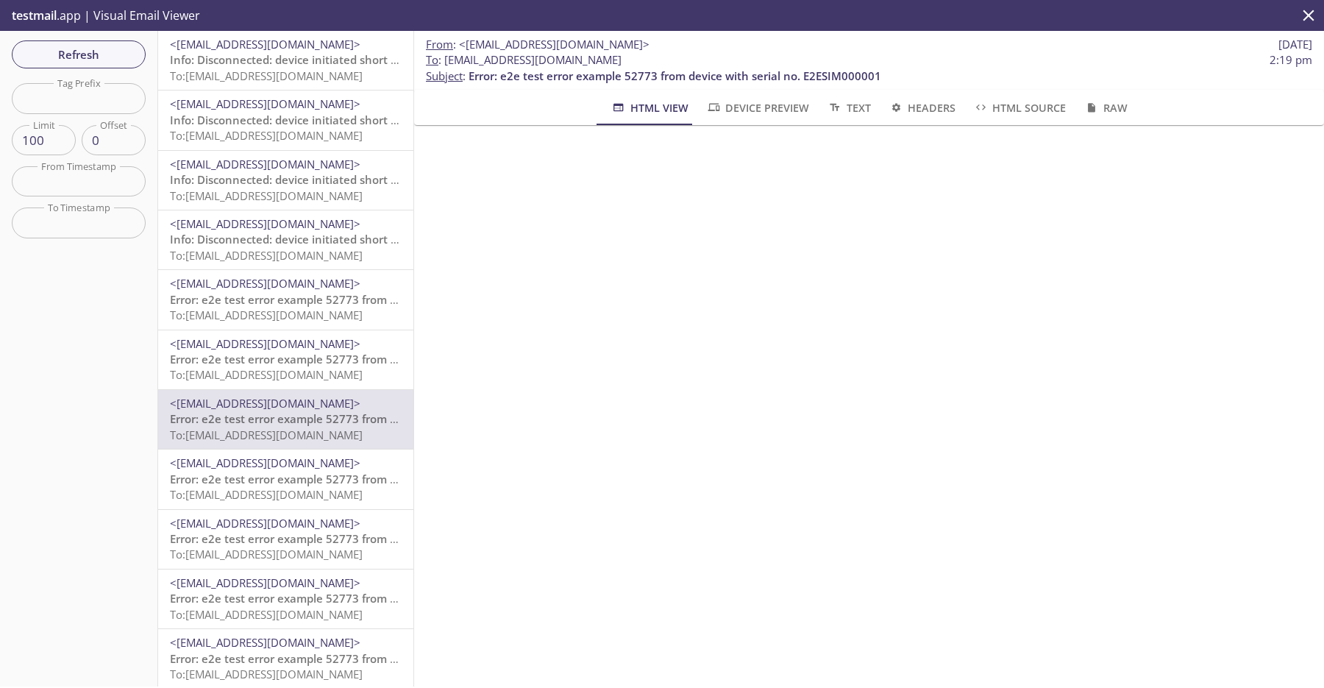
click at [274, 502] on p "Error: e2e test error example 52773 from device with serial no. E2ESIM000001 To…" at bounding box center [286, 487] width 232 height 32
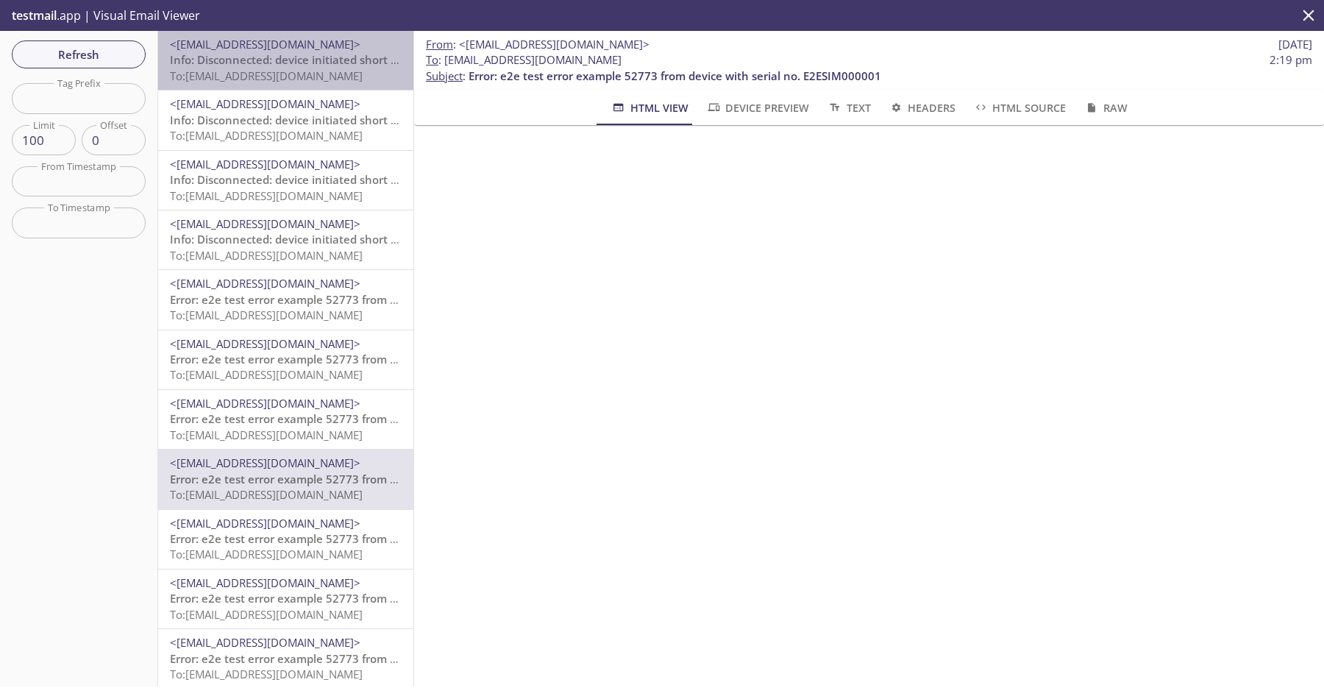
click at [316, 72] on span "To: [EMAIL_ADDRESS][DOMAIN_NAME]" at bounding box center [266, 75] width 193 height 15
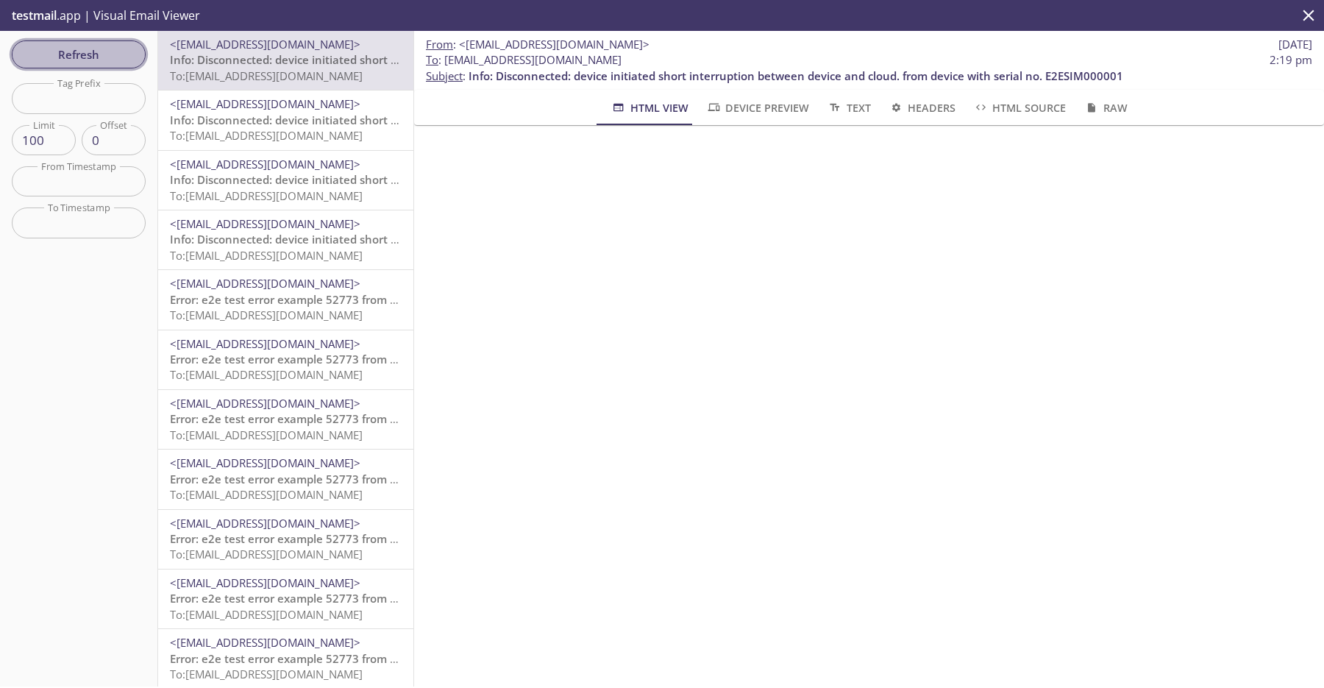
click at [102, 46] on span "Refresh" at bounding box center [79, 54] width 110 height 19
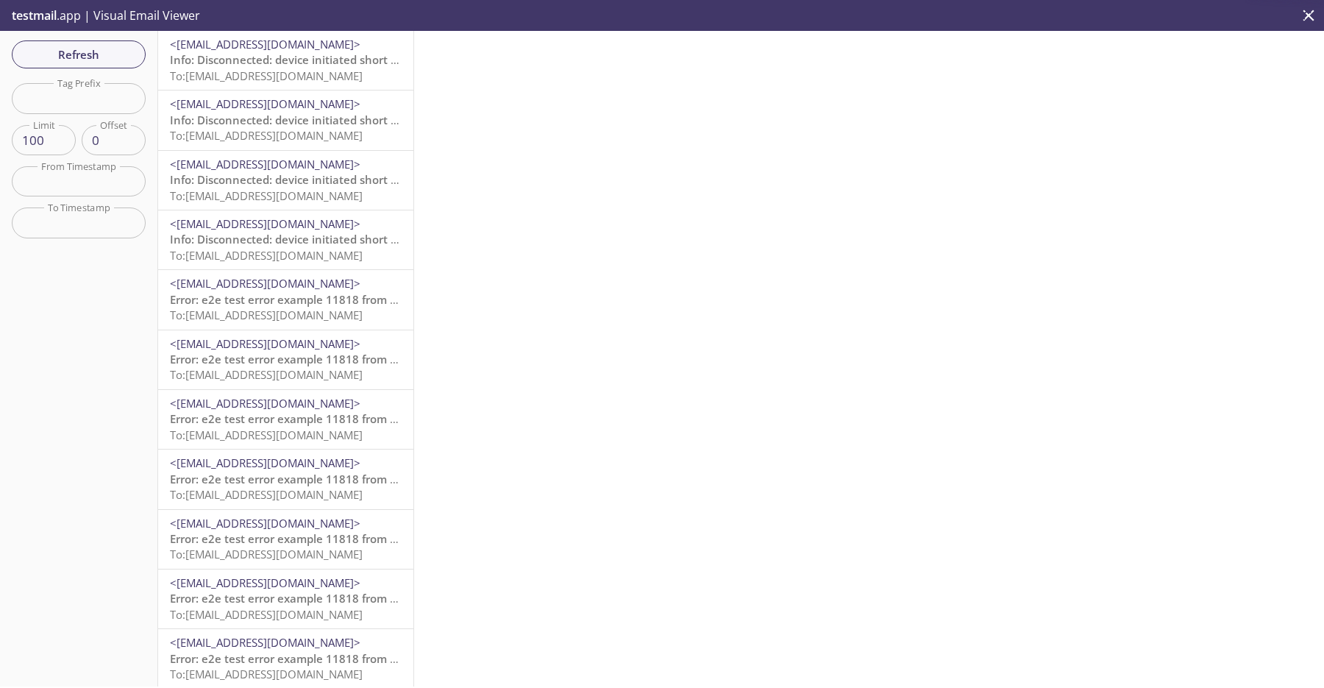
click at [277, 70] on span "To: [EMAIL_ADDRESS][DOMAIN_NAME]" at bounding box center [266, 75] width 193 height 15
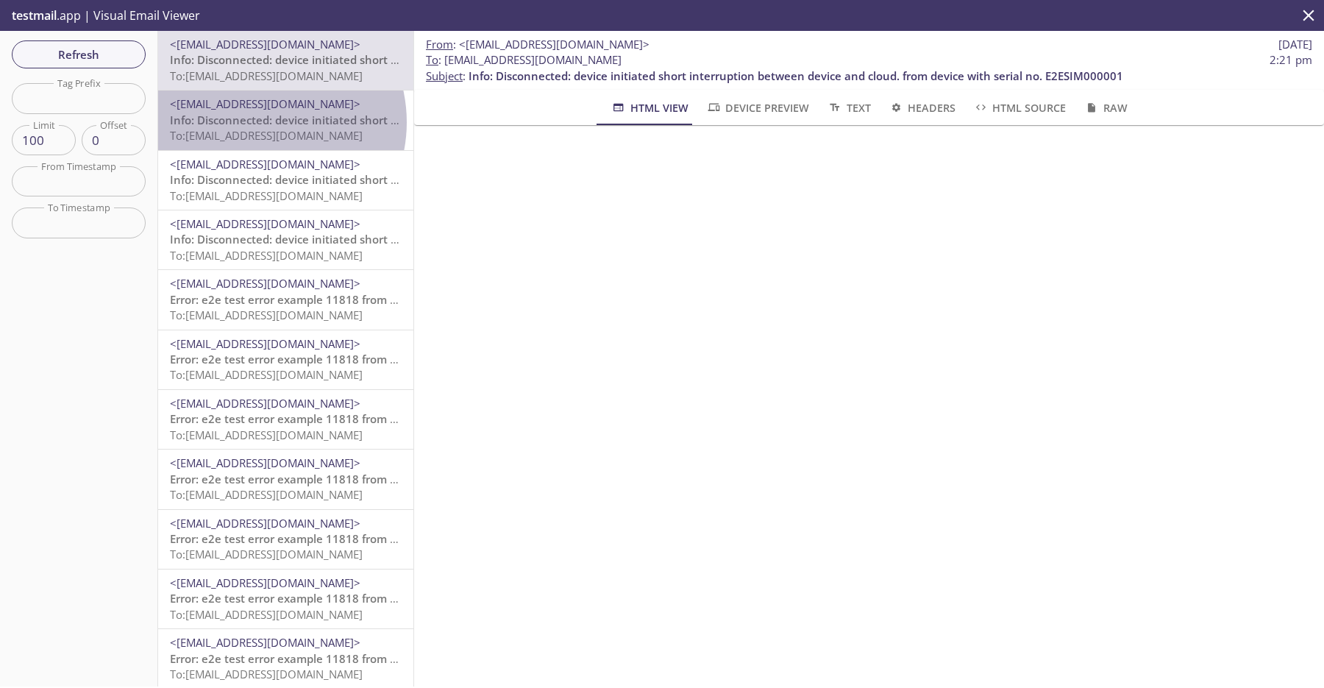
click at [259, 122] on span "Info: Disconnected: device initiated short interruption between device and clou…" at bounding box center [497, 120] width 655 height 15
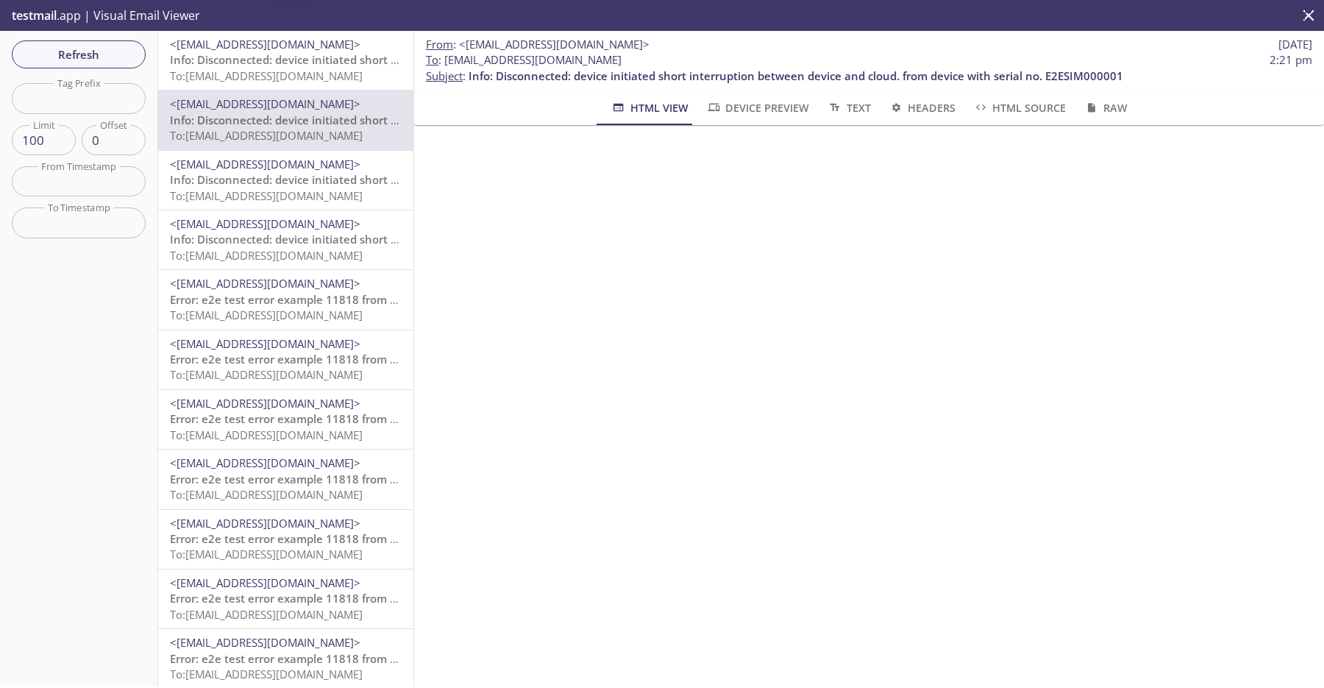
click at [263, 184] on span "Info: Disconnected: device initiated short interruption between device and clou…" at bounding box center [497, 179] width 655 height 15
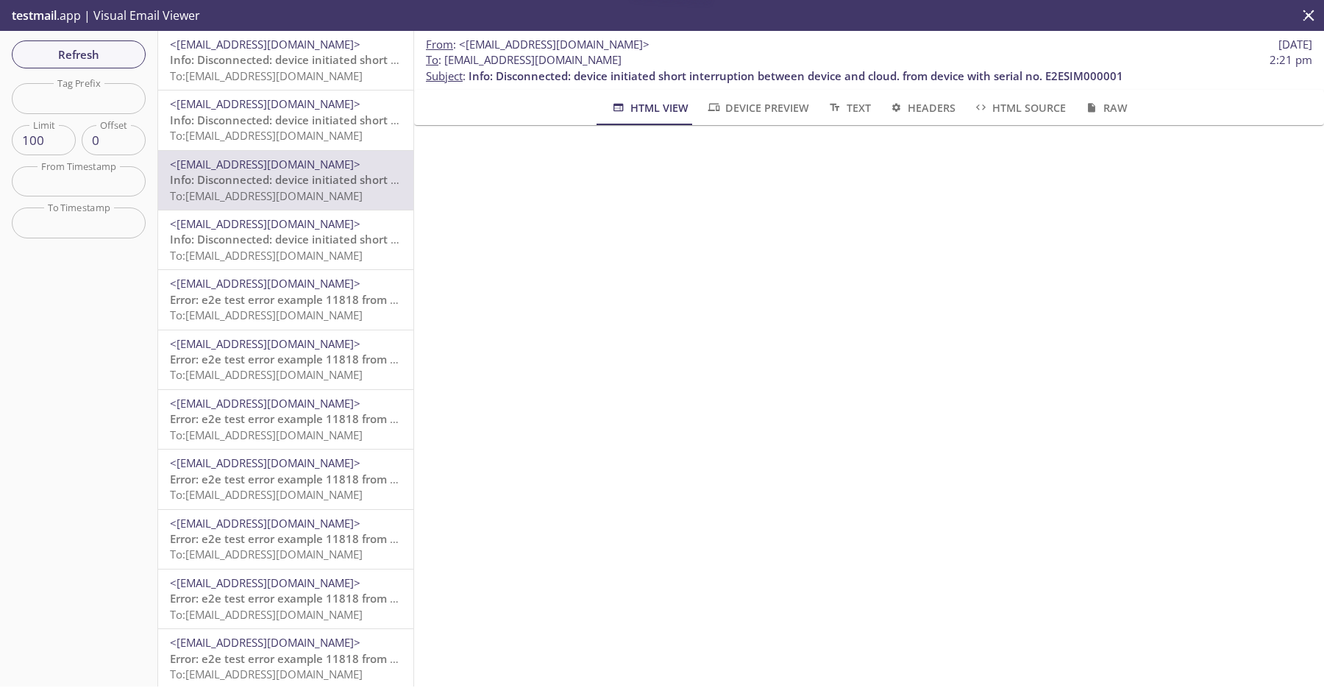
click at [266, 304] on span "Error: e2e test error example 11818 from device with serial no. E2ESIM000001" at bounding box center [376, 299] width 413 height 15
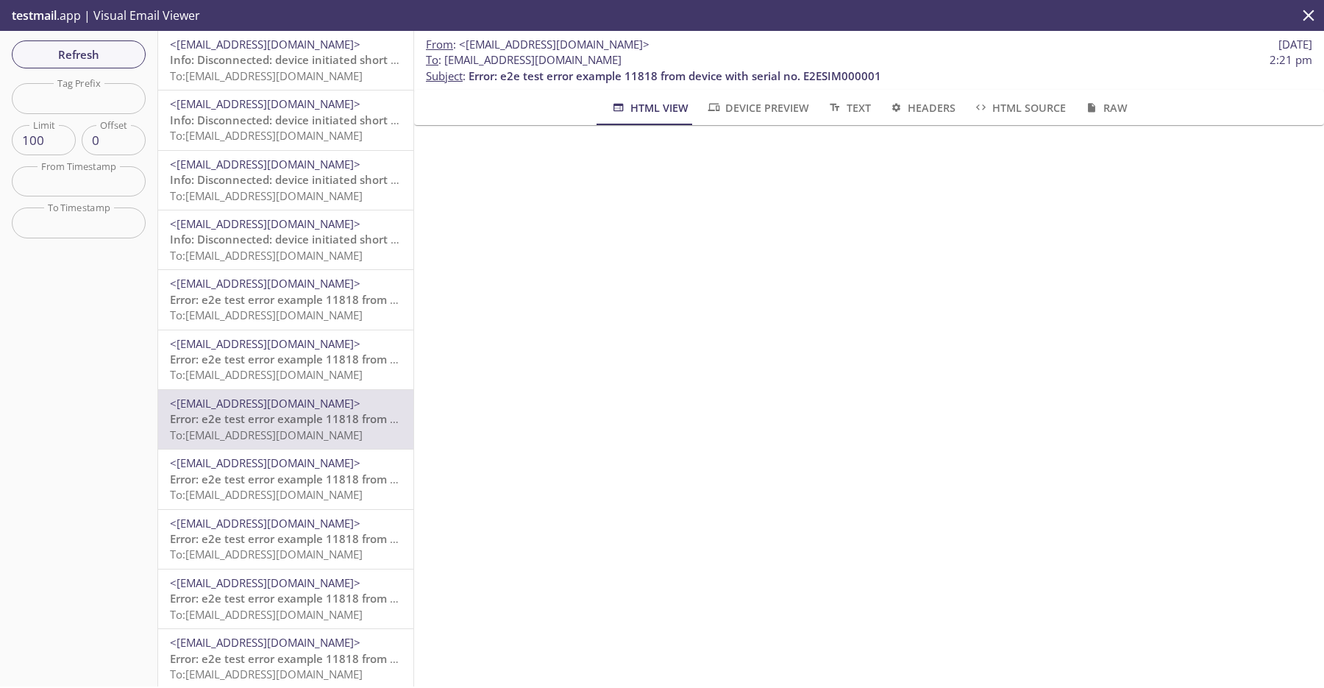
click at [311, 310] on span "To: [EMAIL_ADDRESS][DOMAIN_NAME]" at bounding box center [266, 314] width 193 height 15
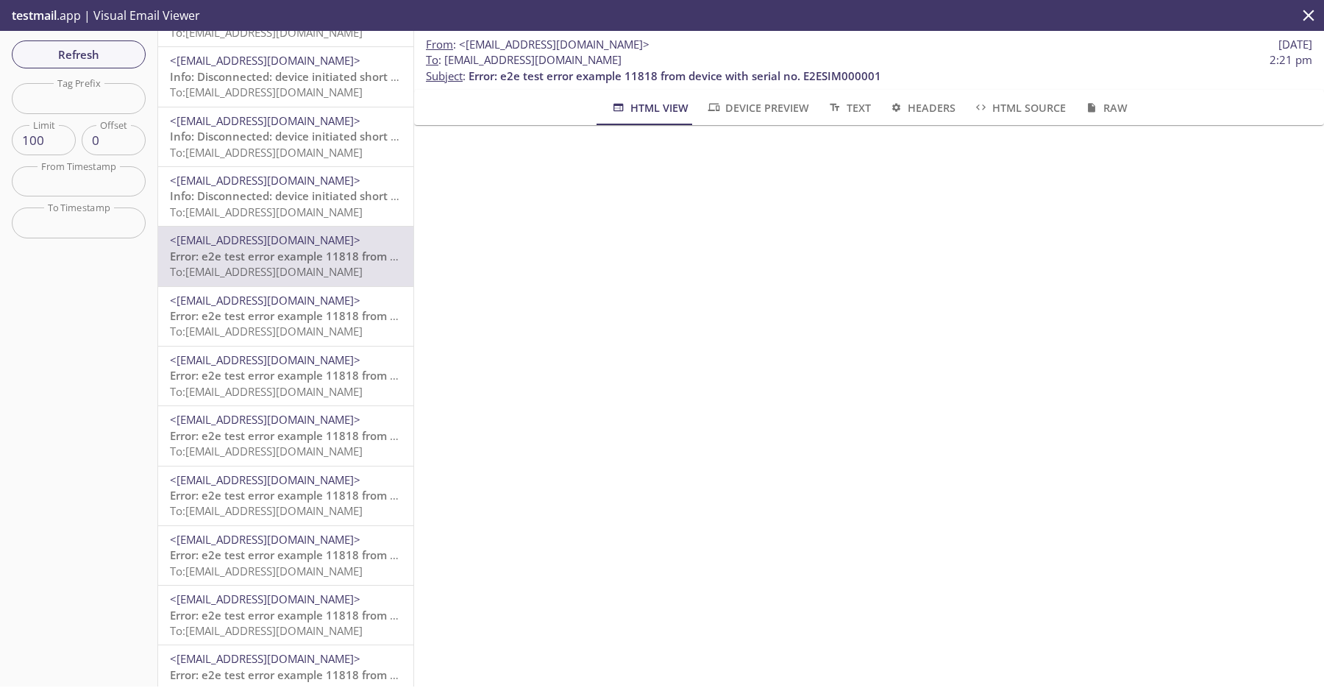
scroll to position [68, 0]
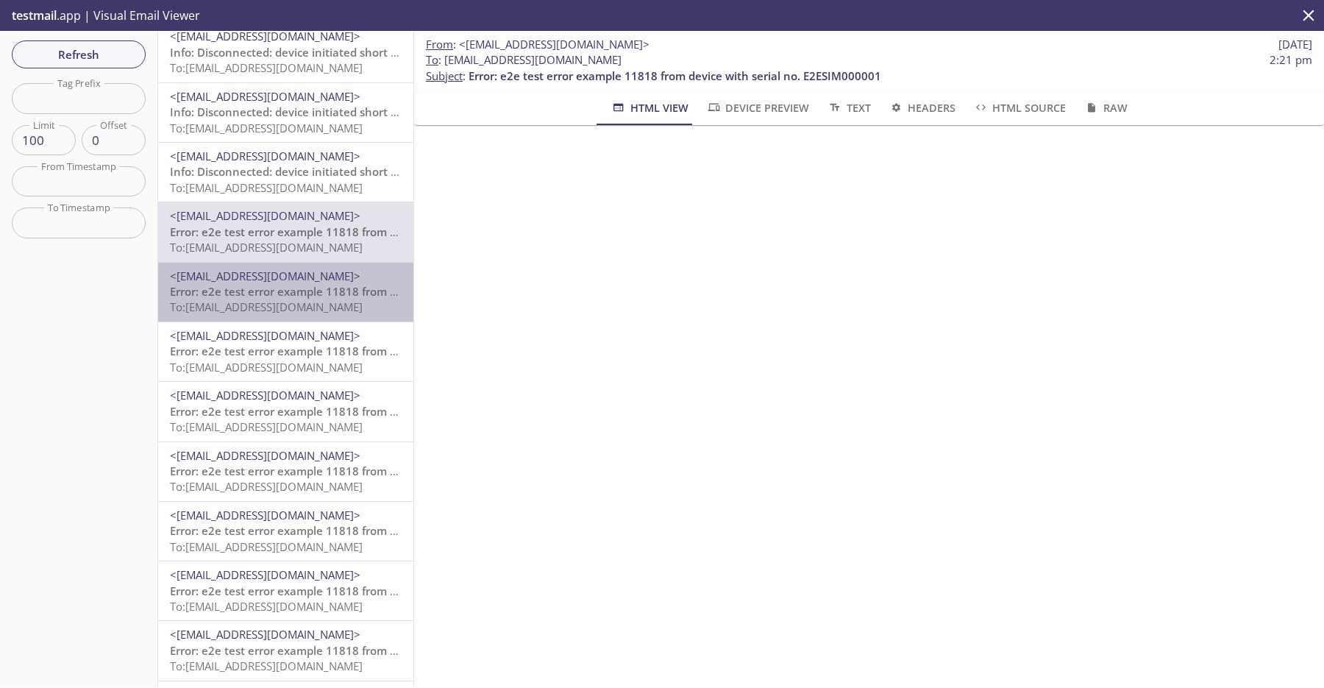
click at [307, 296] on span "Error: e2e test error example 11818 from device with serial no. E2ESIM000001" at bounding box center [376, 291] width 413 height 15
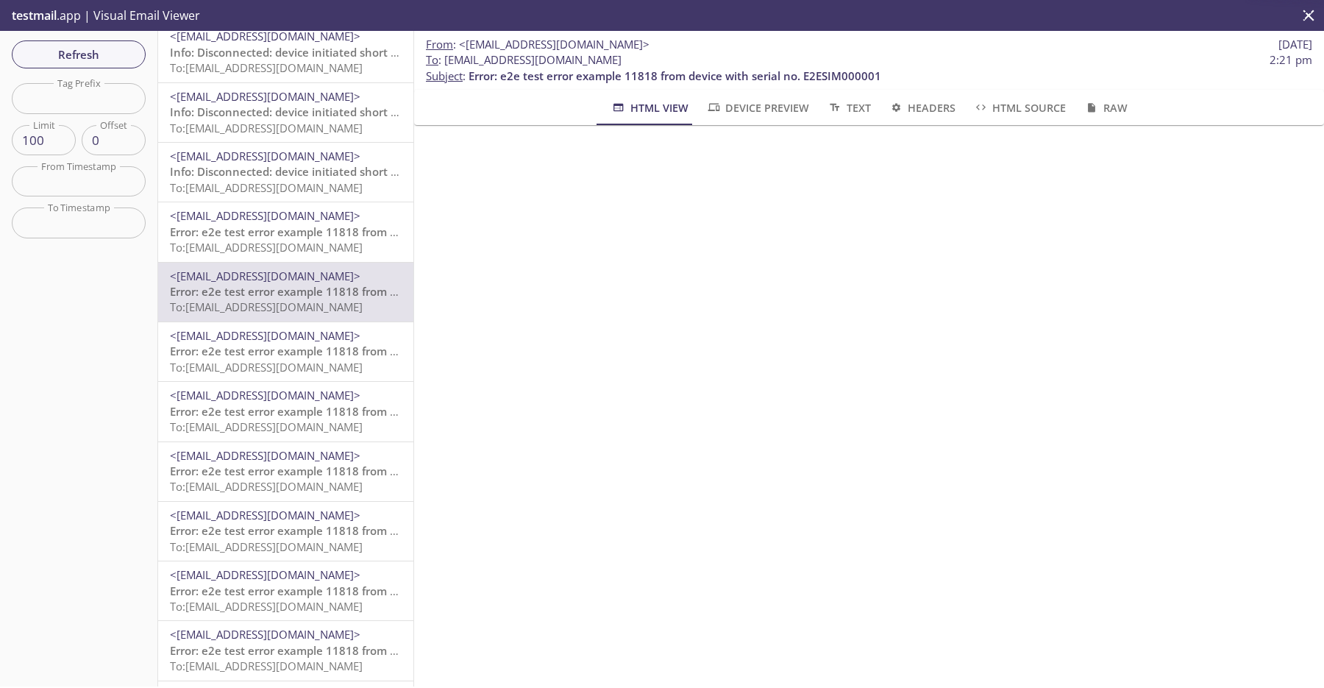
click at [314, 236] on span "Error: e2e test error example 11818 from device with serial no. E2ESIM000001" at bounding box center [376, 231] width 413 height 15
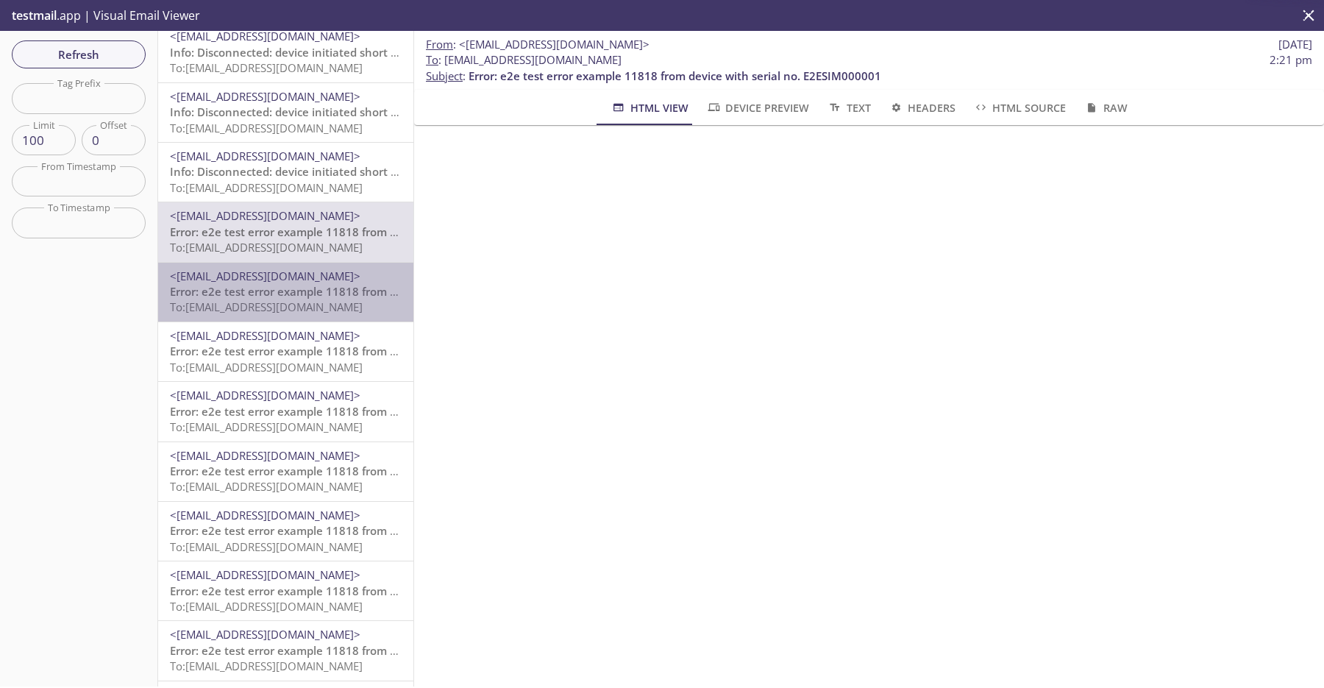
click at [313, 263] on div "<[EMAIL_ADDRESS][DOMAIN_NAME]> Error: e2e test error example 11818 from device …" at bounding box center [285, 292] width 255 height 59
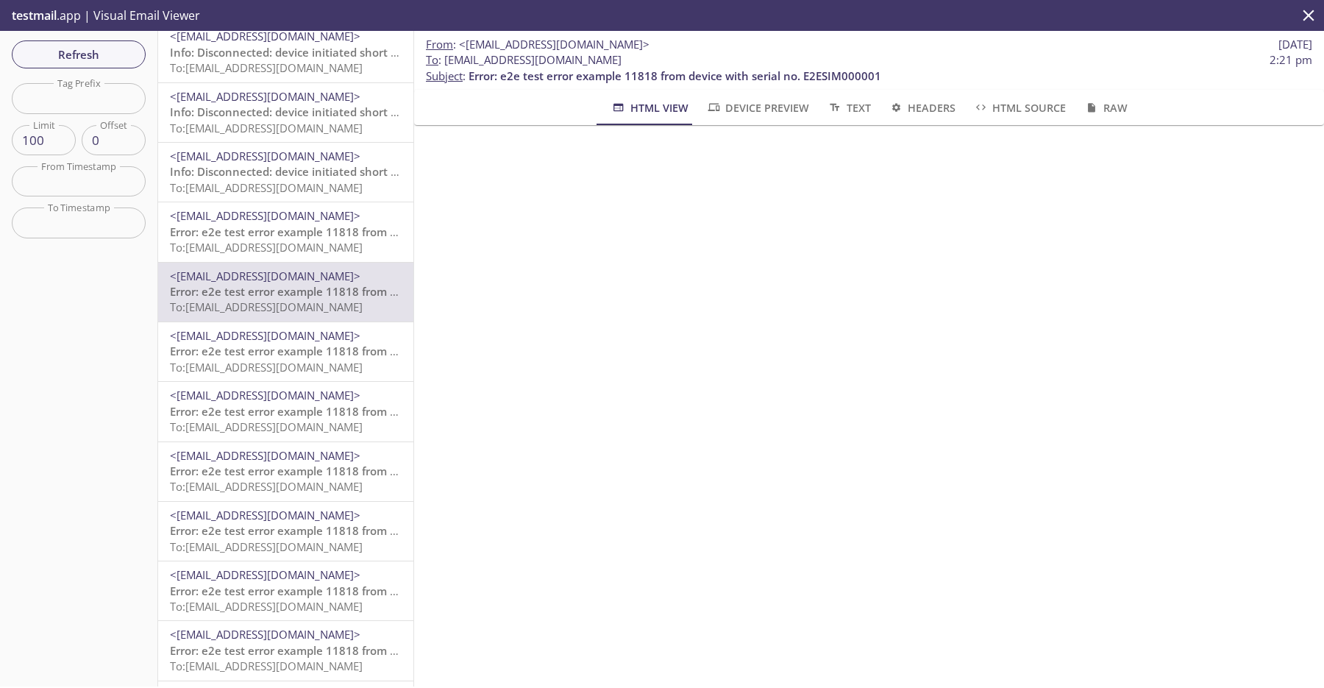
click at [313, 341] on span "<[EMAIL_ADDRESS][DOMAIN_NAME]>" at bounding box center [265, 335] width 191 height 15
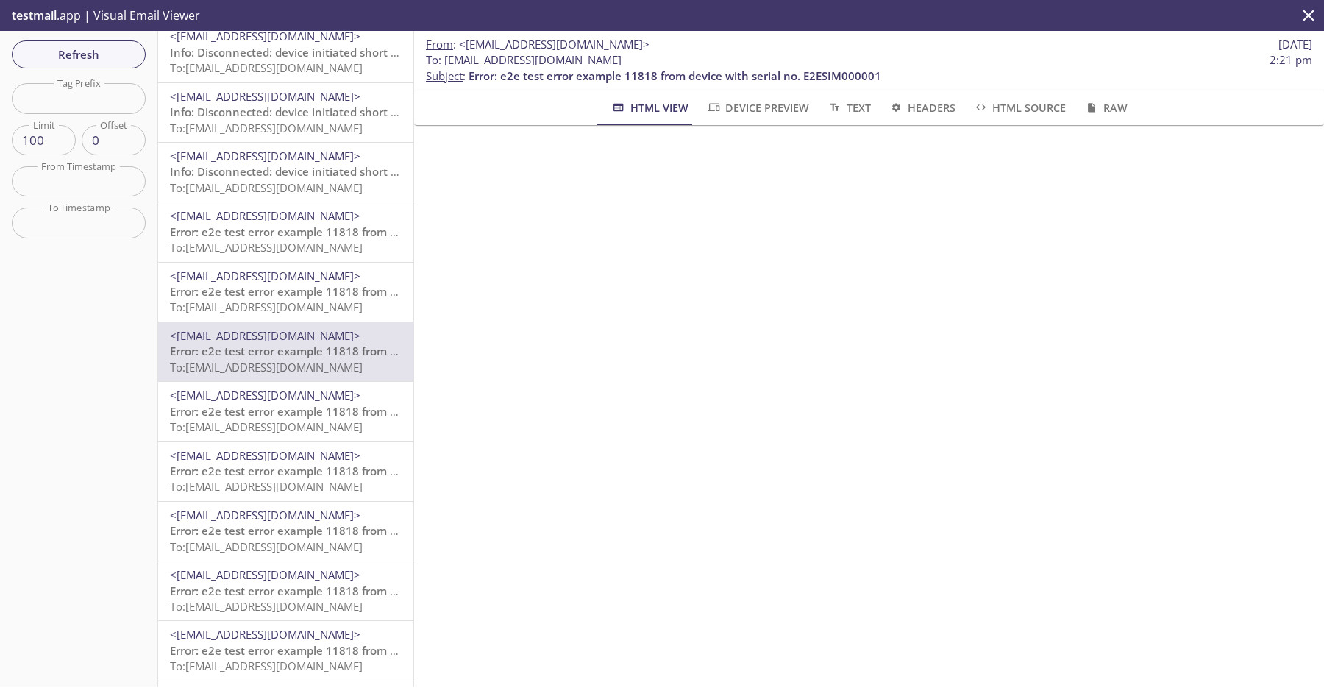
click at [313, 404] on span "Error: e2e test error example 11818 from device with serial no. E2ESIM000001" at bounding box center [376, 411] width 413 height 15
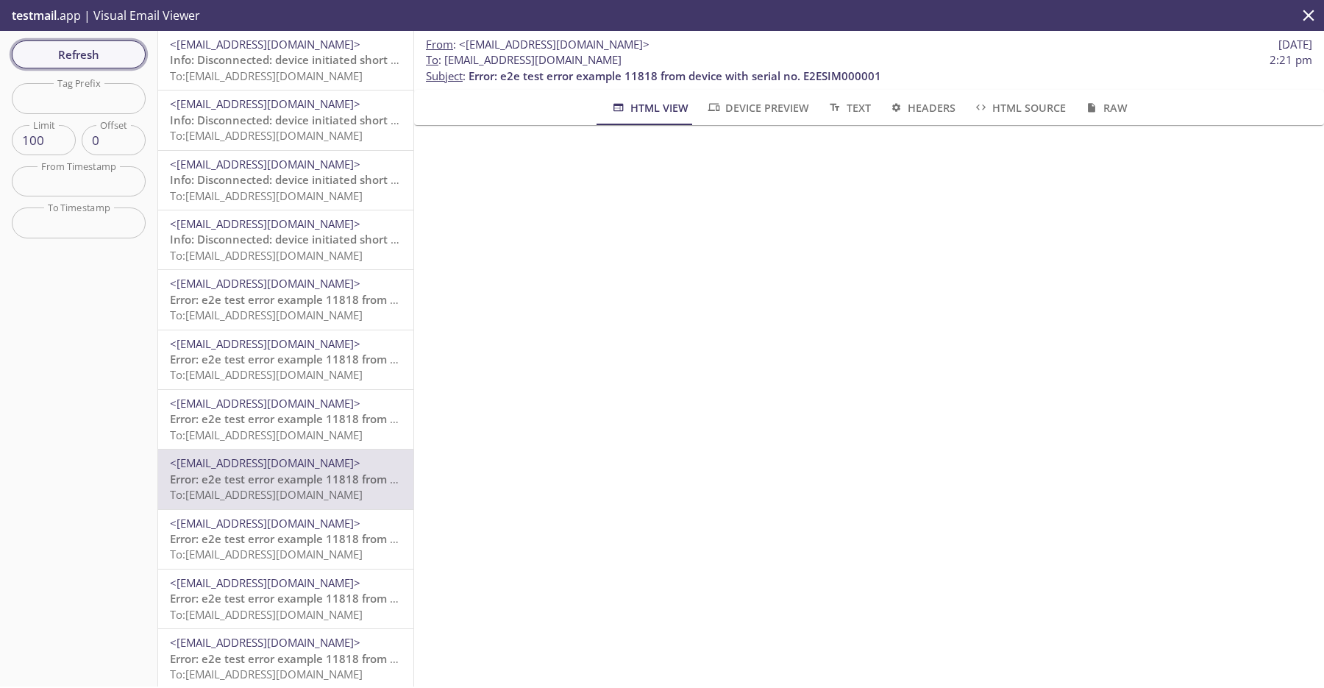
click at [102, 57] on span "Refresh" at bounding box center [79, 54] width 110 height 19
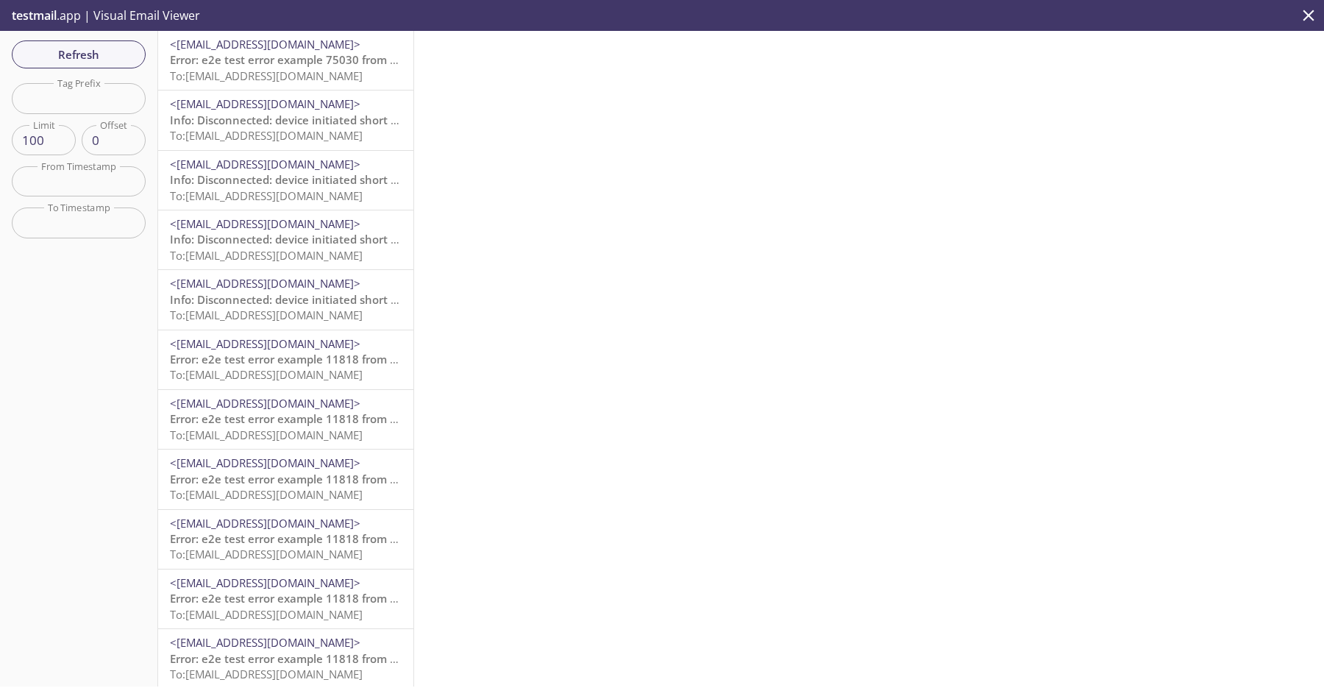
click at [347, 68] on span "To: [EMAIL_ADDRESS][DOMAIN_NAME]" at bounding box center [266, 75] width 193 height 15
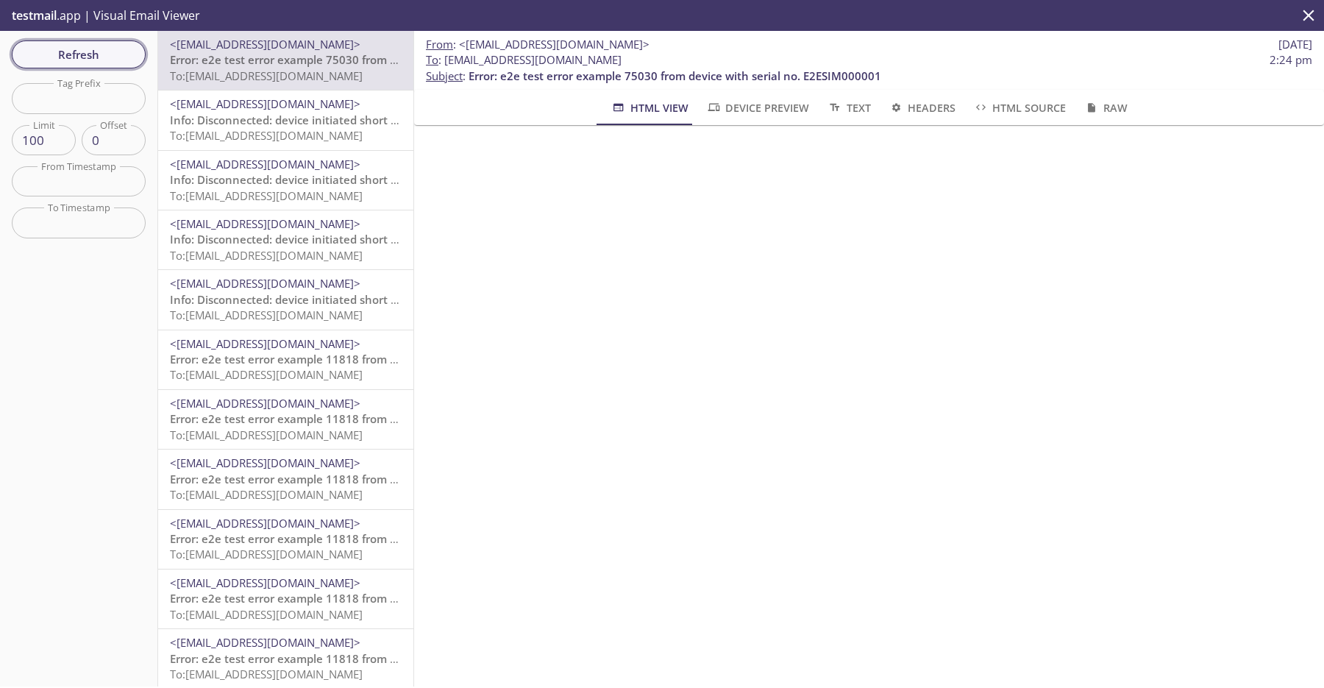
click at [66, 57] on span "Refresh" at bounding box center [79, 54] width 110 height 19
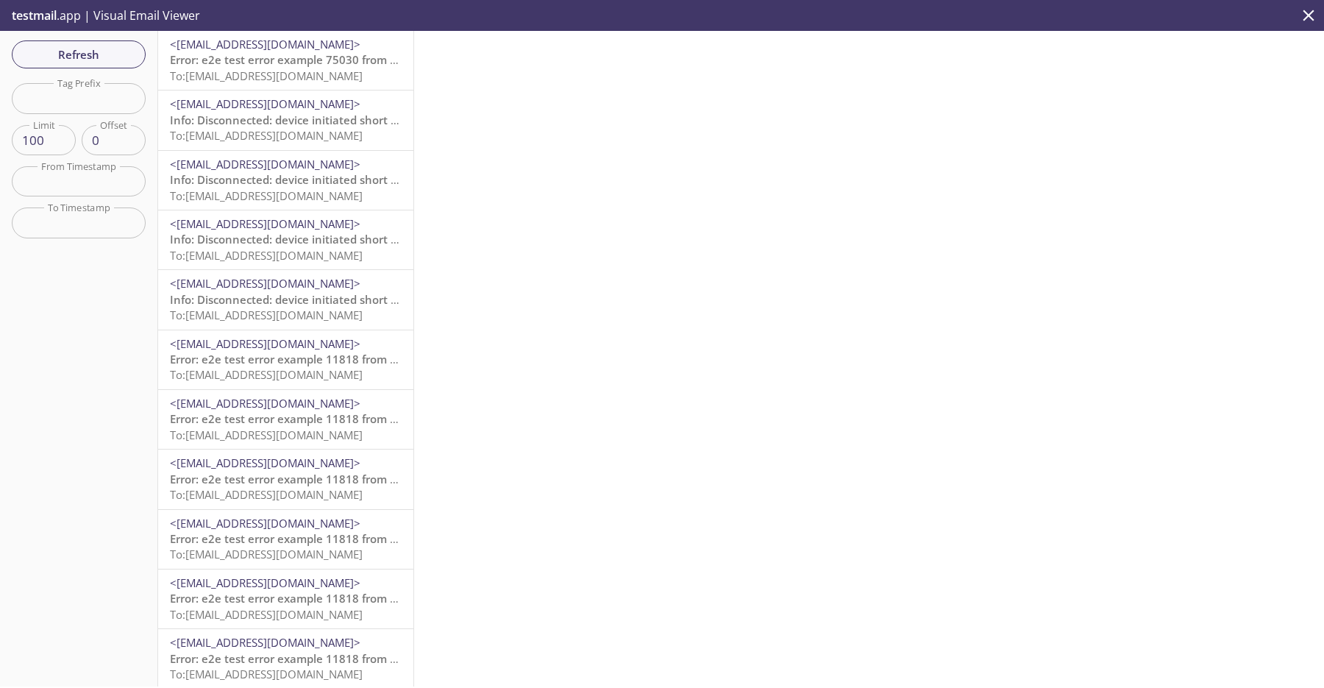
click at [304, 25] on div "testmail .app | Visual Email Viewer" at bounding box center [662, 15] width 1324 height 31
click at [307, 56] on span "Error: e2e test error example 75030 from device with serial no. E2ESIM000001" at bounding box center [376, 59] width 413 height 15
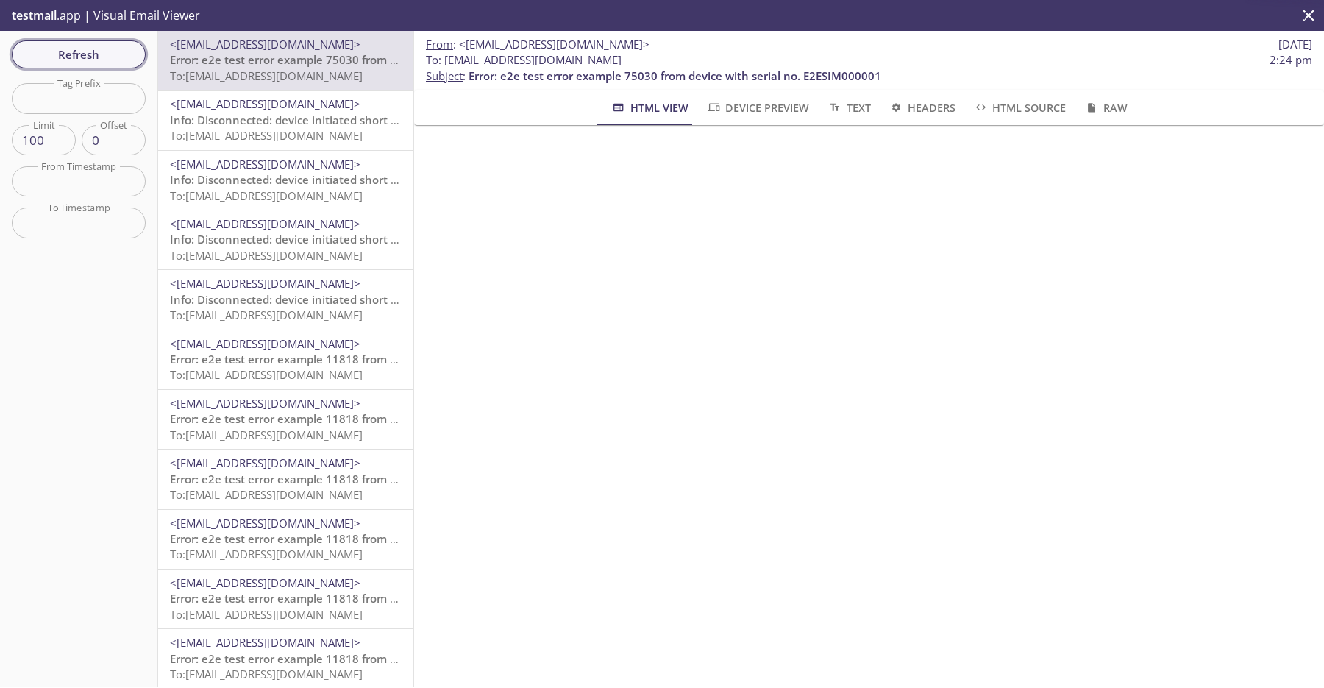
click at [109, 54] on span "Refresh" at bounding box center [79, 54] width 110 height 19
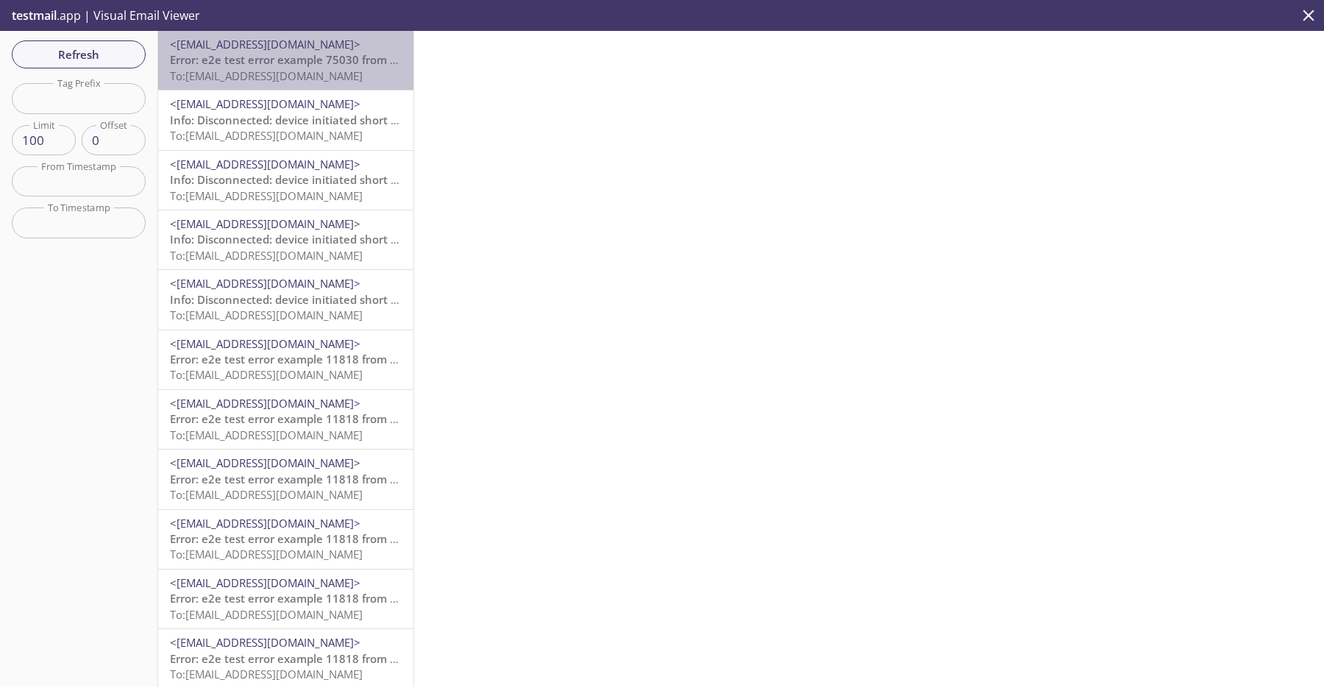
click at [288, 68] on span "To: [EMAIL_ADDRESS][DOMAIN_NAME]" at bounding box center [266, 75] width 193 height 15
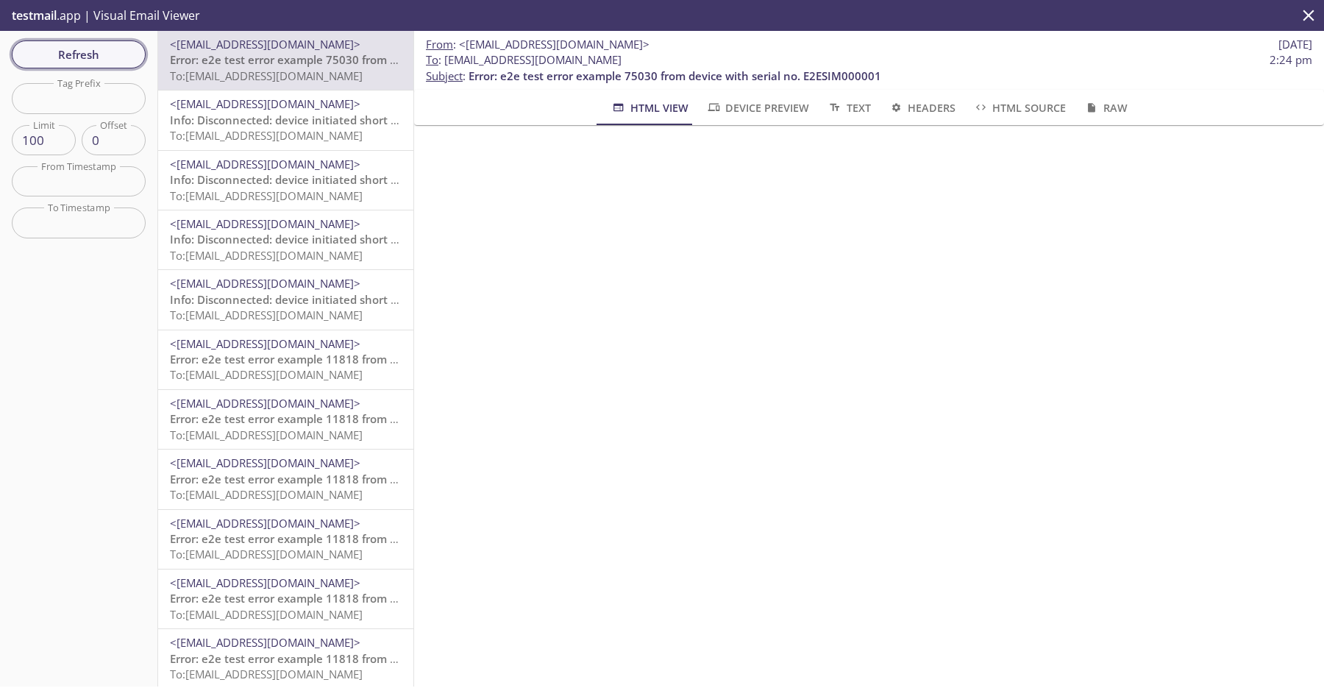
click at [129, 45] on span "Refresh" at bounding box center [79, 54] width 110 height 19
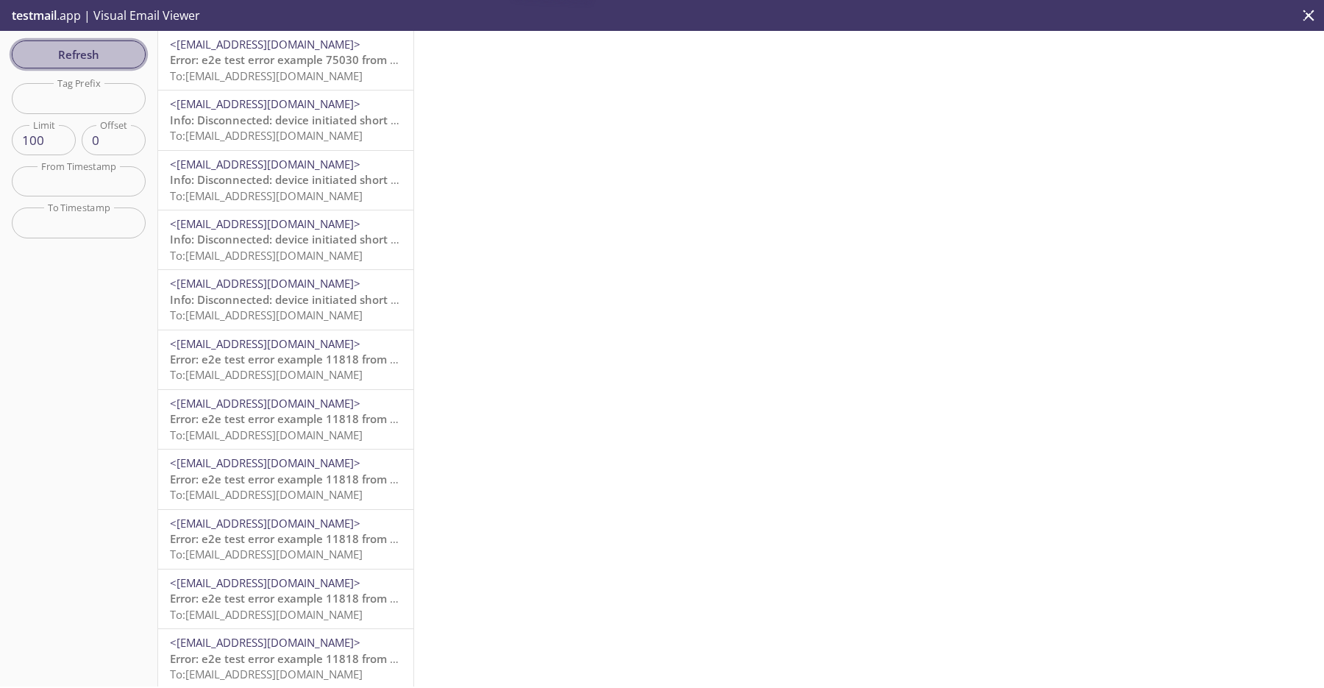
click at [129, 45] on span "Refresh" at bounding box center [79, 54] width 110 height 19
click at [258, 71] on span "To: [EMAIL_ADDRESS][DOMAIN_NAME]" at bounding box center [266, 75] width 193 height 15
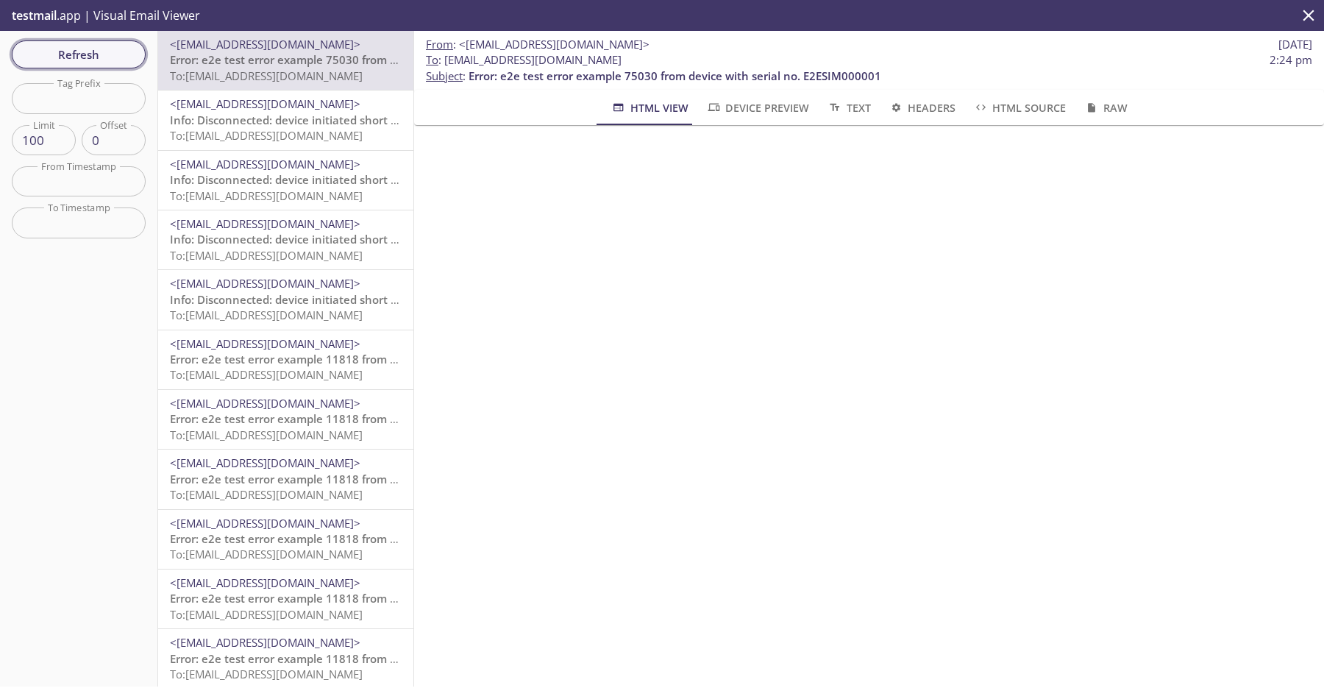
click at [116, 54] on span "Refresh" at bounding box center [79, 54] width 110 height 19
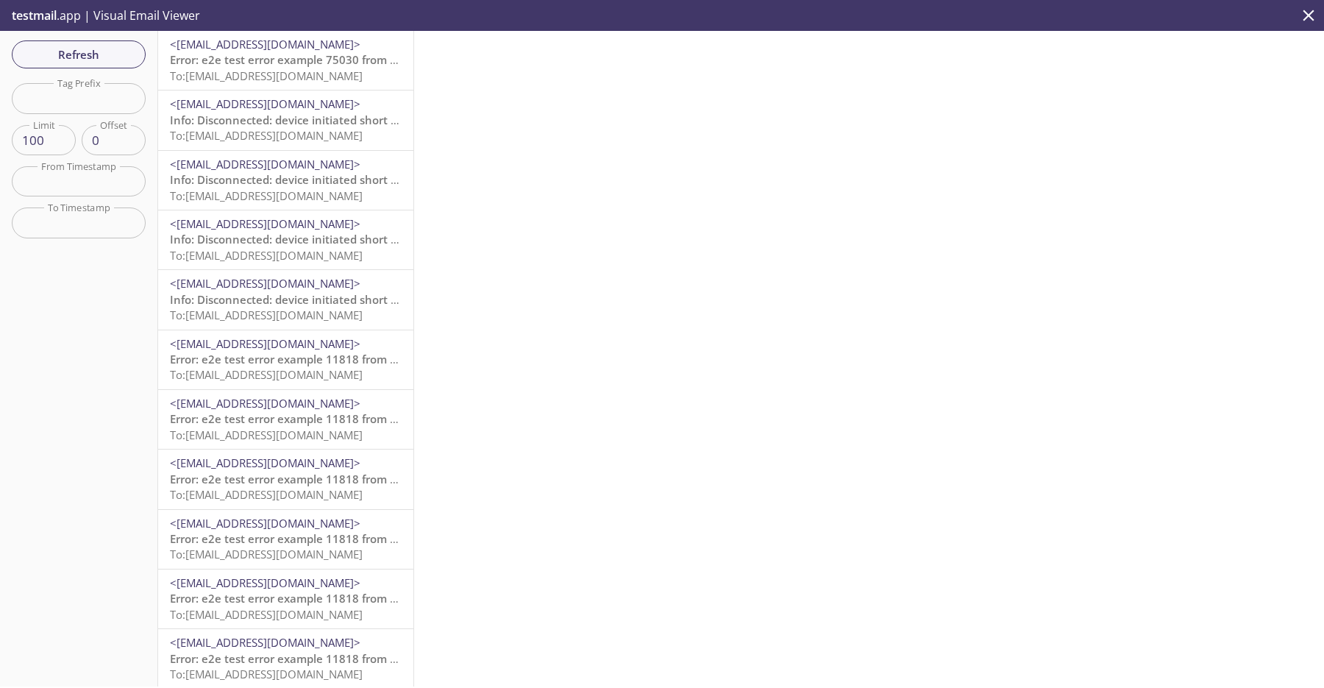
click at [355, 73] on span "To: [EMAIL_ADDRESS][DOMAIN_NAME]" at bounding box center [266, 75] width 193 height 15
